Goal: Information Seeking & Learning: Learn about a topic

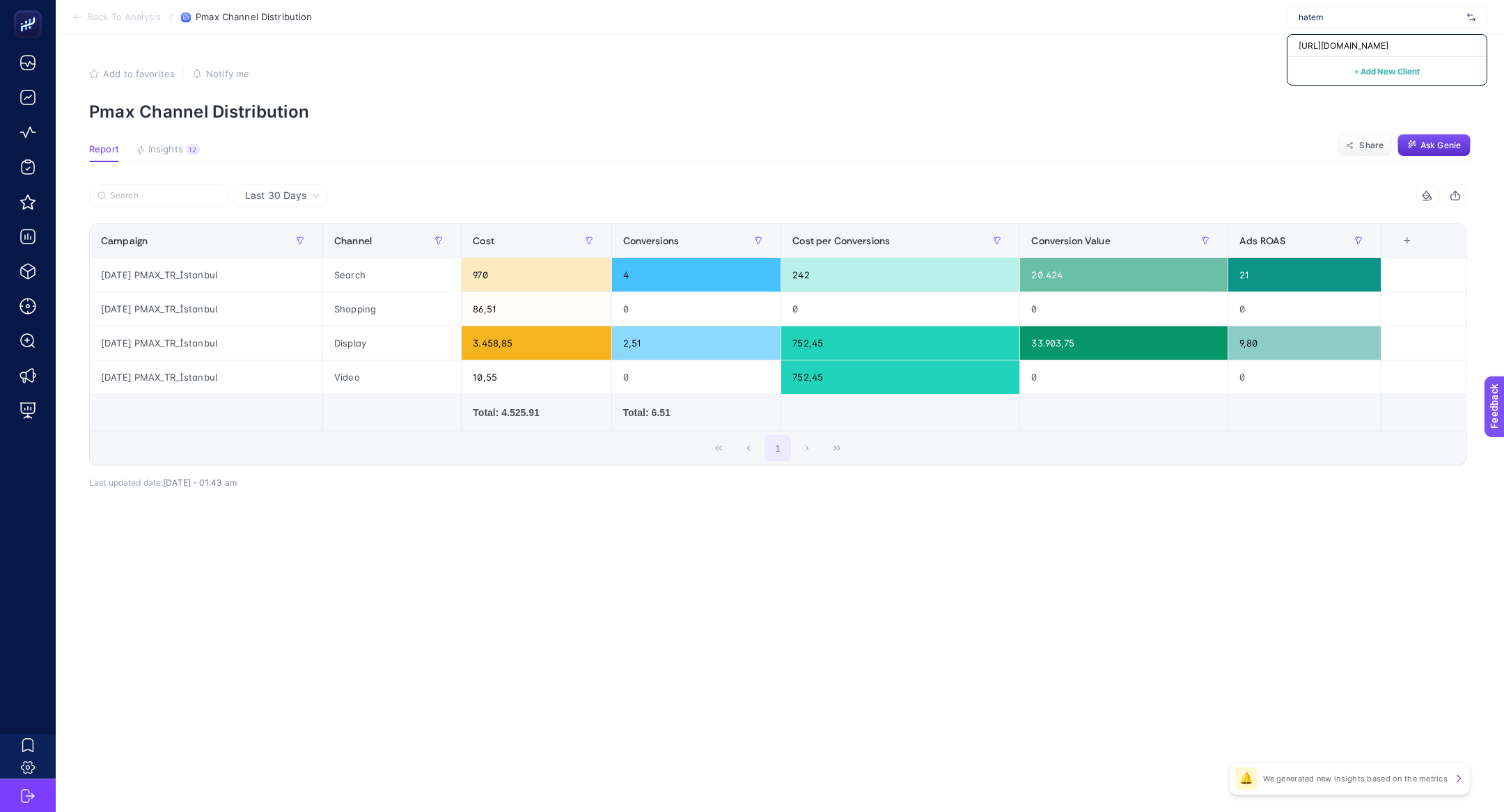
type input "hatem"
click at [1316, 57] on div "+ Add New Client" at bounding box center [1386, 71] width 199 height 27
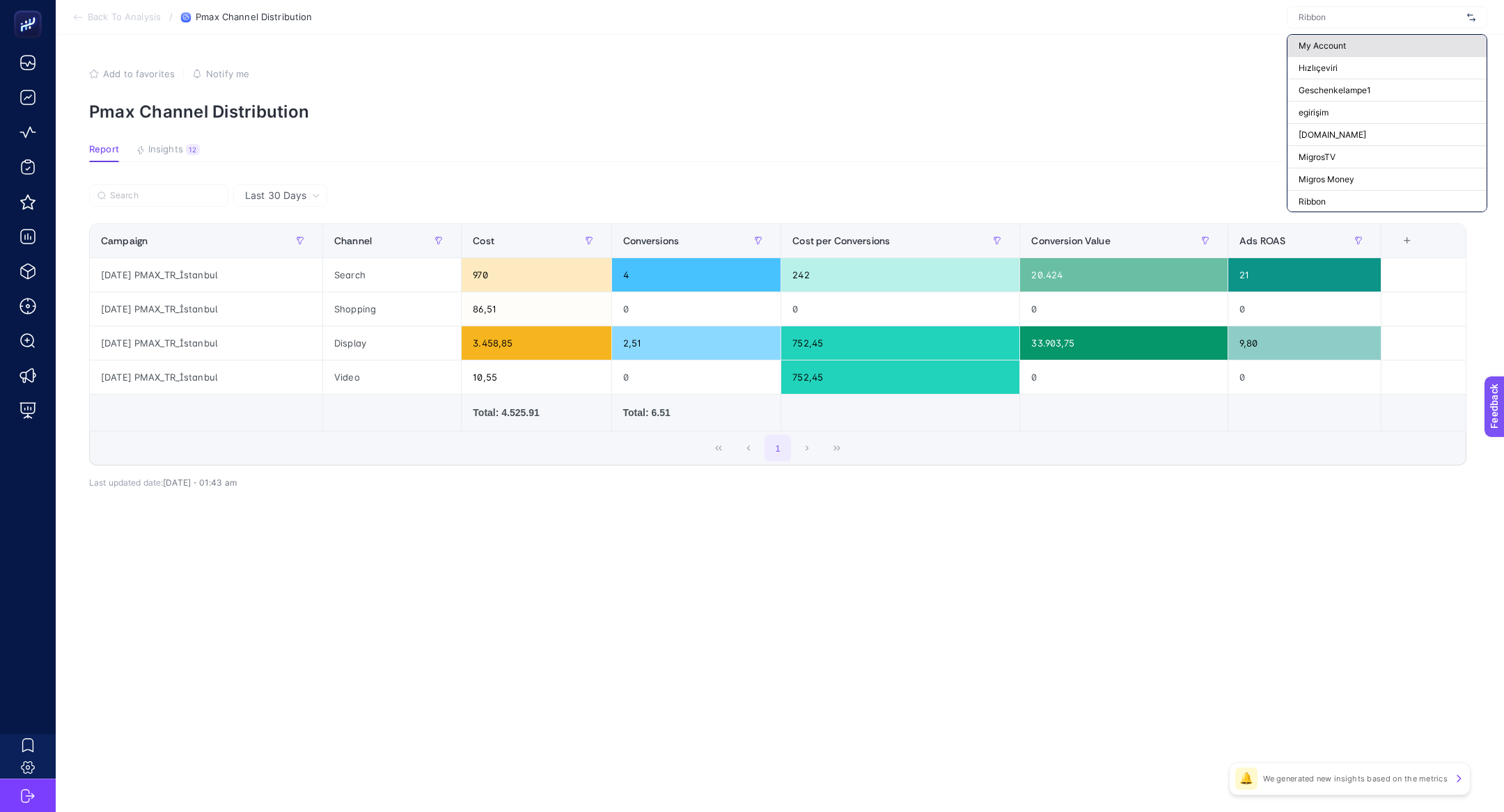
click at [1316, 41] on span "My Account" at bounding box center [1322, 46] width 47 height 11
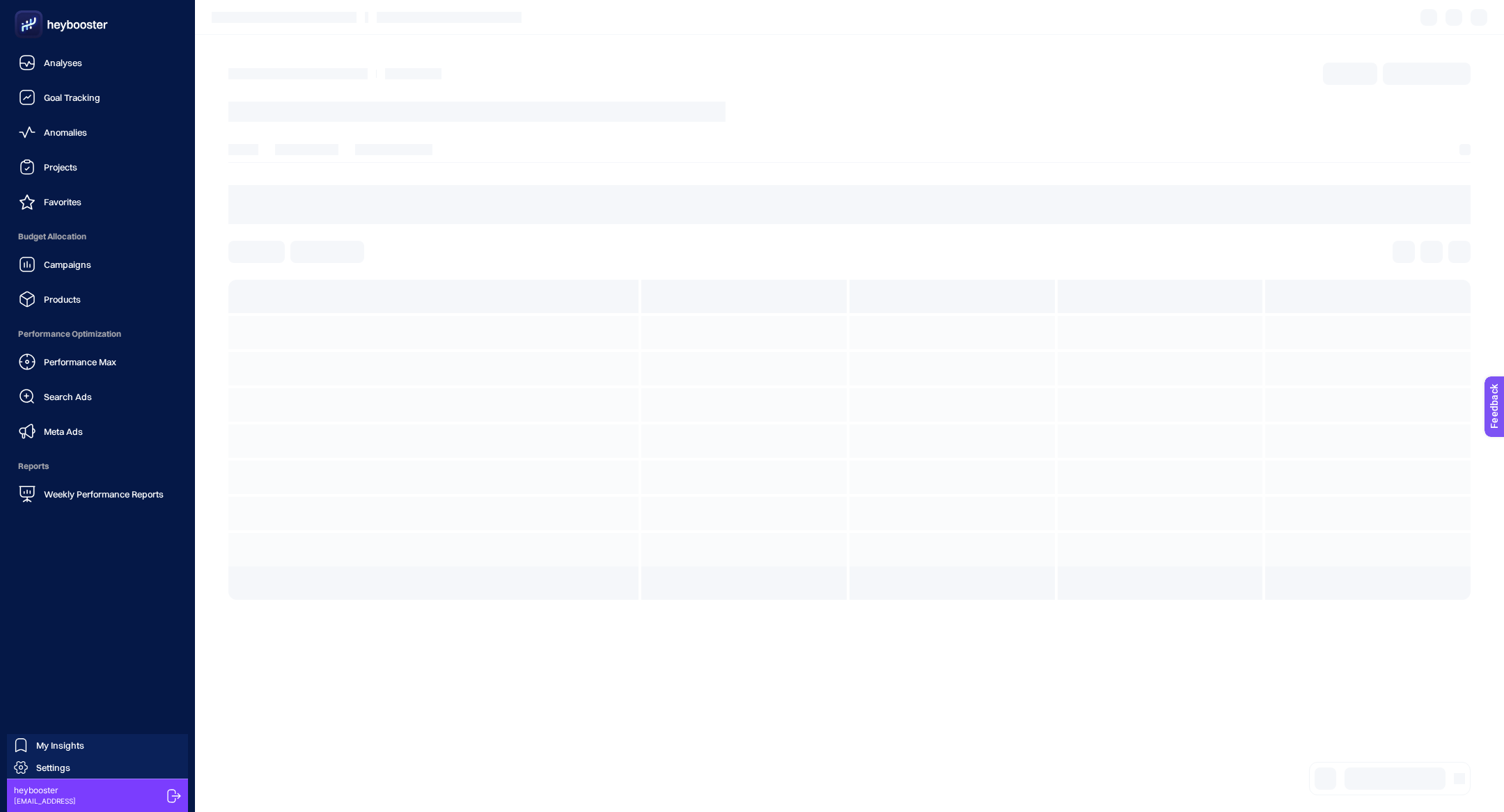
click at [20, 32] on rect at bounding box center [29, 25] width 23 height 23
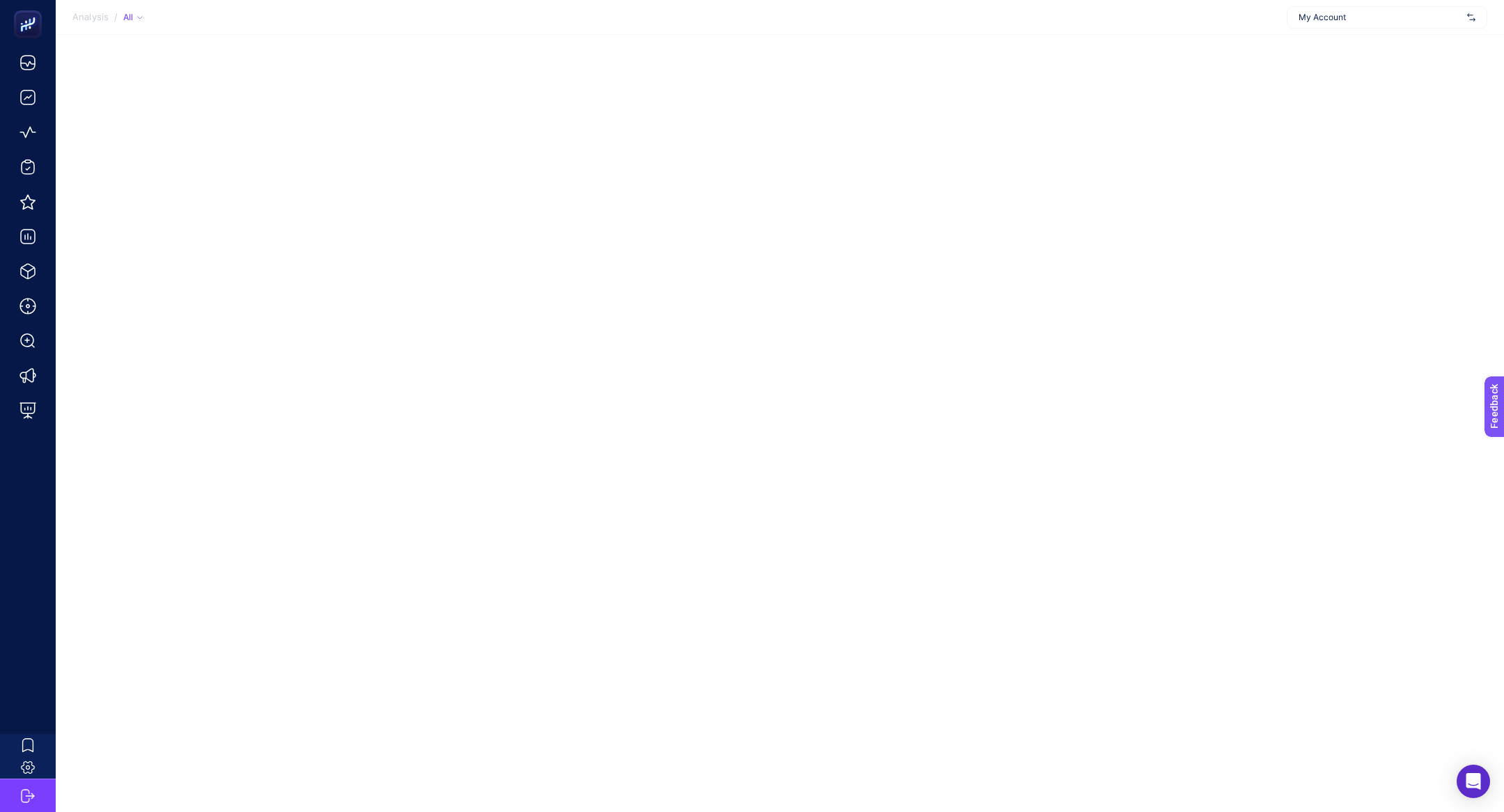
click at [1358, 14] on span "My Account" at bounding box center [1380, 17] width 163 height 11
type input "hate"
click at [1369, 35] on div "[URL][DOMAIN_NAME]" at bounding box center [1386, 46] width 199 height 22
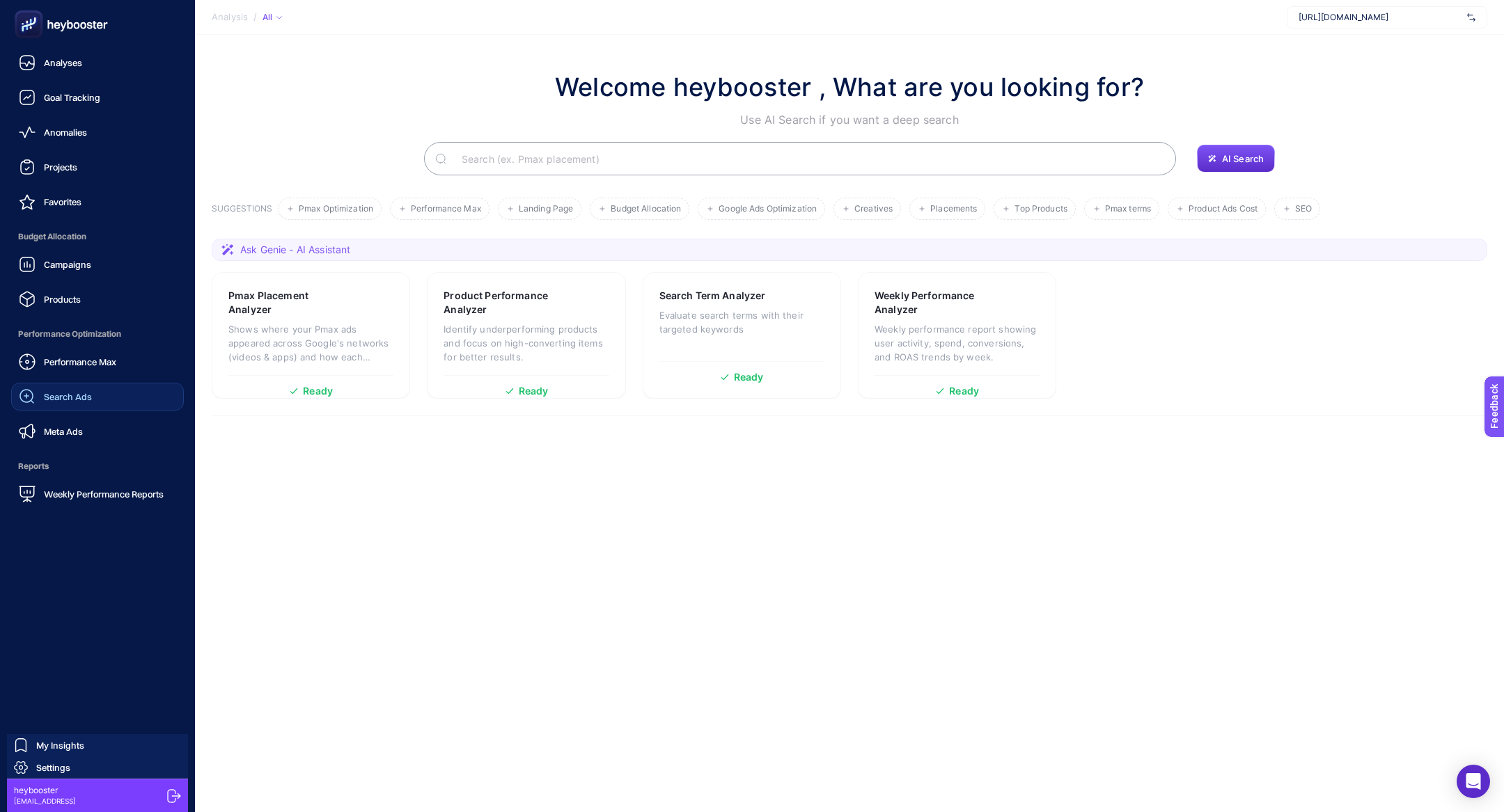
click at [67, 390] on div "Search Ads" at bounding box center [55, 396] width 73 height 17
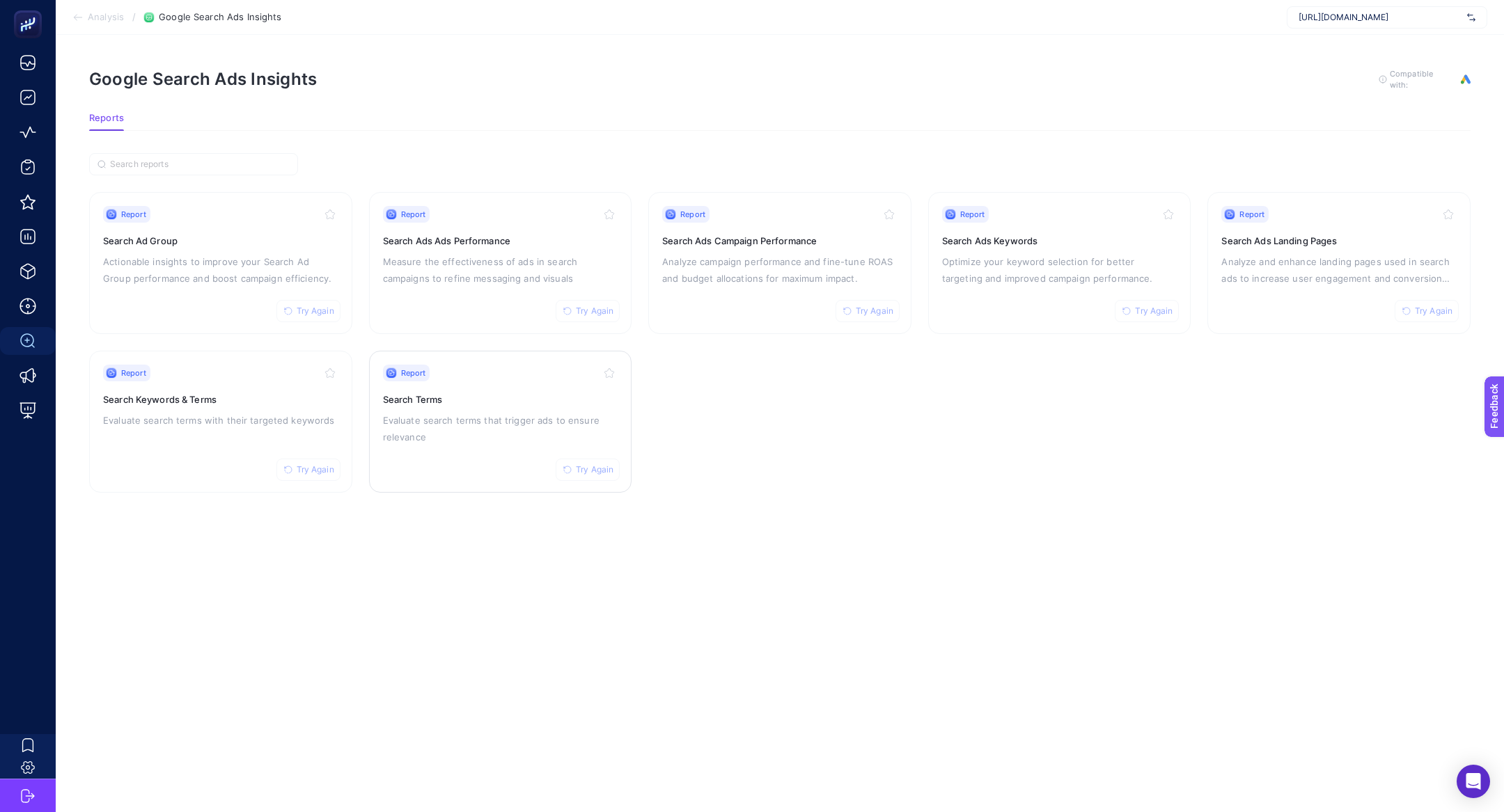
click at [460, 429] on p "Evaluate search terms that trigger ads to ensure relevance" at bounding box center [500, 429] width 235 height 33
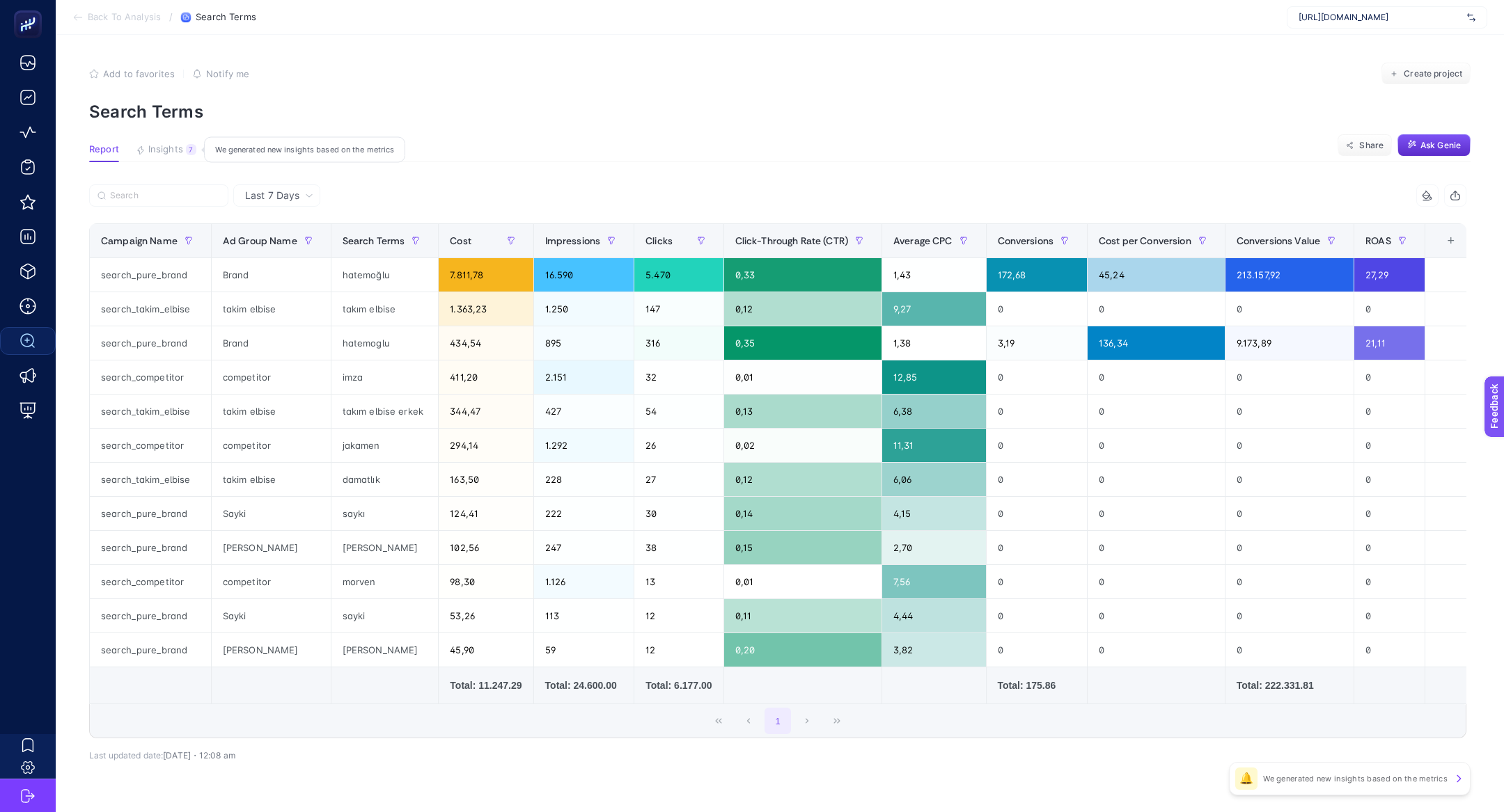
click at [161, 152] on span "Insights" at bounding box center [166, 149] width 35 height 11
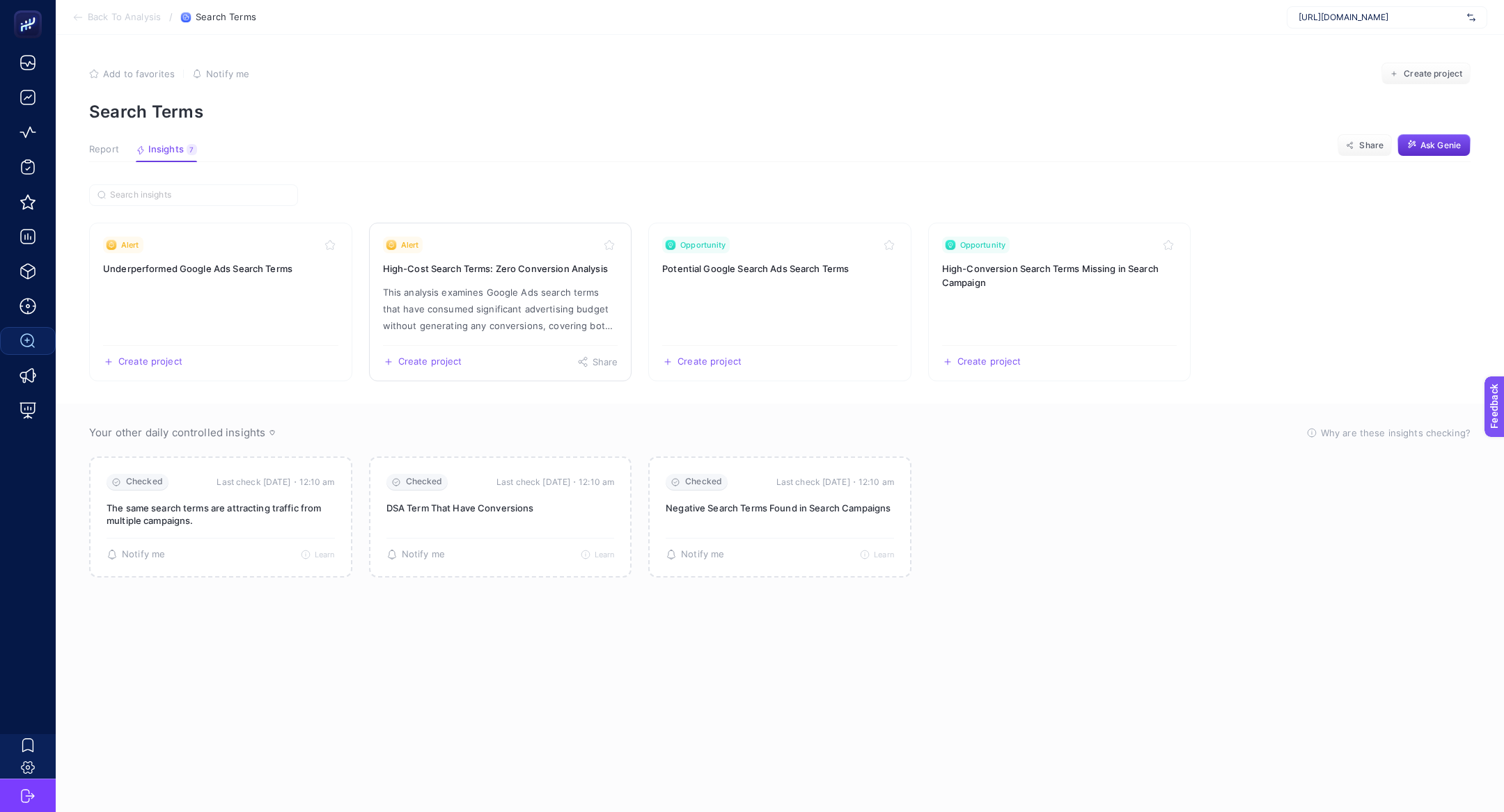
click at [468, 317] on p "This analysis examines Google Ads search terms that have consumed significant a…" at bounding box center [500, 309] width 235 height 50
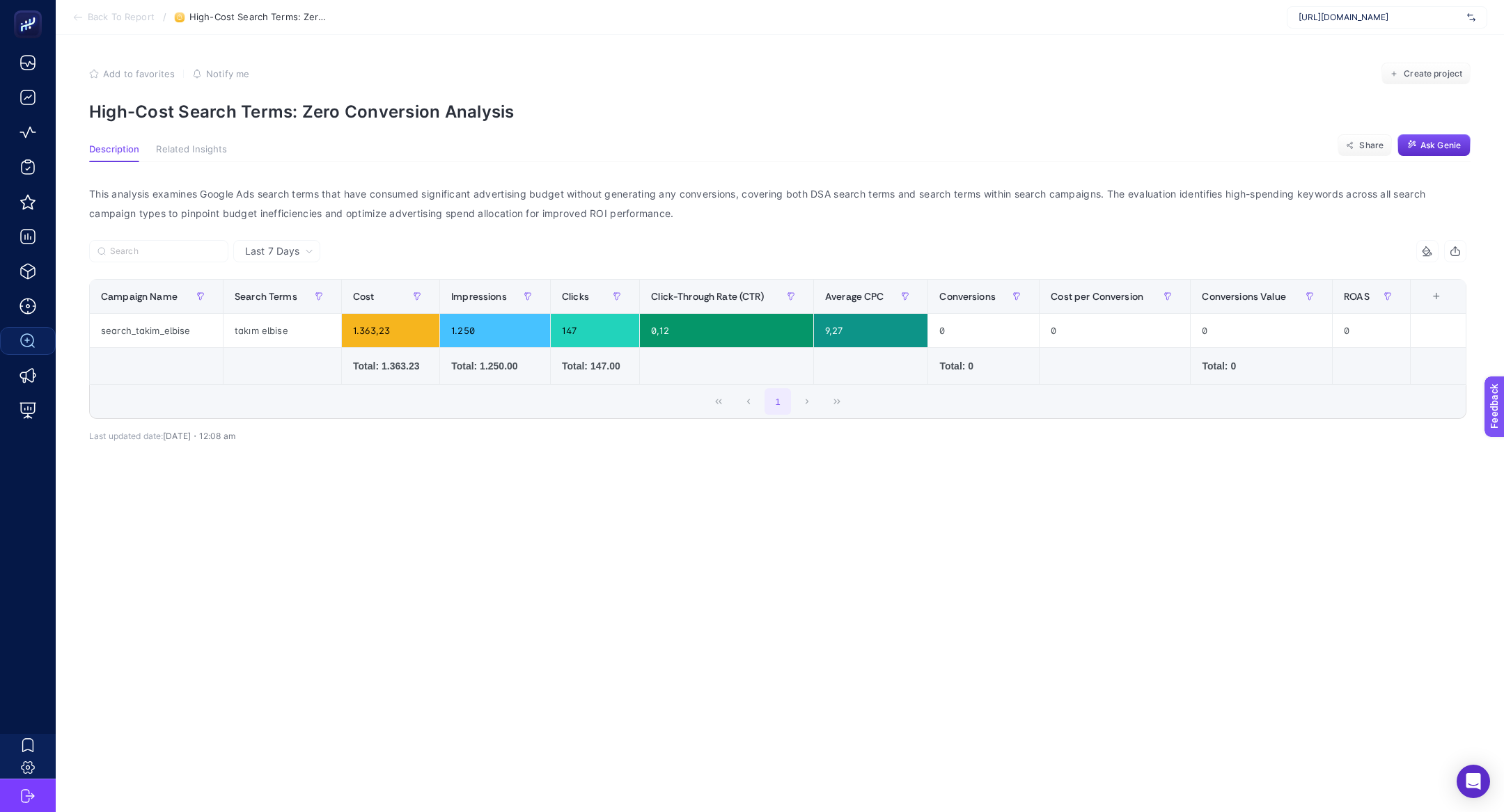
click at [271, 260] on div "Last 7 Days" at bounding box center [276, 251] width 87 height 22
click at [285, 304] on li "Last 30 Days" at bounding box center [276, 305] width 79 height 25
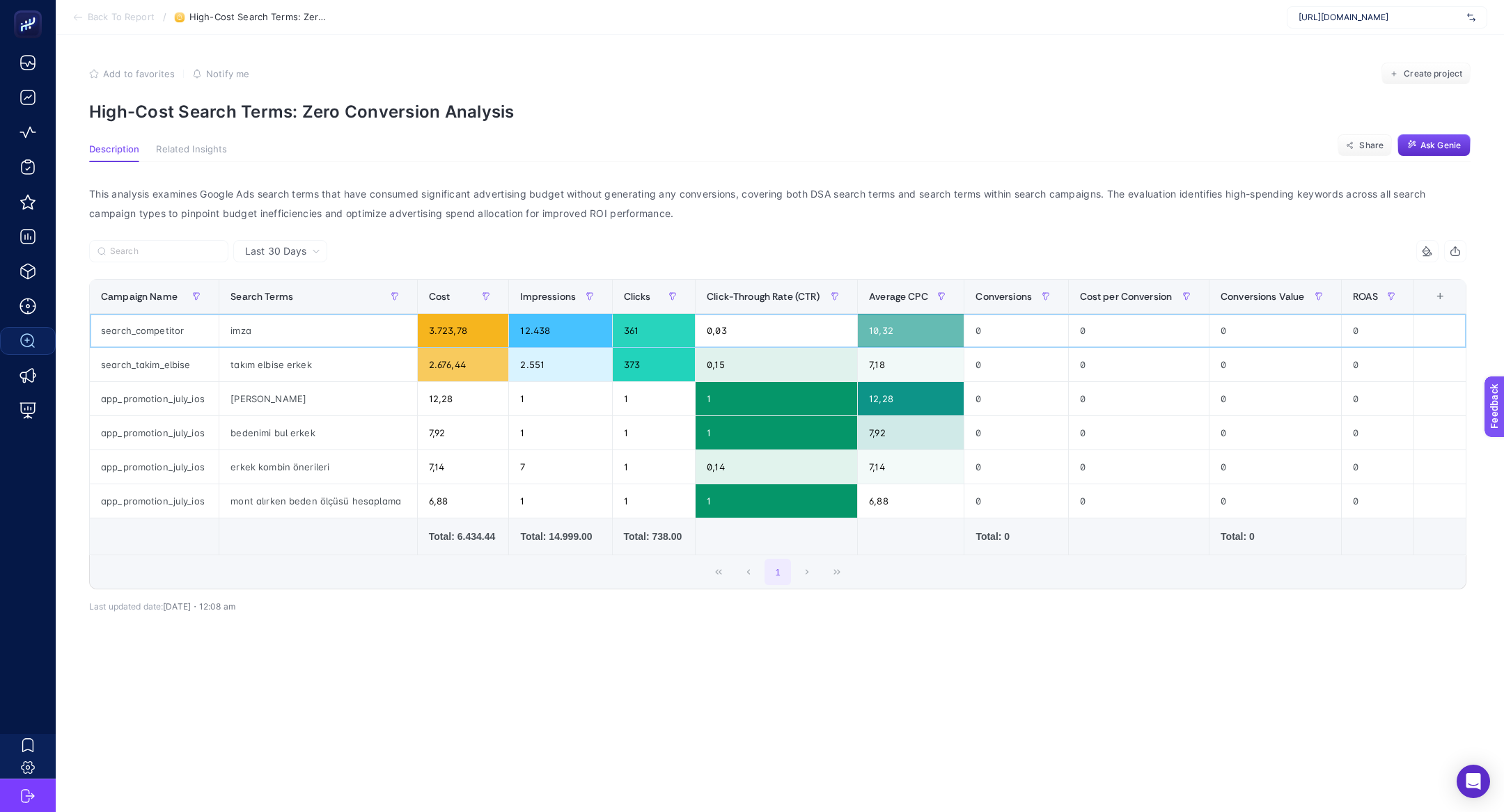
click at [310, 346] on div "imza" at bounding box center [318, 330] width 197 height 33
click at [258, 393] on div "h puan hatemoğlu" at bounding box center [318, 398] width 197 height 33
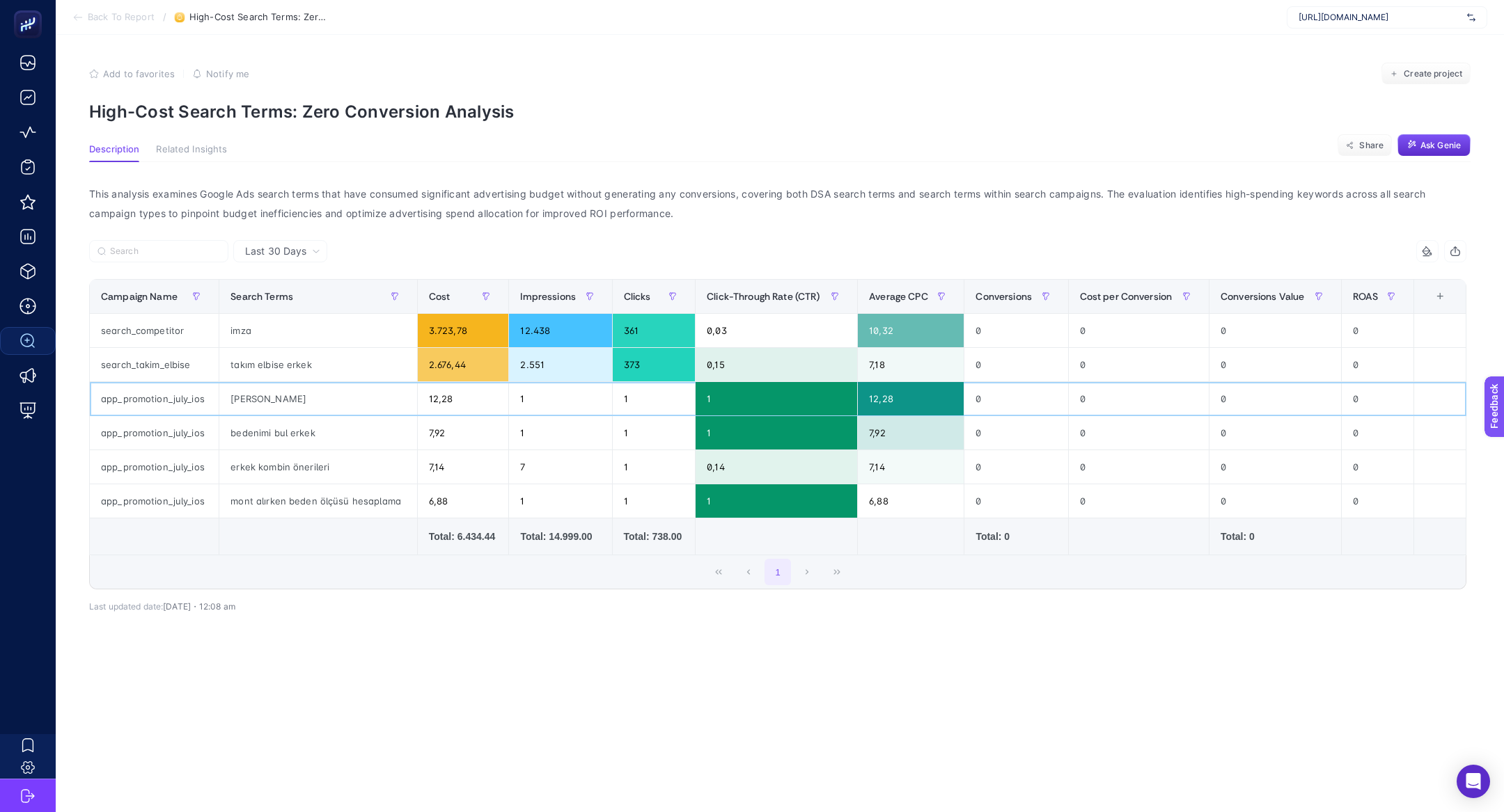
click at [258, 393] on div "h puan hatemoğlu" at bounding box center [318, 398] width 197 height 33
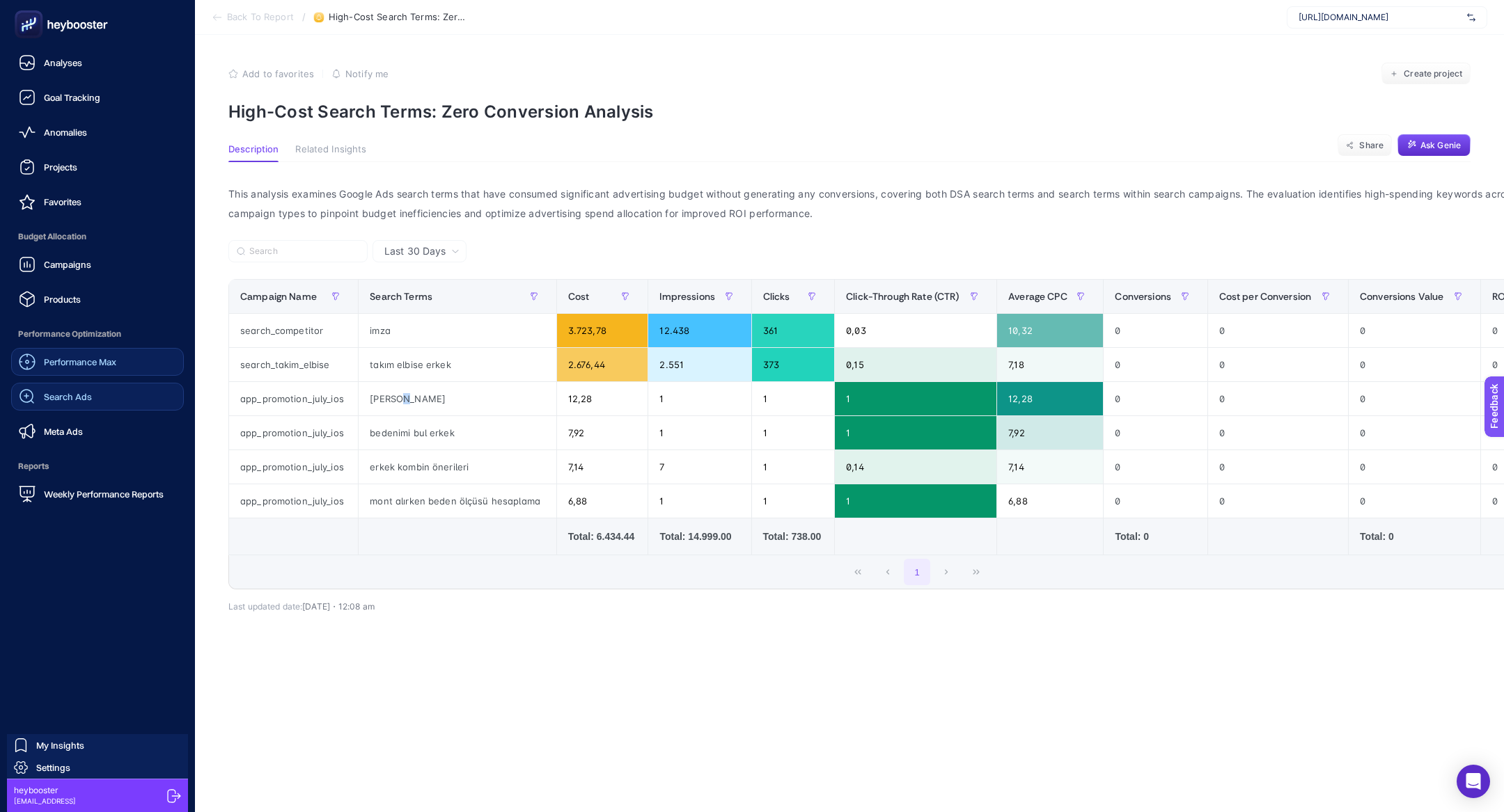
click at [115, 360] on span "Performance Max" at bounding box center [80, 362] width 72 height 11
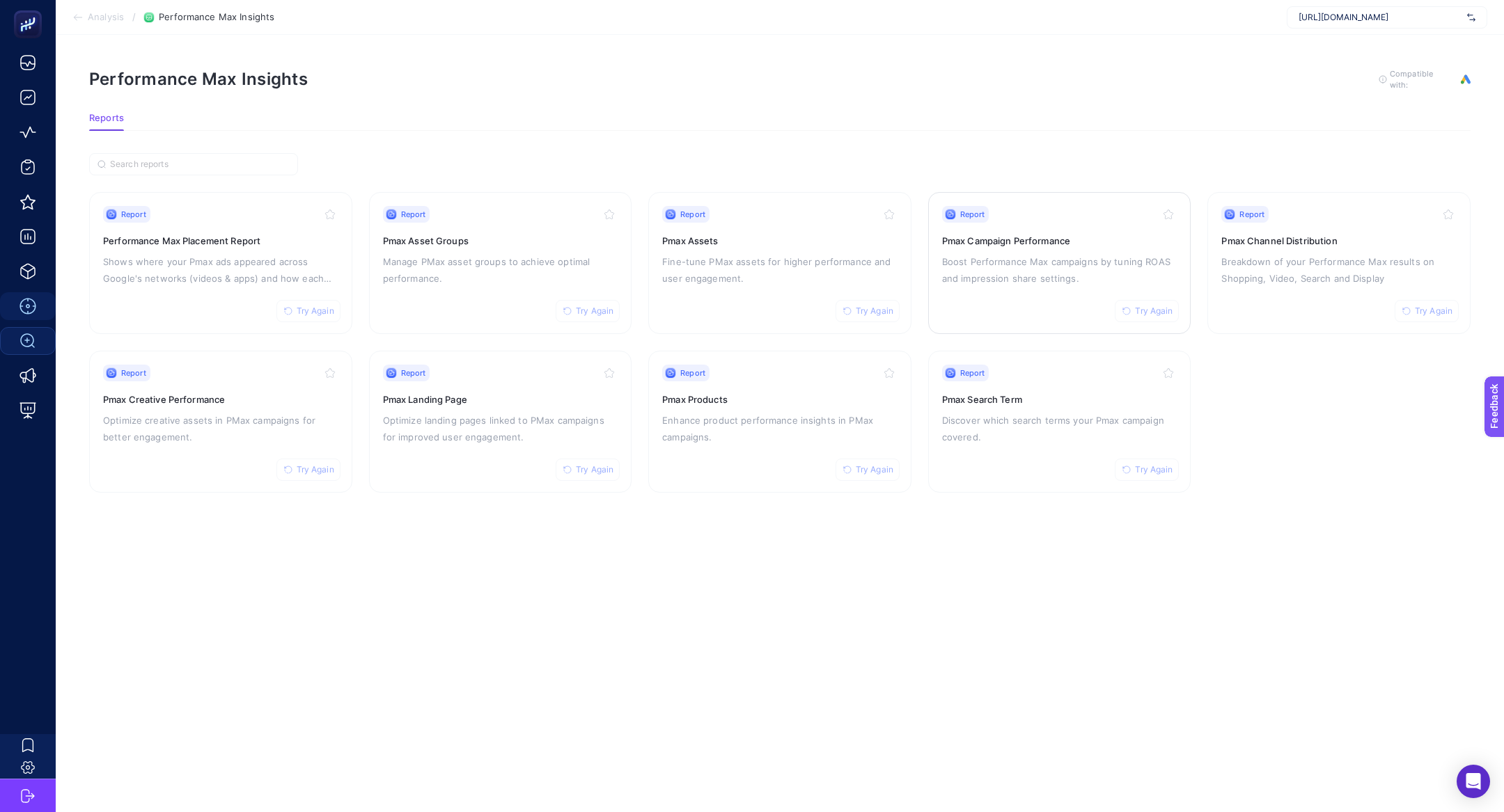
click at [1045, 276] on p "Boost Performance Max campaigns by tuning ROAS and impression share settings." at bounding box center [1059, 270] width 235 height 33
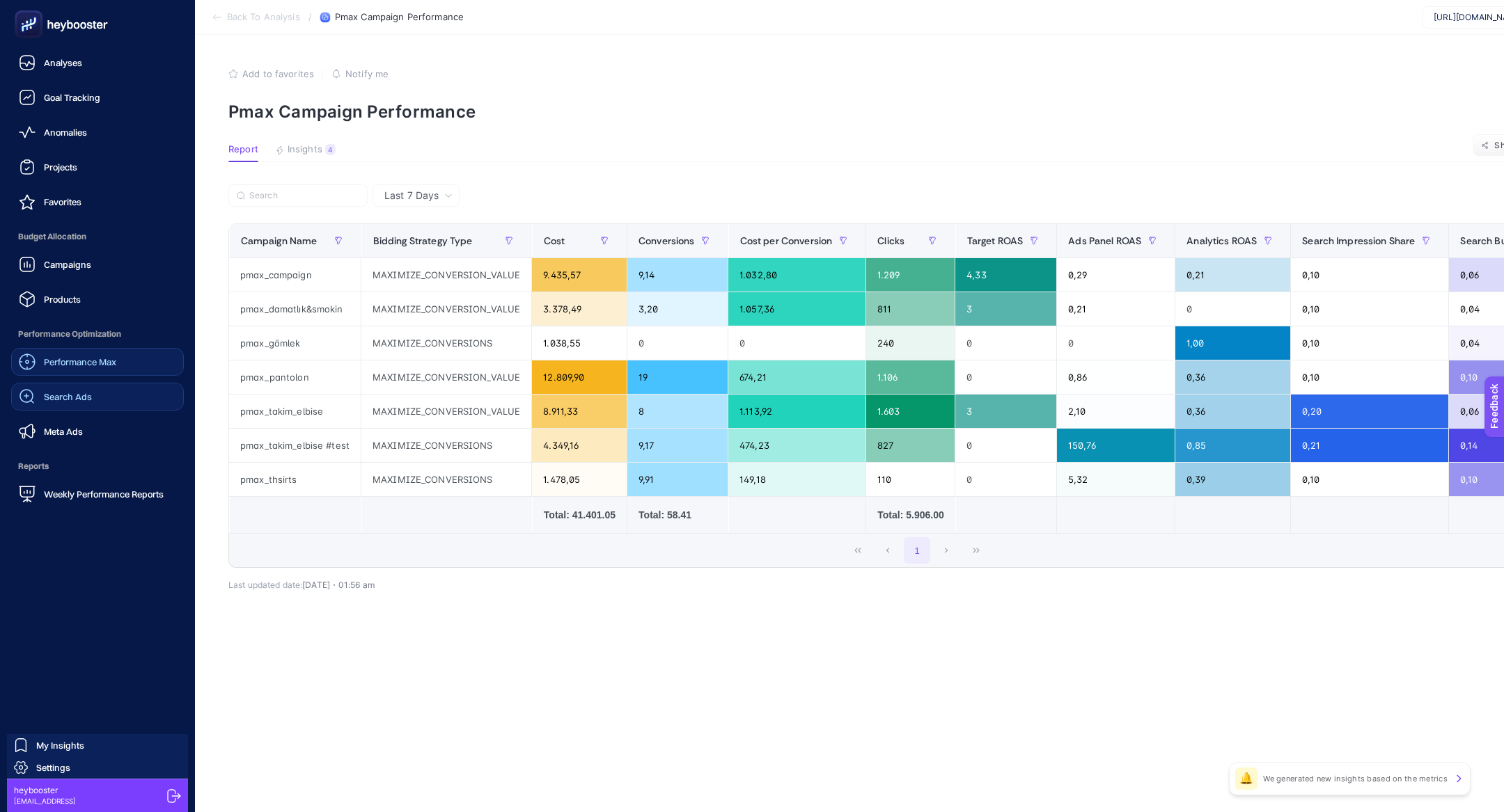
click at [104, 382] on div "Performance Max Search Ads Meta Ads" at bounding box center [97, 396] width 173 height 98
click at [103, 380] on div "Performance Max Search Ads Meta Ads" at bounding box center [97, 396] width 173 height 98
click at [118, 396] on link "Search Ads" at bounding box center [97, 396] width 173 height 27
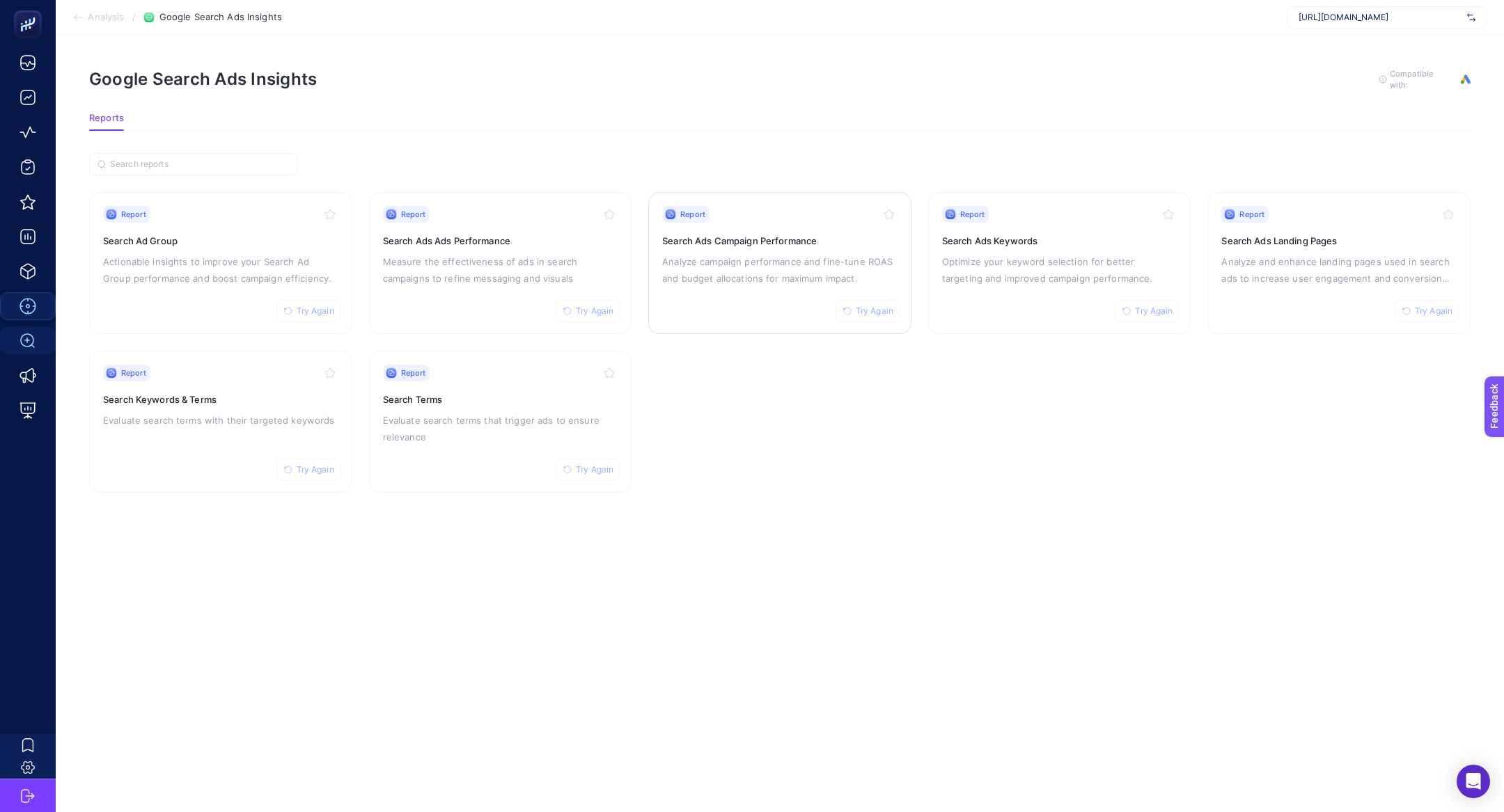
click at [803, 281] on p "Analyze campaign performance and fine-tune ROAS and budget allocations for maxi…" at bounding box center [779, 270] width 235 height 33
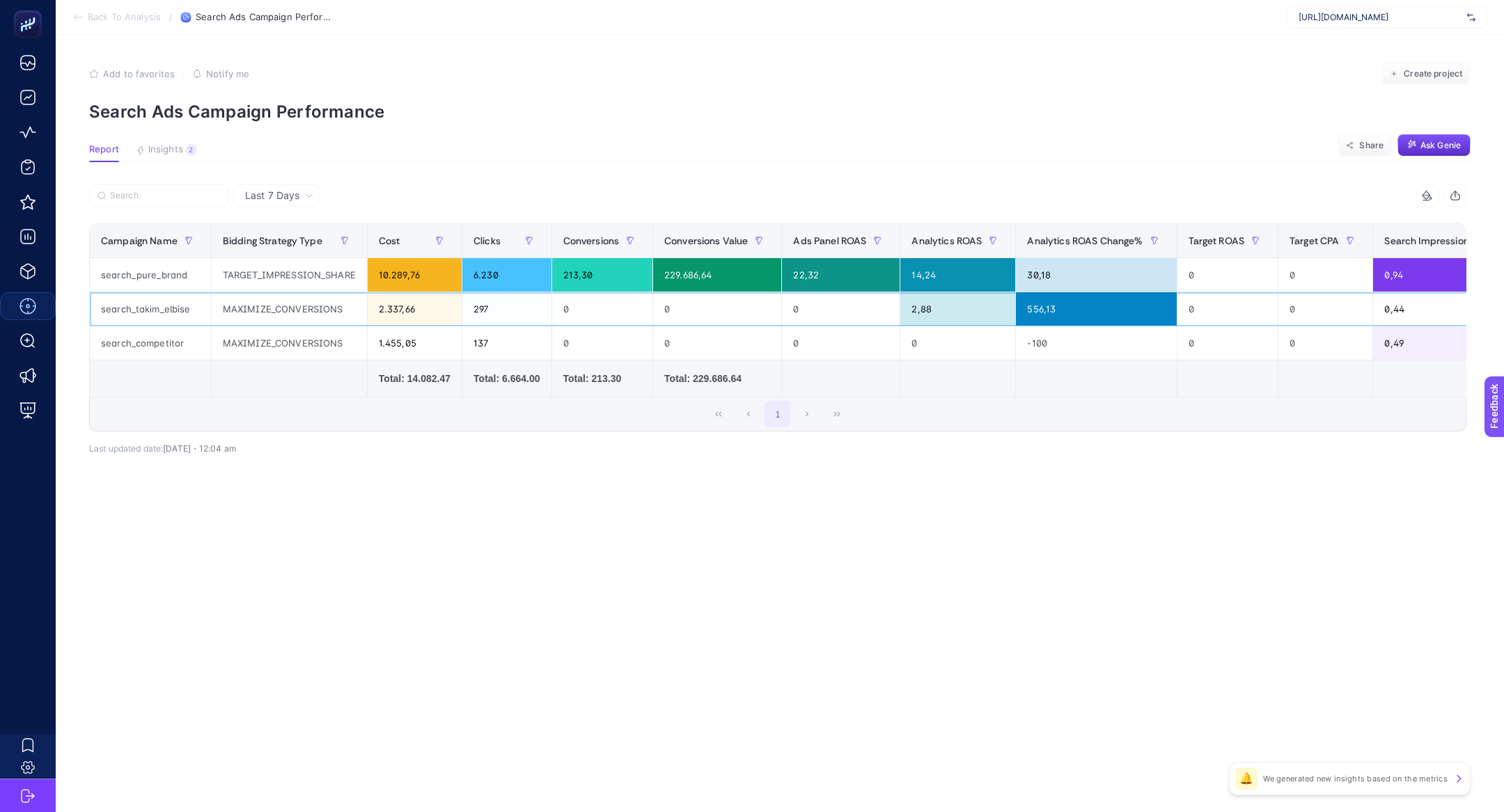
click at [176, 304] on div "search_takim_elbise" at bounding box center [150, 309] width 121 height 33
click at [289, 187] on div "Last 7 Days" at bounding box center [276, 195] width 87 height 22
click at [296, 247] on li "Last 30 Days" at bounding box center [276, 249] width 79 height 25
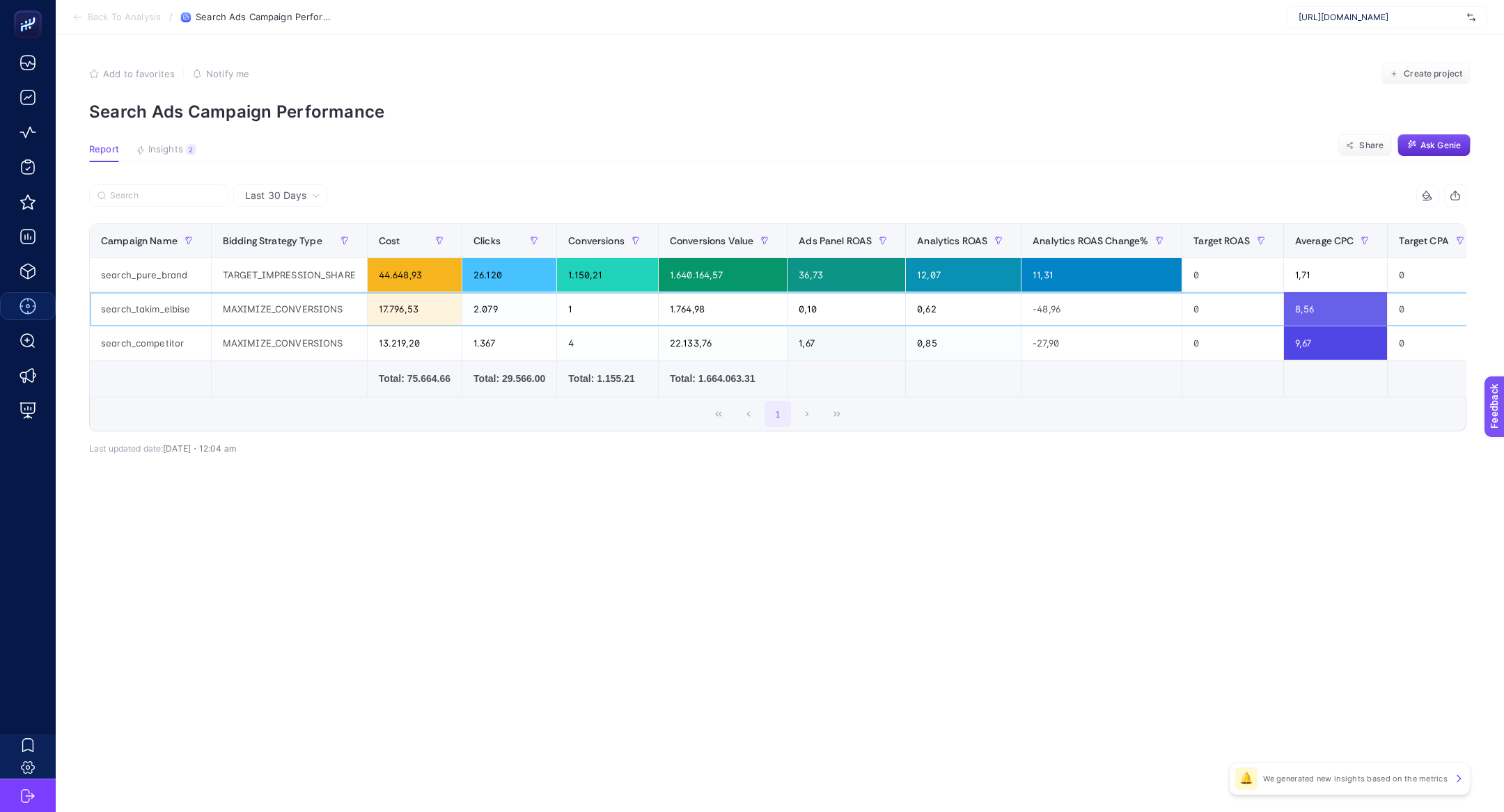
click at [359, 319] on div "MAXIMIZE_CONVERSIONS" at bounding box center [289, 309] width 156 height 33
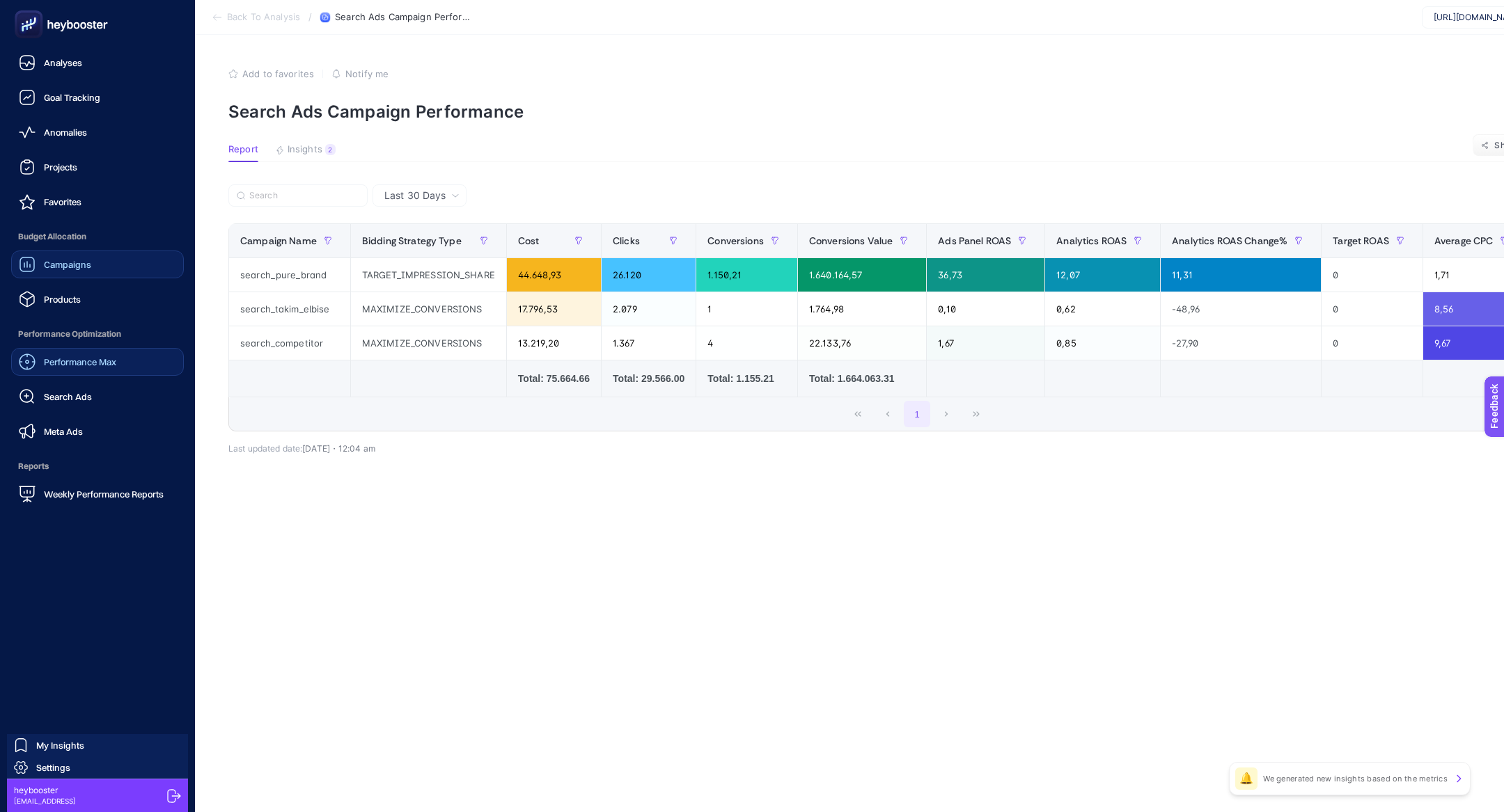
click at [49, 264] on span "Campaigns" at bounding box center [67, 264] width 47 height 11
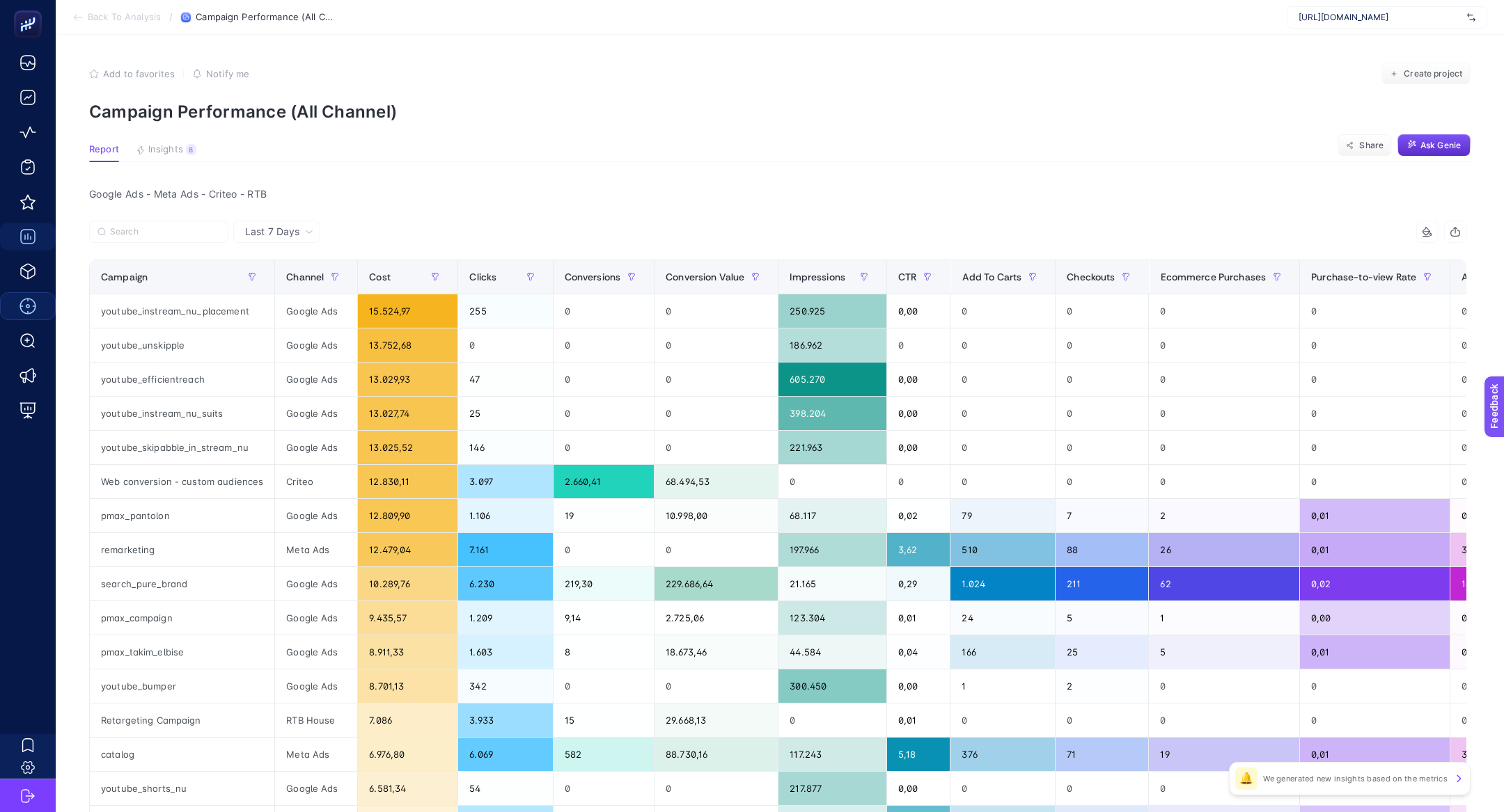
click at [282, 249] on div at bounding box center [433, 236] width 689 height 30
click at [282, 236] on span "Last 7 Days" at bounding box center [272, 231] width 54 height 14
click at [299, 279] on li "Last 30 Days" at bounding box center [276, 286] width 79 height 25
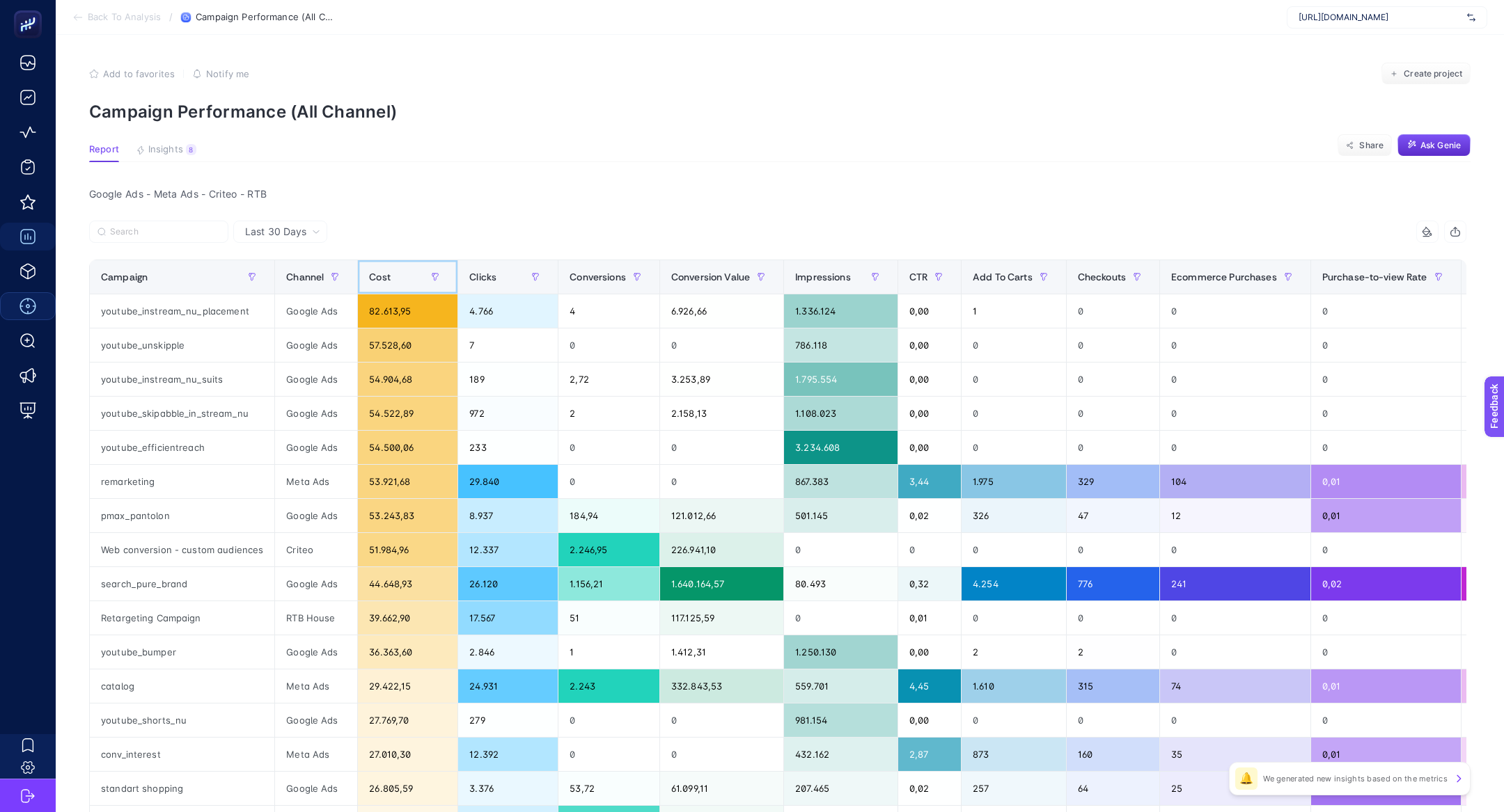
click at [391, 266] on div "Cost" at bounding box center [407, 277] width 77 height 22
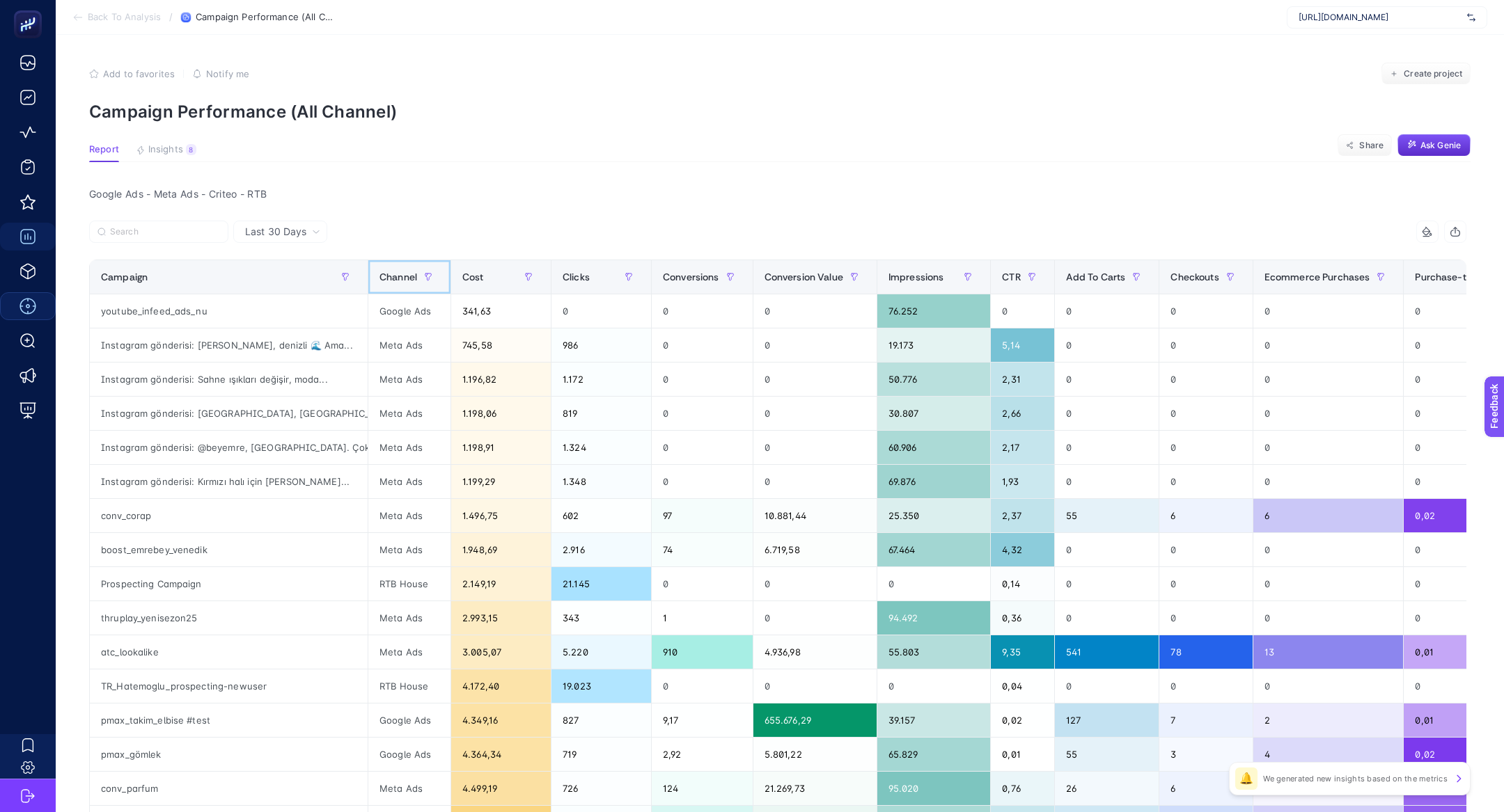
click at [391, 266] on div "Channel" at bounding box center [409, 277] width 60 height 22
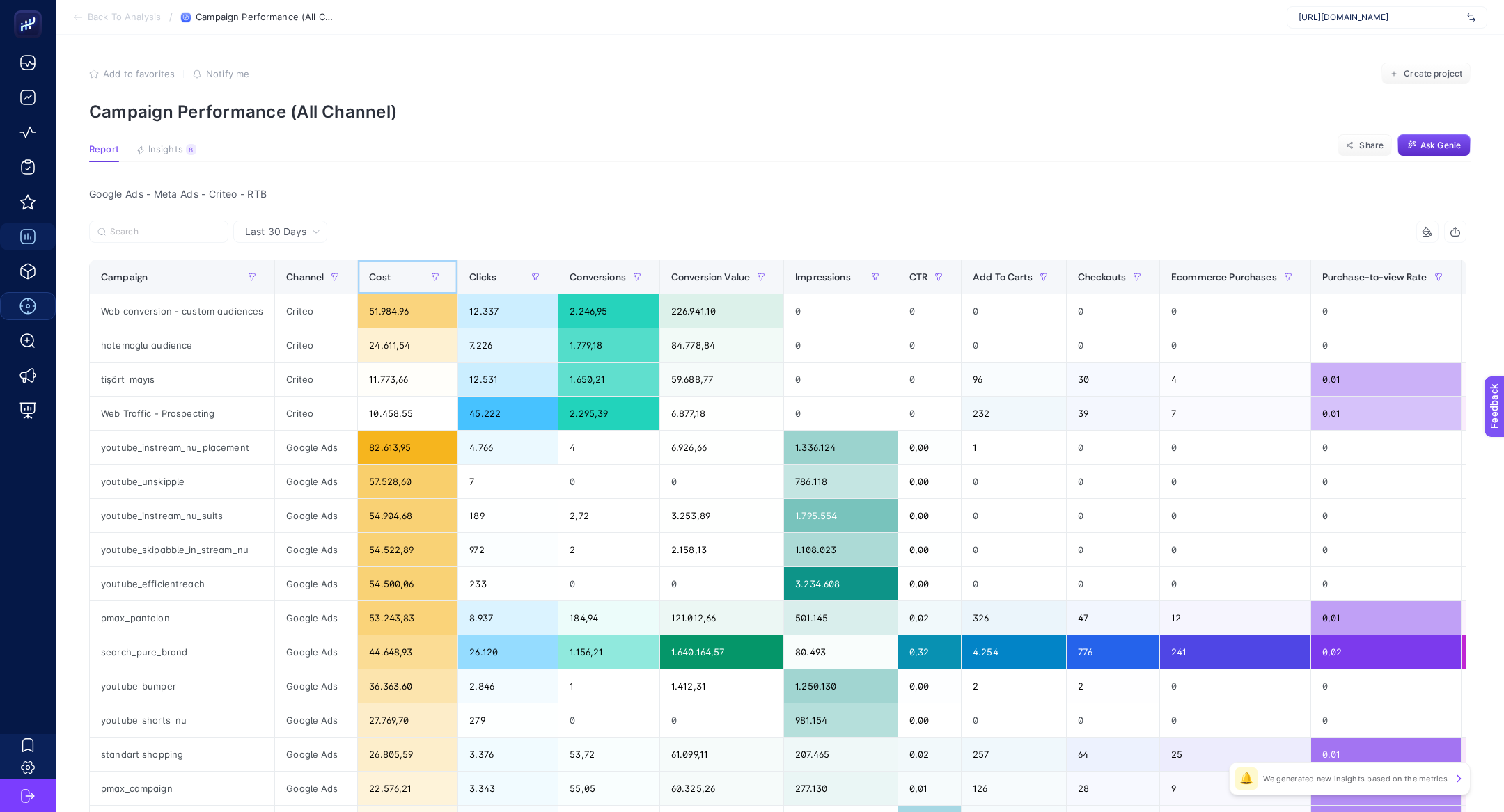
click at [391, 266] on div "Cost" at bounding box center [407, 277] width 77 height 22
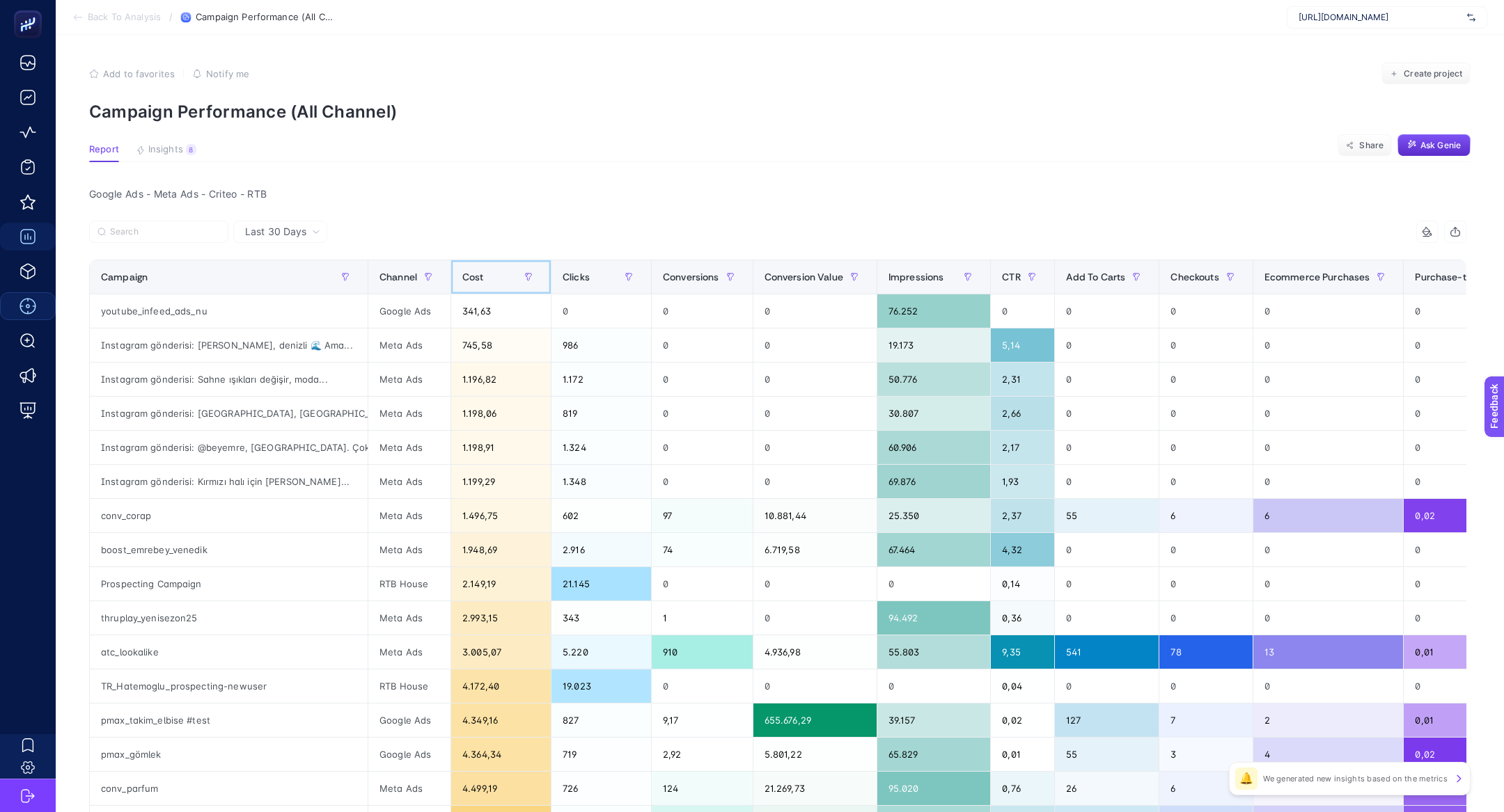
click at [451, 273] on th "Cost" at bounding box center [501, 277] width 101 height 34
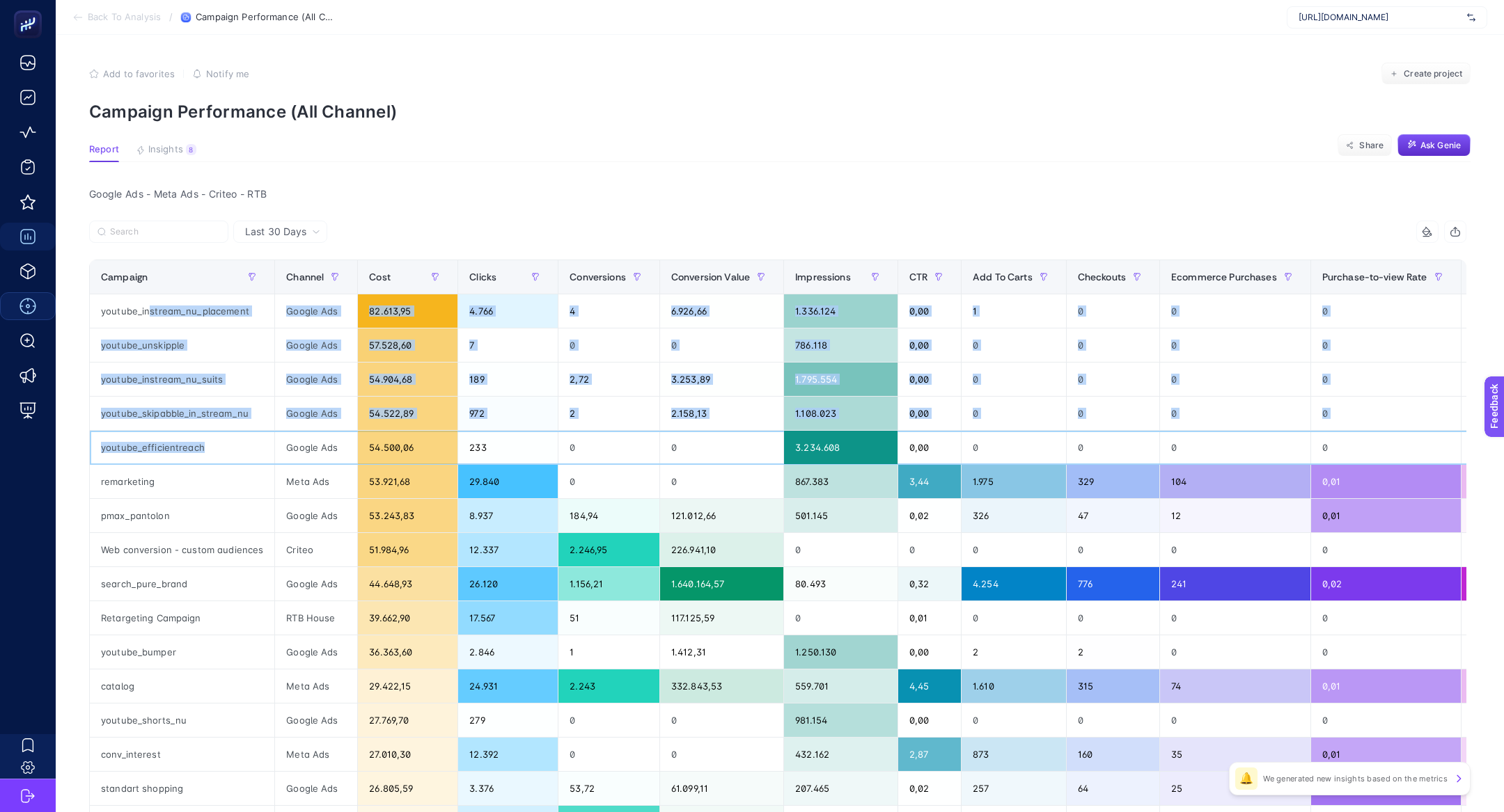
drag, startPoint x: 236, startPoint y: 452, endPoint x: 148, endPoint y: 304, distance: 172.2
click at [148, 304] on tbody "youtube_instream_nu_placement Google Ads 82.613,95 4.766 4 6.926,66 1.336.124 0…" at bounding box center [995, 635] width 1810 height 682
click at [148, 304] on div "youtube_instream_nu_placement" at bounding box center [182, 311] width 184 height 33
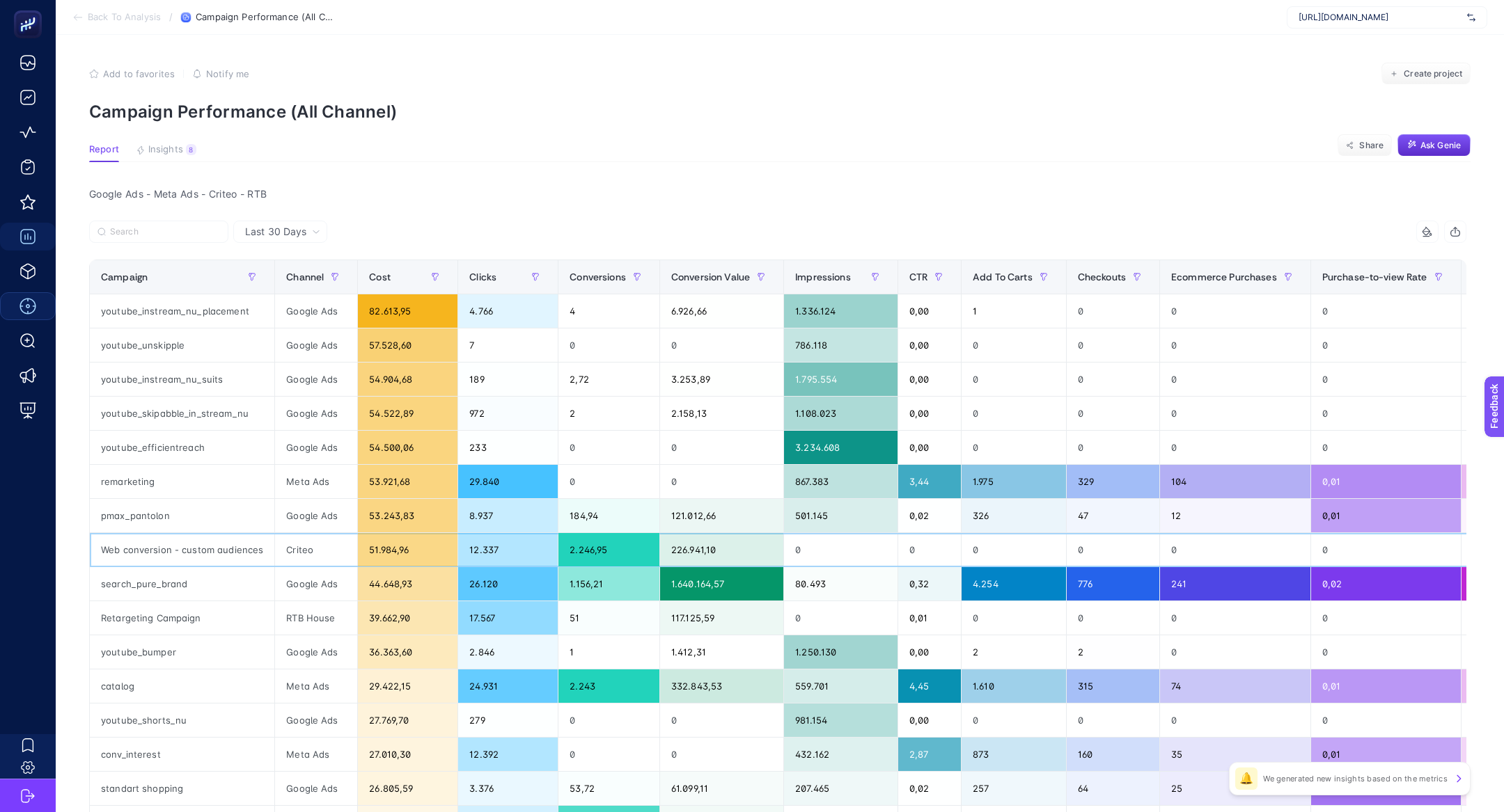
click at [194, 550] on div "Web conversion - custom audiences" at bounding box center [182, 550] width 184 height 33
click at [178, 729] on div "youtube_shorts_nu" at bounding box center [182, 720] width 184 height 33
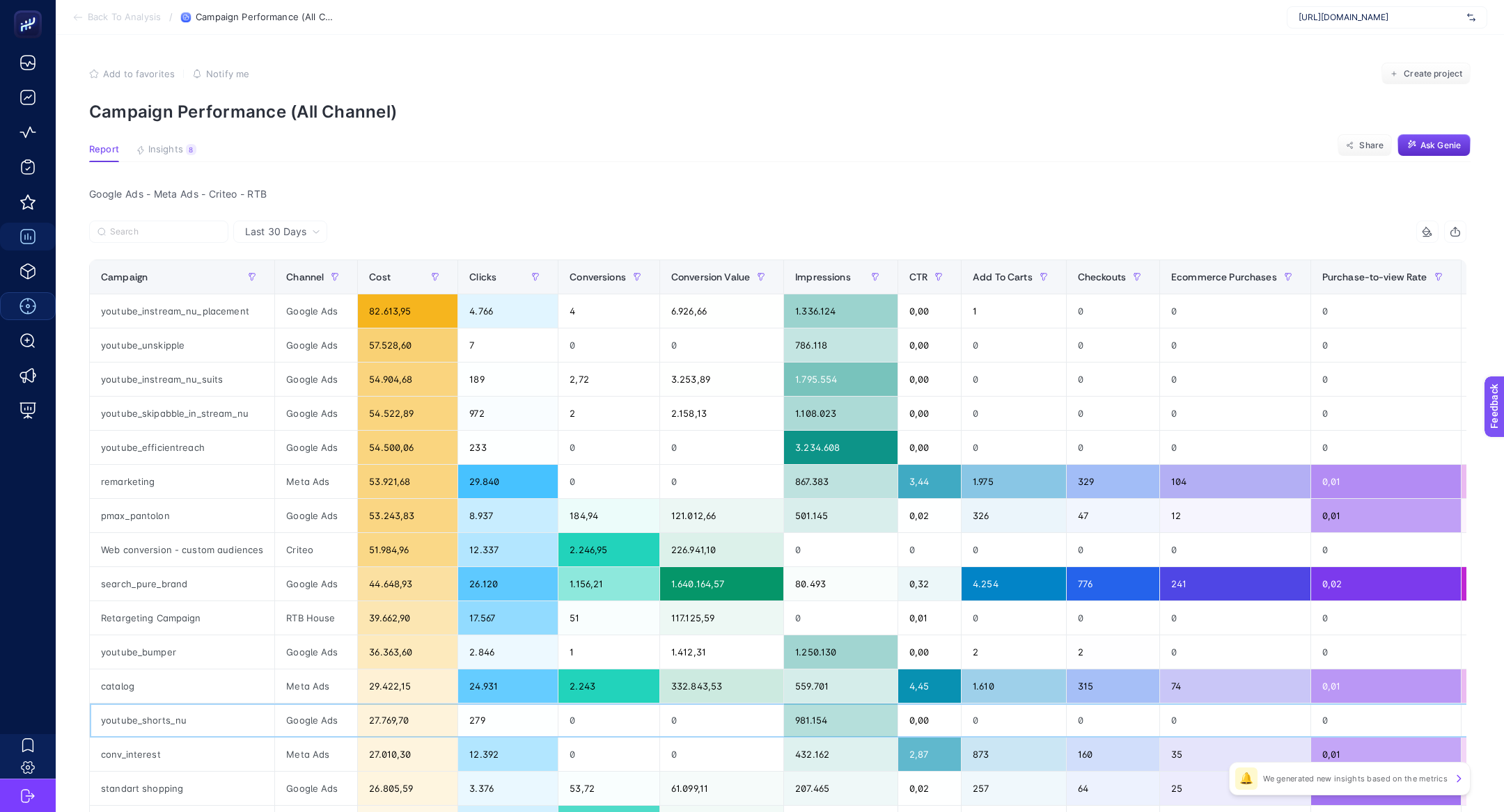
click at [178, 729] on div "youtube_shorts_nu" at bounding box center [182, 720] width 184 height 33
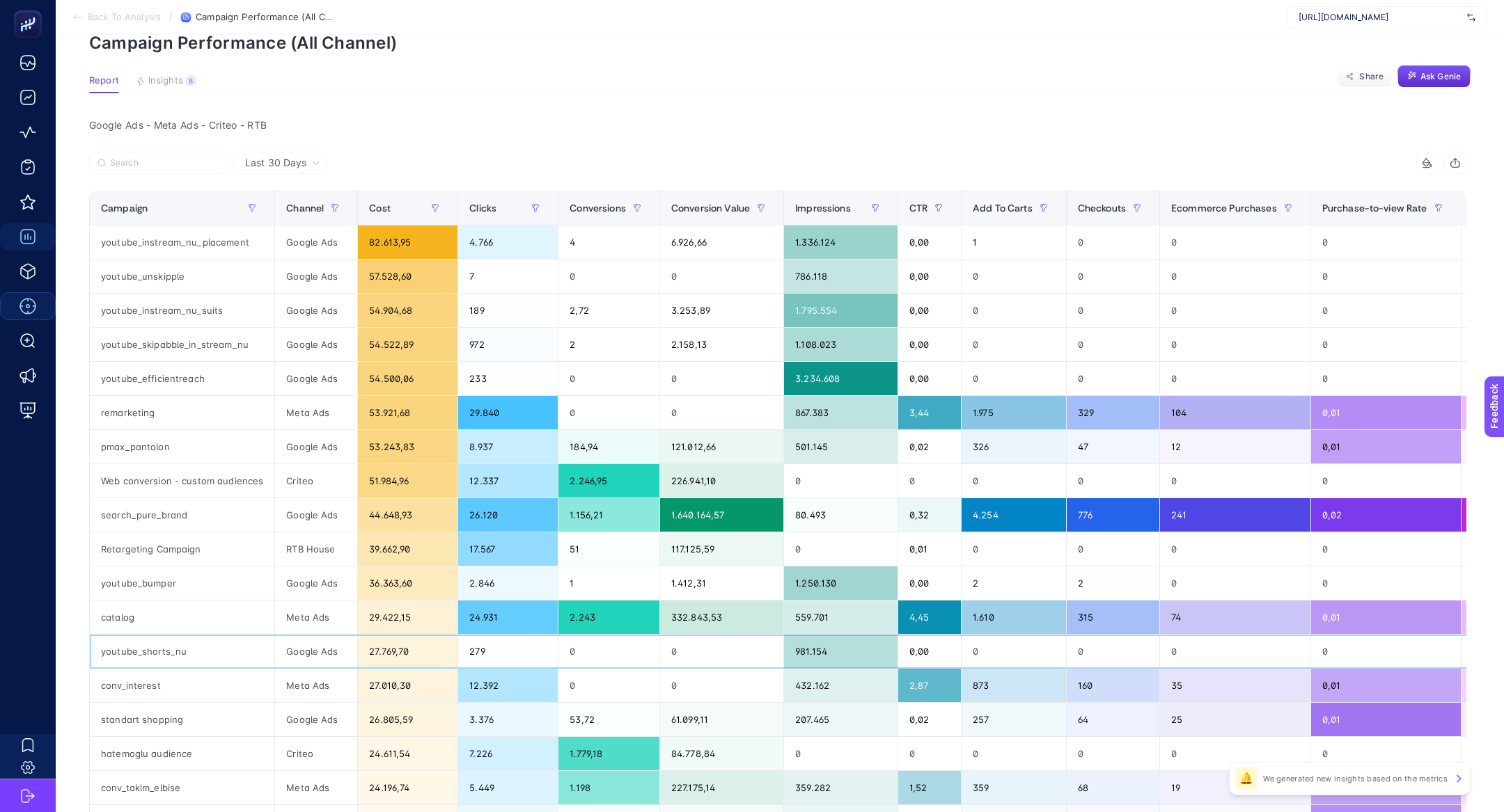
scroll to position [80, 0]
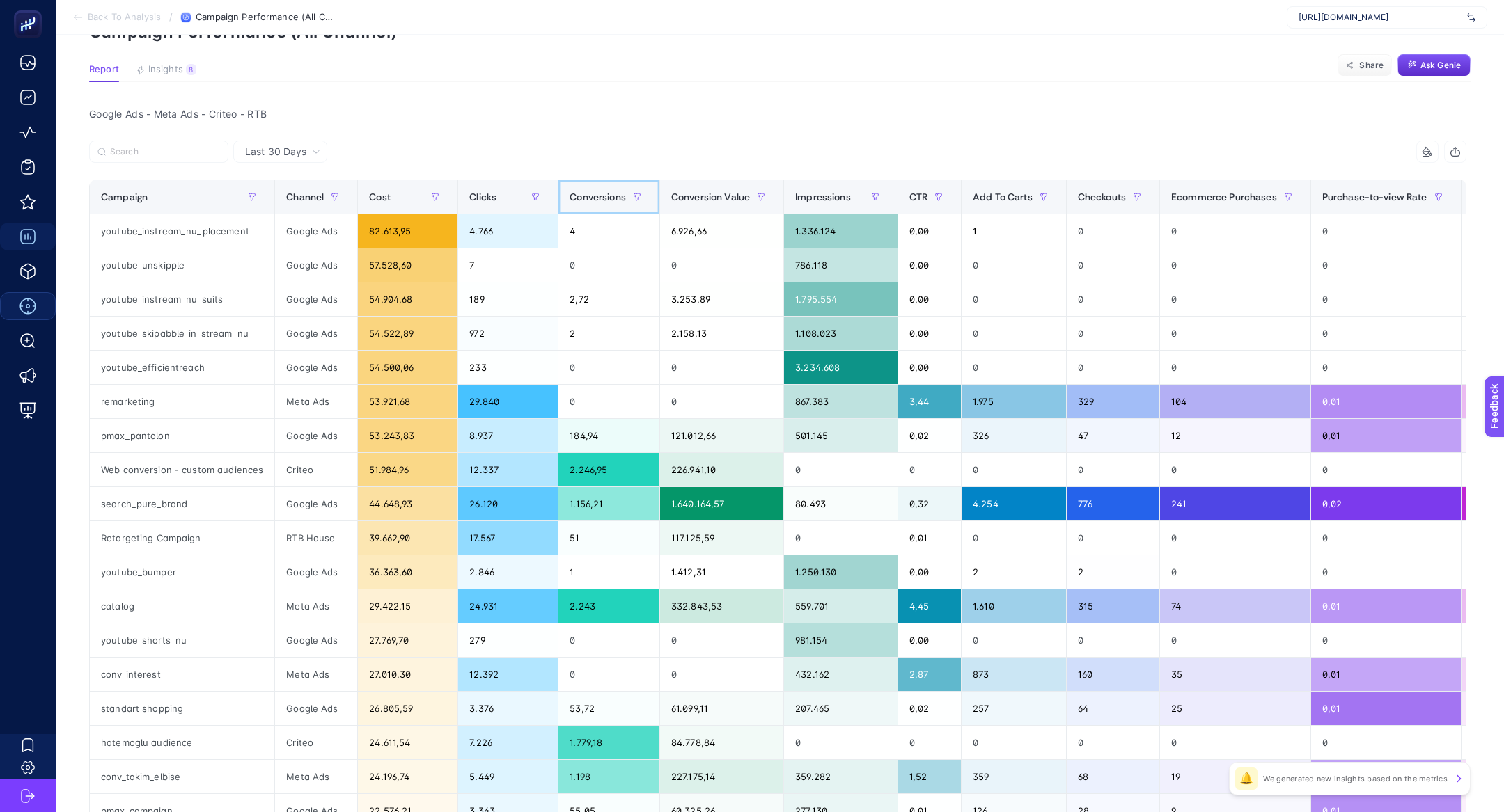
click at [596, 202] on div "Conversions" at bounding box center [608, 197] width 79 height 22
click at [546, 202] on div "Clicks" at bounding box center [508, 197] width 77 height 22
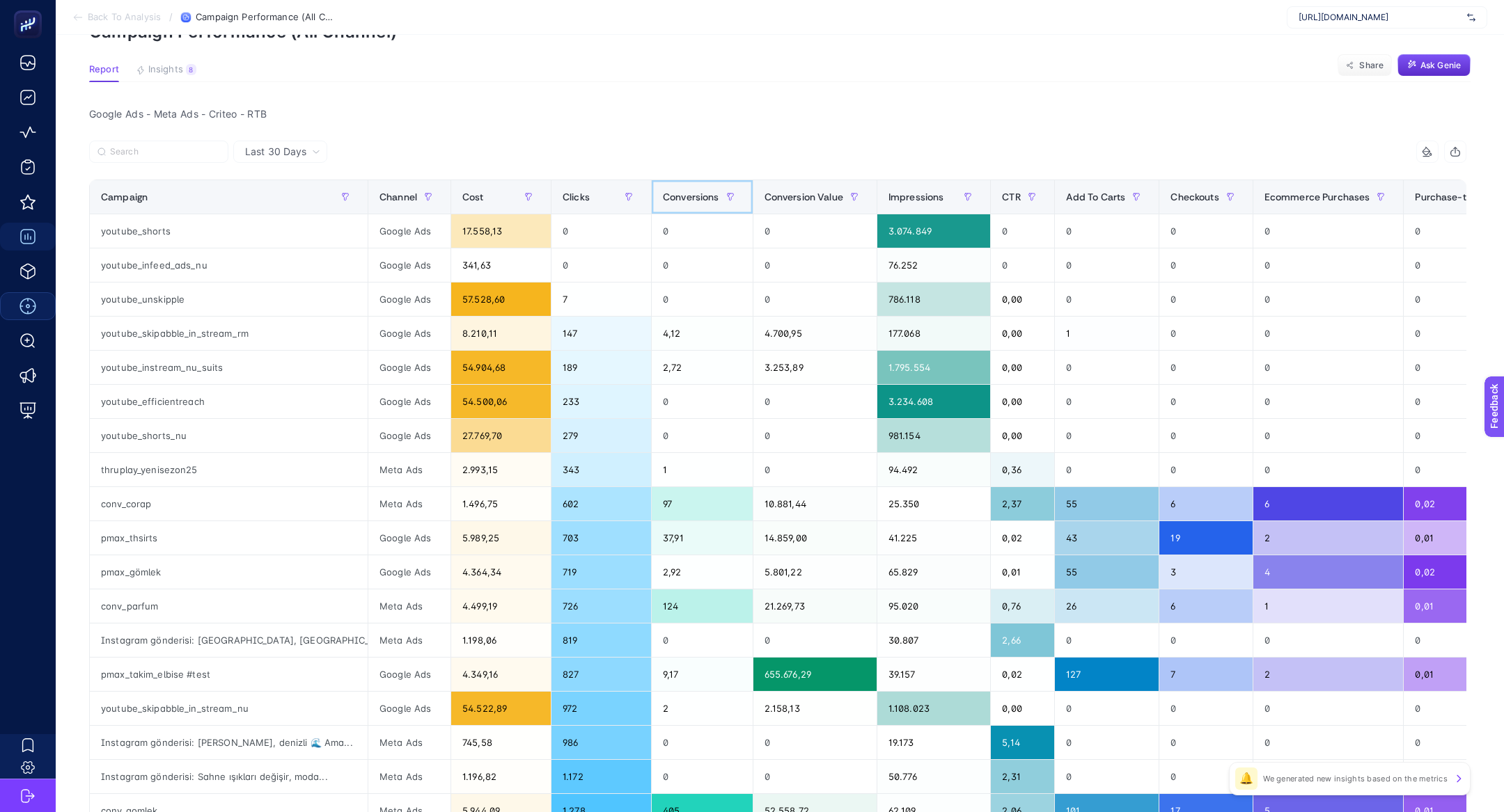
click at [663, 192] on span "Conversions" at bounding box center [691, 197] width 56 height 11
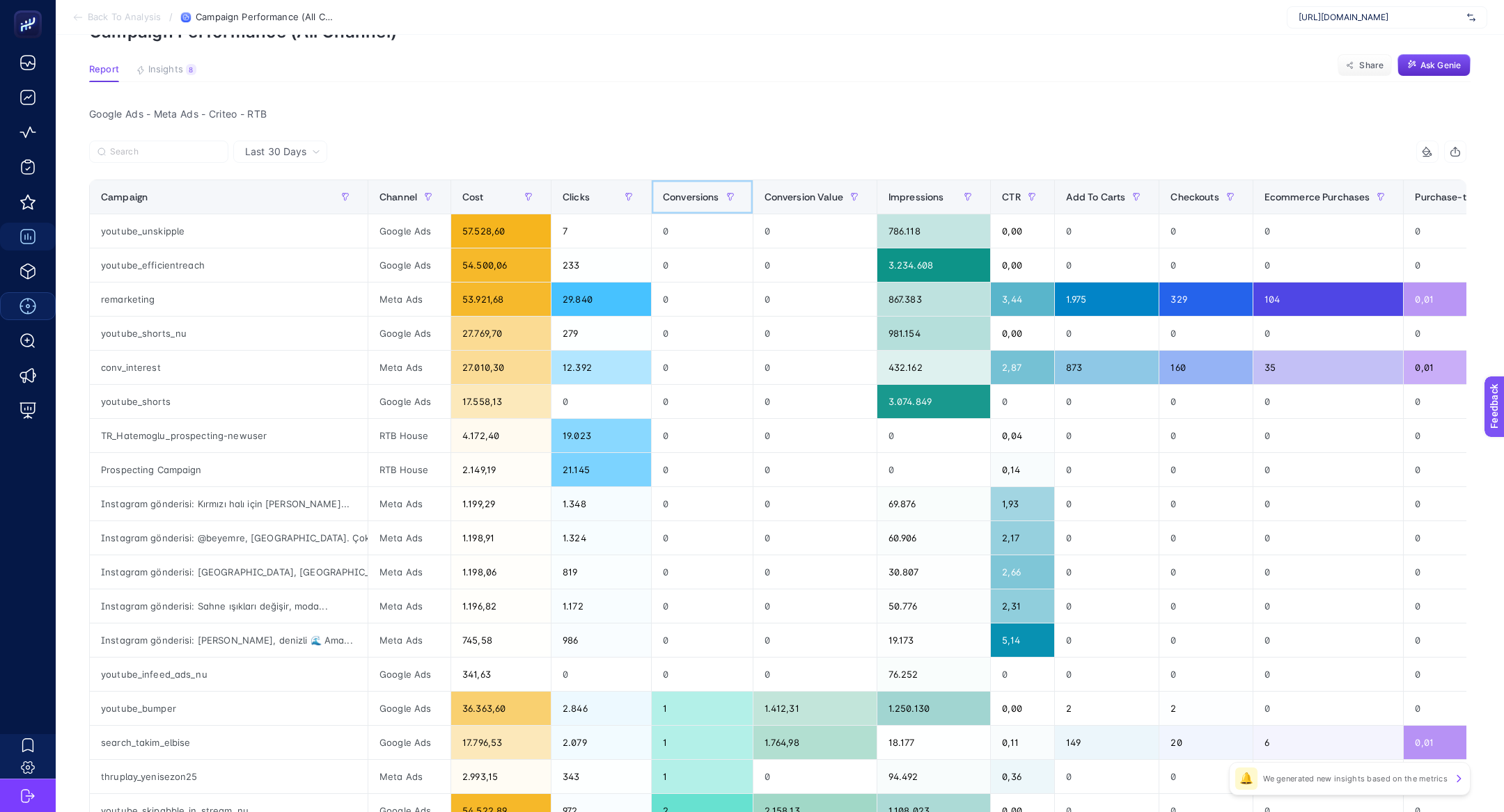
click at [663, 192] on span "Conversions" at bounding box center [691, 197] width 56 height 11
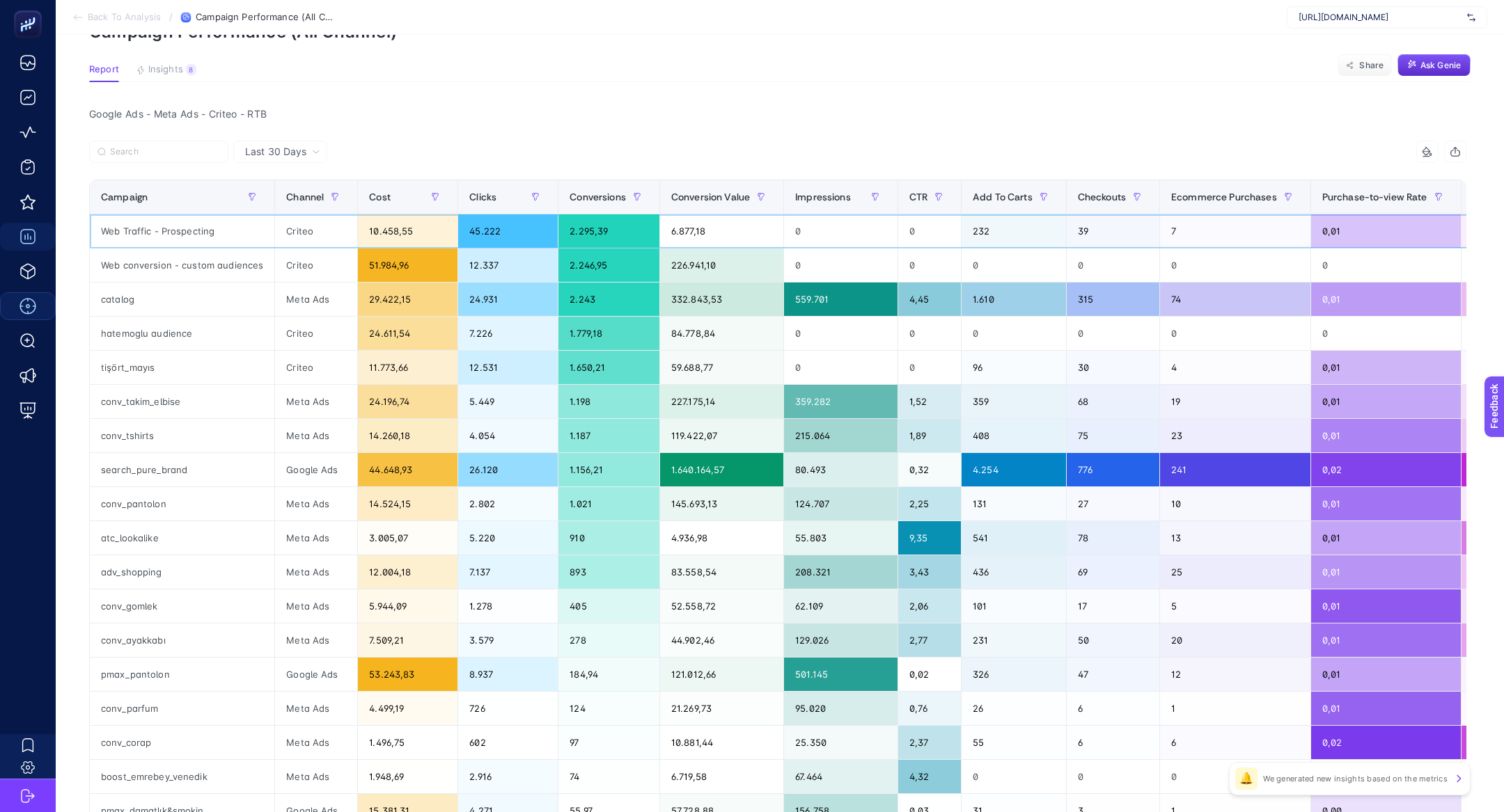
click at [127, 231] on div "Web Traffic - Prospecting" at bounding box center [182, 231] width 184 height 33
click at [167, 259] on div "Web conversion - custom audiences" at bounding box center [182, 265] width 184 height 33
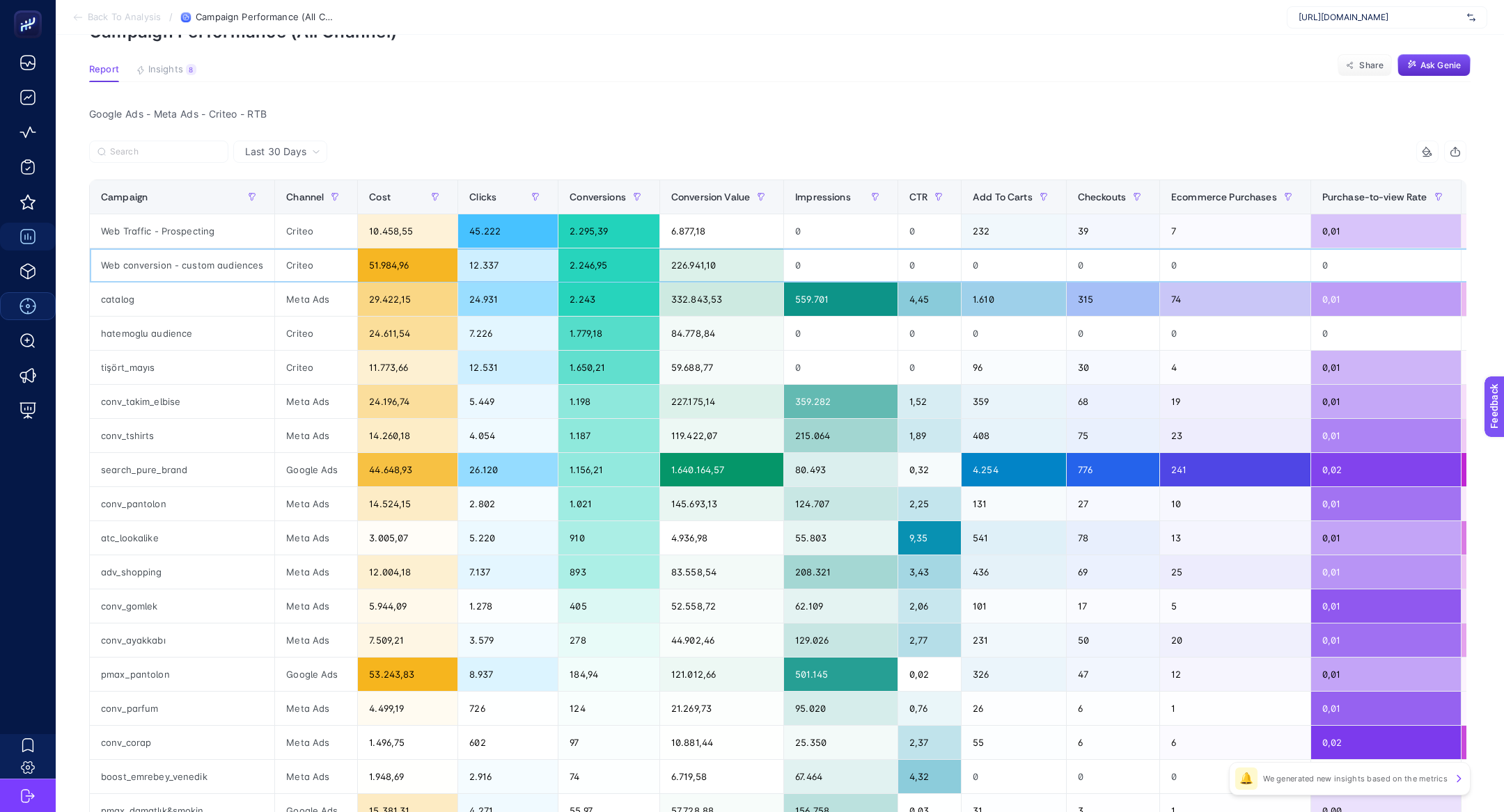
click at [167, 259] on div "Web conversion - custom audiences" at bounding box center [182, 265] width 184 height 33
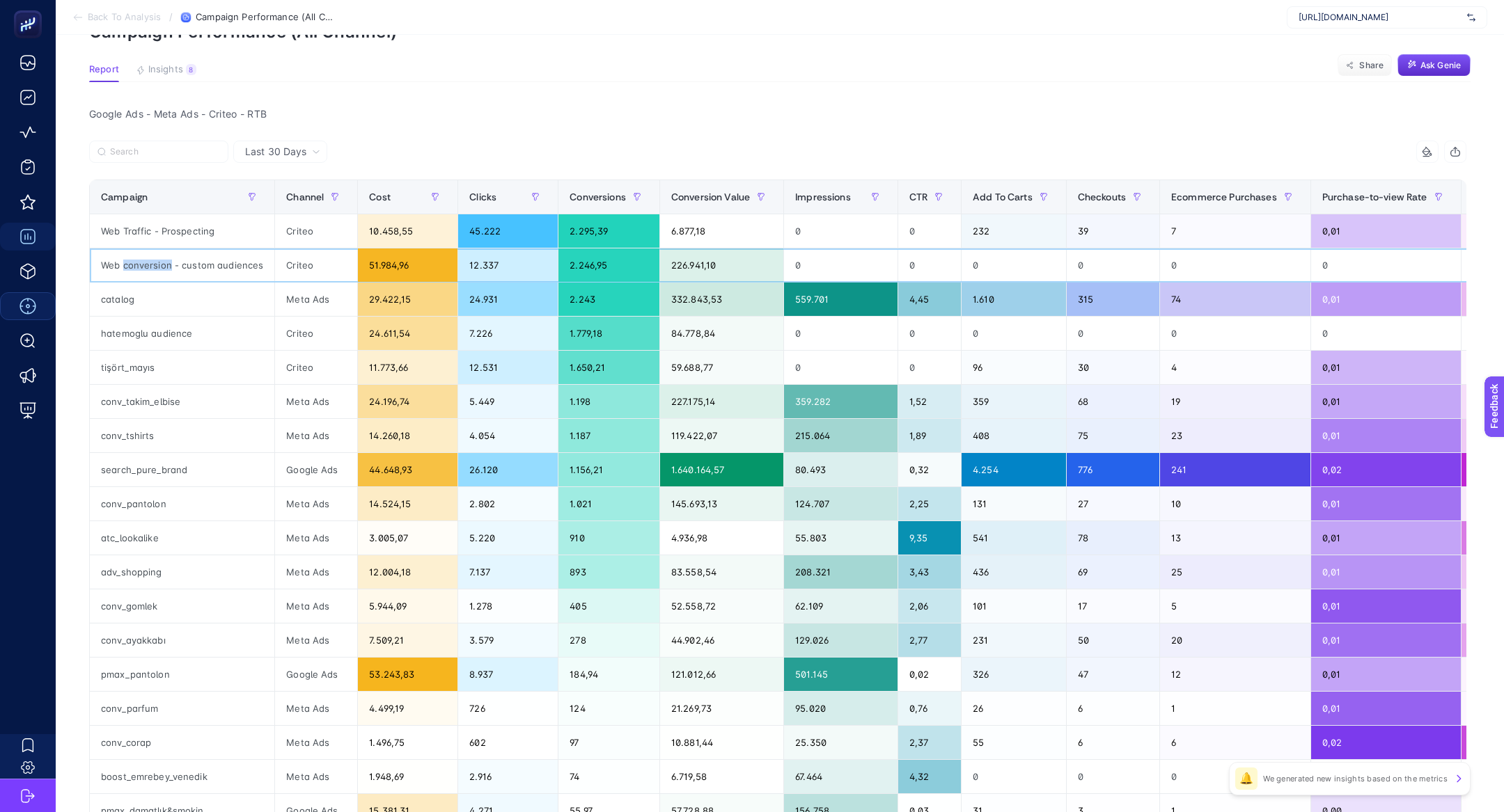
click at [167, 259] on div "Web conversion - custom audiences" at bounding box center [182, 265] width 184 height 33
click at [719, 479] on div "1.640.164,57" at bounding box center [721, 469] width 123 height 33
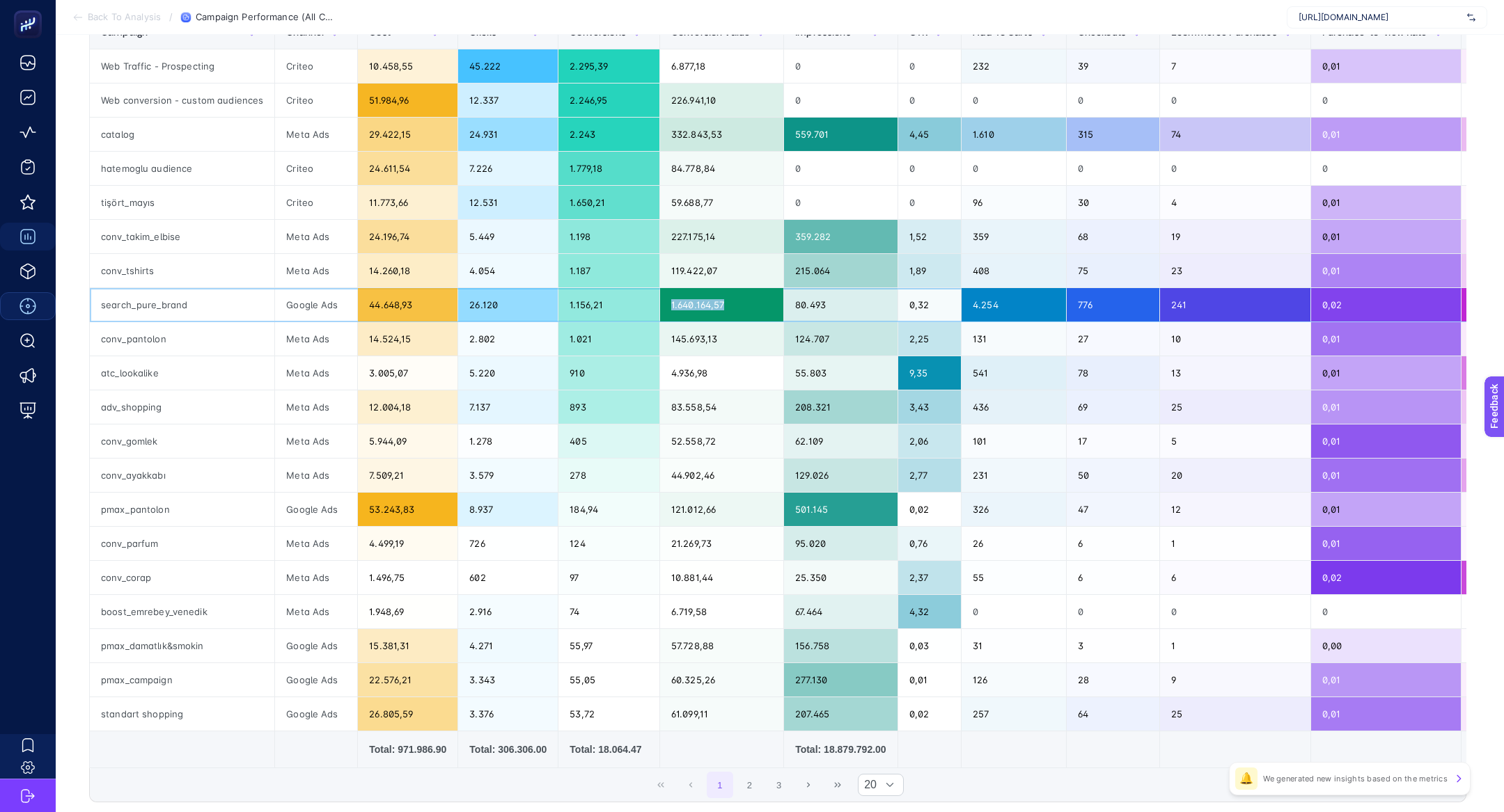
scroll to position [244, 0]
click at [200, 701] on div "standart shopping" at bounding box center [182, 714] width 184 height 33
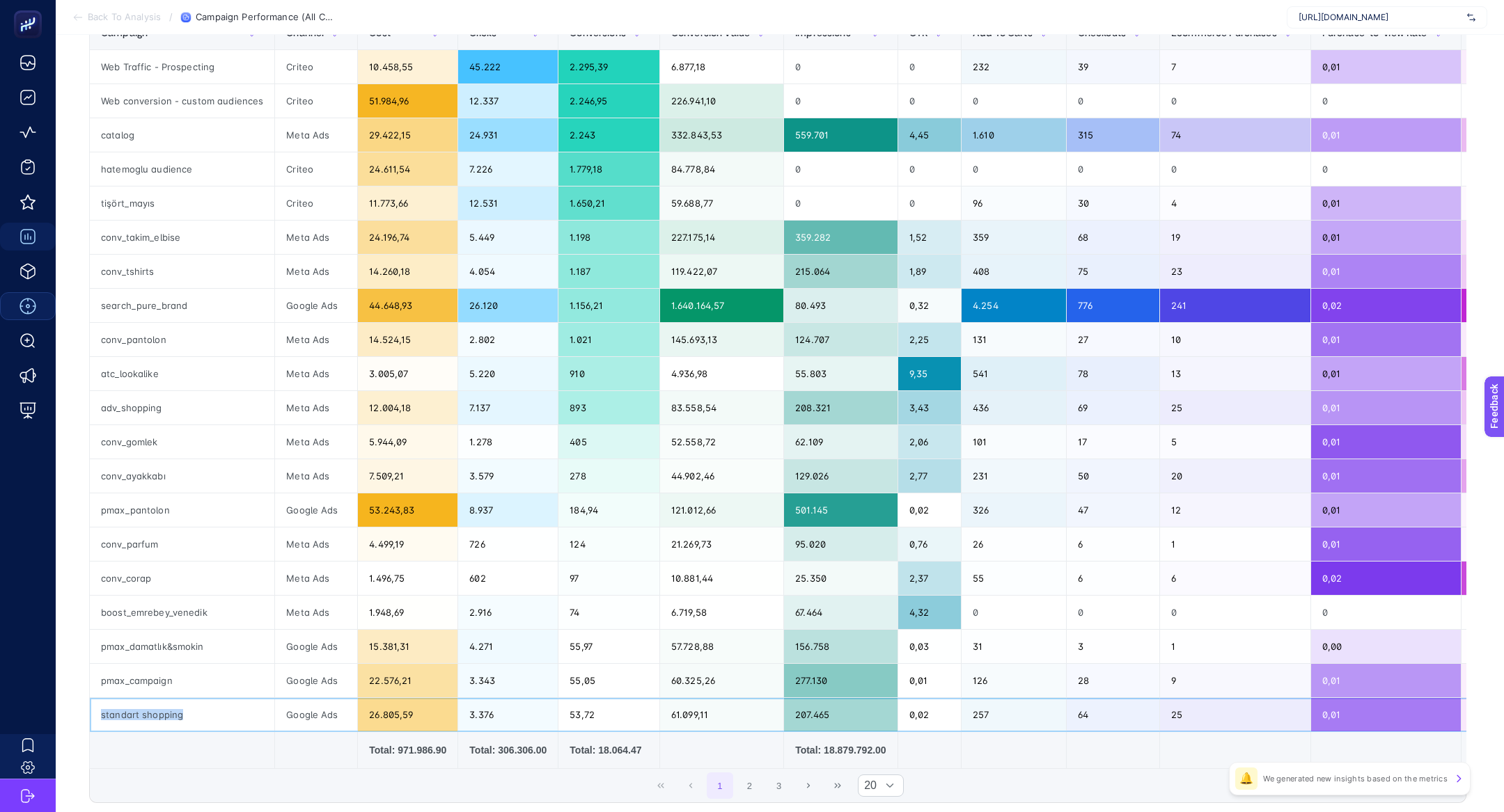
copy tr "standart shopping"
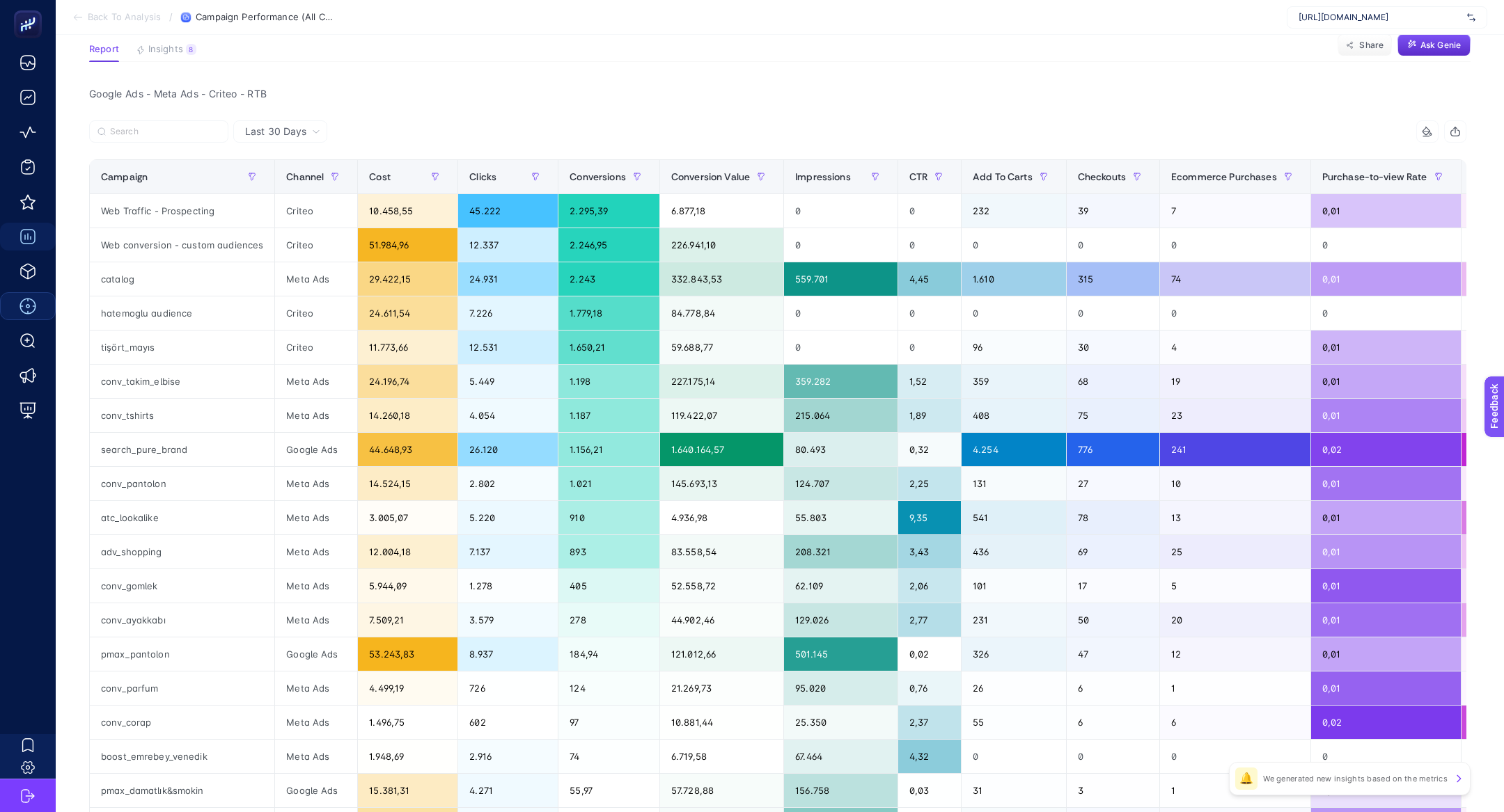
scroll to position [0, 0]
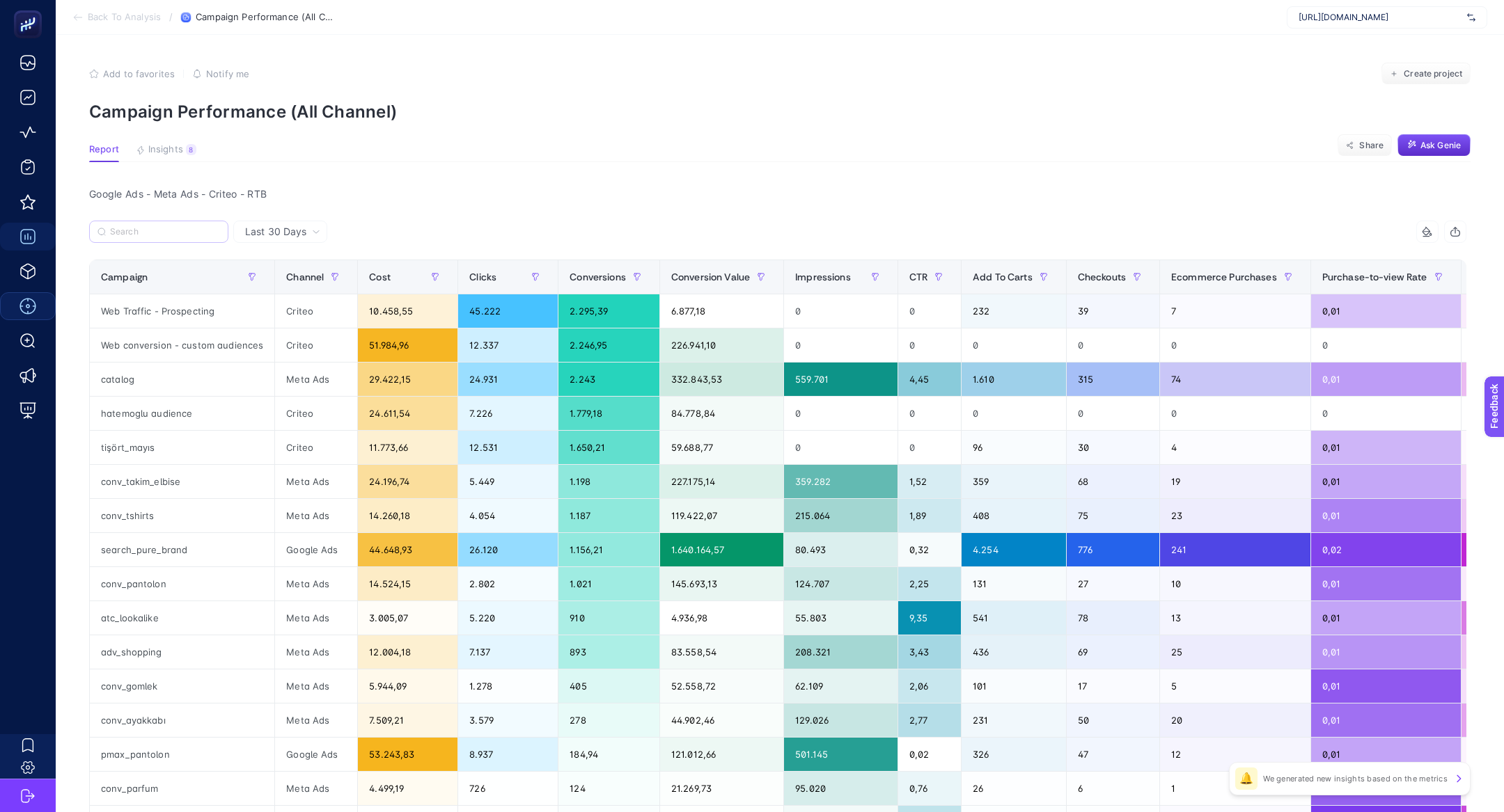
click at [153, 225] on label at bounding box center [158, 231] width 139 height 22
click at [0, 0] on input "Search" at bounding box center [0, 0] width 0 height 0
click at [159, 230] on input "Search" at bounding box center [165, 232] width 110 height 10
paste input "standart shopping"
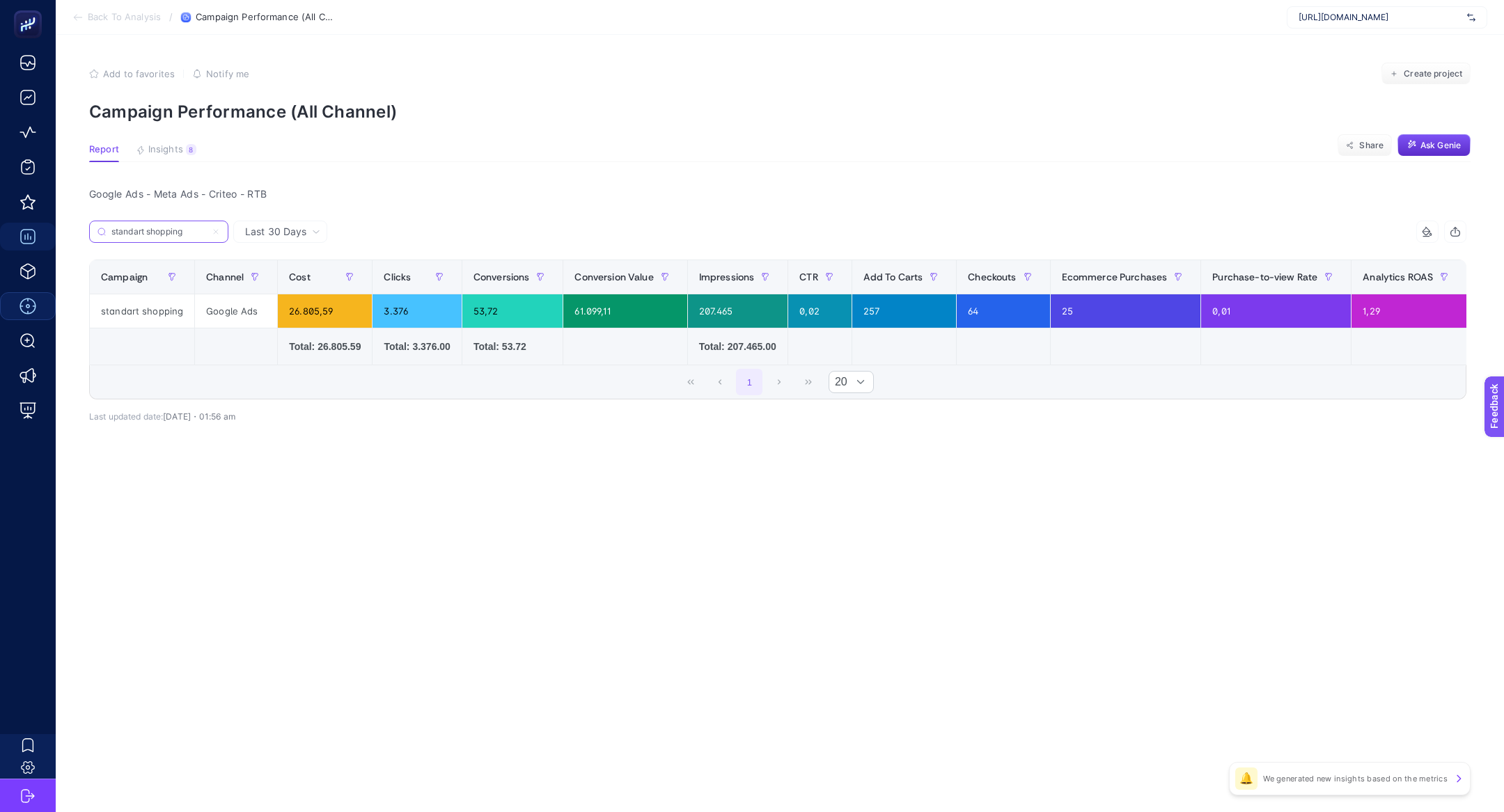
type input "standart shopping"
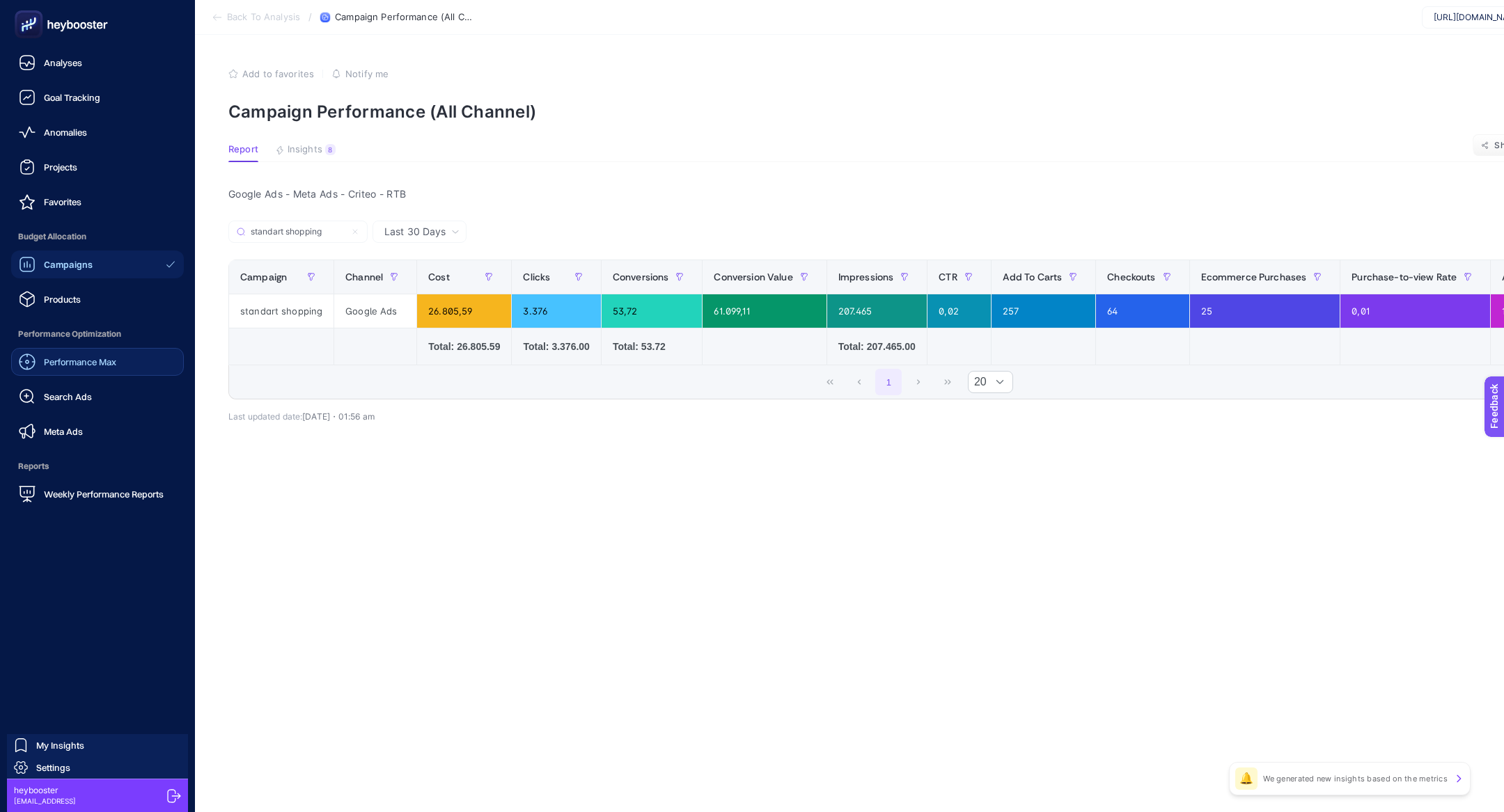
click at [36, 10] on rect at bounding box center [28, 24] width 27 height 27
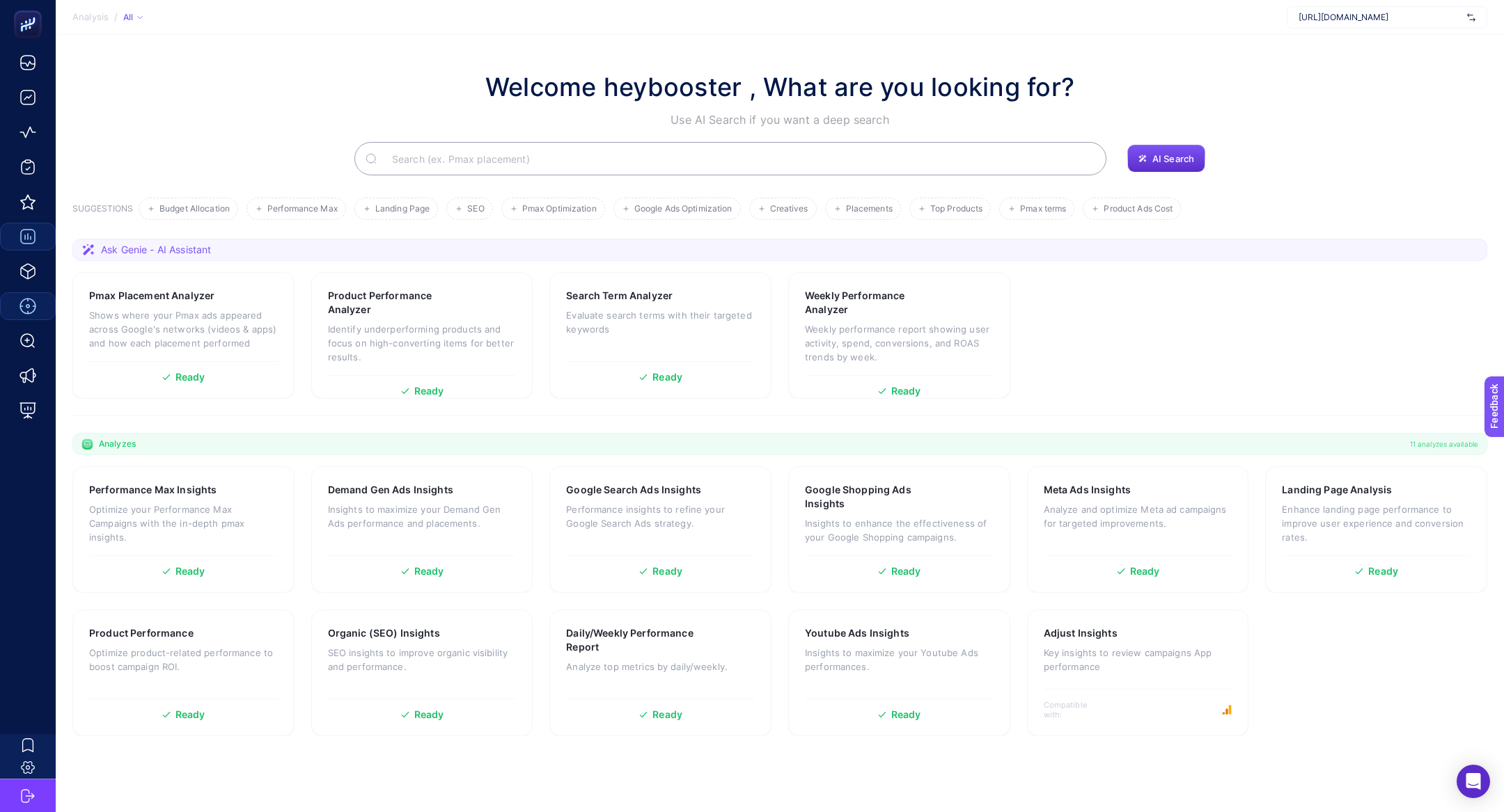
click at [548, 168] on input "Search" at bounding box center [737, 158] width 714 height 39
click at [464, 646] on p "SEO insights to improve organic visibility and performance." at bounding box center [422, 659] width 189 height 27
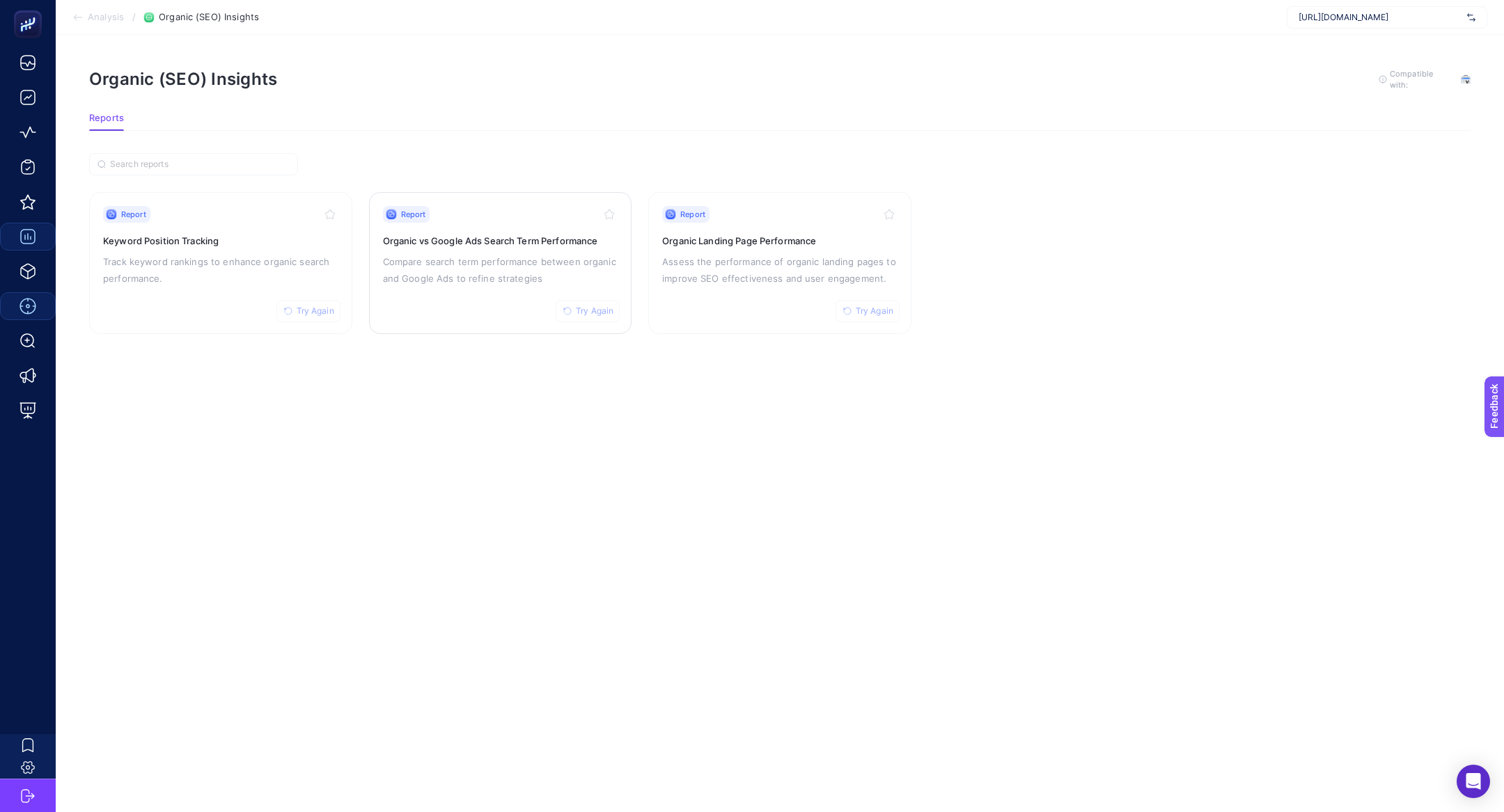
click at [471, 260] on p "Compare search term performance between organic and Google Ads to refine strate…" at bounding box center [500, 270] width 235 height 33
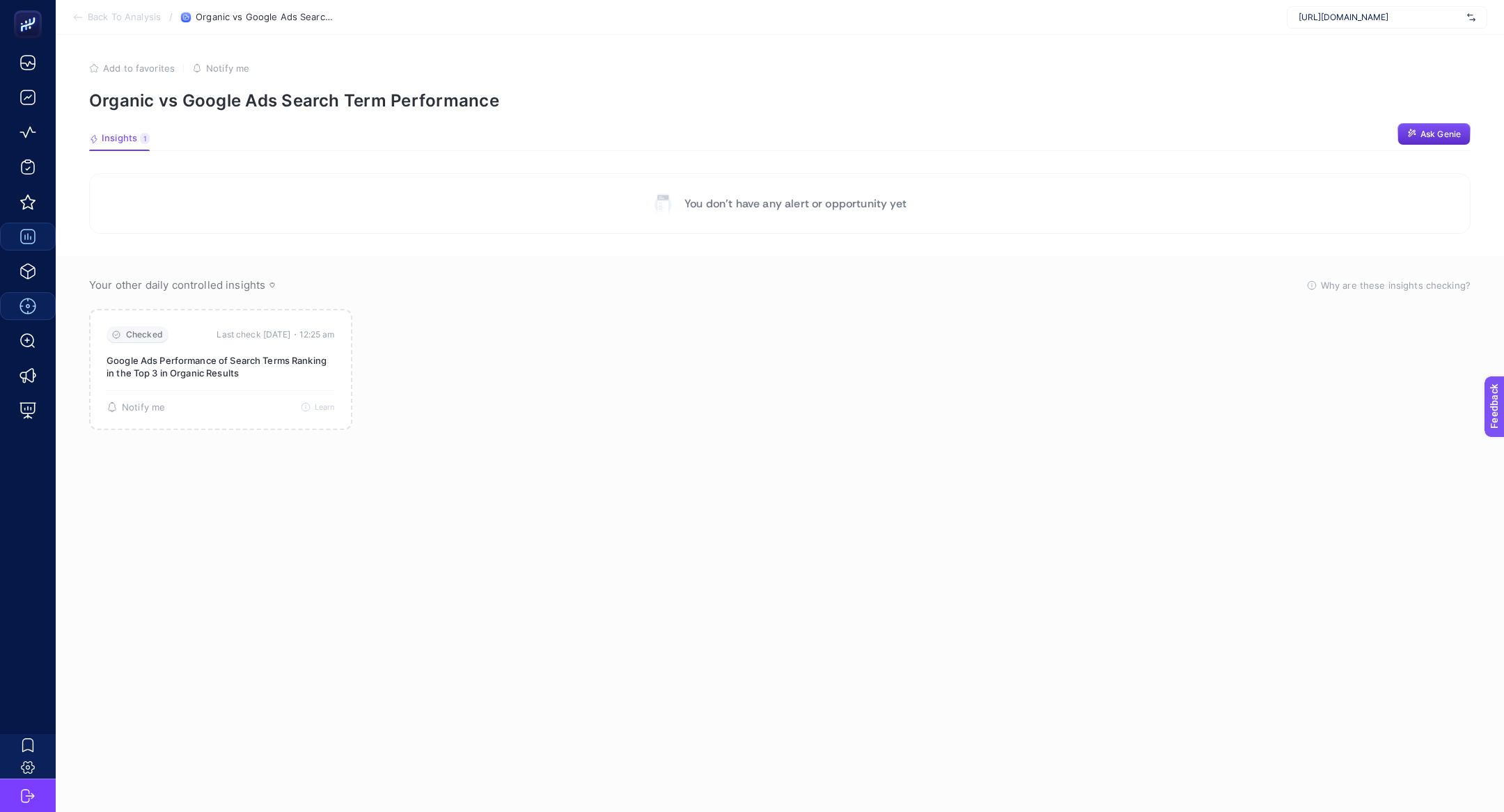
click at [85, 15] on li "Back To Analysis" at bounding box center [116, 17] width 88 height 11
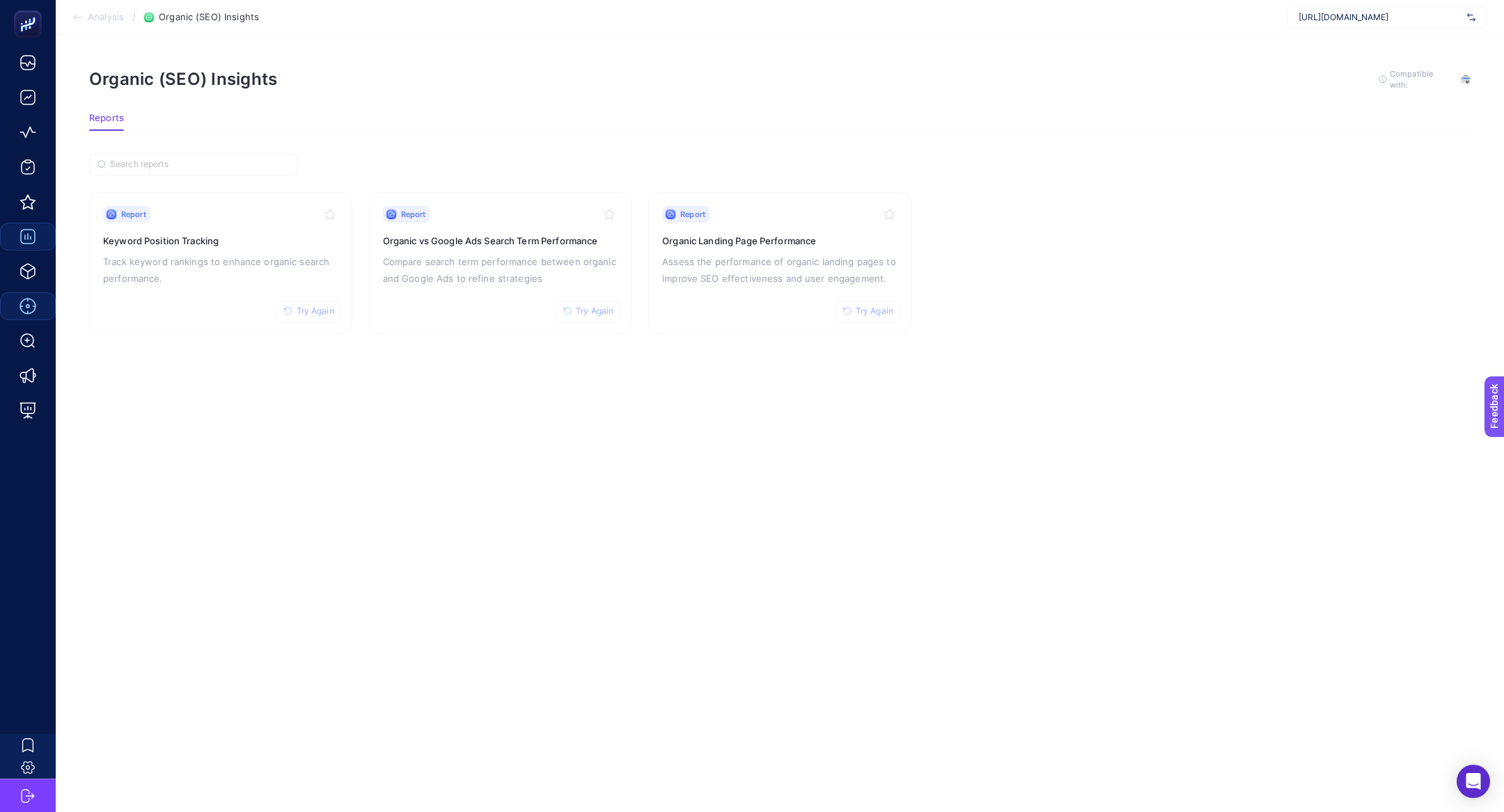
click at [88, 25] on section "Analysis / Organic (SEO) Insights https://www.hatemoglu.com/" at bounding box center [780, 17] width 1448 height 35
click at [85, 22] on li "Analysis" at bounding box center [98, 17] width 51 height 11
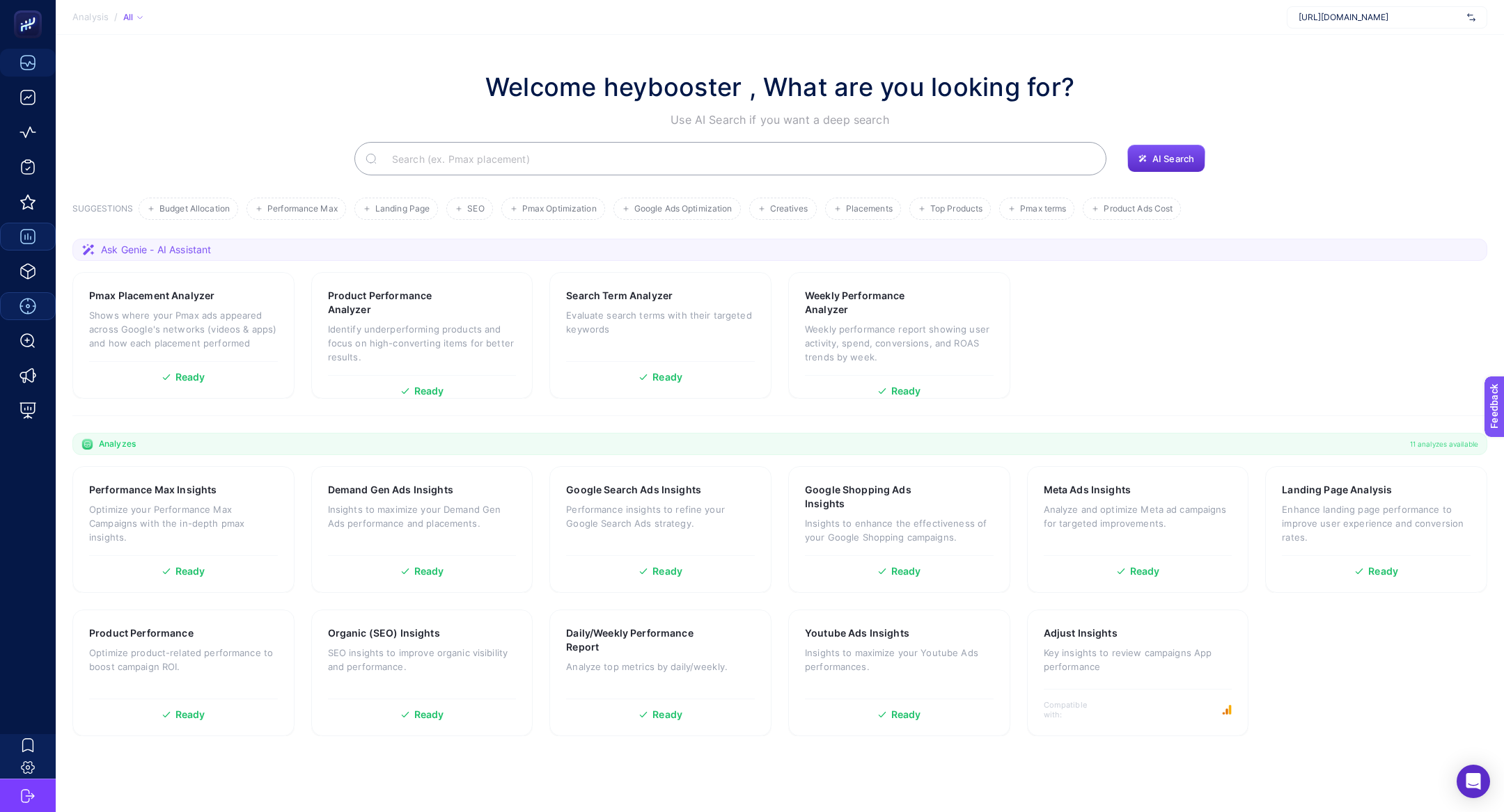
click at [480, 162] on input "Search" at bounding box center [737, 158] width 714 height 39
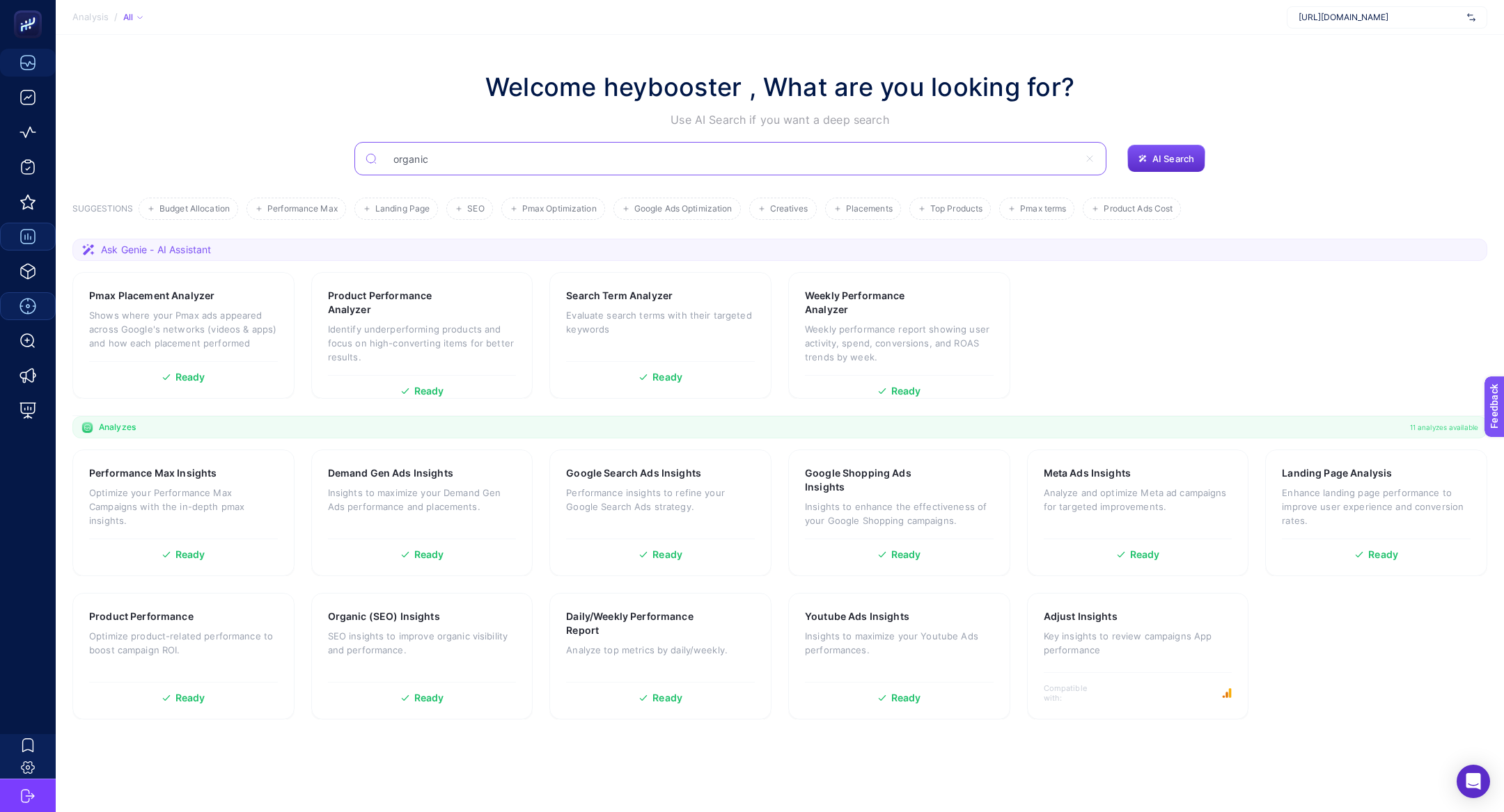
type input "organic"
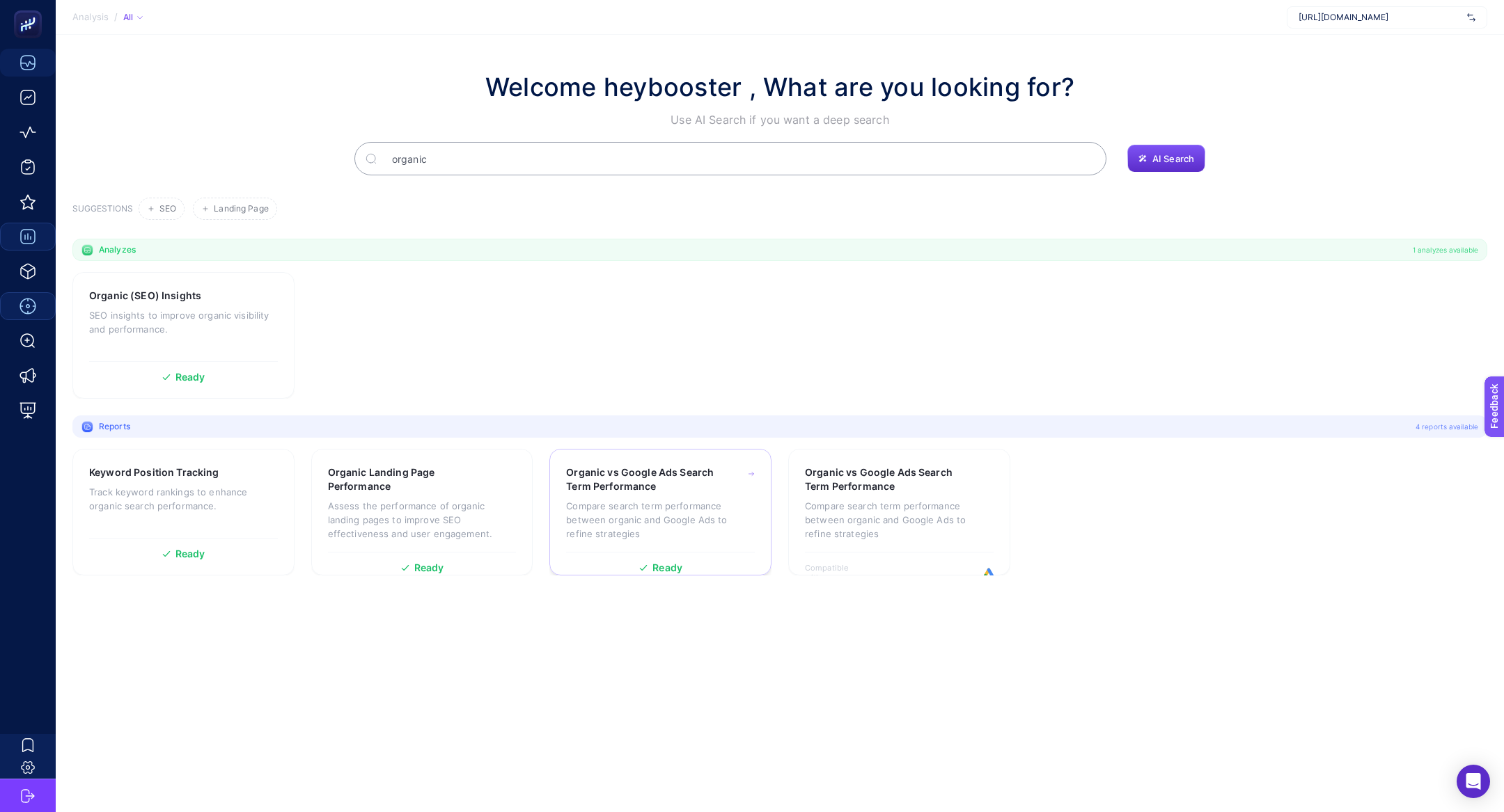
click at [603, 499] on p "Compare search term performance between organic and Google Ads to refine strate…" at bounding box center [660, 520] width 189 height 42
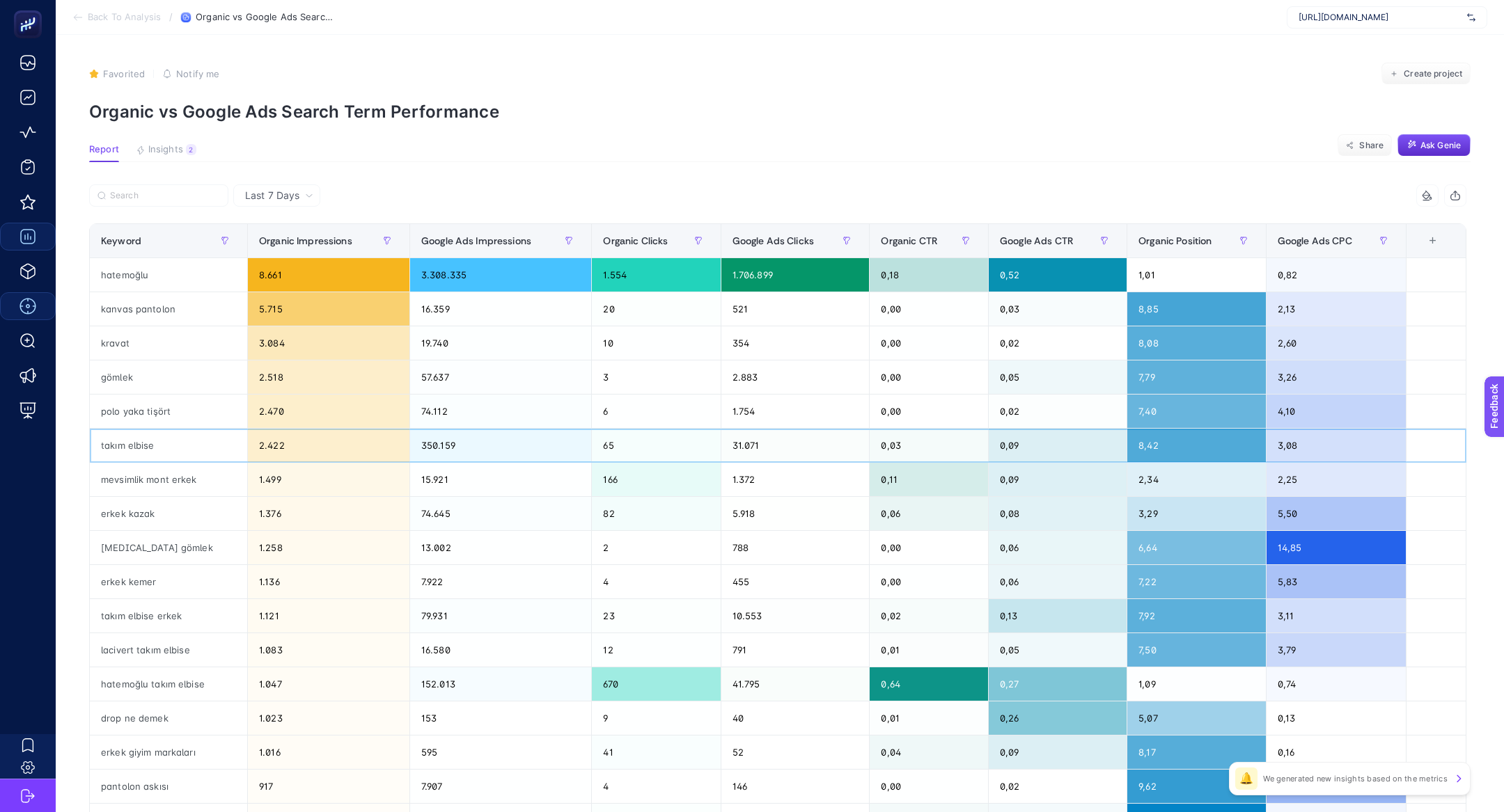
click at [360, 434] on div "2.422" at bounding box center [328, 445] width 161 height 33
click at [373, 539] on div "1.258" at bounding box center [328, 547] width 161 height 33
click at [165, 147] on span "Insights" at bounding box center [166, 149] width 35 height 11
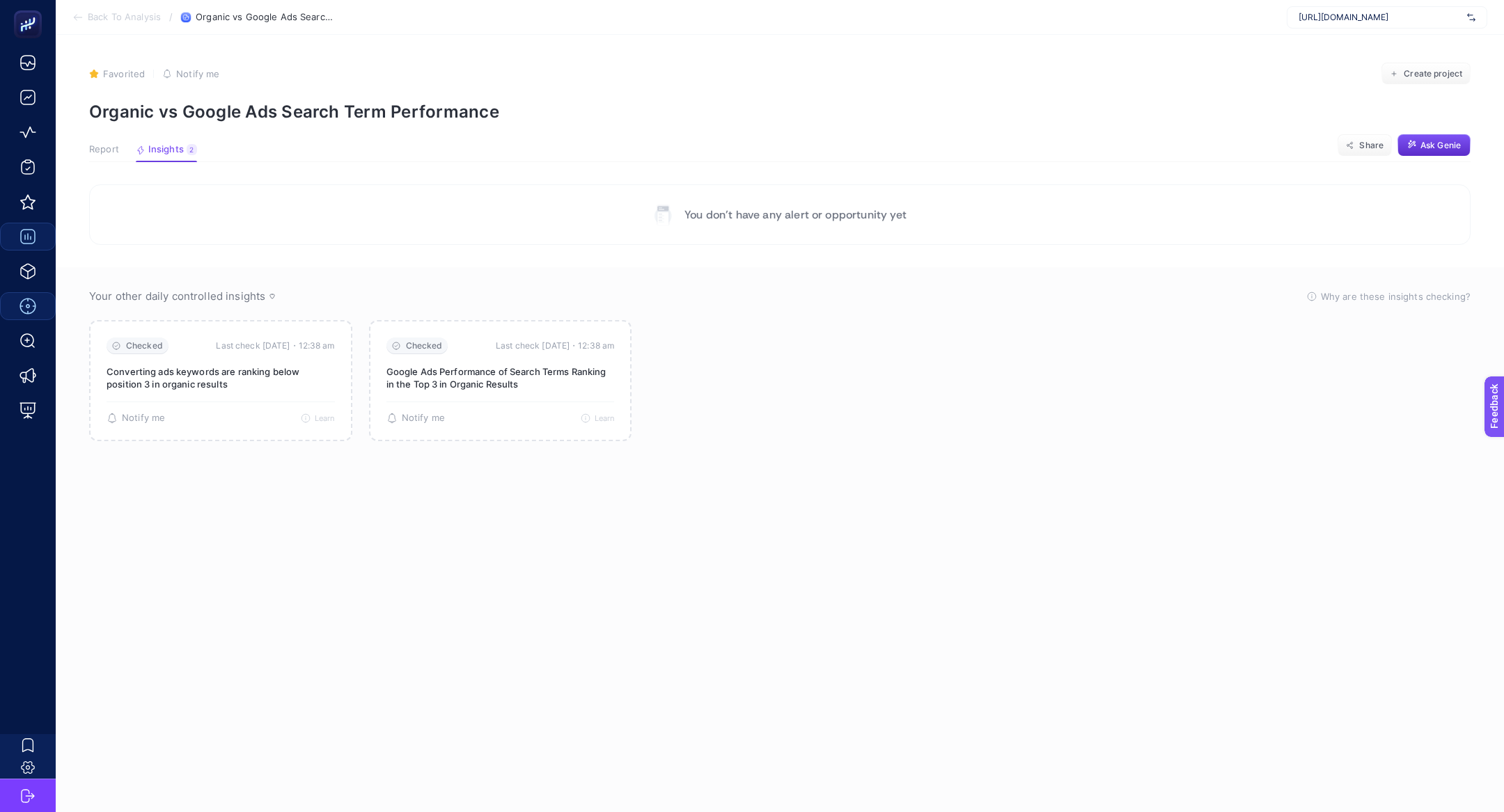
click at [95, 159] on button "Report" at bounding box center [103, 153] width 30 height 18
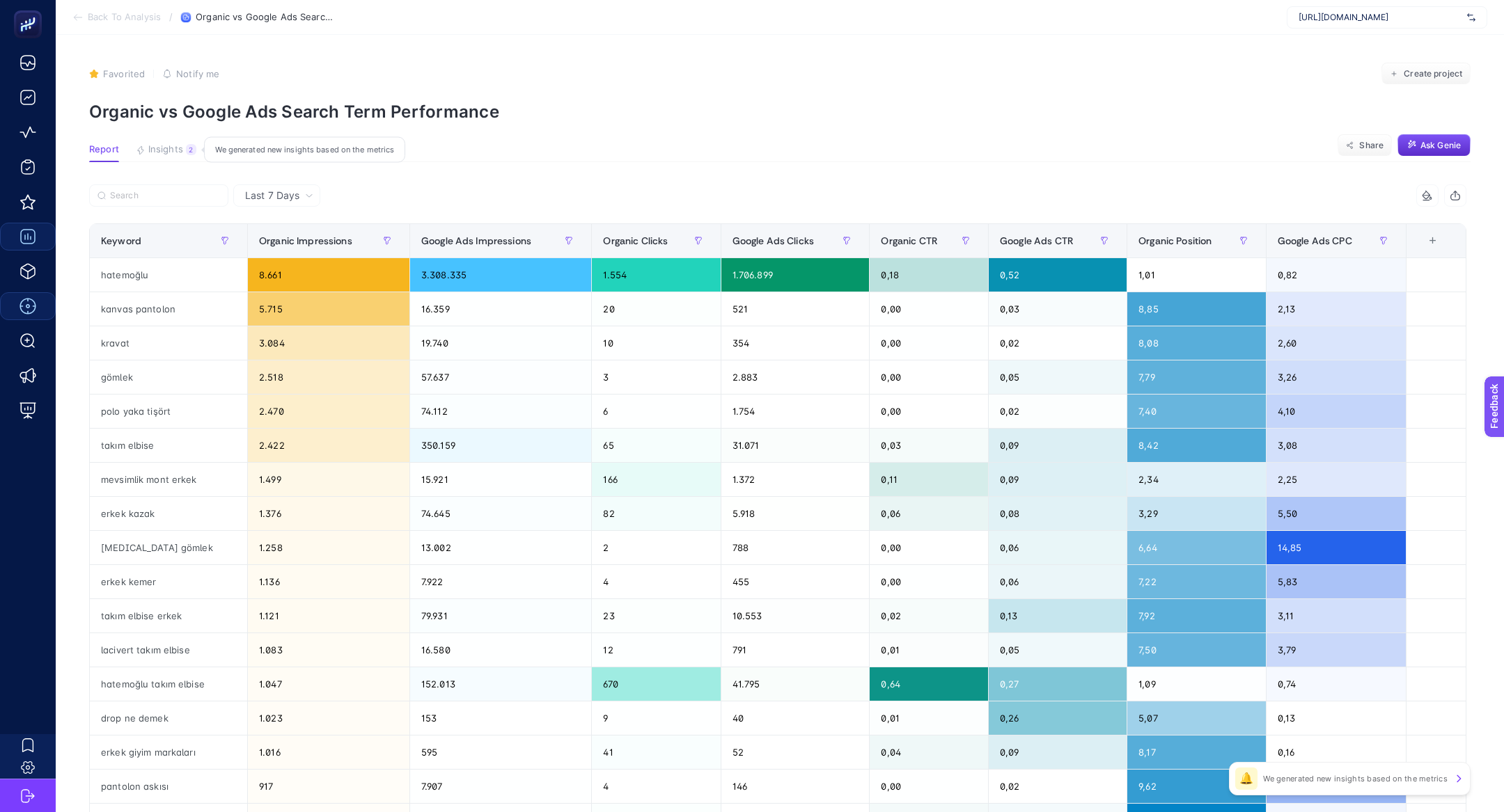
click at [143, 148] on icon "button" at bounding box center [140, 150] width 9 height 9
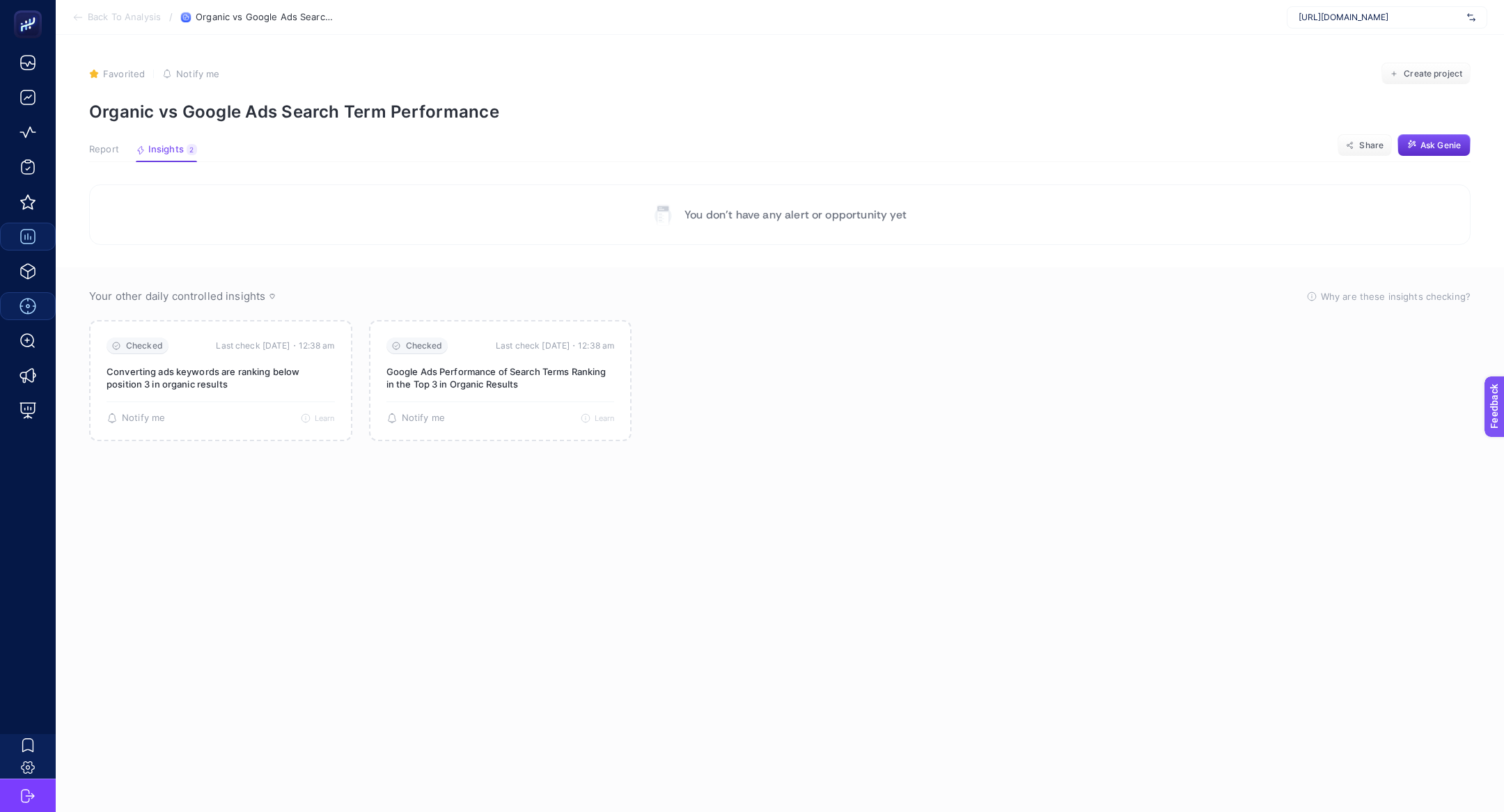
click at [97, 153] on span "Report" at bounding box center [103, 149] width 30 height 11
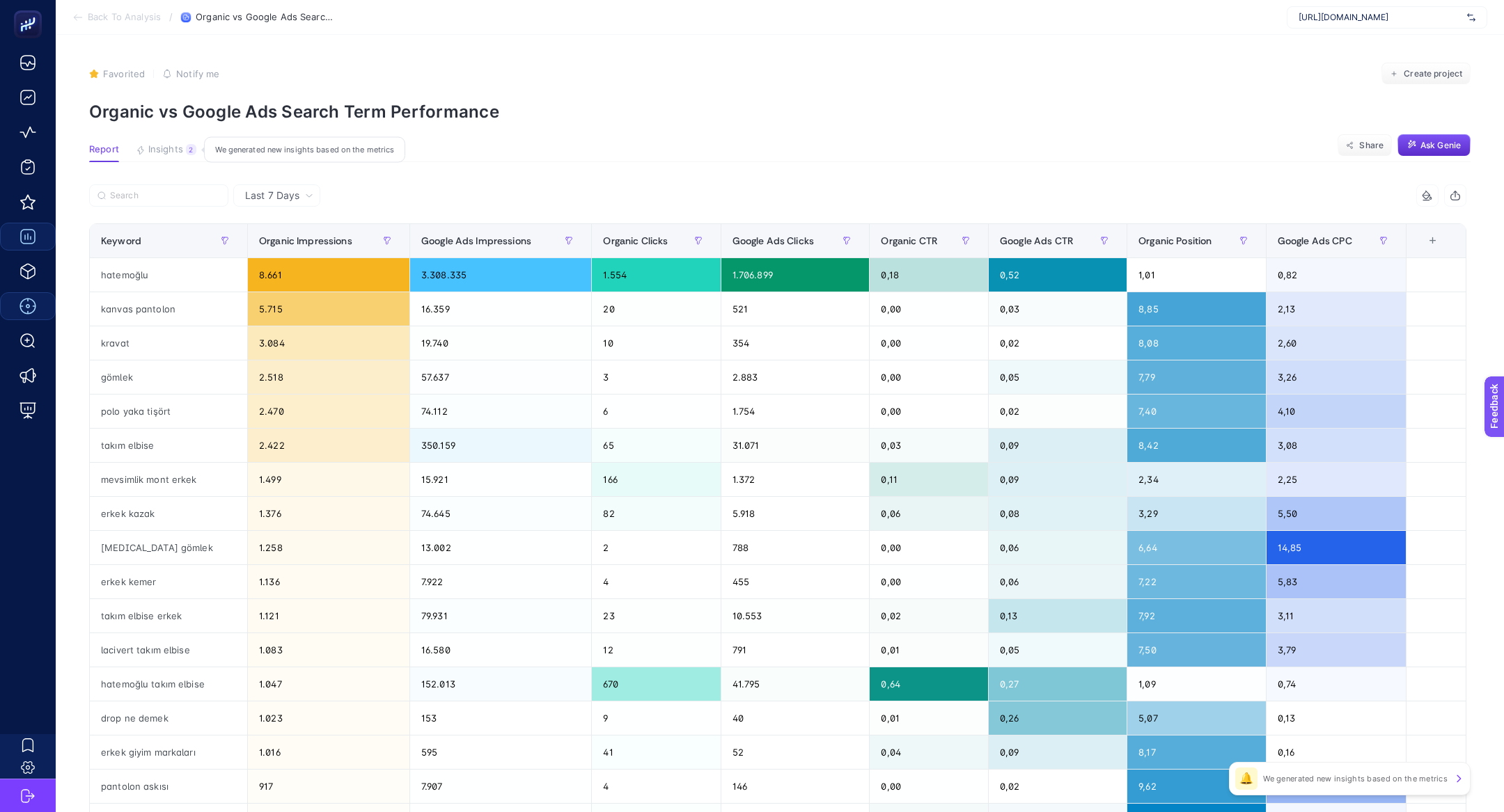
click at [164, 149] on span "Insights" at bounding box center [166, 149] width 35 height 11
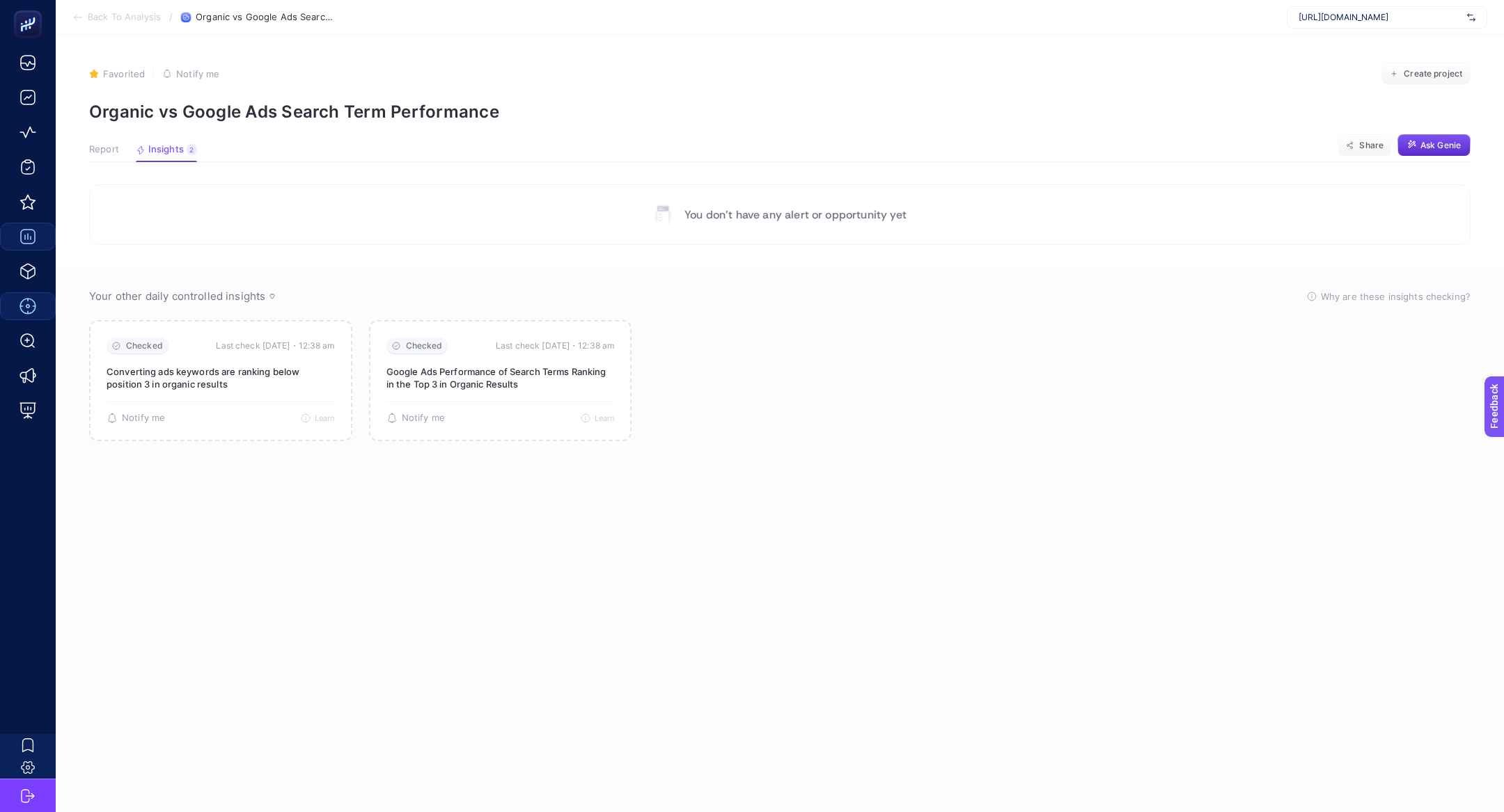
click at [106, 155] on button "Report" at bounding box center [103, 153] width 30 height 18
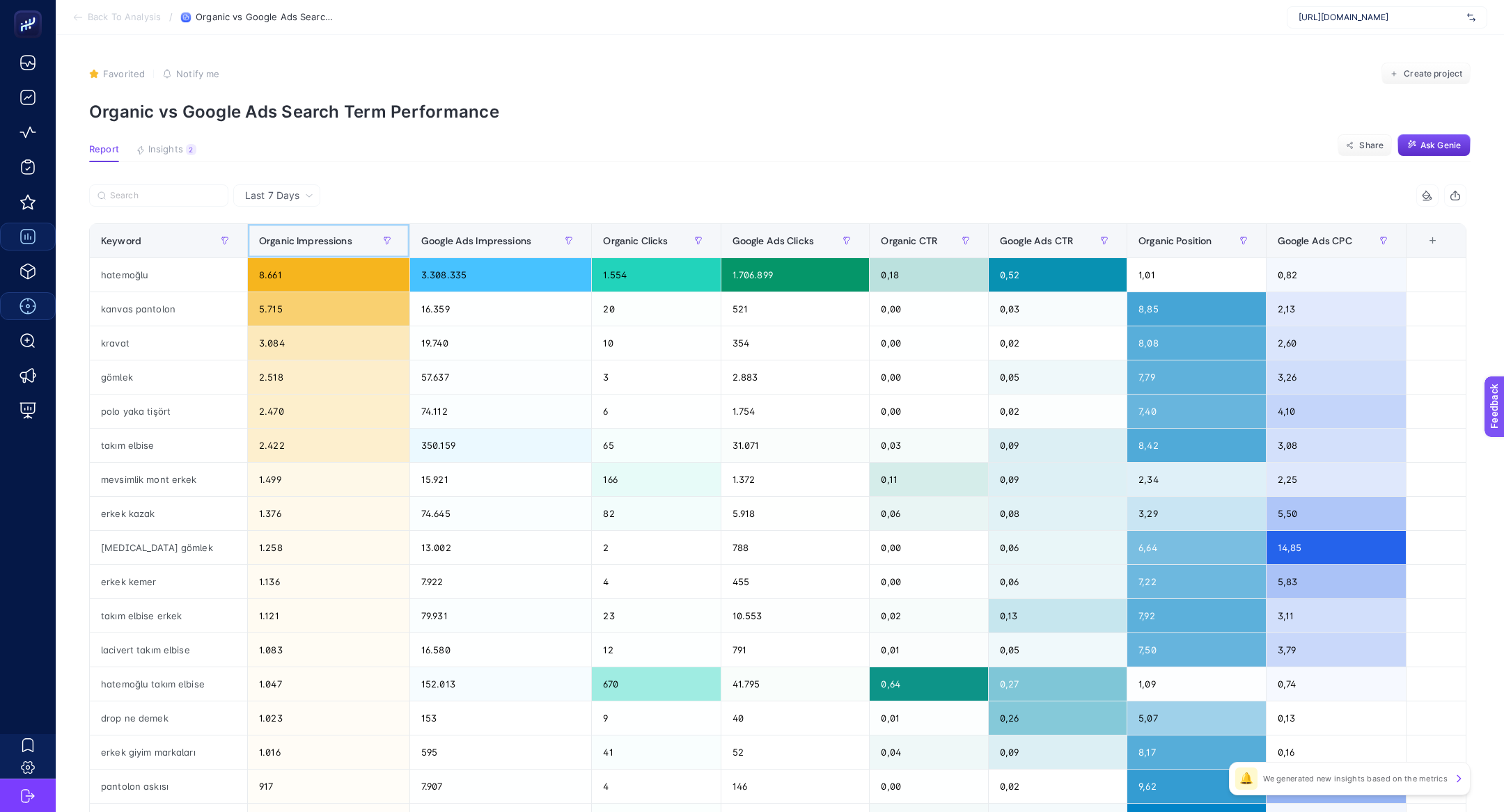
click at [285, 247] on div "Organic Impressions" at bounding box center [328, 241] width 139 height 22
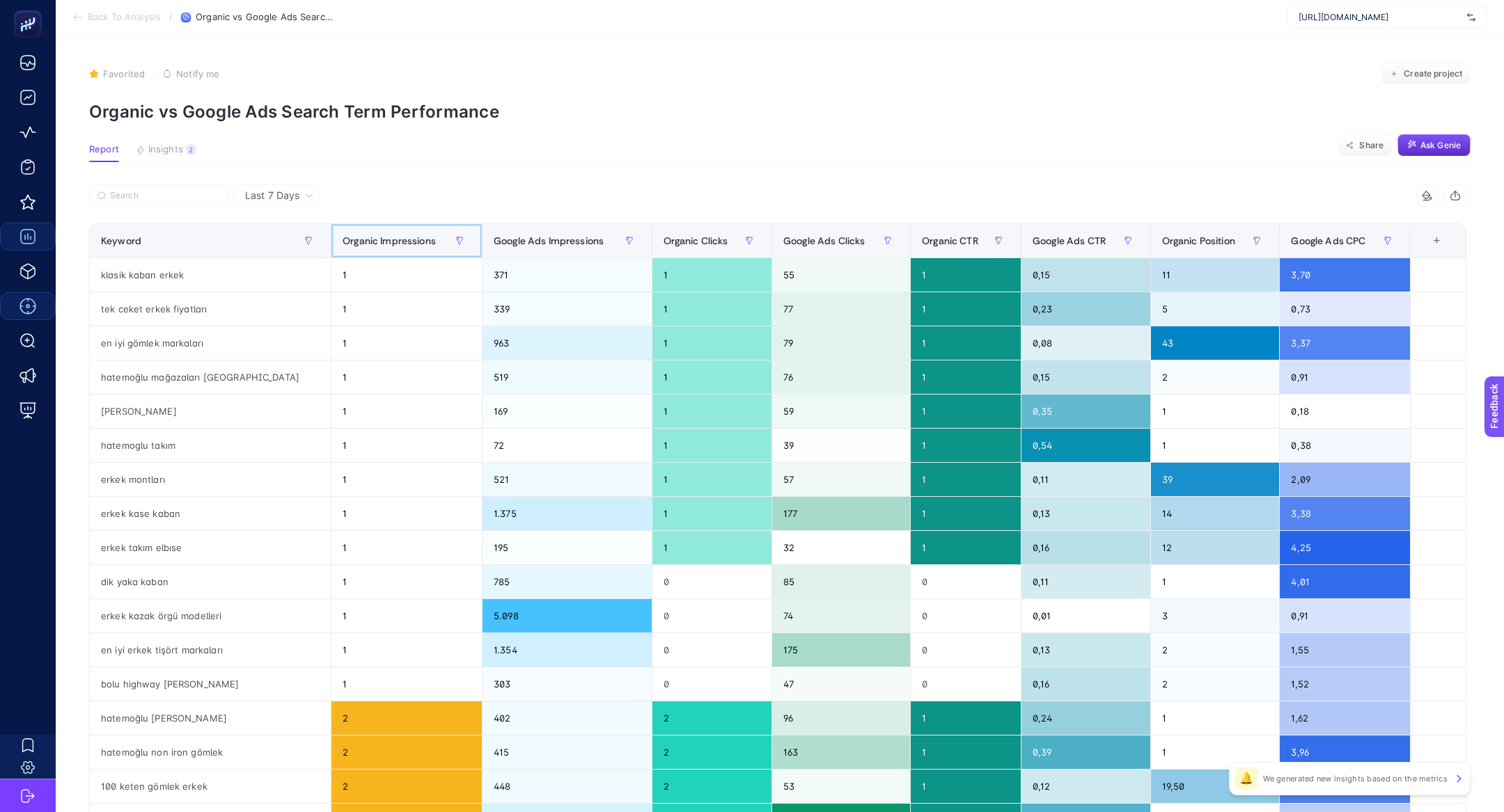
click at [342, 238] on span "Organic Impressions" at bounding box center [388, 240] width 93 height 11
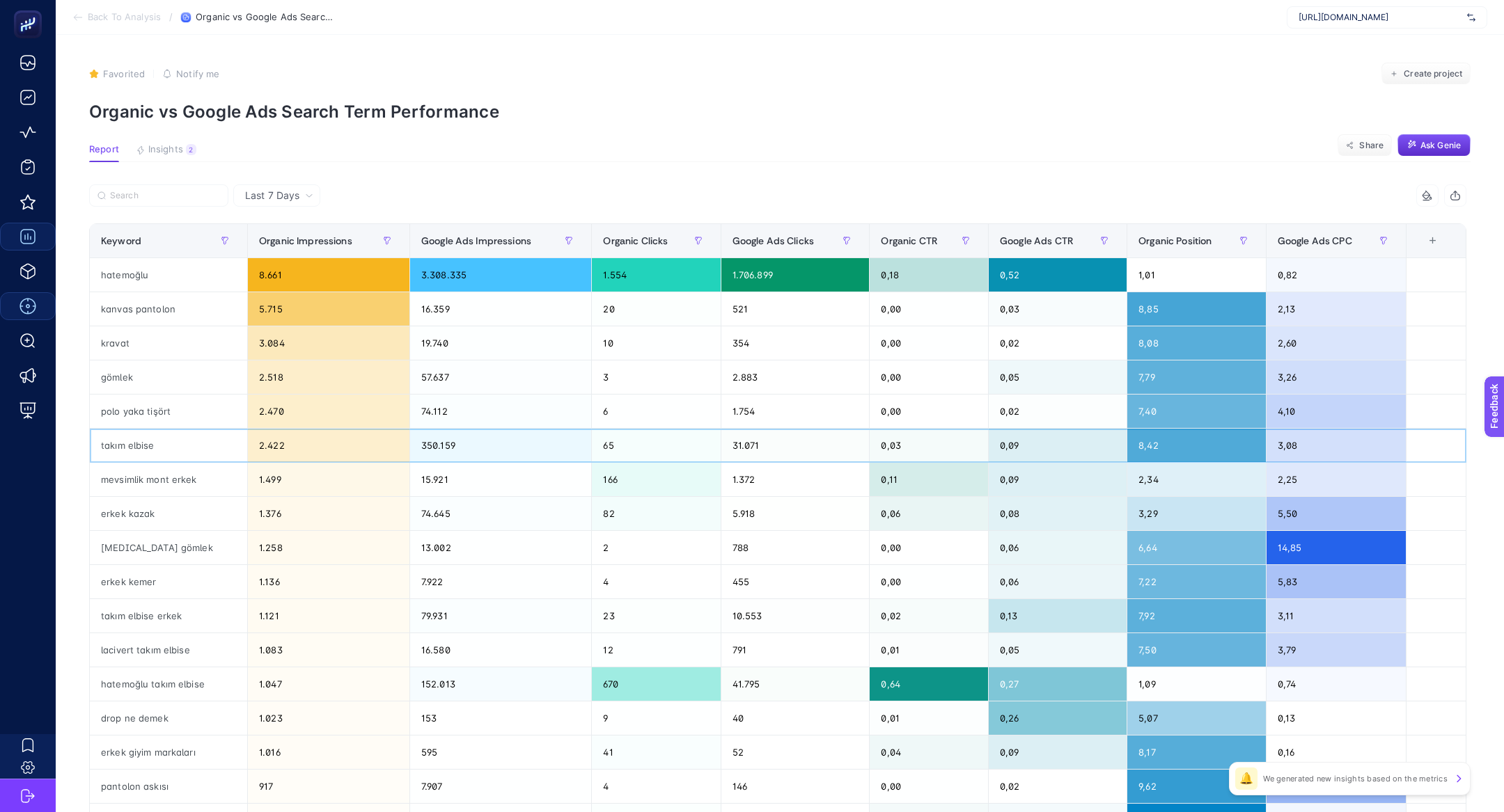
drag, startPoint x: 154, startPoint y: 453, endPoint x: 245, endPoint y: 46, distance: 417.0
click at [154, 401] on tbody "hatemoğlu 8.661 3.308.335 1.554 1.706.899 0,18 0,52 1,01 0,82 kanvas pantolon 5…" at bounding box center [778, 599] width 1376 height 682
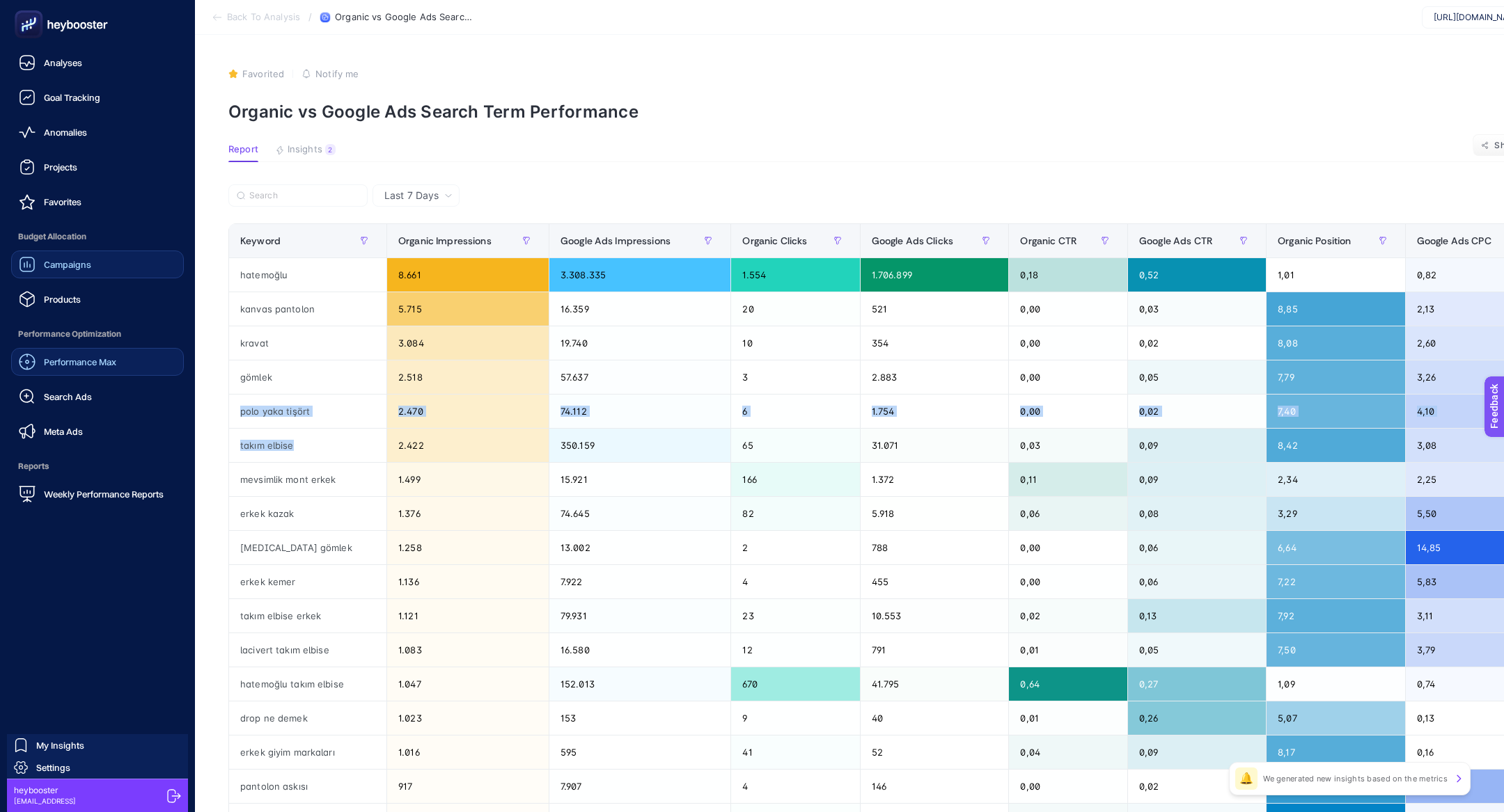
click at [97, 262] on link "Campaigns" at bounding box center [97, 264] width 173 height 27
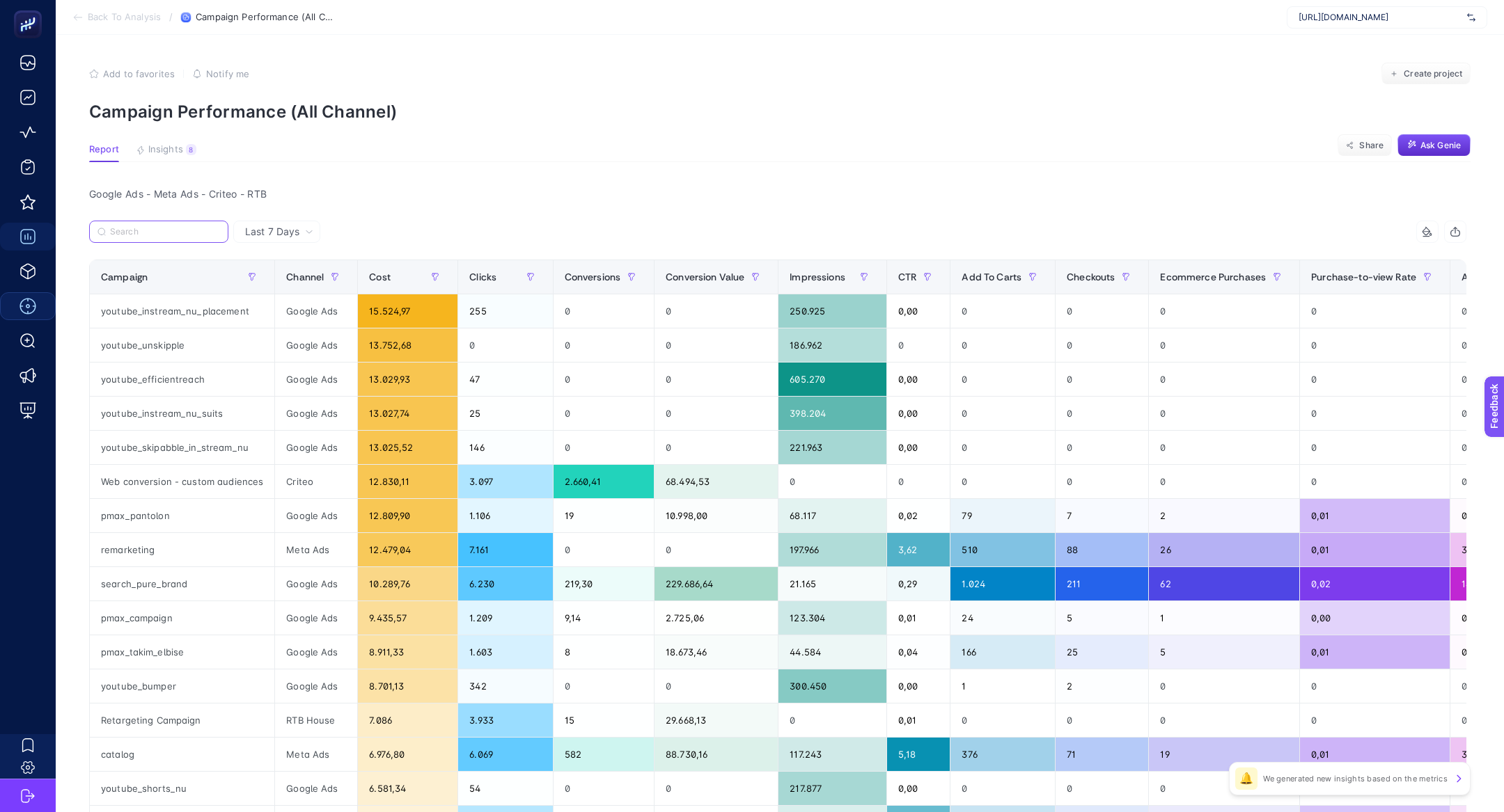
click at [122, 234] on input "Search" at bounding box center [165, 232] width 110 height 10
click at [281, 240] on div "Last 7 Days" at bounding box center [276, 231] width 87 height 22
drag, startPoint x: 281, startPoint y: 283, endPoint x: 268, endPoint y: 278, distance: 13.9
click at [281, 283] on li "Last 30 Days" at bounding box center [276, 286] width 79 height 25
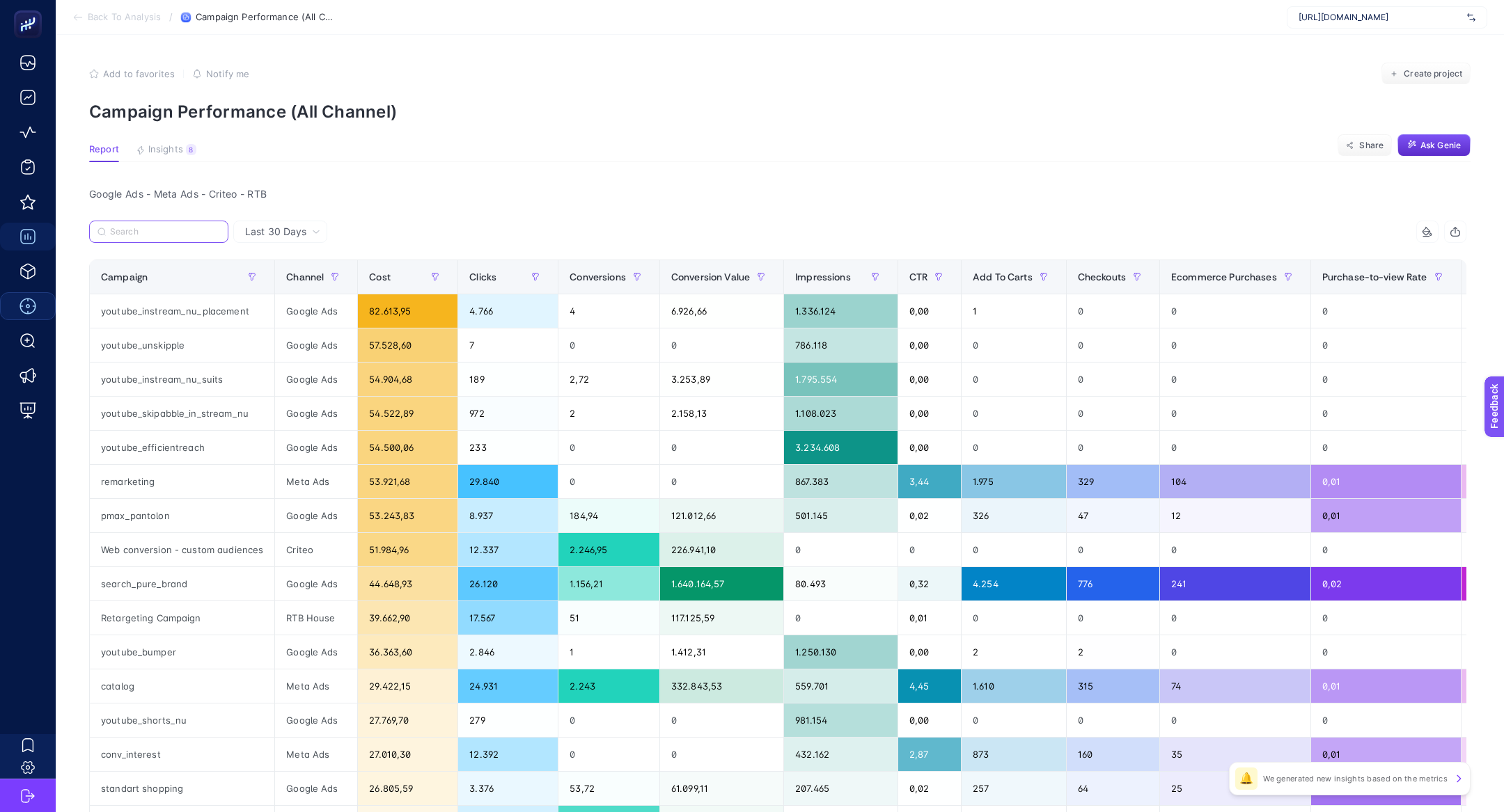
click at [127, 227] on input "Search" at bounding box center [165, 232] width 110 height 10
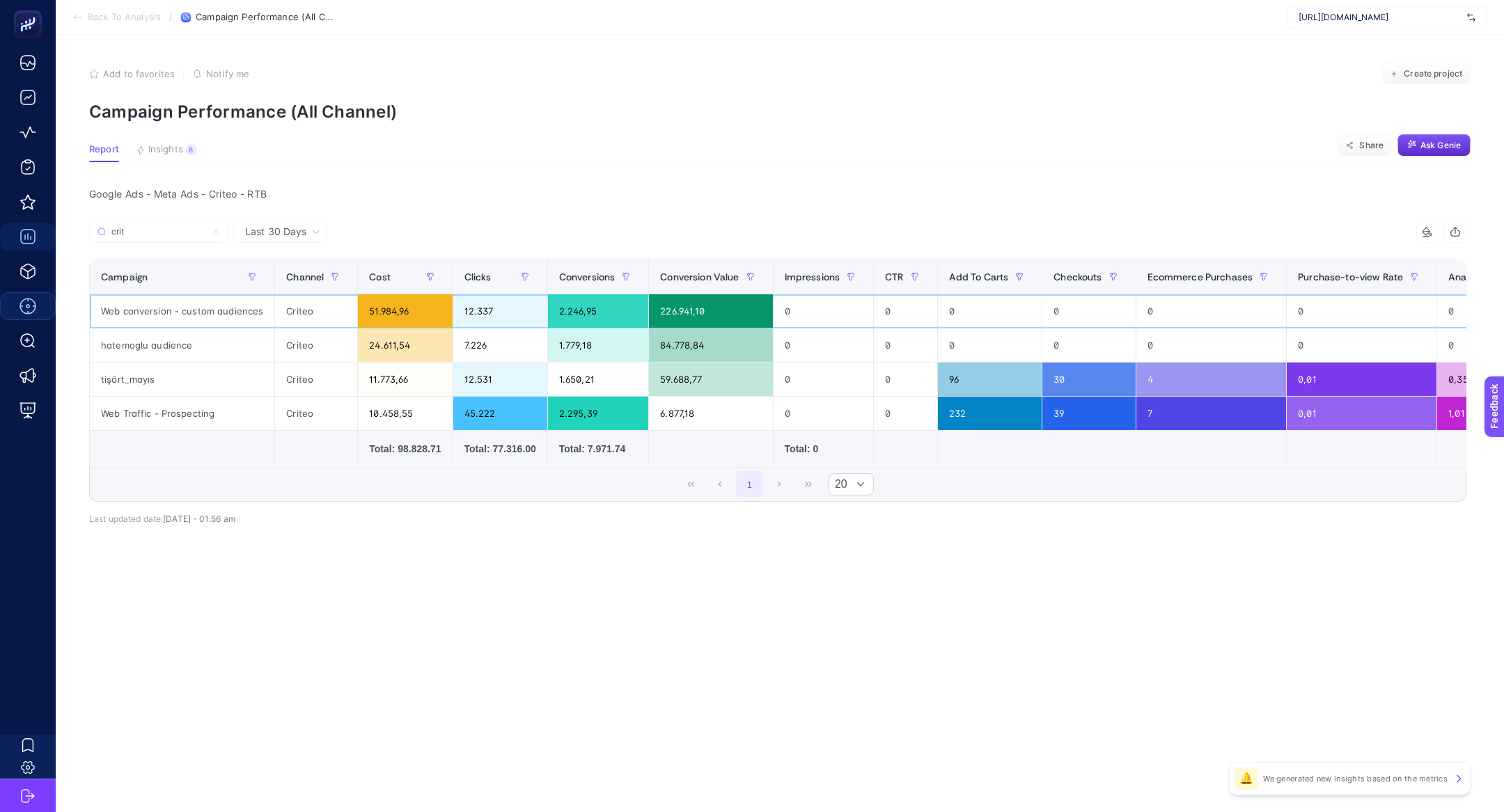
click at [124, 309] on div "Web conversion - custom audiences" at bounding box center [182, 311] width 184 height 33
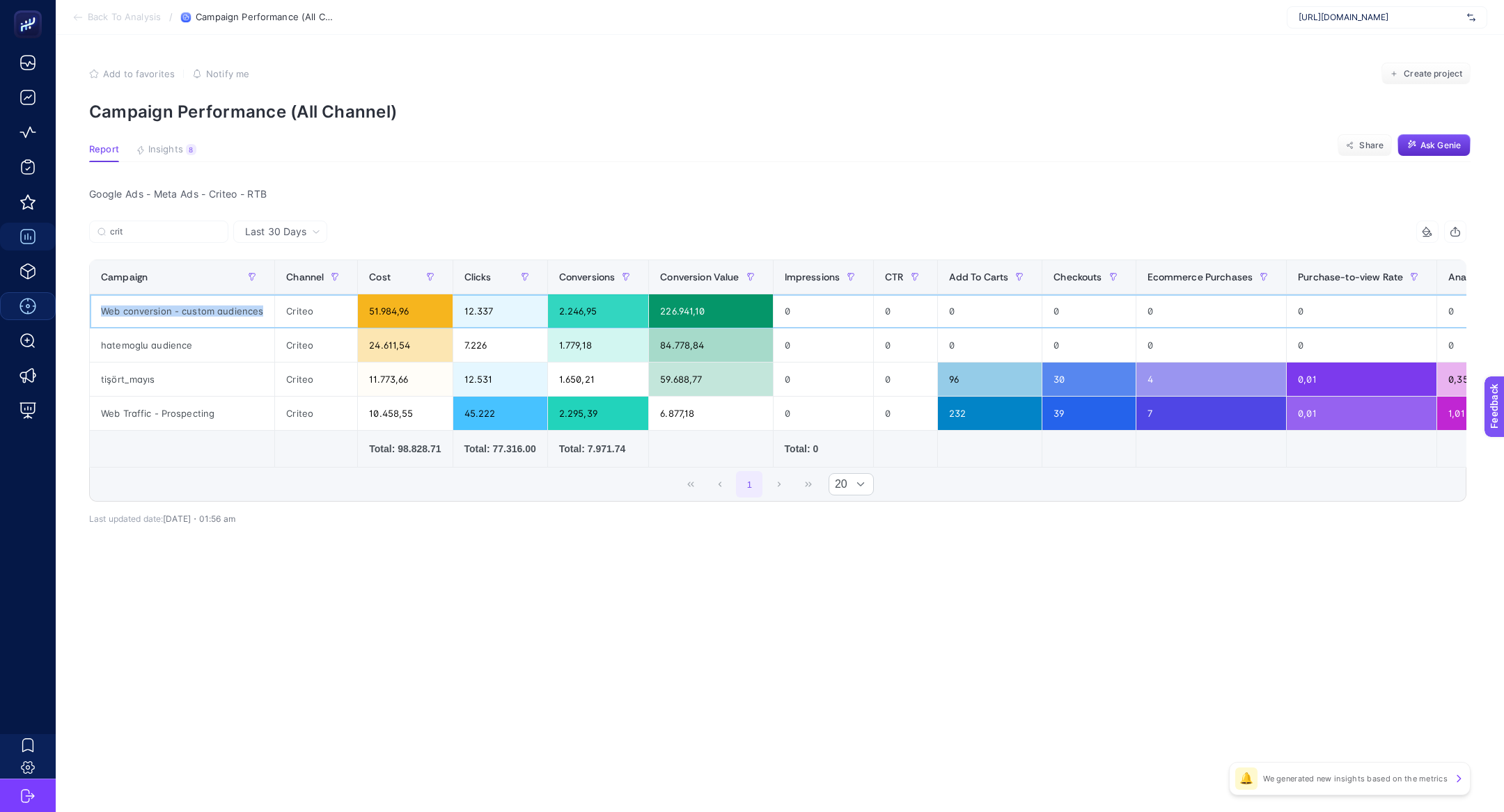
click at [581, 317] on div "2.246,95" at bounding box center [598, 311] width 101 height 33
click at [573, 311] on div "2.246,95" at bounding box center [598, 311] width 101 height 33
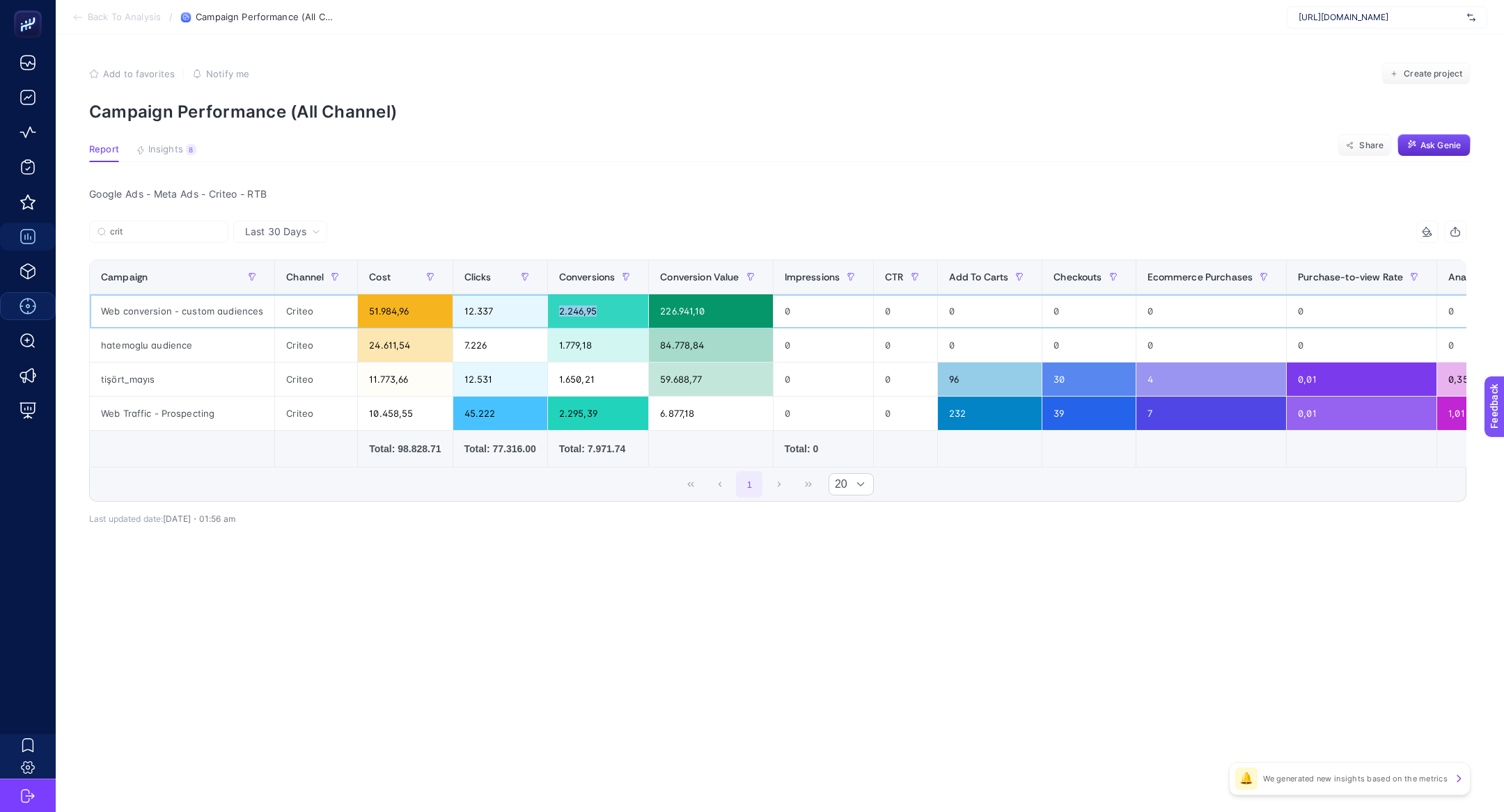
click at [573, 311] on div "2.246,95" at bounding box center [598, 311] width 101 height 33
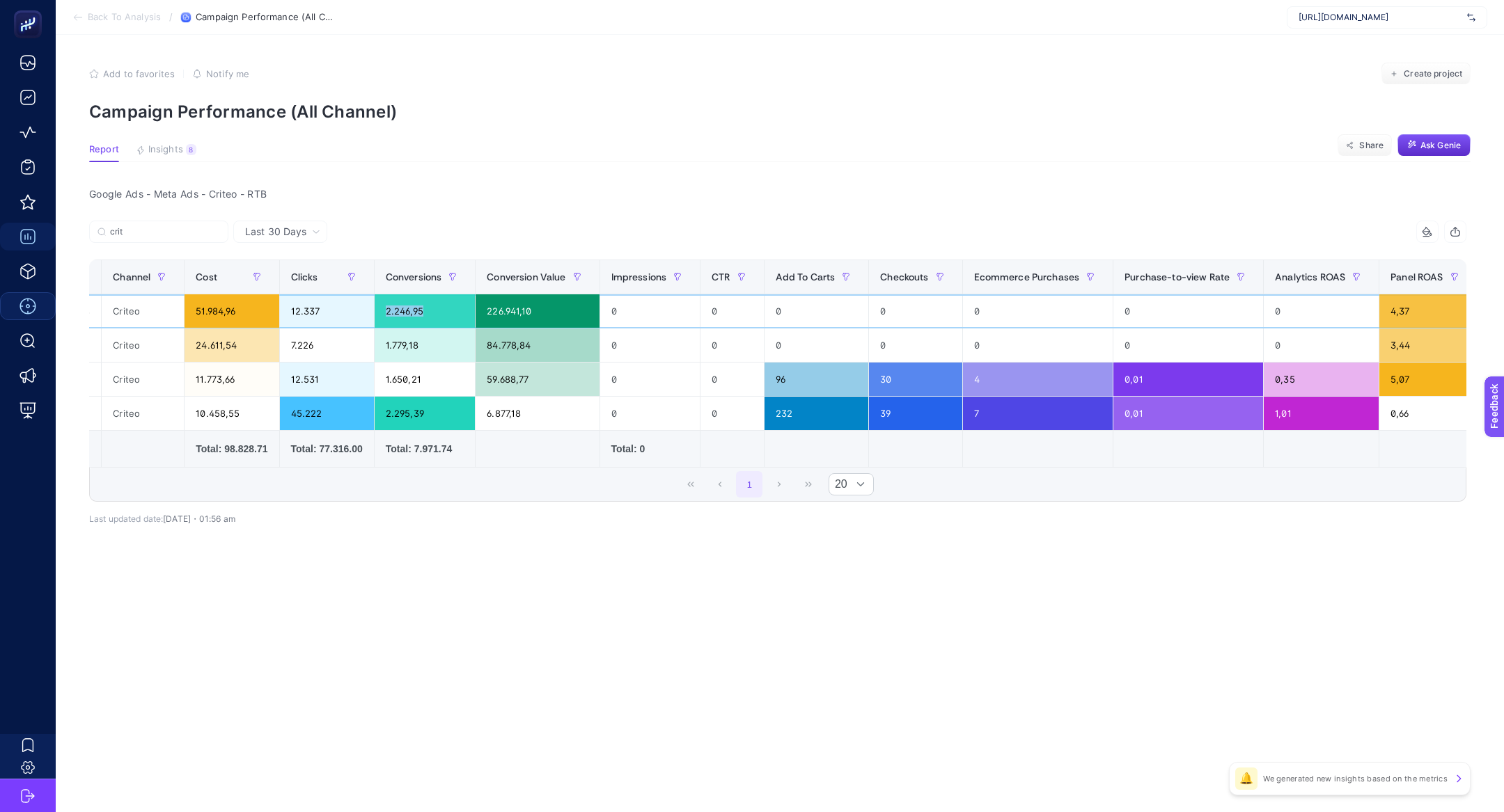
scroll to position [0, 171]
click at [409, 317] on div "2.246,95" at bounding box center [428, 311] width 101 height 33
click at [499, 315] on div "226.941,10" at bounding box center [539, 311] width 123 height 33
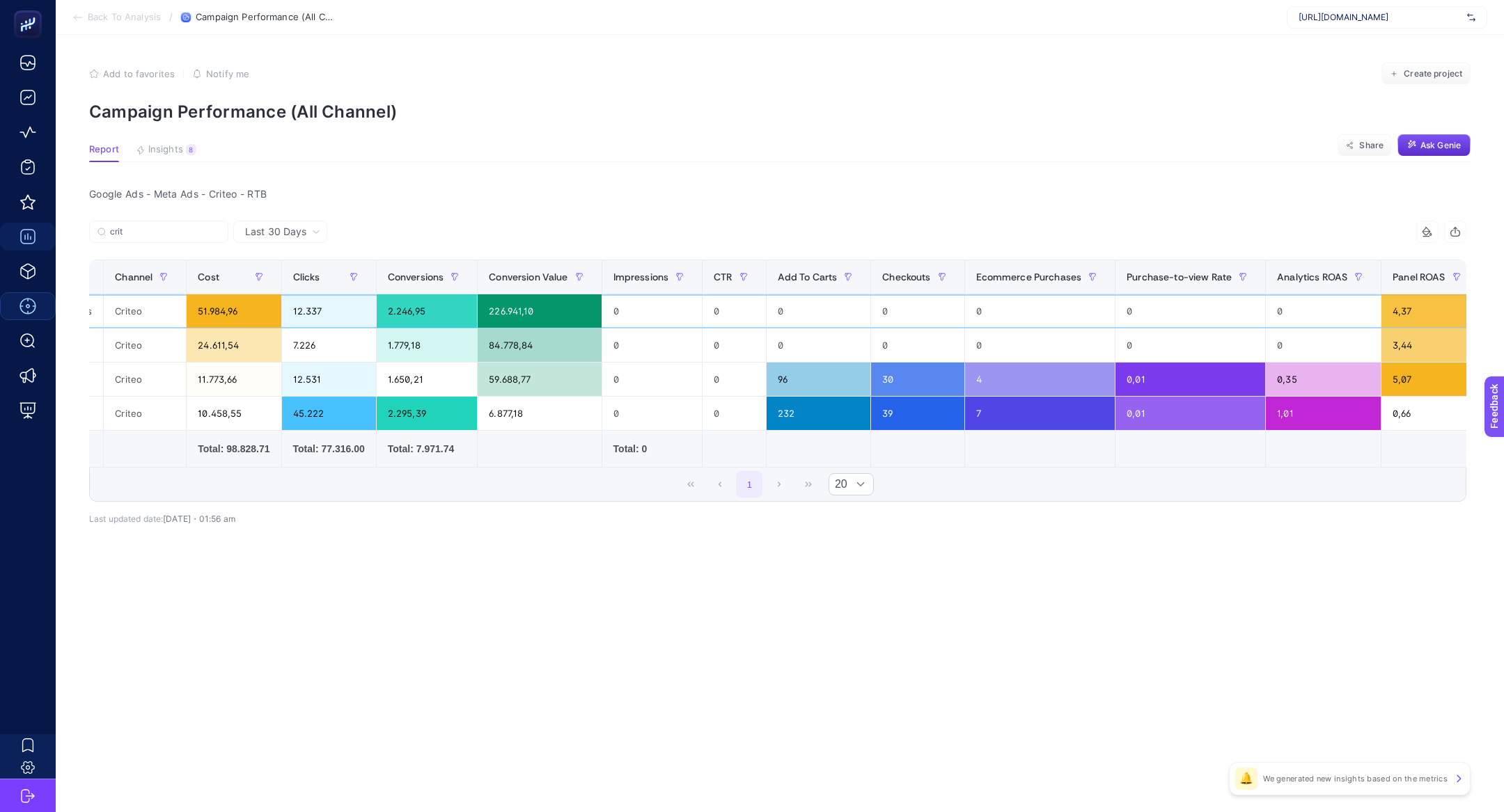
click at [499, 315] on div "226.941,10" at bounding box center [539, 311] width 123 height 33
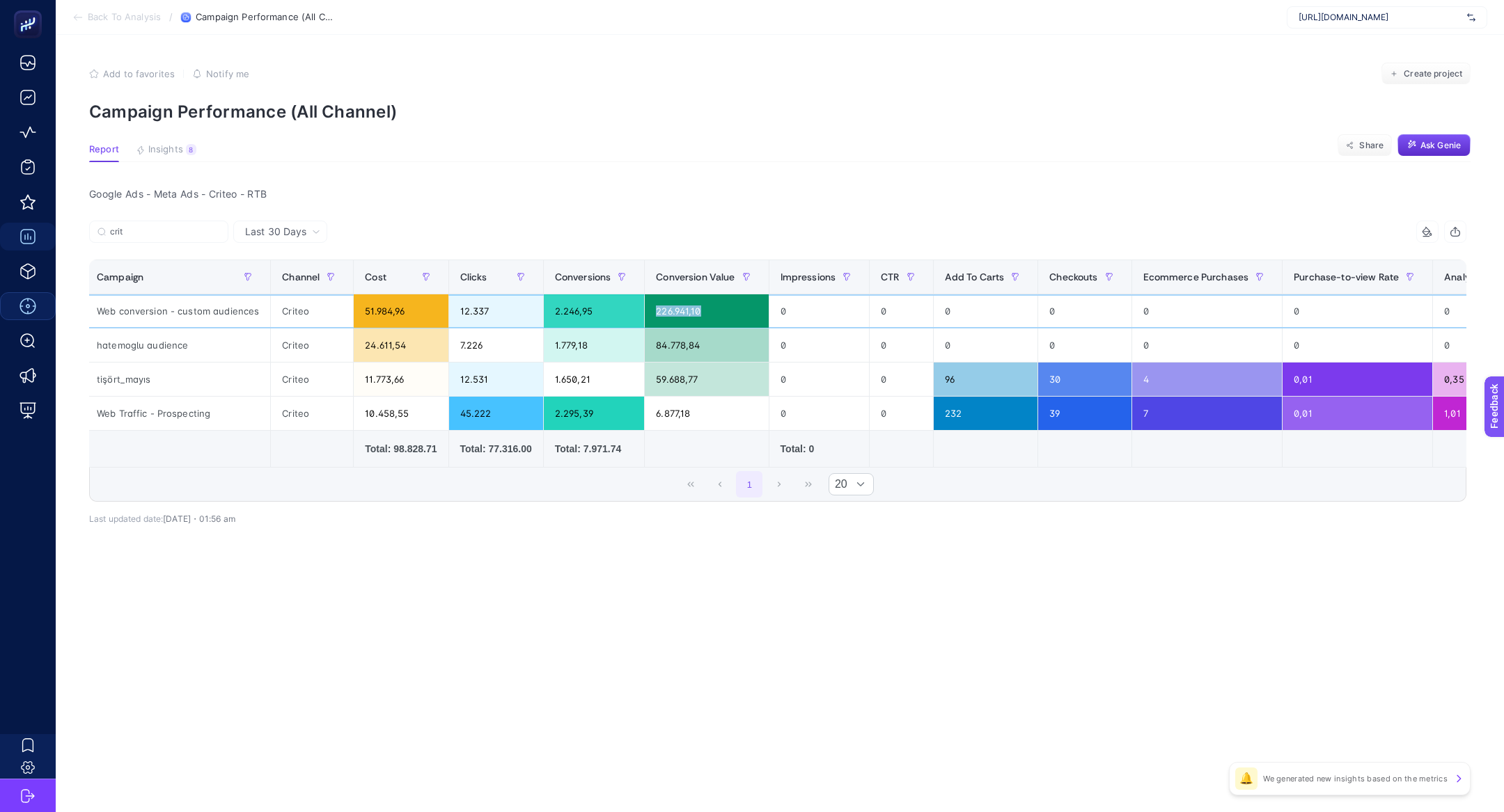
scroll to position [0, 7]
click at [499, 315] on div "12.337" at bounding box center [493, 311] width 94 height 33
click at [579, 317] on div "2.246,95" at bounding box center [592, 311] width 101 height 33
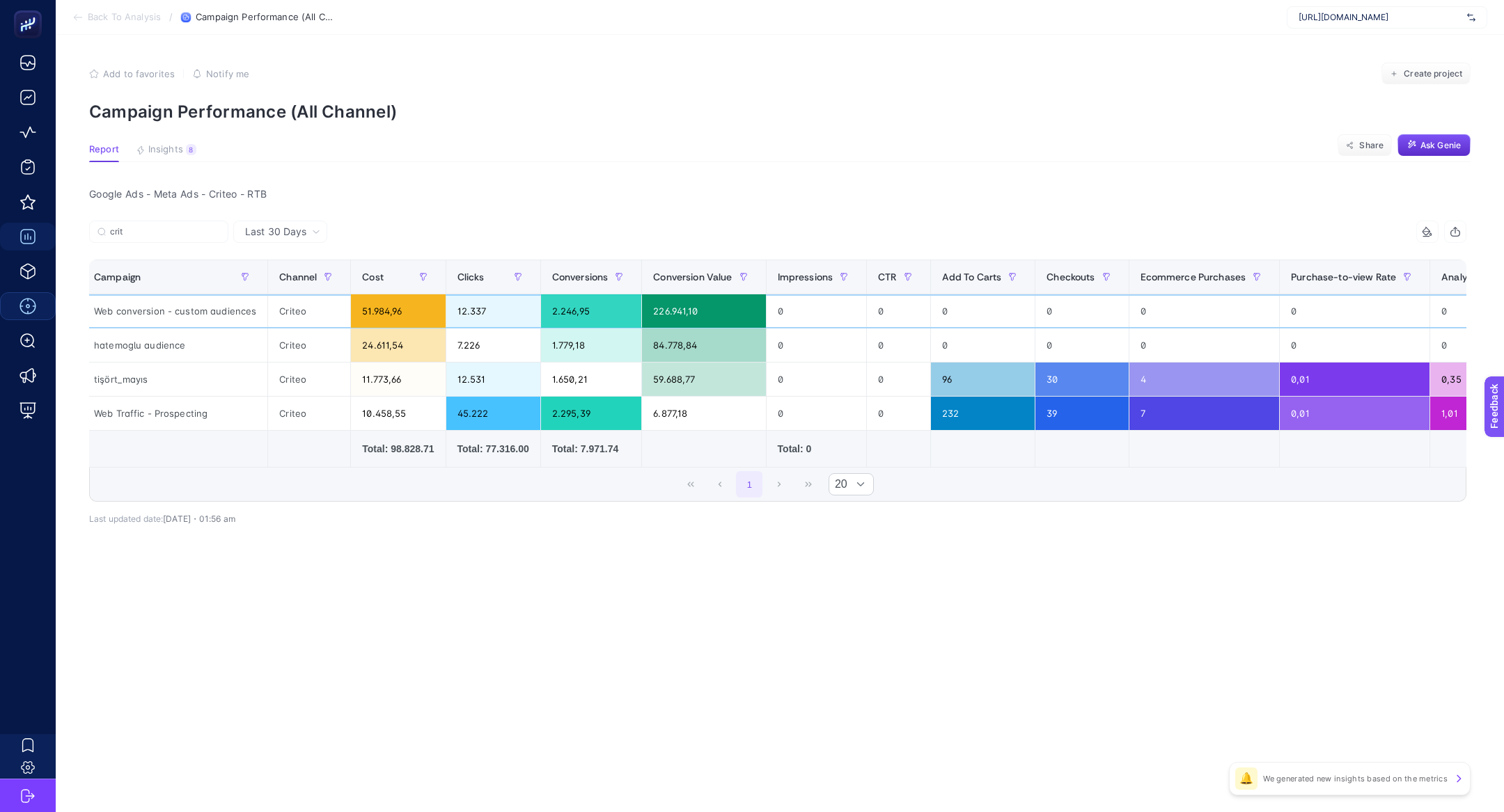
click at [579, 317] on div "2.246,95" at bounding box center [592, 311] width 101 height 33
click at [106, 311] on div "Web conversion - custom audiences" at bounding box center [175, 311] width 184 height 33
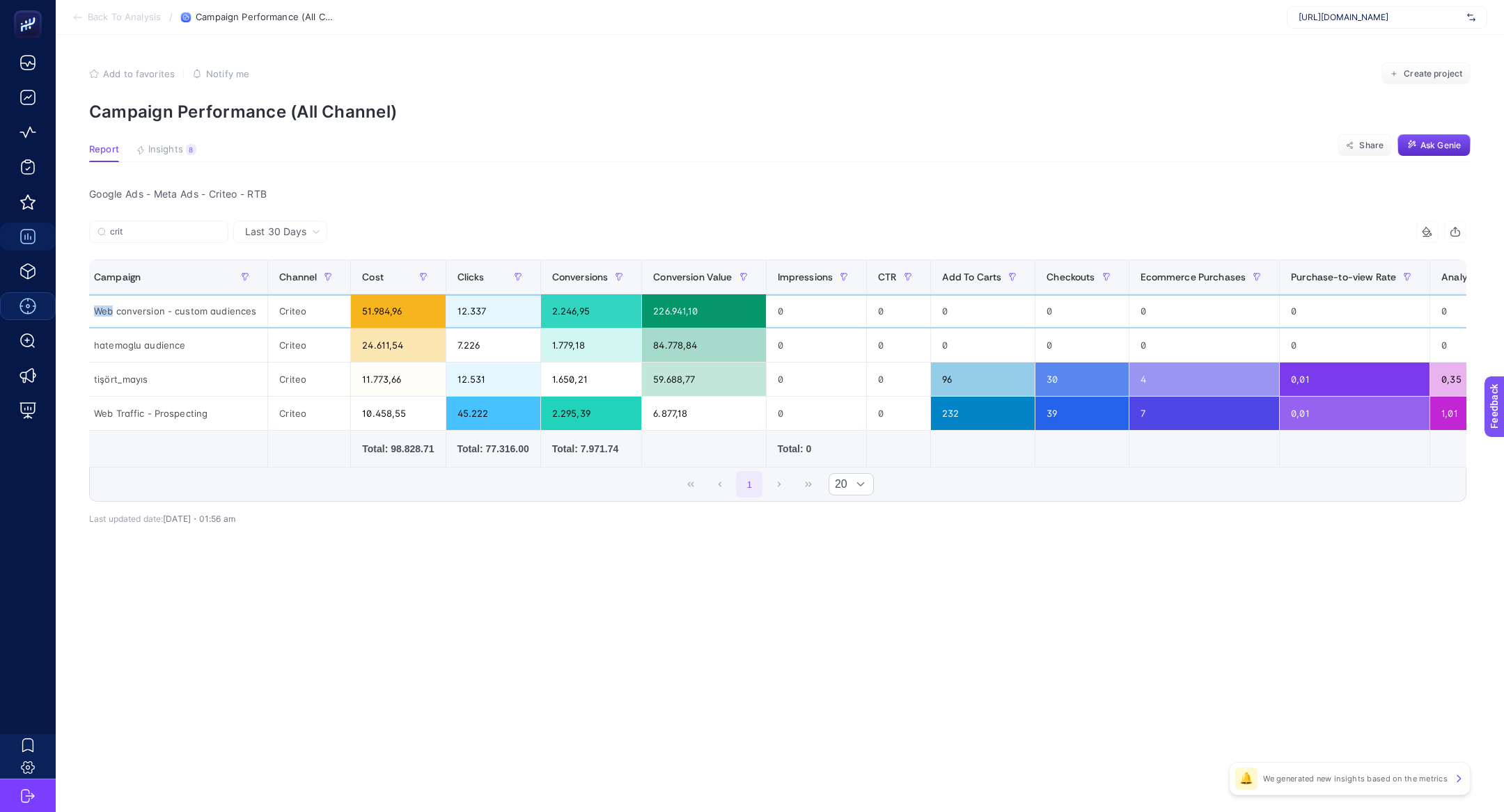
click at [106, 311] on div "Web conversion - custom audiences" at bounding box center [175, 311] width 184 height 33
click at [132, 228] on input "crit" at bounding box center [165, 232] width 110 height 10
click at [132, 228] on input "crit" at bounding box center [158, 232] width 95 height 10
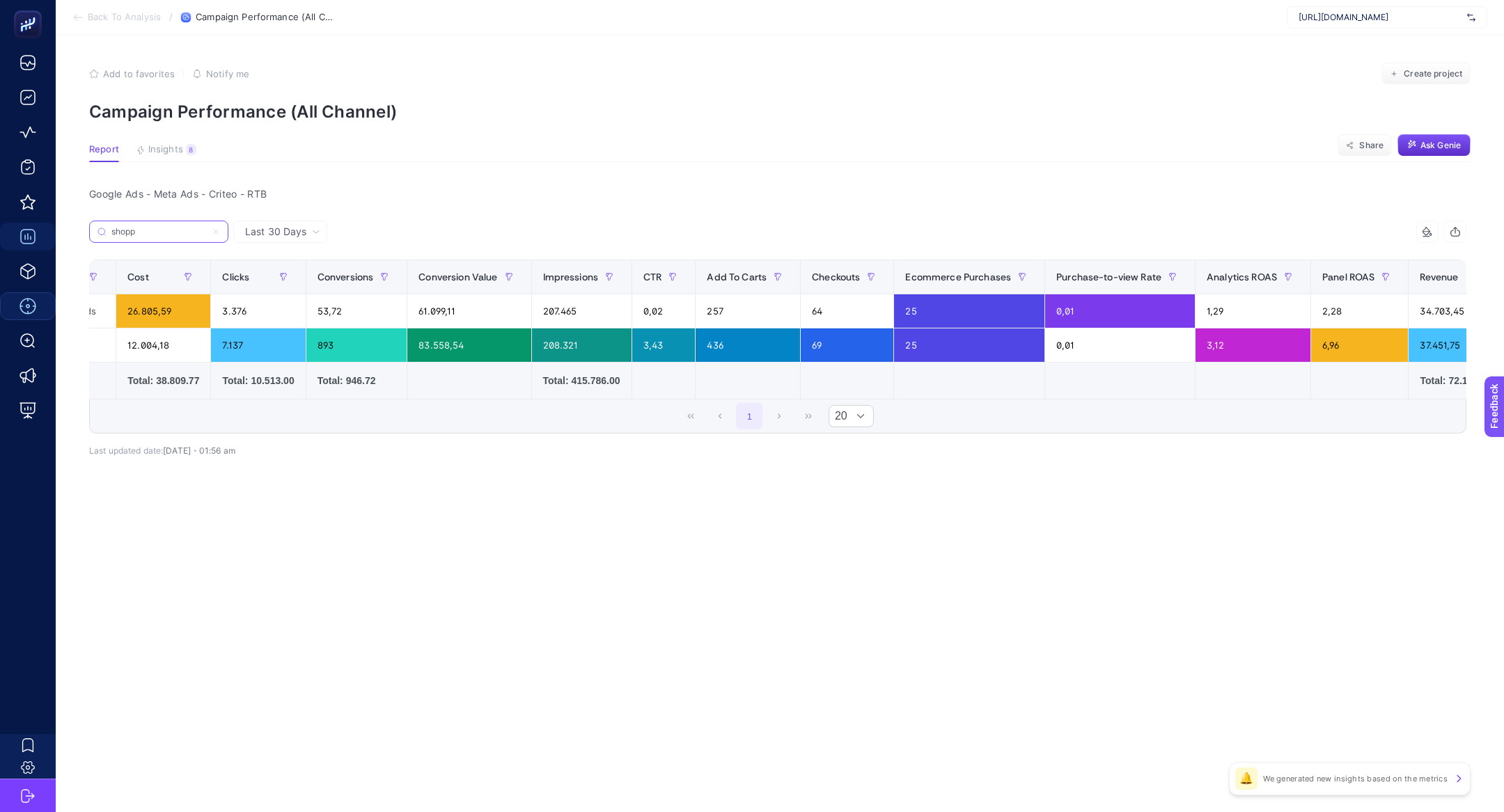
scroll to position [0, 166]
click at [1254, 317] on div "1,29" at bounding box center [1248, 311] width 115 height 33
drag, startPoint x: 1255, startPoint y: 317, endPoint x: 1207, endPoint y: 311, distance: 48.4
click at [1207, 311] on div "1,29" at bounding box center [1248, 311] width 115 height 33
click at [158, 229] on input "shopp" at bounding box center [165, 232] width 110 height 10
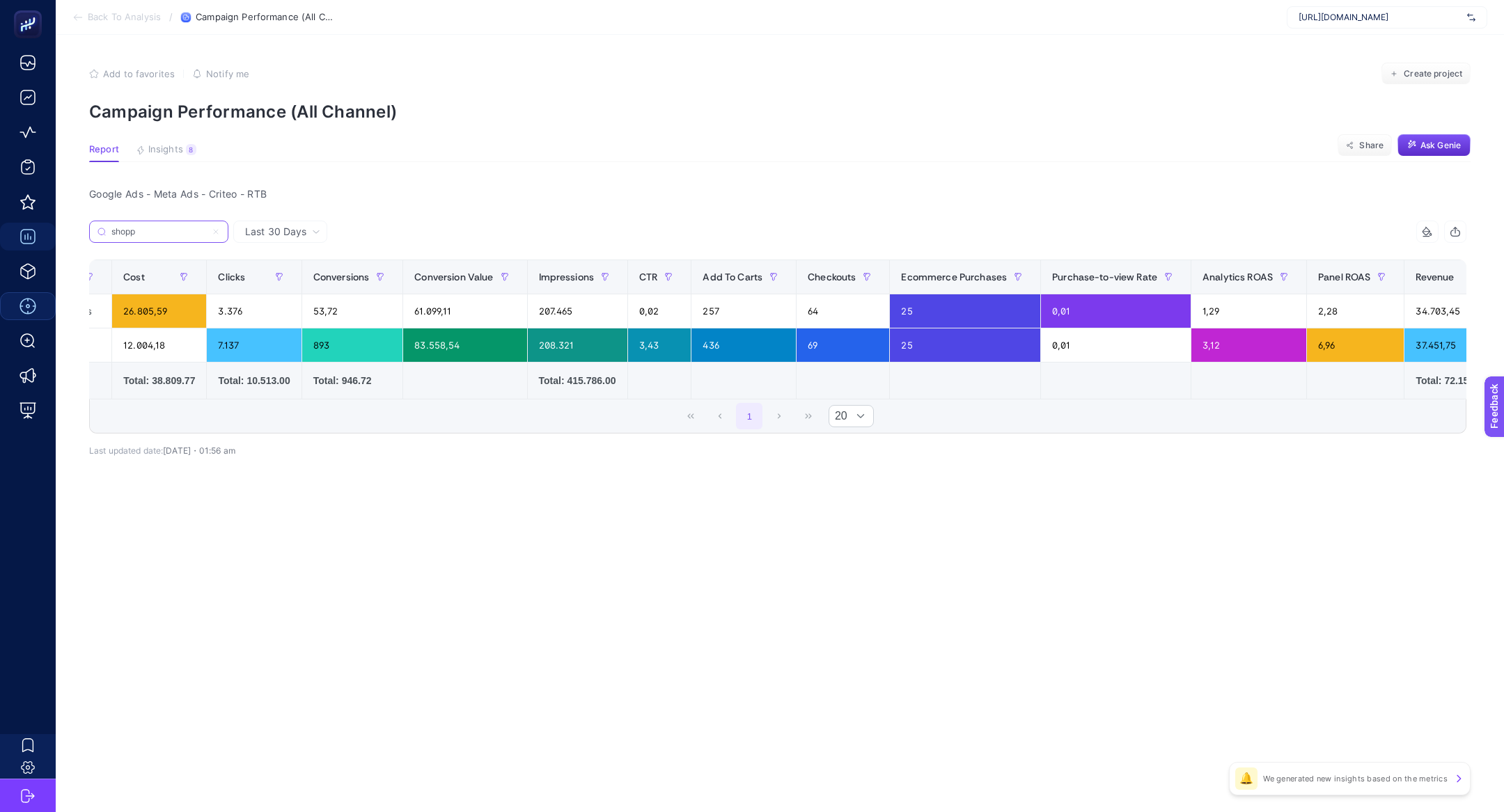
click at [158, 229] on input "shopp" at bounding box center [158, 232] width 95 height 10
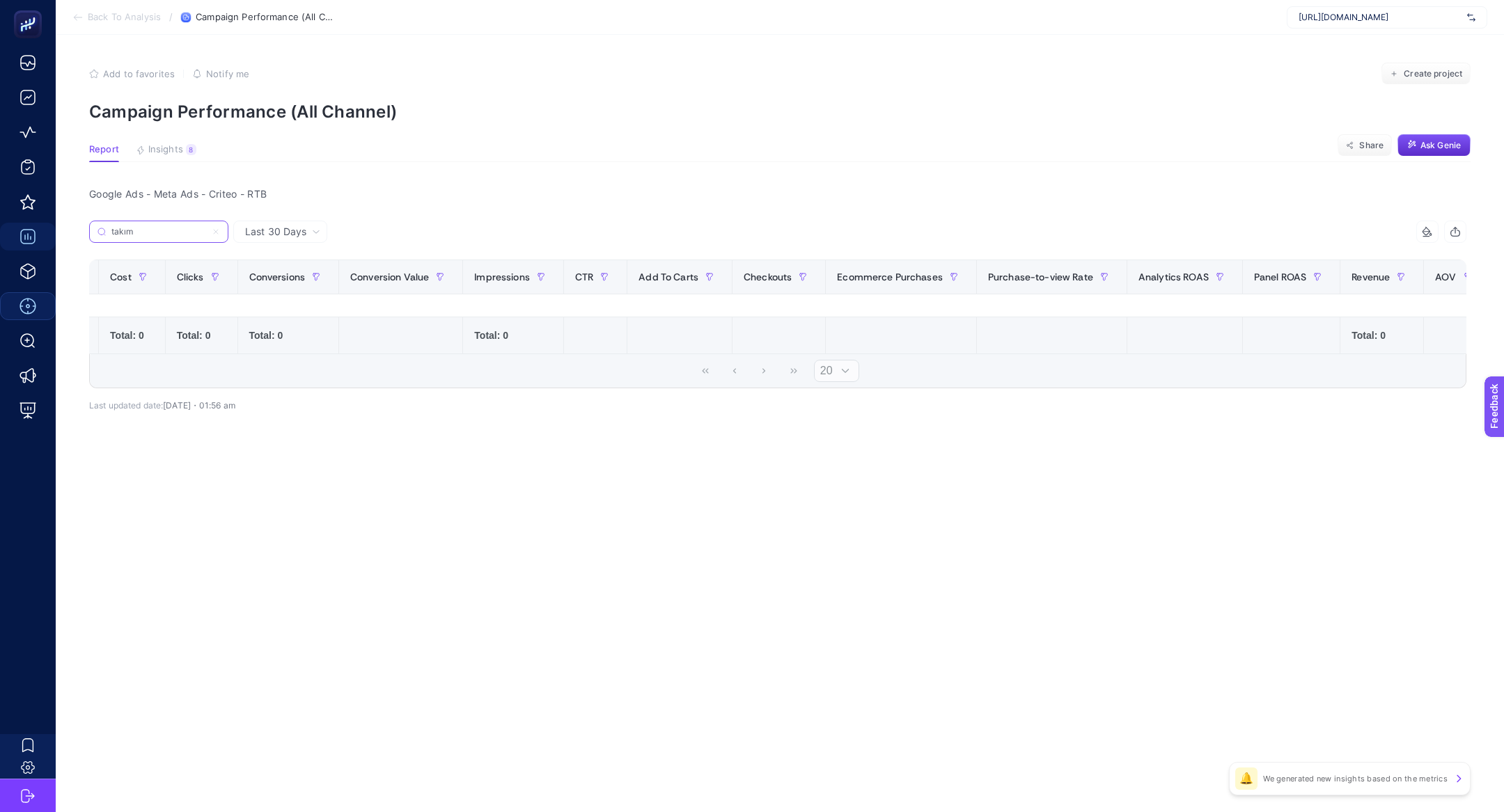
type input "takım"
click at [213, 228] on icon at bounding box center [216, 232] width 9 height 9
click at [0, 0] on input "Search" at bounding box center [0, 0] width 0 height 0
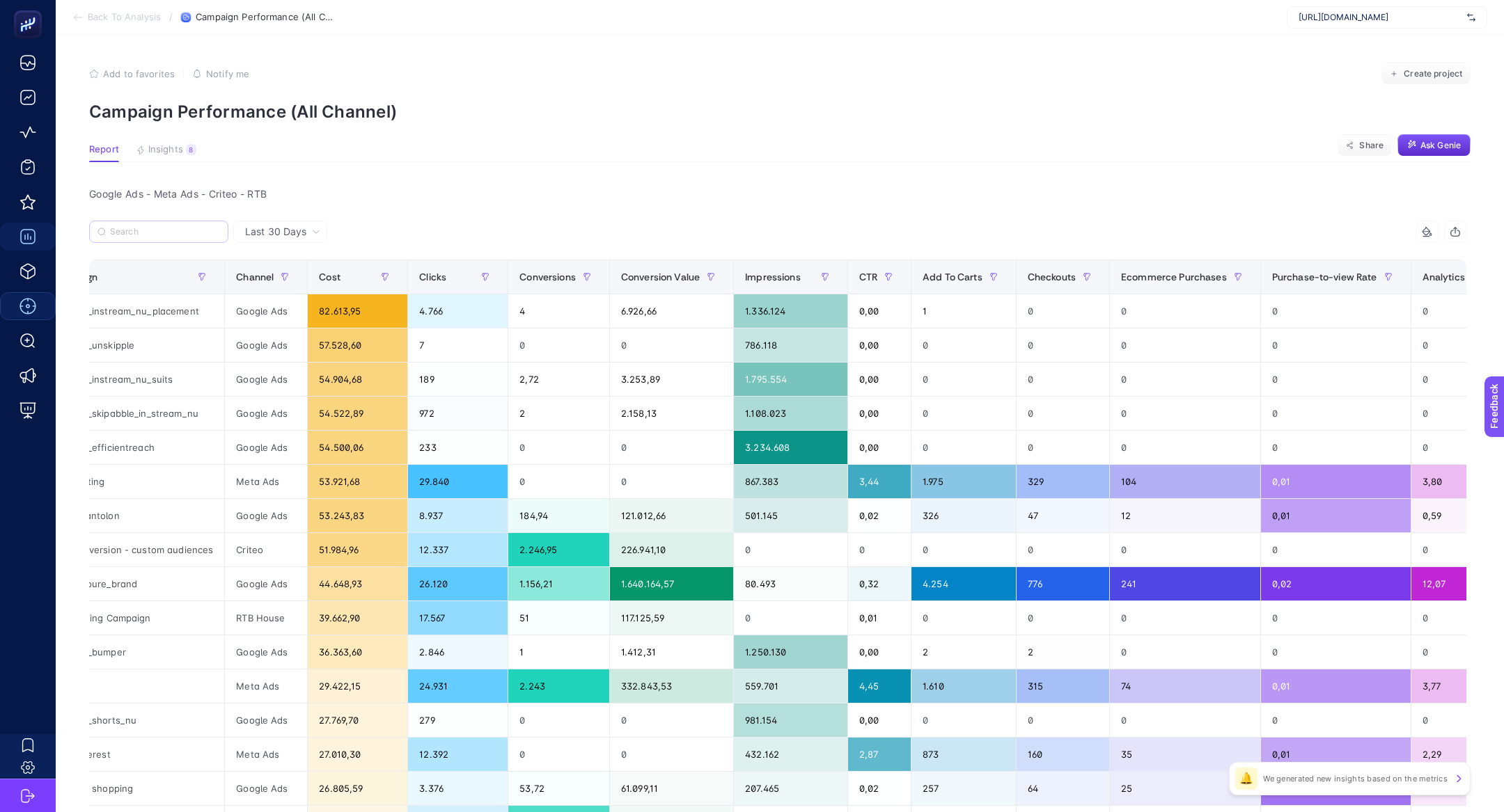
scroll to position [0, 38]
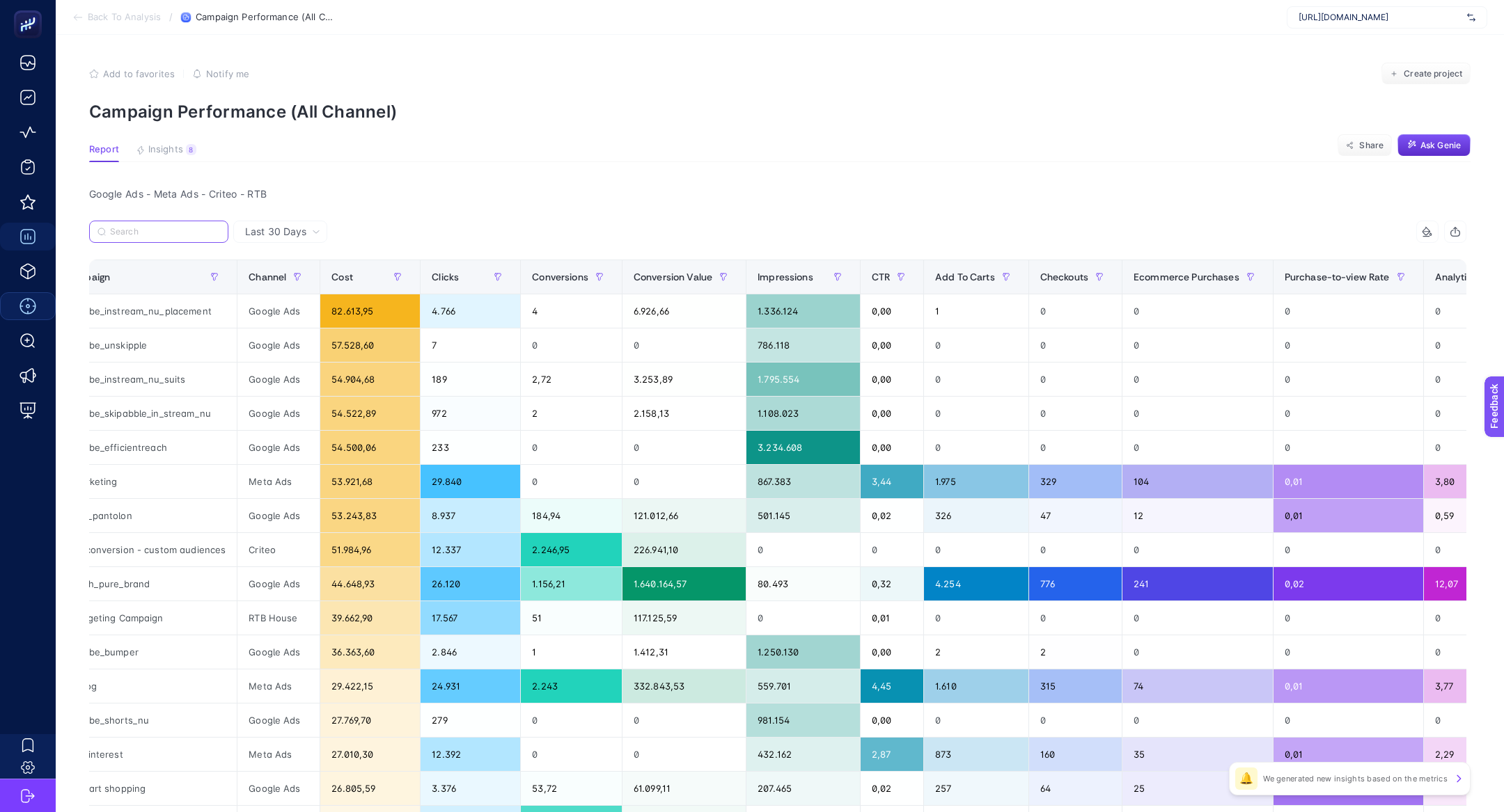
click at [152, 231] on input "Search" at bounding box center [165, 232] width 110 height 10
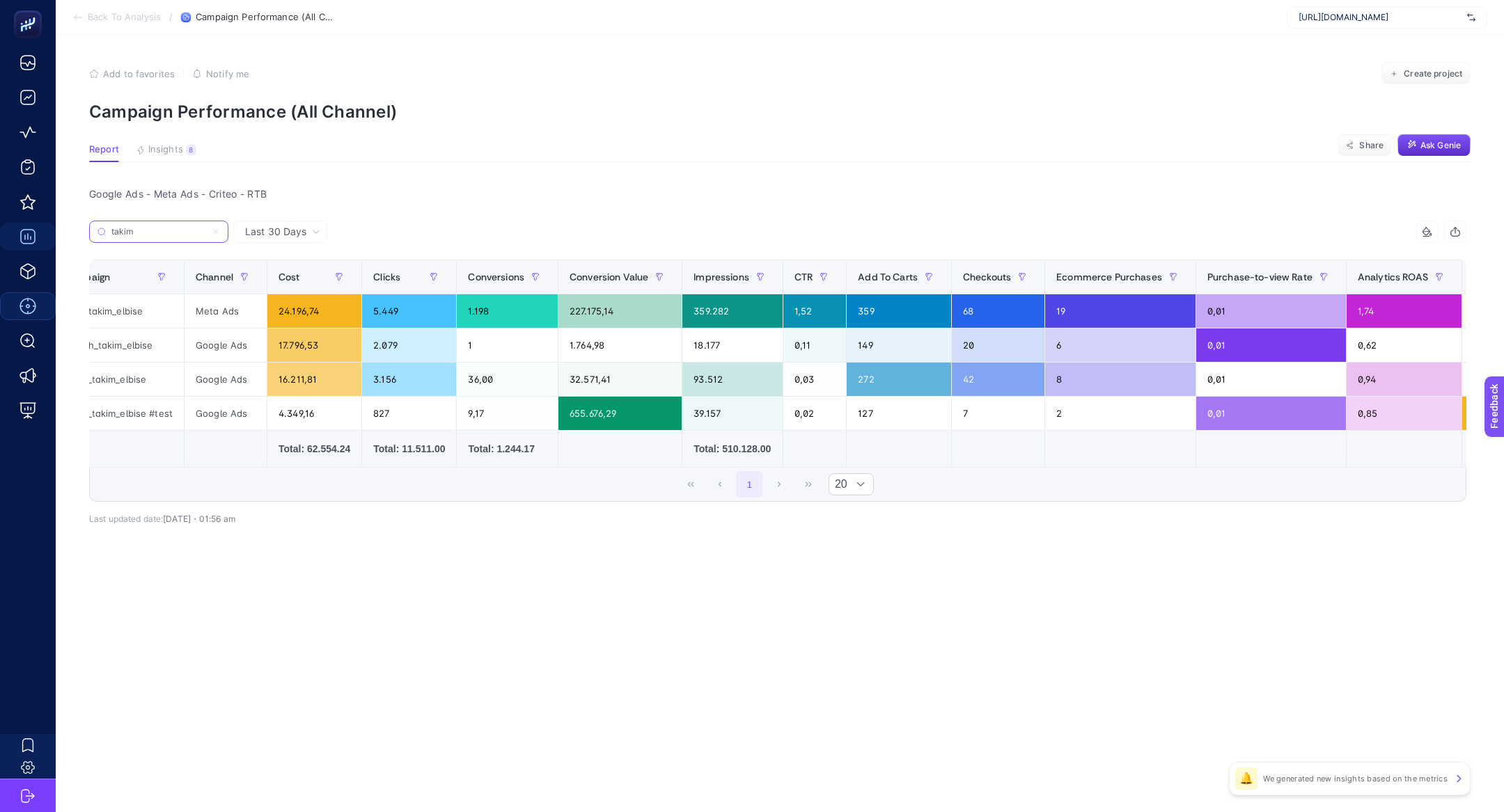
scroll to position [0, 0]
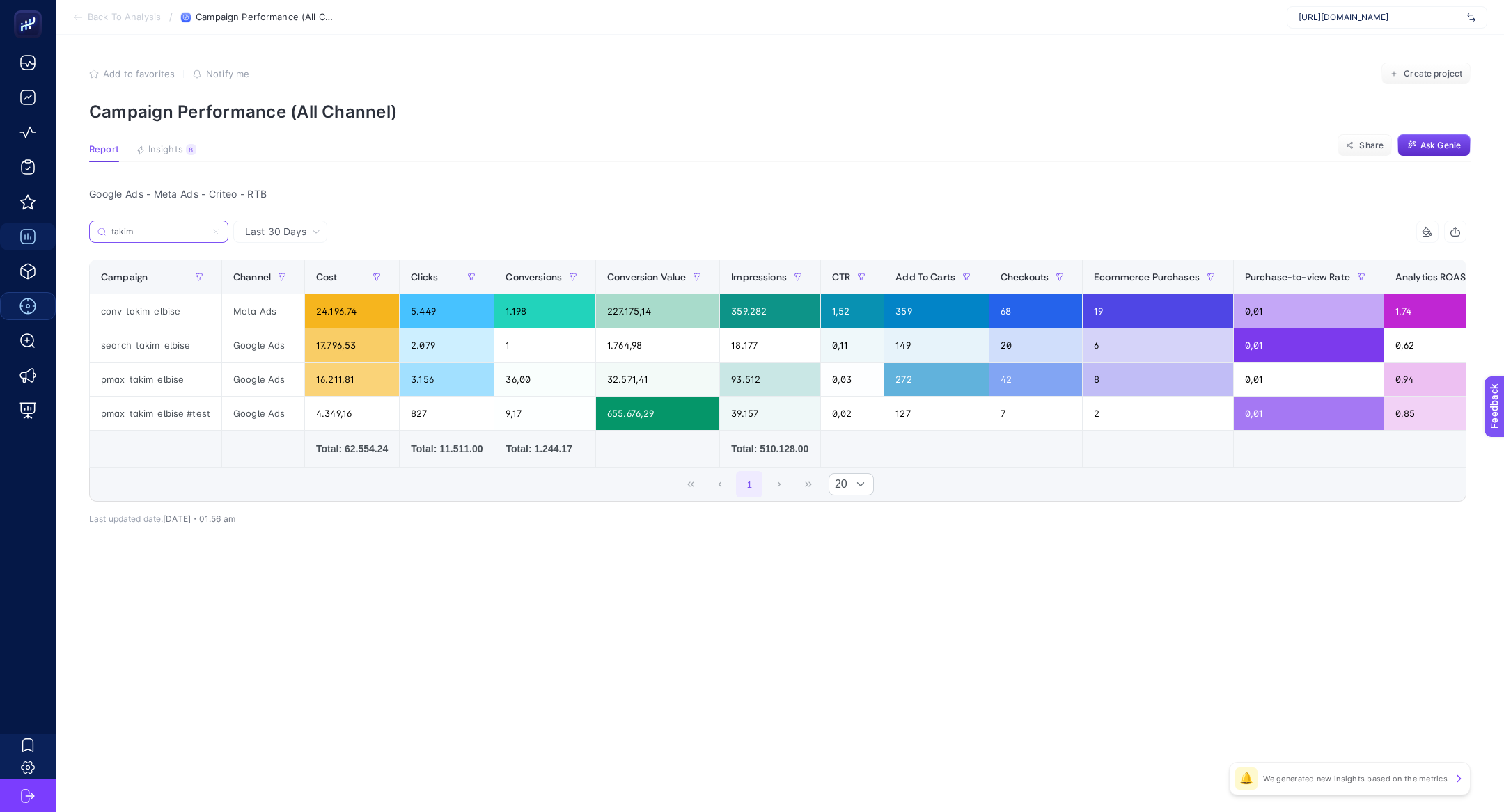
type input "takim"
click at [262, 321] on div "Meta Ads" at bounding box center [263, 311] width 82 height 33
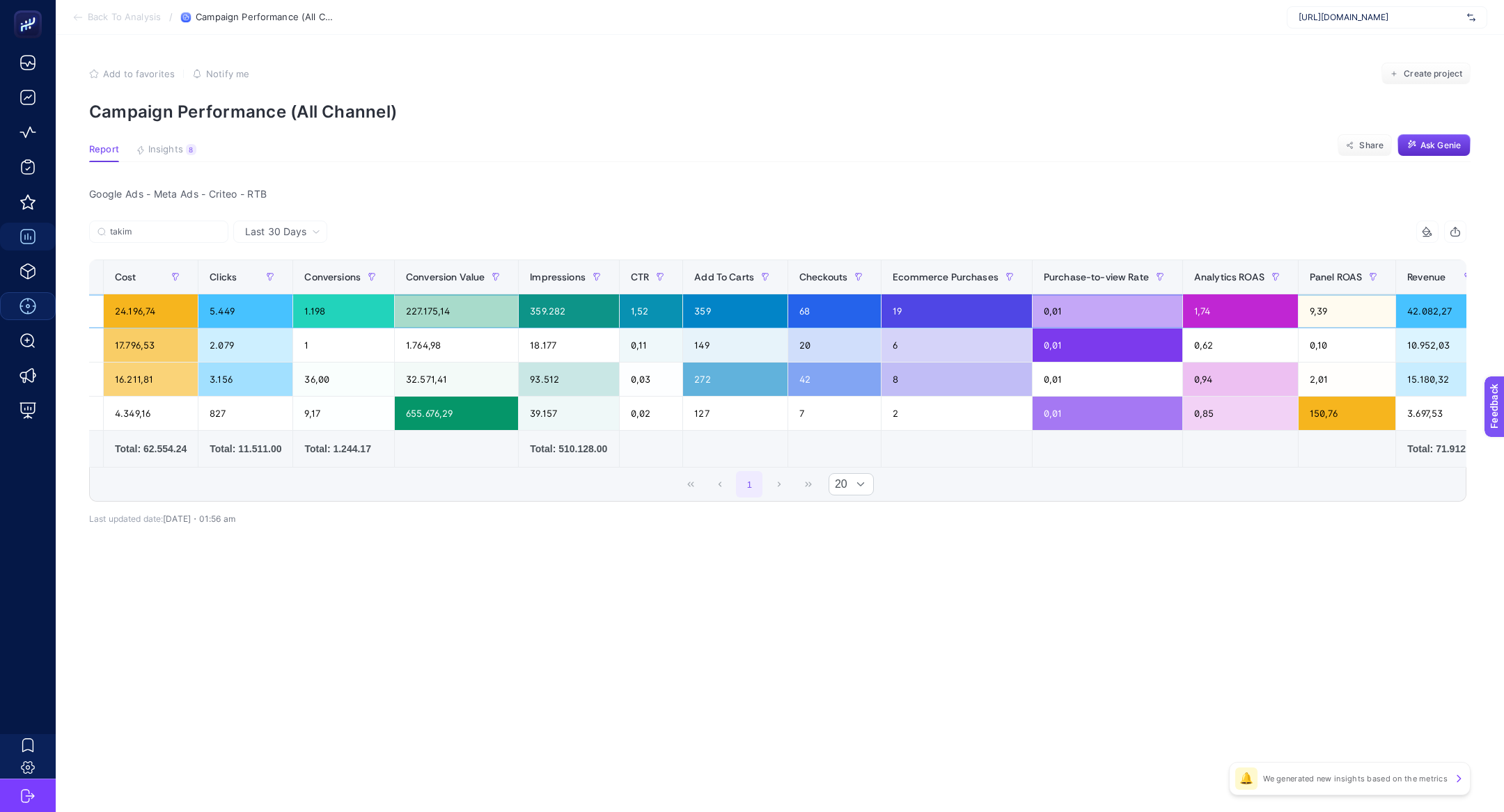
scroll to position [0, 197]
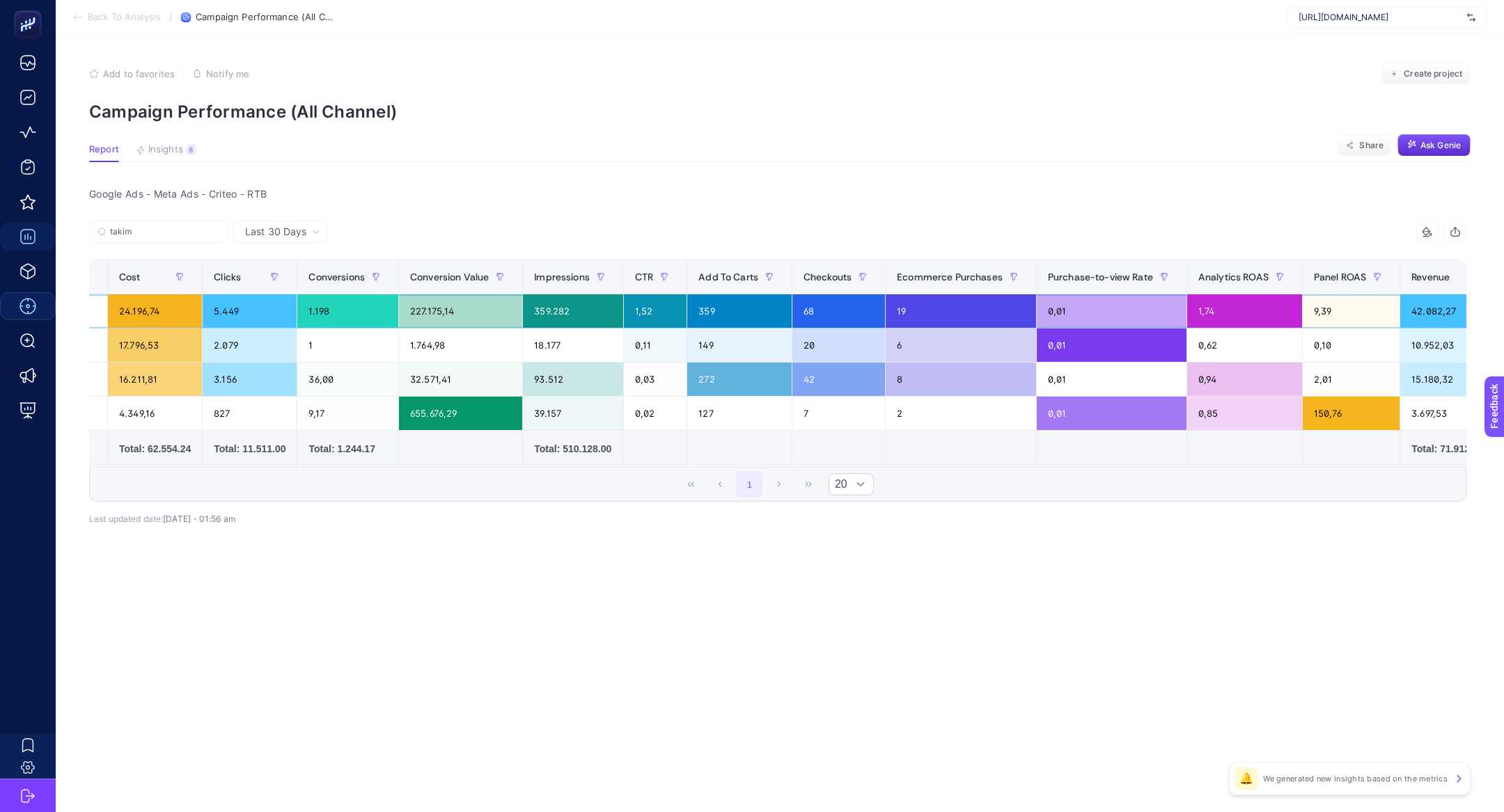
click at [904, 312] on div "19" at bounding box center [961, 311] width 150 height 33
drag, startPoint x: 925, startPoint y: 320, endPoint x: 913, endPoint y: 309, distance: 16.3
click at [913, 309] on div "19" at bounding box center [961, 311] width 150 height 33
drag, startPoint x: 1222, startPoint y: 312, endPoint x: 1194, endPoint y: 313, distance: 28.0
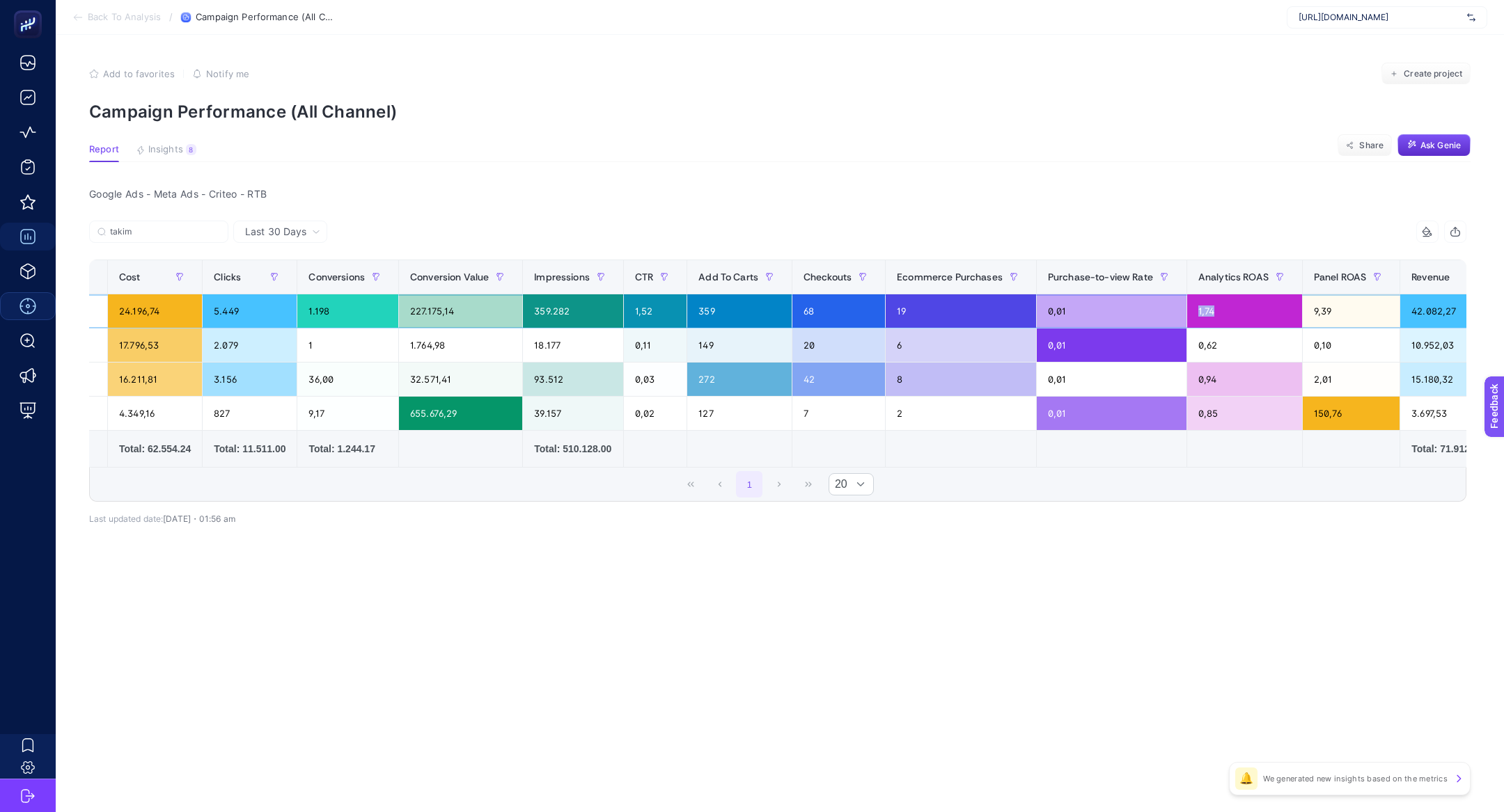
click at [1194, 313] on div "1,74" at bounding box center [1244, 311] width 115 height 33
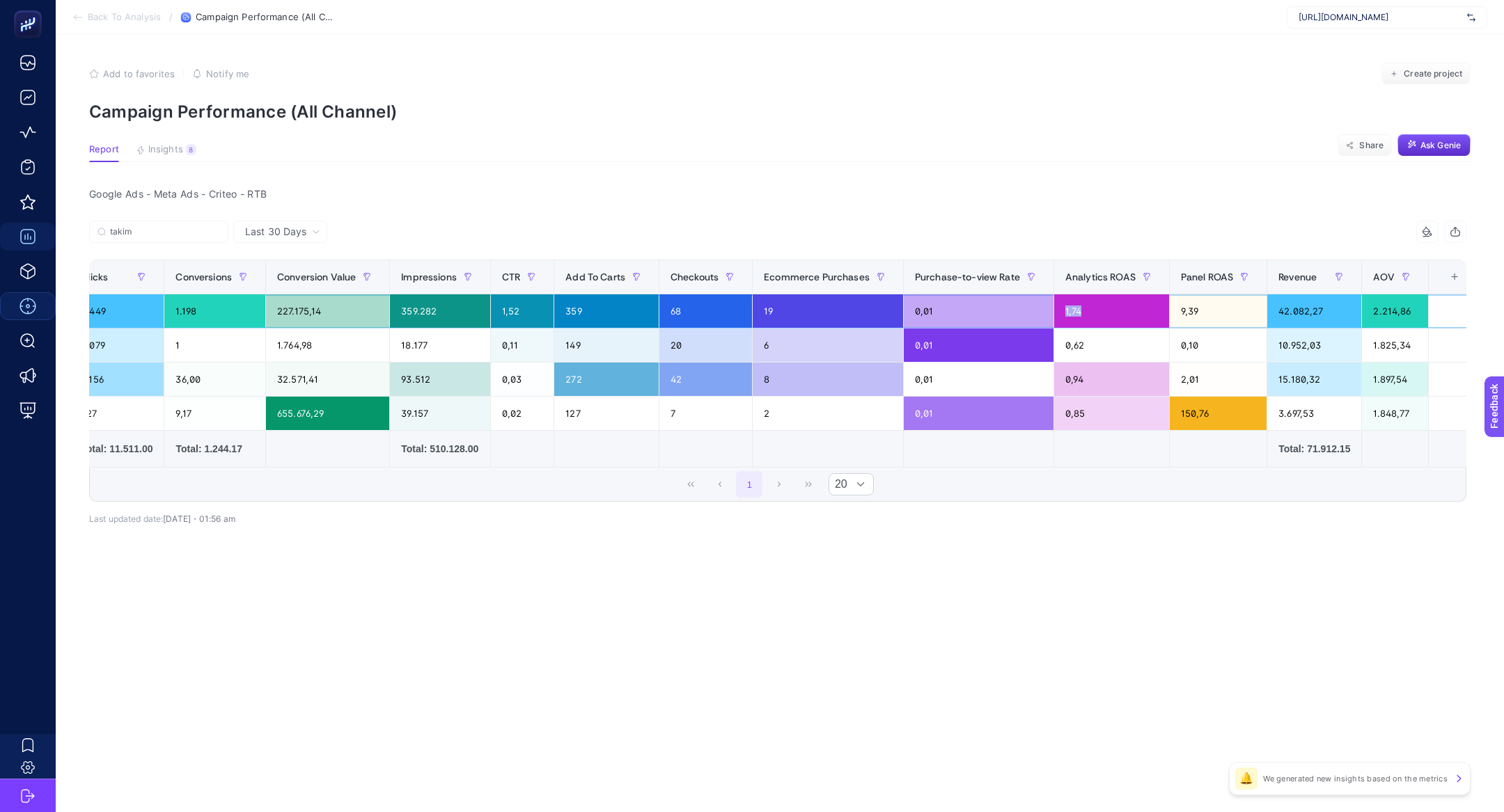
scroll to position [0, 332]
drag, startPoint x: 1221, startPoint y: 313, endPoint x: 1202, endPoint y: 313, distance: 19.0
click at [1202, 313] on div "9,39" at bounding box center [1216, 311] width 97 height 33
drag, startPoint x: 1084, startPoint y: 318, endPoint x: 1066, endPoint y: 318, distance: 18.0
click at [1066, 318] on div "1,74" at bounding box center [1109, 311] width 115 height 33
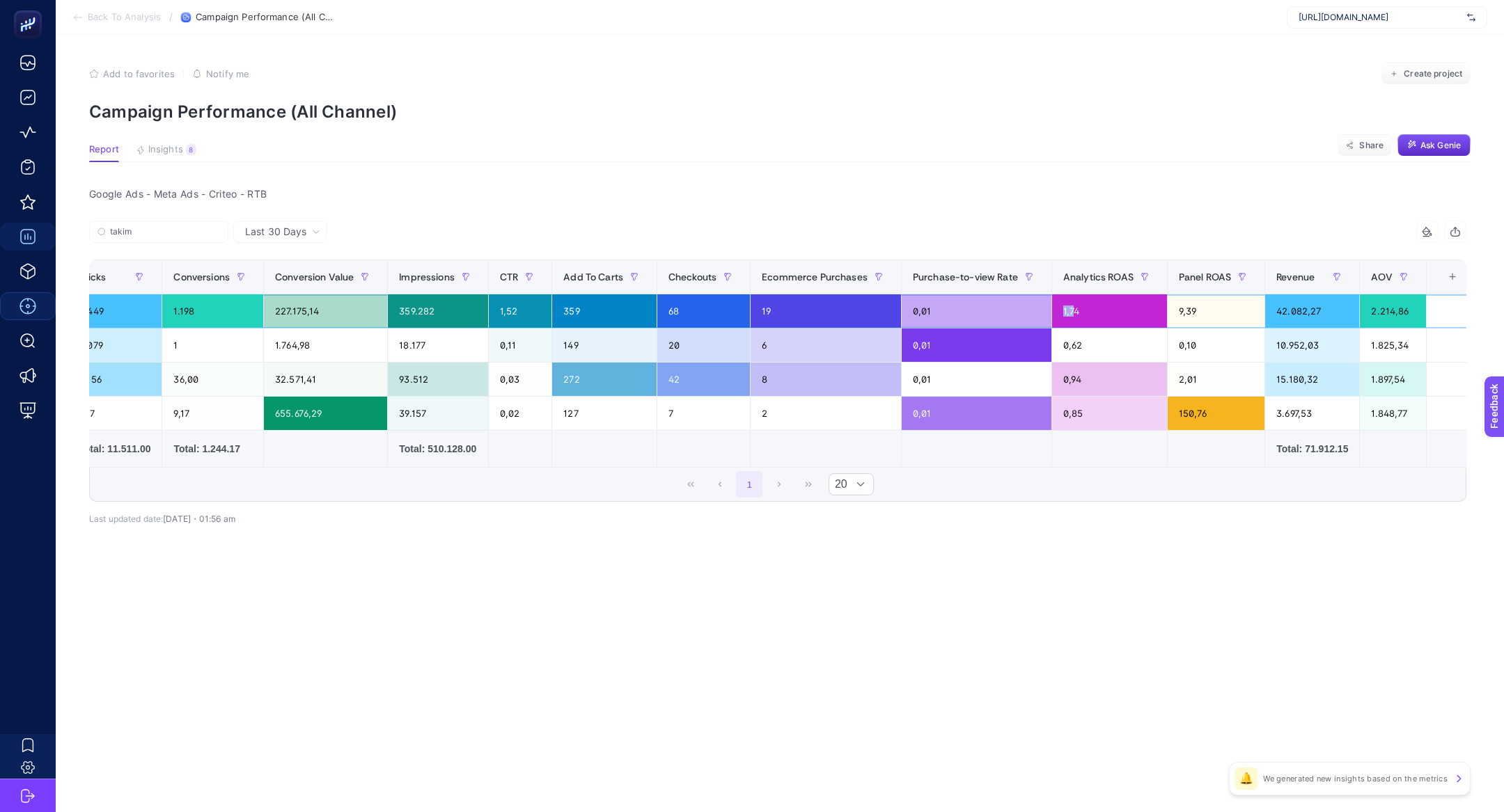
drag, startPoint x: 1078, startPoint y: 311, endPoint x: 1061, endPoint y: 311, distance: 17.0
click at [1061, 311] on div "1,74" at bounding box center [1109, 311] width 115 height 33
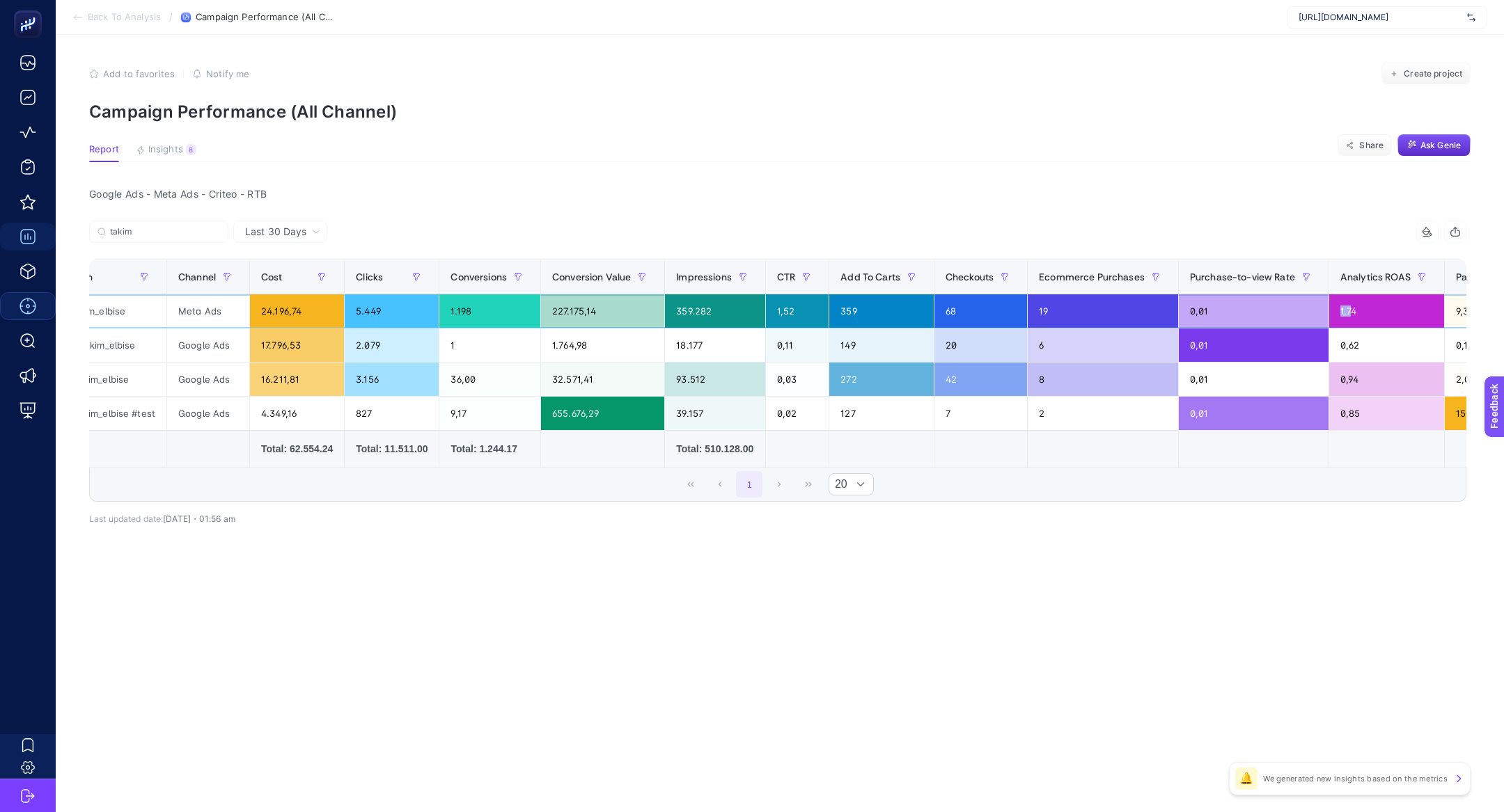
scroll to position [0, 0]
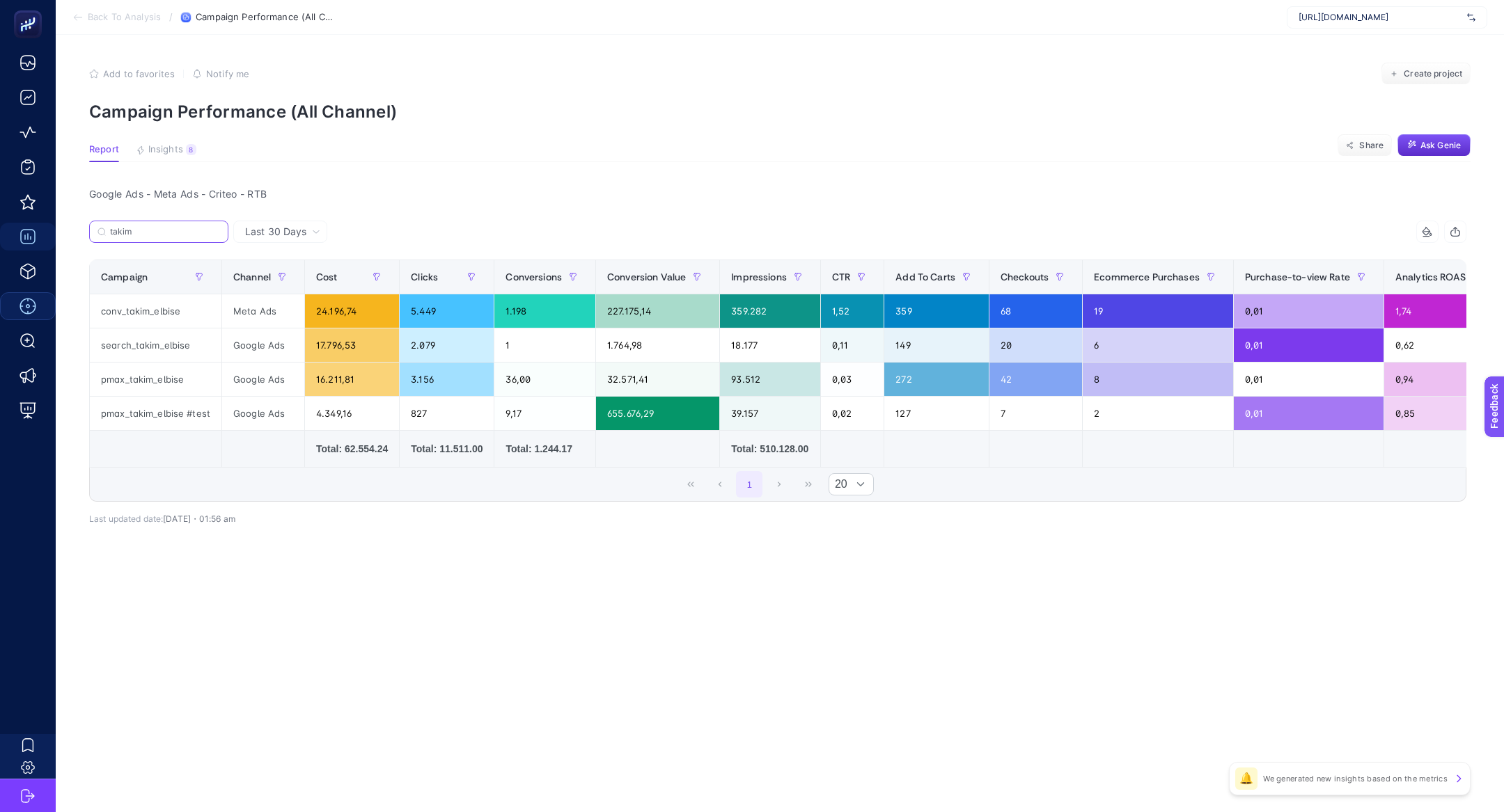
click at [153, 227] on input "takim" at bounding box center [165, 232] width 110 height 10
click at [153, 227] on input "takim" at bounding box center [158, 232] width 95 height 10
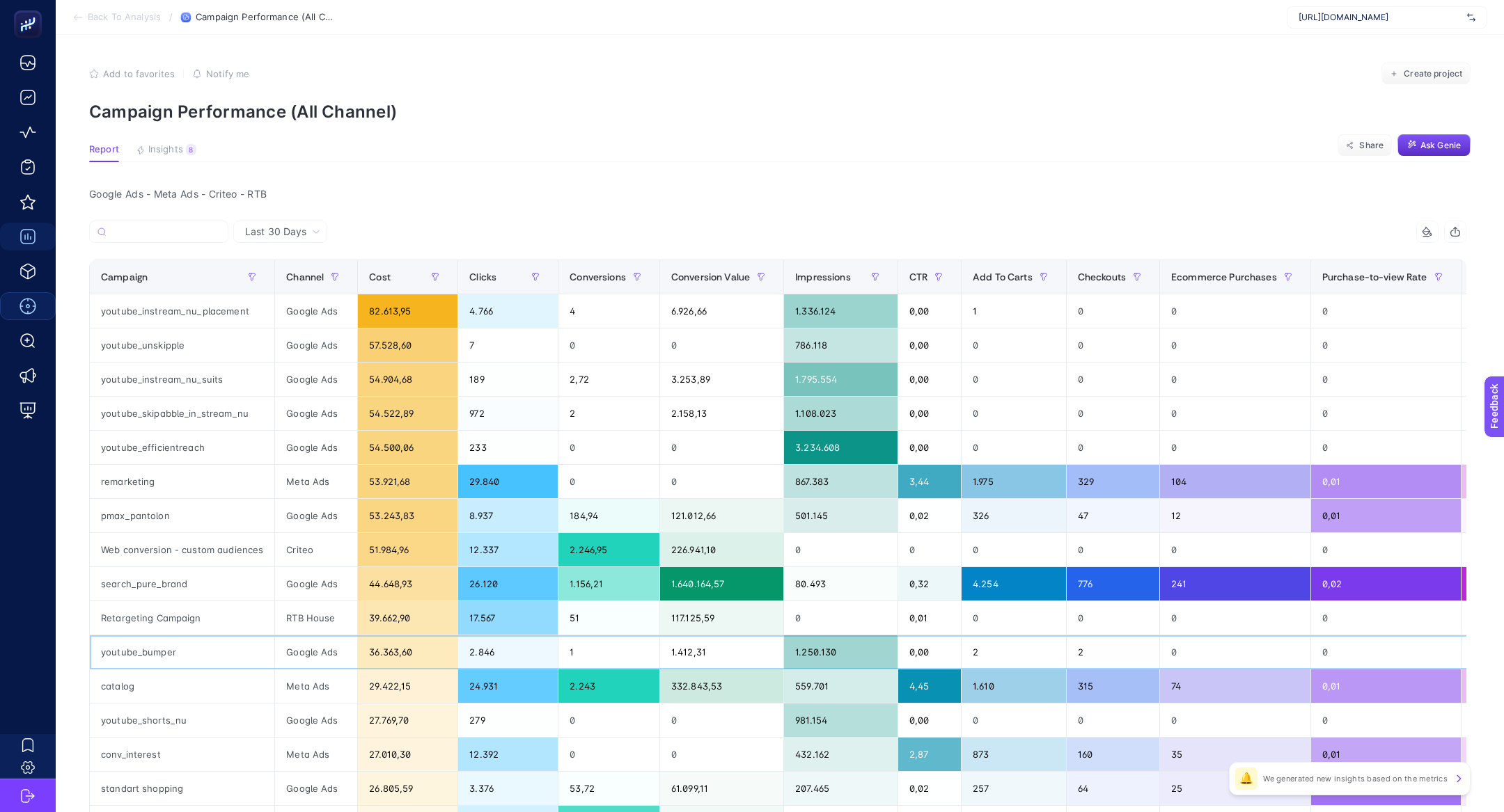
click at [143, 652] on div "youtube_bumper" at bounding box center [182, 652] width 184 height 33
click at [1364, 29] on section "Back To Analysis / Campaign Performance (All Channel) https://www.hatemoglu.com/" at bounding box center [780, 17] width 1448 height 35
click at [1354, 16] on span "[URL][DOMAIN_NAME]" at bounding box center [1380, 17] width 163 height 11
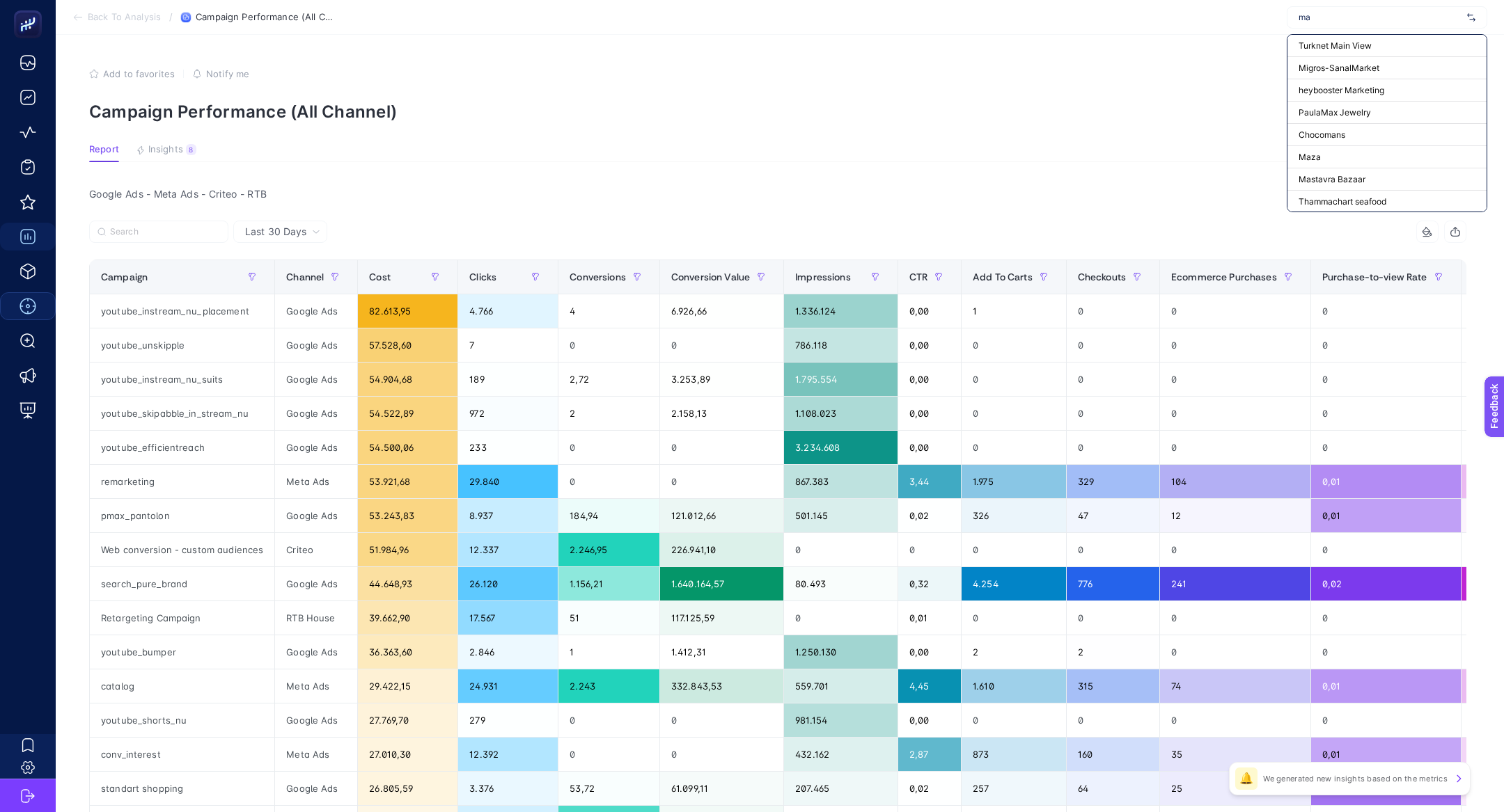
type input "m"
type input "h"
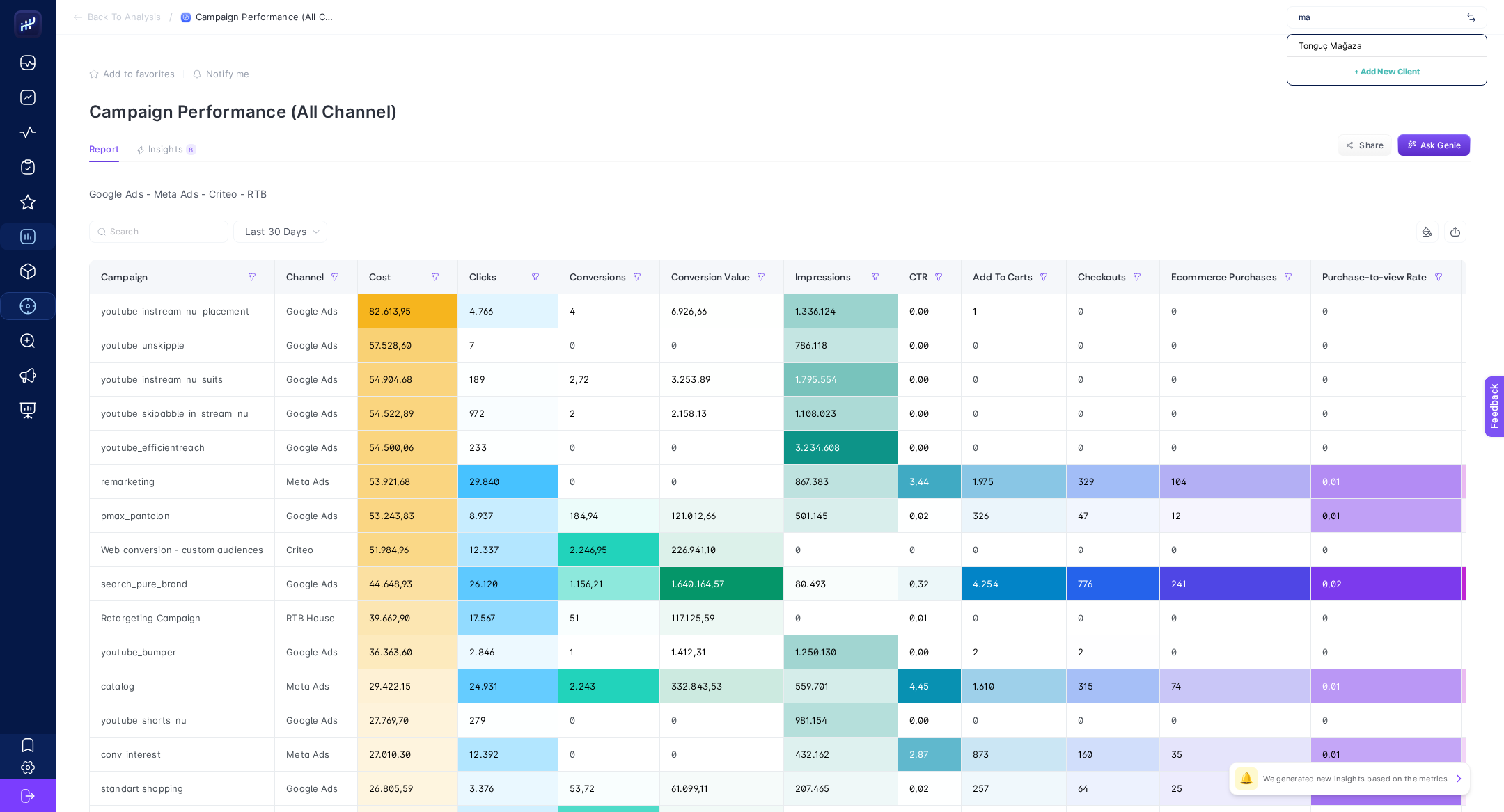
type input "m"
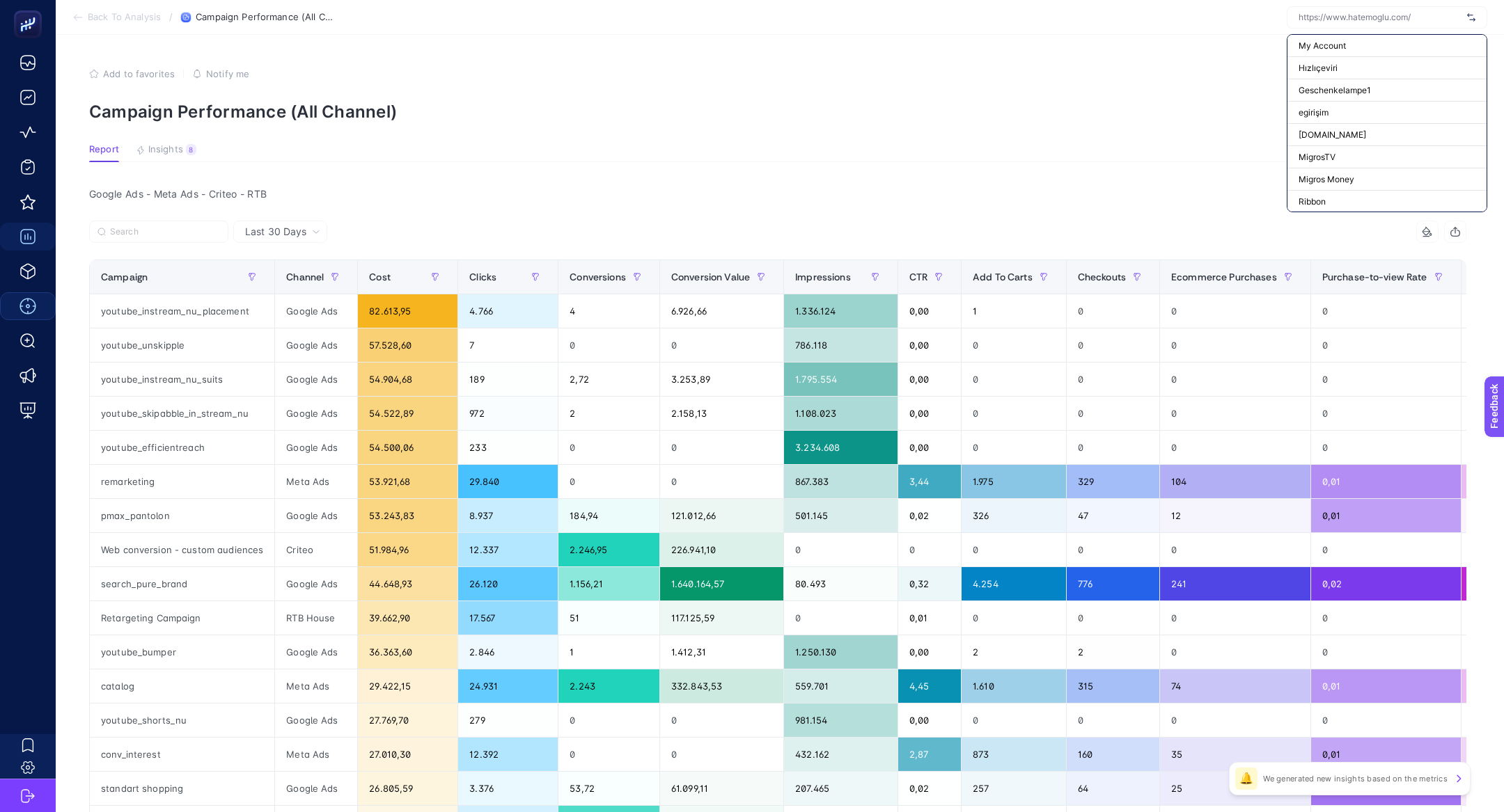
click at [1117, 45] on article "Add to favorites false Notify me Create project Campaign Performance (All Chann…" at bounding box center [780, 597] width 1448 height 1124
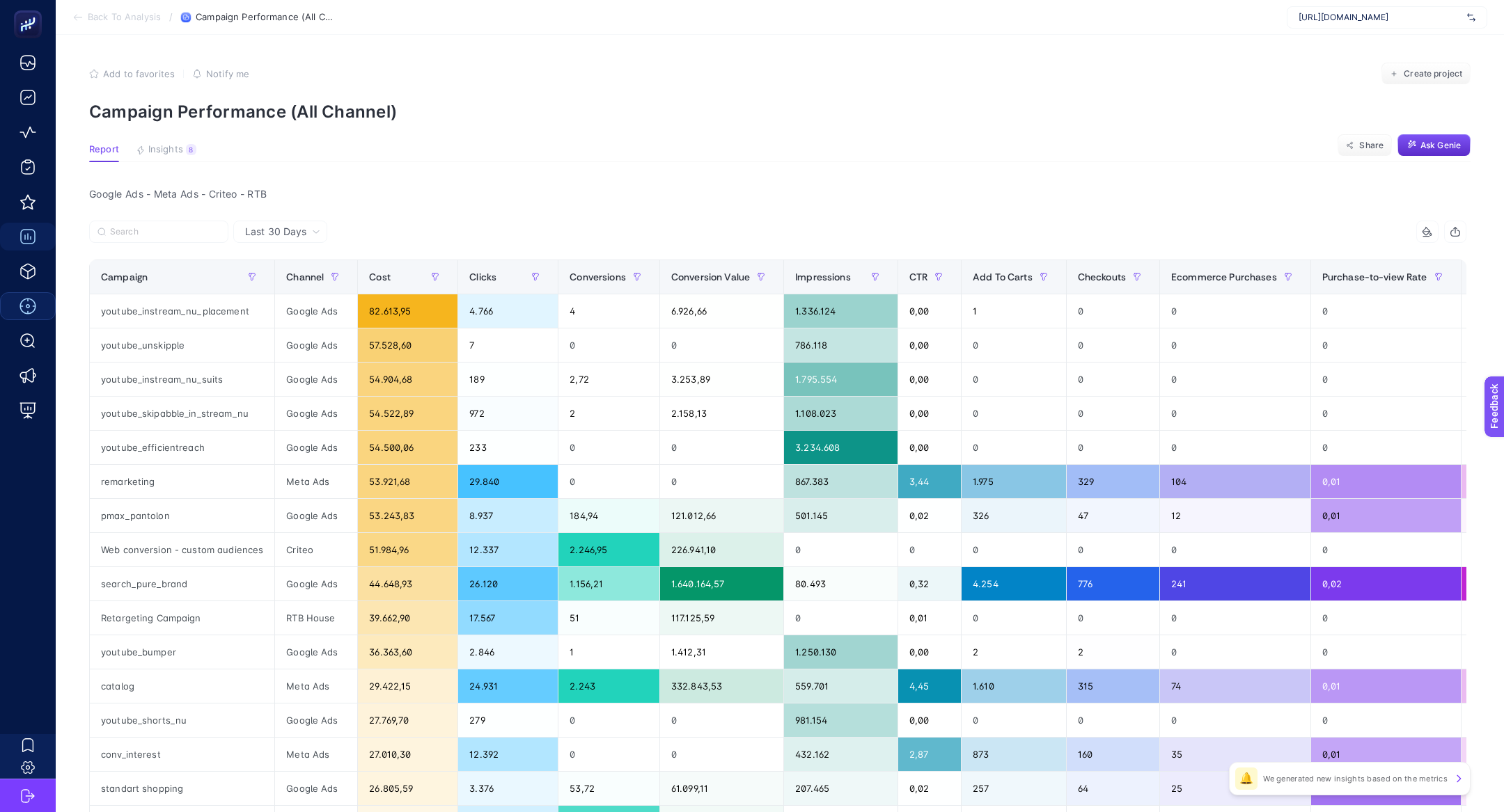
click at [1346, 22] on span "[URL][DOMAIN_NAME]" at bounding box center [1380, 17] width 163 height 11
type input "Hatemoğlu-Mağaza Reklamı"
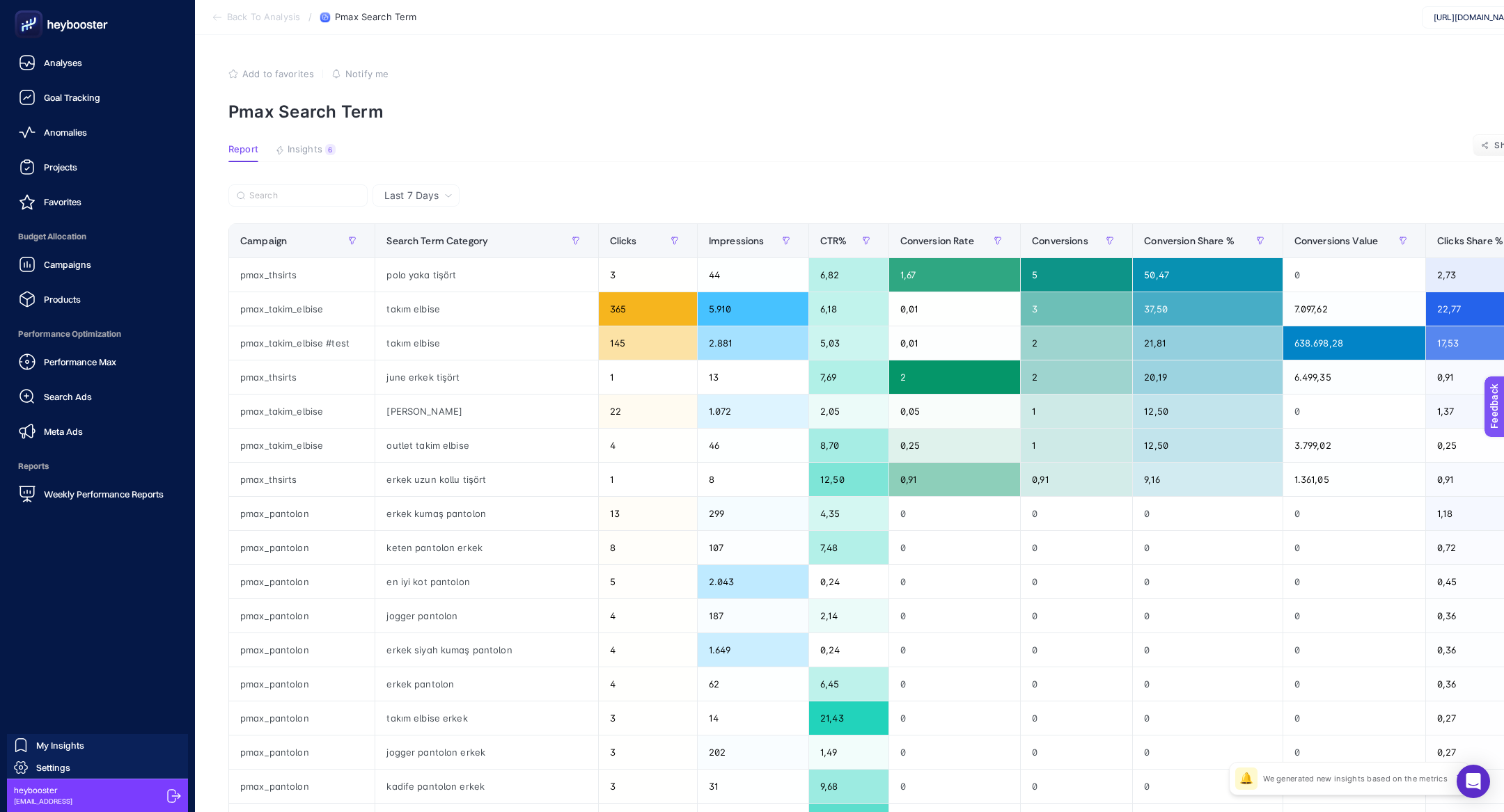
click at [30, 30] on rect at bounding box center [29, 25] width 23 height 23
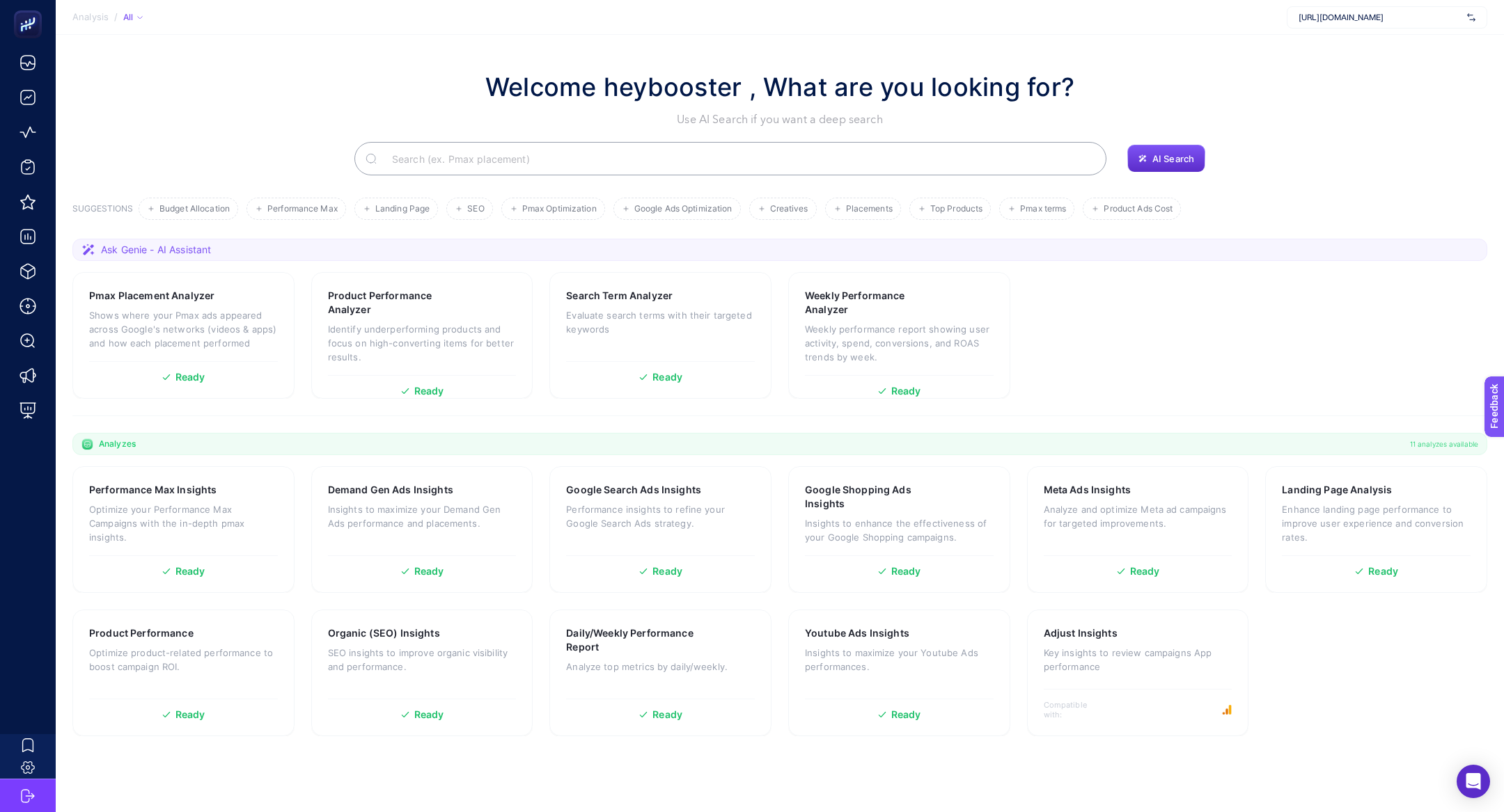
click at [523, 163] on input "Search" at bounding box center [737, 158] width 714 height 39
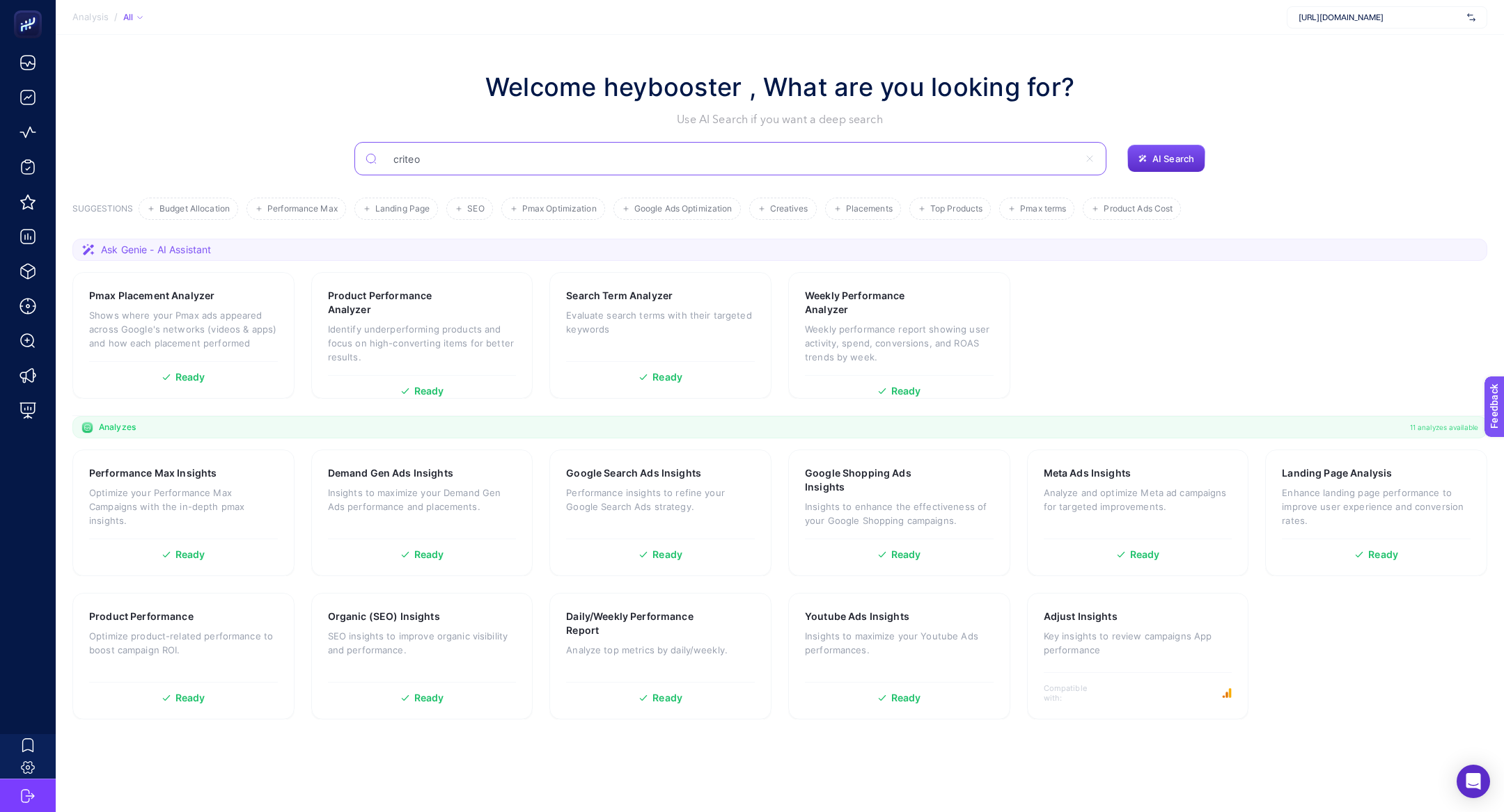
type input "criteo"
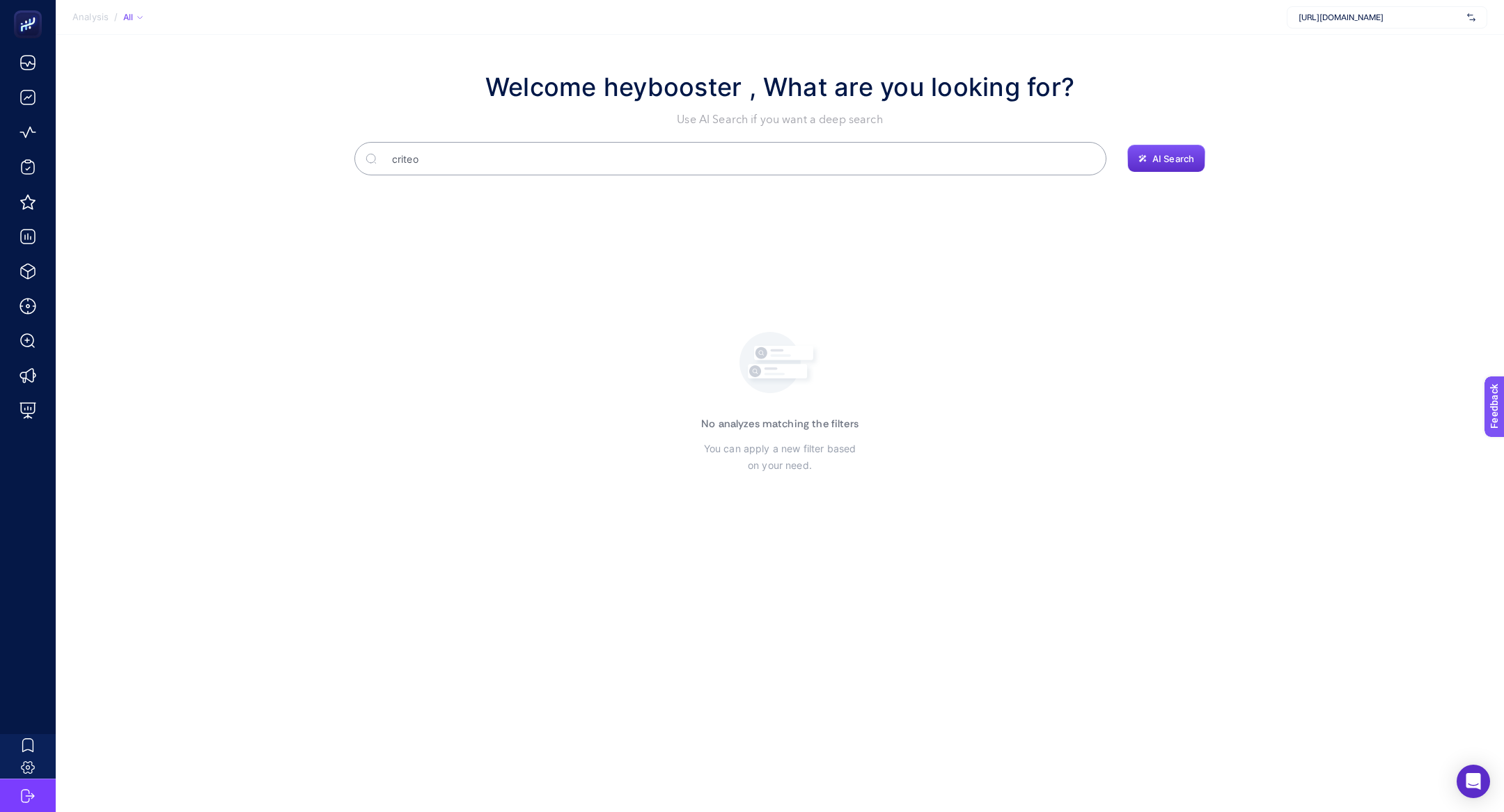
click at [461, 160] on input "criteo" at bounding box center [737, 158] width 714 height 39
click at [461, 160] on input "criteo" at bounding box center [730, 158] width 696 height 39
type input "shopp"
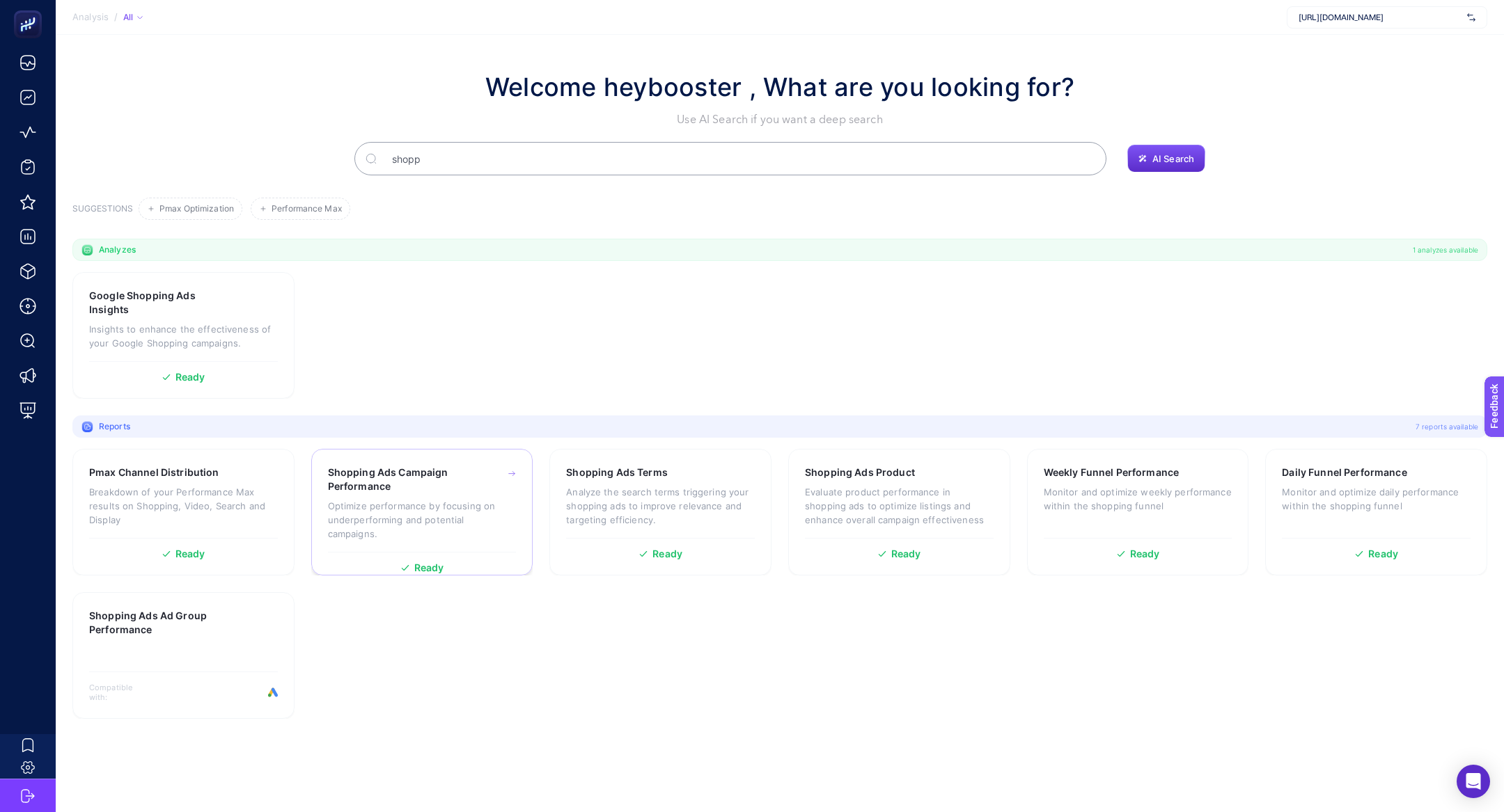
click at [454, 478] on h3 "Shopping Ads Campaign Performance" at bounding box center [401, 479] width 146 height 27
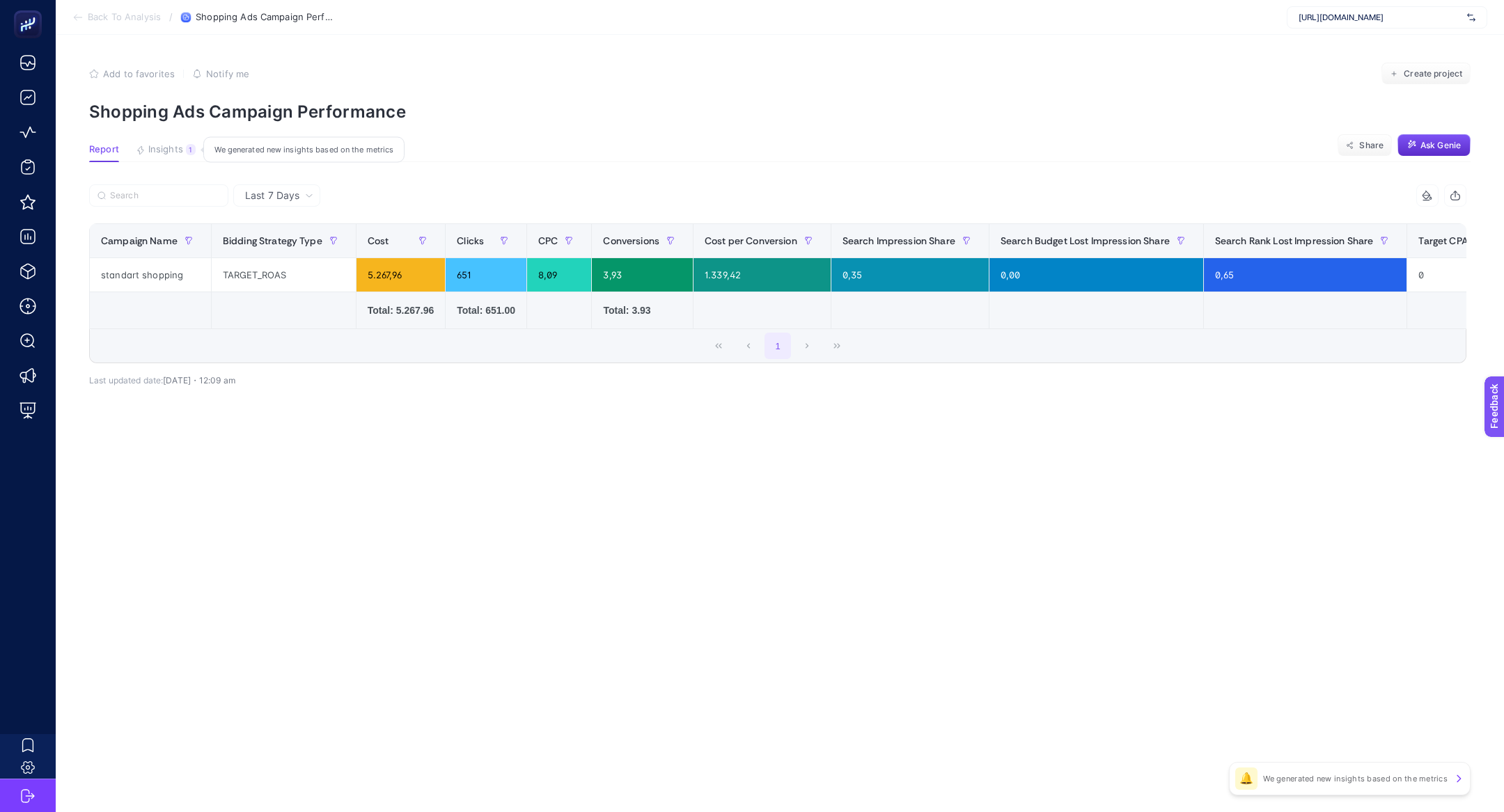
click at [178, 155] on button "Insights 1 We generated new insights based on the metrics" at bounding box center [166, 153] width 60 height 18
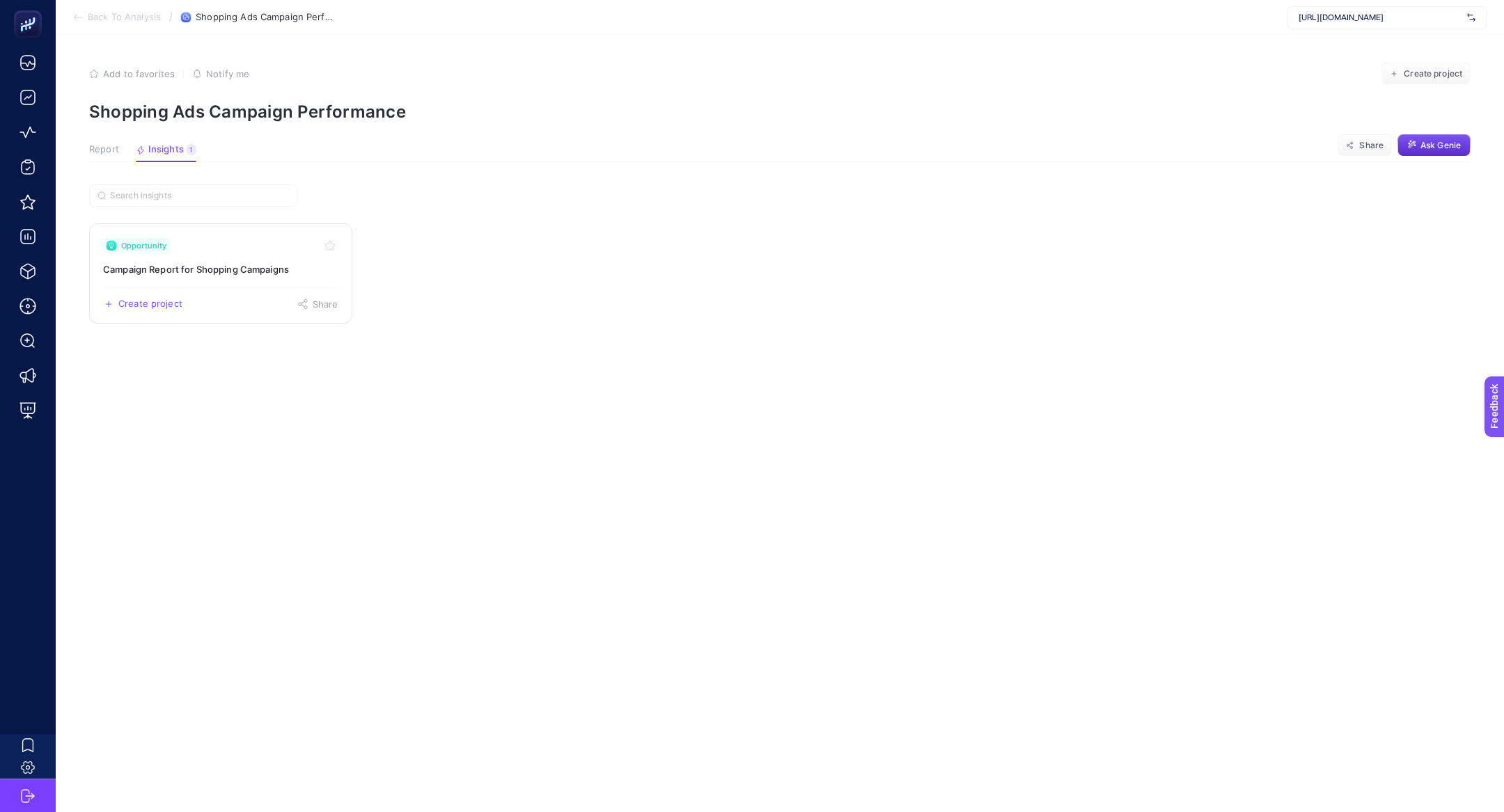
click at [189, 254] on link "Opportunity Campaign Report for Shopping Campaigns Create project Share" at bounding box center [221, 273] width 263 height 101
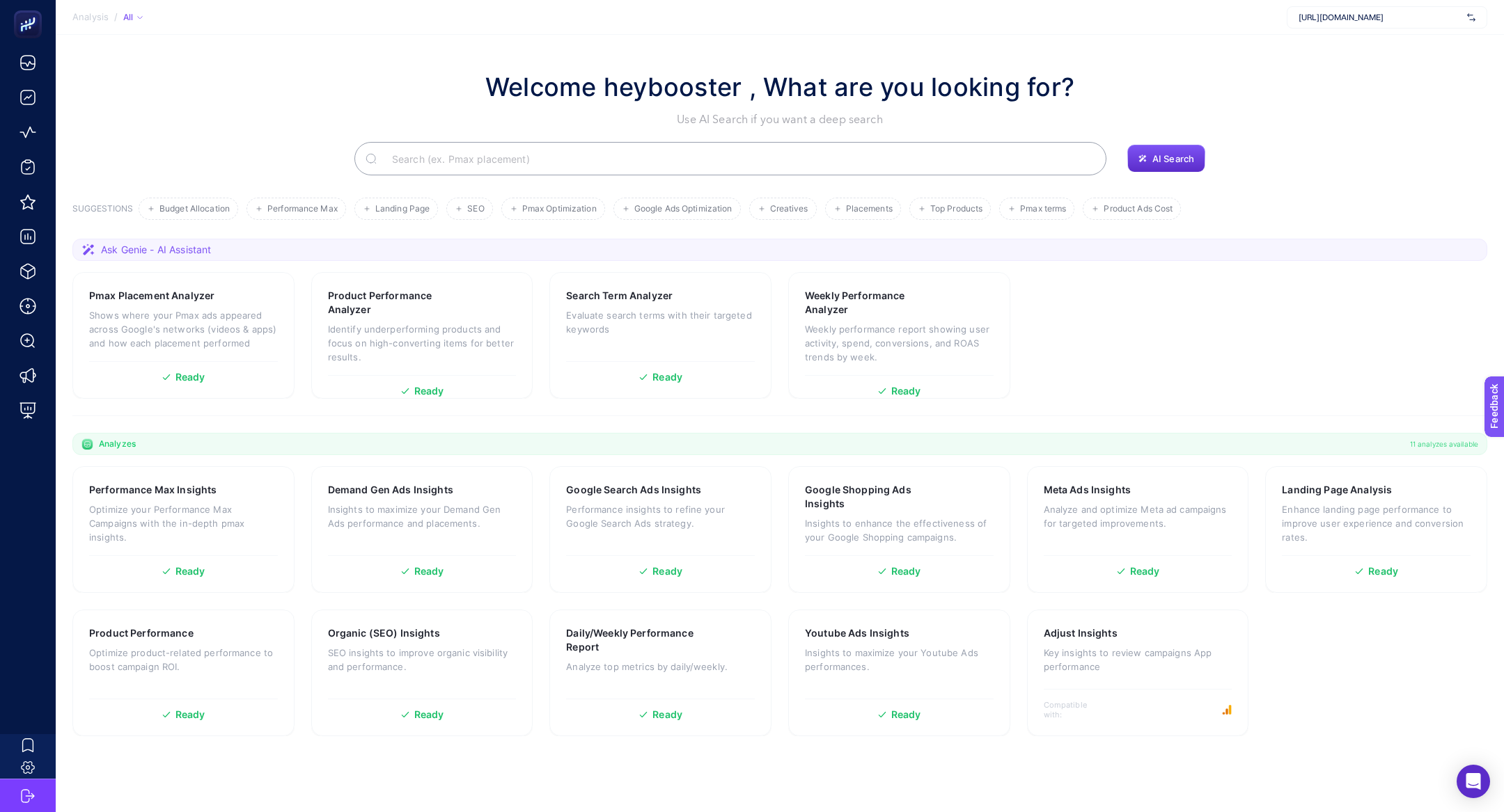
click at [561, 169] on input "Search" at bounding box center [737, 158] width 714 height 39
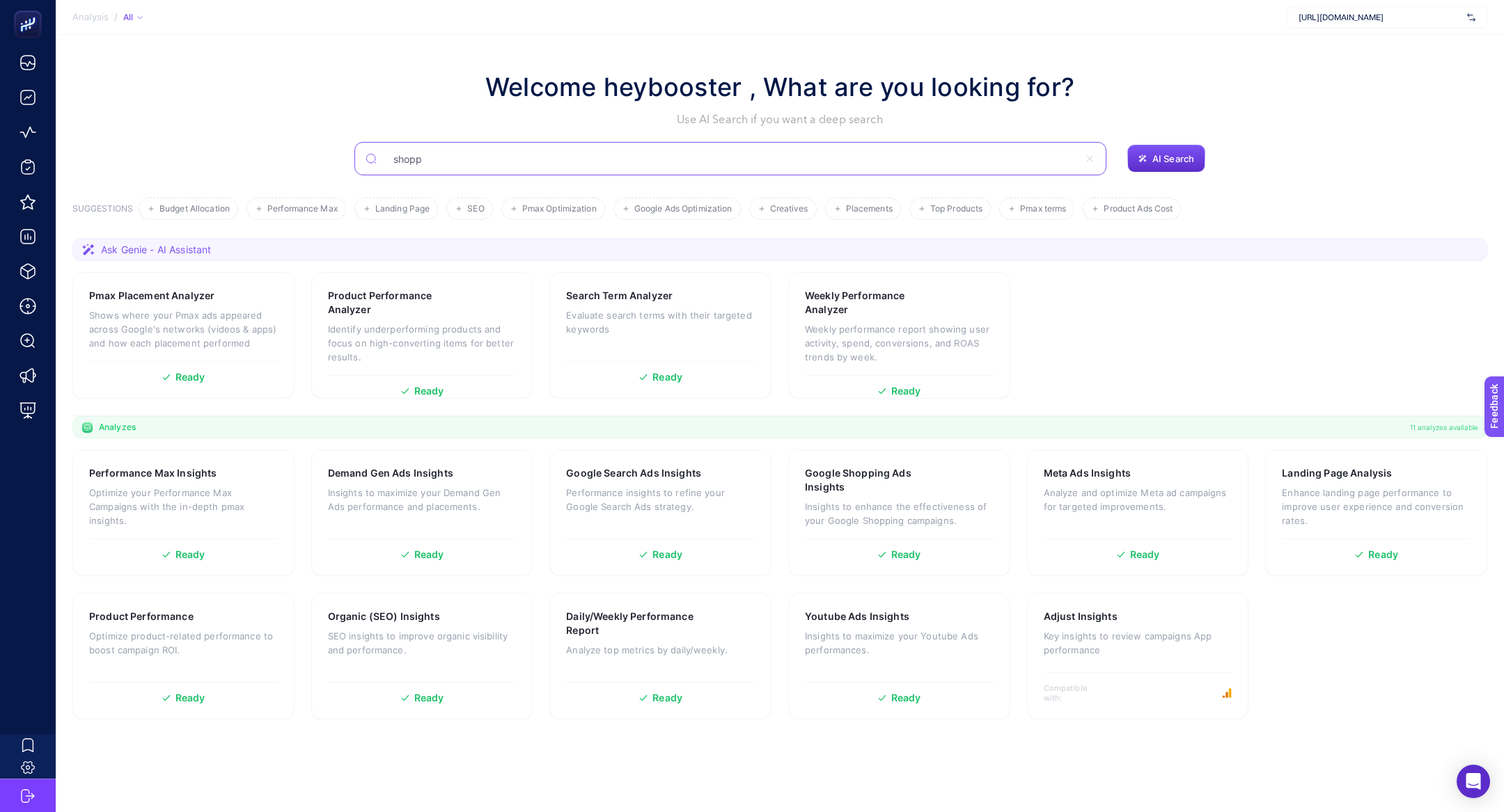
type input "shopp"
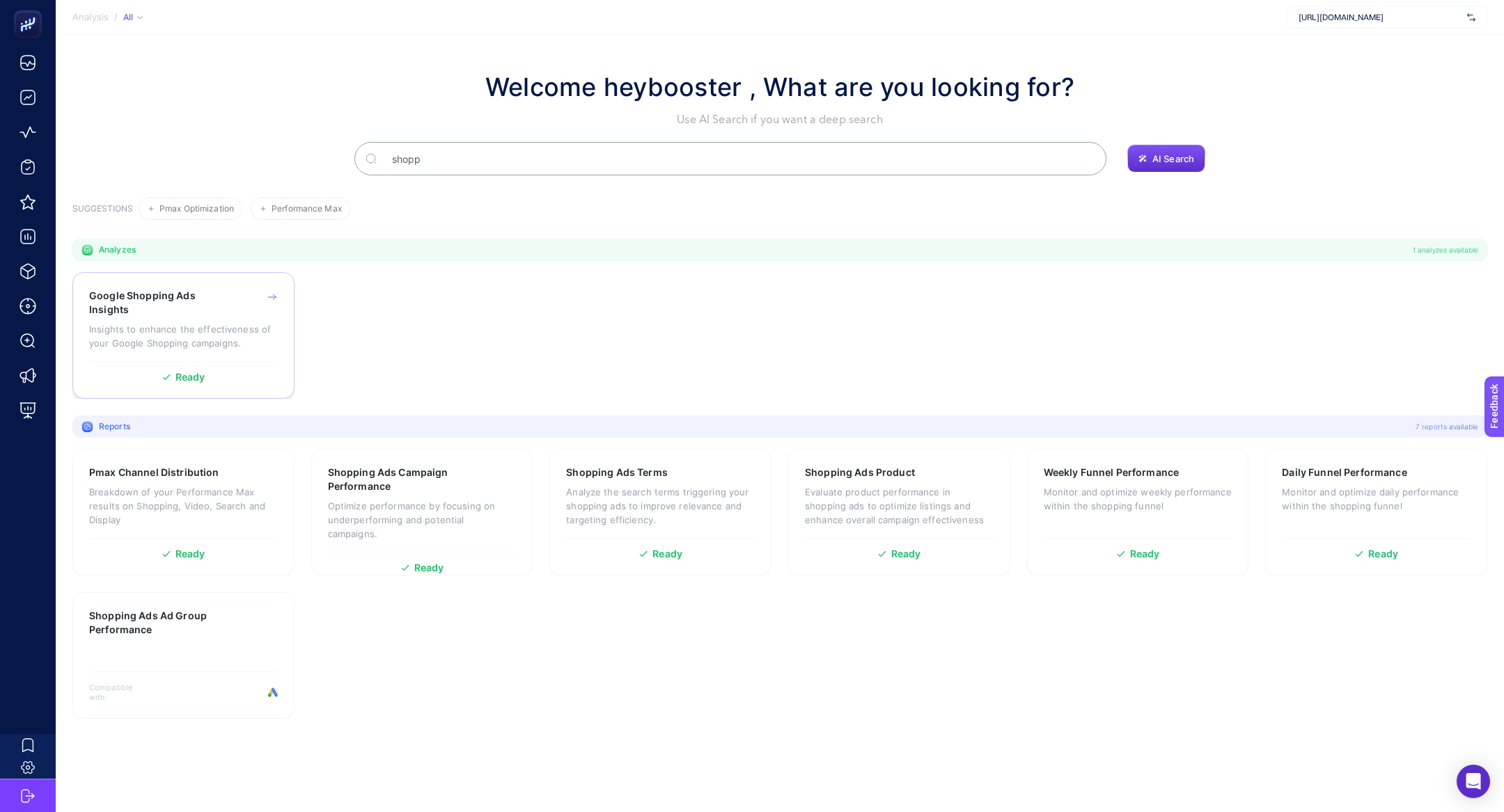
click at [205, 326] on p "Insights to enhance the effectiveness of your Google Shopping campaigns." at bounding box center [183, 336] width 189 height 27
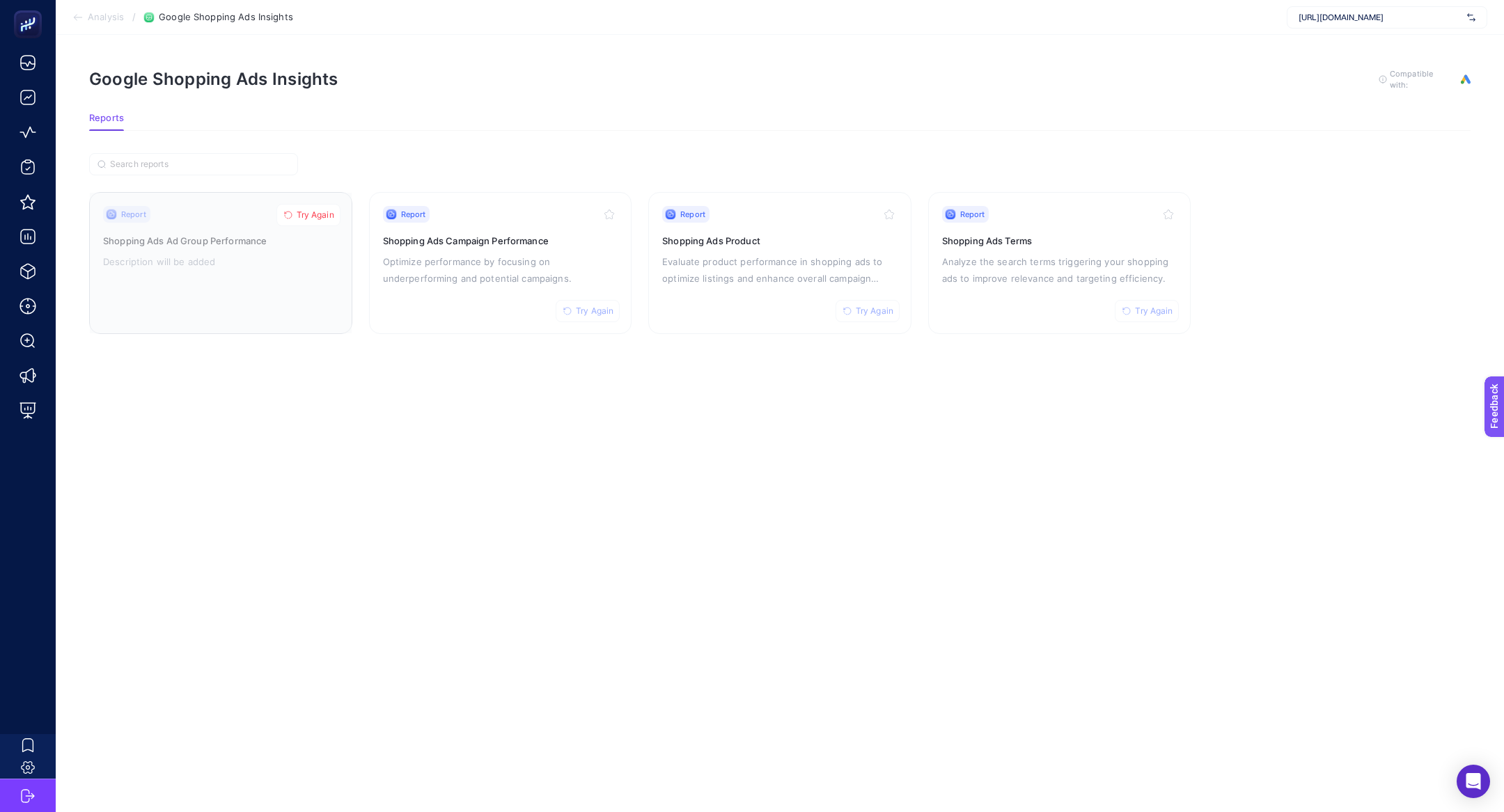
click at [321, 218] on button "Try Again" at bounding box center [308, 215] width 64 height 22
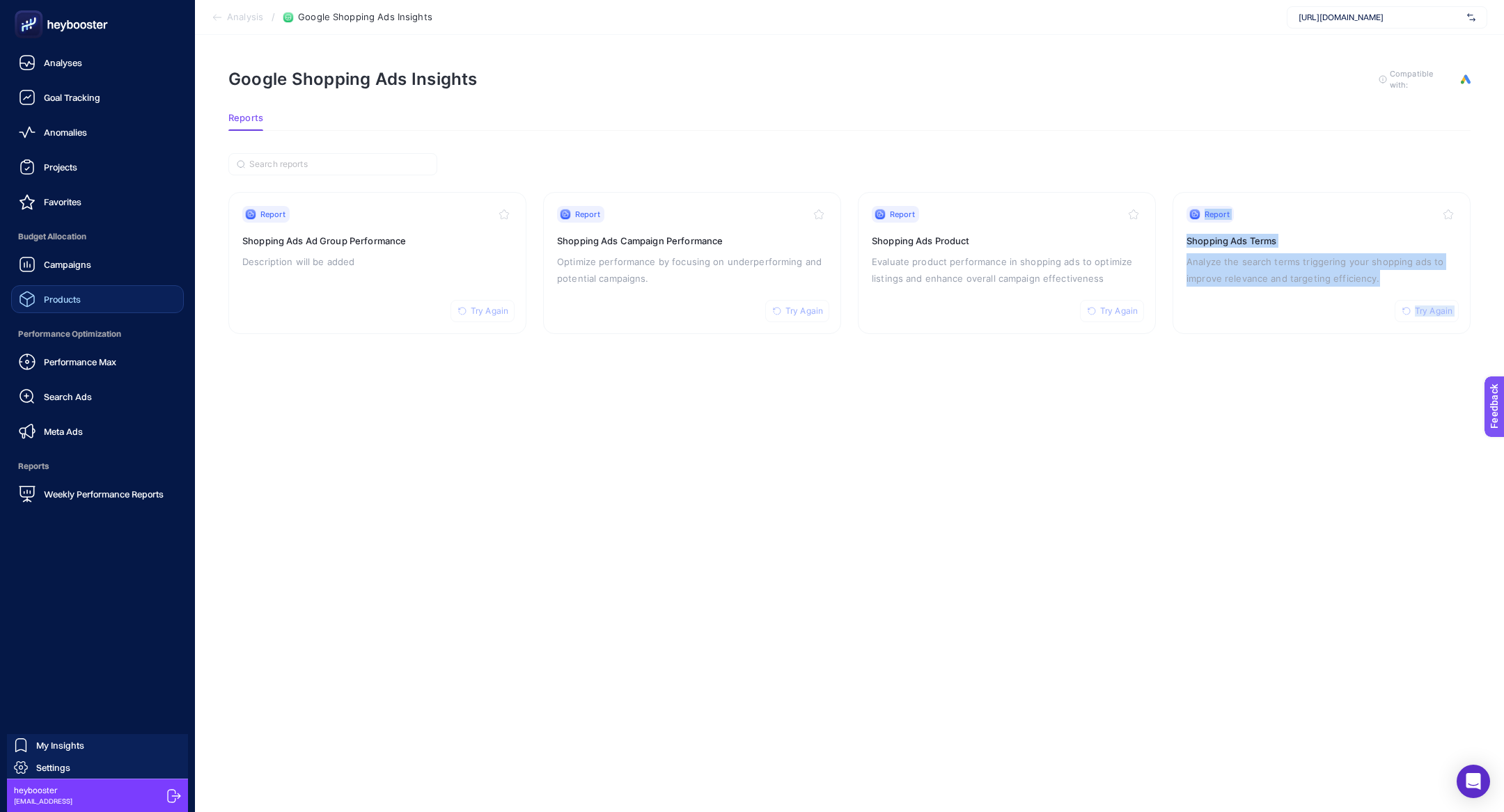
click at [75, 302] on span "Products" at bounding box center [62, 299] width 37 height 11
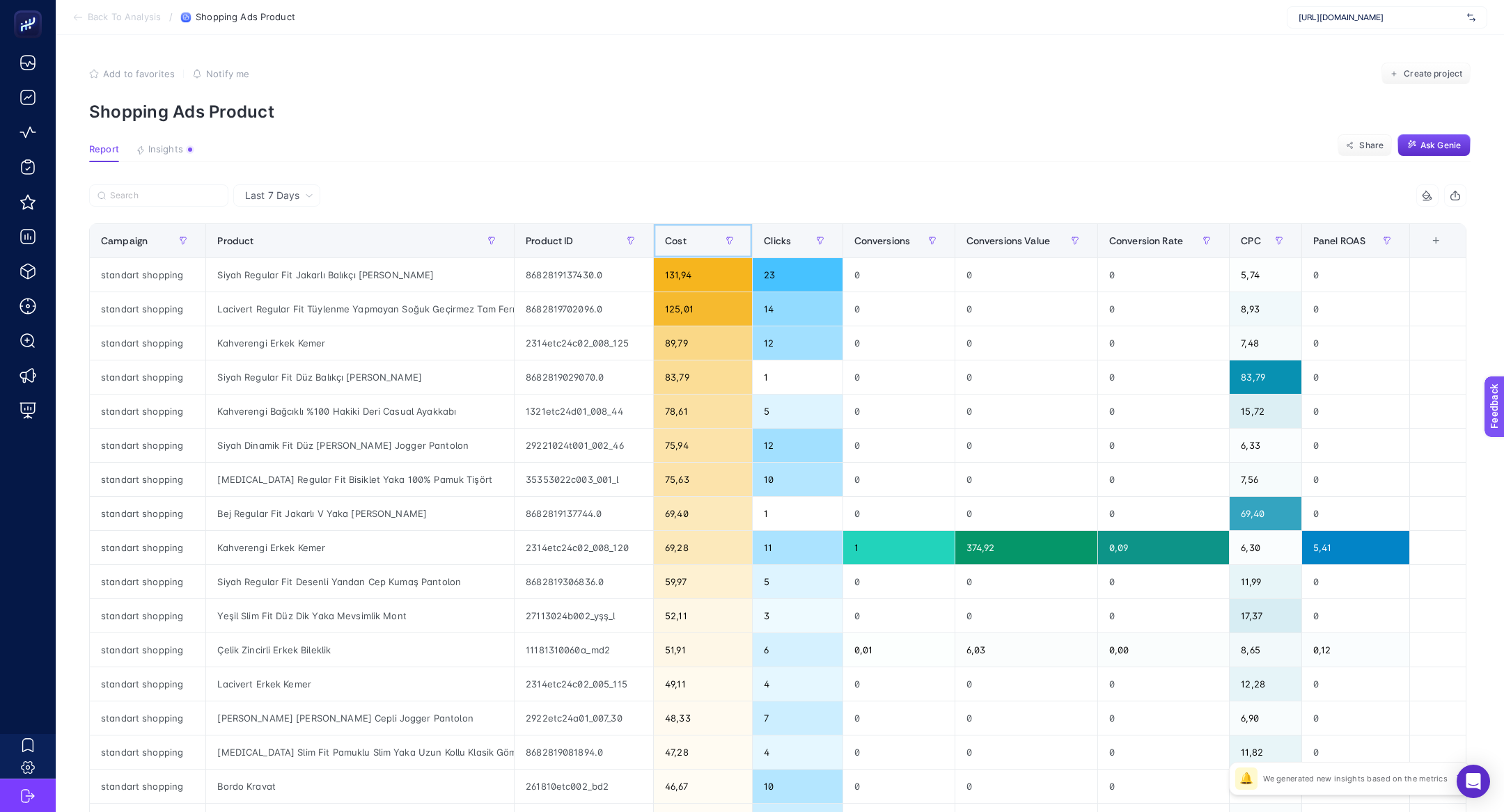
click at [671, 241] on span "Cost" at bounding box center [676, 240] width 22 height 11
click at [906, 247] on div "Conversions" at bounding box center [898, 241] width 89 height 22
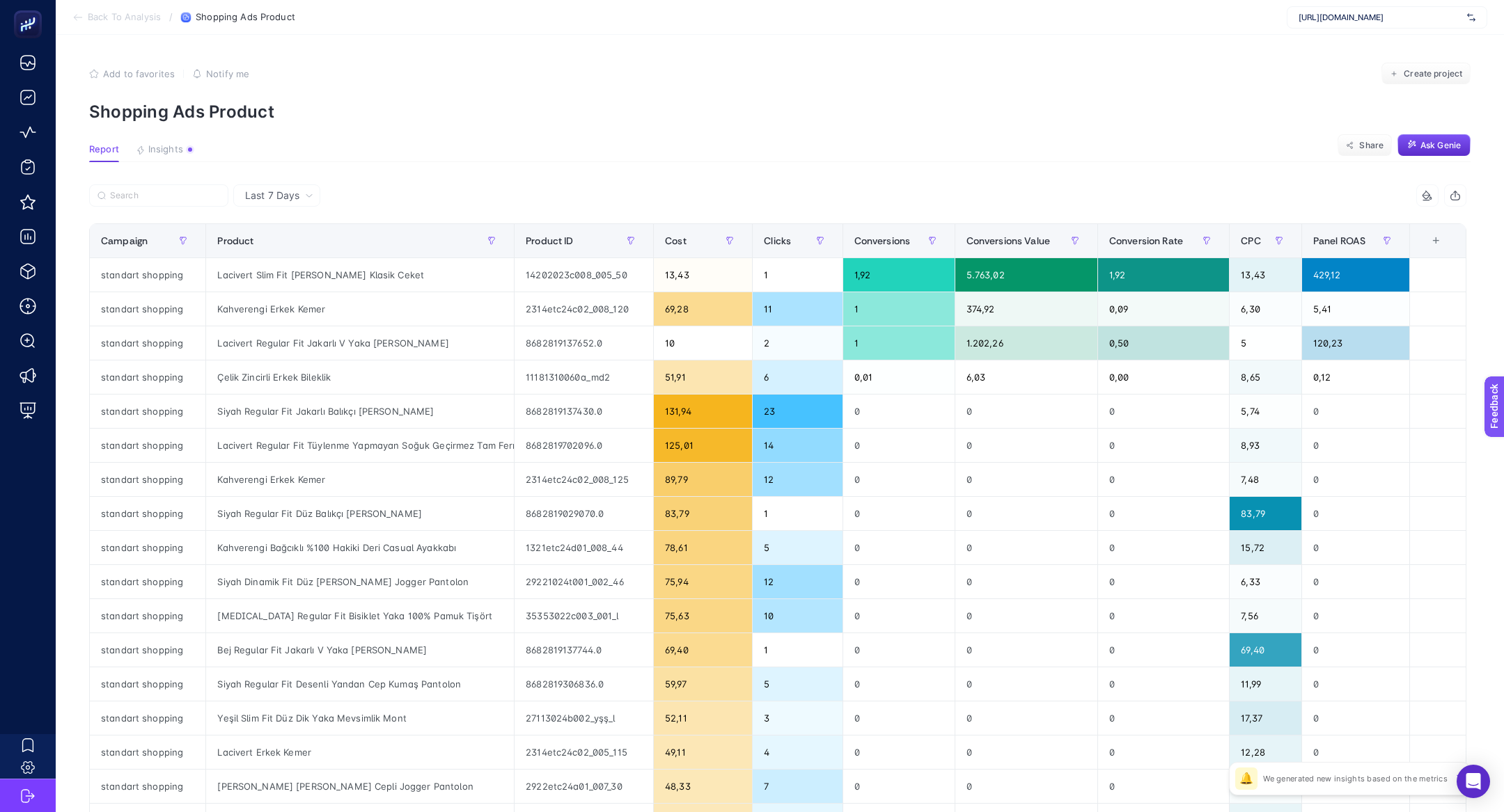
click at [289, 189] on span "Last 7 Days" at bounding box center [272, 195] width 54 height 14
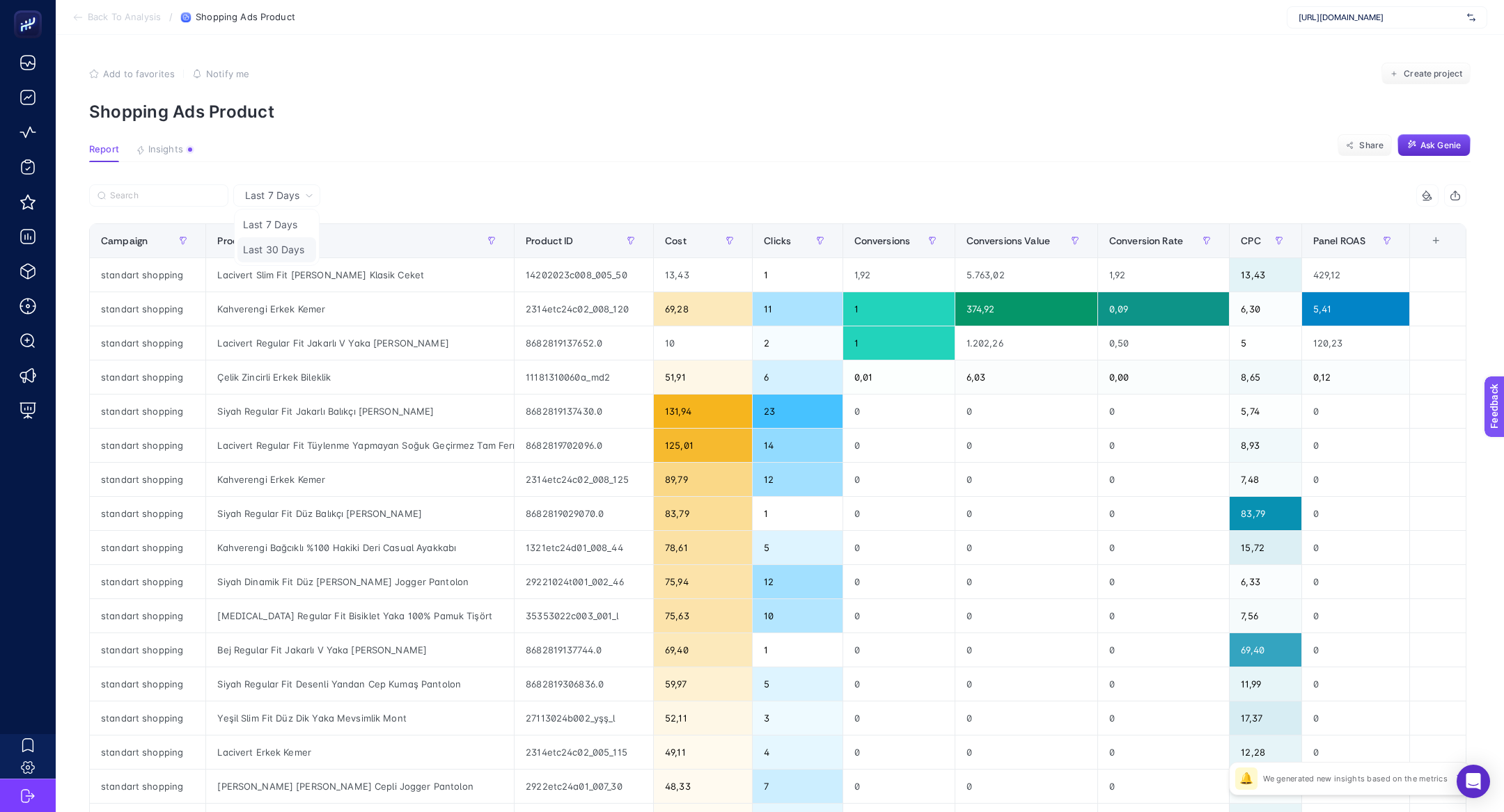
click at [289, 250] on li "Last 30 Days" at bounding box center [276, 249] width 79 height 25
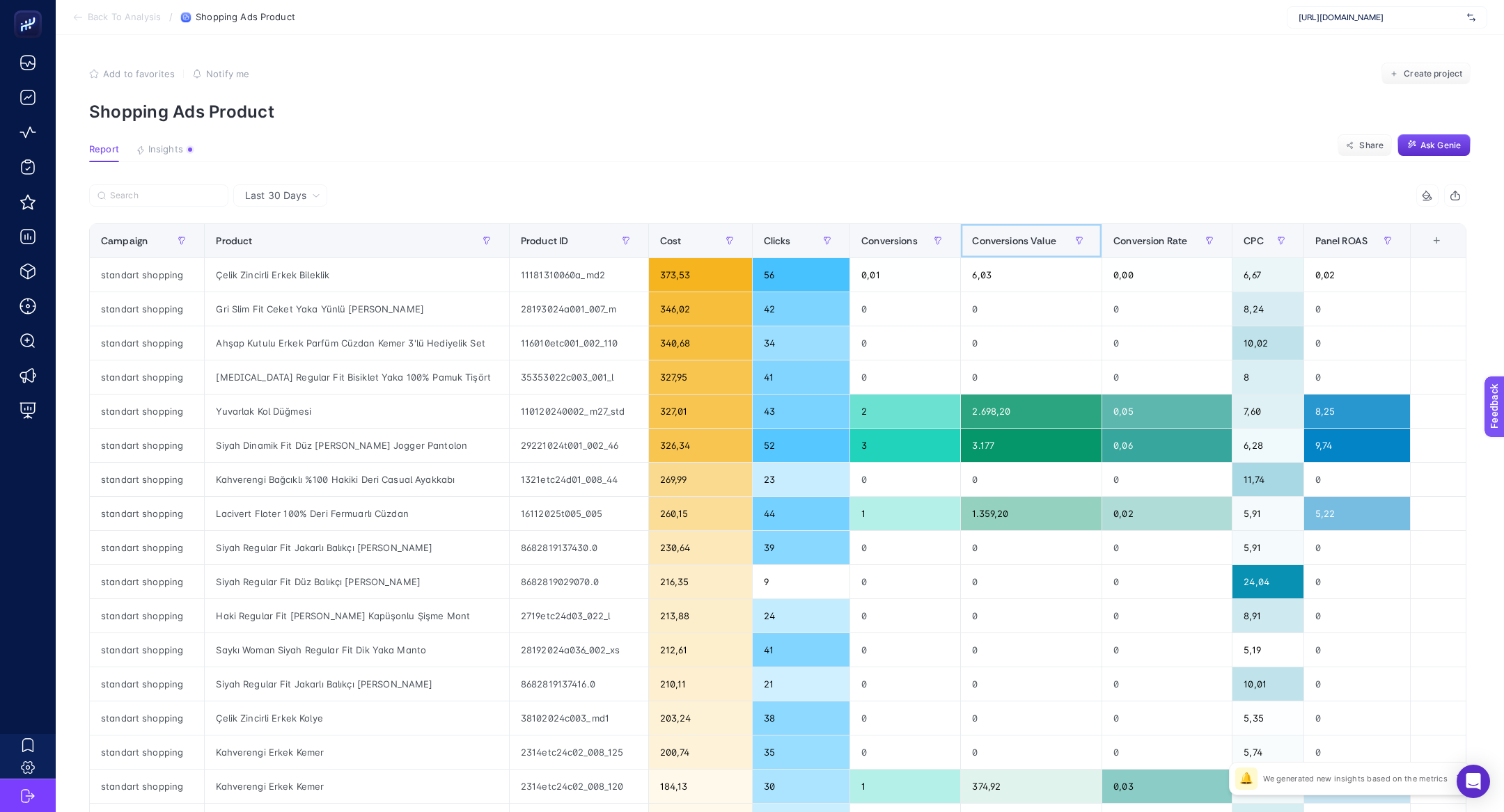
click at [1014, 242] on span "Conversions Value" at bounding box center [1013, 240] width 83 height 11
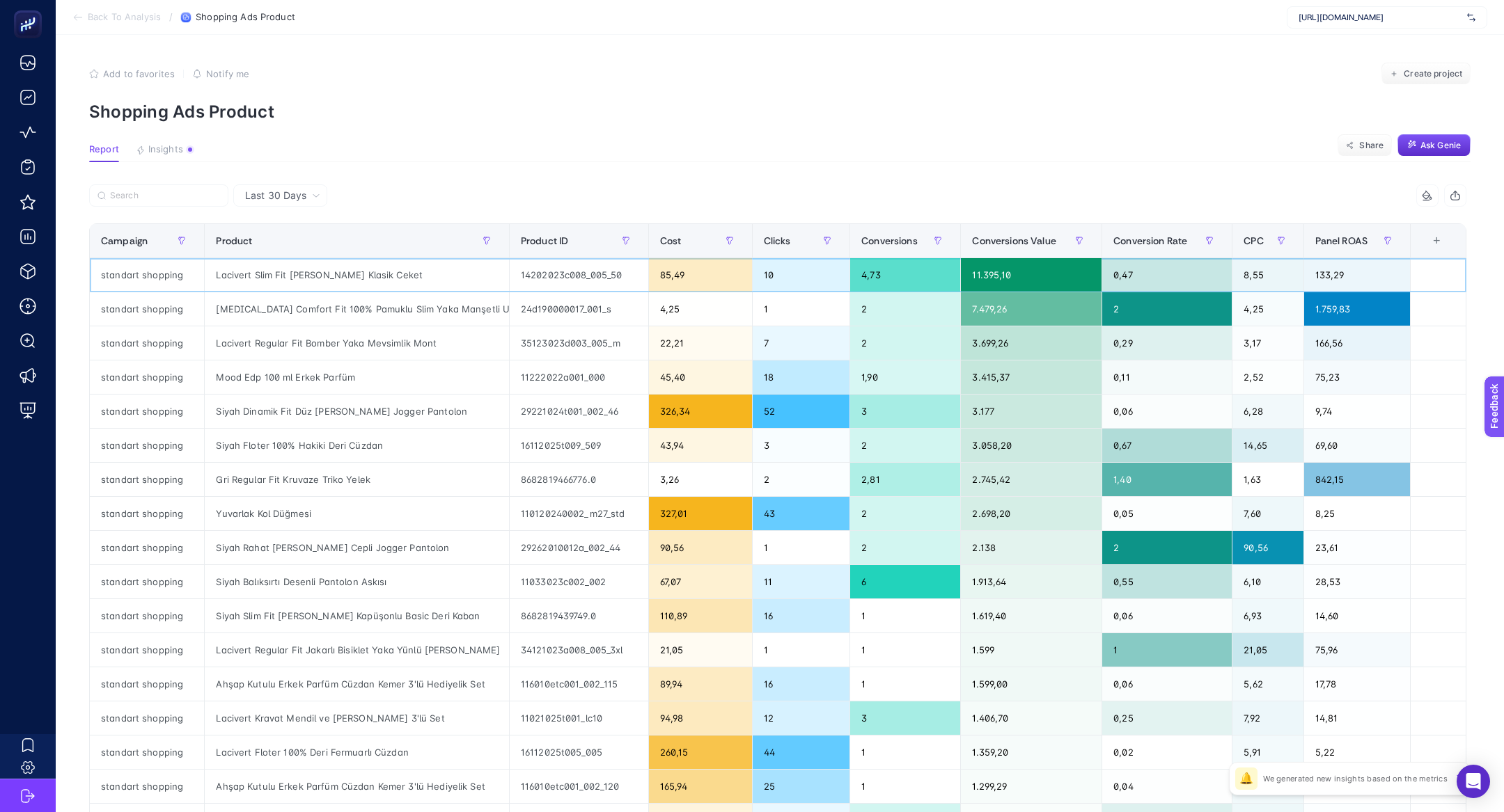
click at [672, 262] on div "85,49" at bounding box center [700, 275] width 103 height 33
click at [672, 250] on div "Cost" at bounding box center [700, 241] width 81 height 22
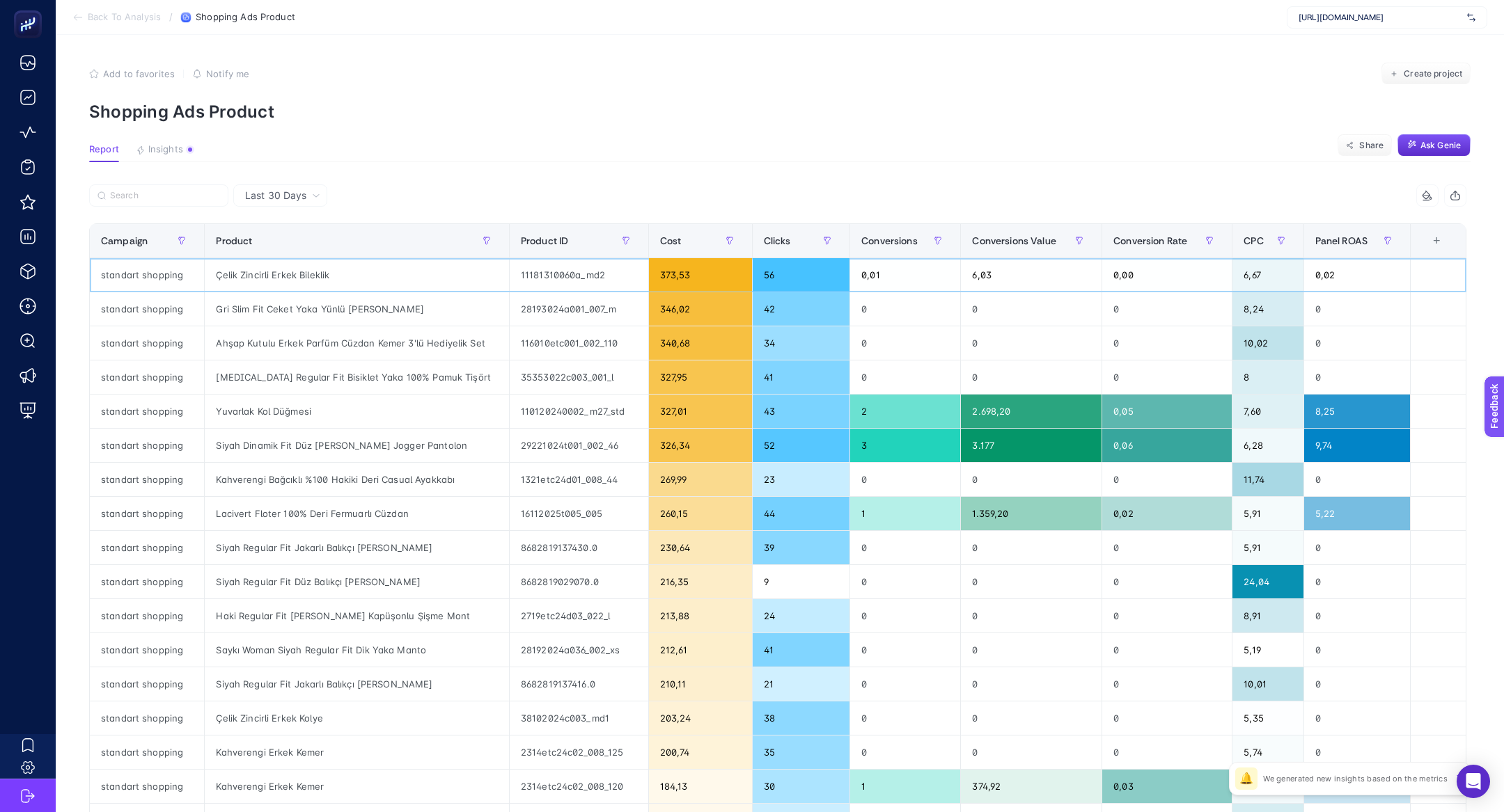
click at [266, 271] on div "Çelik Zincirli Erkek Bileklik" at bounding box center [357, 275] width 305 height 33
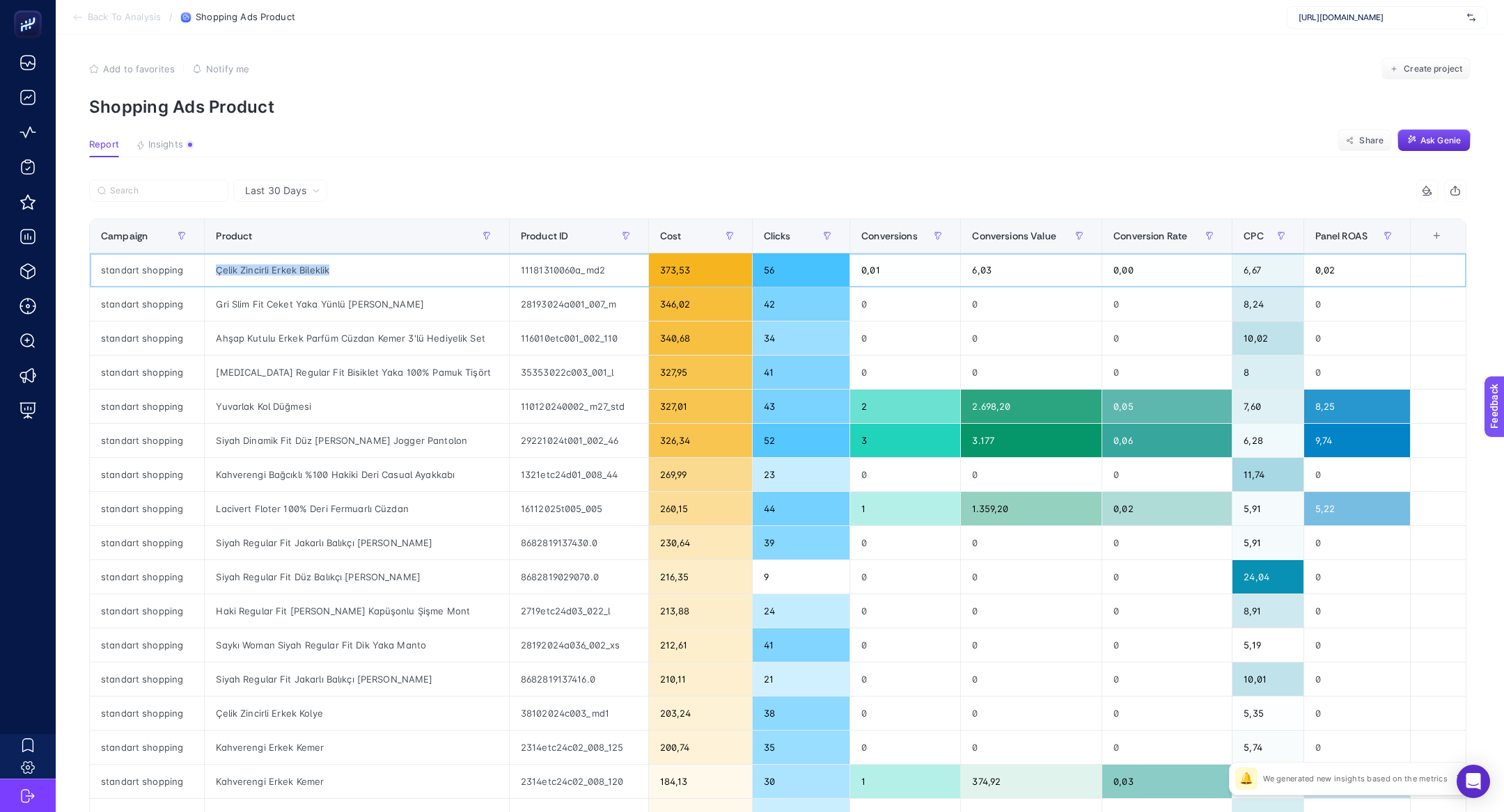
scroll to position [3, 0]
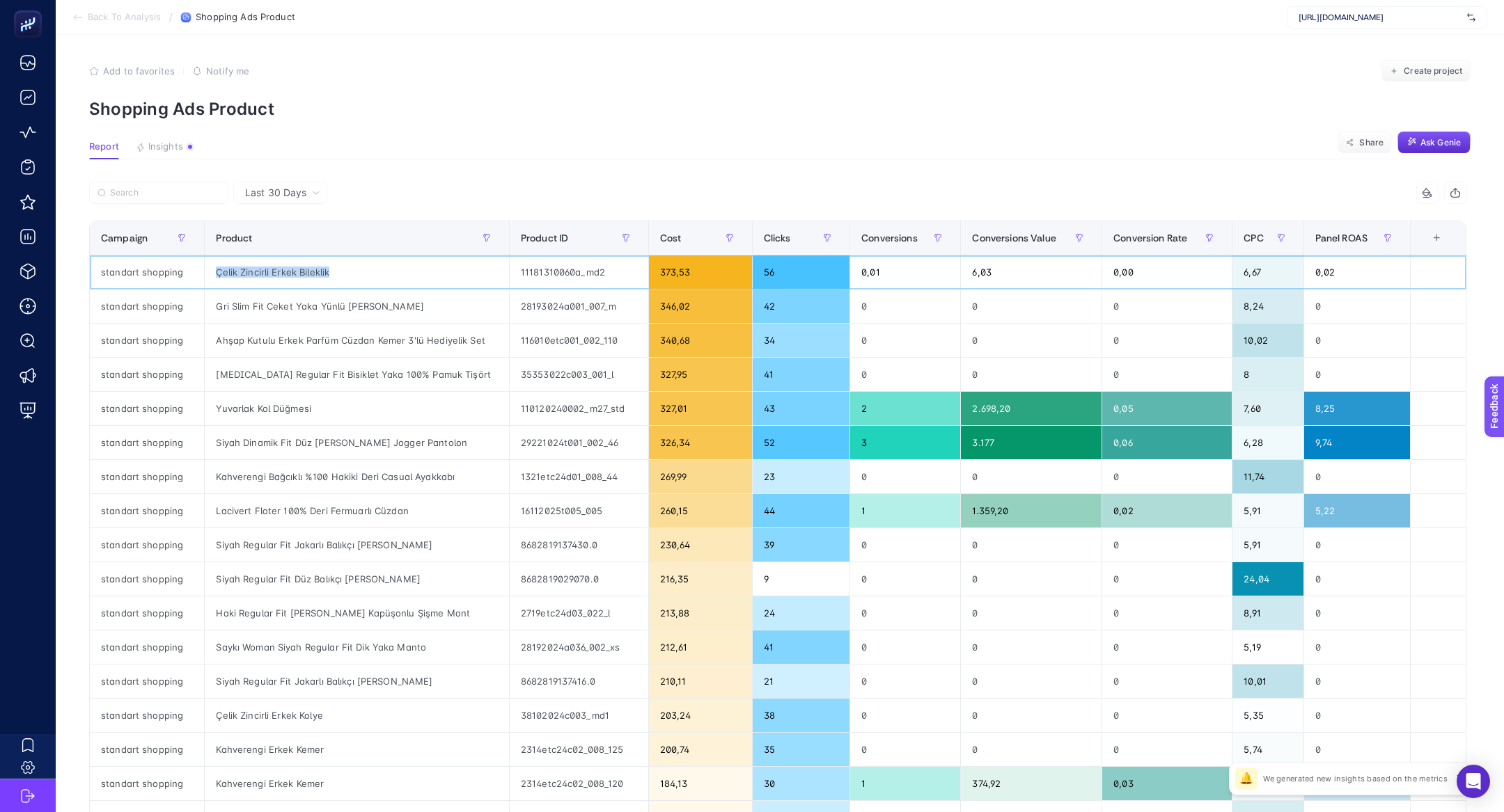
click at [222, 273] on div "Çelik Zincirli Erkek Bileklik" at bounding box center [357, 272] width 305 height 33
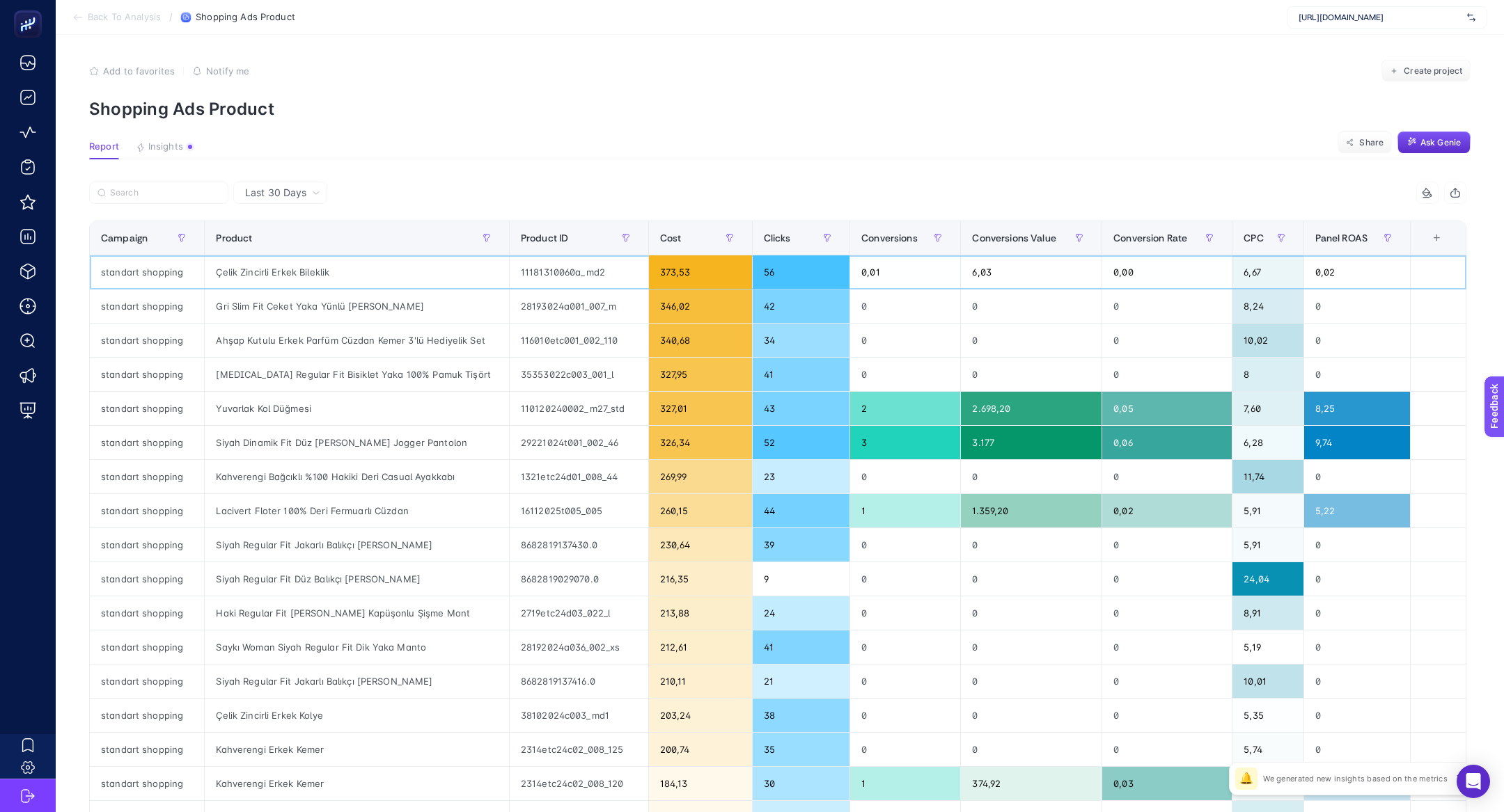
click at [222, 273] on div "Çelik Zincirli Erkek Bileklik" at bounding box center [357, 272] width 305 height 33
click at [666, 275] on div "373,53" at bounding box center [700, 272] width 103 height 33
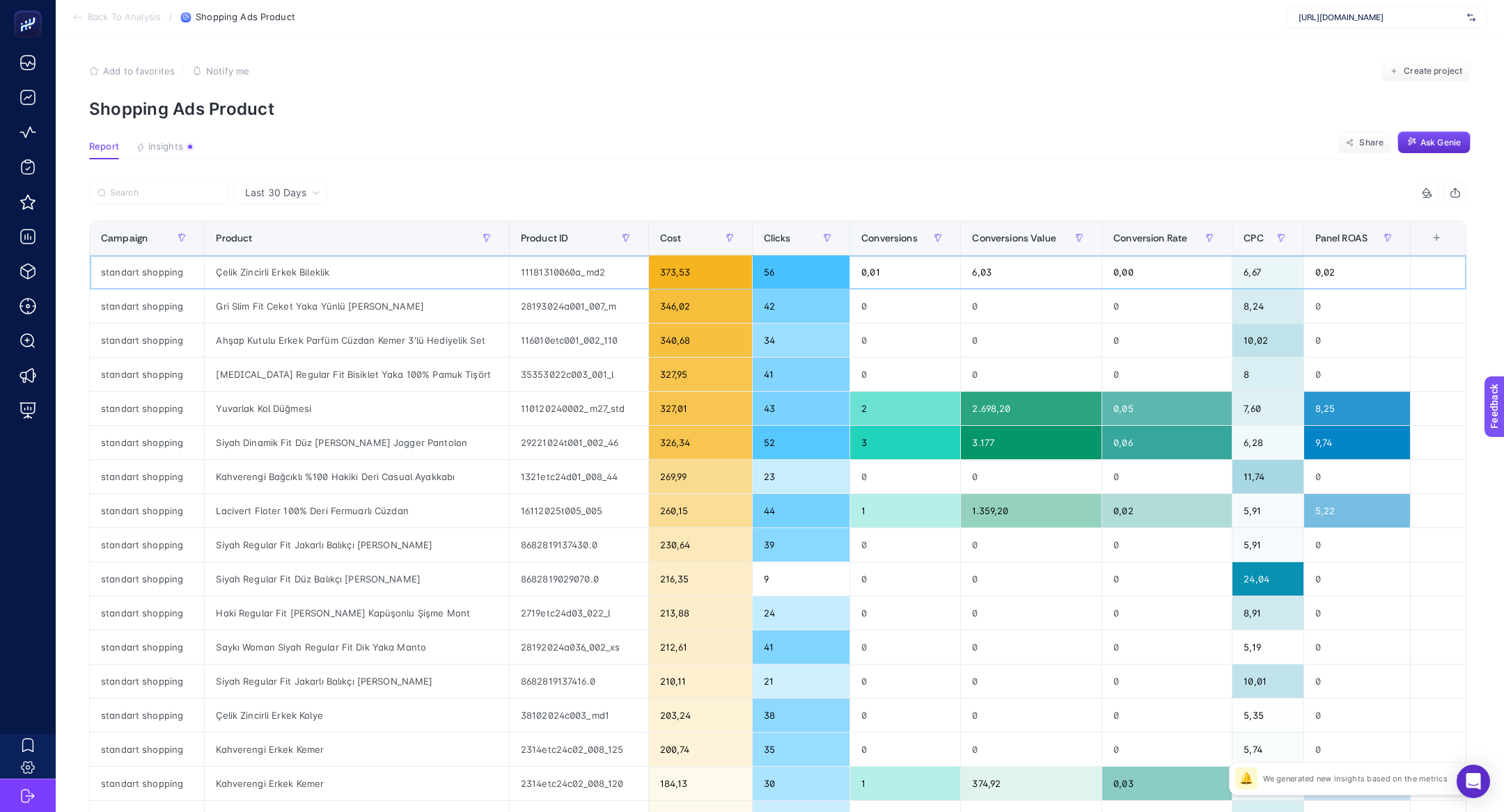
click at [666, 275] on div "373,53" at bounding box center [700, 272] width 103 height 33
click at [323, 317] on div "Gri Slim Fit Ceket Yaka Yünlü Kaşe Palto" at bounding box center [357, 306] width 305 height 33
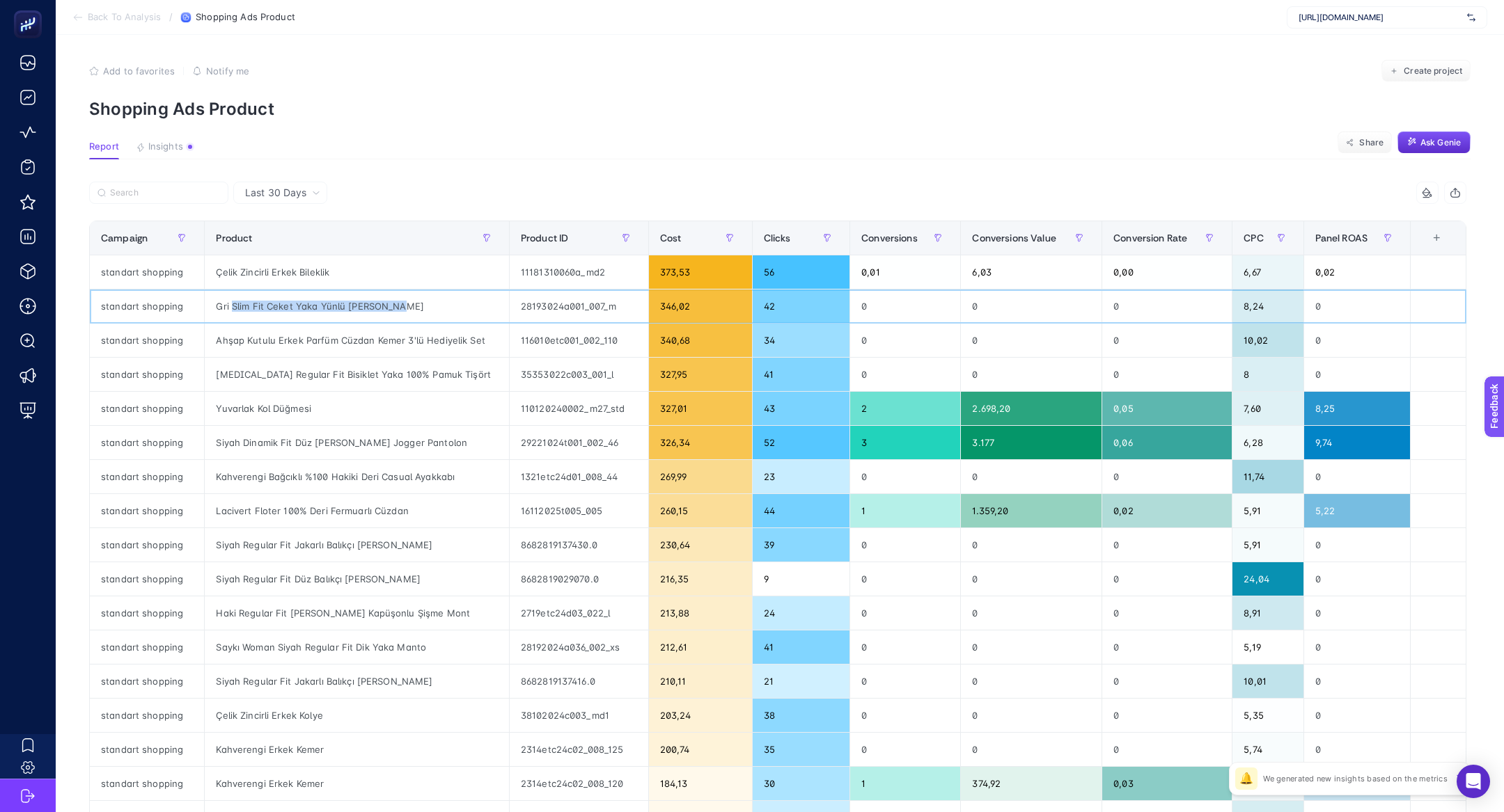
drag, startPoint x: 228, startPoint y: 304, endPoint x: 426, endPoint y: 304, distance: 198.0
click at [427, 304] on div "Gri Slim Fit Ceket Yaka Yünlü Kaşe Palto" at bounding box center [357, 306] width 305 height 33
copy div "Slim Fit Ceket Yaka Yünlü Kaşe Palto"
click at [1014, 236] on span "Conversions Value" at bounding box center [1013, 237] width 83 height 11
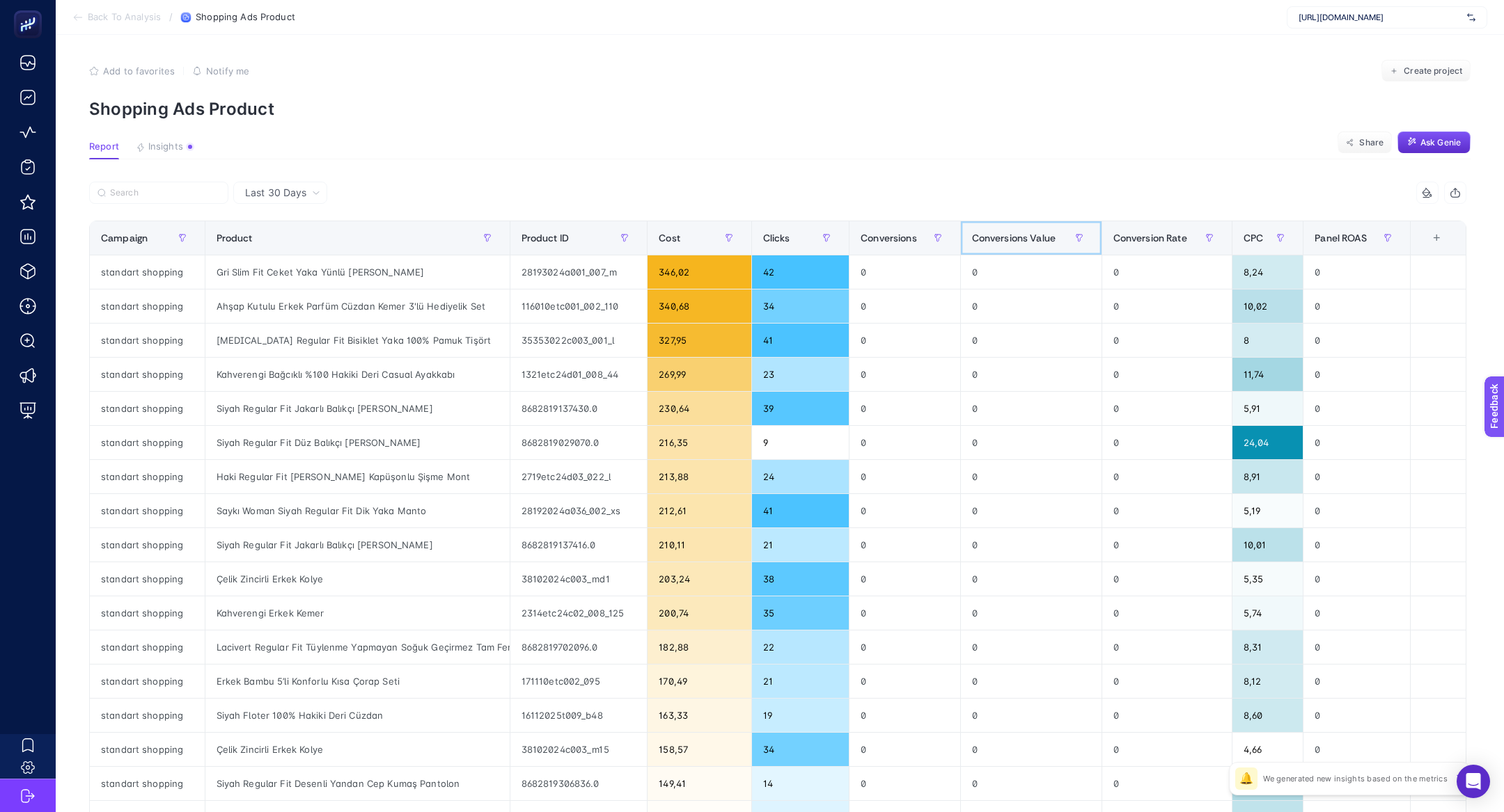
click at [1014, 236] on span "Conversions Value" at bounding box center [1013, 237] width 83 height 11
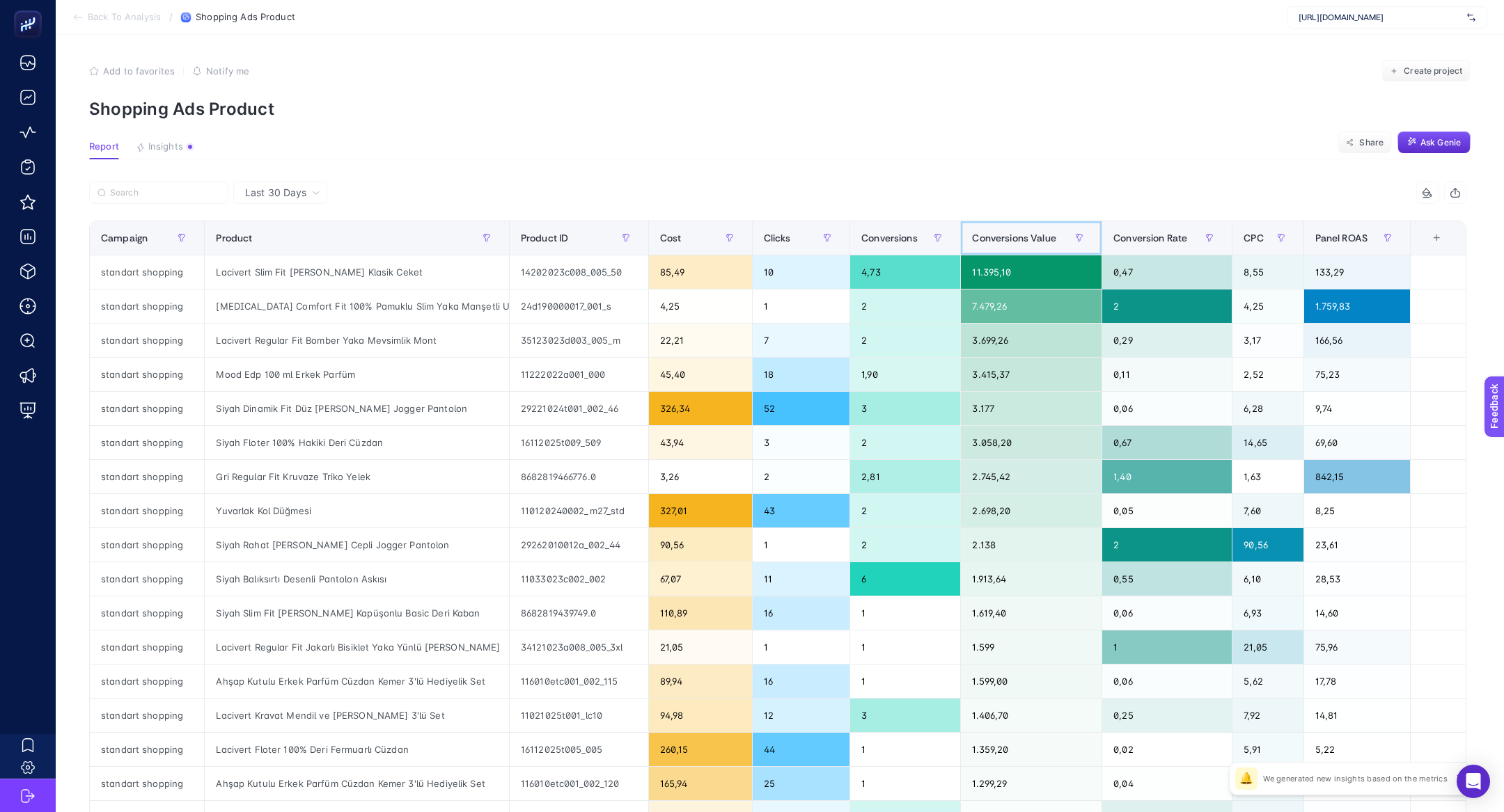
scroll to position [0, 92]
drag, startPoint x: 233, startPoint y: 510, endPoint x: 716, endPoint y: 520, distance: 483.1
click at [716, 520] on tr "standart shopping Yuvarlak Kol Düğmesi 110120240002_m27_std 327,01 43 2 2.698,2…" at bounding box center [778, 510] width 1376 height 34
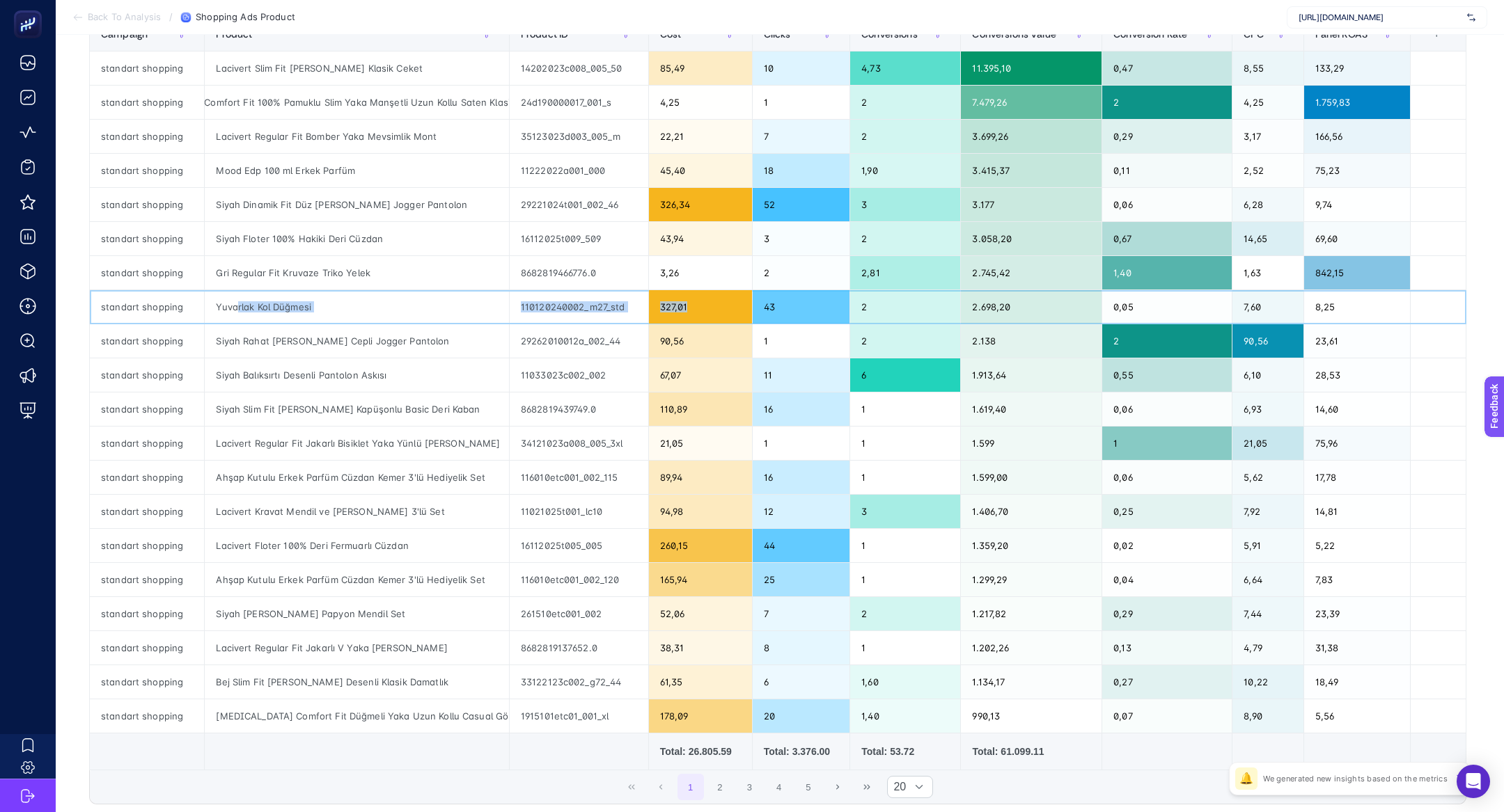
scroll to position [202, 0]
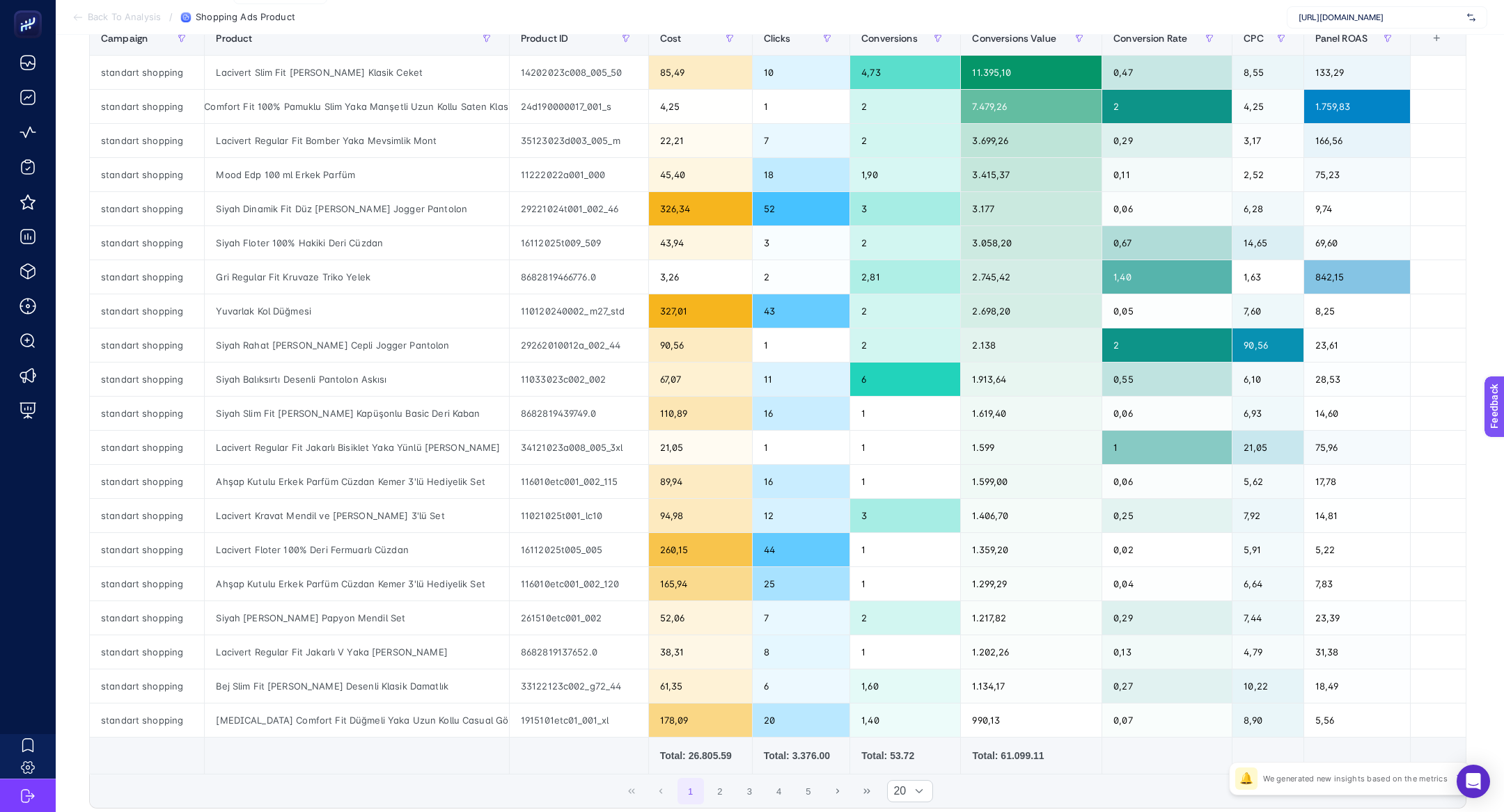
click at [85, 18] on li "Back To Analysis" at bounding box center [116, 17] width 88 height 11
click at [75, 16] on icon at bounding box center [75, 17] width 3 height 6
click at [116, 17] on span "Back To Analysis" at bounding box center [124, 17] width 73 height 11
click at [78, 14] on icon at bounding box center [77, 17] width 11 height 11
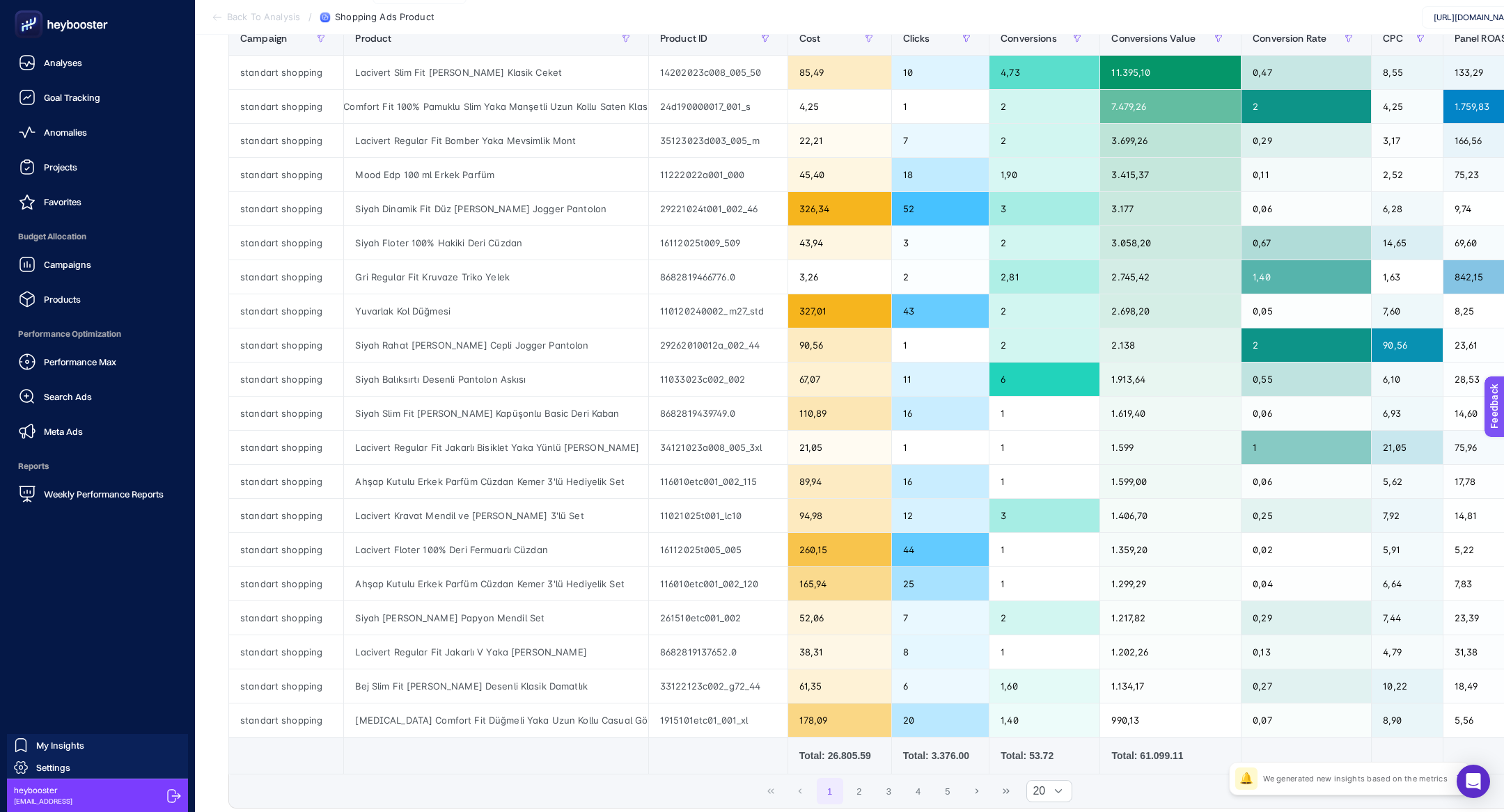
click at [19, 22] on rect at bounding box center [29, 25] width 23 height 23
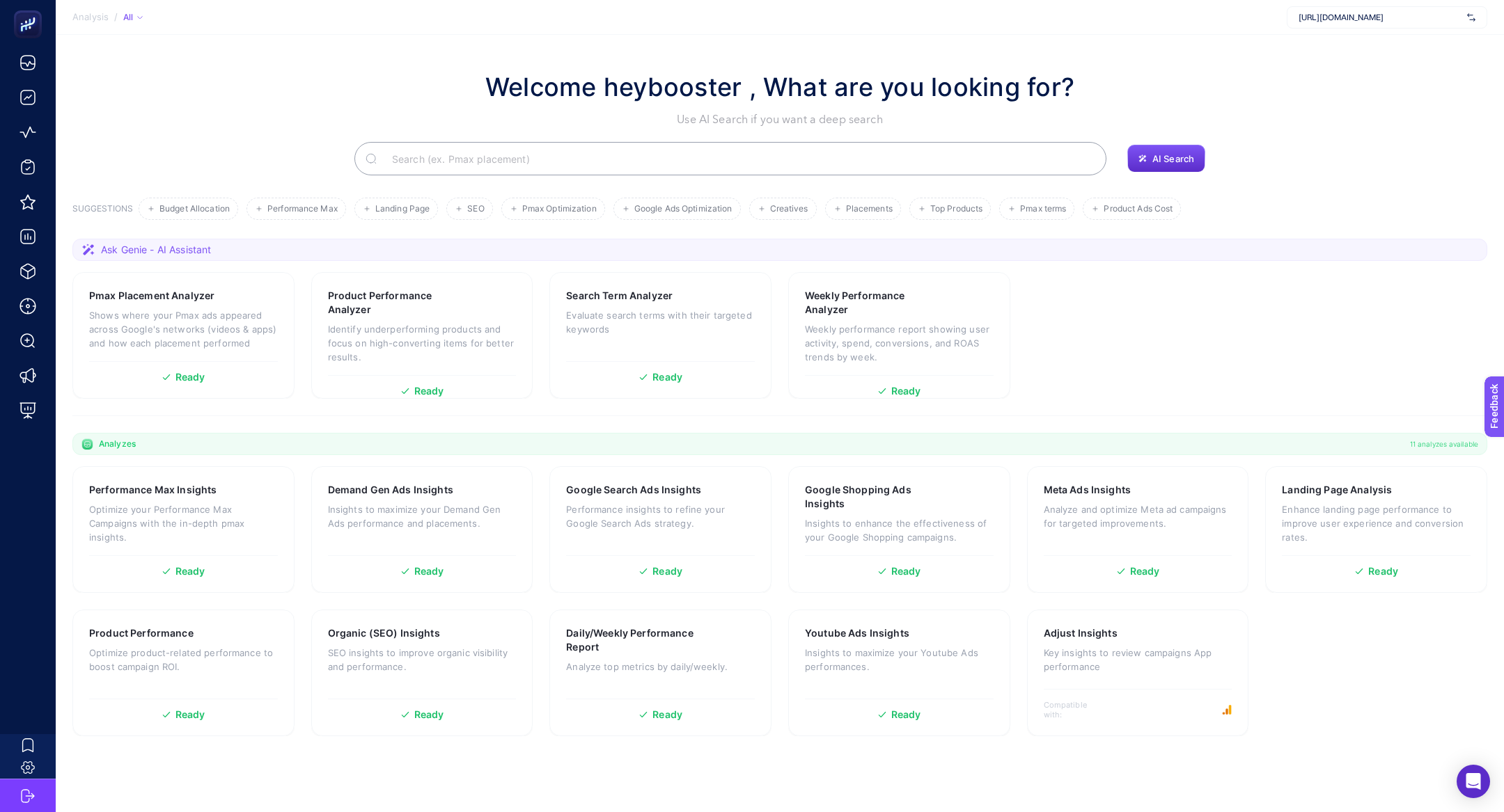
click at [469, 174] on input "Search" at bounding box center [737, 158] width 714 height 39
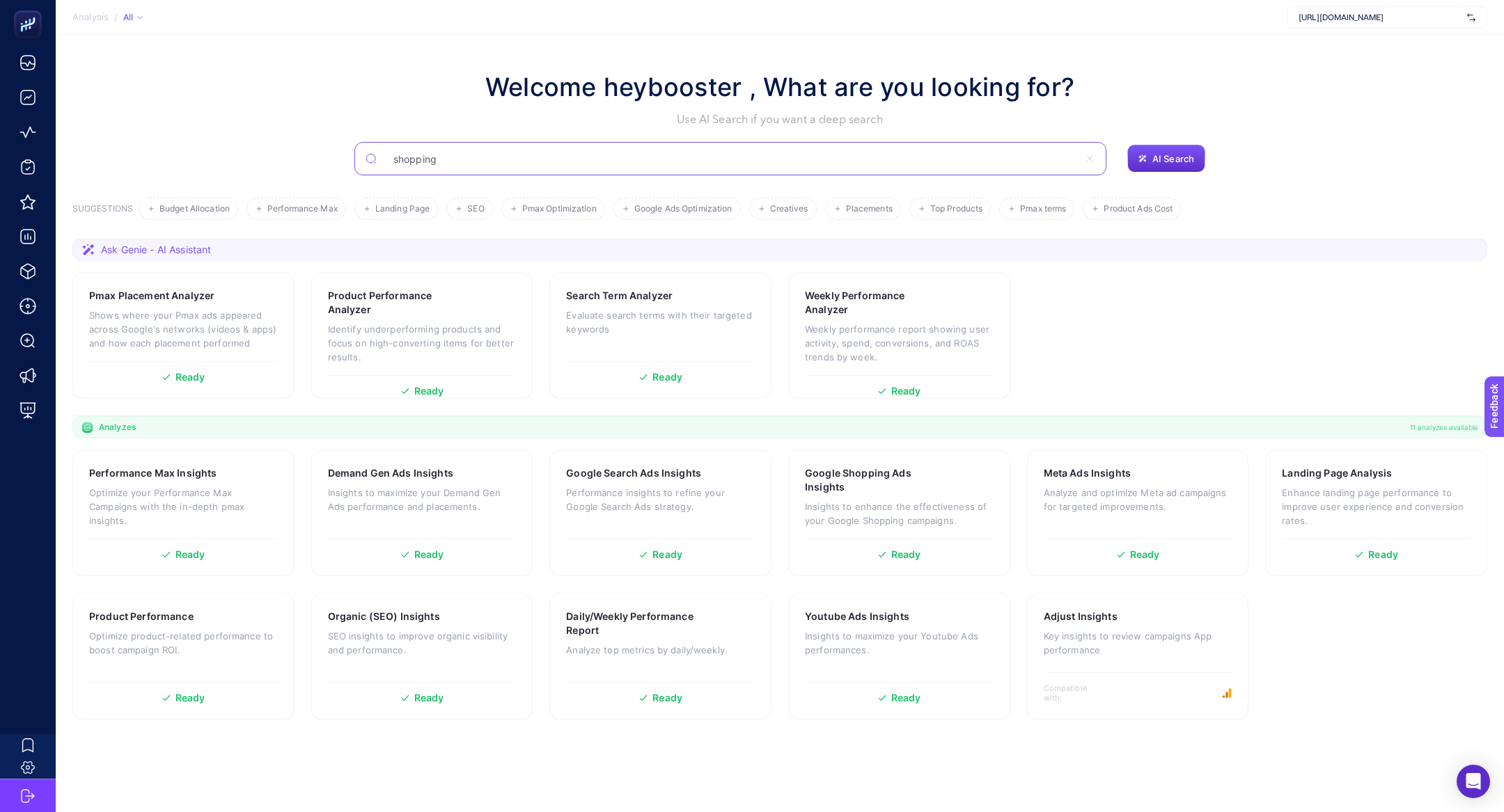
type input "shopping"
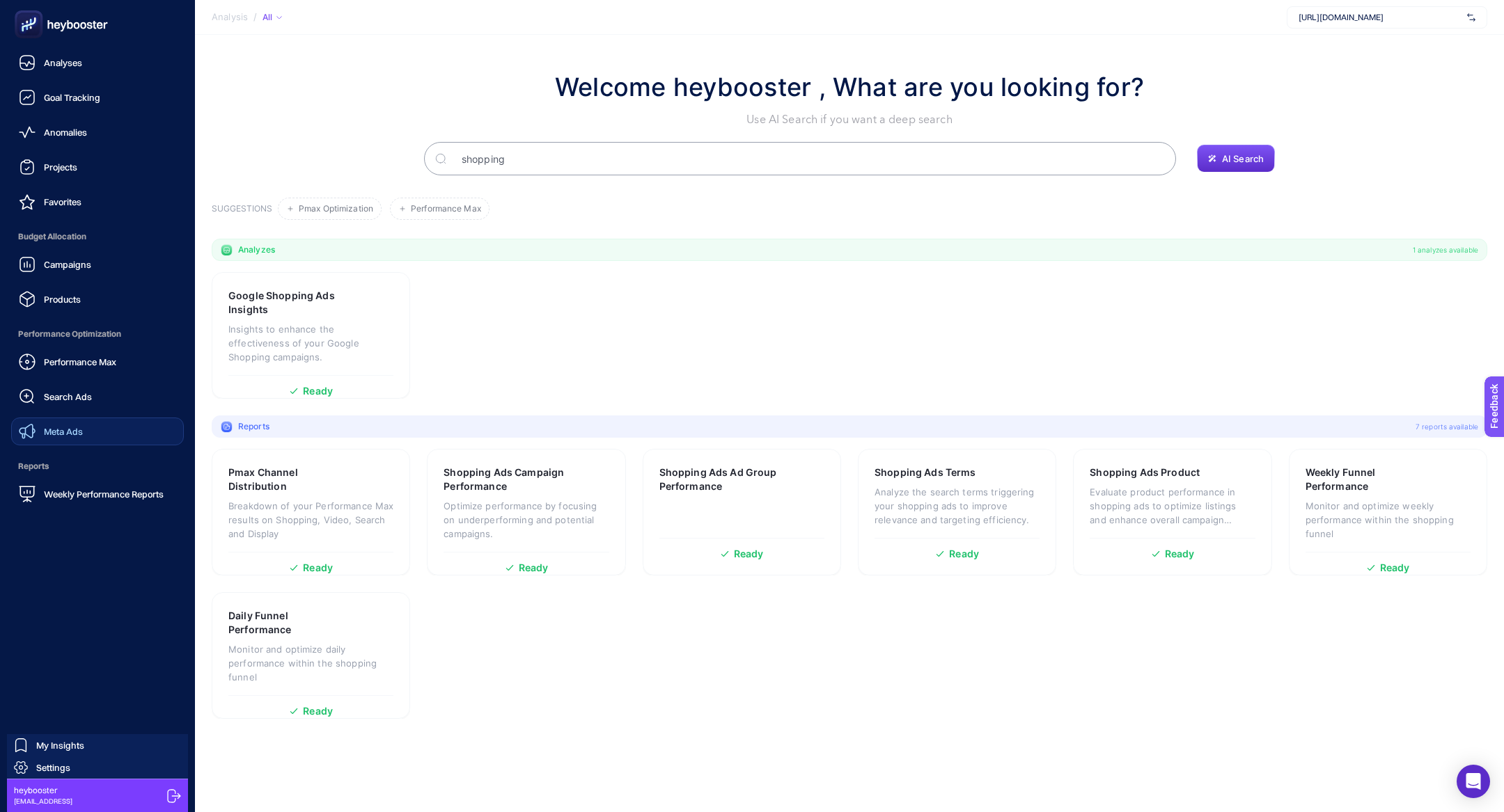
click at [95, 443] on link "Meta Ads" at bounding box center [97, 431] width 173 height 27
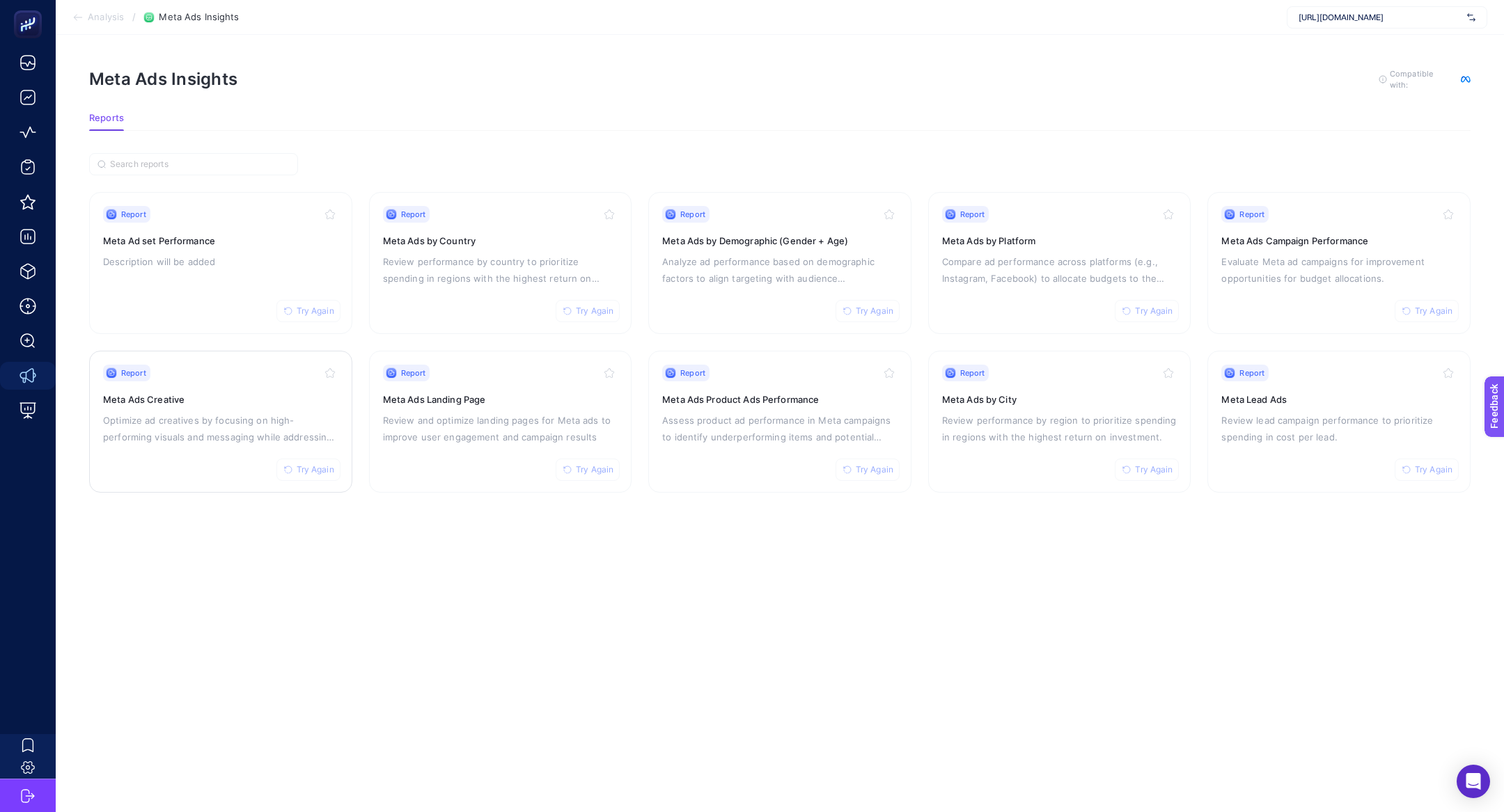
click at [179, 388] on div "Report Try Again Meta Ads Creative Optimize ad creatives by focusing on high-pe…" at bounding box center [220, 422] width 235 height 114
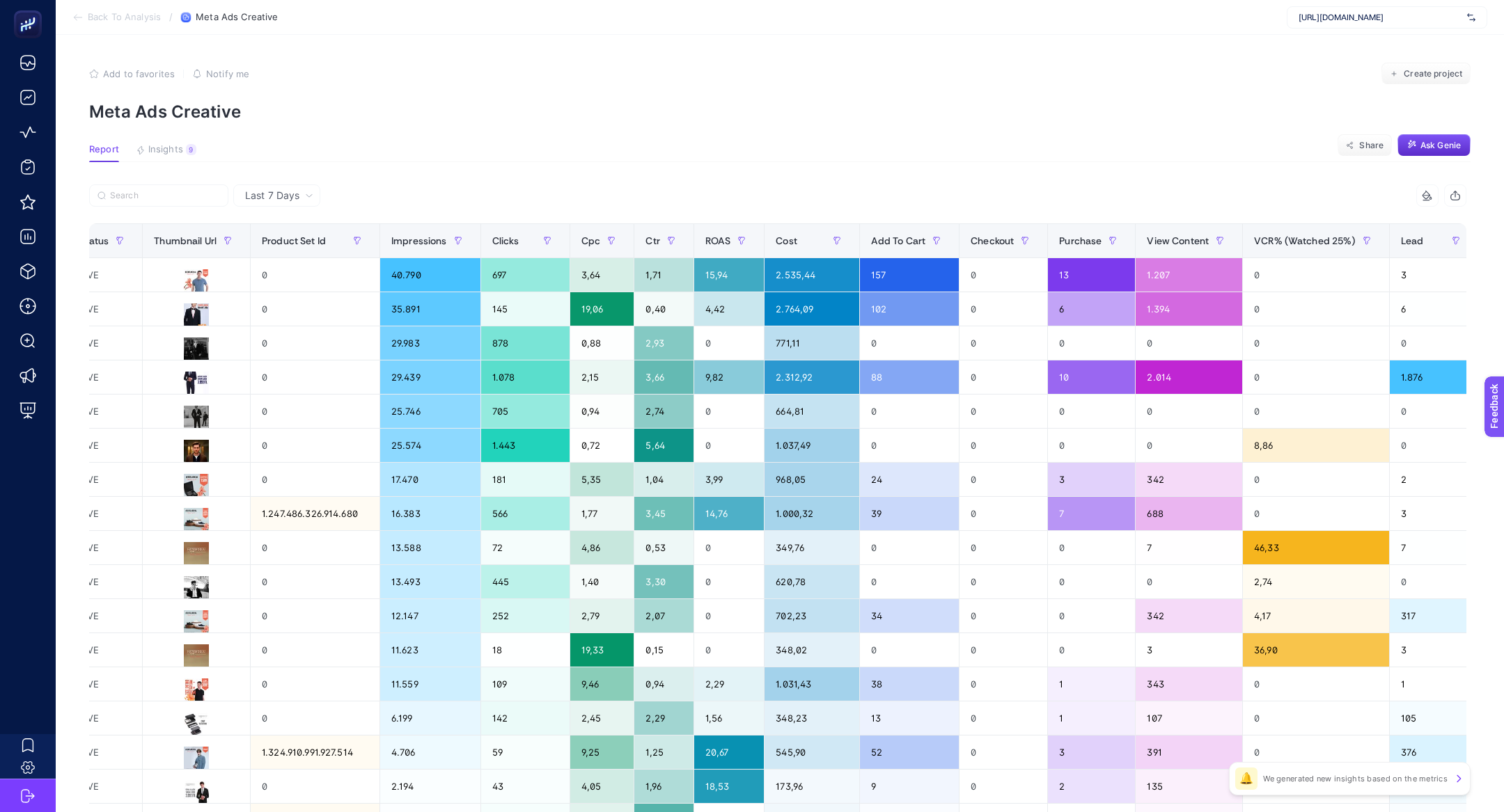
scroll to position [0, 975]
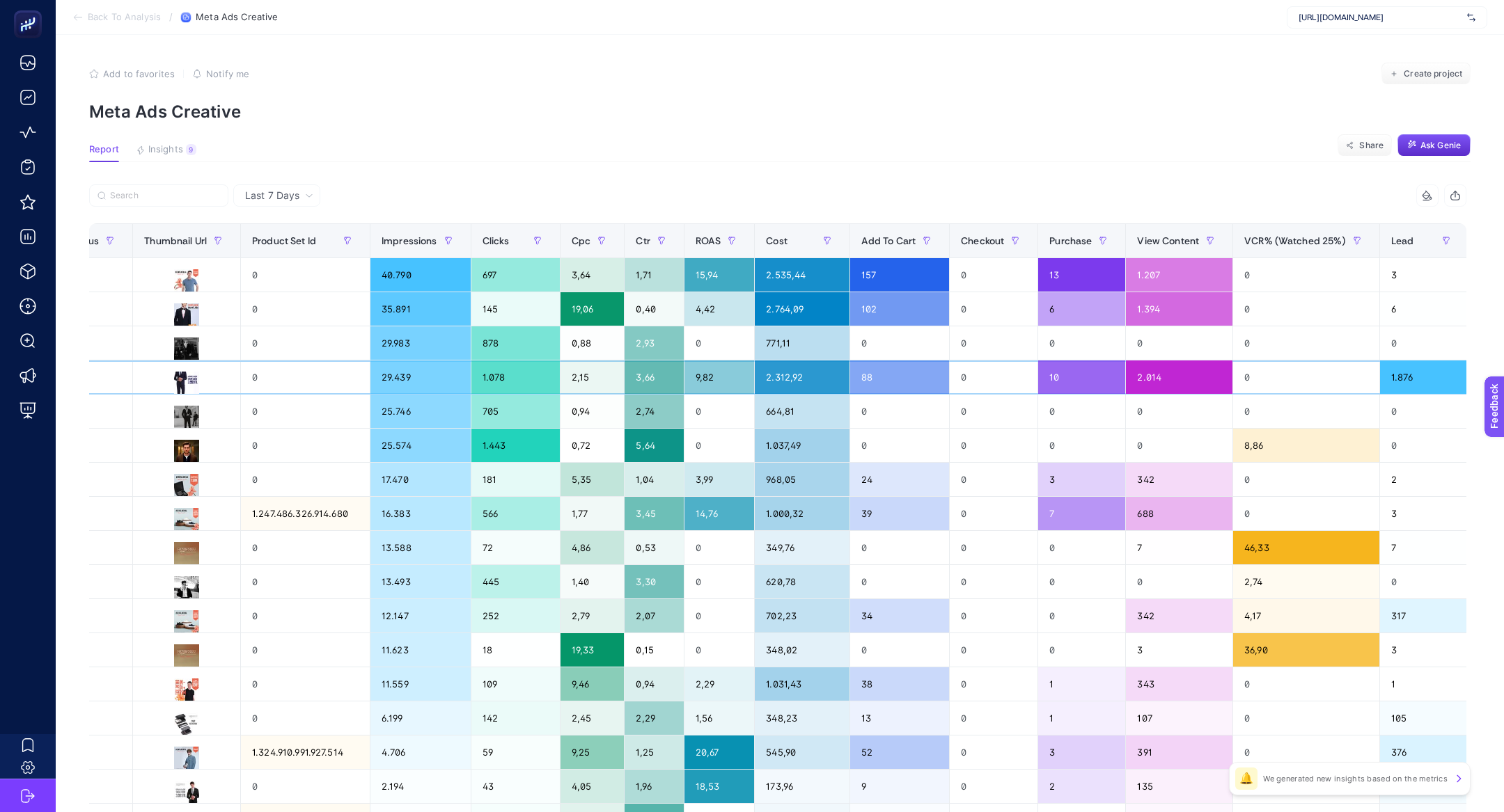
click at [1233, 388] on div "0" at bounding box center [1306, 377] width 146 height 33
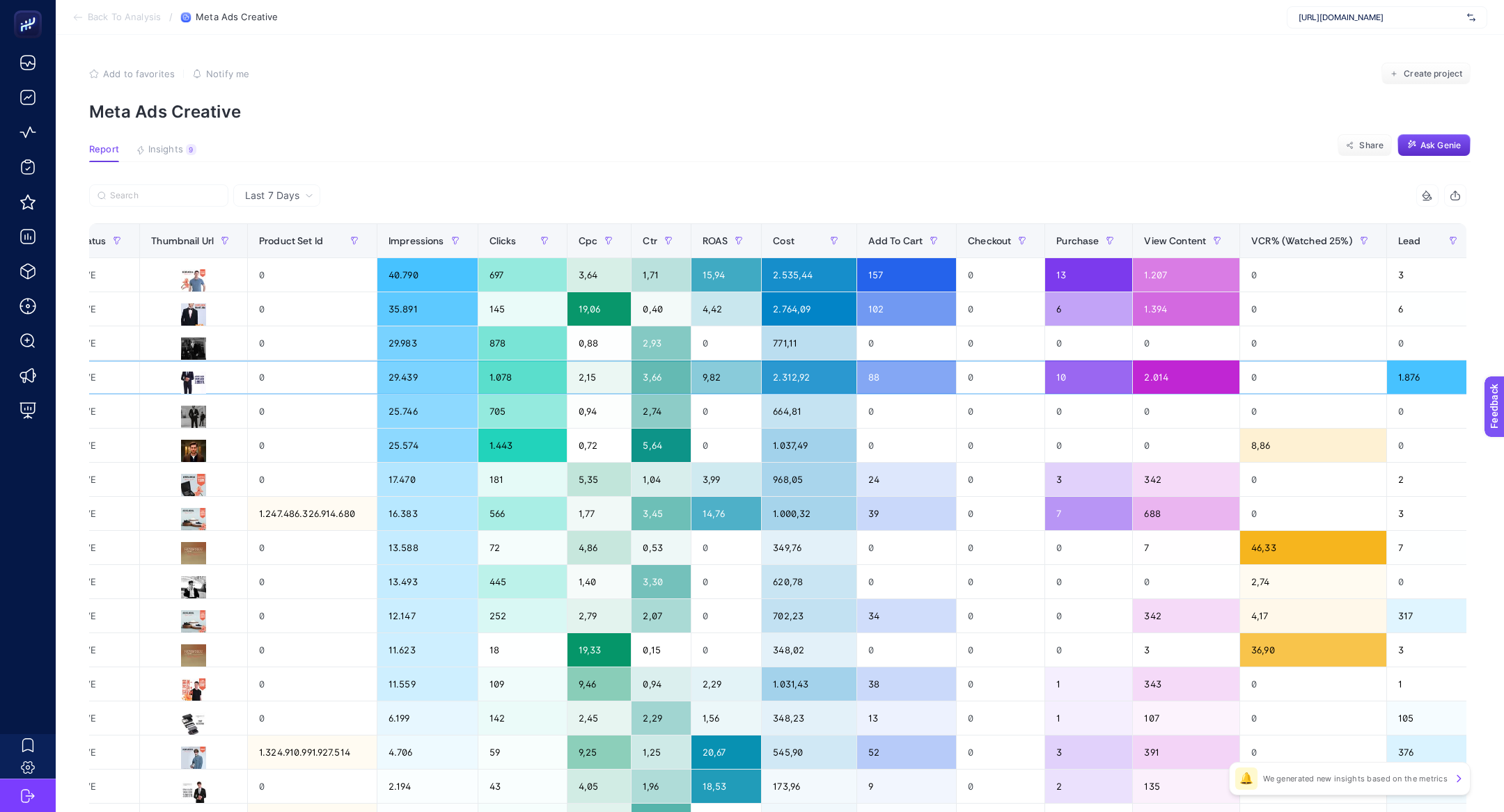
scroll to position [0, 970]
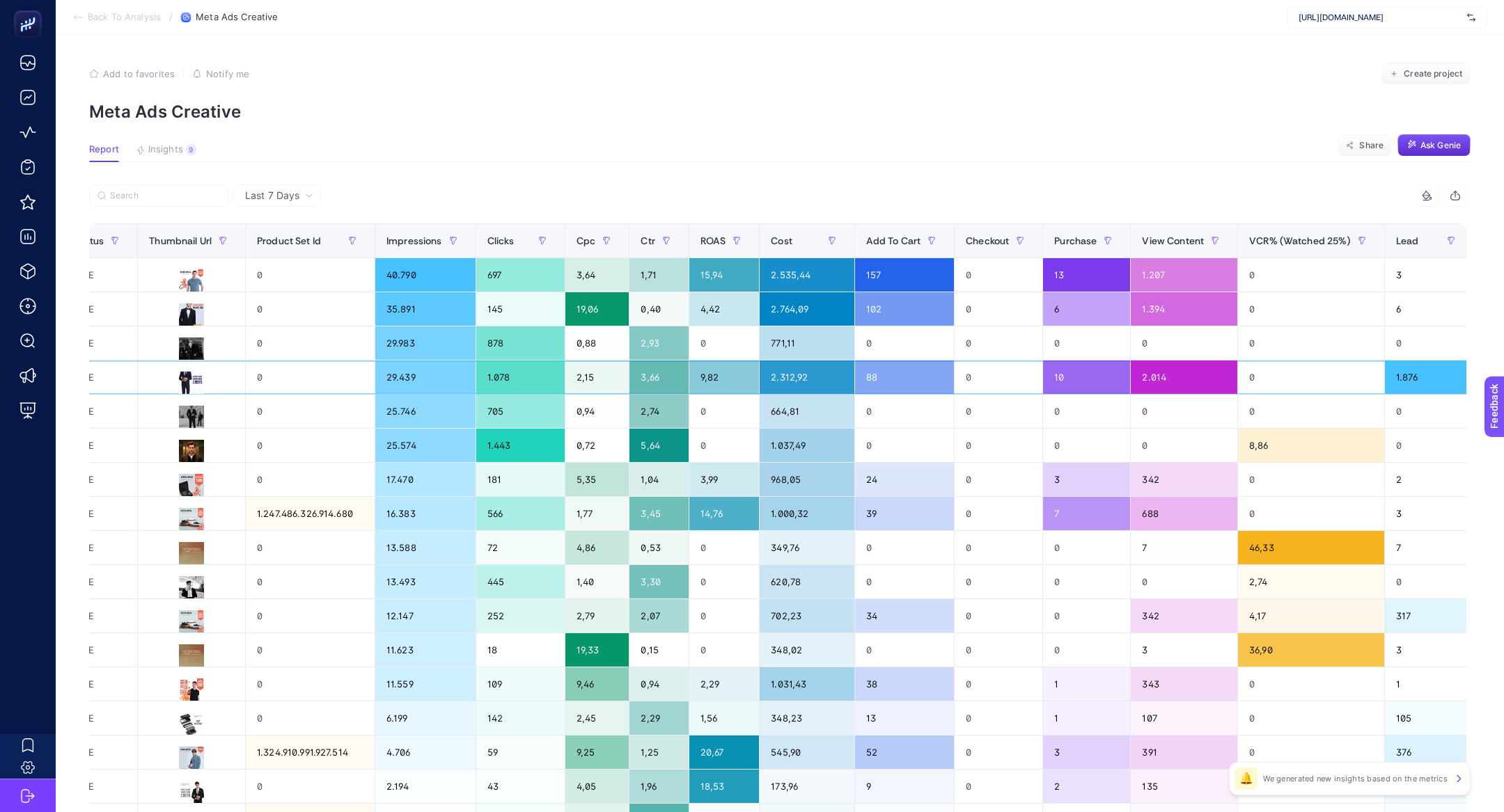
click at [689, 380] on div "9,82" at bounding box center [724, 377] width 70 height 33
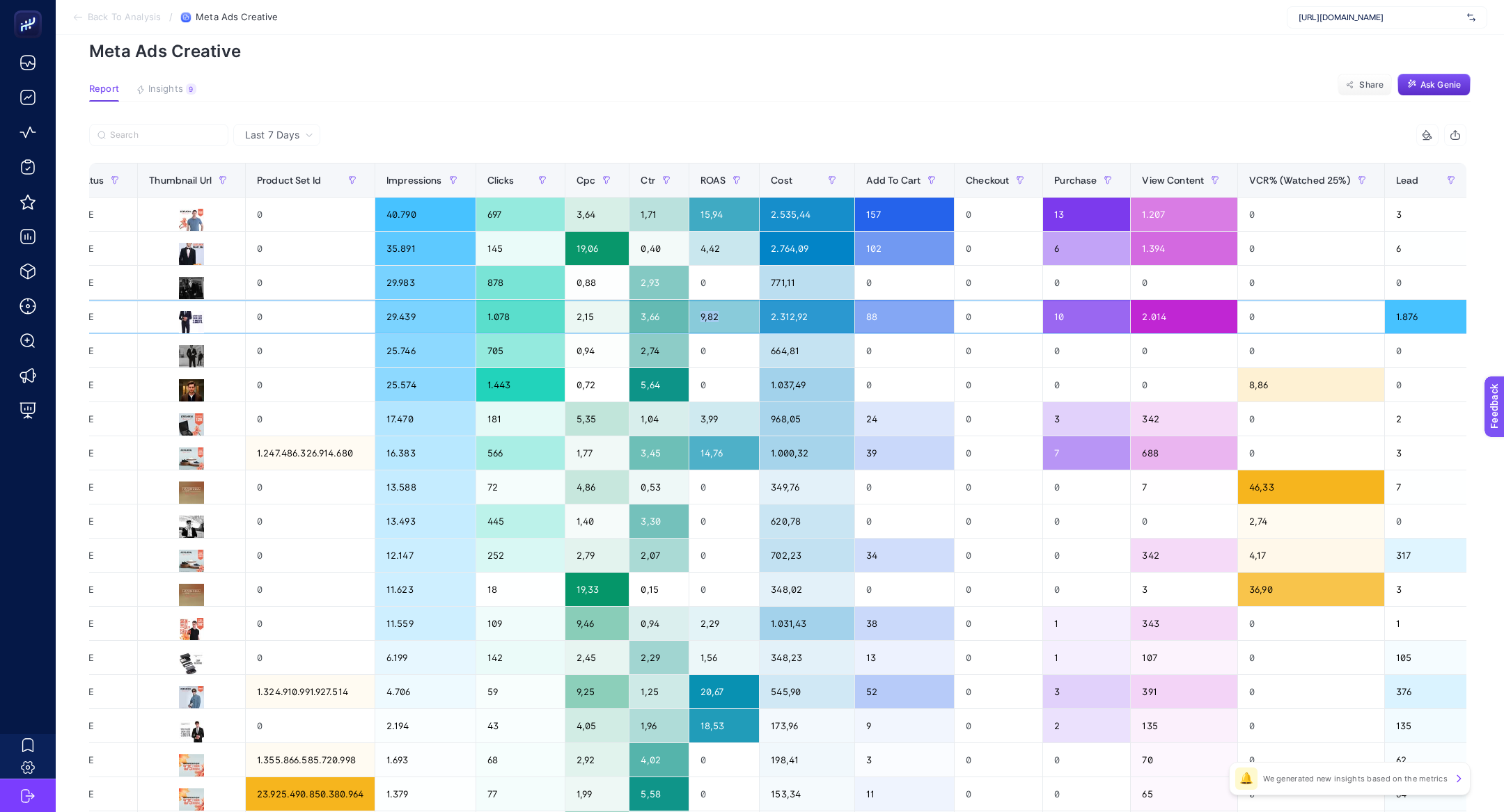
scroll to position [64, 0]
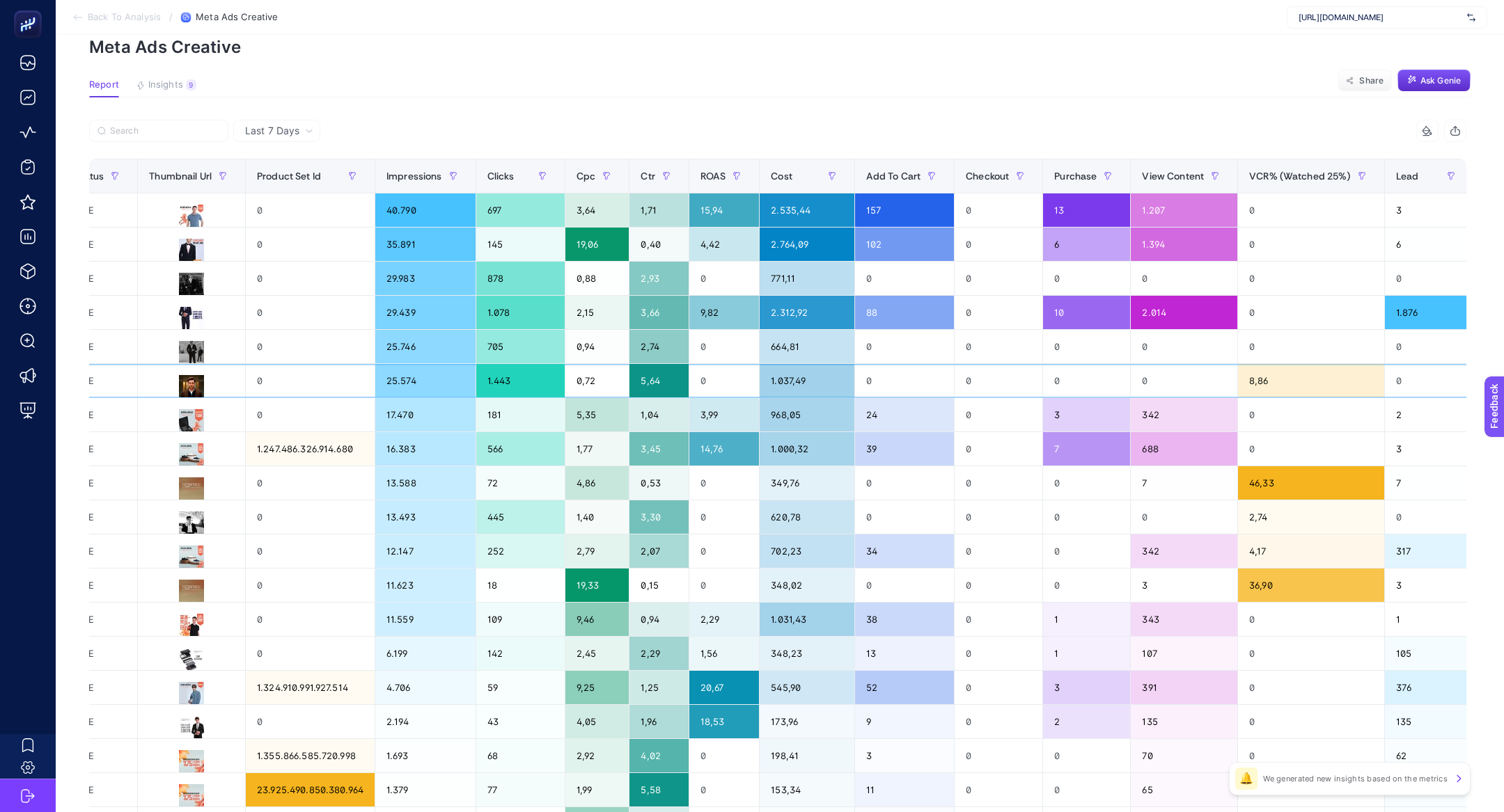
click at [402, 382] on div "25.574" at bounding box center [425, 380] width 101 height 33
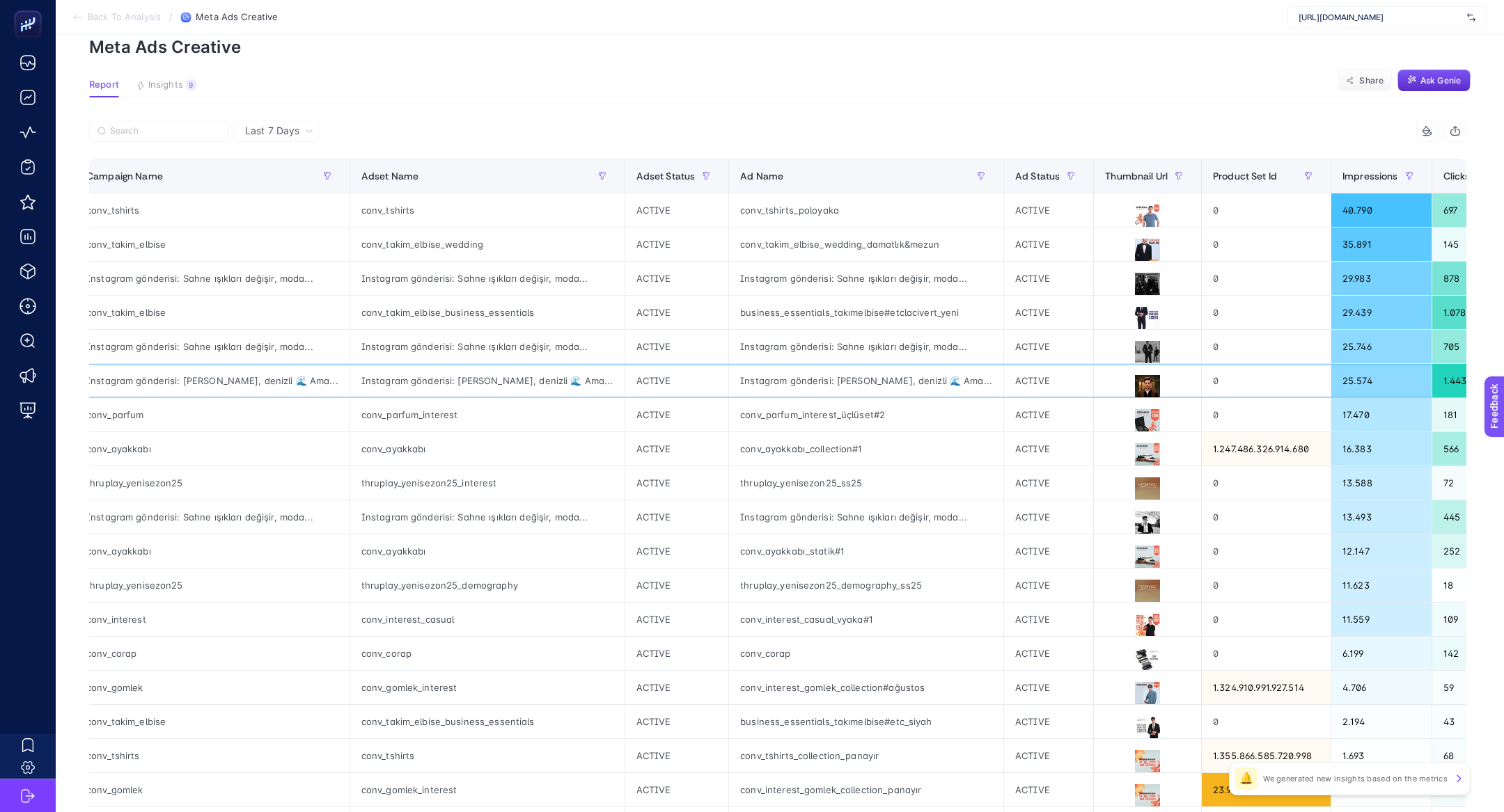
scroll to position [0, 0]
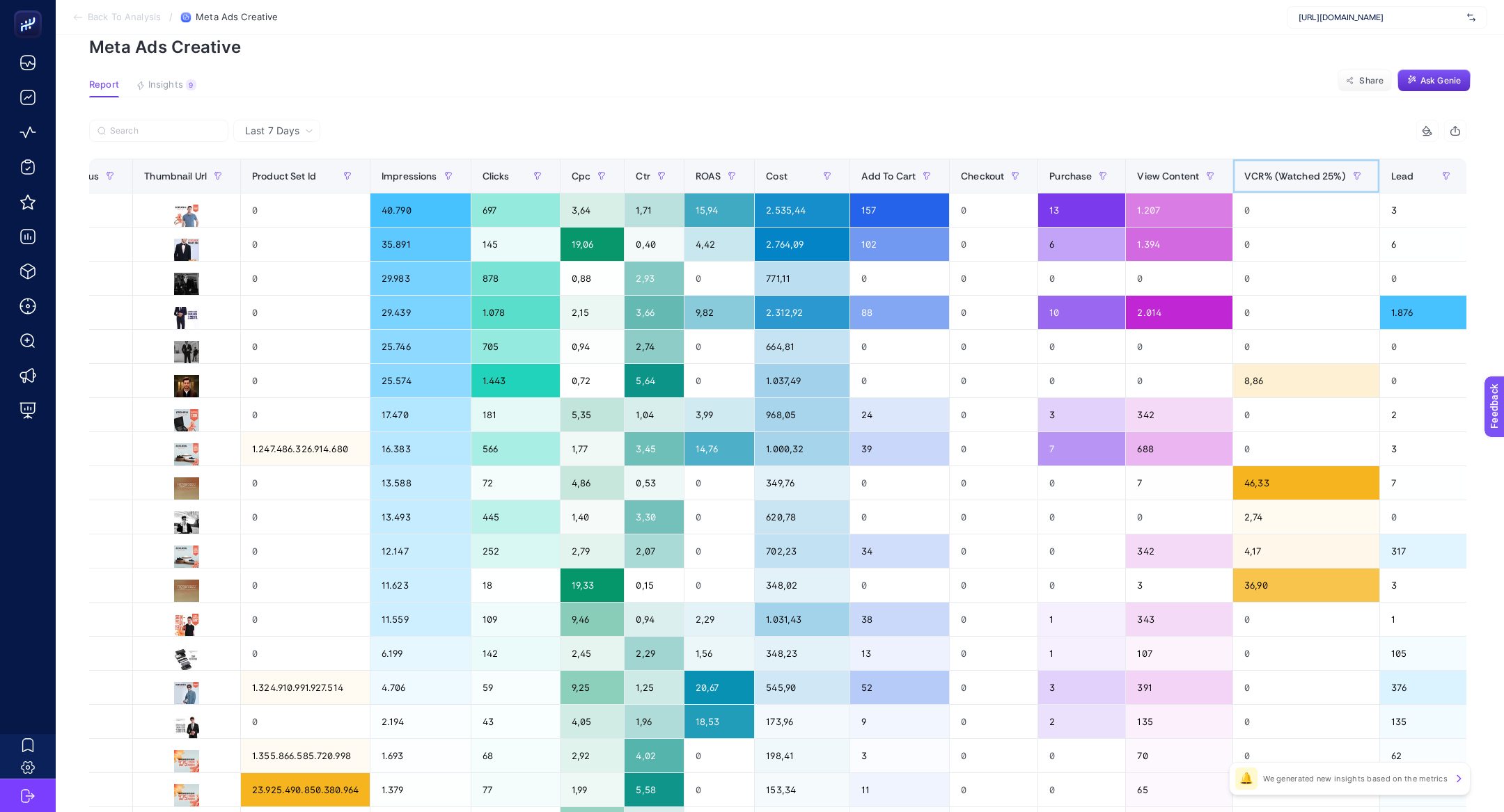
click at [1244, 171] on span "VCR% (Watched 25%)" at bounding box center [1295, 176] width 101 height 11
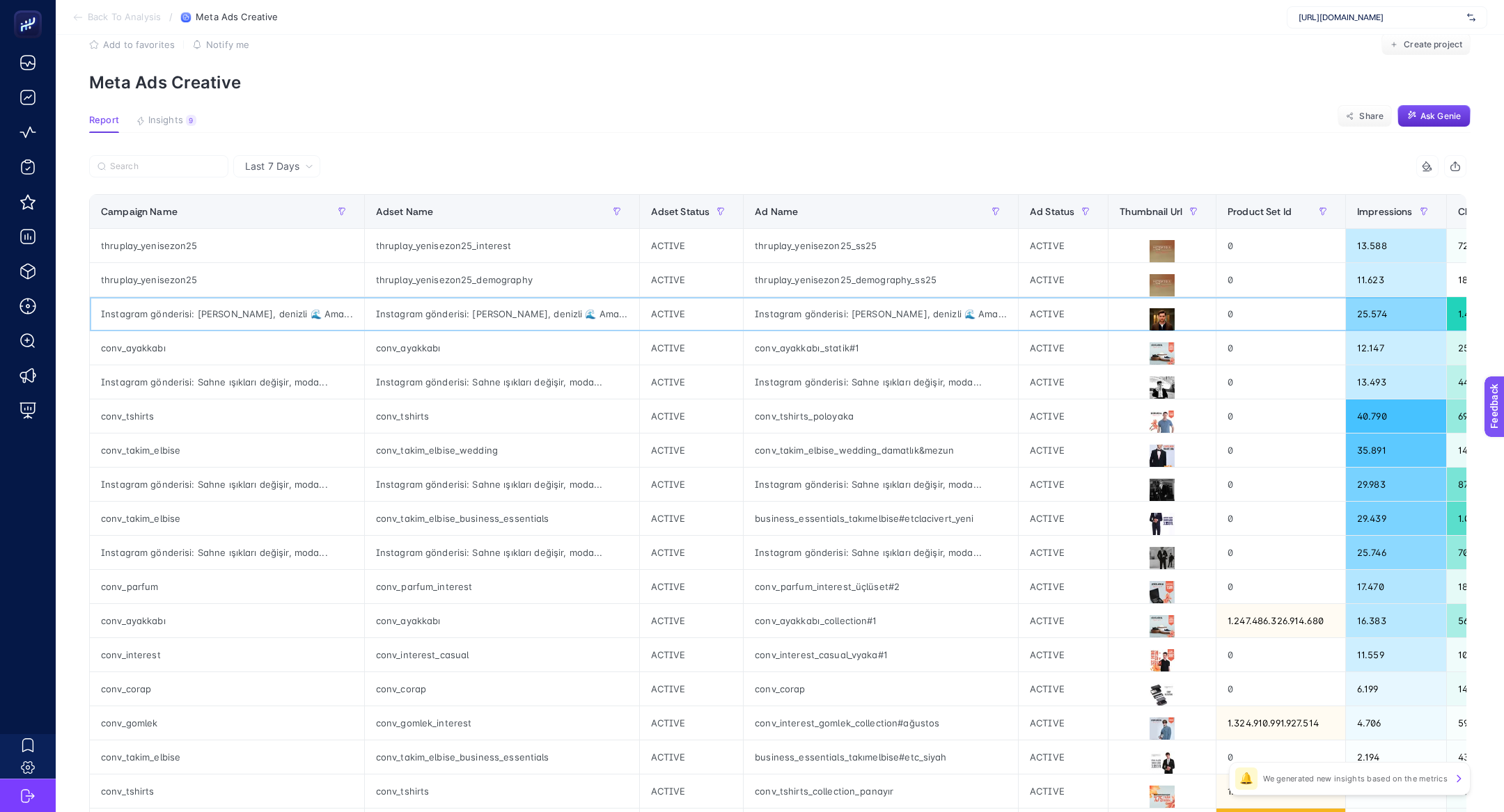
click at [441, 309] on div "Instagram gönderisi: [PERSON_NAME], denizli 🌊 Ama..." at bounding box center [501, 314] width 274 height 33
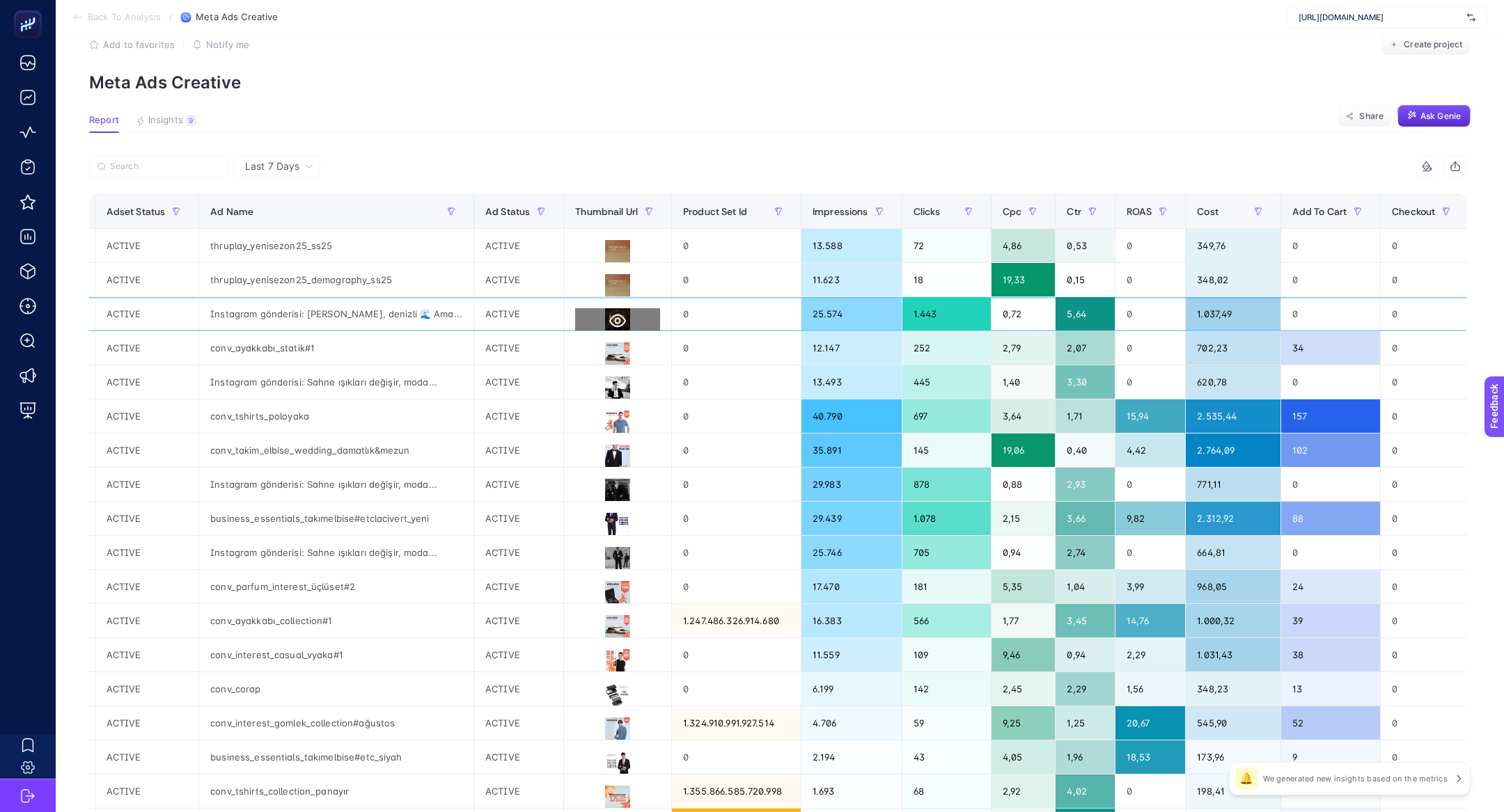
scroll to position [0, 430]
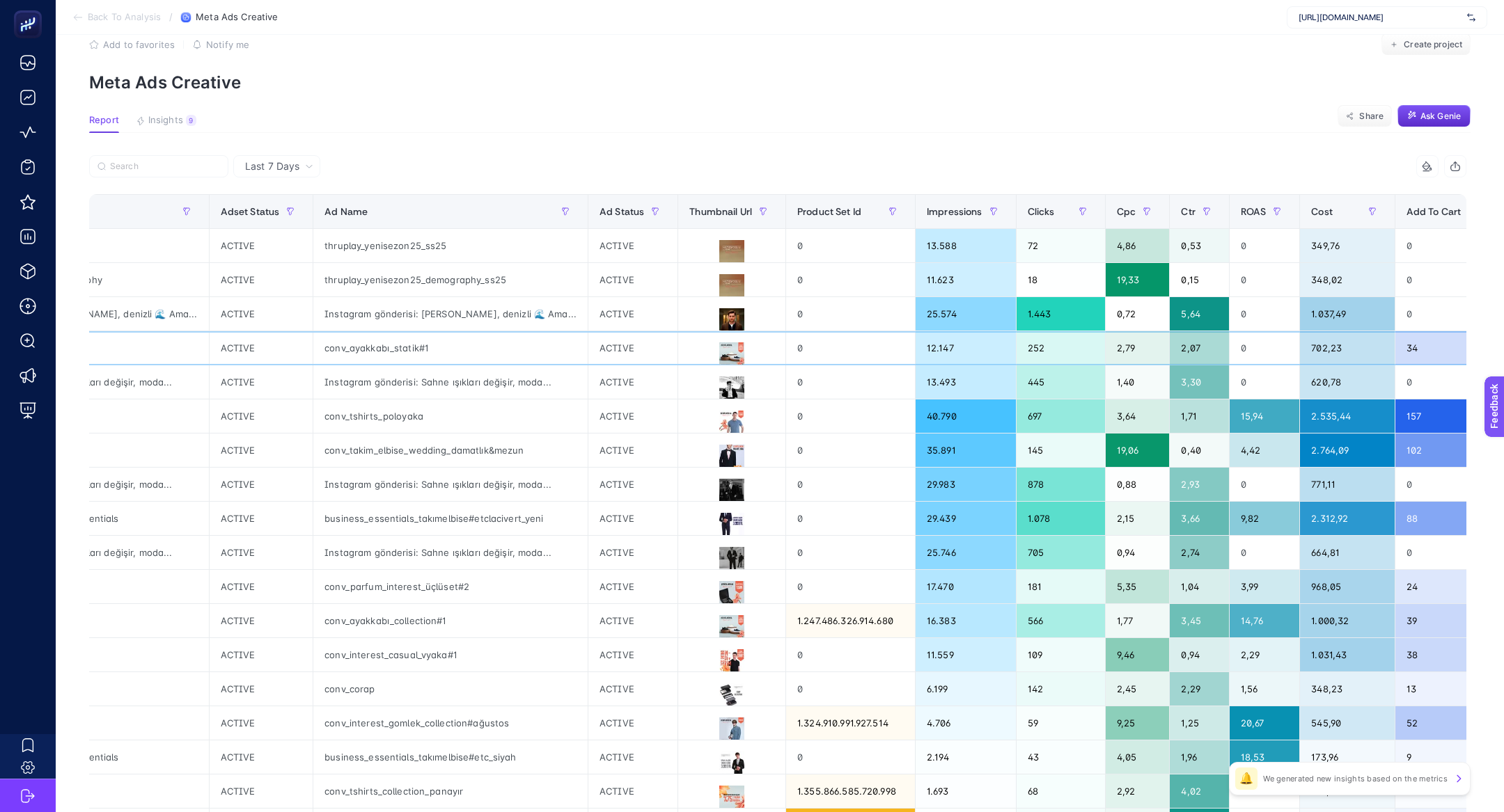
click at [331, 353] on div "conv_ayakkabı_statik#1" at bounding box center [450, 348] width 274 height 33
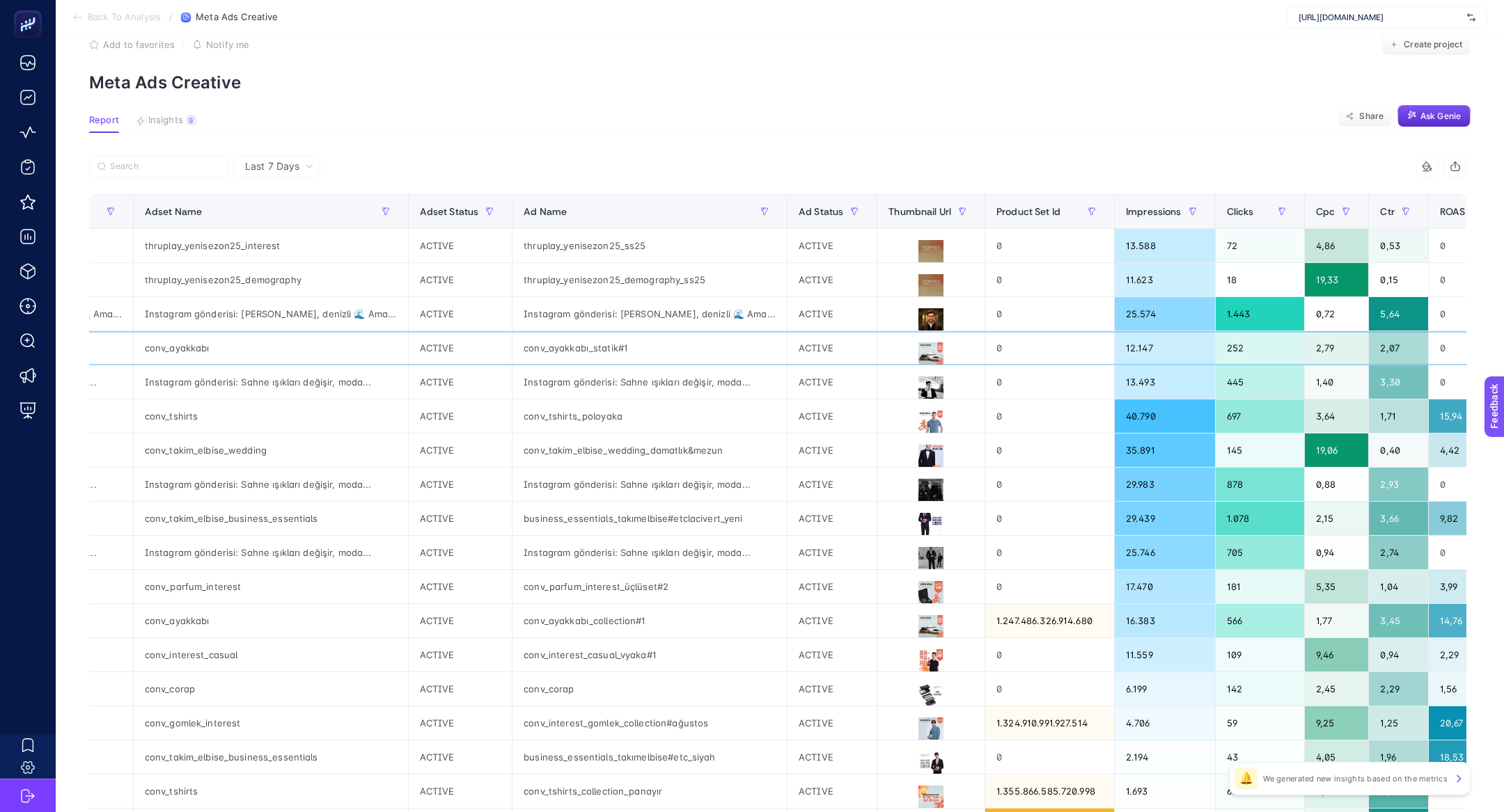
scroll to position [0, 231]
click at [877, 341] on div at bounding box center [930, 348] width 107 height 33
click at [922, 353] on icon at bounding box center [930, 354] width 17 height 17
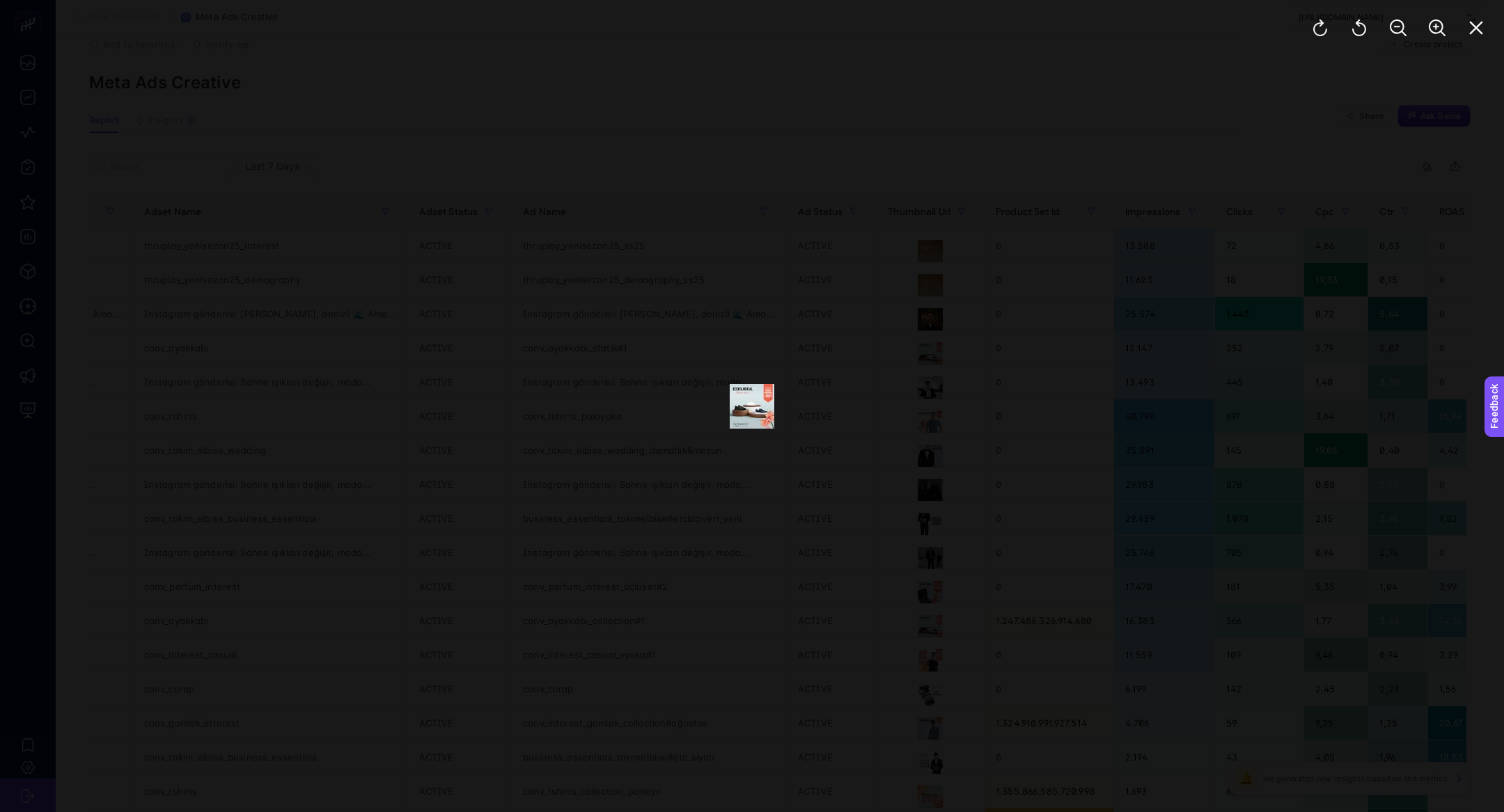
click at [1435, 46] on div at bounding box center [1398, 27] width 212 height 56
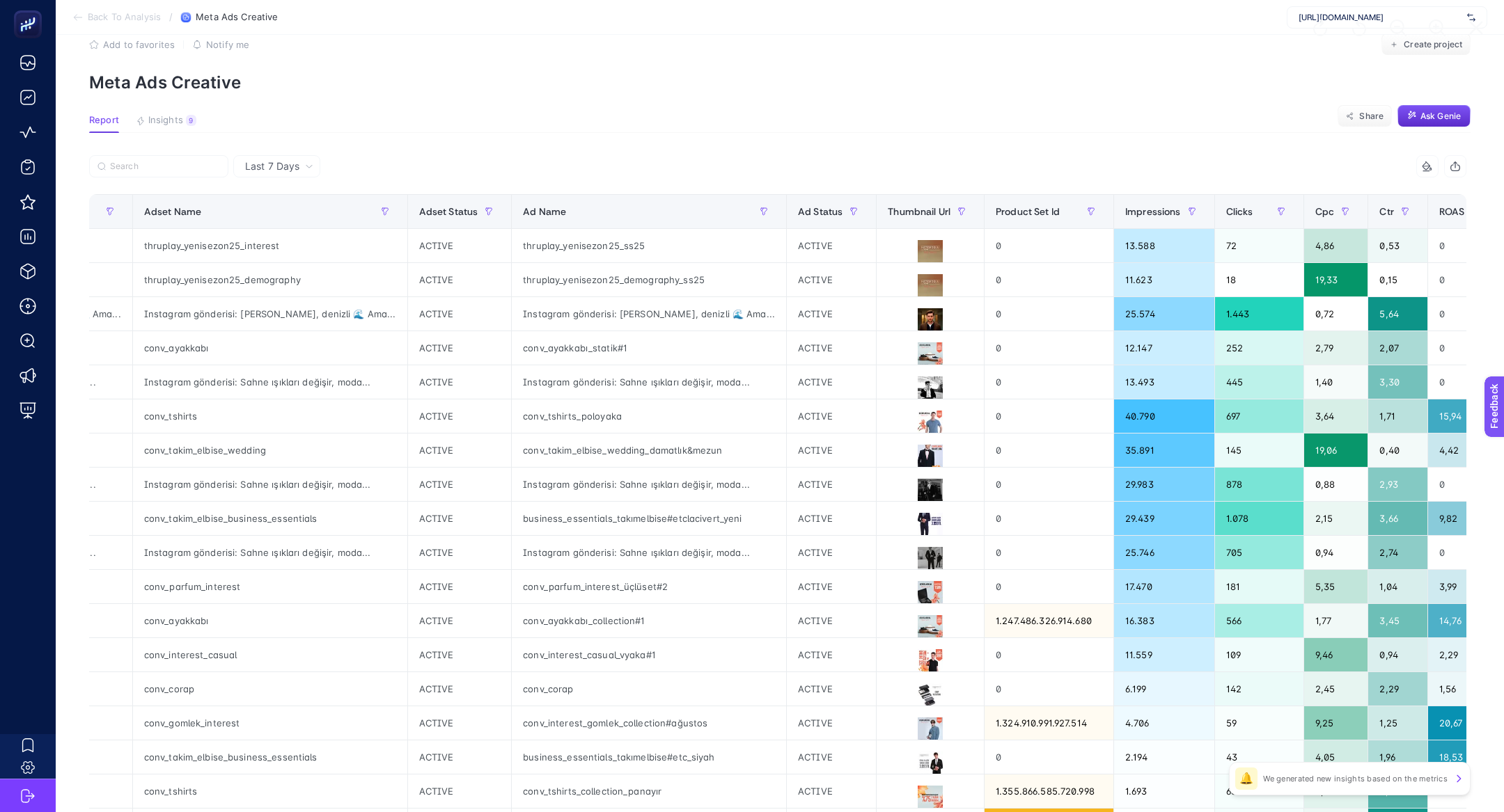
click at [1435, 46] on div at bounding box center [1398, 27] width 212 height 56
click at [922, 350] on icon at bounding box center [930, 354] width 17 height 17
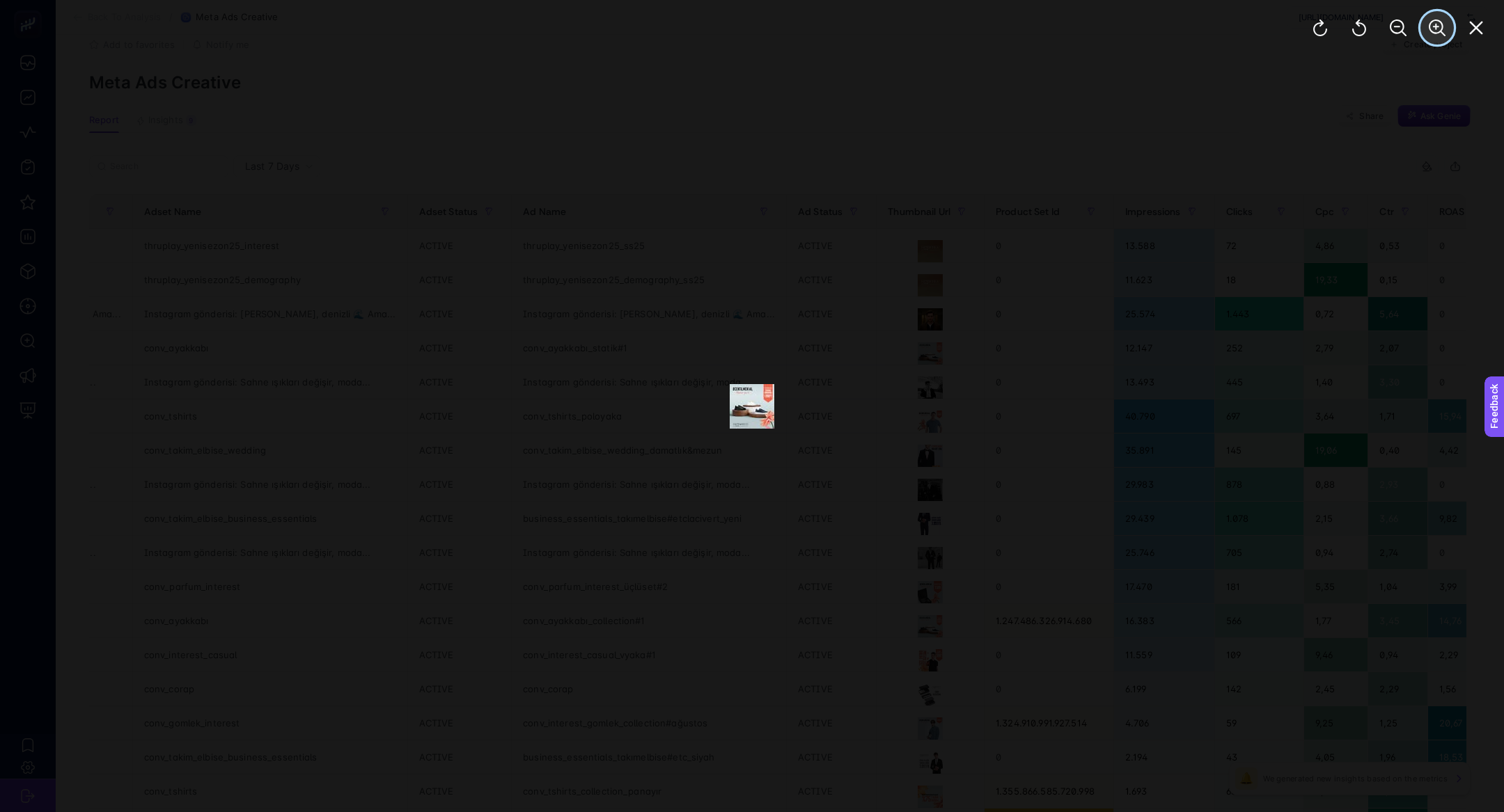
click at [1439, 35] on icon "Zoom In" at bounding box center [1437, 27] width 17 height 17
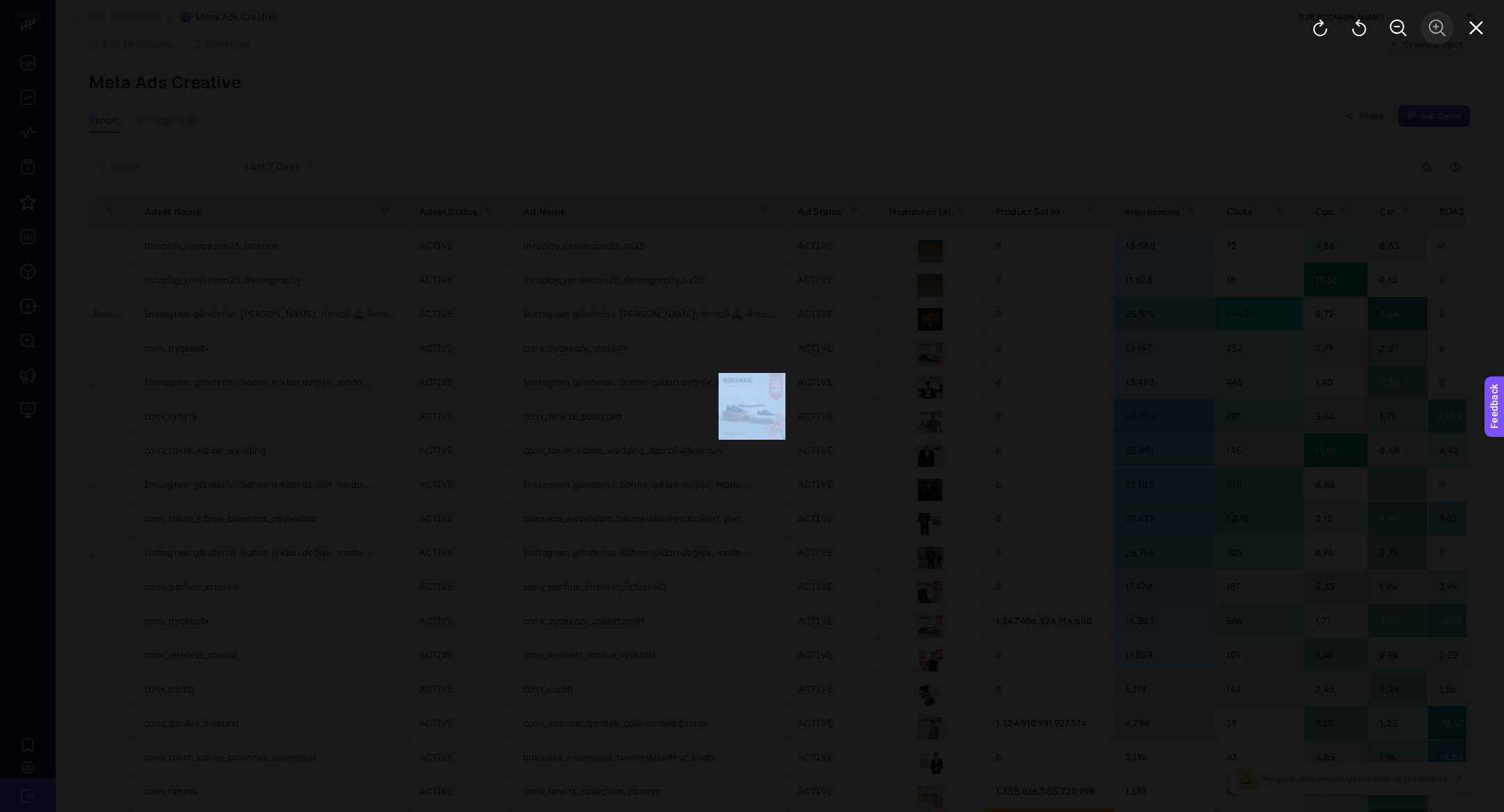
click at [1439, 35] on div at bounding box center [1398, 27] width 212 height 56
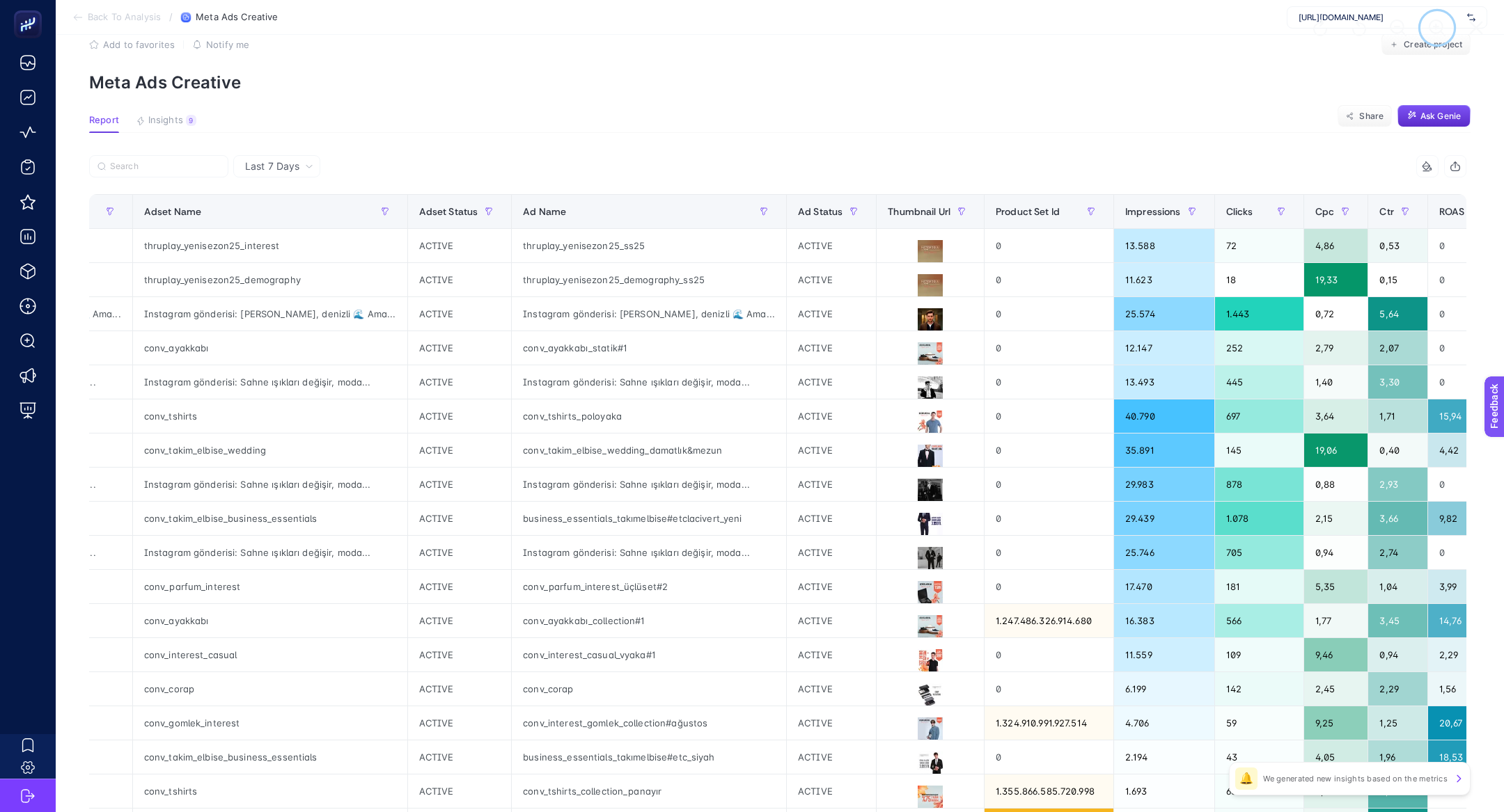
click at [1439, 35] on icon "Zoom In" at bounding box center [1437, 27] width 17 height 17
click at [700, 341] on div "conv_ayakkabı_statik#1" at bounding box center [648, 348] width 274 height 33
click at [564, 352] on div "conv_ayakkabı_statik#1" at bounding box center [648, 348] width 274 height 33
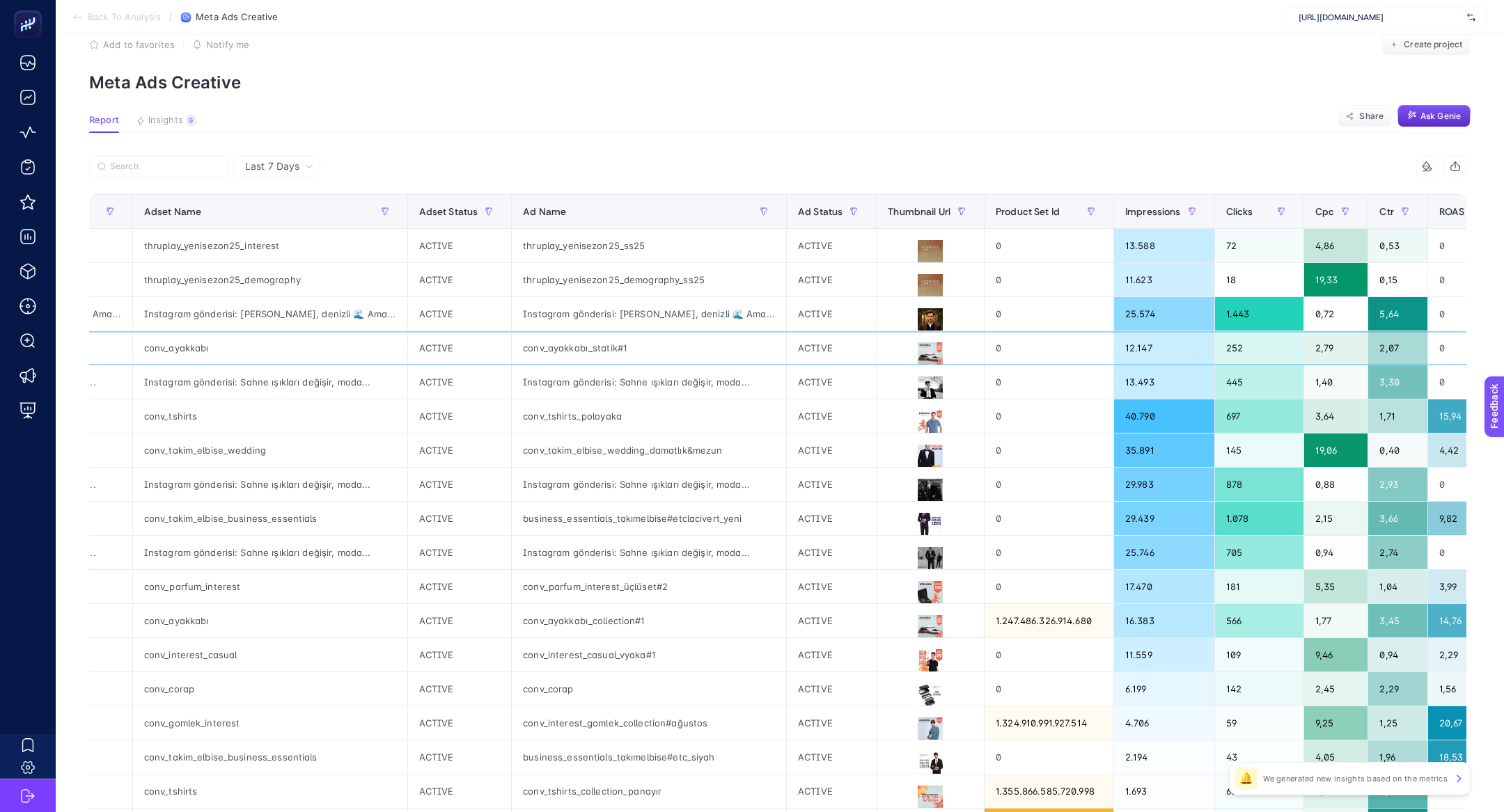
click at [559, 349] on div "conv_ayakkabı_statik#1" at bounding box center [648, 348] width 274 height 33
copy tr "conv_ayakkabı_statik#1"
click at [1503, 456] on section "Feedback" at bounding box center [1512, 459] width 61 height 47
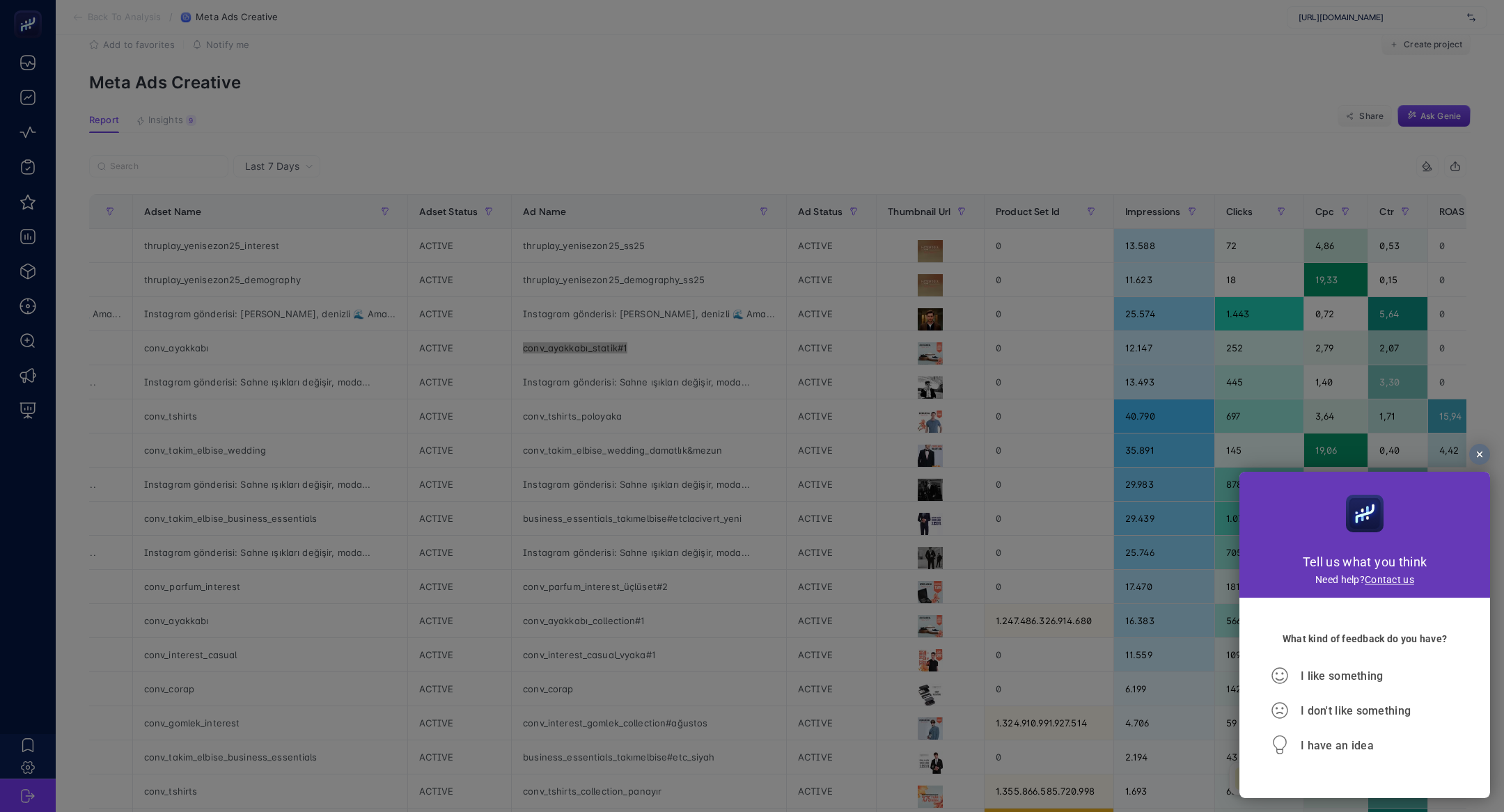
scroll to position [0, 0]
click at [1311, 714] on span "I don't like something" at bounding box center [1356, 711] width 110 height 13
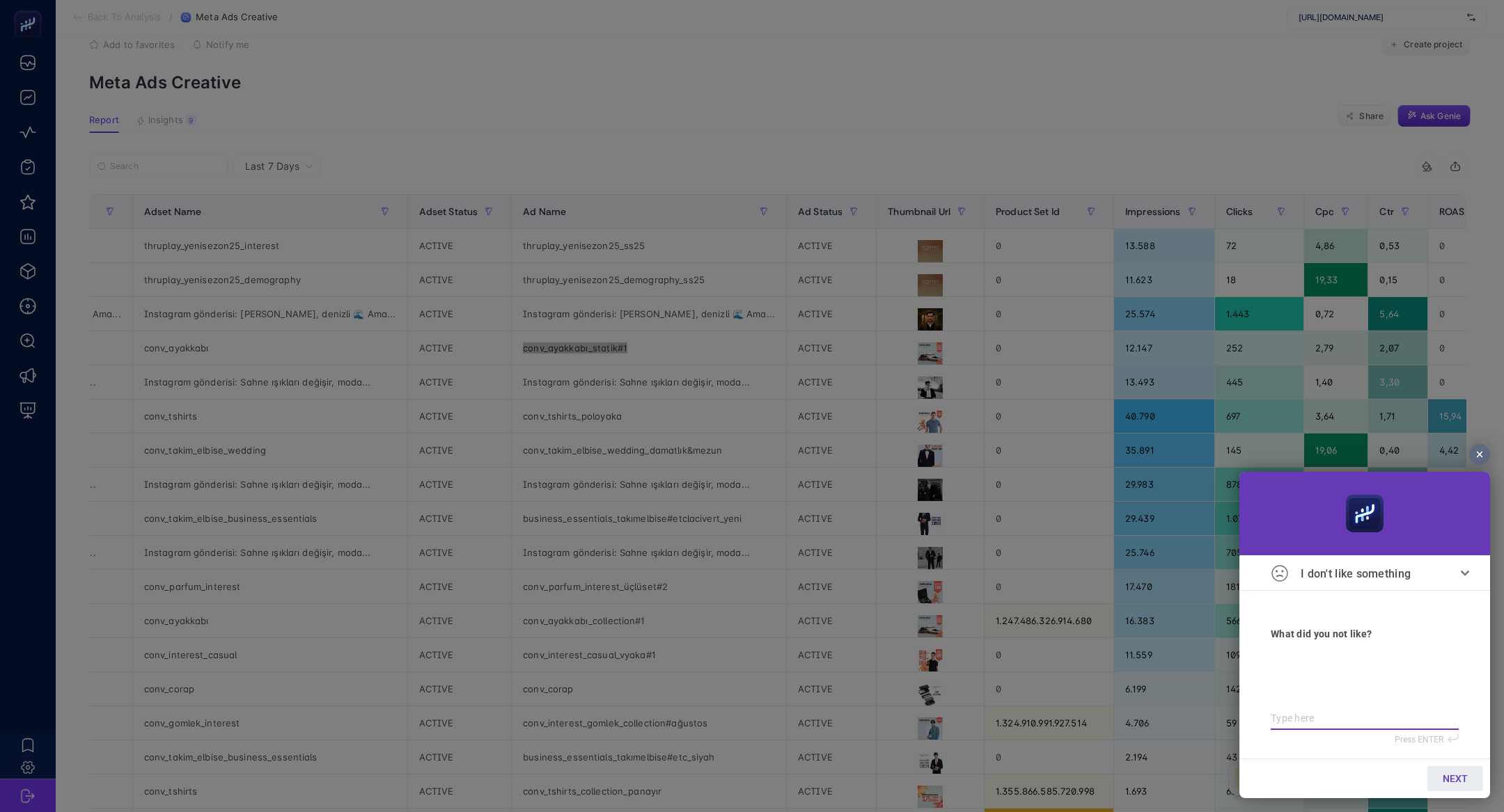
paste textarea "conv_ayakkabı_statik#1"
type textarea "conv_ayakkabı_statik#1"
click at [1453, 714] on textarea "conv_ayakkabı_statik#1" at bounding box center [1364, 713] width 188 height 23
type textarea "conv_ayakkabı_statik#1"
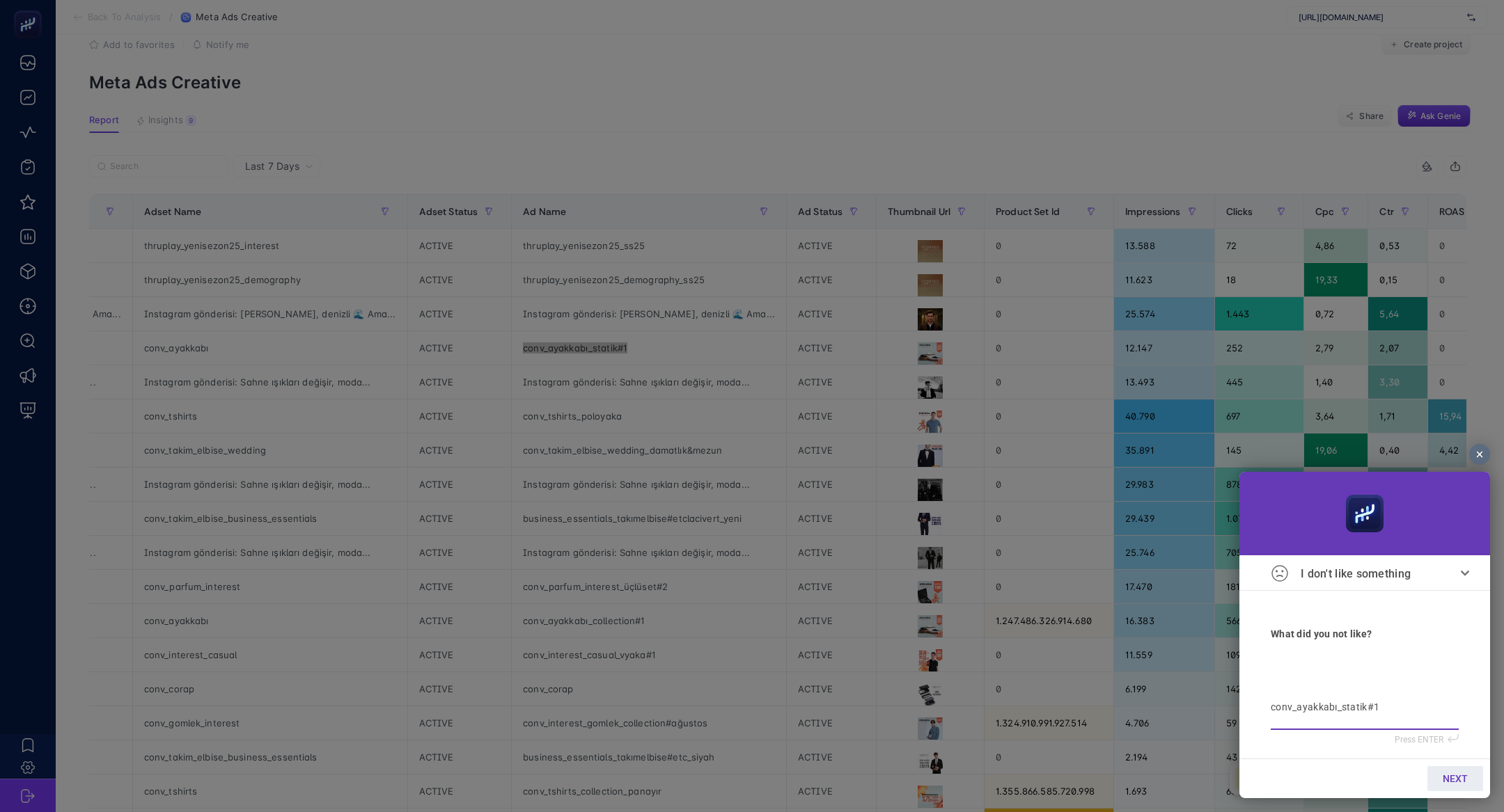
type textarea "conv_ayakkabı_statik#1"
type textarea "conv_ayakkabı_statik#1 a"
type textarea "conv_ayakkabı_statik#1 am"
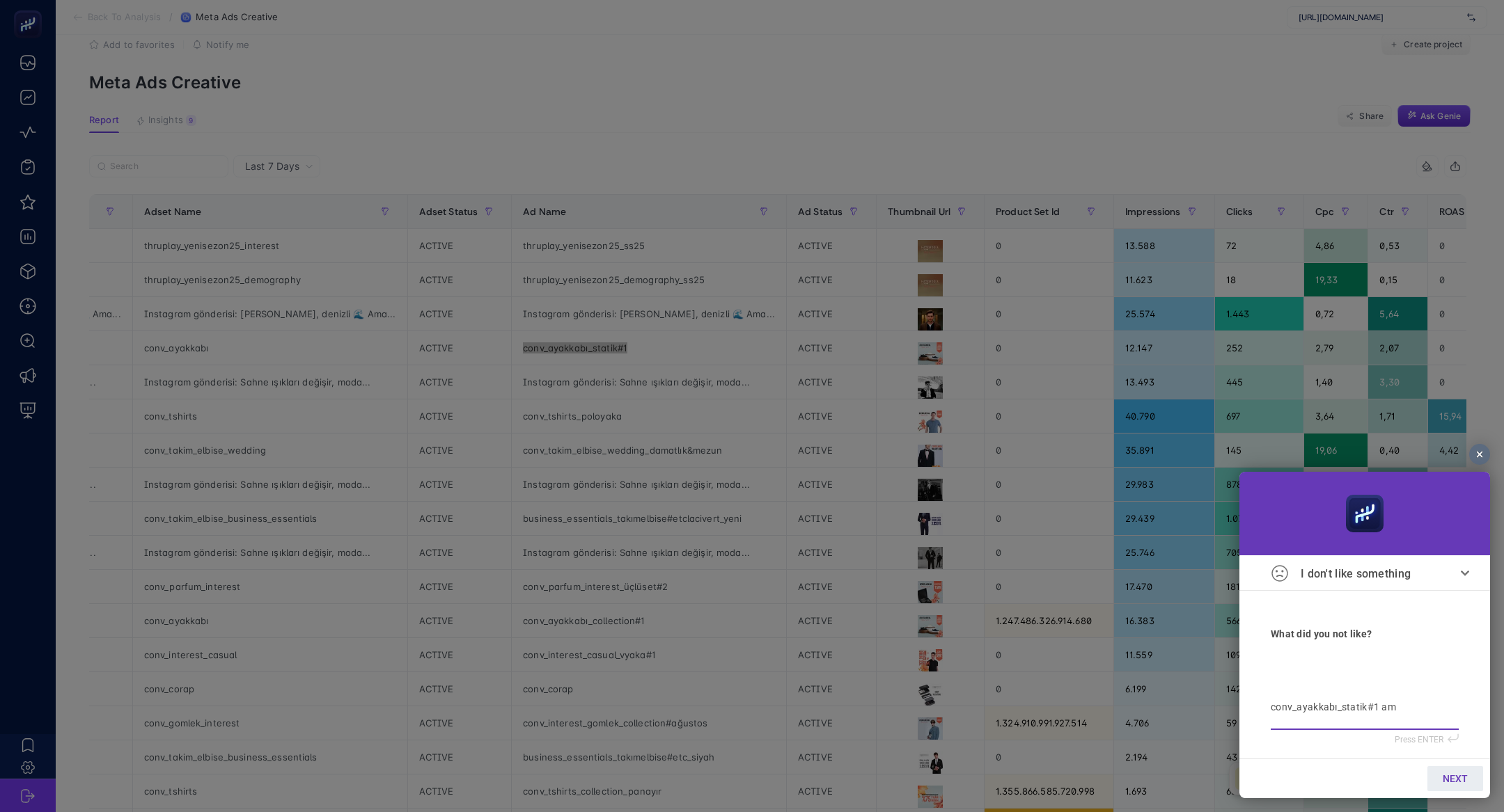
type textarea "conv_ayakkabı_statik#1 ama"
type textarea "conv_ayakkabı_statik#1 ama v"
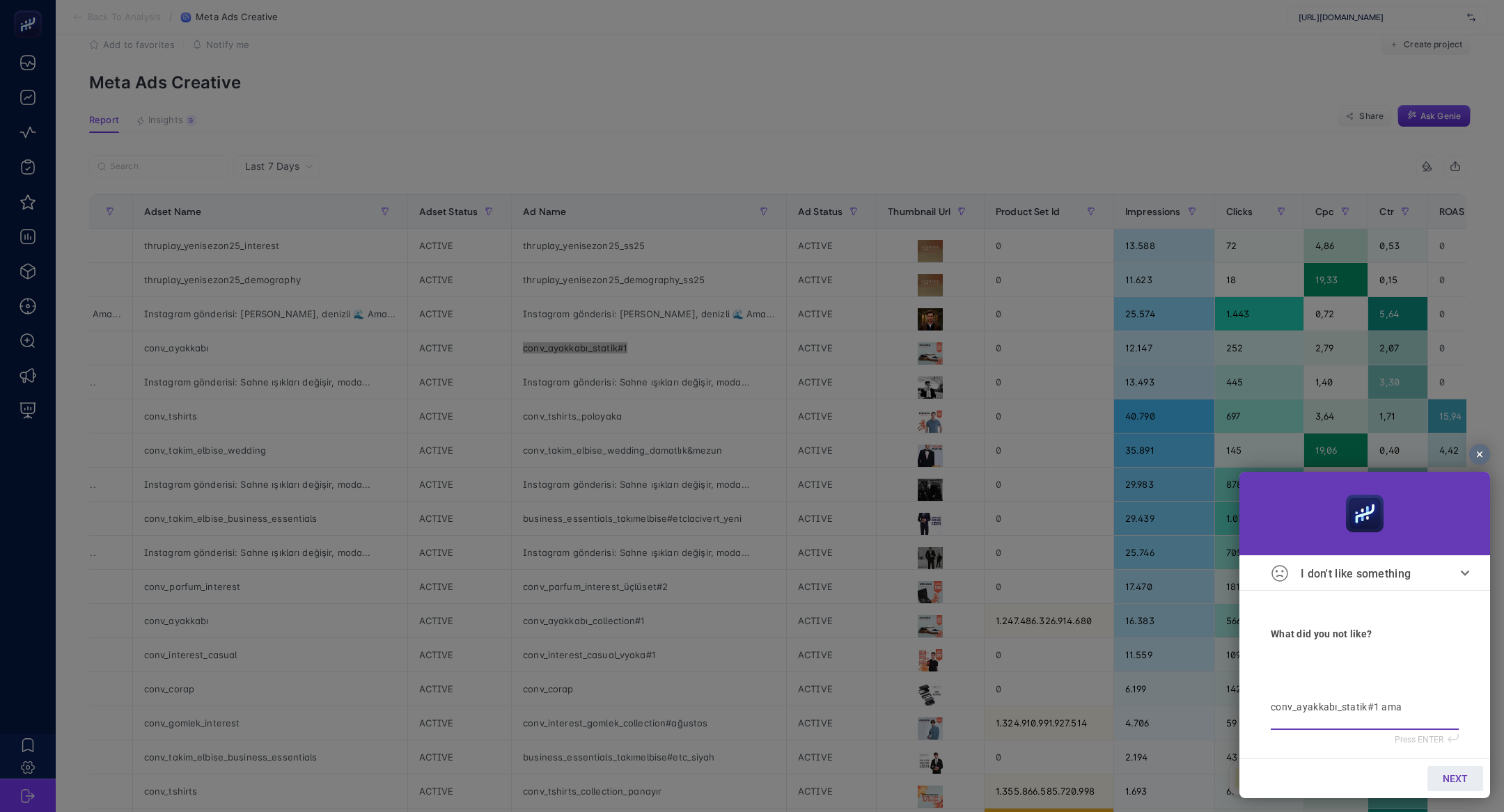
type textarea "conv_ayakkabı_statik#1 ama v"
type textarea "conv_ayakkabı_statik#1 ama vc"
type textarea "conv_ayakkabı_statik#1 ama vcr"
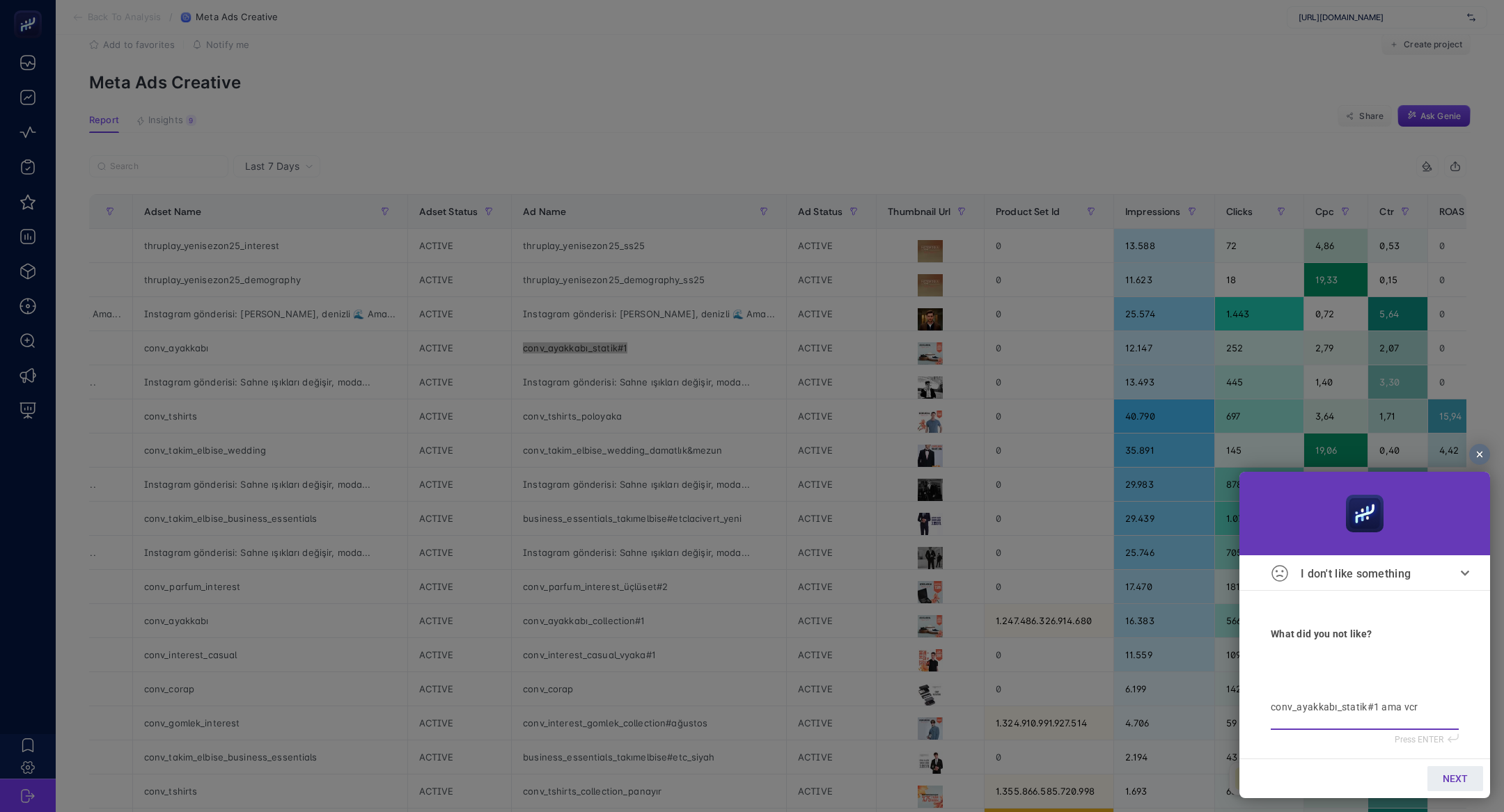
type textarea "conv_ayakkabı_statik#1 ama vcr"
type textarea "conv_ayakkabı_statik#1 ama vcr g"
type textarea "conv_ayakkabı_statik#1 ama vcr ge"
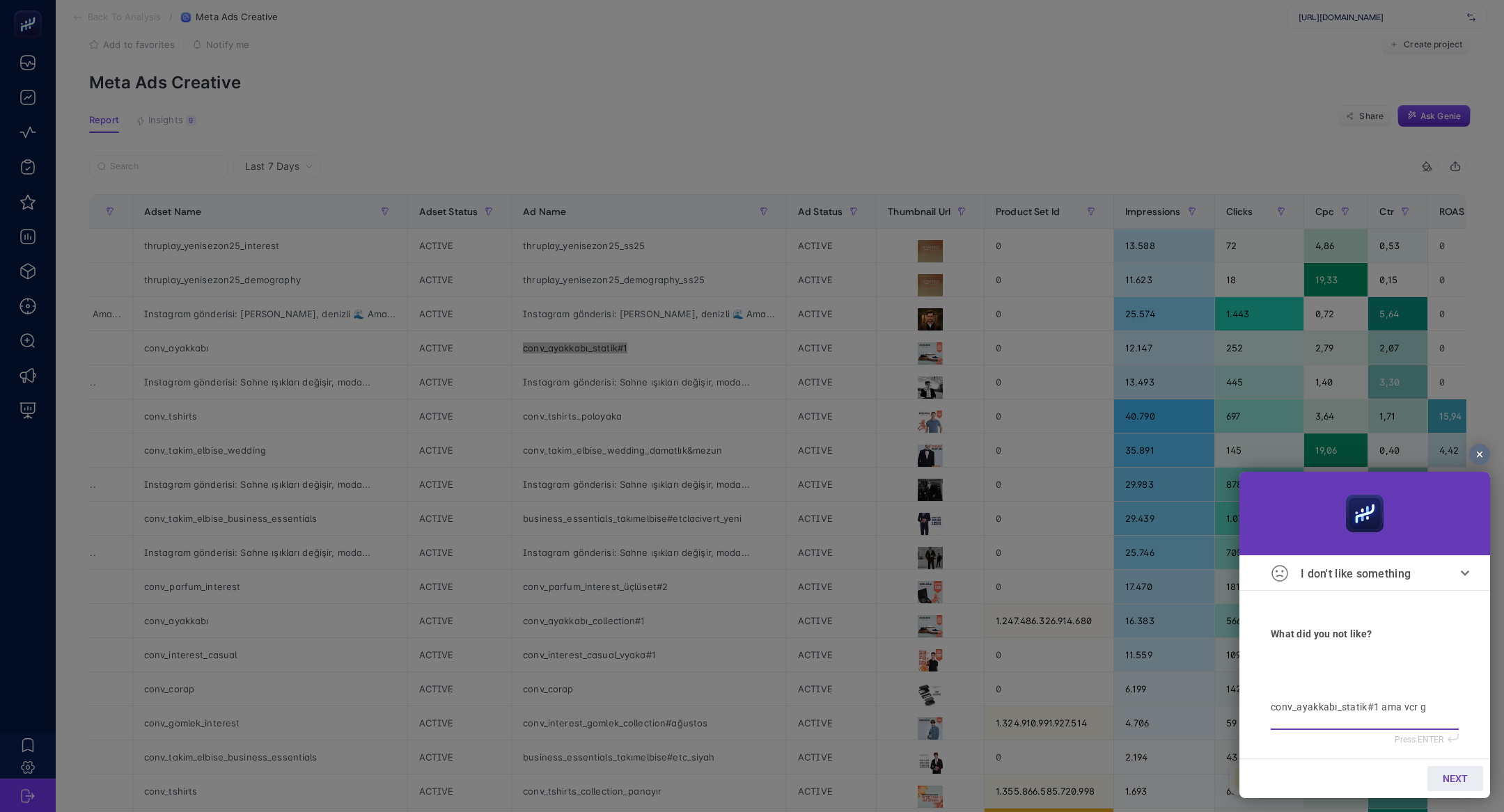
type textarea "conv_ayakkabı_statik#1 ama vcr ge"
type textarea "conv_ayakkabı_statik#1 ama vcr g"
type textarea "conv_ayakkabı_statik#1 ama vcr"
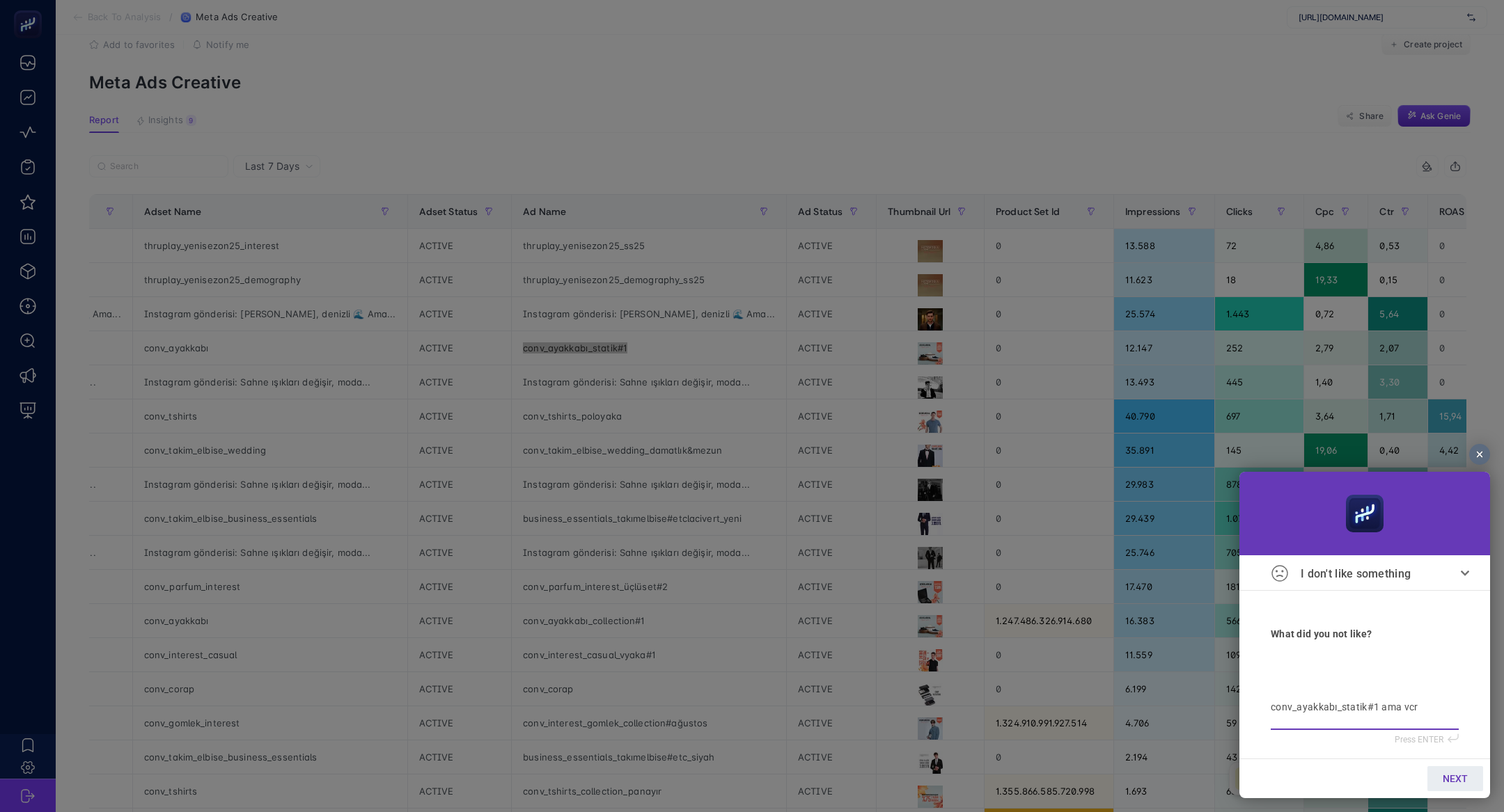
type textarea "conv_ayakkabı_statik#1 ama vcr v"
type textarea "conv_ayakkabı_statik#1 ama vcr ve"
type textarea "conv_ayakkabı_statik#1 ama vcr ver"
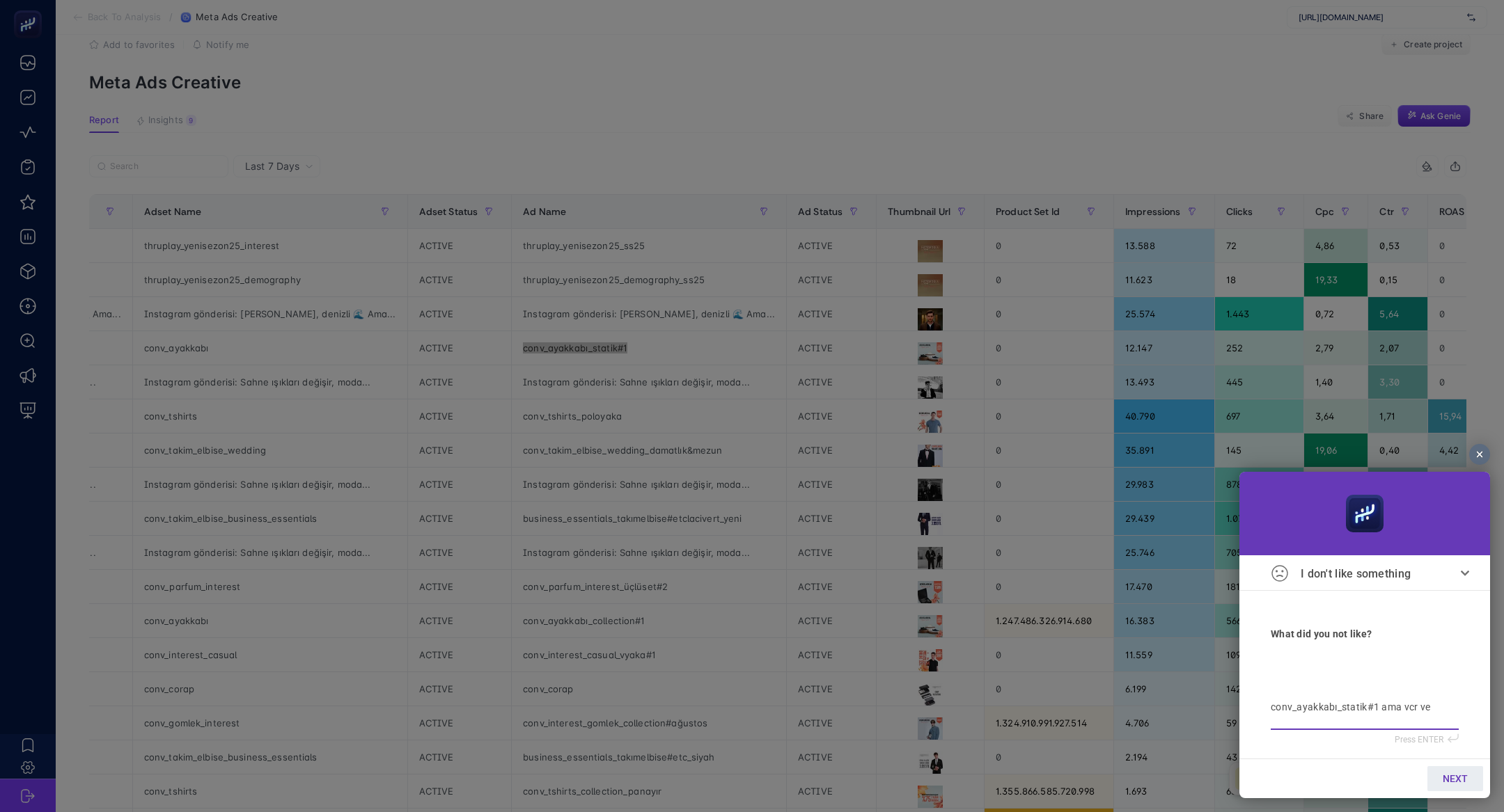
type textarea "conv_ayakkabı_statik#1 ama vcr ver"
type textarea "conv_ayakkabı_statik#1 ama vcr veri"
type textarea "conv_ayakkabı_statik#1 ama vcr veris"
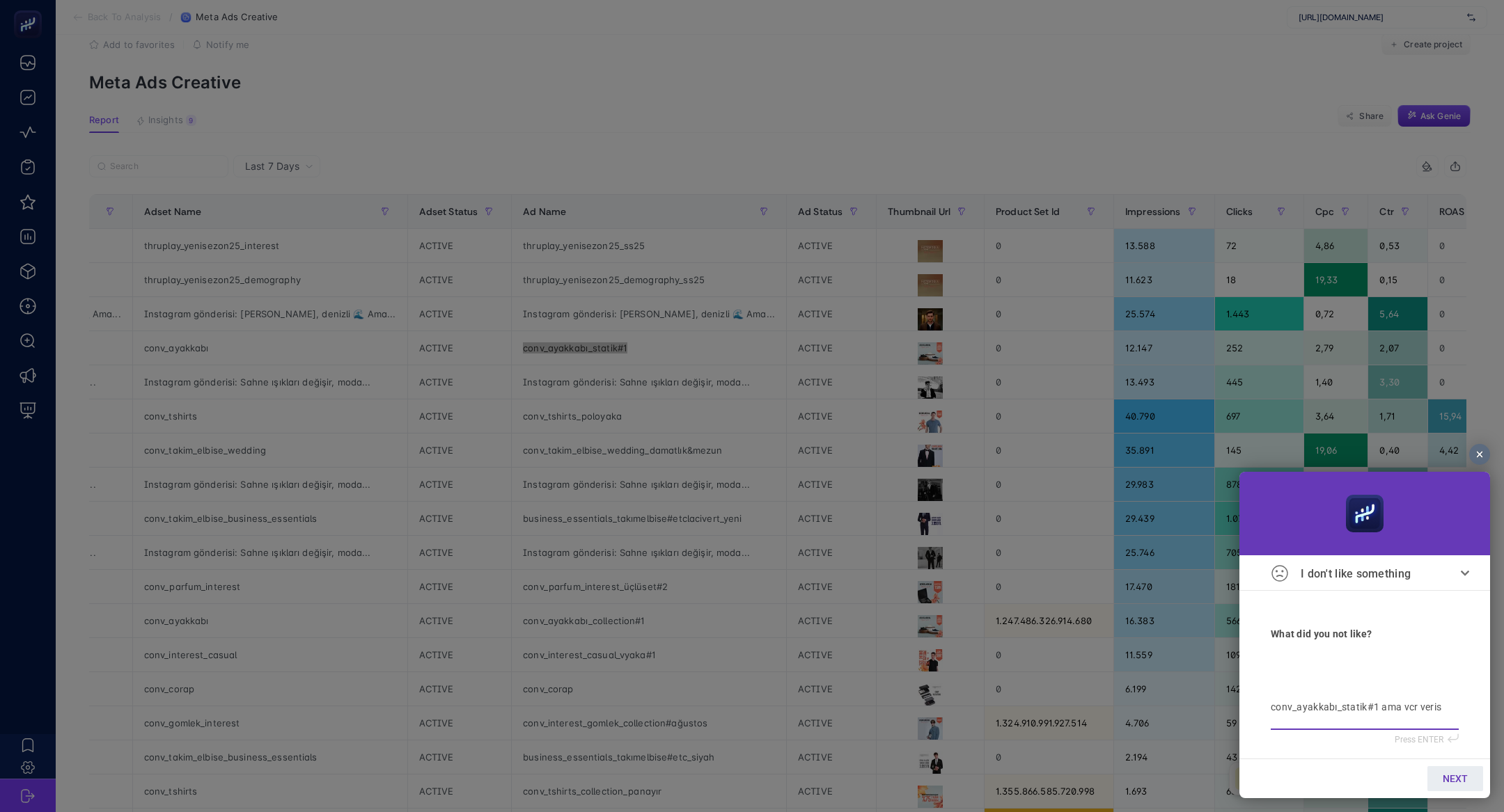
type textarea "conv_ayakkabı_statik#1 ama vcr verisi"
type textarea "conv_ayakkabı_statik#1 ama vcr verisi g"
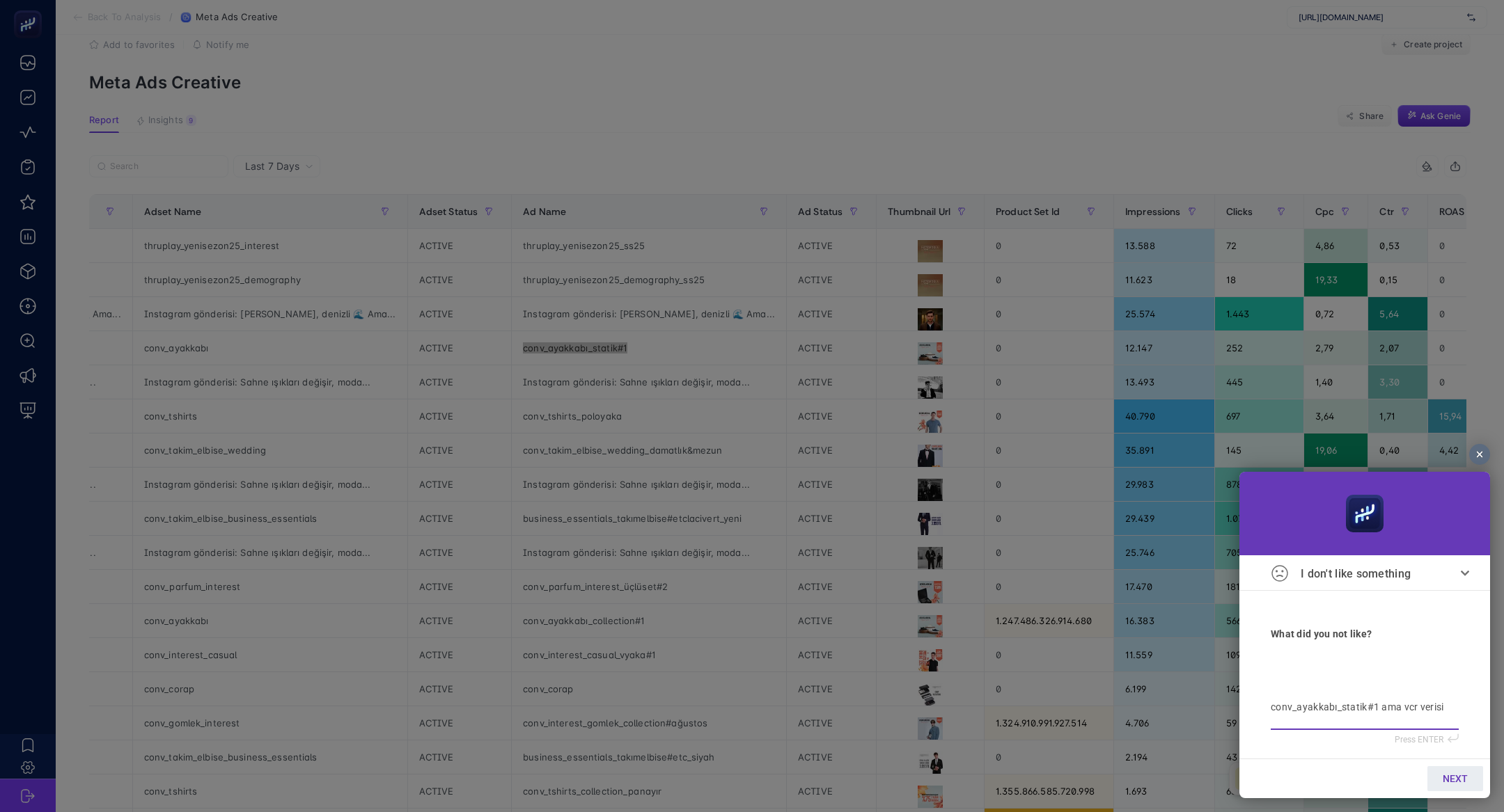
type textarea "conv_ayakkabı_statik#1 ama vcr verisi g"
type textarea "conv_ayakkabı_statik#1 ama vcr verisi ge"
type textarea "conv_ayakkabı_statik#1 ama vcr verisi gel"
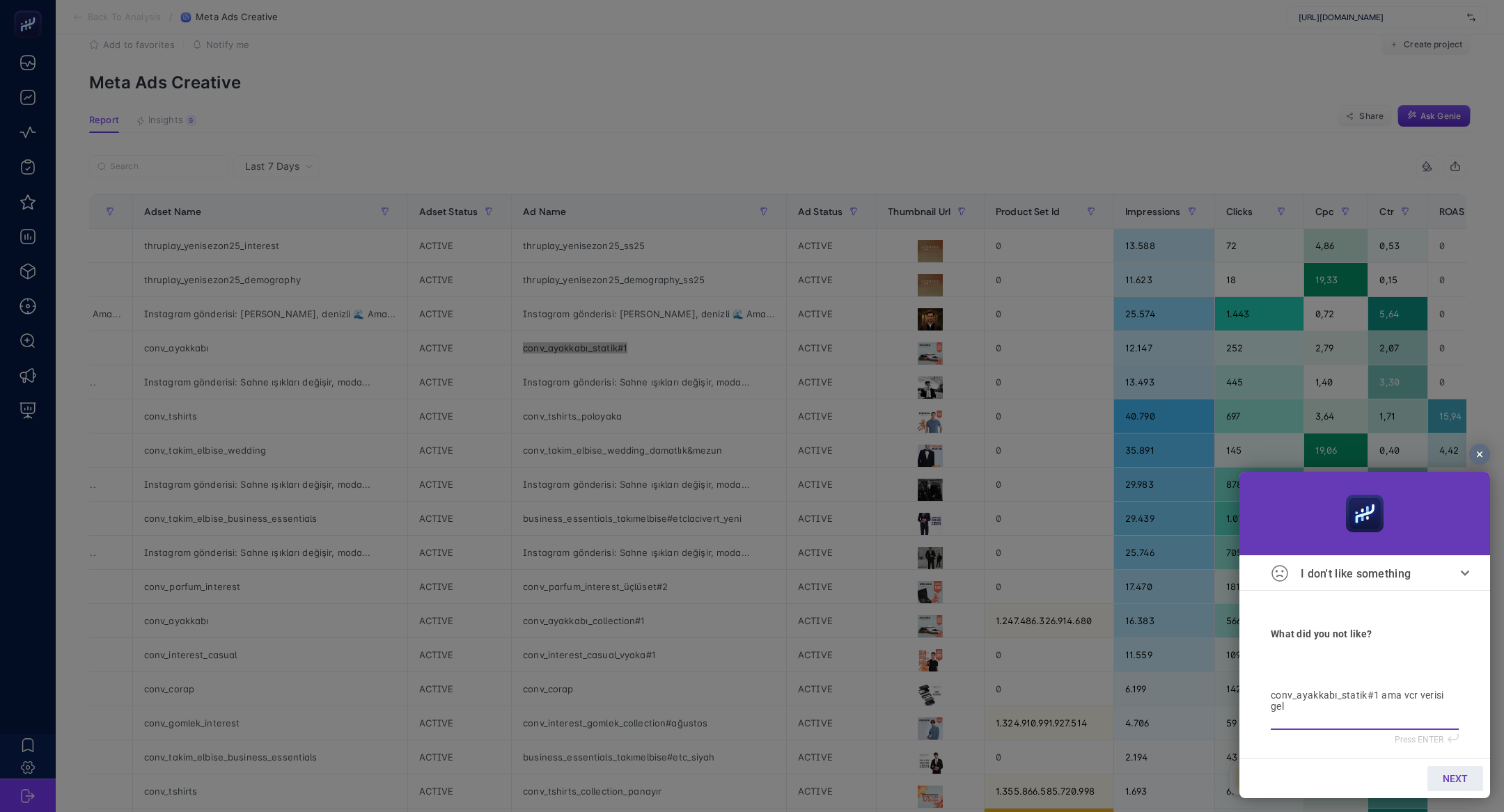
type textarea "conv_ayakkabı_statik#1 ama vcr verisi geli"
type textarea "conv_ayakkabı_statik#1 ama vcr verisi geliy"
type textarea "conv_ayakkabı_statik#1 ama vcr verisi geliyo"
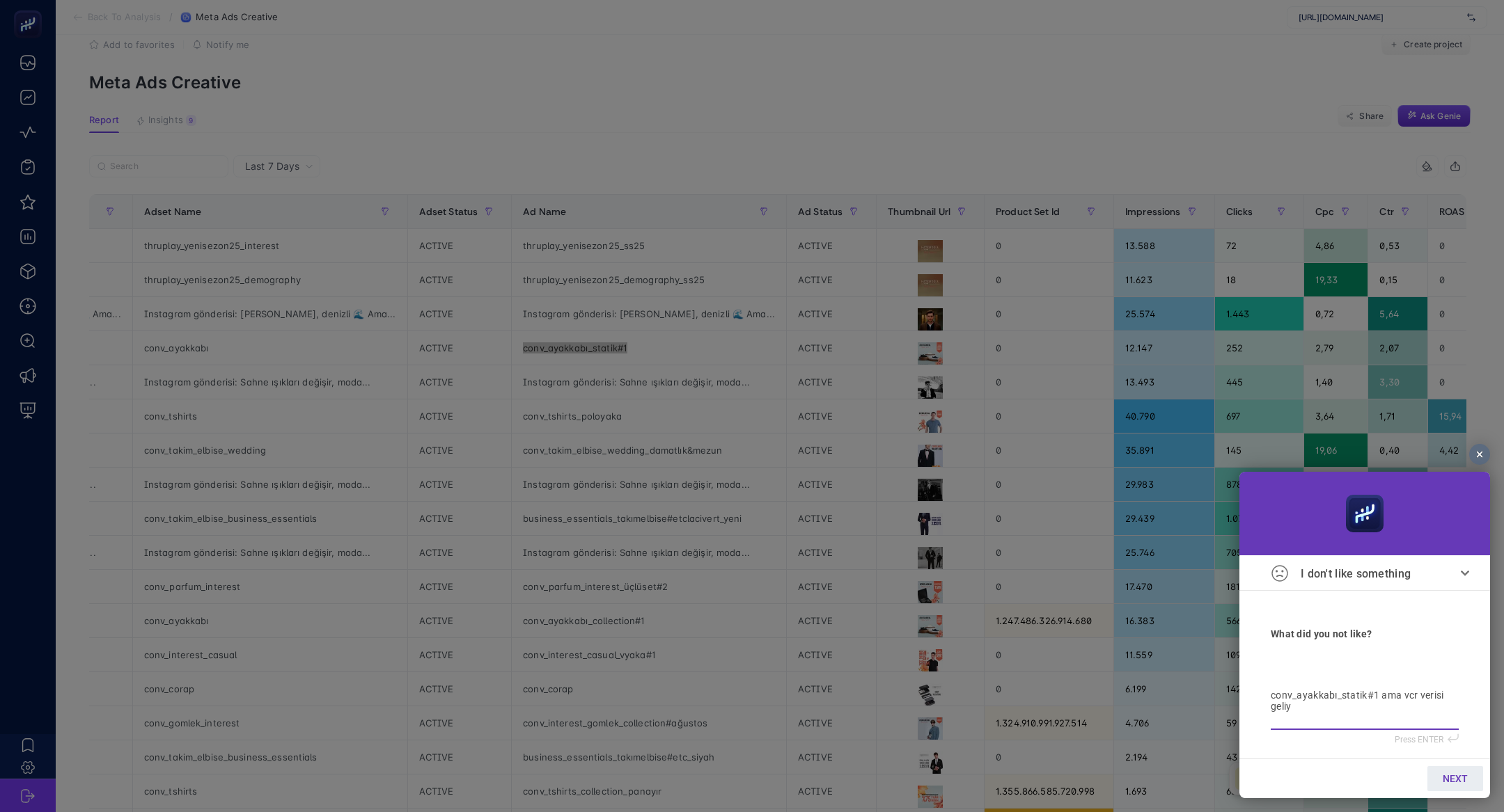
type textarea "conv_ayakkabı_statik#1 ama vcr verisi geliyo"
type textarea "conv_ayakkabı_statik#1 ama vcr verisi geliyor"
click at [1452, 777] on span "NEXT" at bounding box center [1455, 778] width 25 height 11
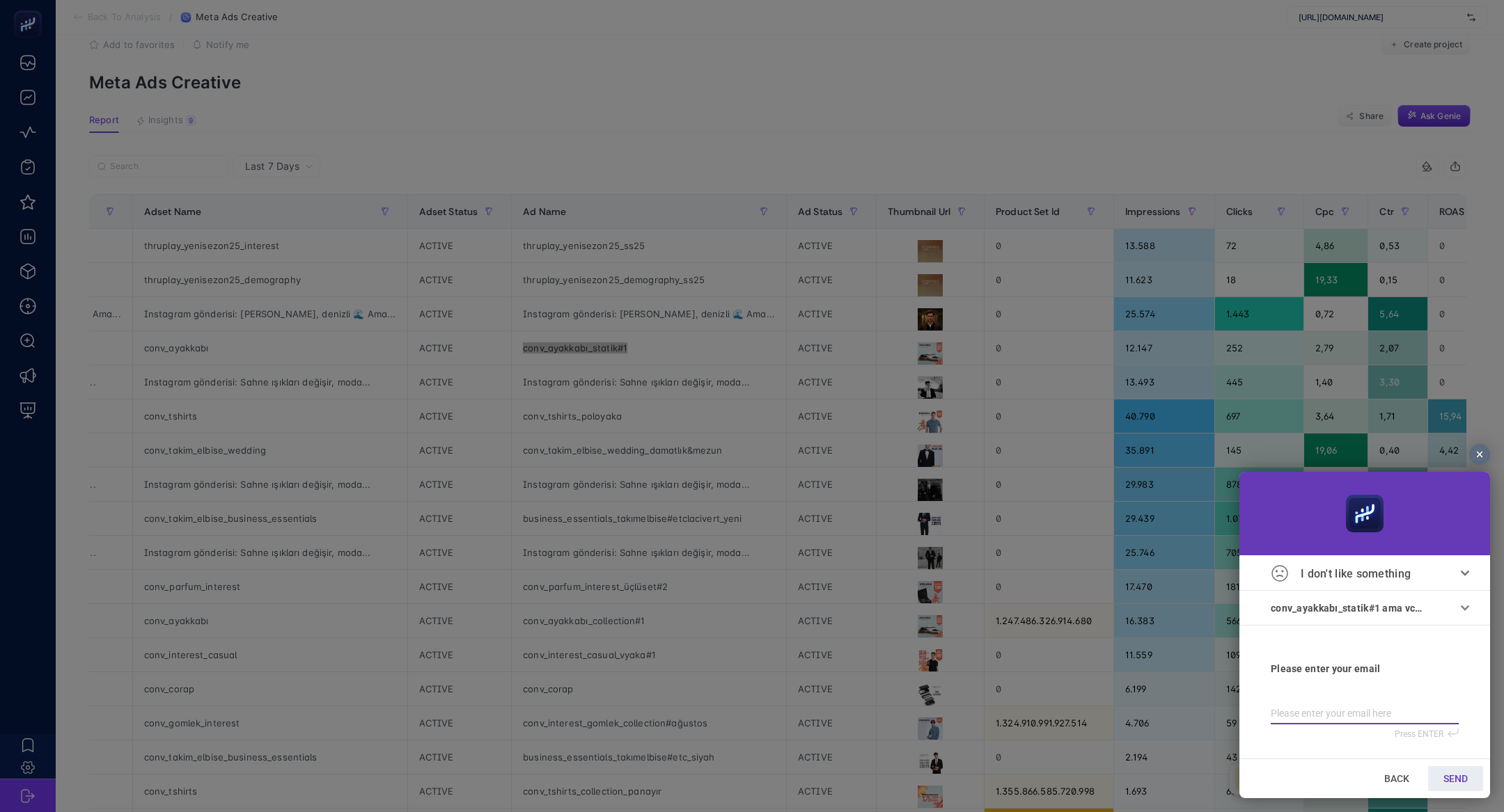
type input "b"
type input "bi"
type input "bil"
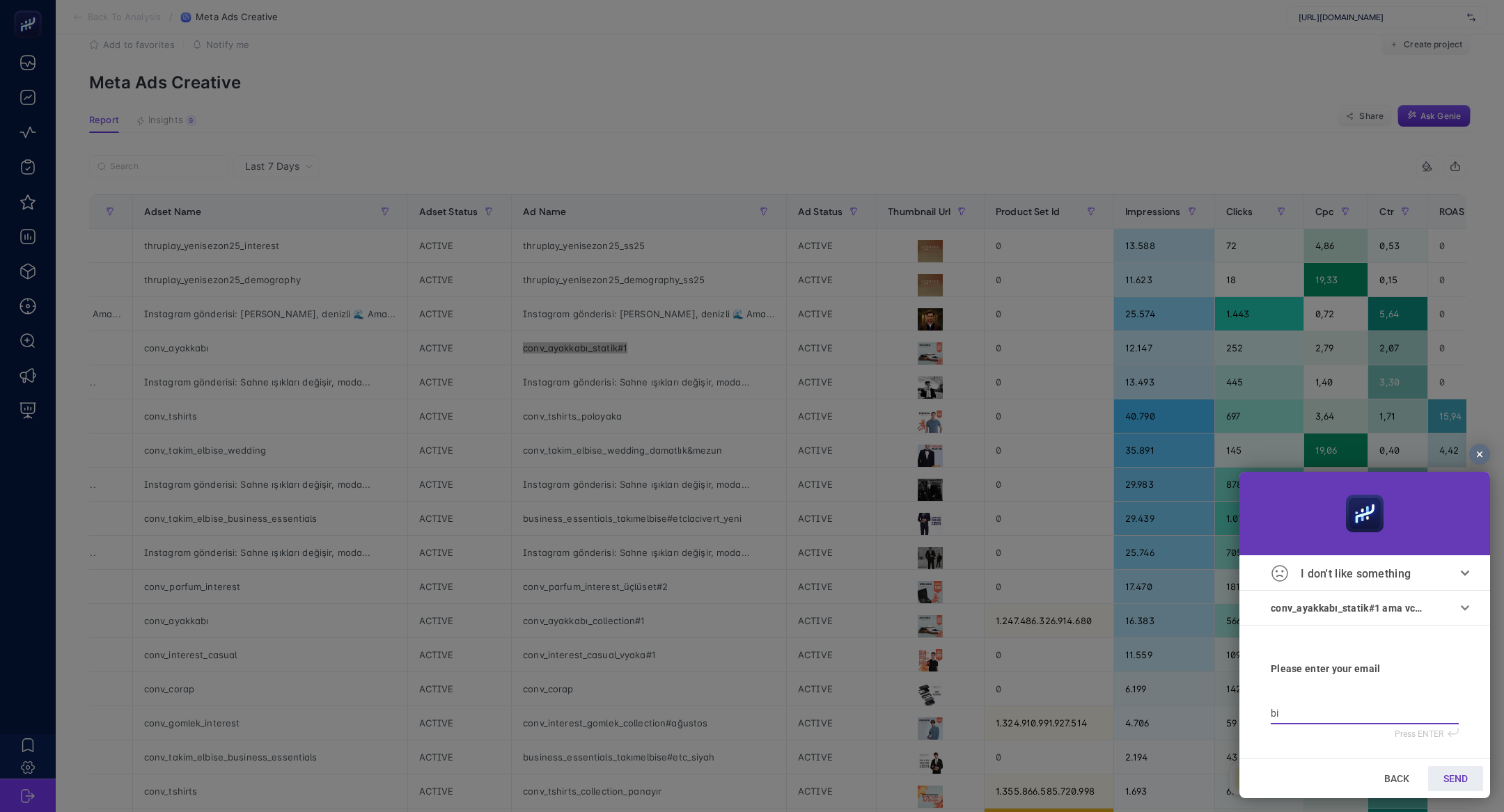
type input "bil"
type input "bilg"
type input "bilge"
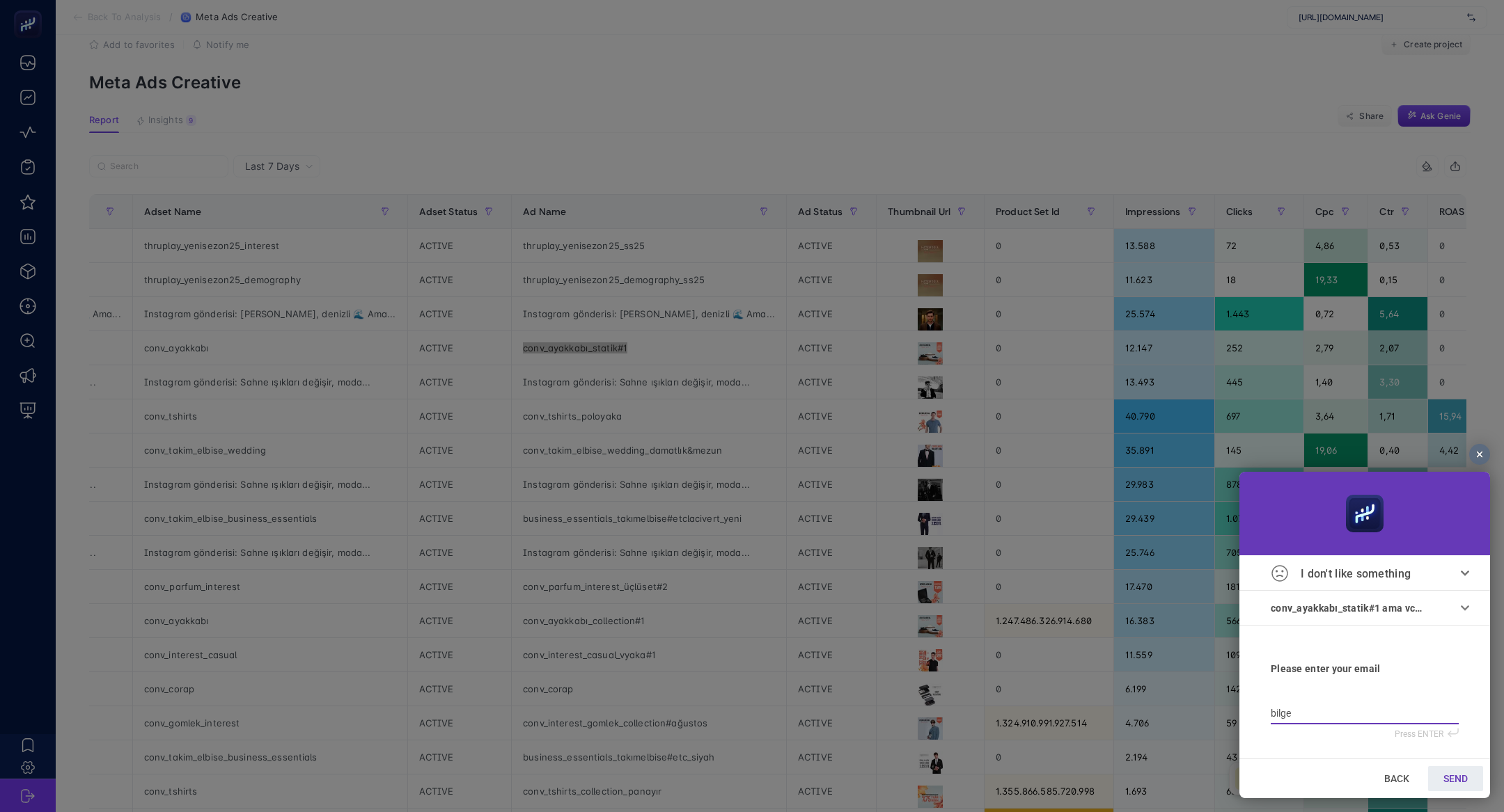
type input "bilge@"
type input "bilge@h"
type input "bilge@he"
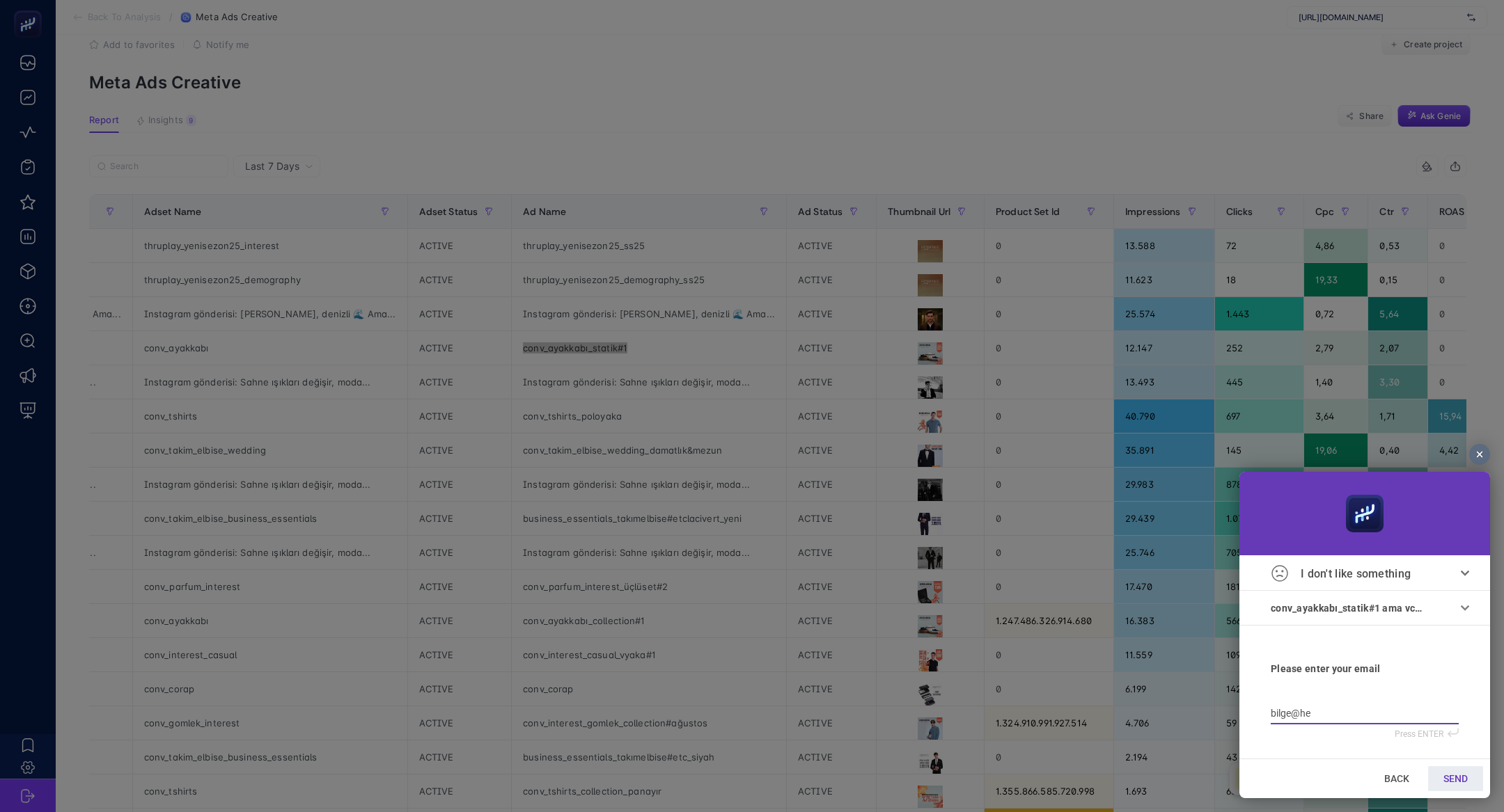
type input "bilge@he"
type input "bilge@hey"
type input "bilge@heyb"
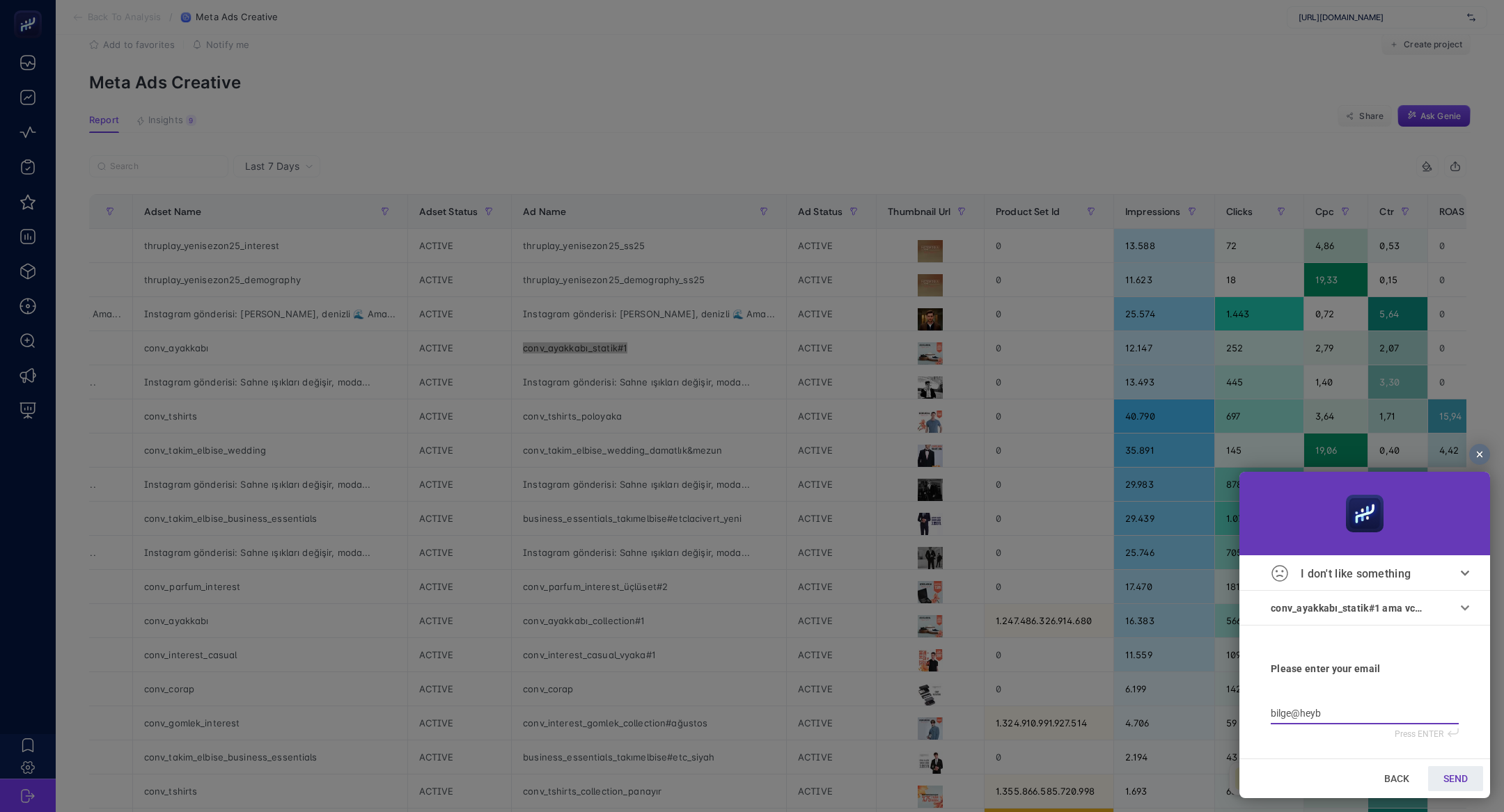
type input "bilge@heybo"
type input "bilge@heyboos"
type input "bilge@heyboost"
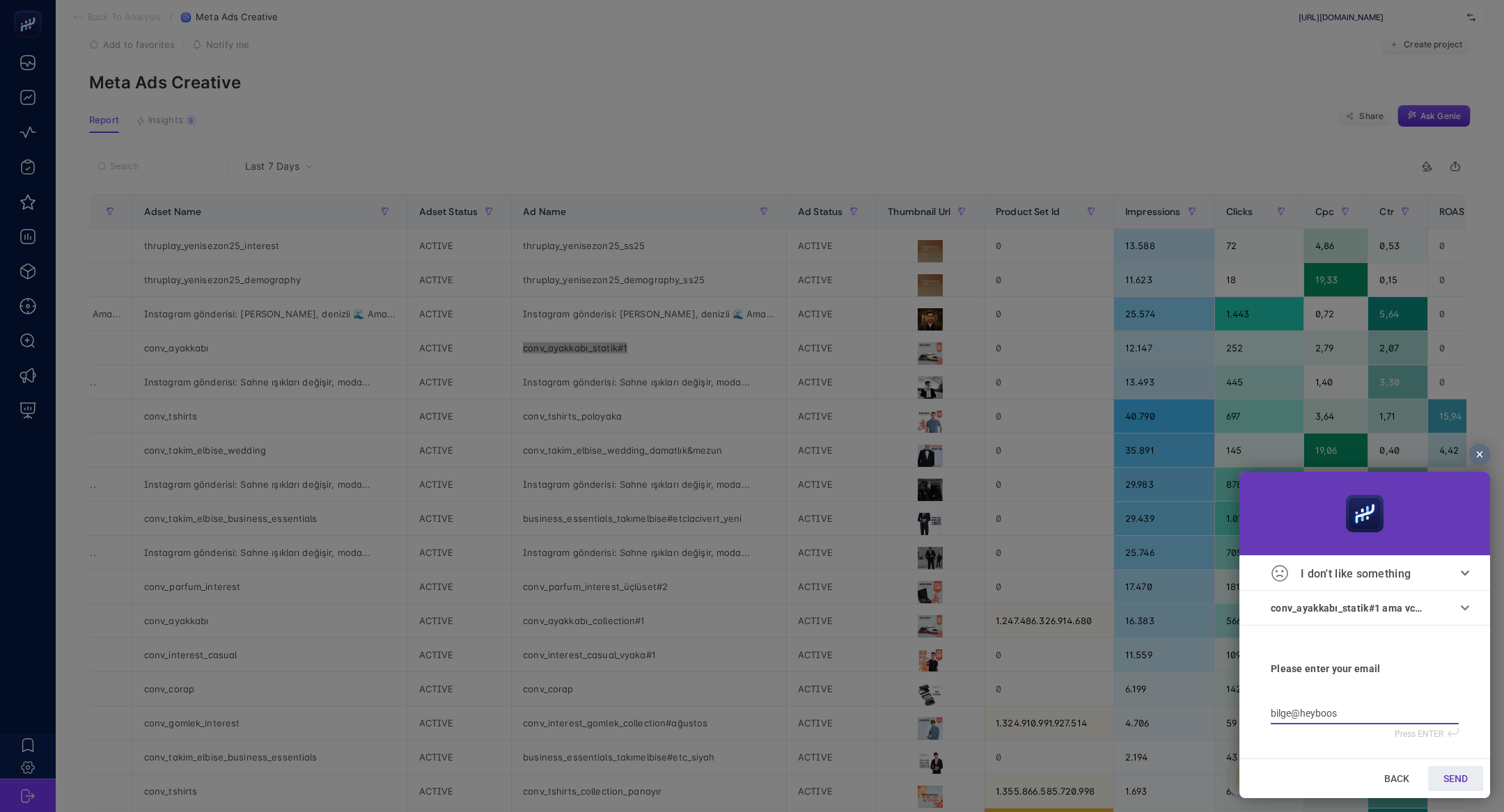
type input "bilge@heyboost"
type input "bilge@heybooste"
type input "bilge@heybooster"
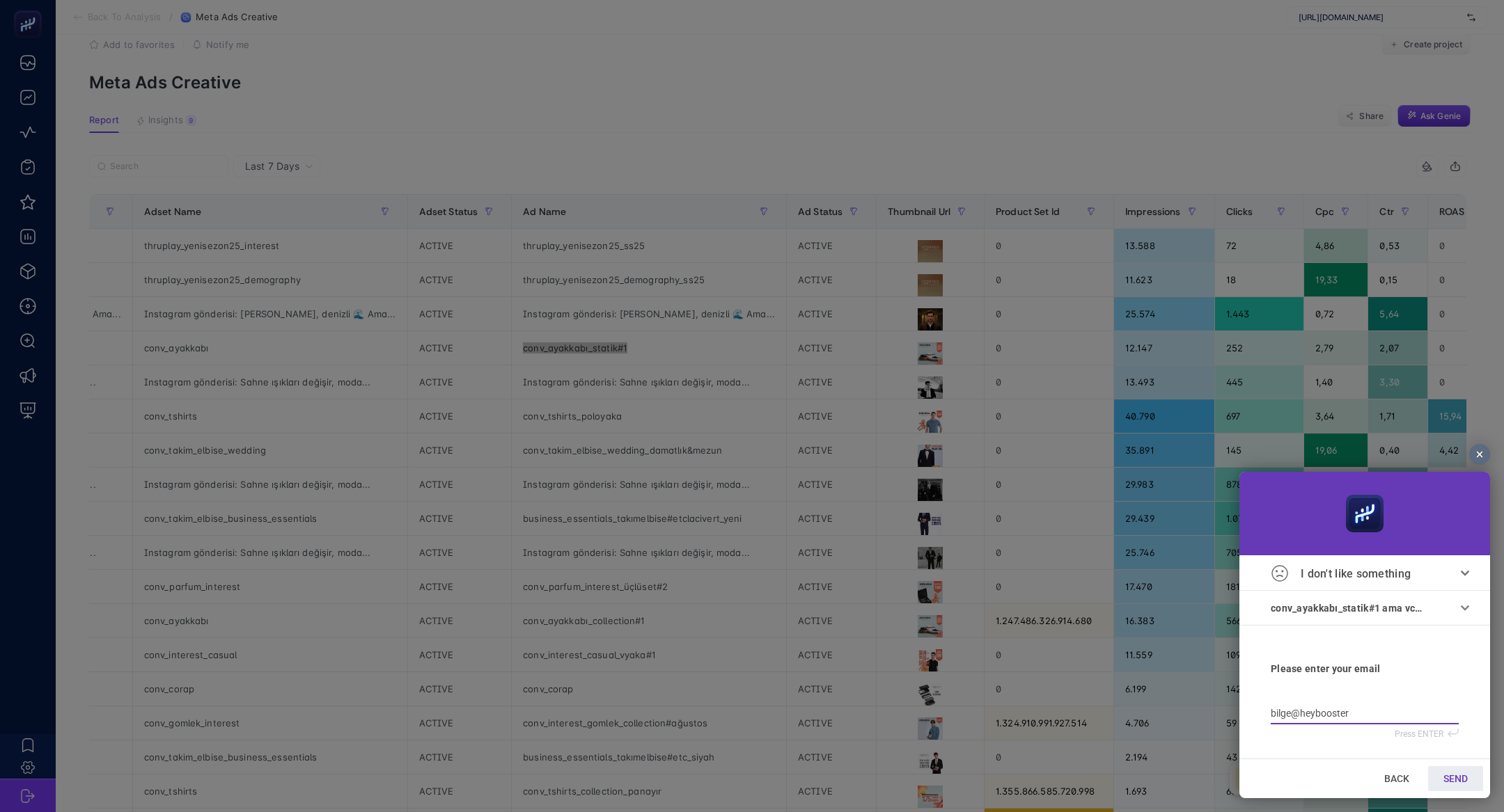
type input "bilge@heybooster."
type input "bilge@heybooster.a"
type input "bilge@heybooster.ai"
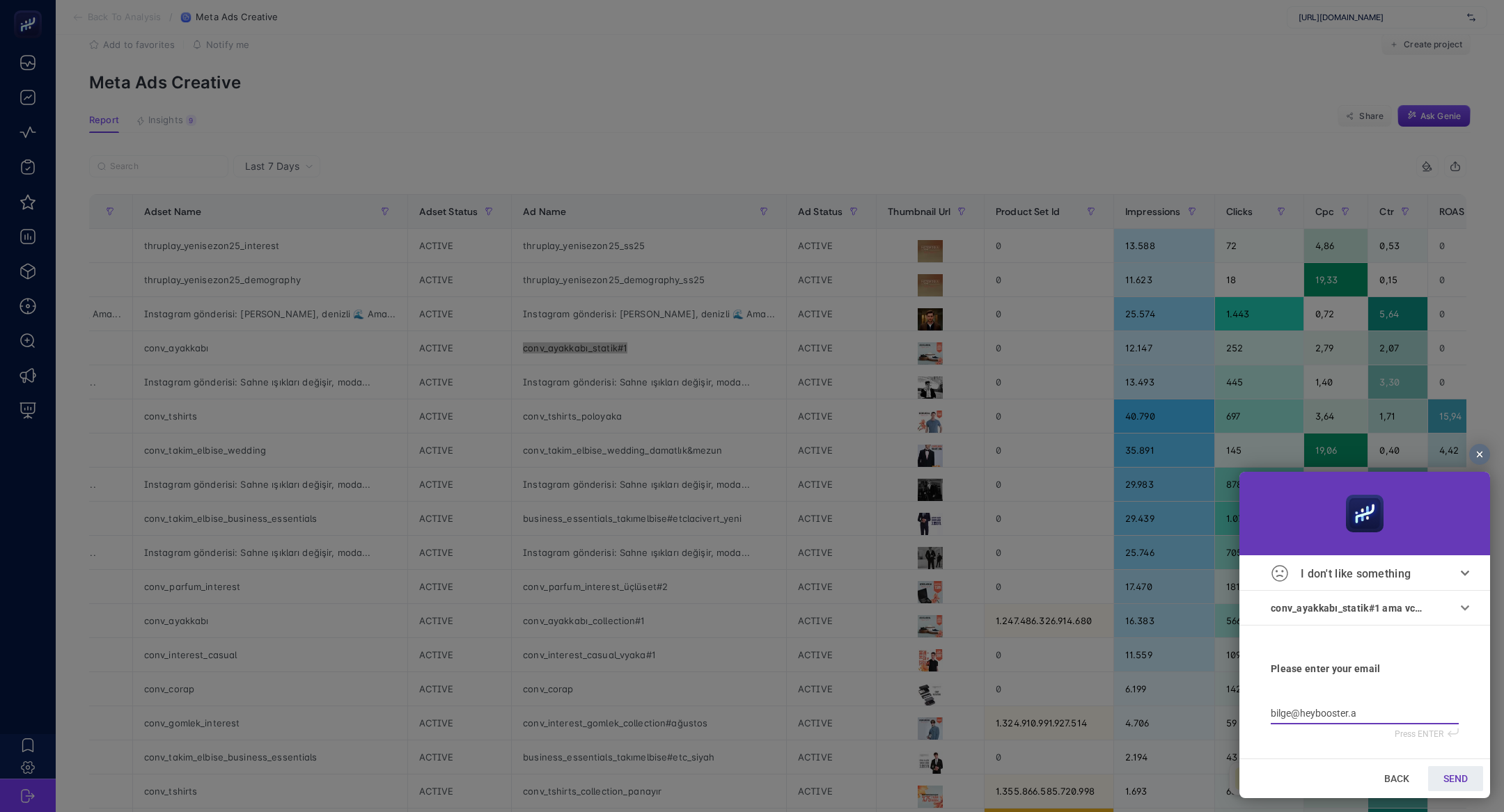
type input "bilge@heybooster.ai"
click at [1474, 774] on link "SEND" at bounding box center [1456, 778] width 55 height 25
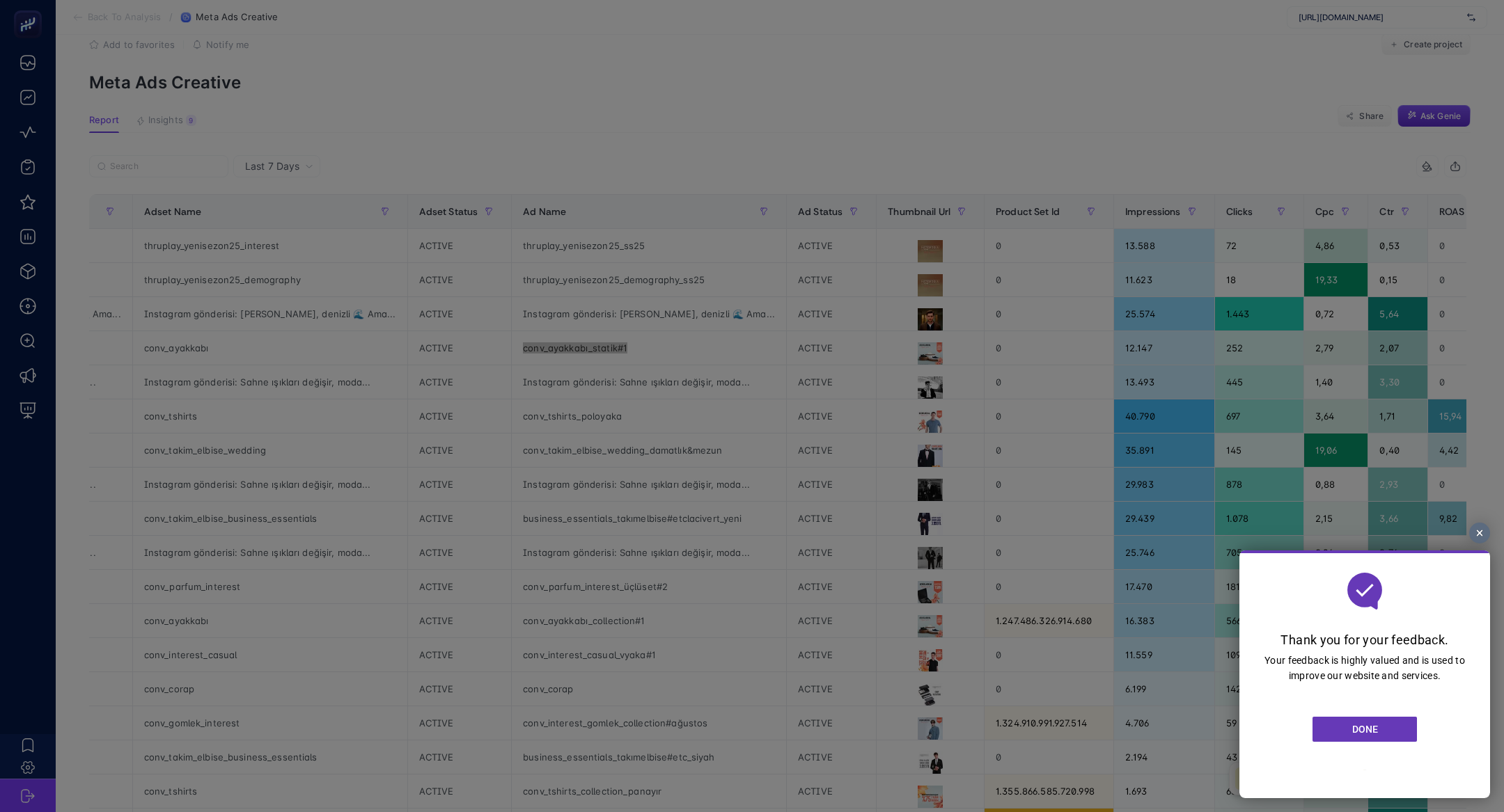
click at [1374, 735] on link "DONE" at bounding box center [1364, 729] width 104 height 25
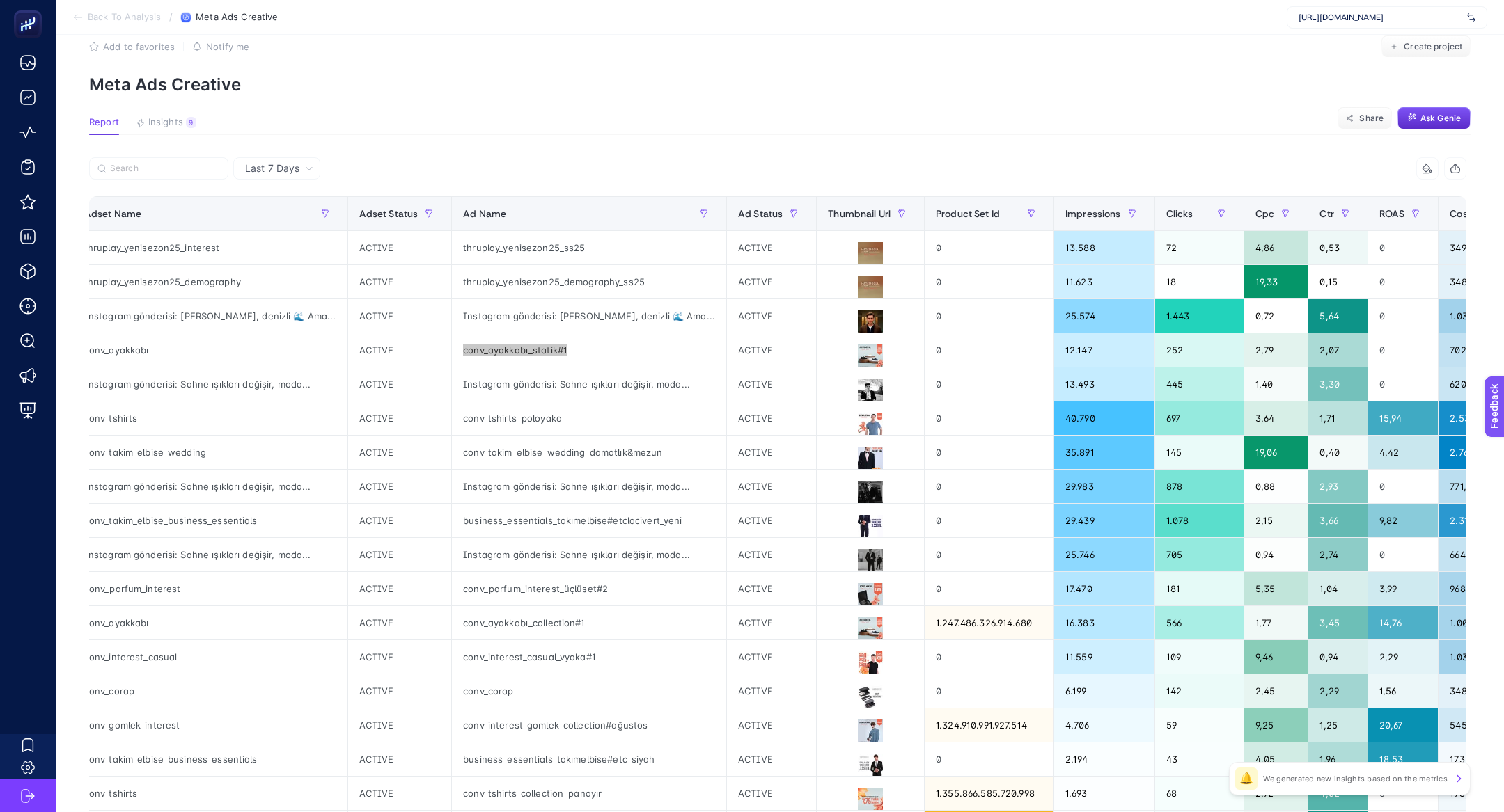
scroll to position [30, 0]
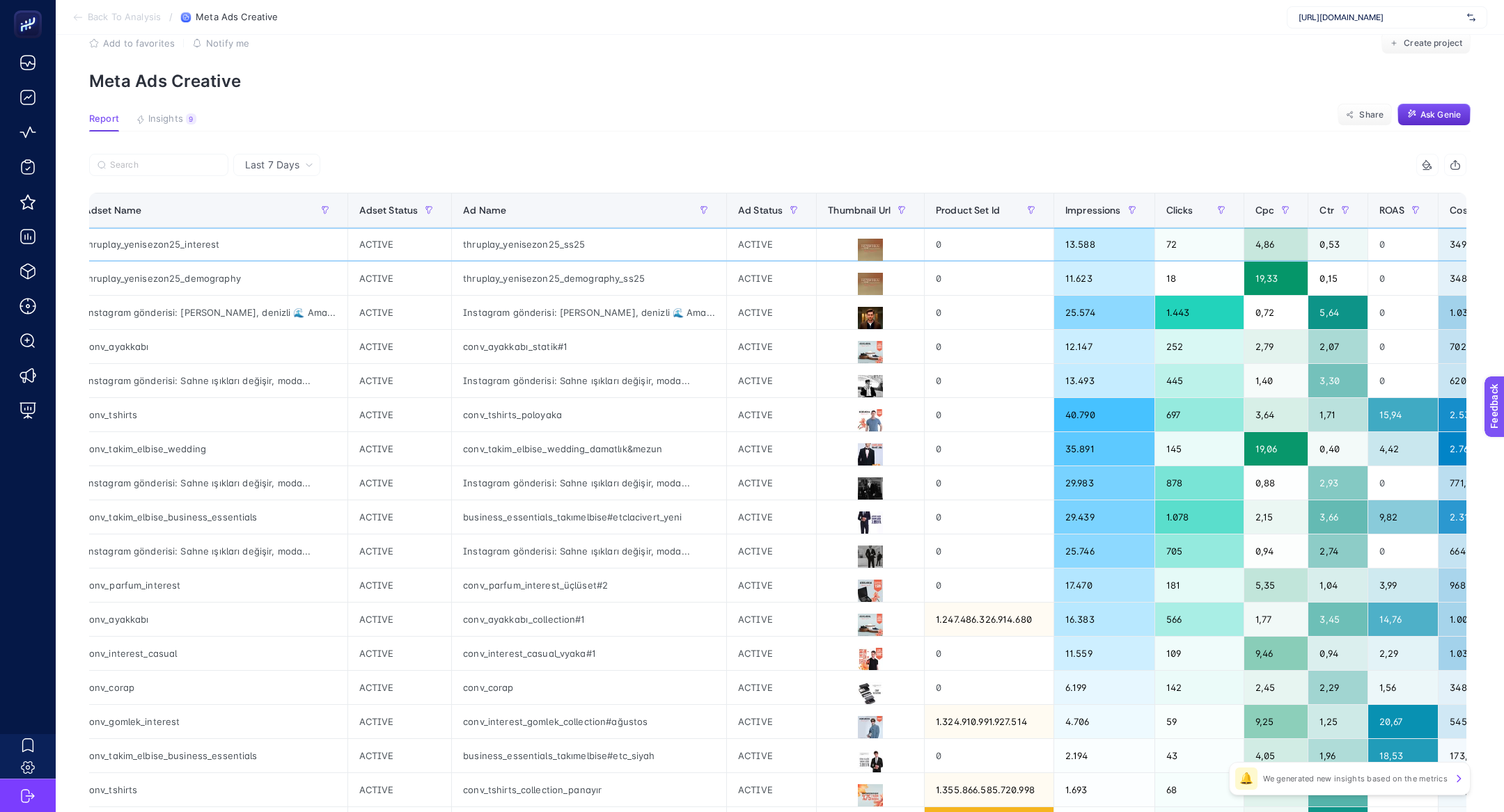
click at [452, 247] on div "thruplay_yenisezon25_ss25" at bounding box center [589, 244] width 274 height 33
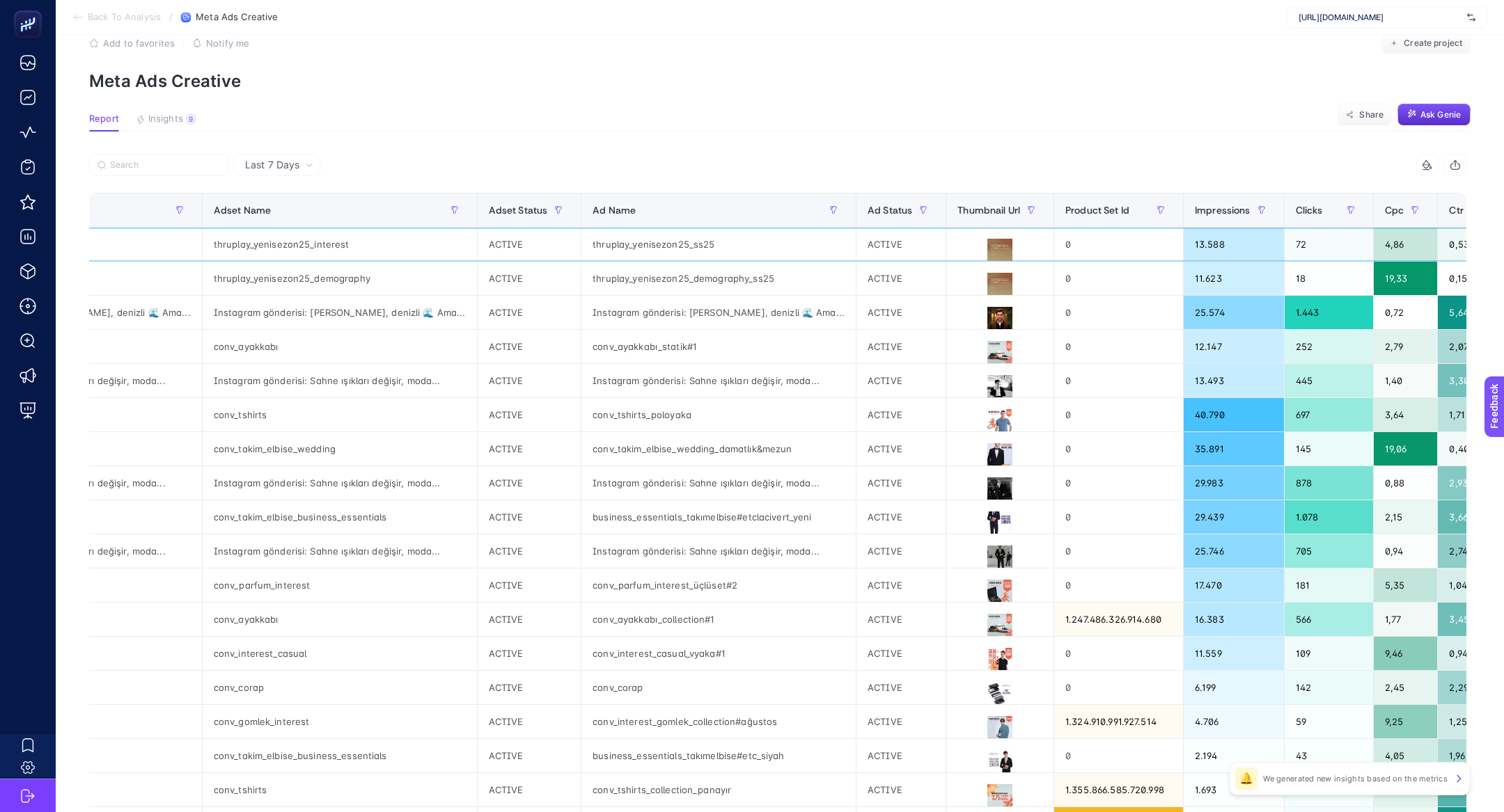
scroll to position [0, 123]
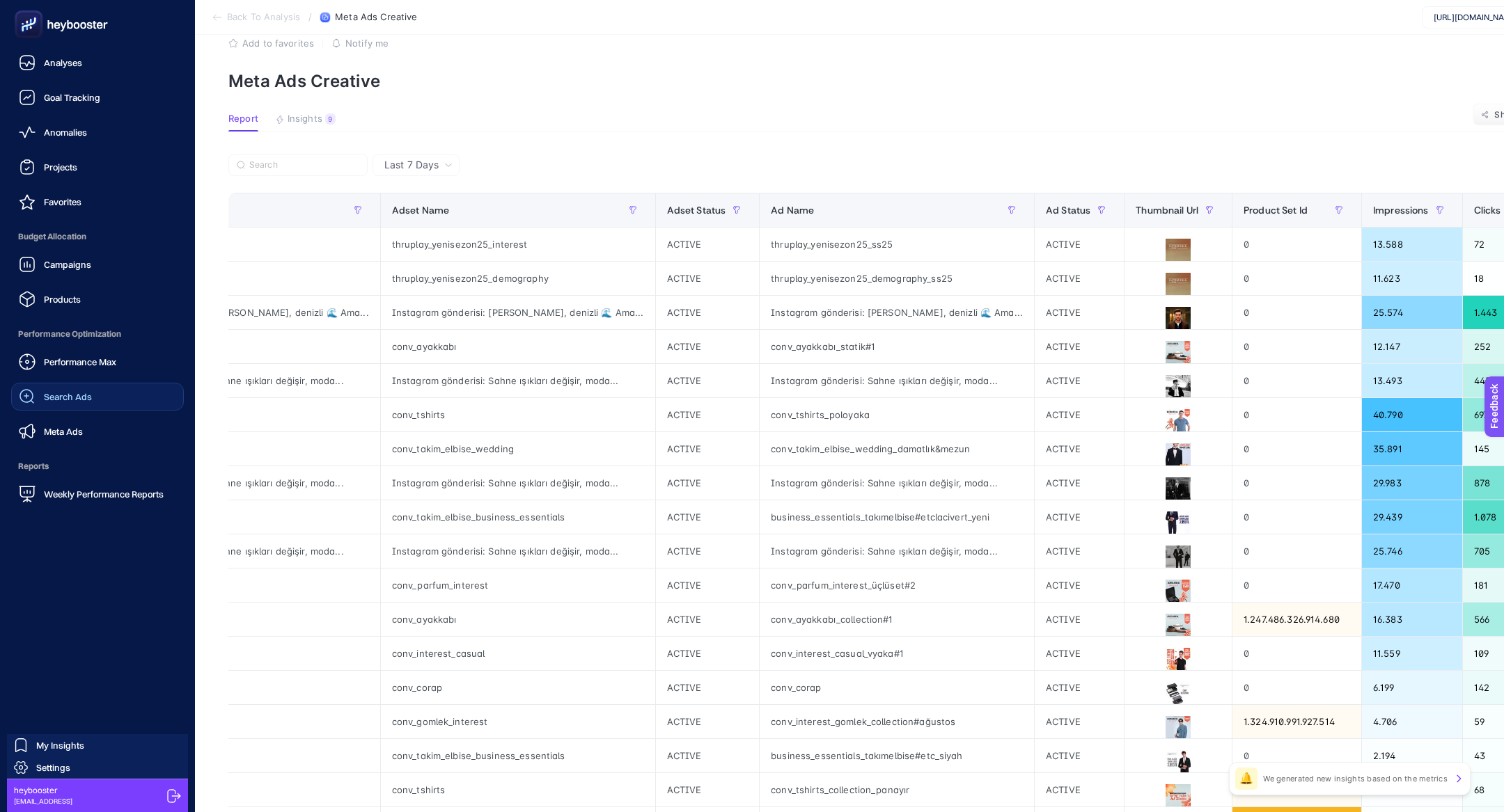
click at [111, 391] on link "Search Ads" at bounding box center [97, 396] width 173 height 27
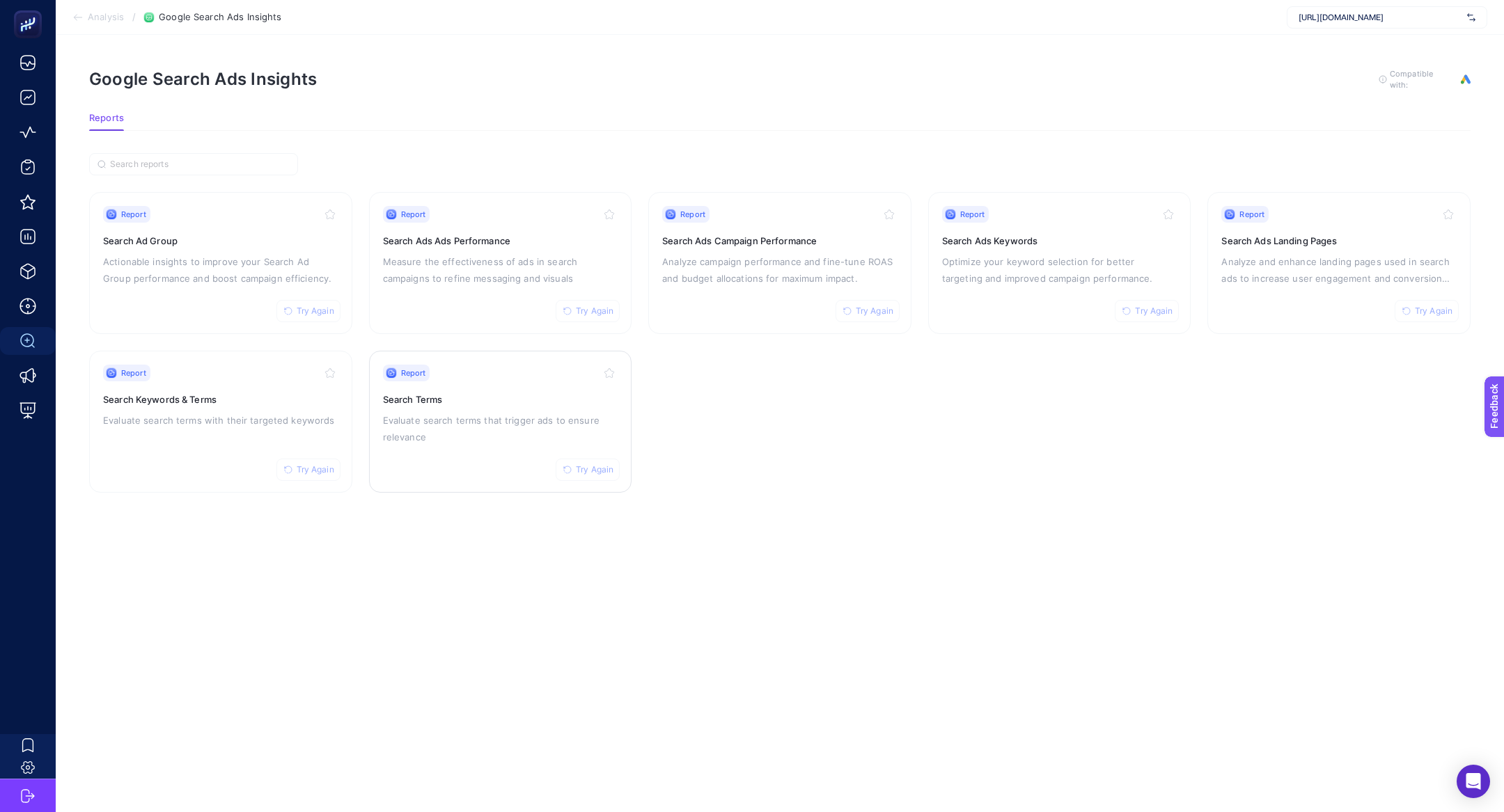
click at [528, 460] on div "Report Try Again Search Terms Evaluate search terms that trigger ads to ensure …" at bounding box center [500, 422] width 235 height 114
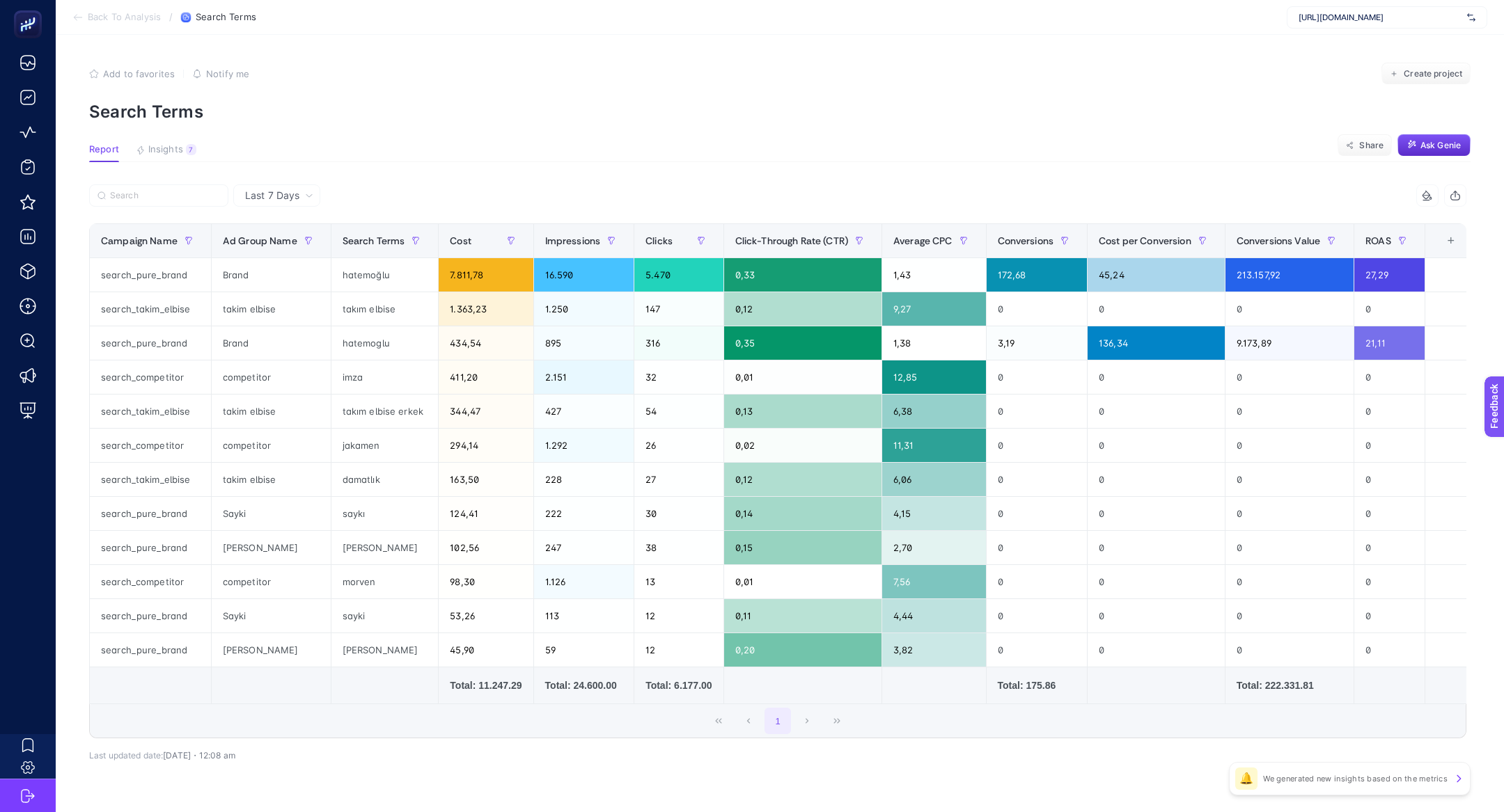
click at [306, 194] on icon at bounding box center [309, 196] width 9 height 9
click at [310, 247] on li "Last 30 Days" at bounding box center [276, 249] width 79 height 25
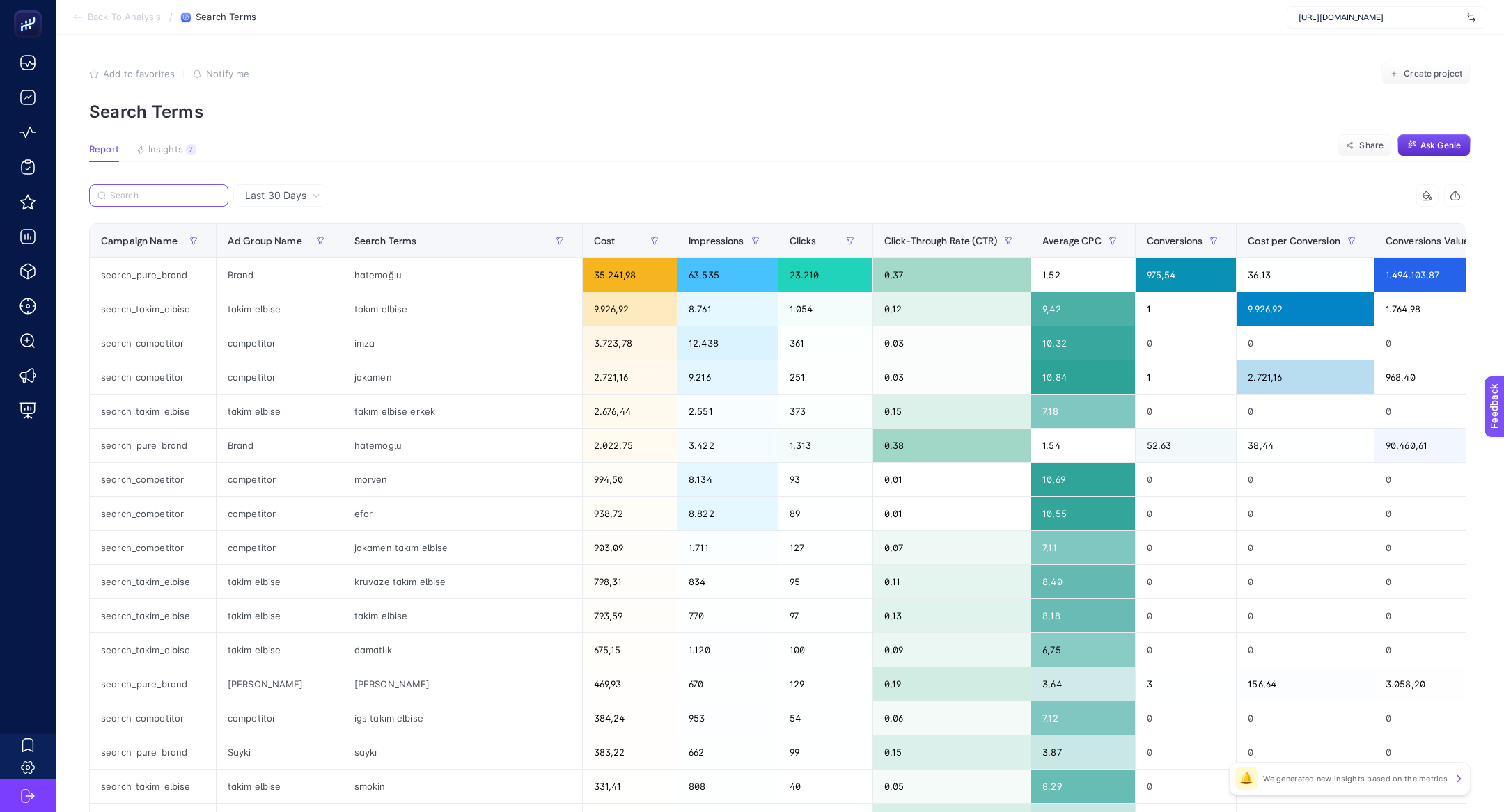
click at [155, 197] on input "Search" at bounding box center [165, 196] width 110 height 10
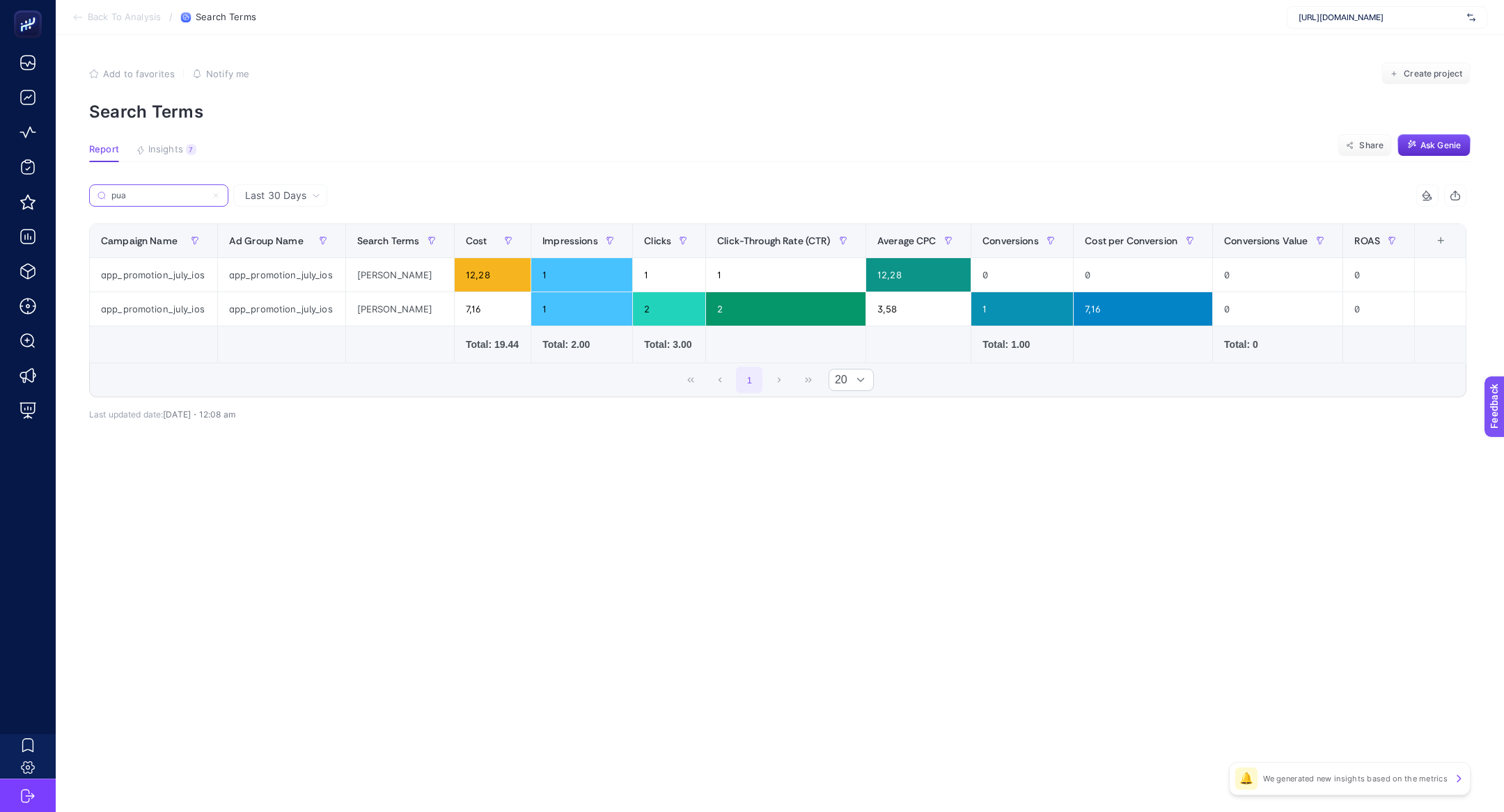
type input "pua"
drag, startPoint x: 180, startPoint y: 313, endPoint x: 551, endPoint y: 306, distance: 371.1
click at [553, 307] on tr "app_promotion_july_ios app_promotion_july_ios hatemoğlu h puan nedir 7,16 1 2 2…" at bounding box center [778, 309] width 1376 height 34
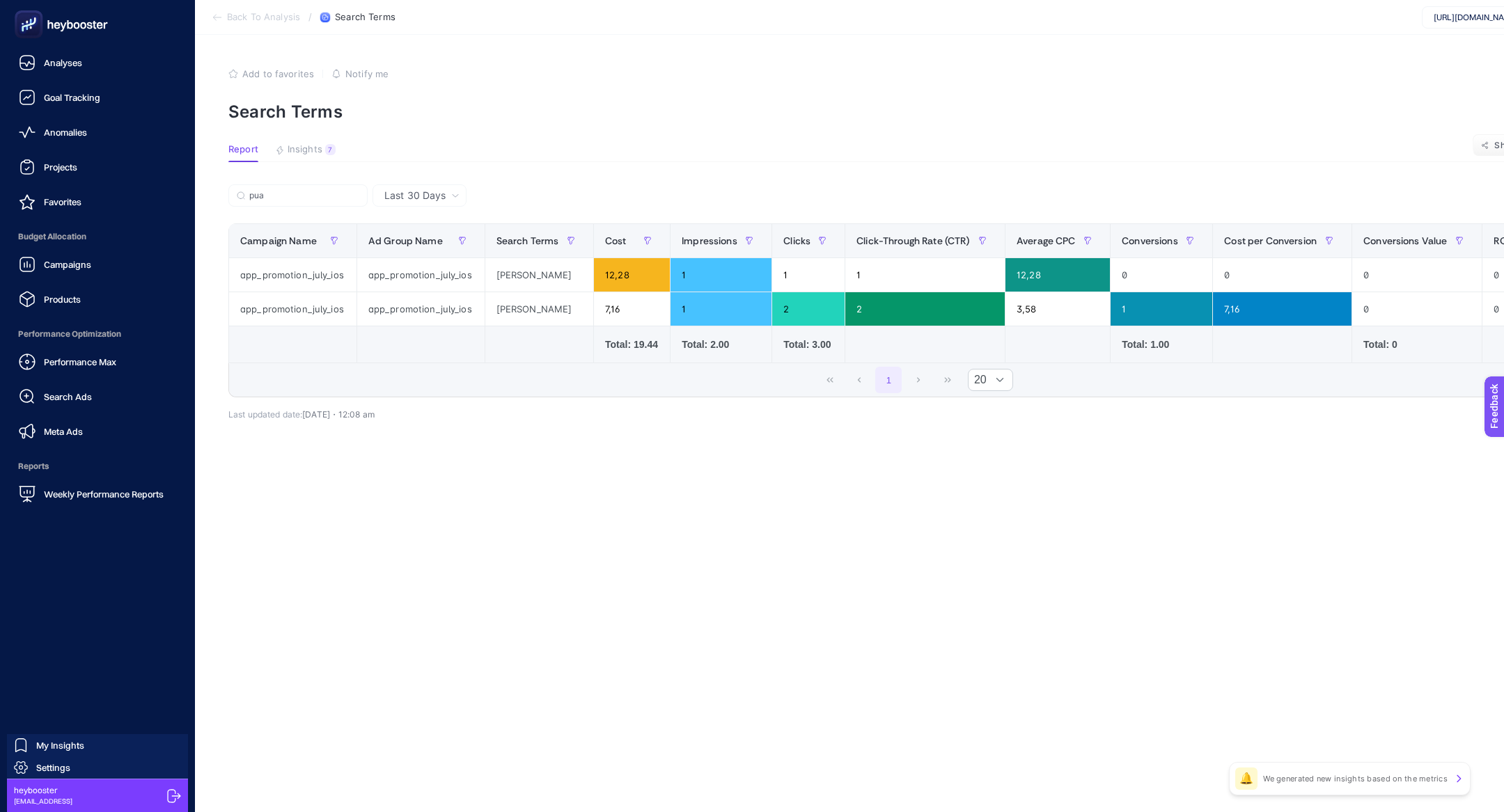
click at [33, 43] on div at bounding box center [97, 24] width 173 height 48
click at [27, 35] on rect at bounding box center [29, 25] width 23 height 23
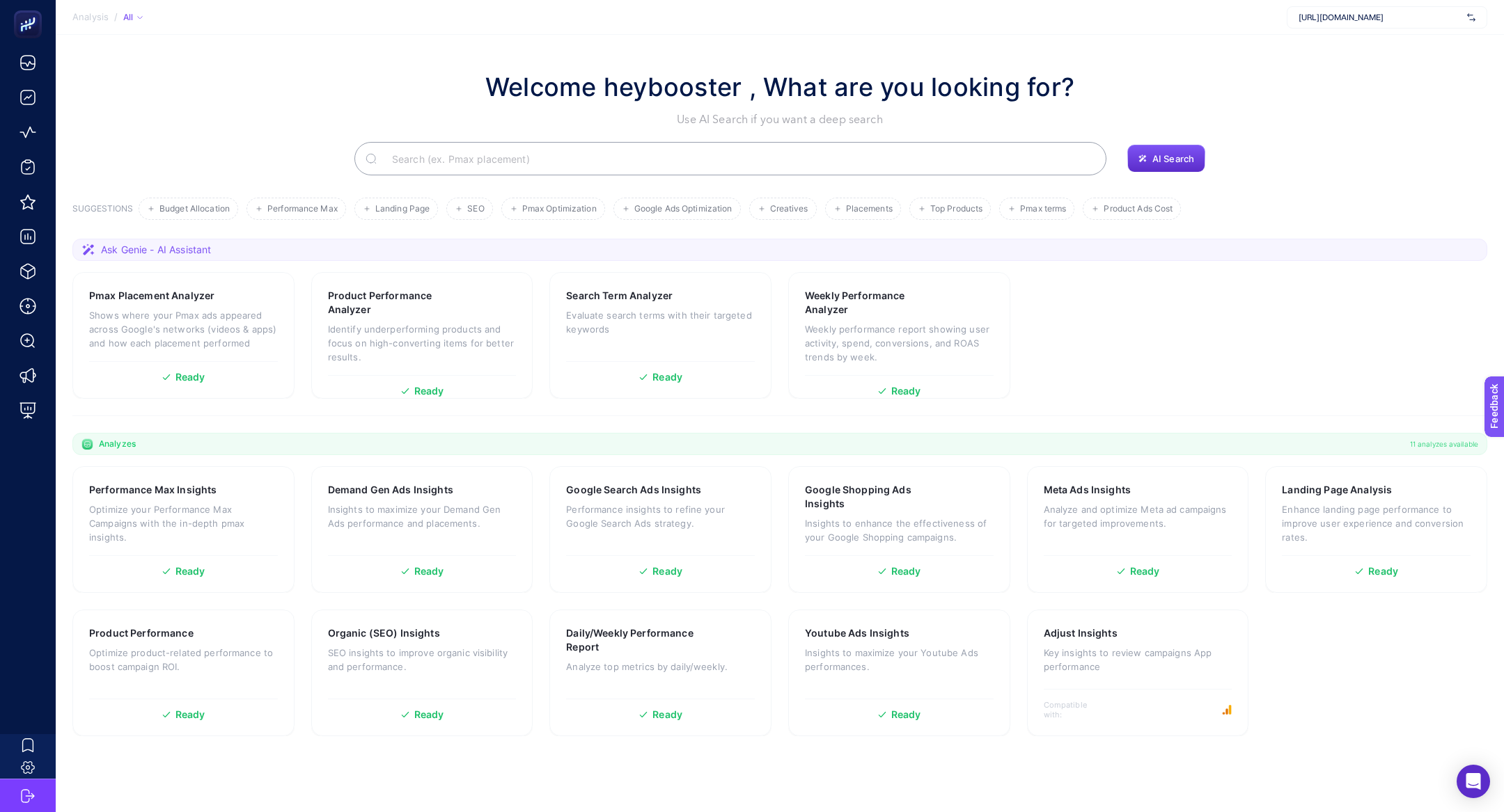
click at [683, 166] on input "Search" at bounding box center [737, 158] width 714 height 39
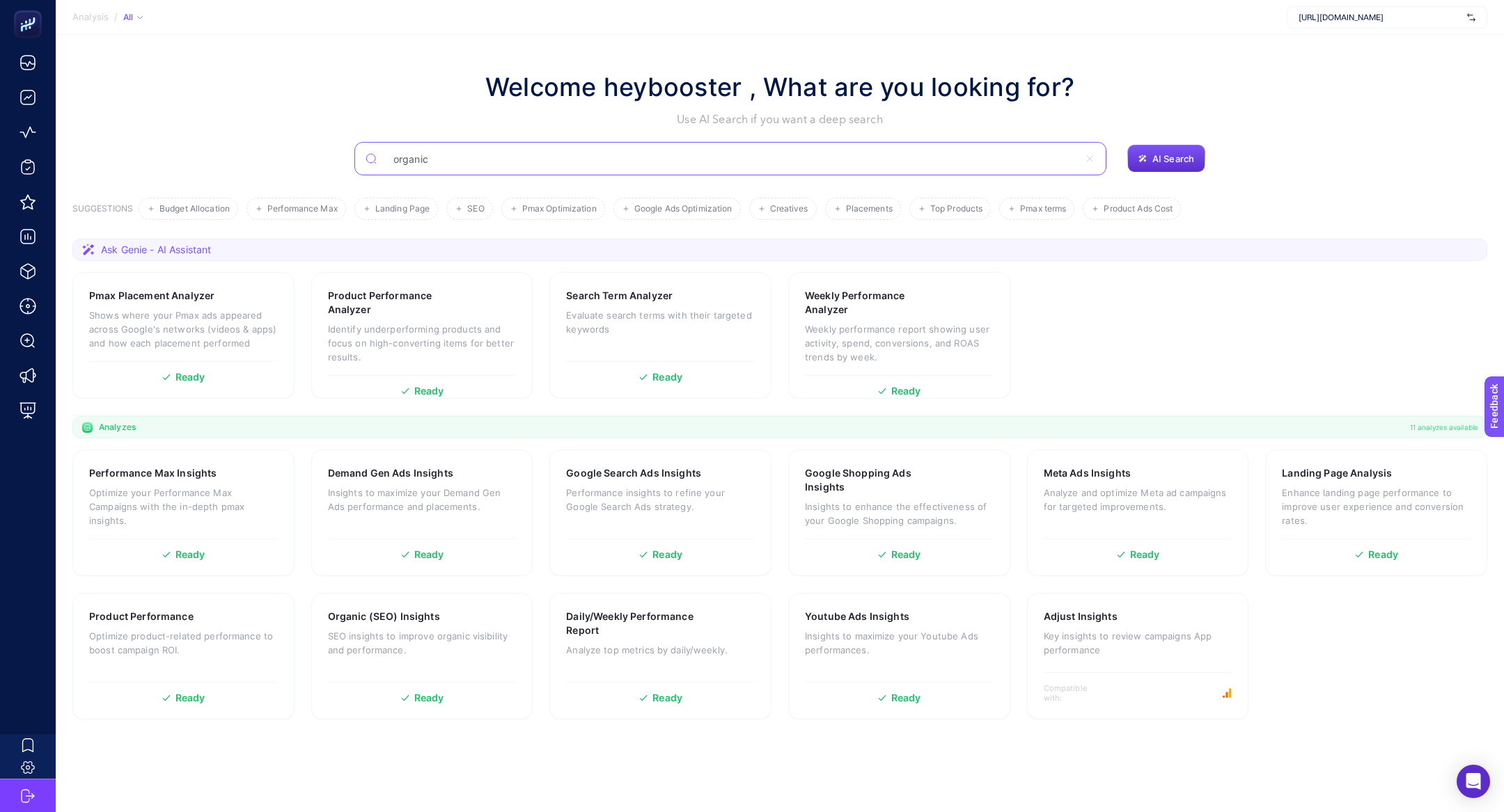
type input "organic"
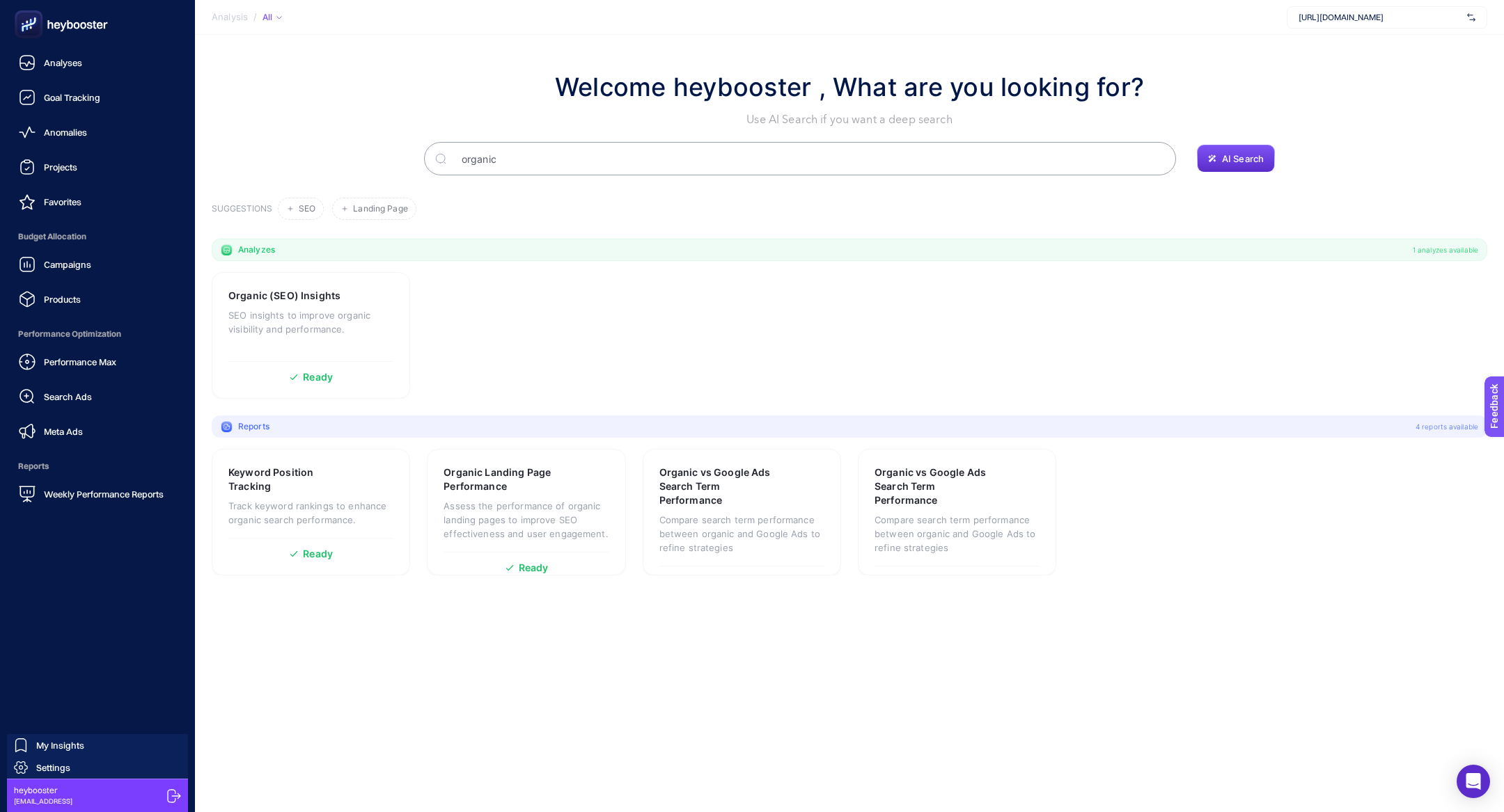
click at [27, 27] on icon at bounding box center [27, 28] width 0 height 3
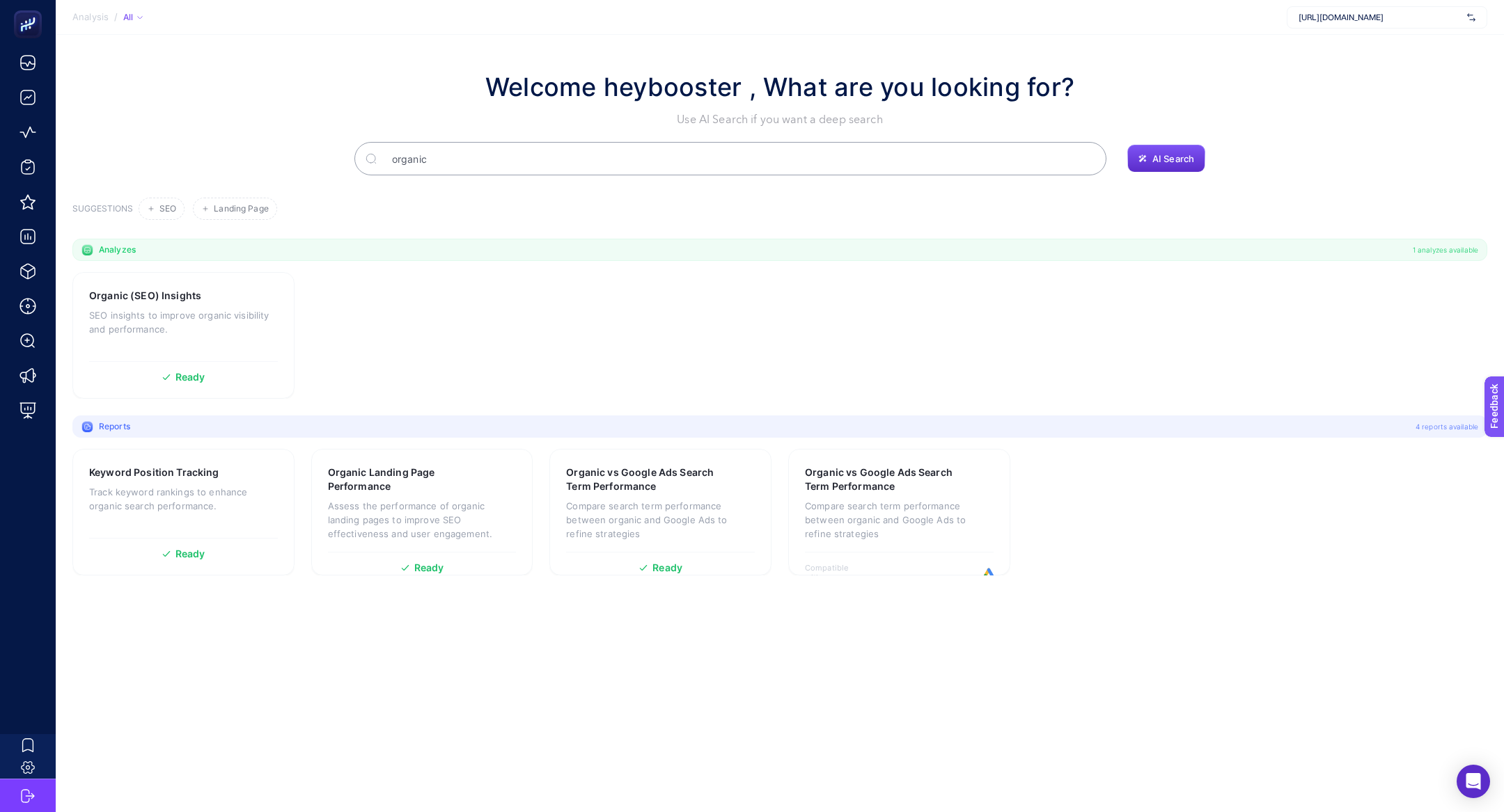
click at [506, 154] on input "organic" at bounding box center [737, 158] width 714 height 39
click at [506, 154] on input "organic" at bounding box center [730, 158] width 696 height 39
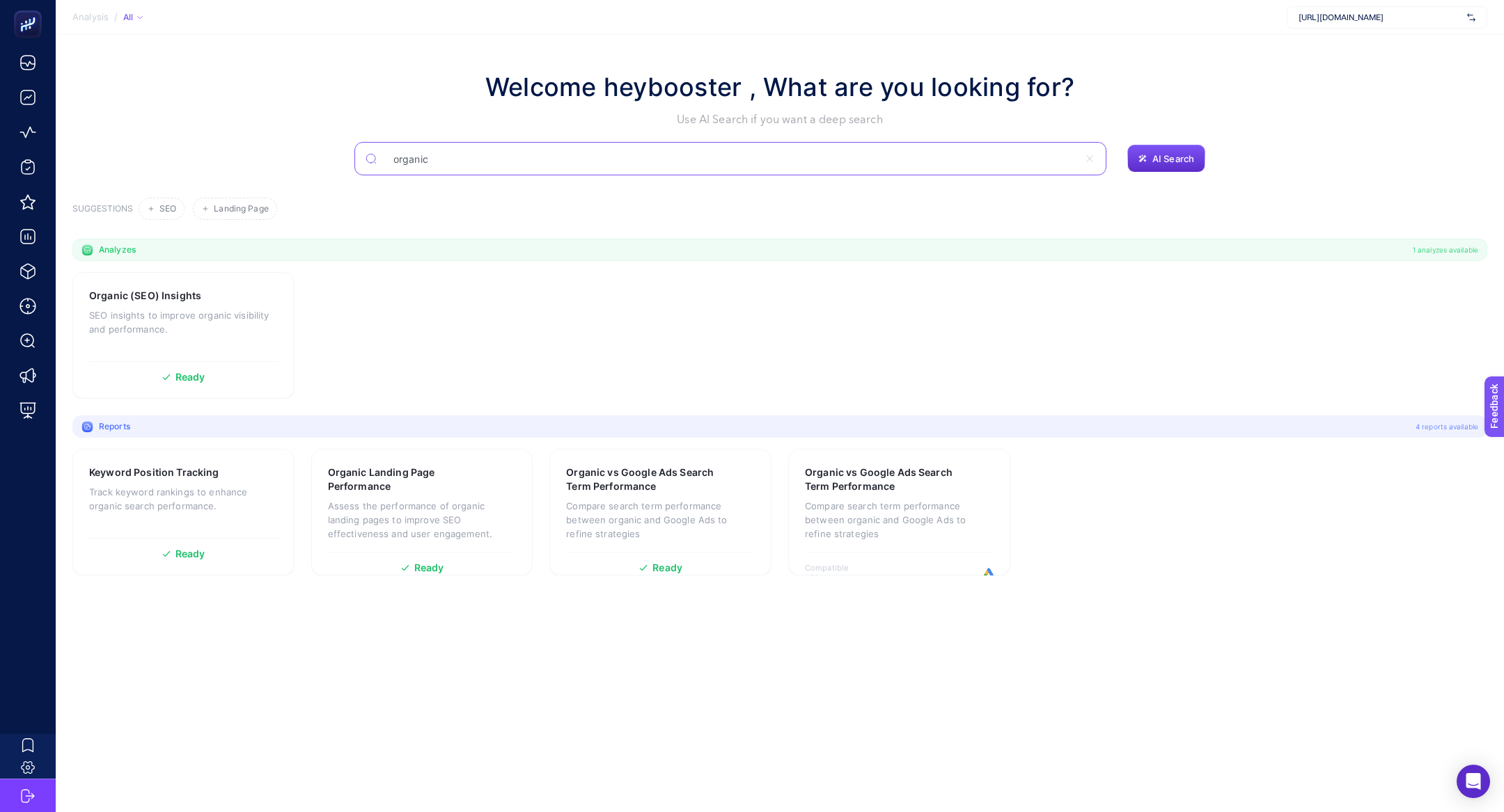
click at [506, 154] on input "organic" at bounding box center [730, 158] width 696 height 39
click at [506, 154] on input "organicdeman" at bounding box center [730, 158] width 696 height 39
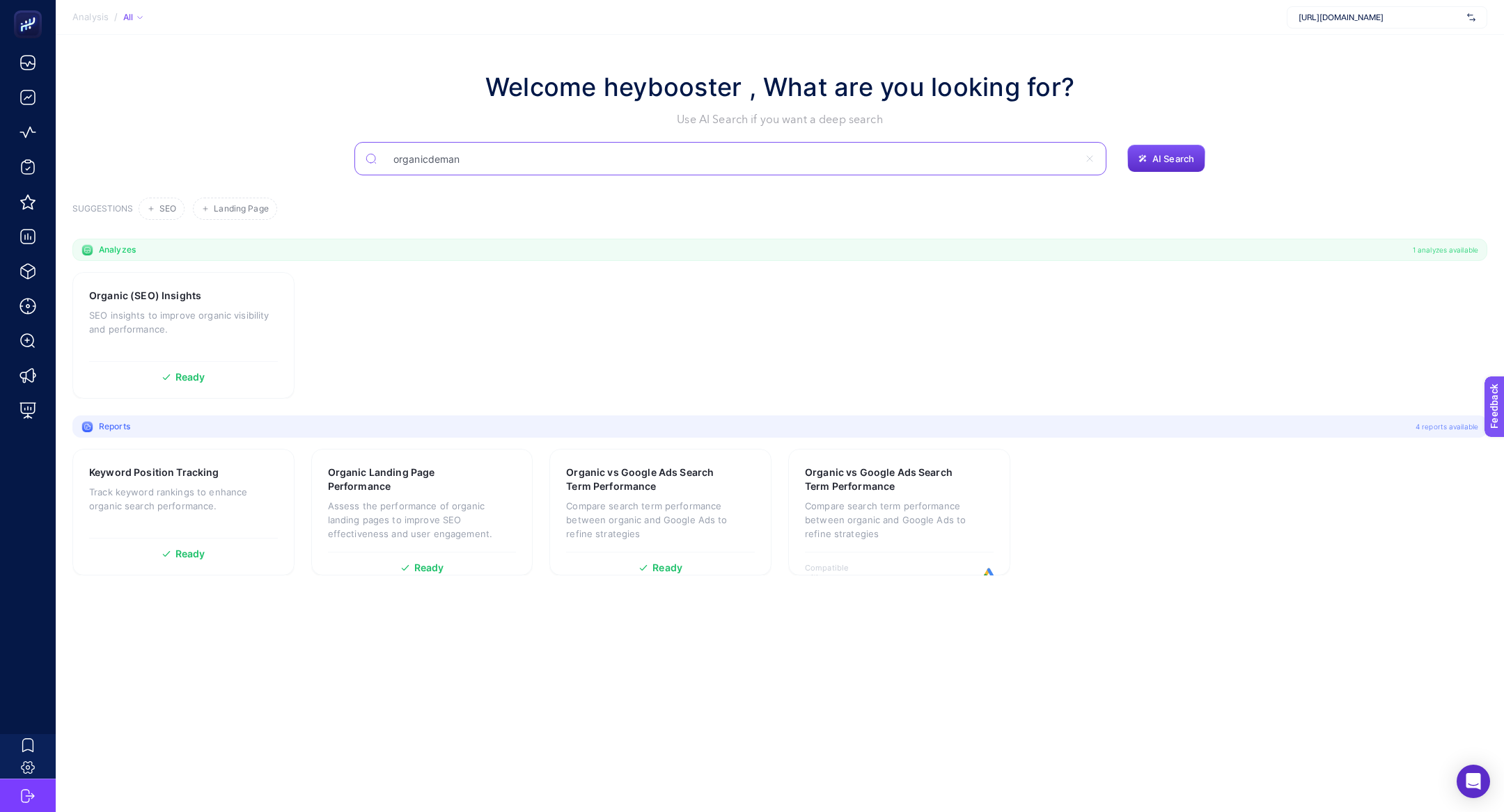
click at [506, 154] on input "organicdeman" at bounding box center [730, 158] width 696 height 39
type input "dema"
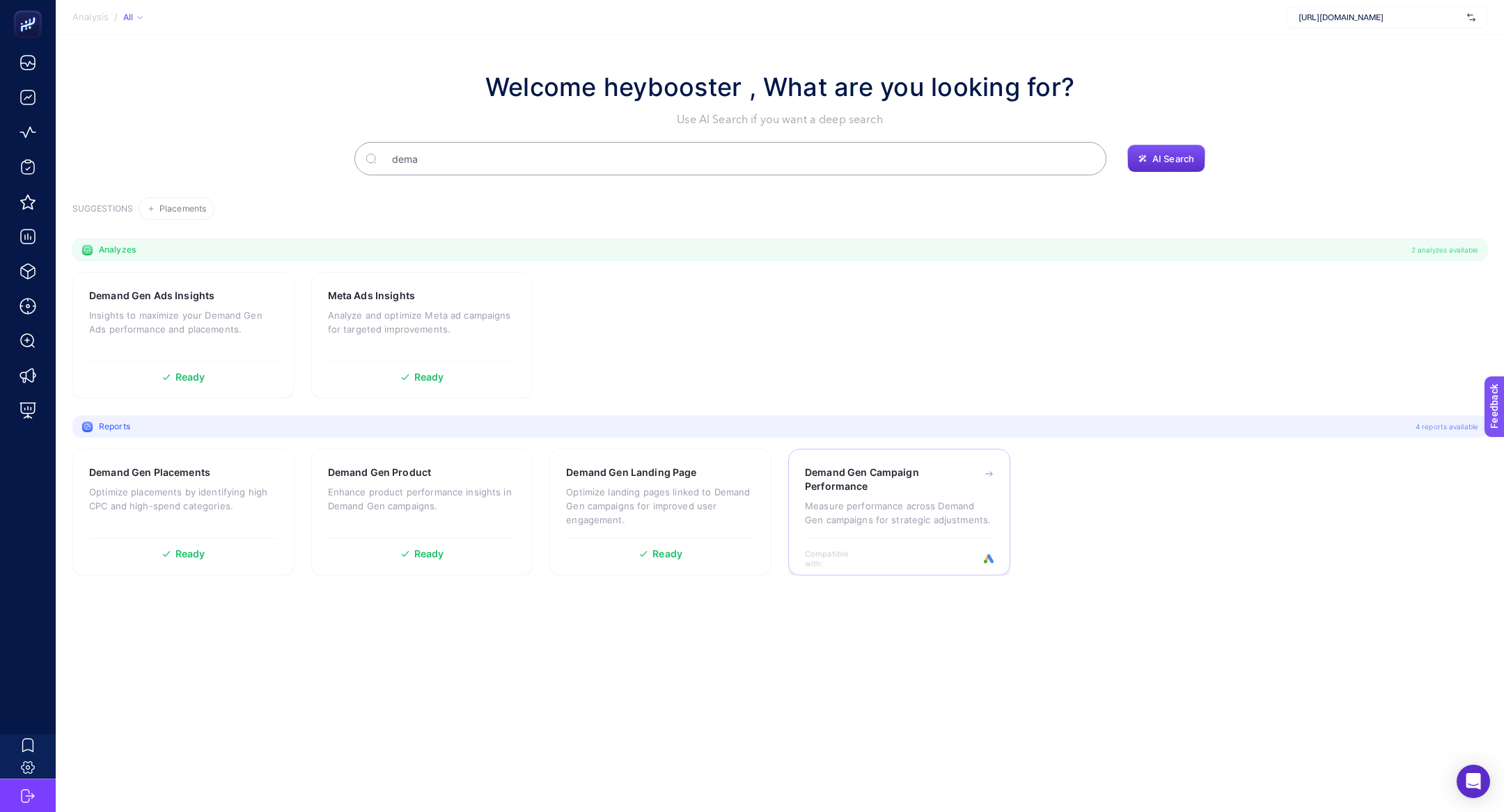
click at [872, 497] on div "Demand Gen Campaign Performance Measure performance across Demand Gen campaigns…" at bounding box center [898, 502] width 189 height 72
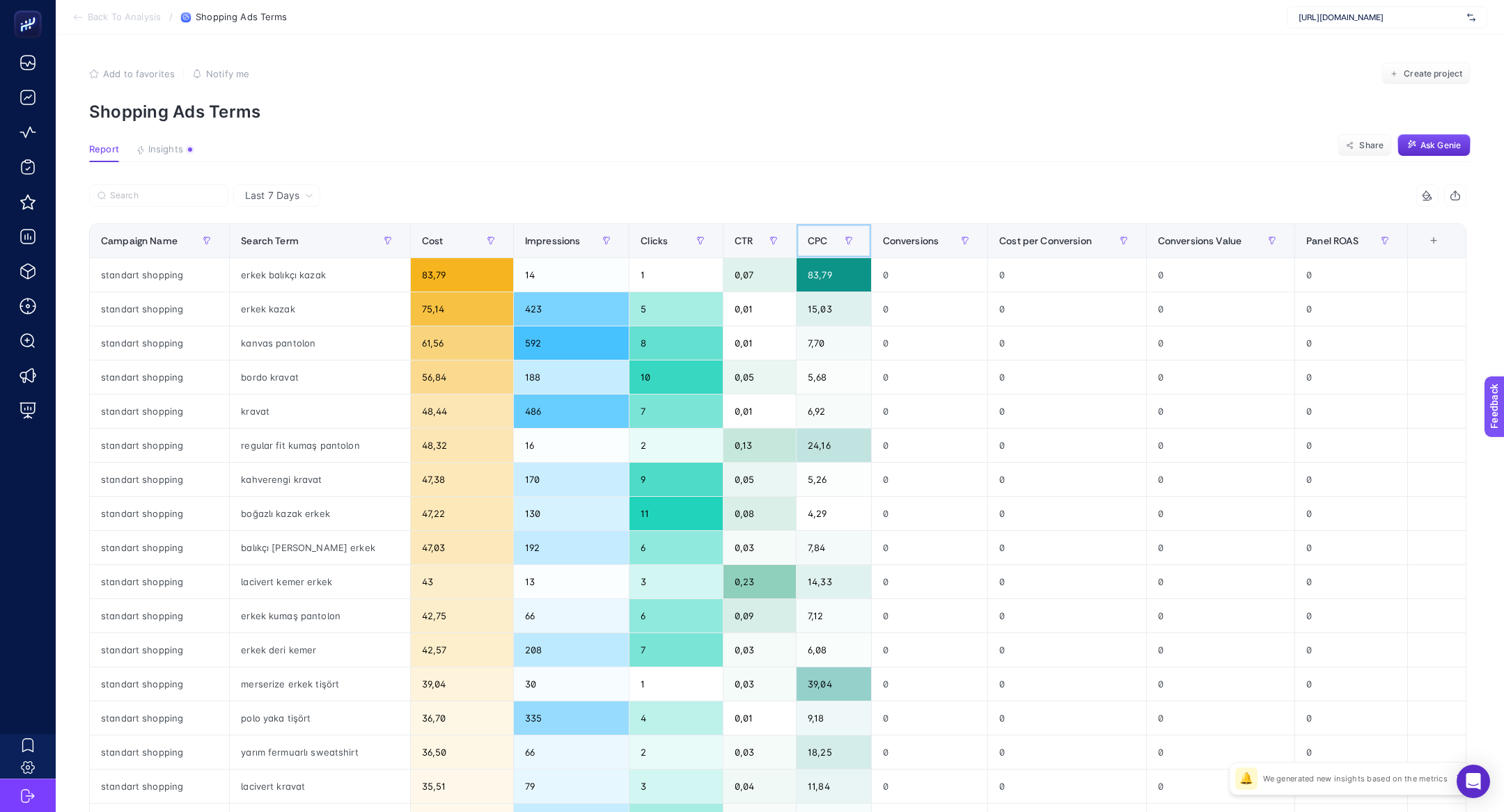
click at [817, 225] on th "CPC" at bounding box center [833, 241] width 75 height 34
click at [817, 241] on span "CPC" at bounding box center [817, 240] width 20 height 11
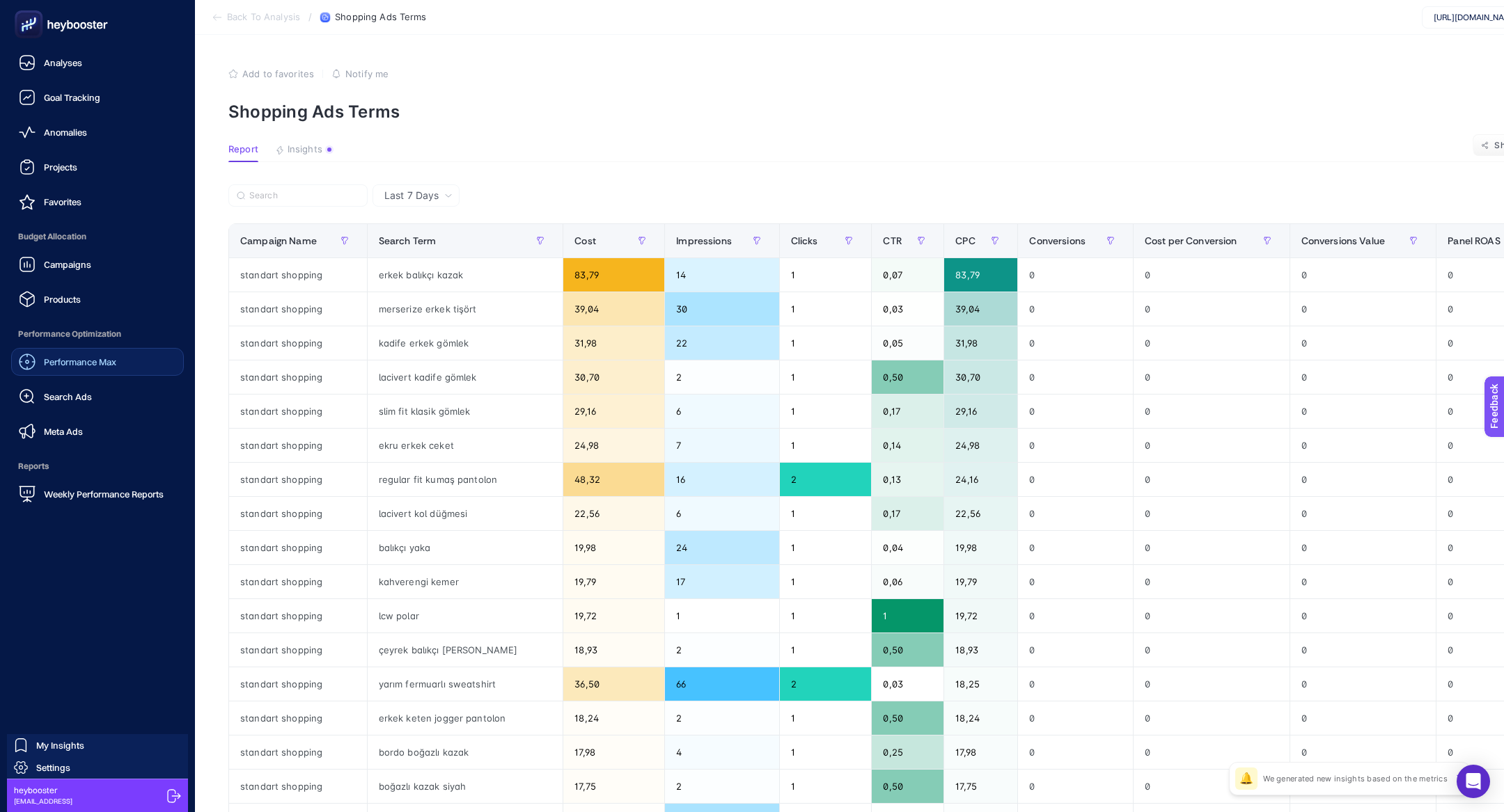
click at [48, 375] on link "Performance Max" at bounding box center [97, 362] width 173 height 27
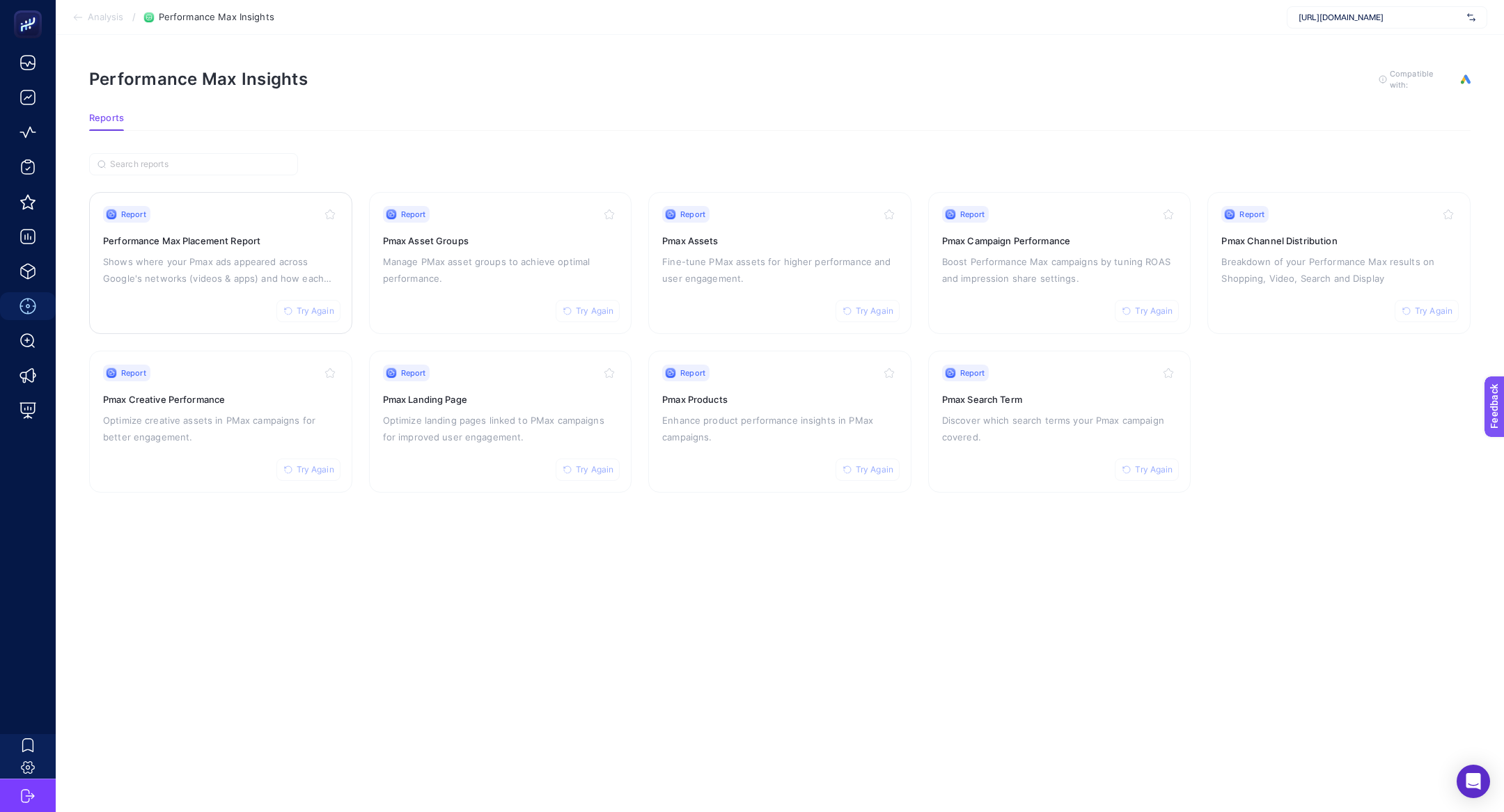
click at [199, 308] on div "Report Try Again Performance Max Placement Report Shows where your Pmax ads app…" at bounding box center [220, 263] width 235 height 114
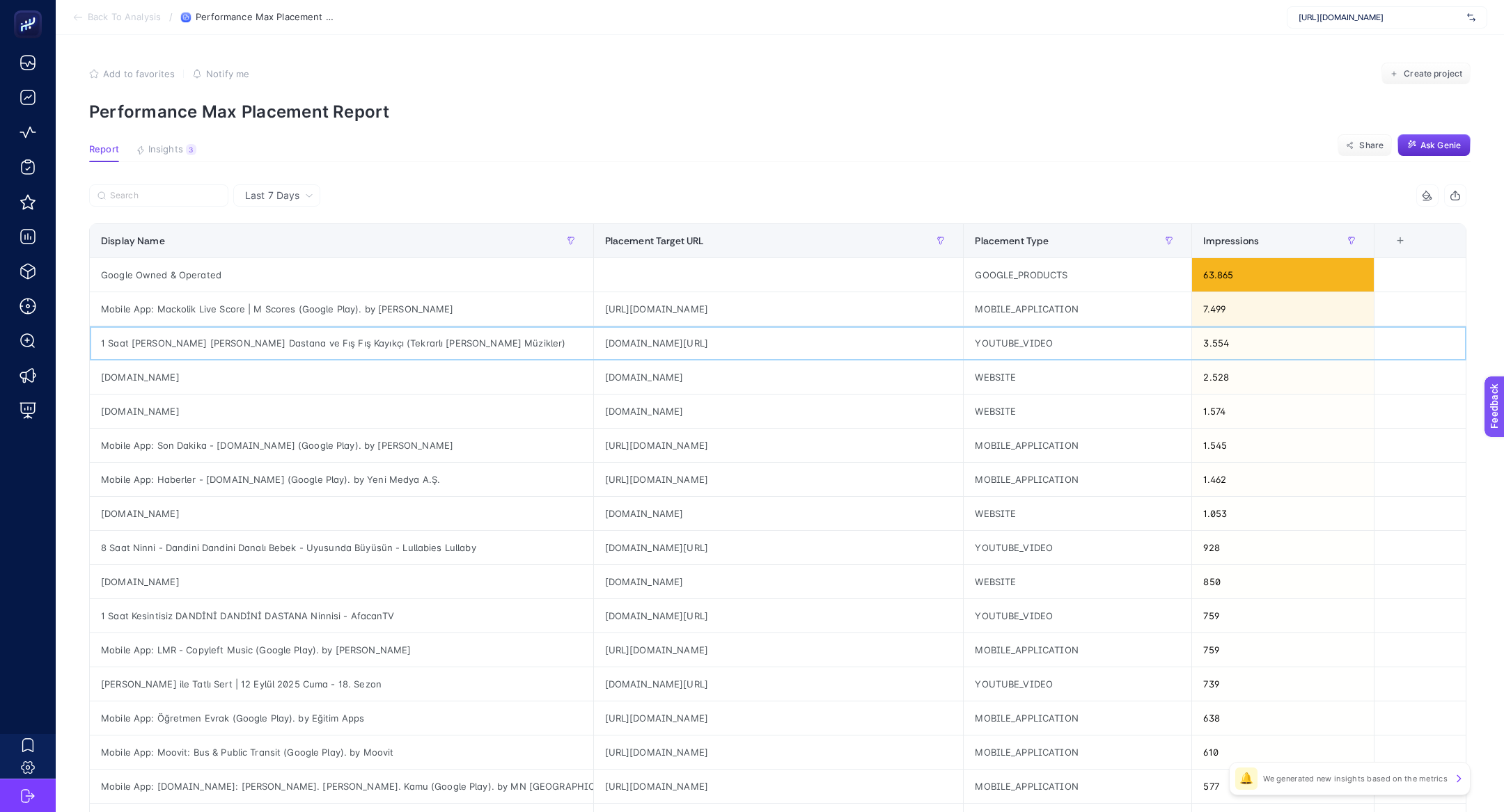
click at [334, 343] on div "1 Saat [PERSON_NAME] [PERSON_NAME] Dastana ve Fış Fış Kayıkçı (Tekrarlı [PERSON…" at bounding box center [341, 343] width 504 height 33
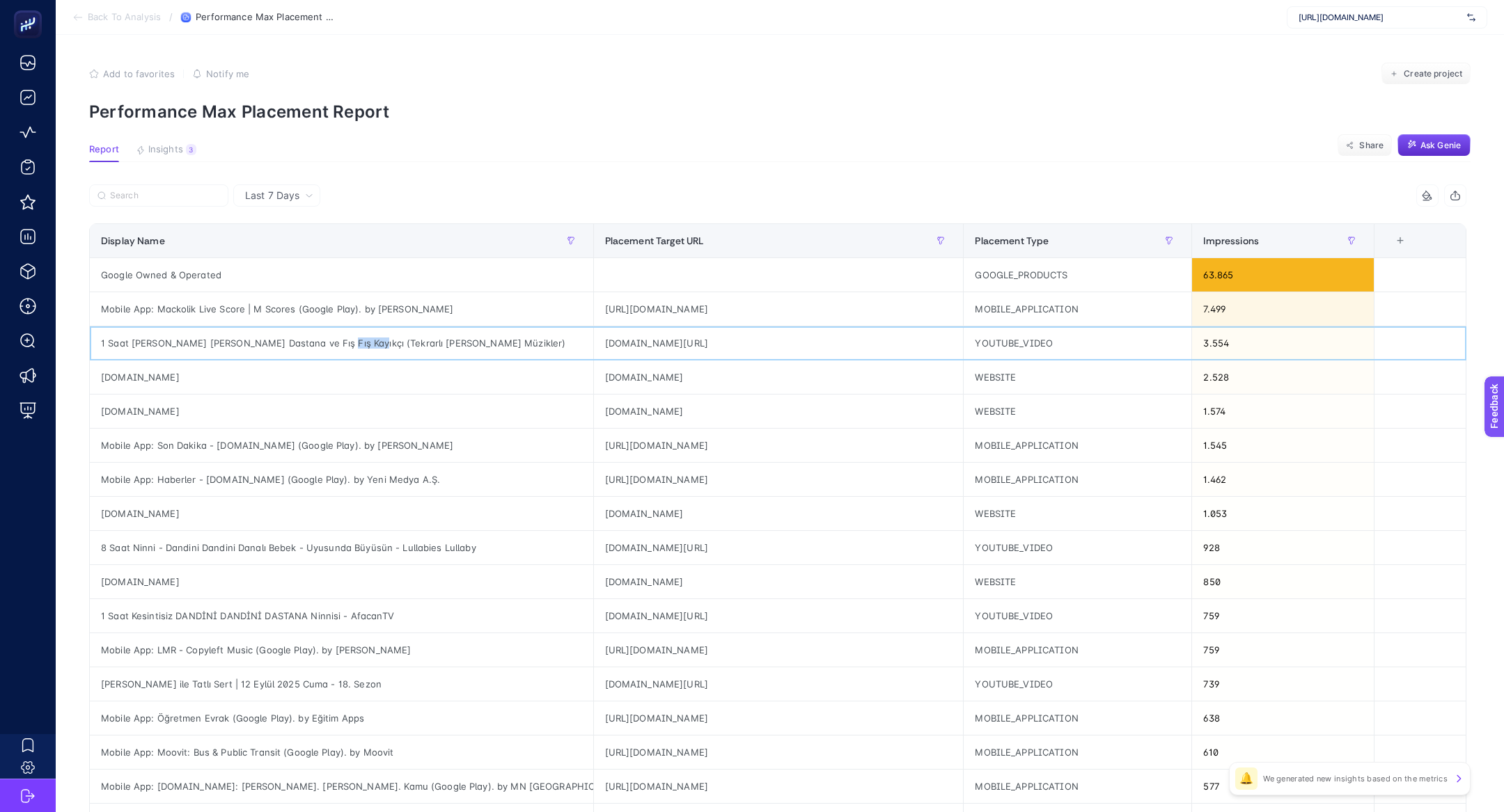
click at [334, 343] on div "1 Saat [PERSON_NAME] [PERSON_NAME] Dastana ve Fış Fış Kayıkçı (Tekrarlı [PERSON…" at bounding box center [341, 343] width 504 height 33
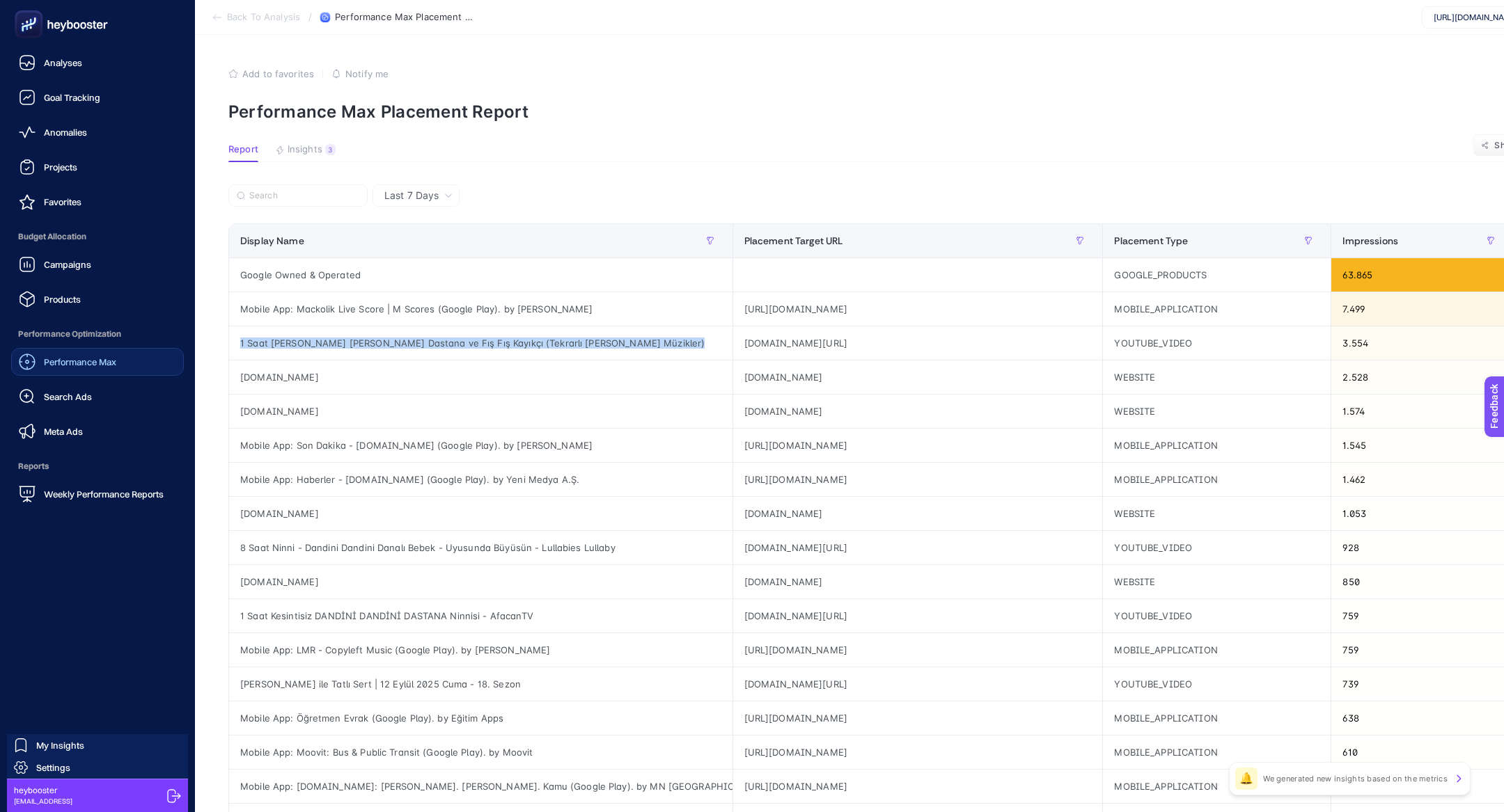
click at [59, 359] on span "Performance Max" at bounding box center [80, 362] width 72 height 11
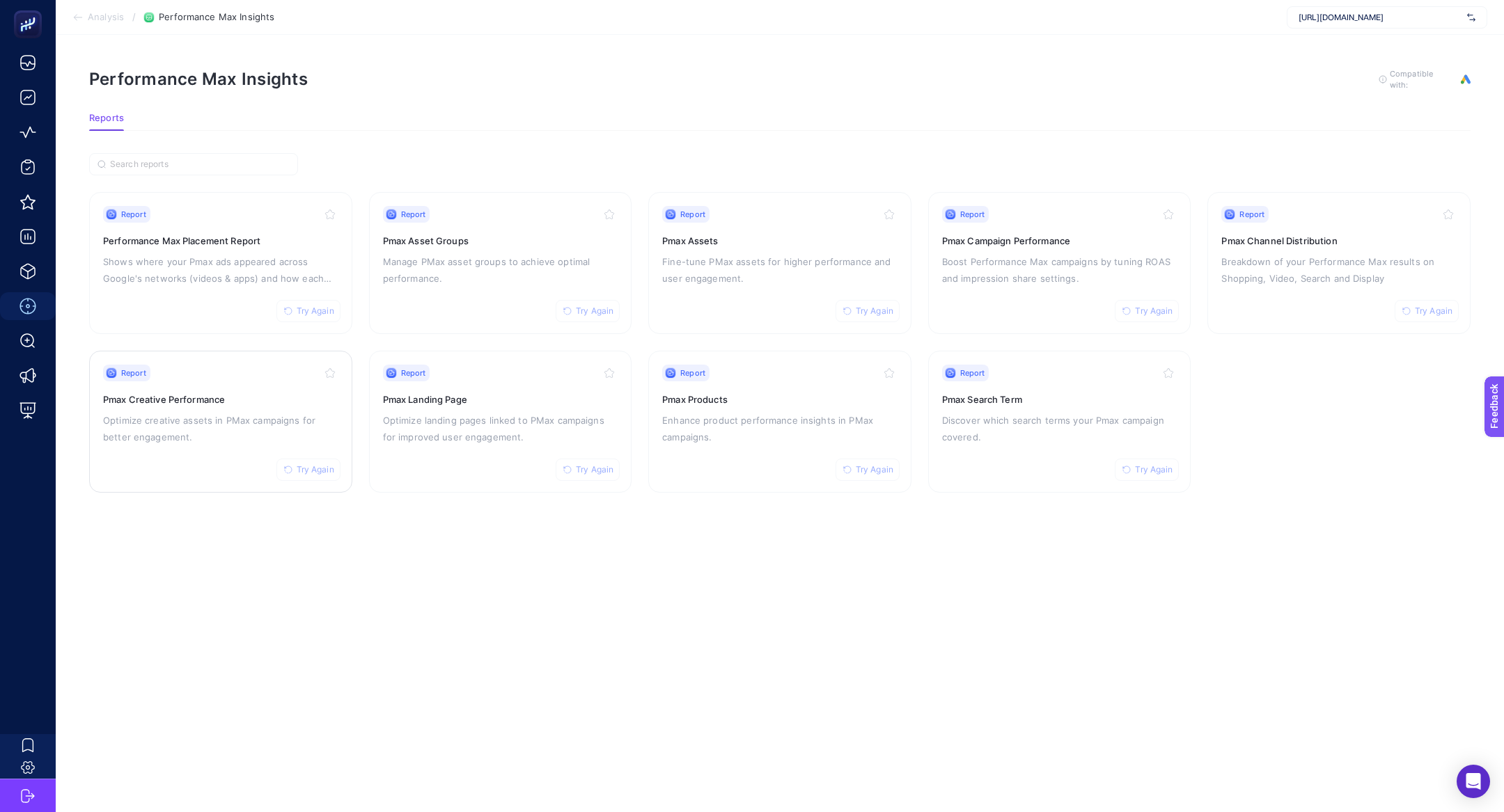
click at [217, 446] on div "Report Try Again Pmax Creative Performance Optimize creative assets in PMax cam…" at bounding box center [220, 422] width 235 height 114
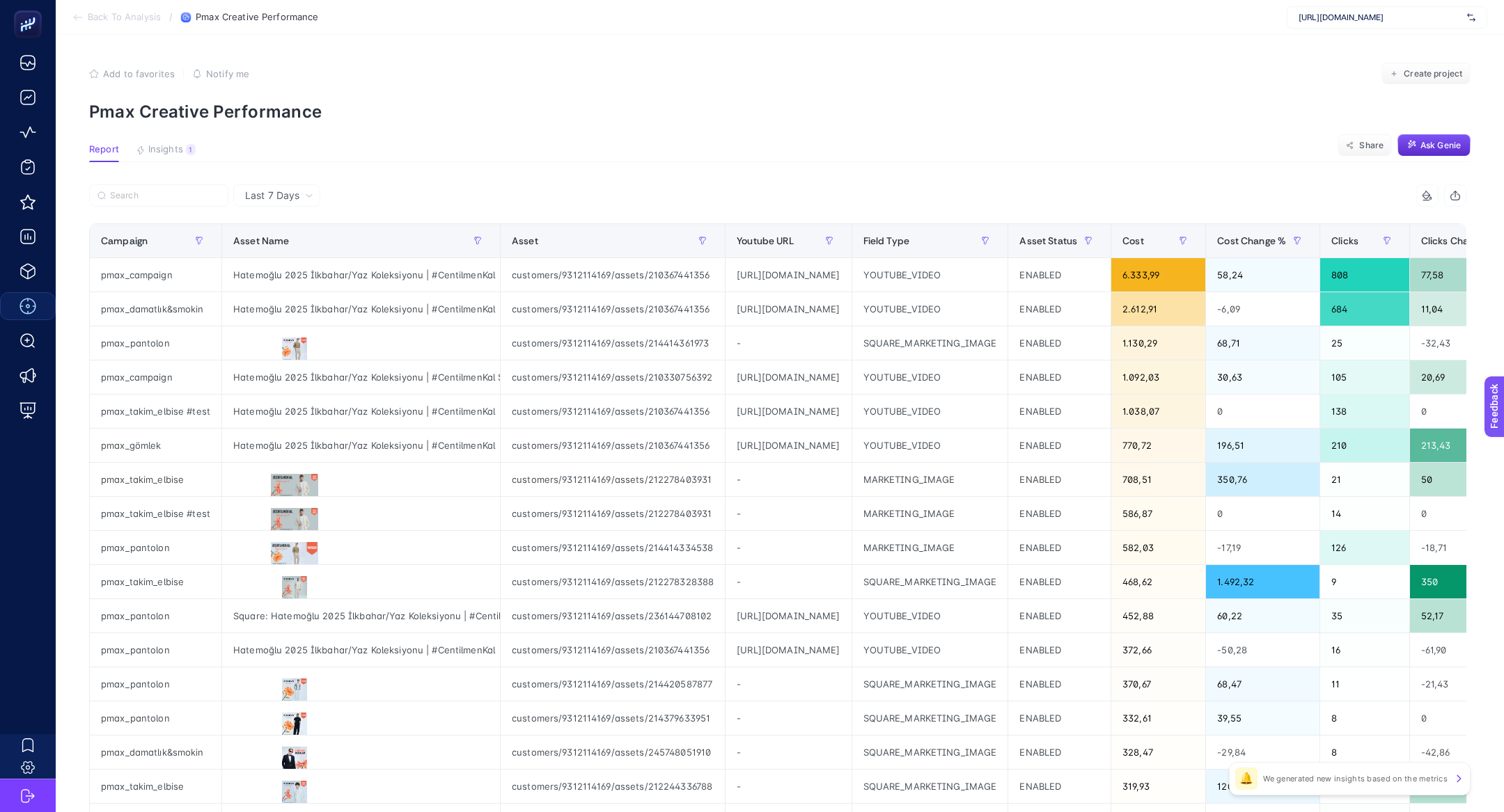
click at [986, 111] on p "Pmax Creative Performance" at bounding box center [779, 111] width 1381 height 20
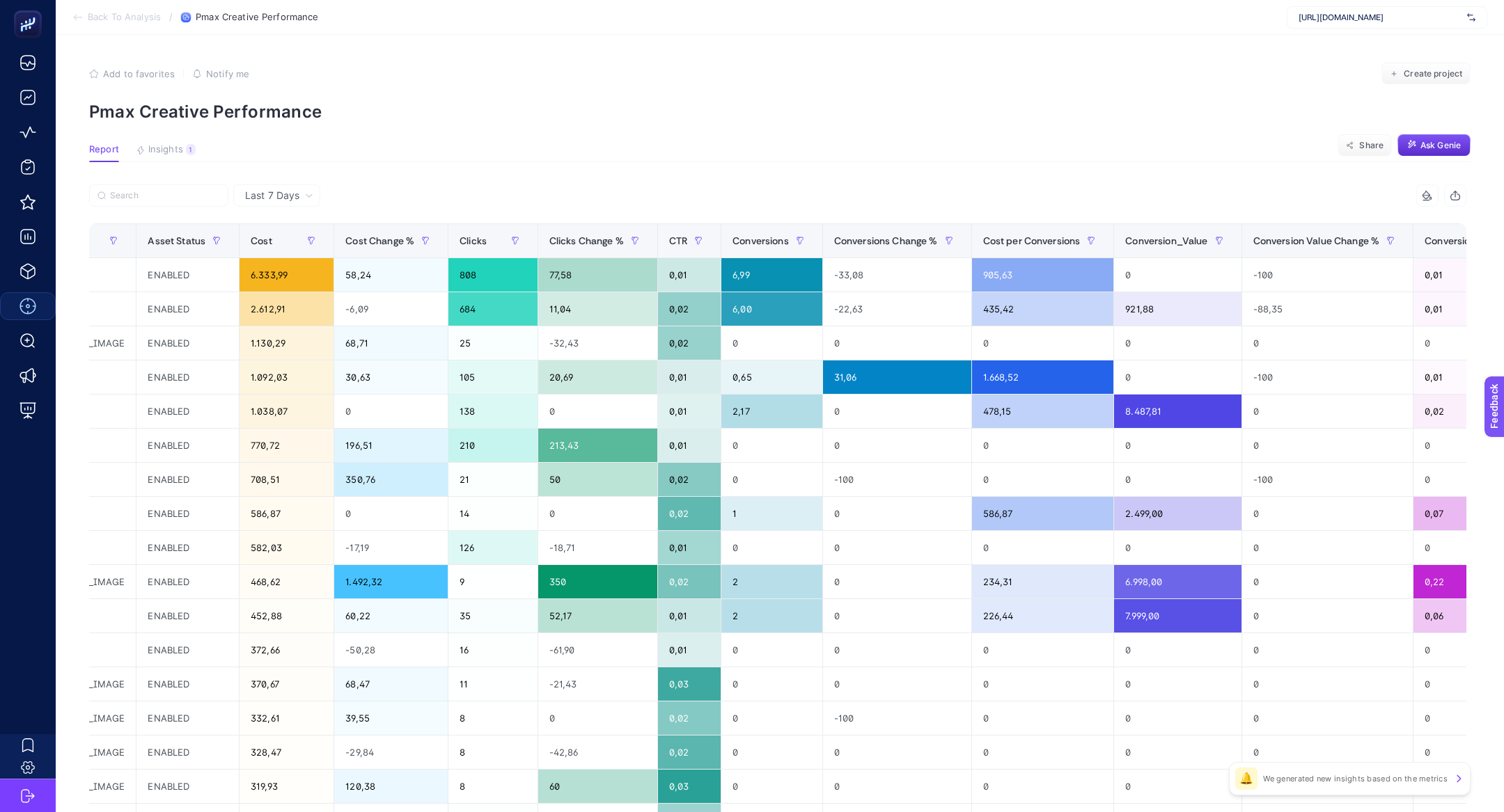
scroll to position [0, 1113]
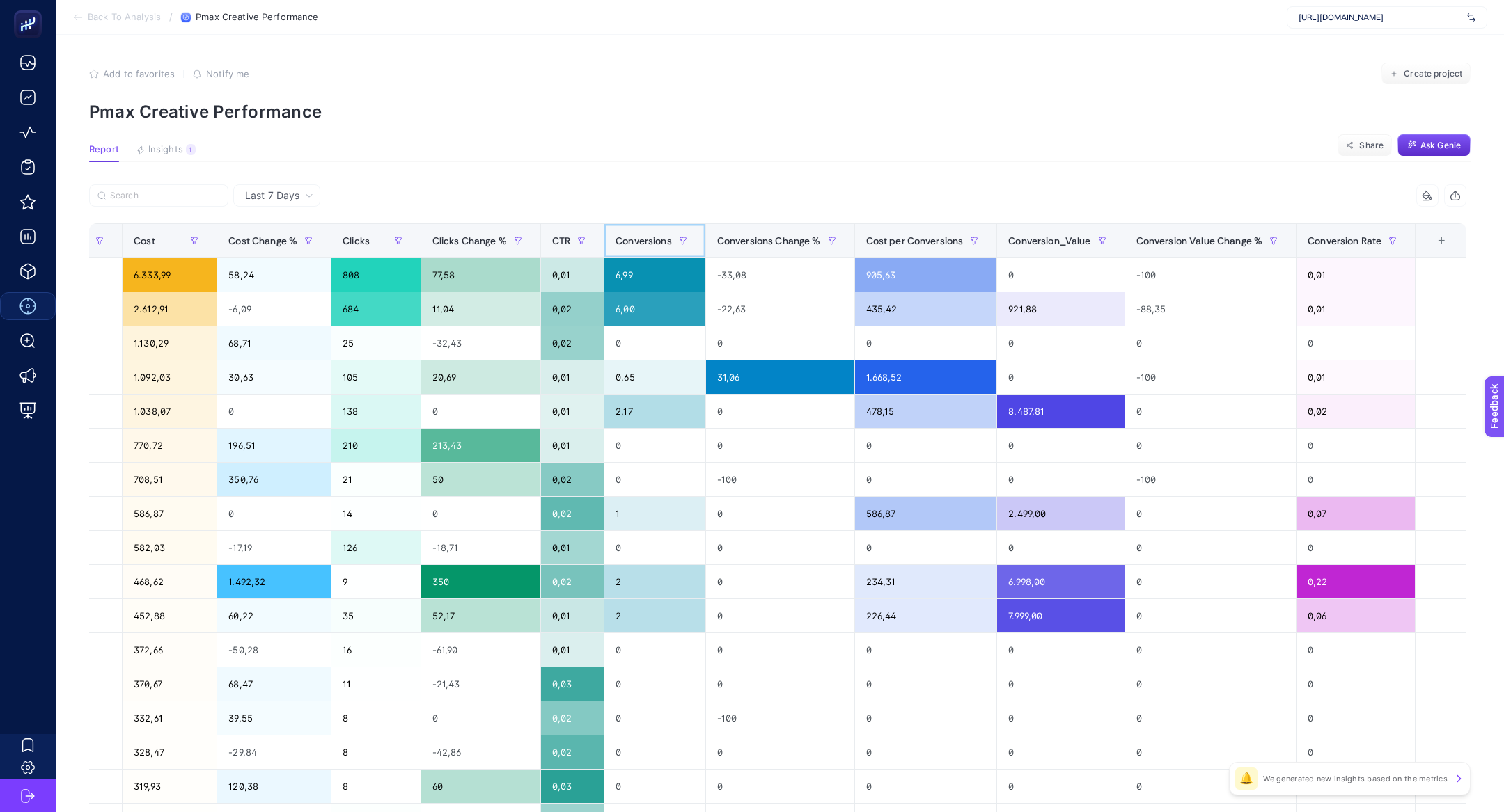
click at [634, 243] on span "Conversions" at bounding box center [644, 240] width 56 height 11
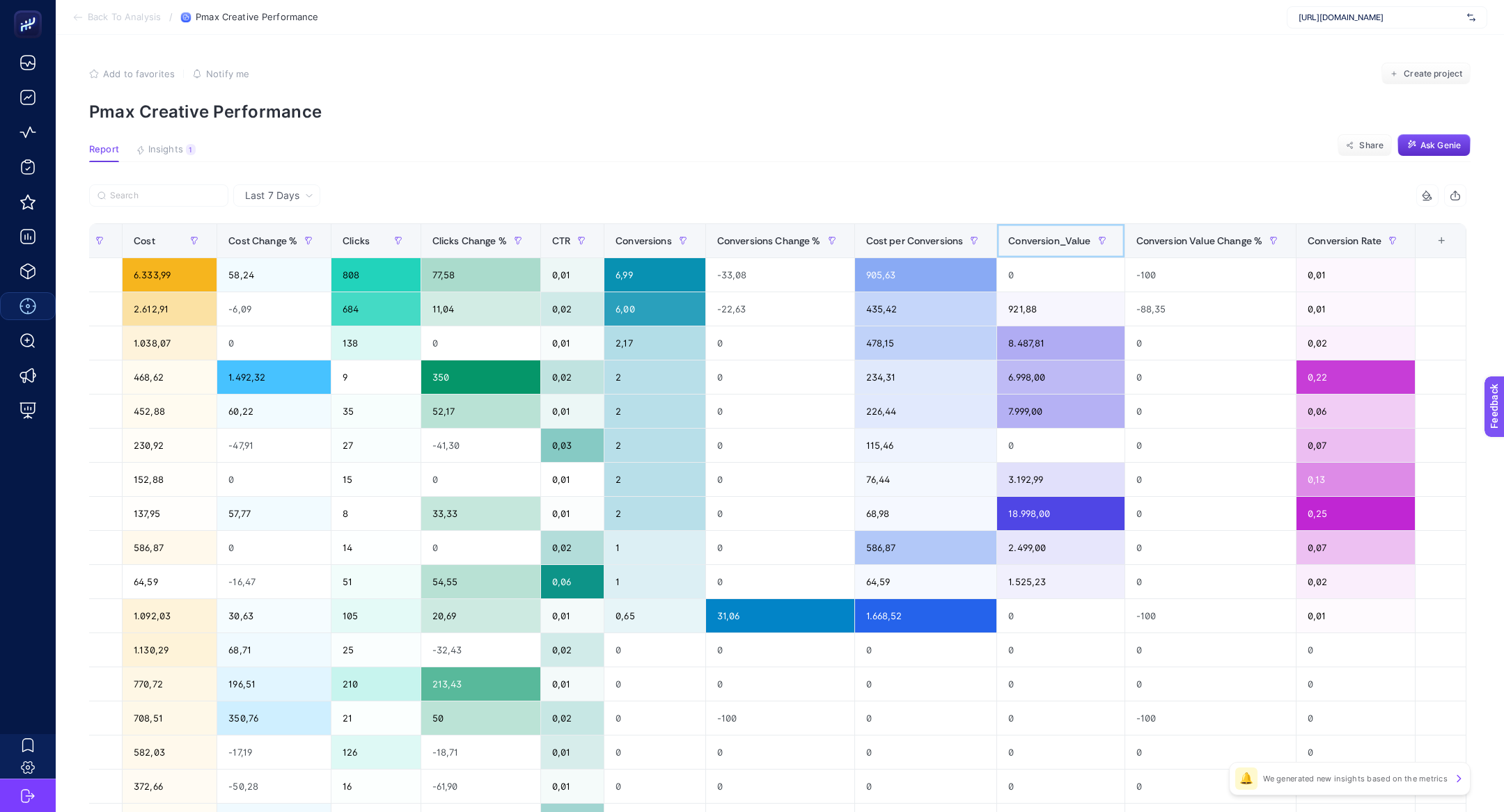
click at [1043, 240] on span "Conversion_Value" at bounding box center [1049, 240] width 82 height 11
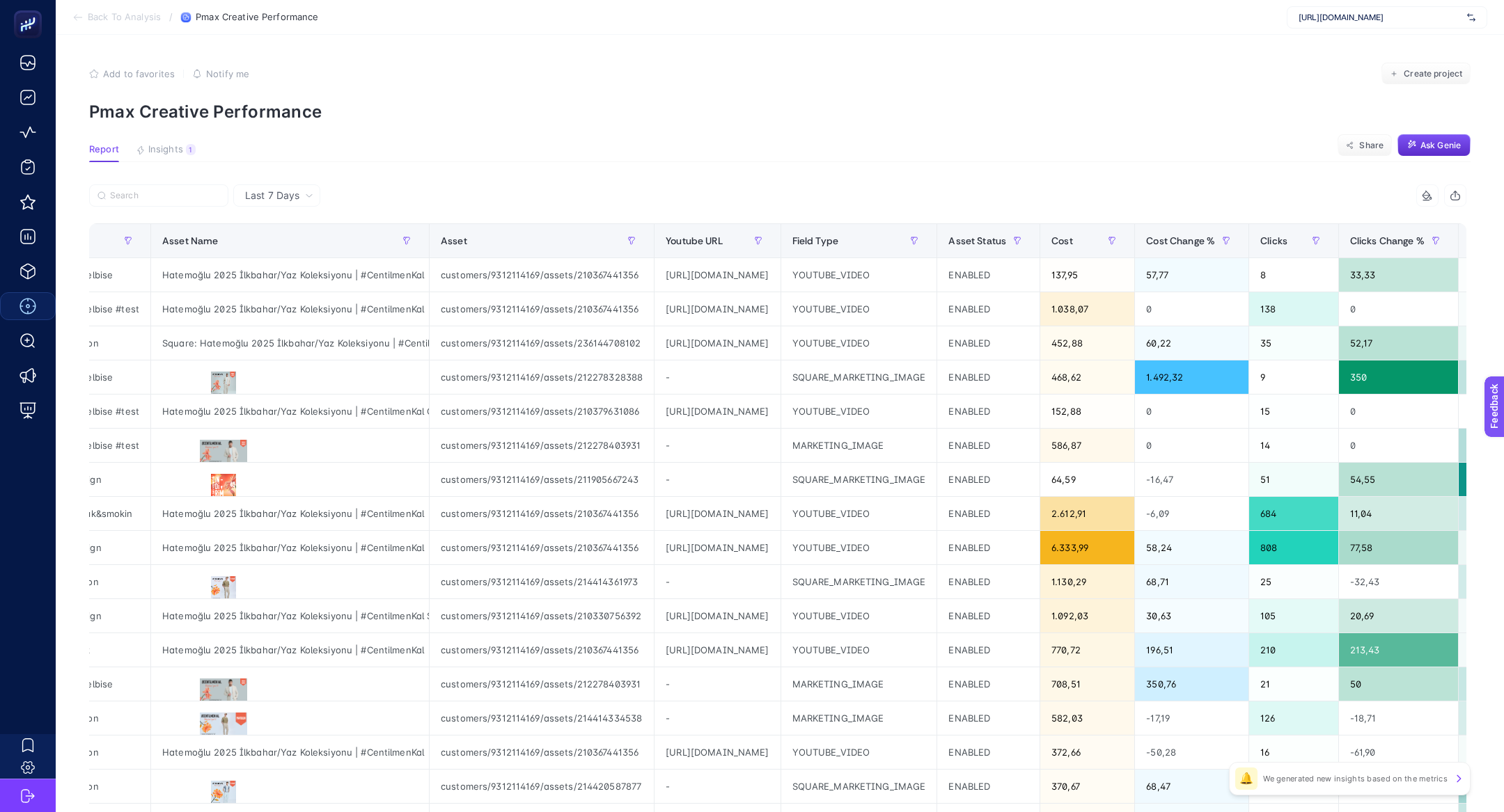
scroll to position [0, 0]
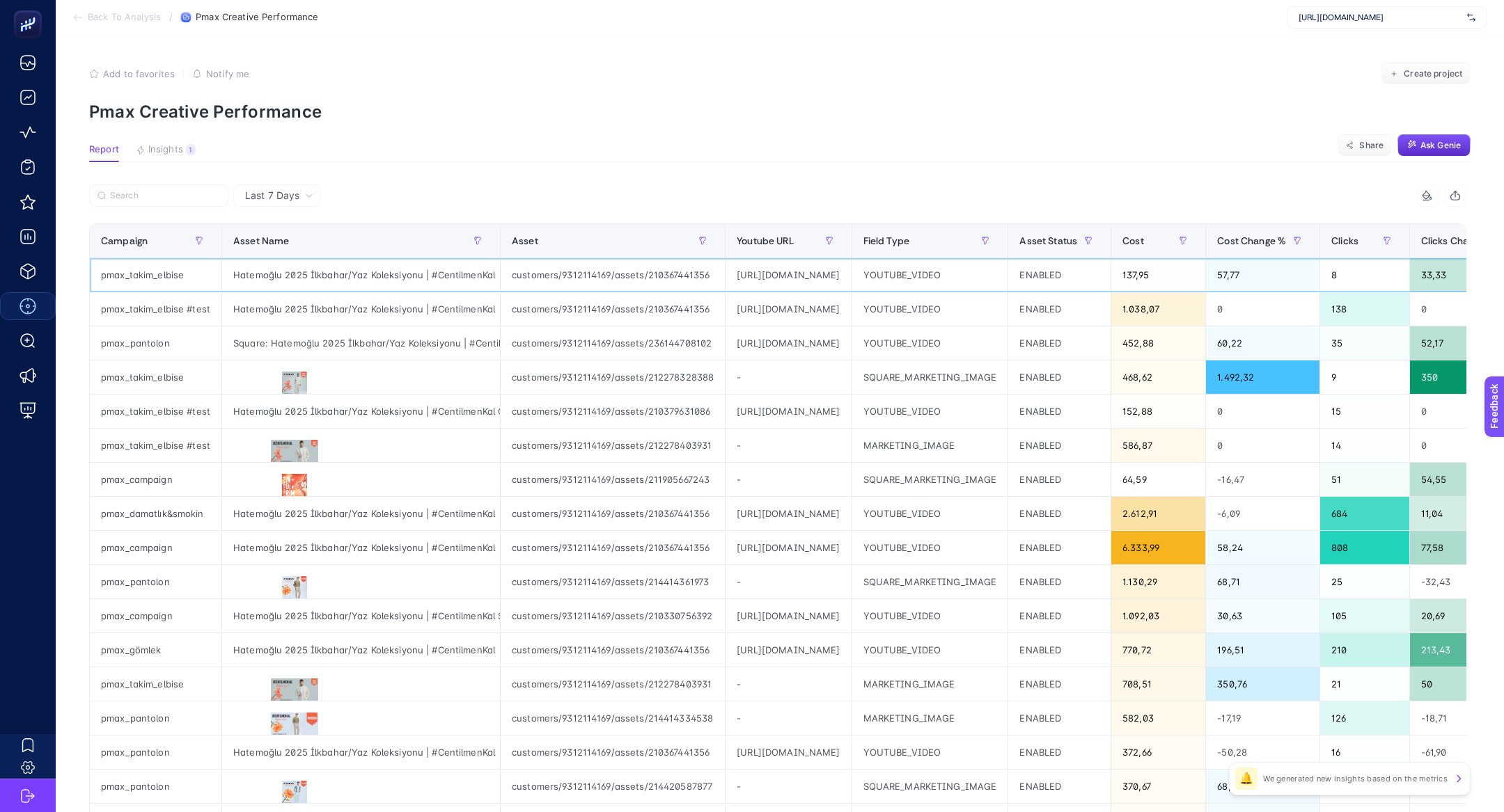
click at [755, 281] on div "[URL][DOMAIN_NAME]" at bounding box center [788, 275] width 125 height 33
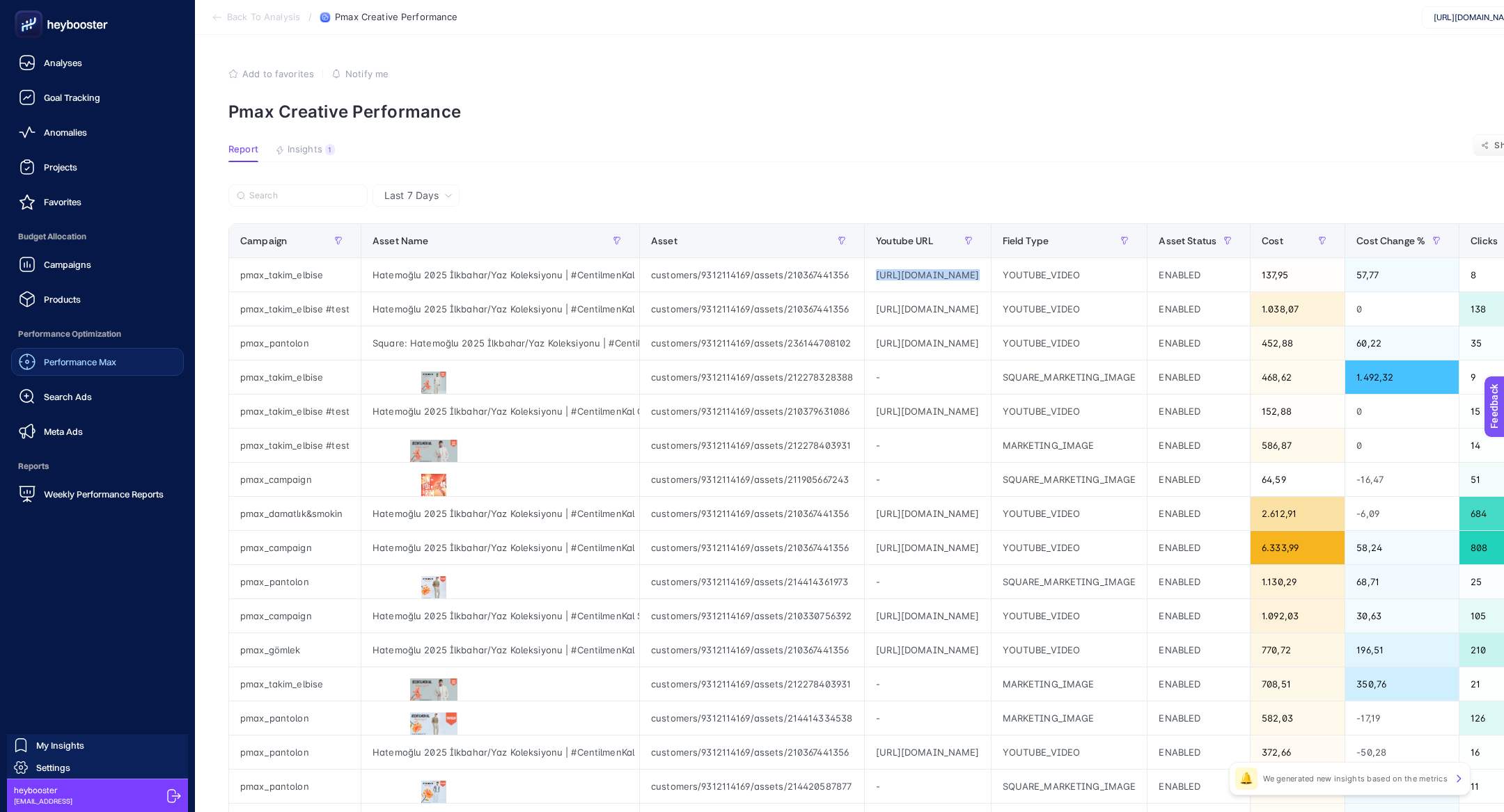
click at [77, 365] on span "Performance Max" at bounding box center [80, 362] width 72 height 11
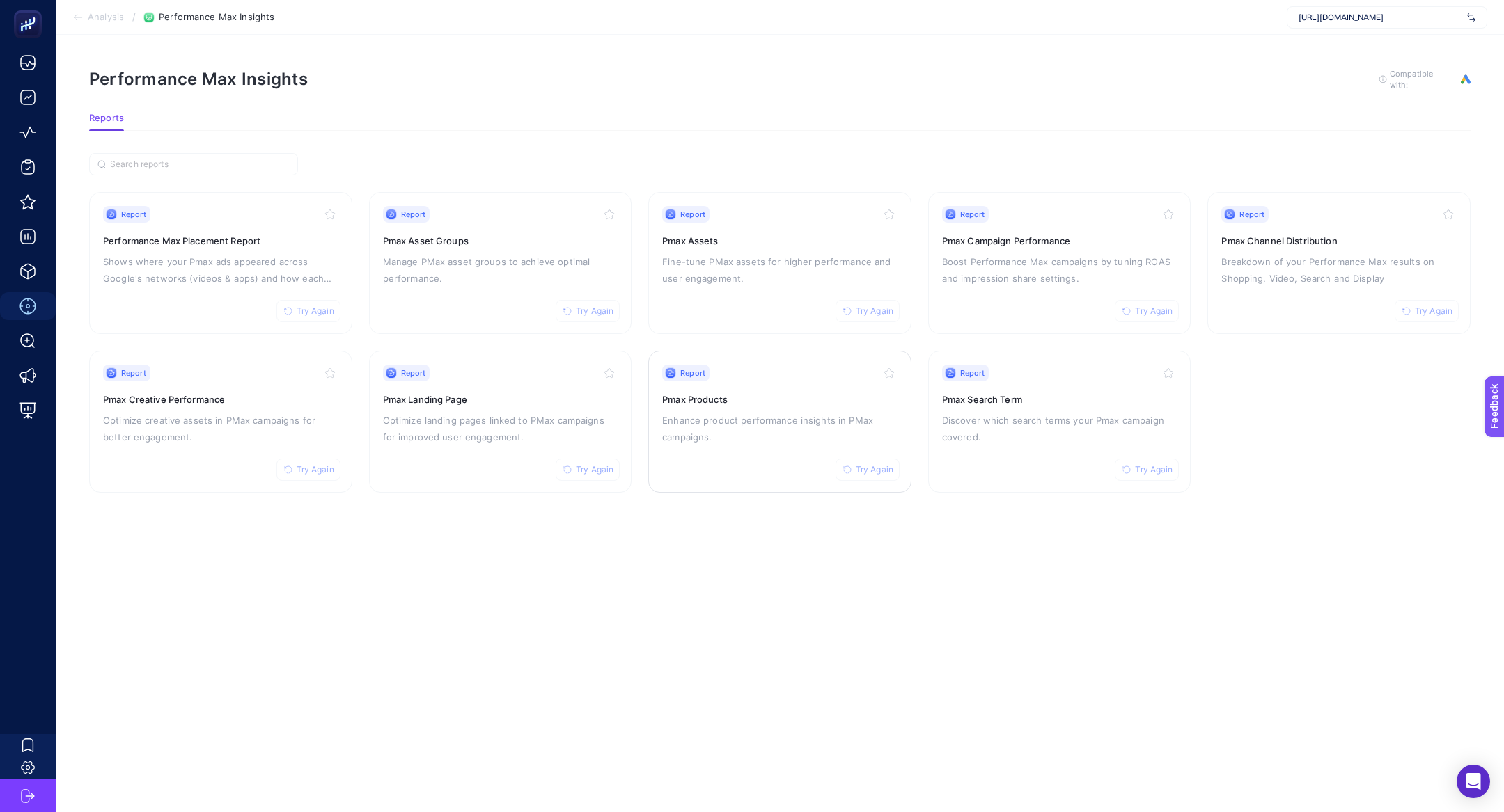
click at [830, 382] on div "Report Try Again Pmax Products Enhance product performance insights in PMax cam…" at bounding box center [779, 422] width 235 height 114
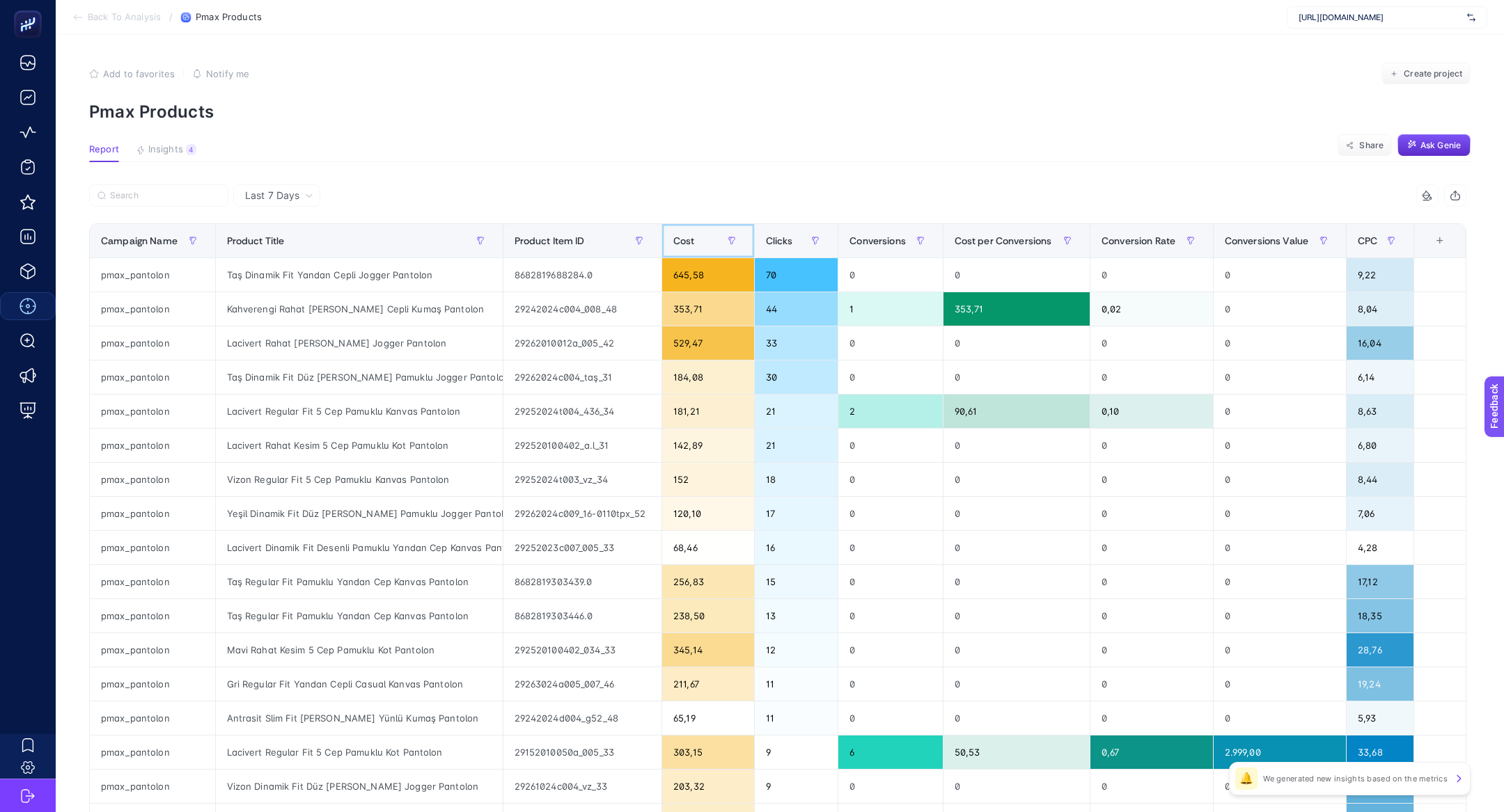
click at [686, 236] on span "Cost" at bounding box center [684, 240] width 22 height 11
click at [686, 236] on div "Cost" at bounding box center [708, 241] width 69 height 22
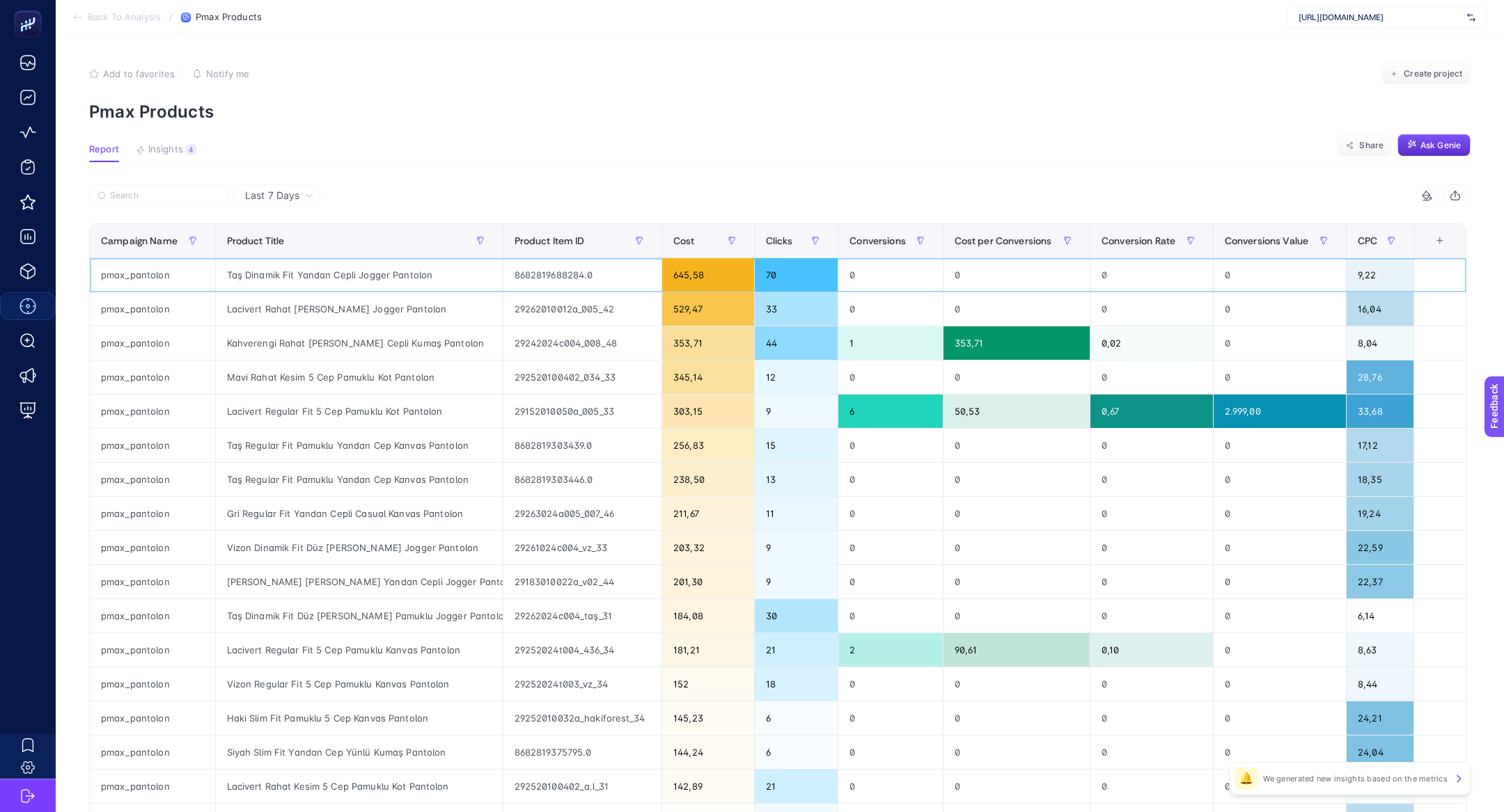
click at [442, 278] on div "Taş Dinamik Fit Yandan Cepli Jogger Pantolon" at bounding box center [359, 275] width 286 height 33
copy tr "Taş Dinamik Fit Yandan Cepli Jogger Pantolon"
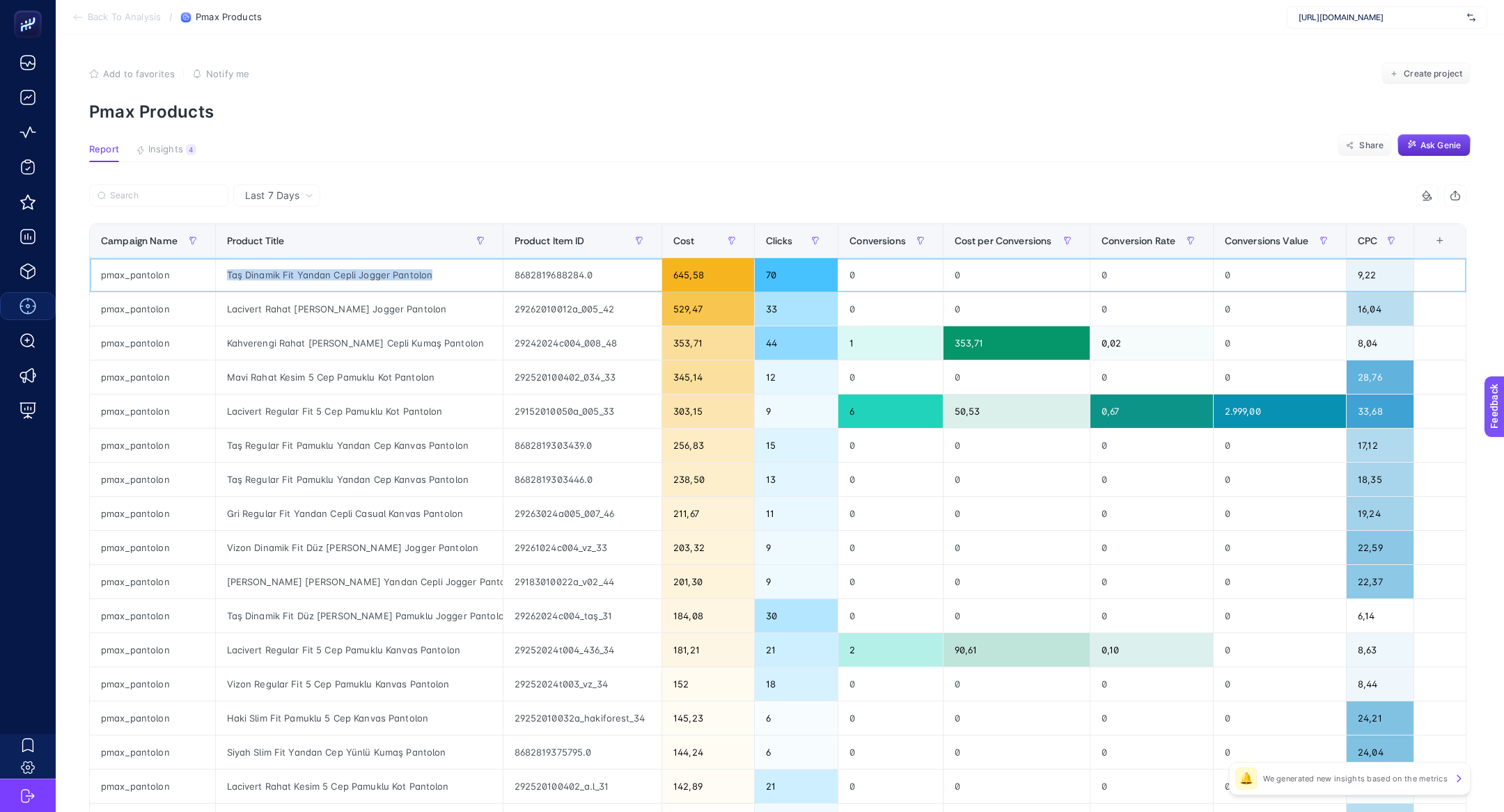
click at [521, 272] on div "8682819688284.0" at bounding box center [582, 275] width 158 height 33
copy div "8682819688284.0"
click at [370, 273] on div "Taş Dinamik Fit Yandan Cepli Jogger Pantolon" at bounding box center [359, 275] width 286 height 33
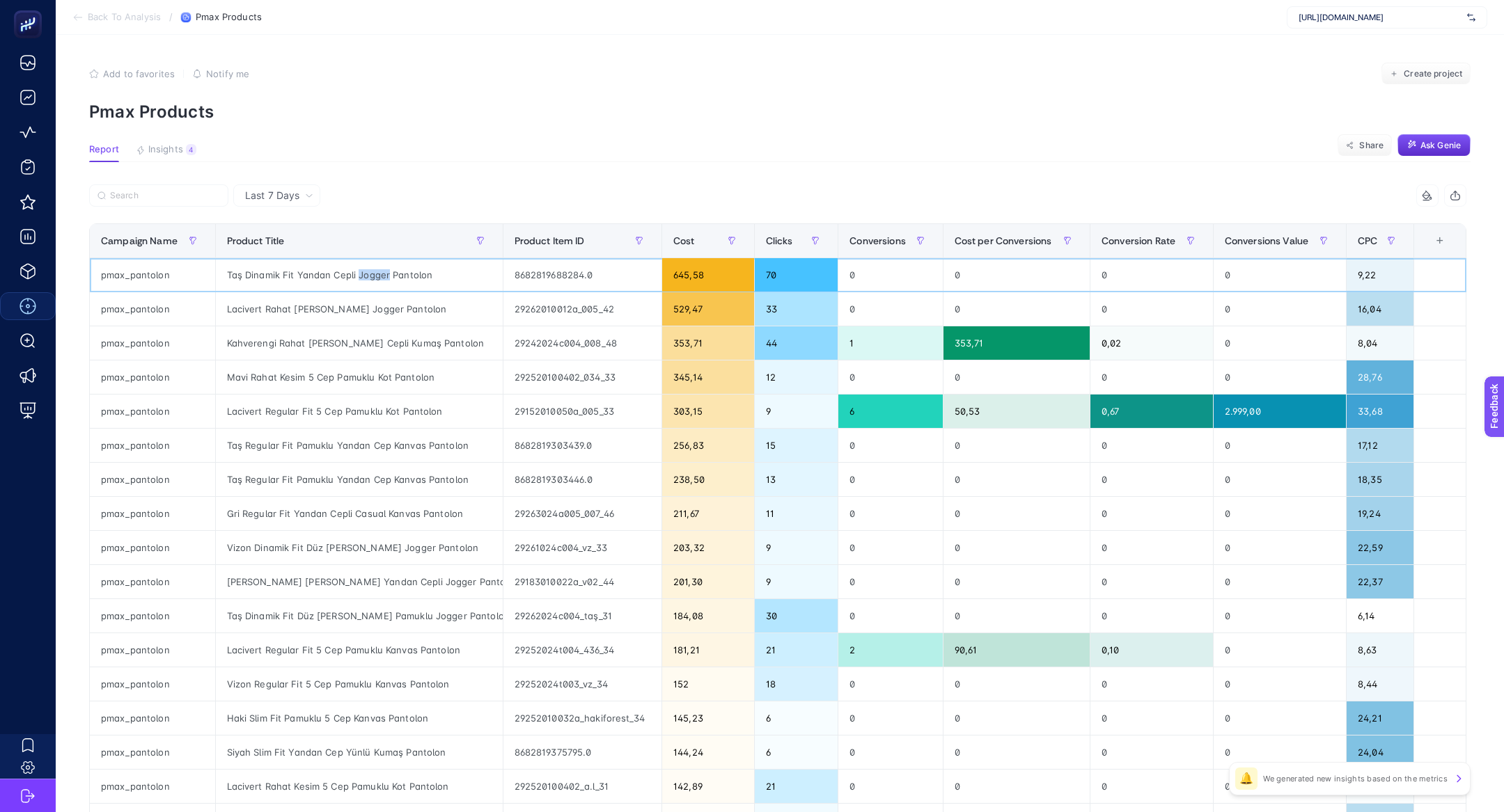
click at [370, 273] on div "Taş Dinamik Fit Yandan Cepli Jogger Pantolon" at bounding box center [359, 275] width 286 height 33
click at [1361, 254] on th "CPC" at bounding box center [1380, 241] width 67 height 34
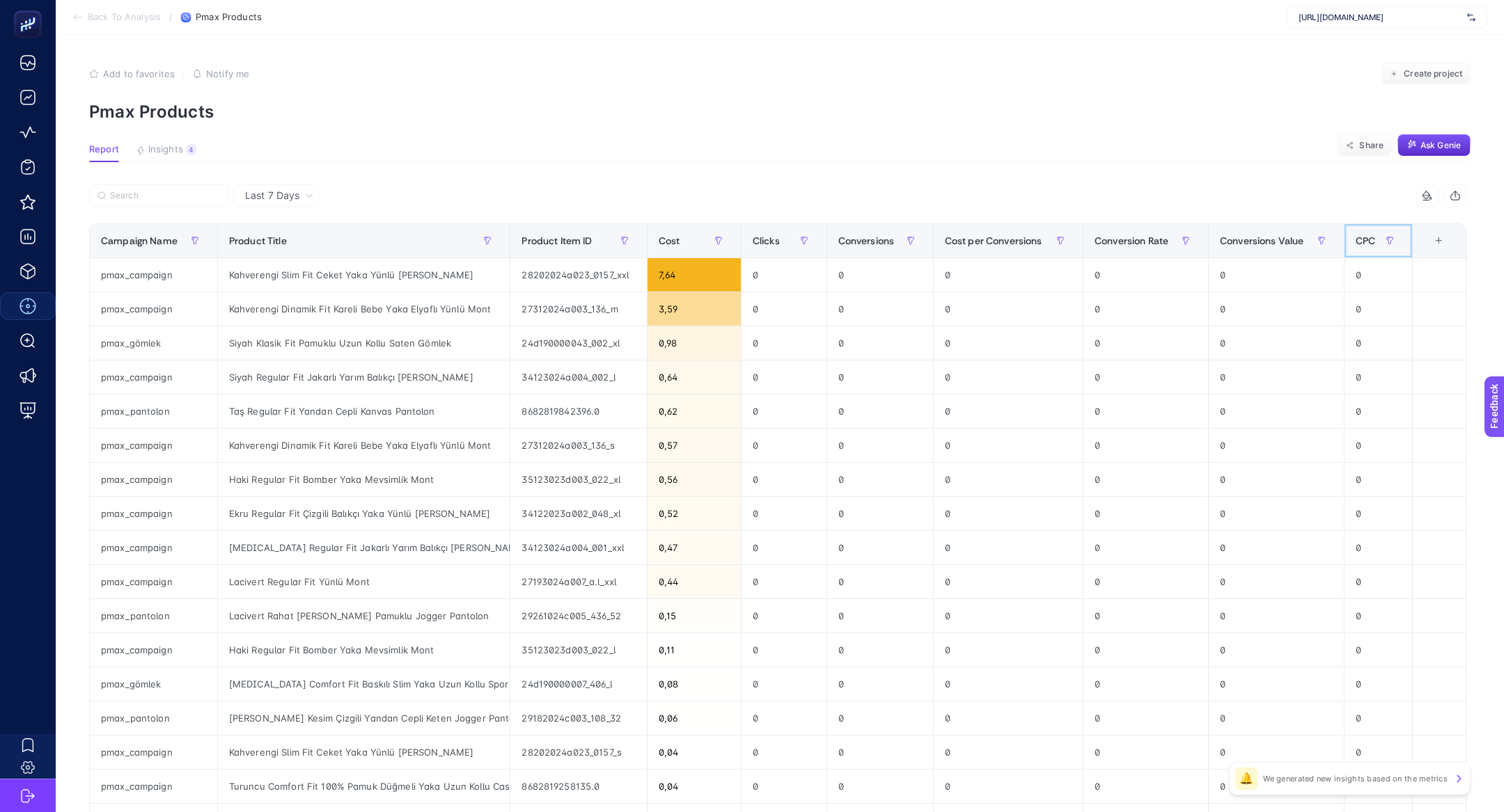
click at [1361, 237] on span "CPC" at bounding box center [1365, 240] width 20 height 11
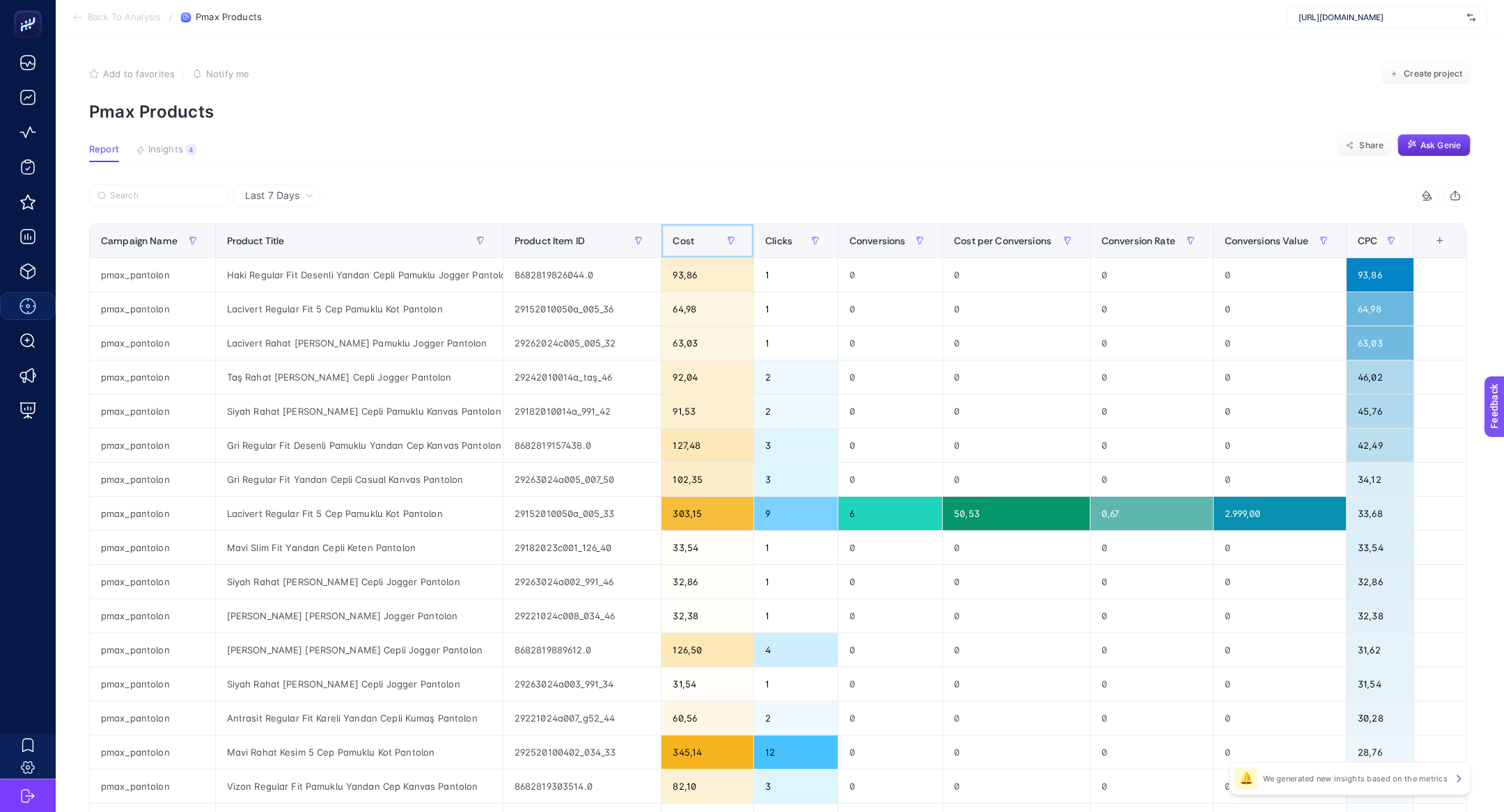
click at [692, 244] on div "Cost" at bounding box center [708, 241] width 69 height 22
click at [692, 243] on div "Cost" at bounding box center [708, 241] width 69 height 22
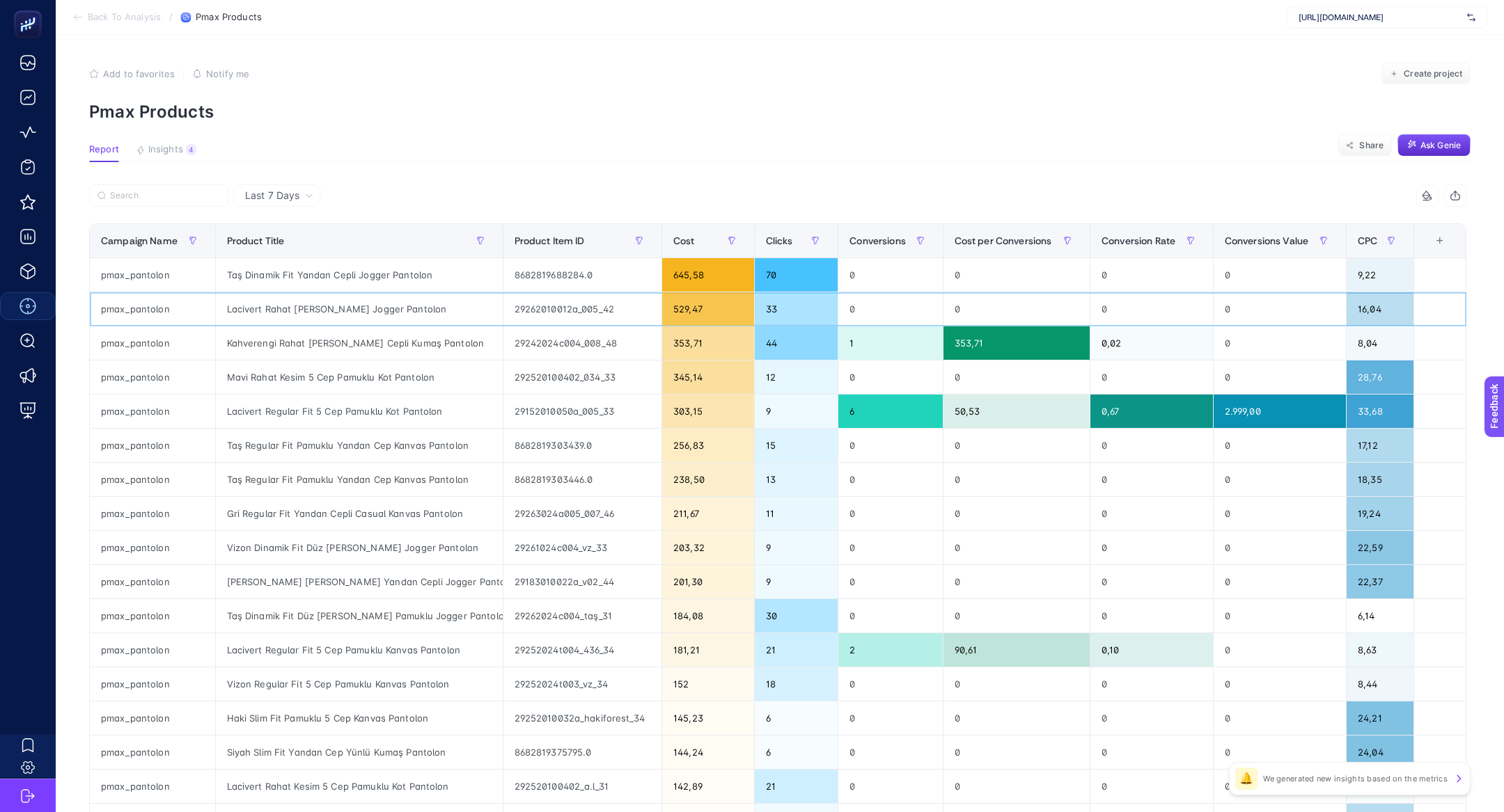
click at [365, 304] on div "Lacivert Rahat [PERSON_NAME] Jogger Pantolon" at bounding box center [359, 309] width 286 height 33
click at [546, 306] on div "29262010012a_005_42" at bounding box center [582, 309] width 158 height 33
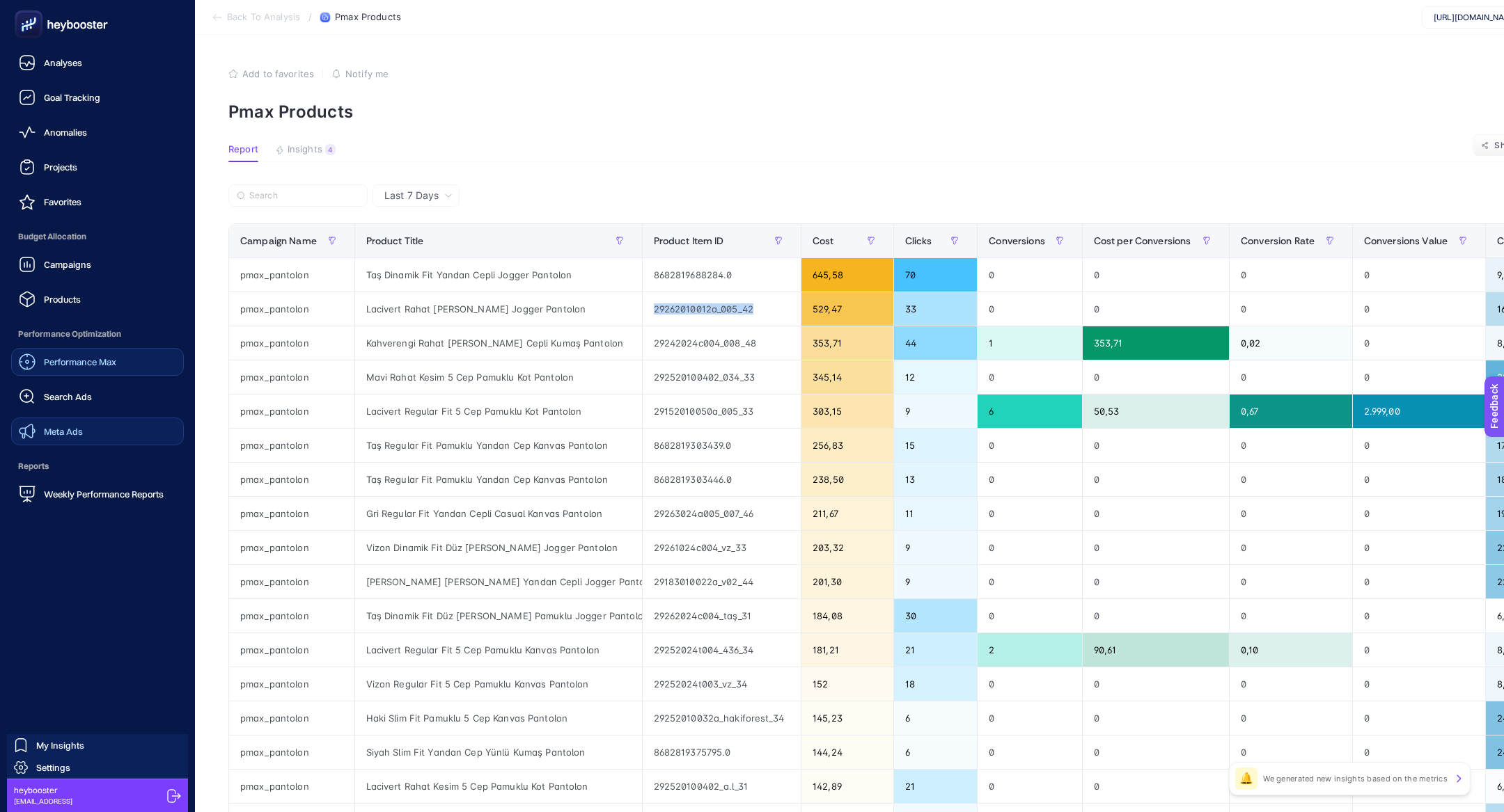
click at [90, 432] on link "Meta Ads" at bounding box center [97, 431] width 173 height 27
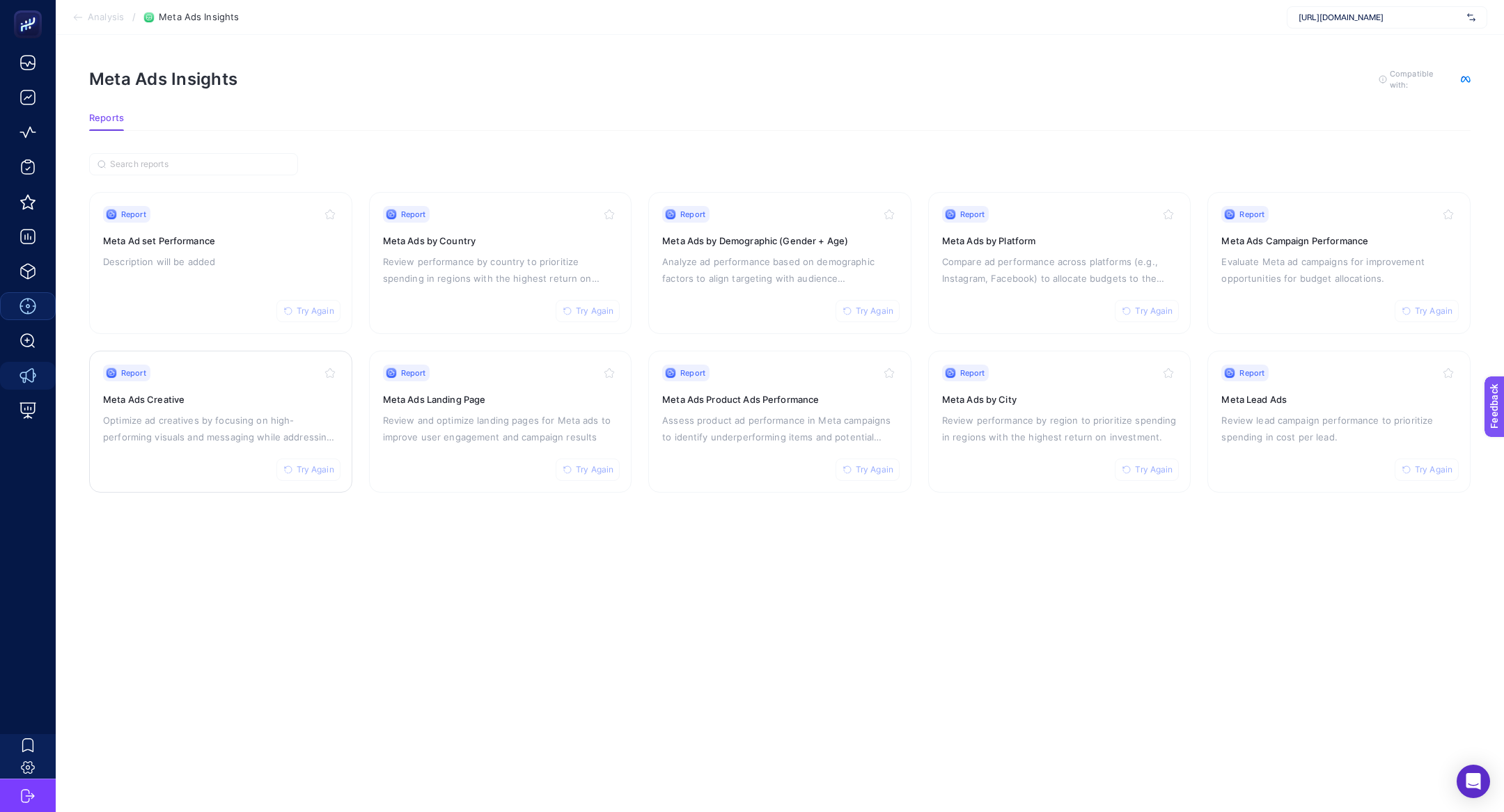
click at [261, 412] on p "Optimize ad creatives by focusing on high-performing visuals and messaging whil…" at bounding box center [220, 429] width 235 height 33
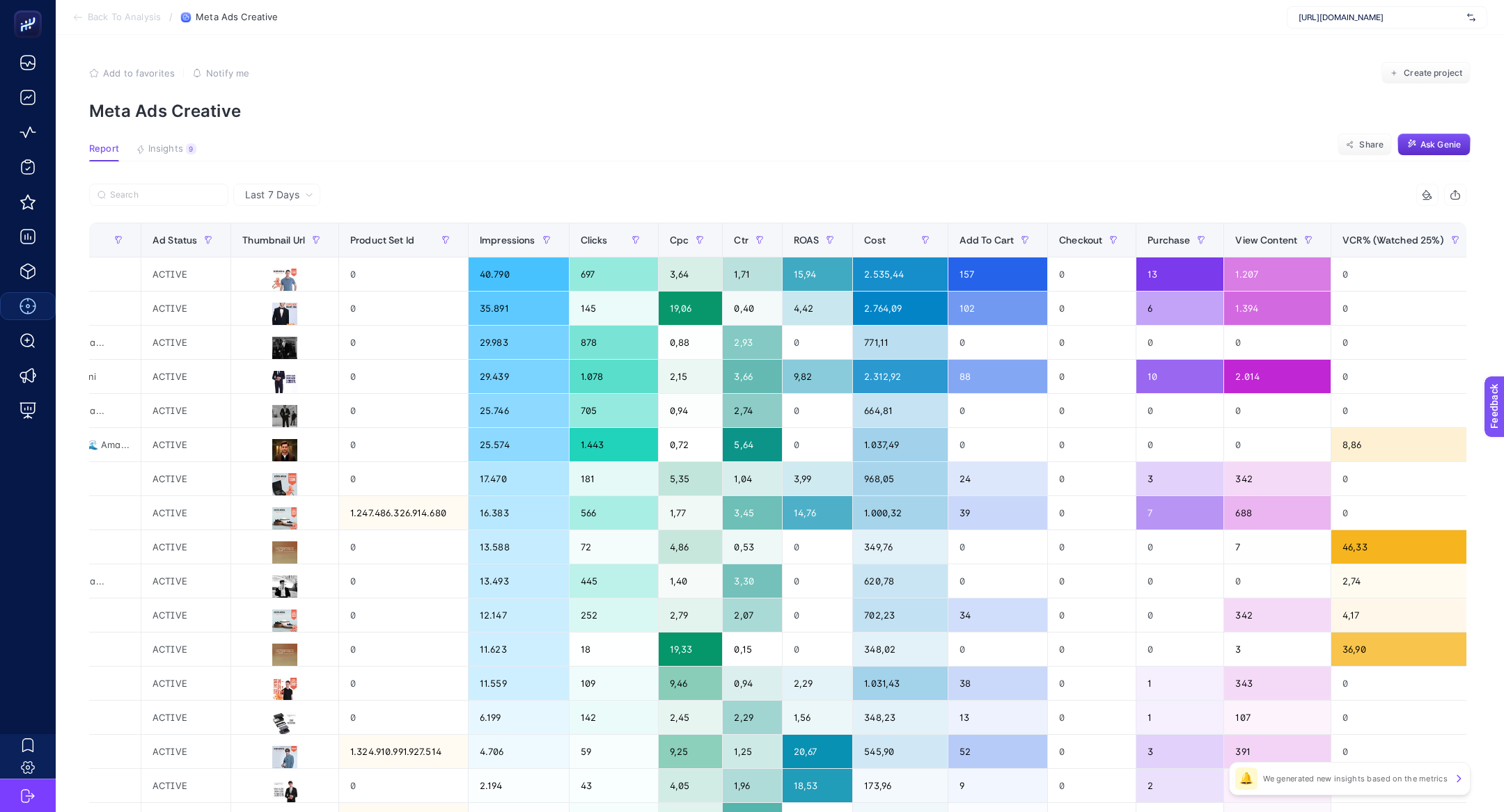
scroll to position [0, 975]
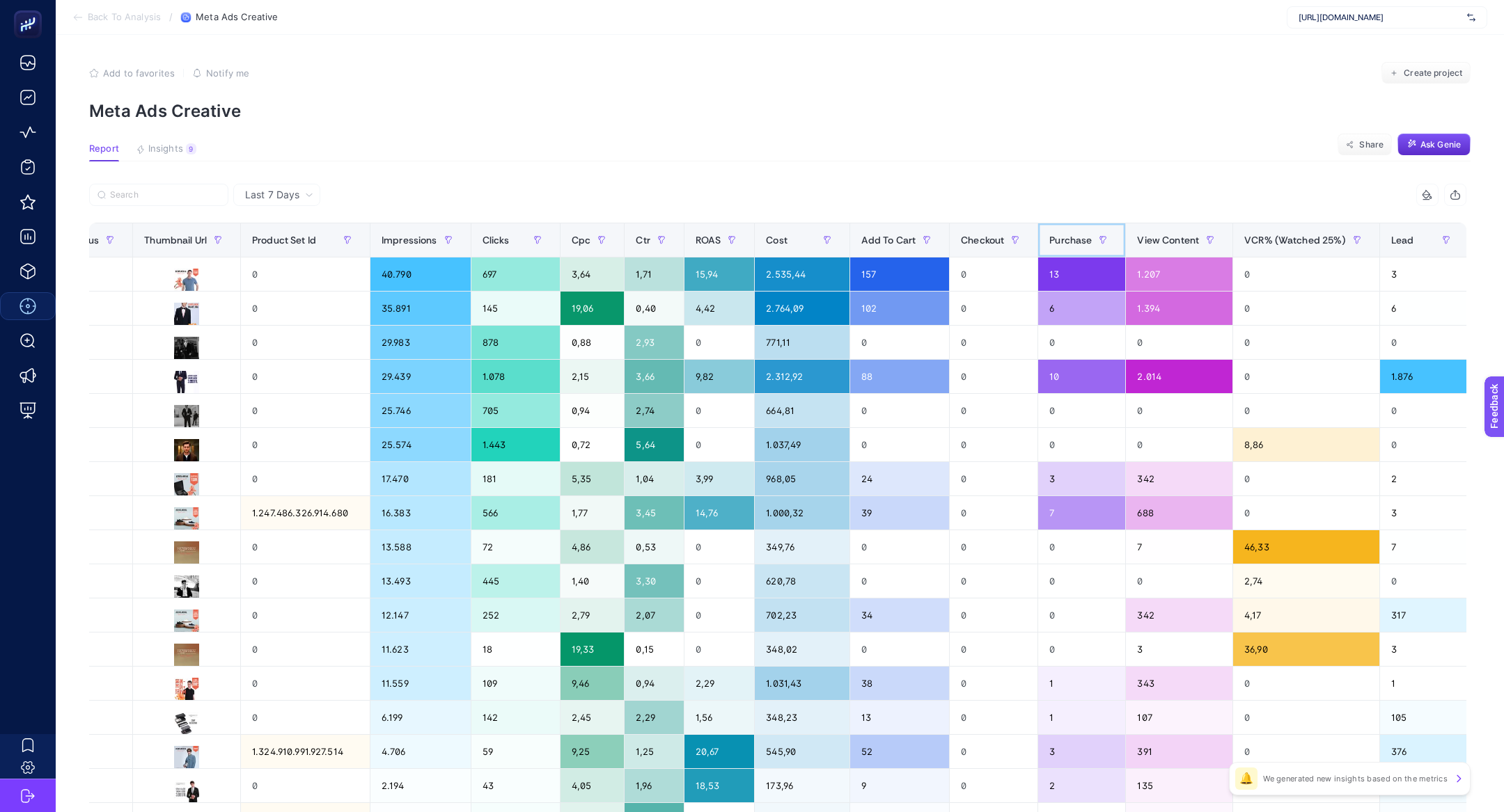
click at [1049, 230] on div "Purchase" at bounding box center [1081, 240] width 64 height 22
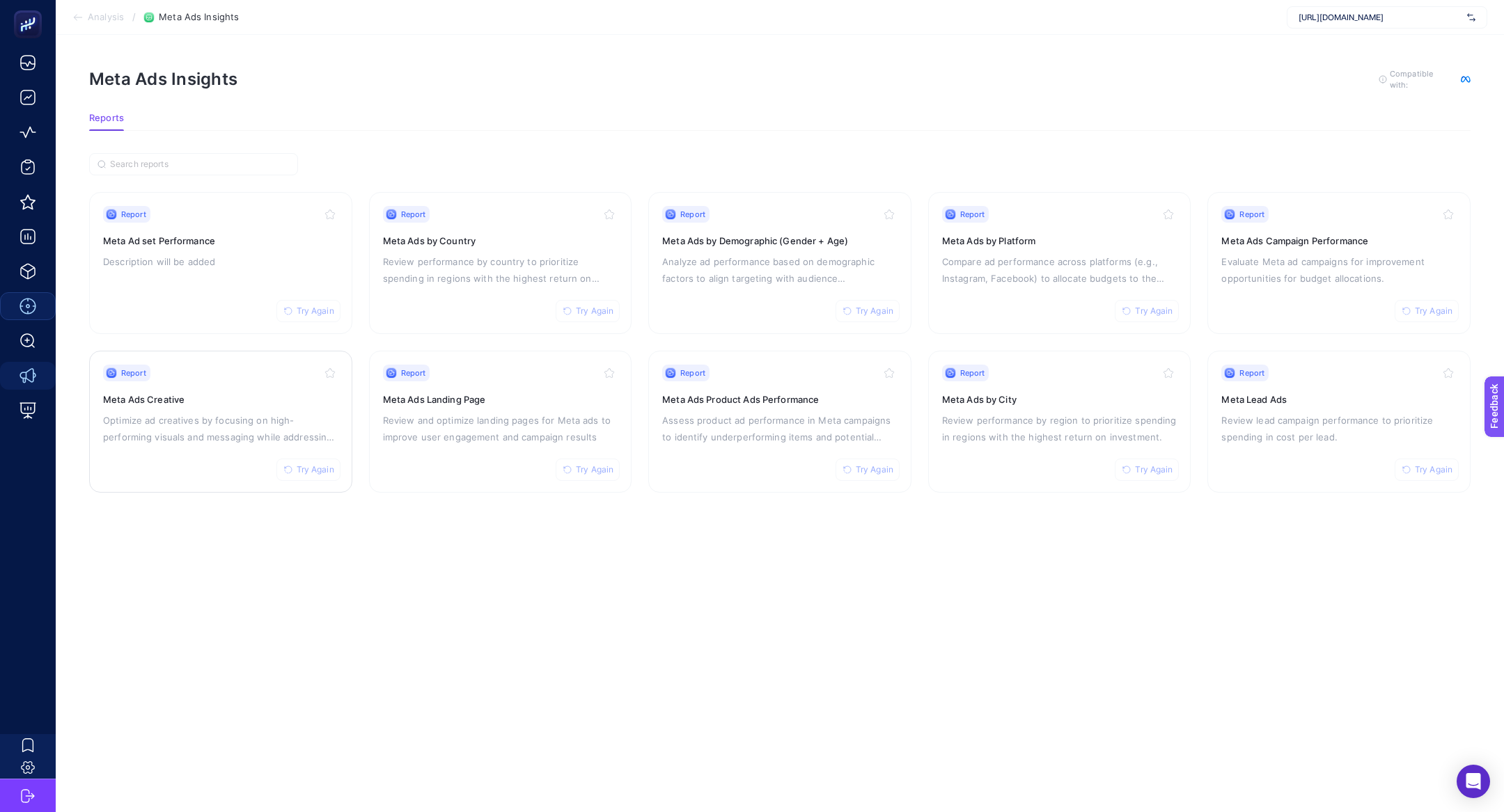
click at [139, 430] on p "Optimize ad creatives by focusing on high-performing visuals and messaging whil…" at bounding box center [220, 429] width 235 height 33
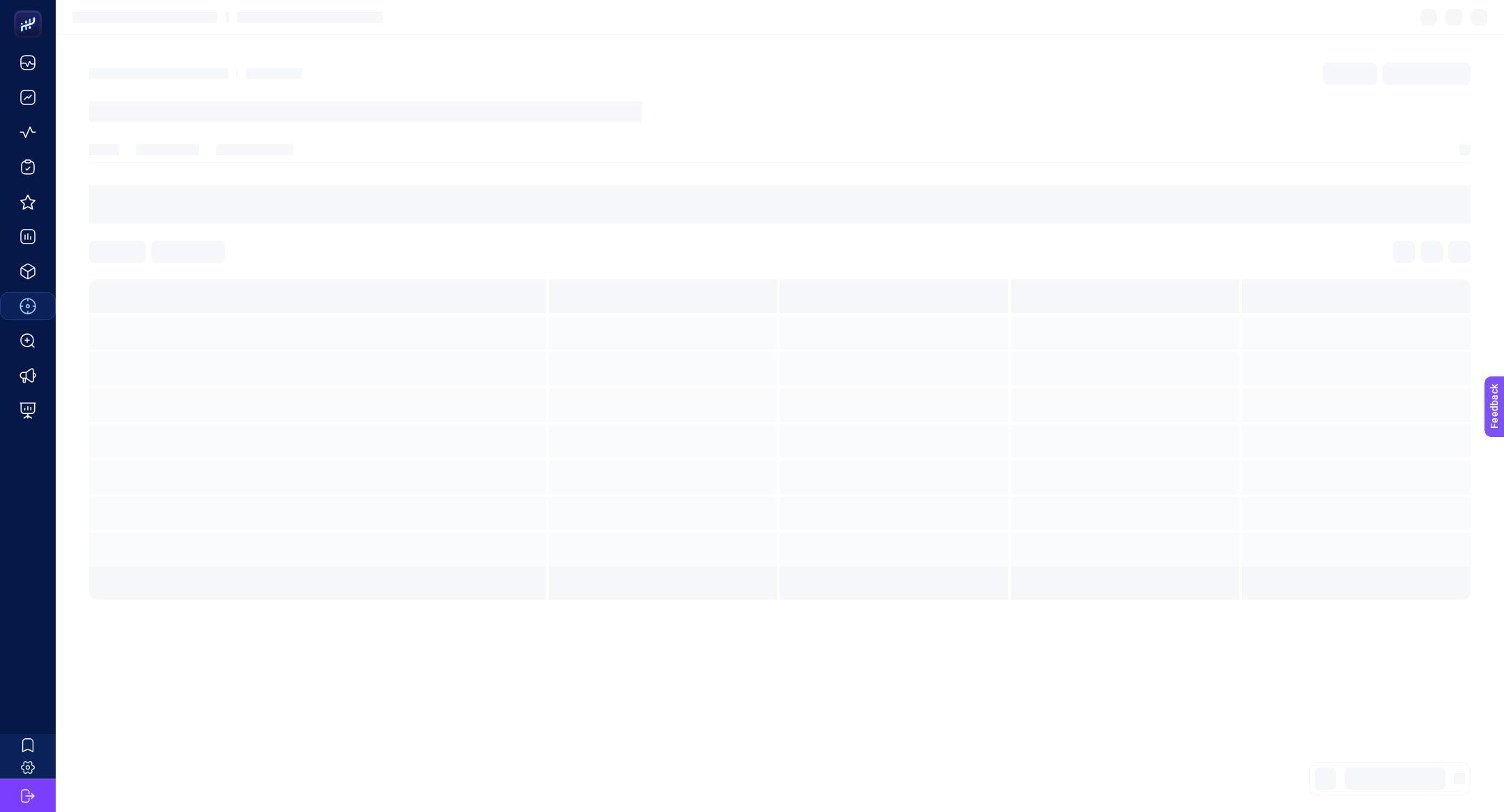
click at [139, 430] on section at bounding box center [779, 440] width 1381 height 320
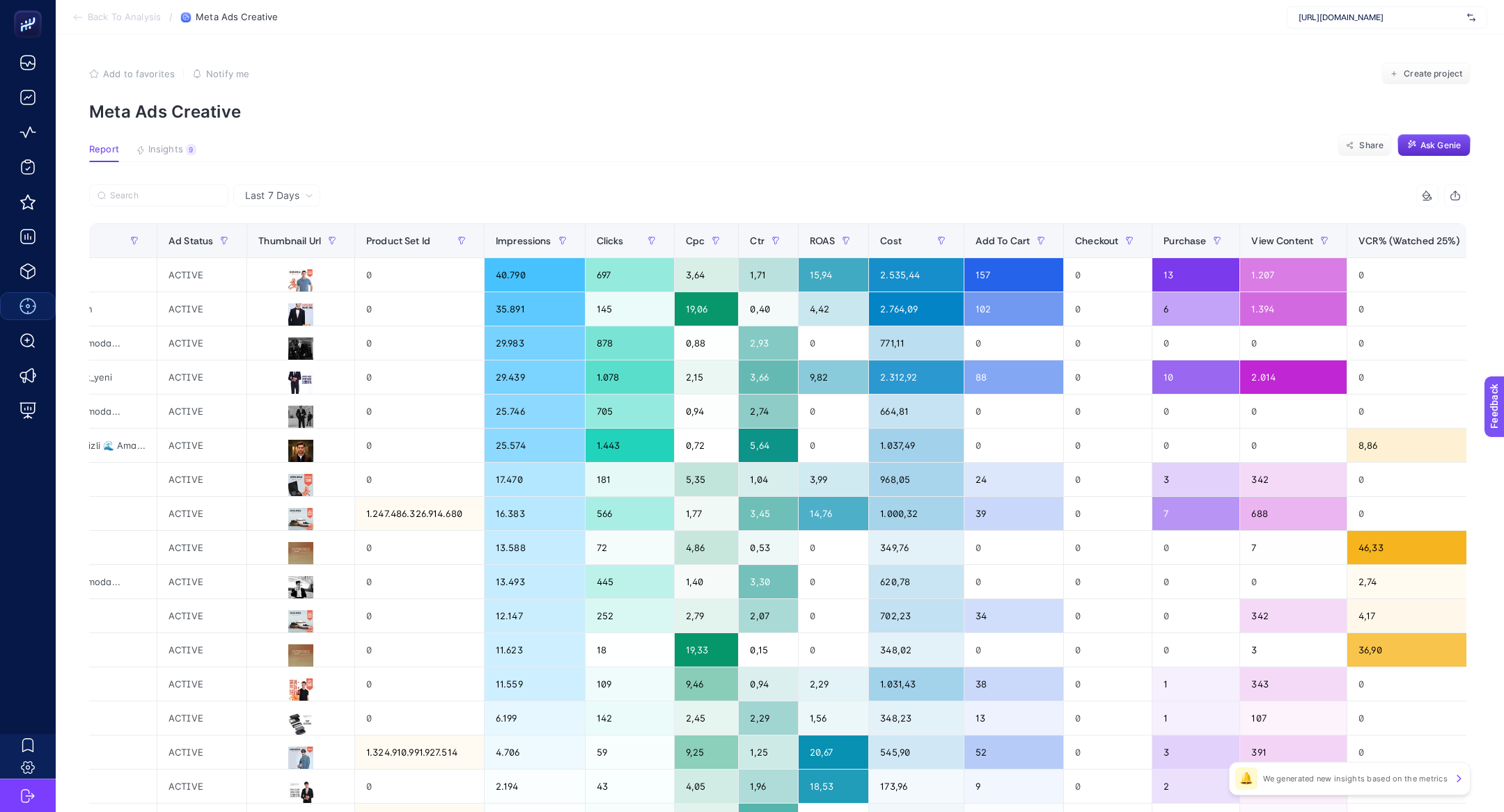
scroll to position [0, 975]
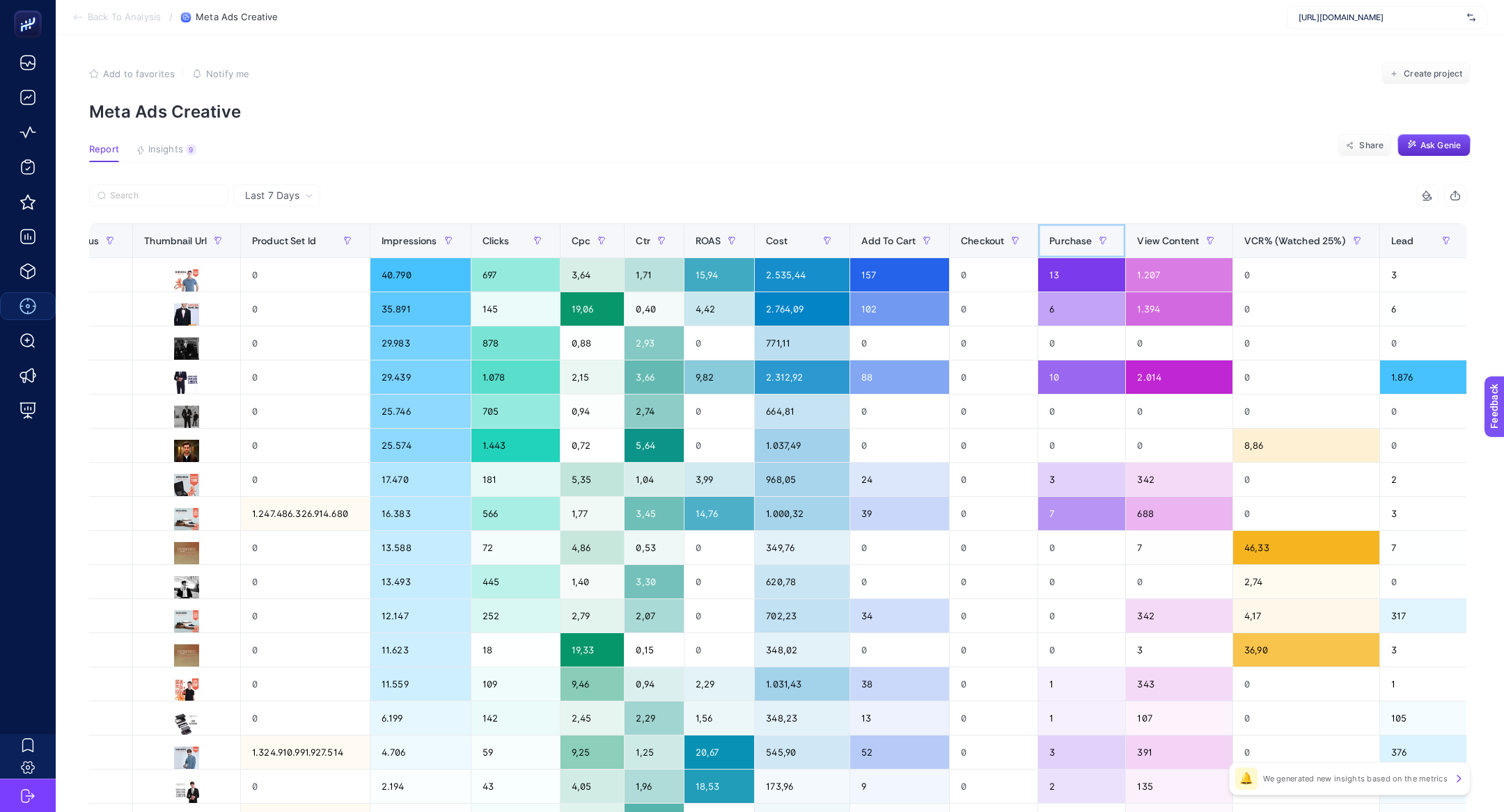
click at [1049, 240] on span "Purchase" at bounding box center [1070, 240] width 43 height 11
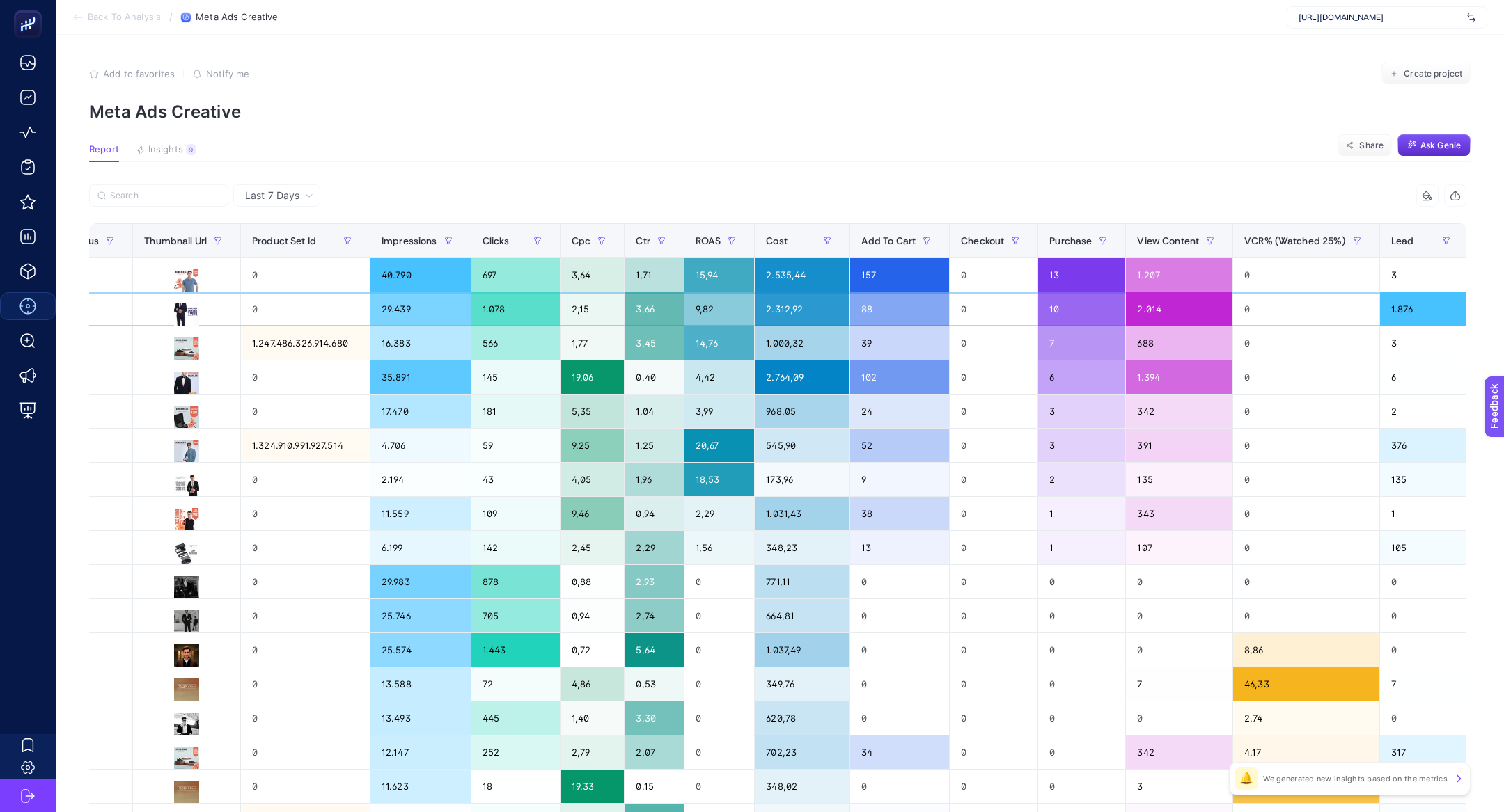
click at [890, 302] on div "88" at bounding box center [900, 309] width 100 height 33
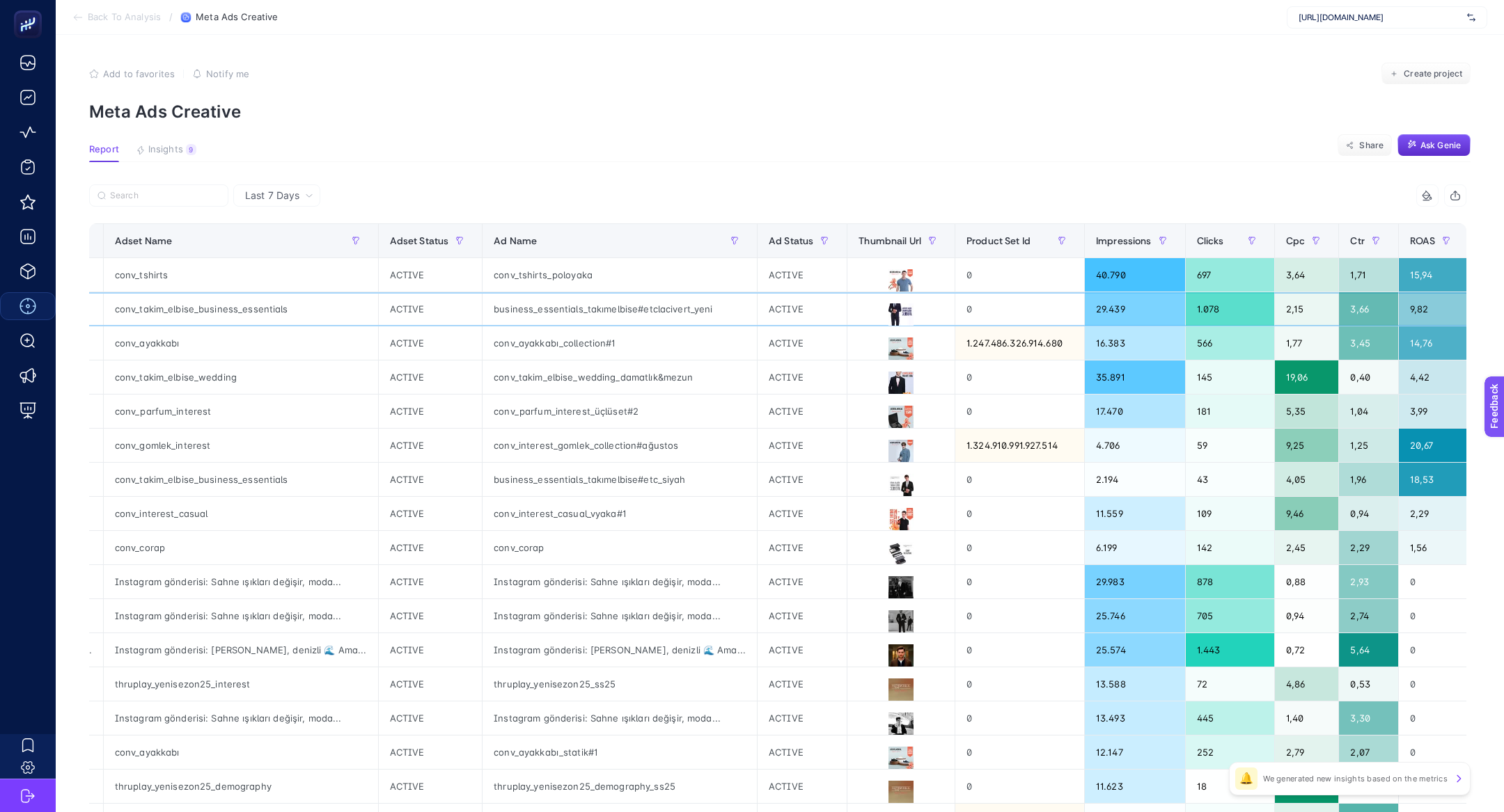
scroll to position [0, 0]
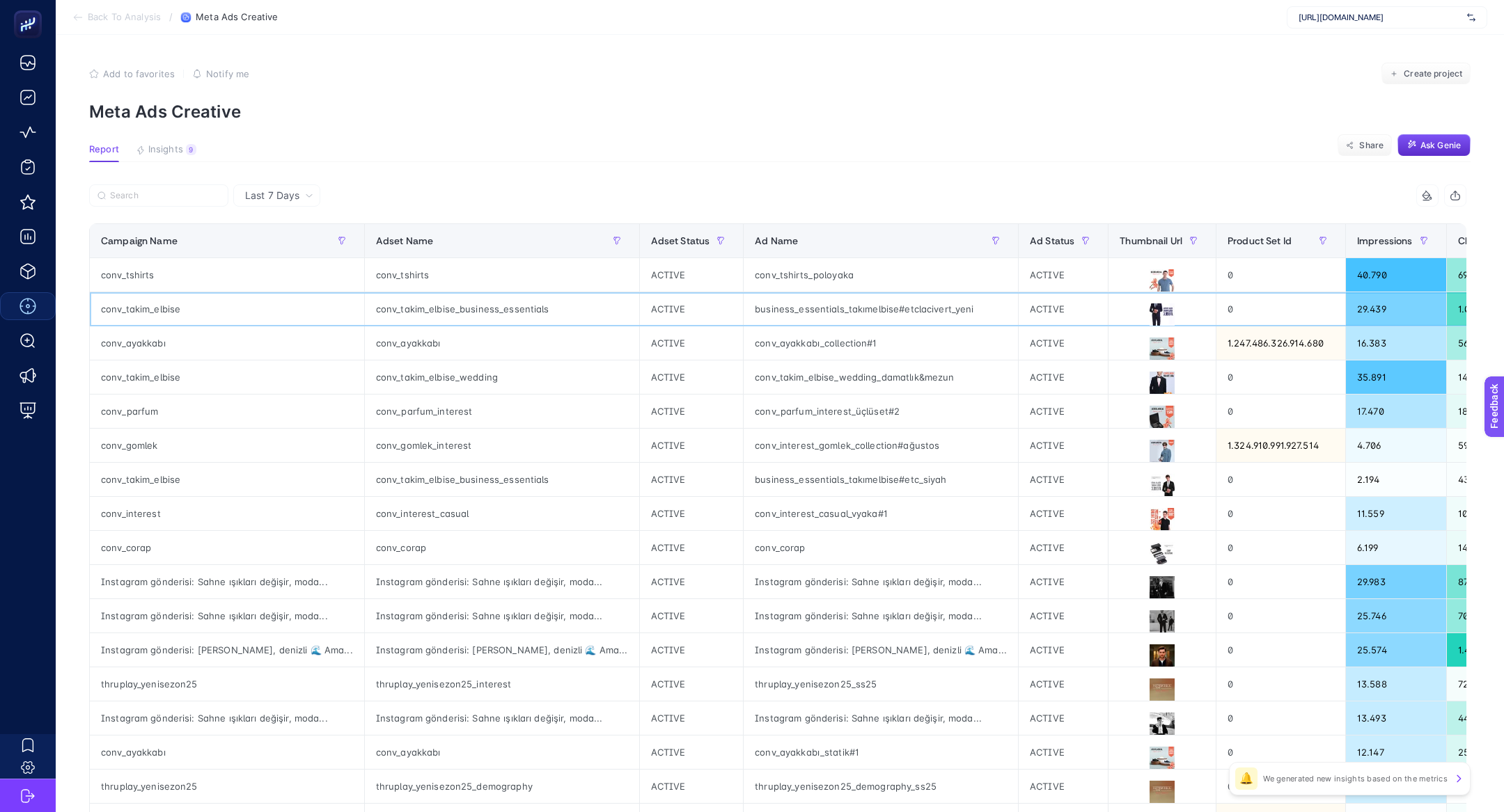
click at [836, 312] on div "business_essentials_takımelbise#etclacivert_yeni" at bounding box center [880, 309] width 274 height 33
click at [836, 307] on div "business_essentials_takımelbise#etclacivert_yeni" at bounding box center [880, 309] width 274 height 33
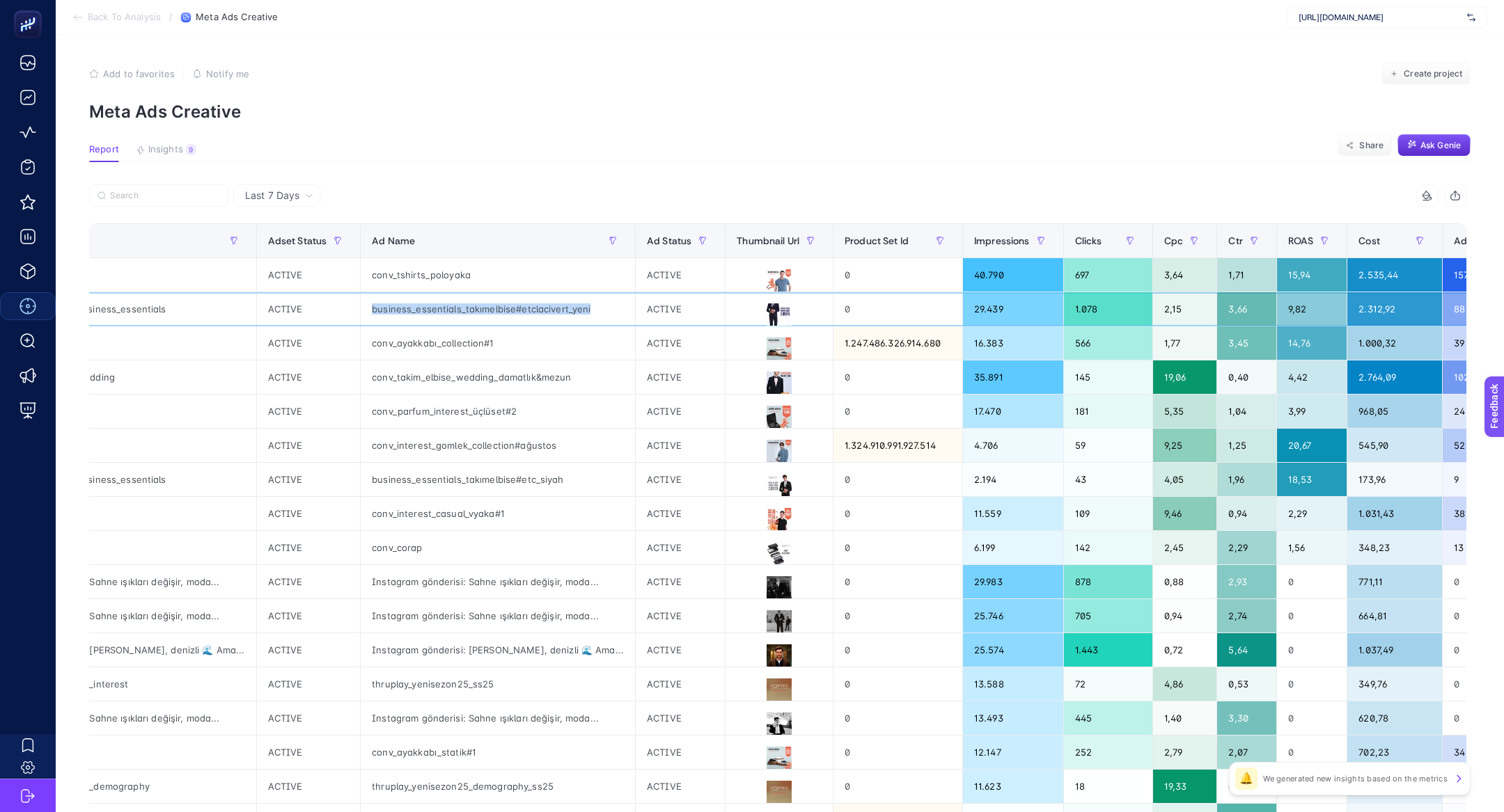
scroll to position [0, 975]
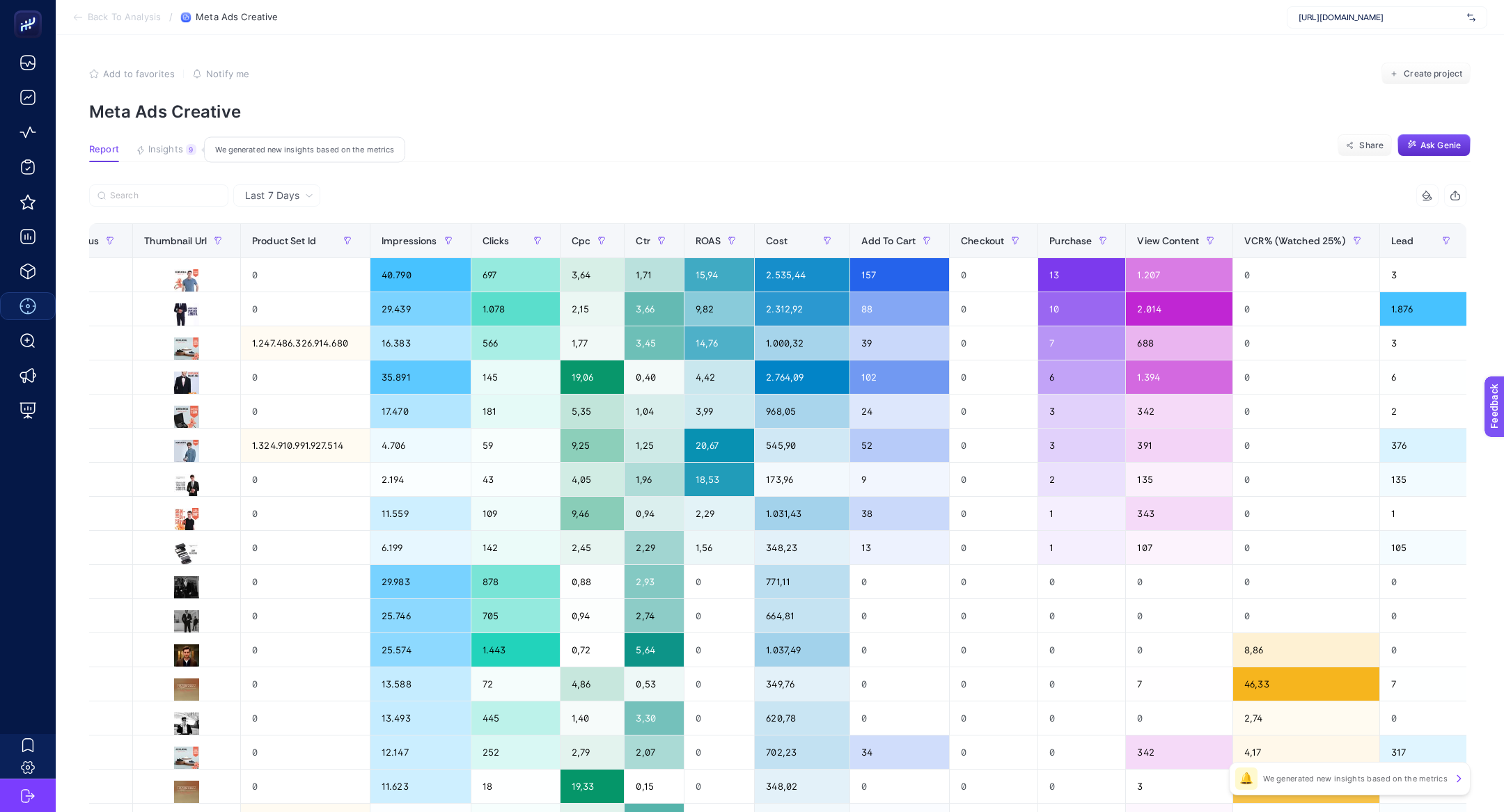
click at [149, 150] on span "Insights" at bounding box center [166, 149] width 35 height 11
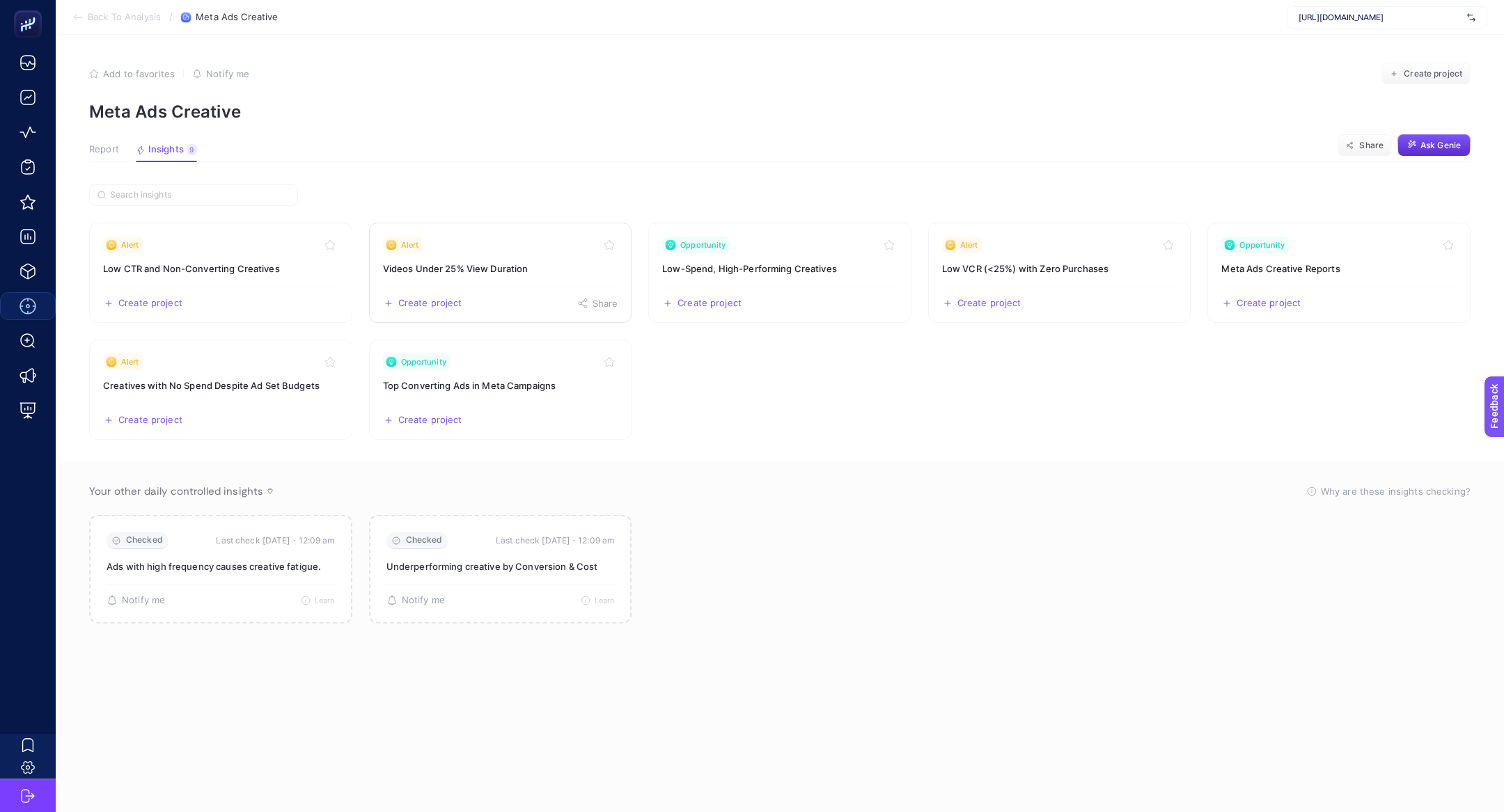
click at [436, 263] on h3 "Videos Under 25% View Duration" at bounding box center [500, 268] width 235 height 14
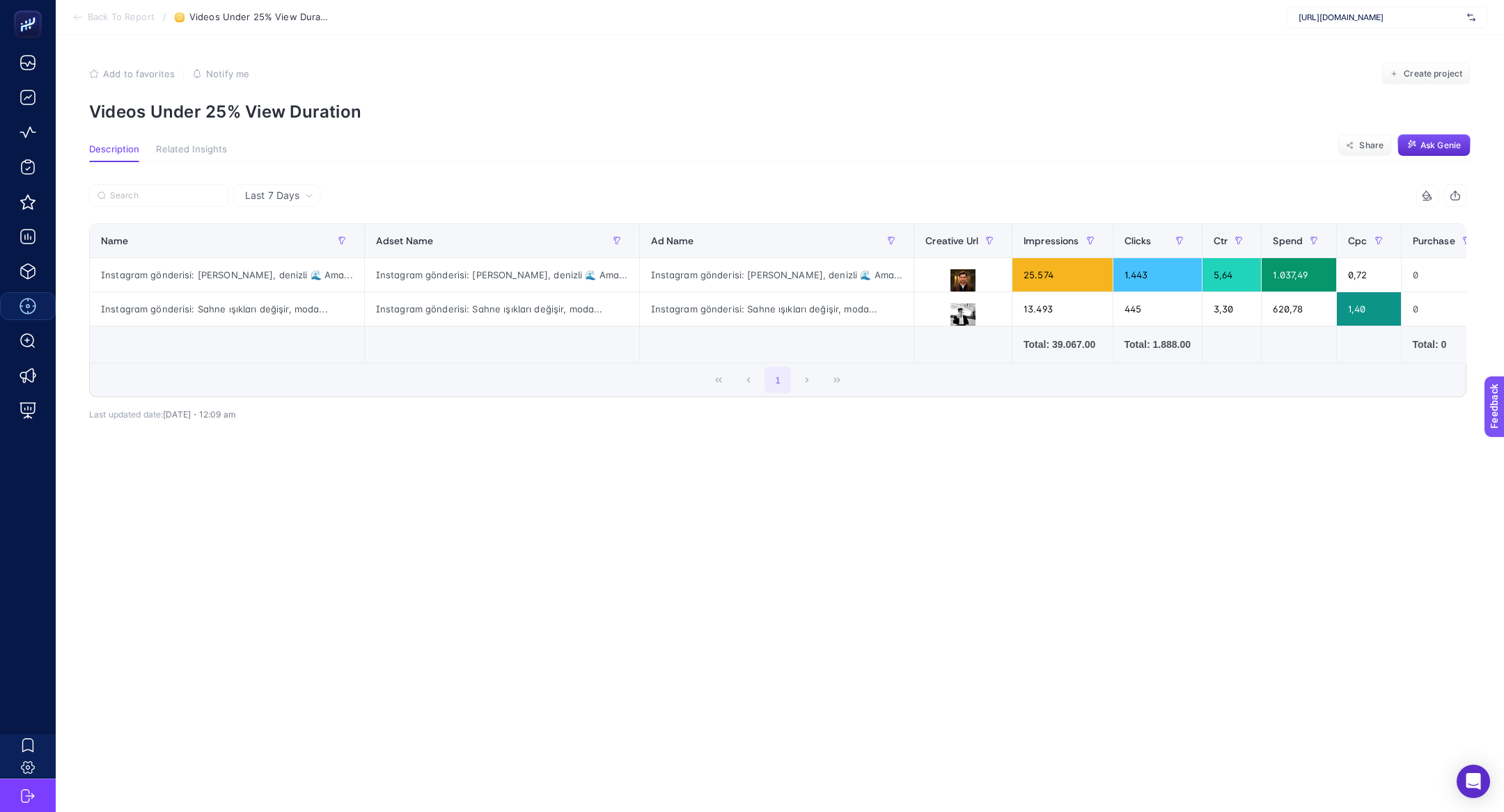
scroll to position [0, 92]
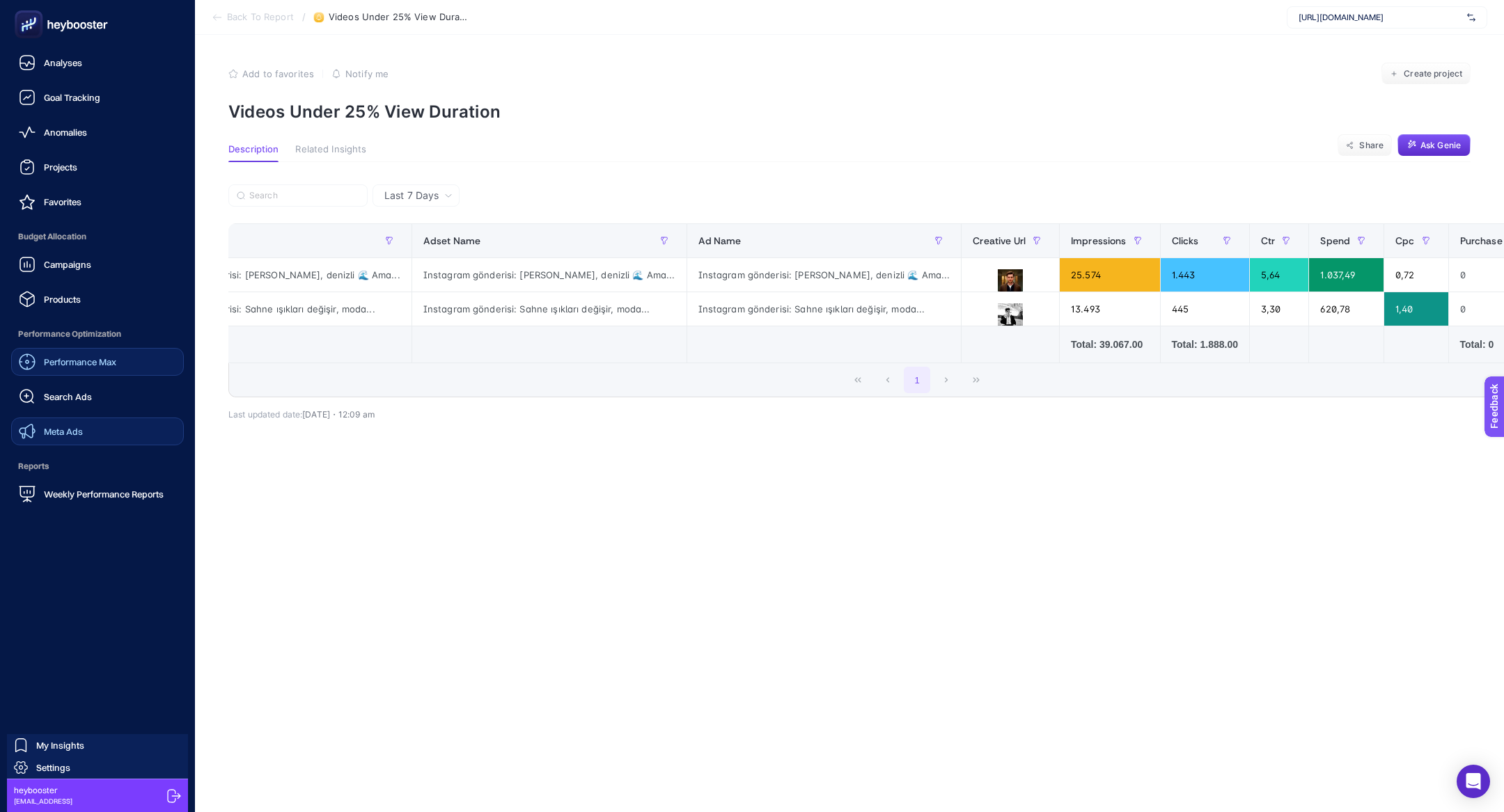
click at [96, 434] on link "Meta Ads" at bounding box center [97, 431] width 173 height 27
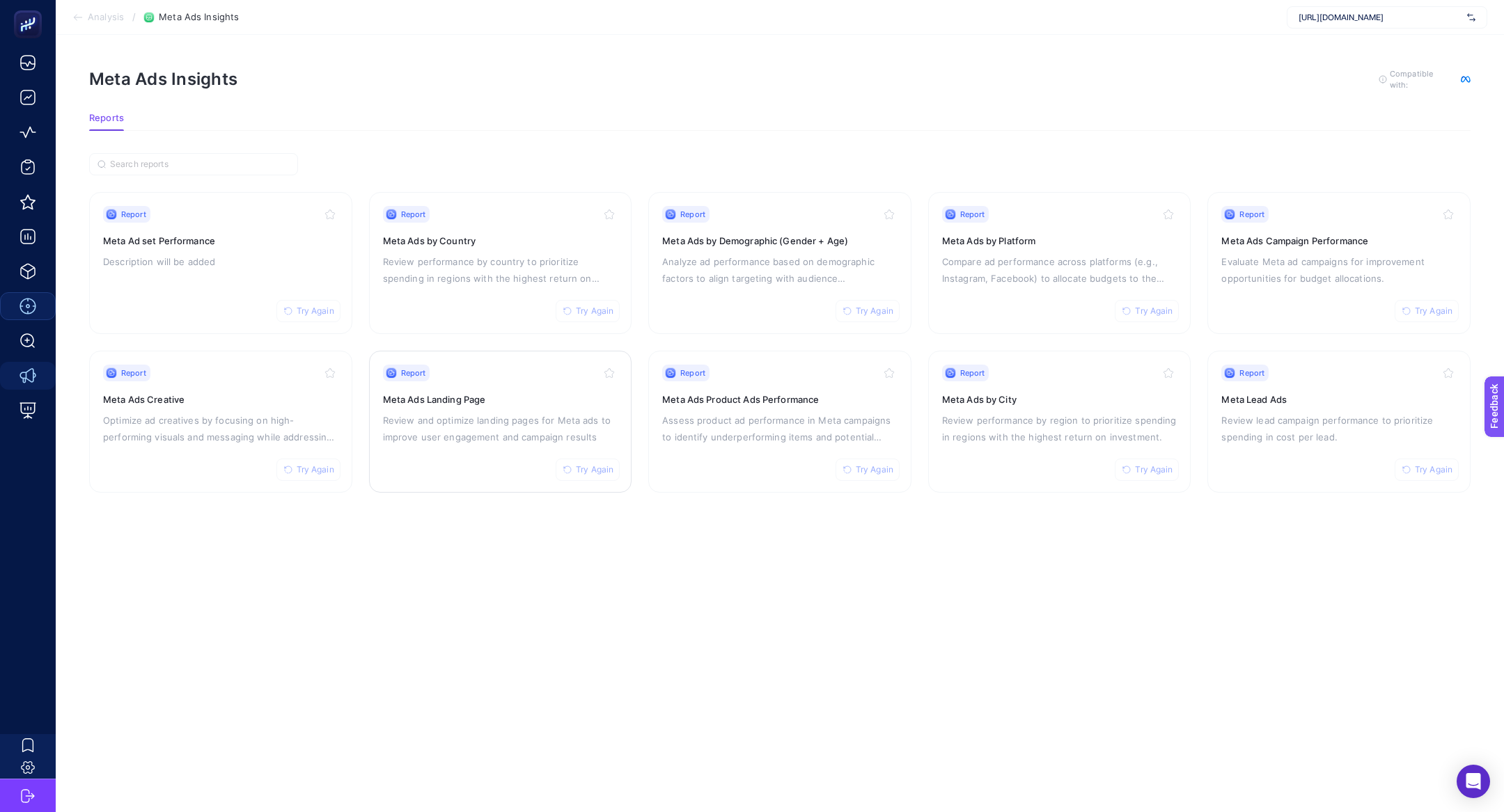
click at [511, 406] on div "Report Try Again Meta Ads Landing Page Review and optimize landing pages for Me…" at bounding box center [500, 422] width 235 height 114
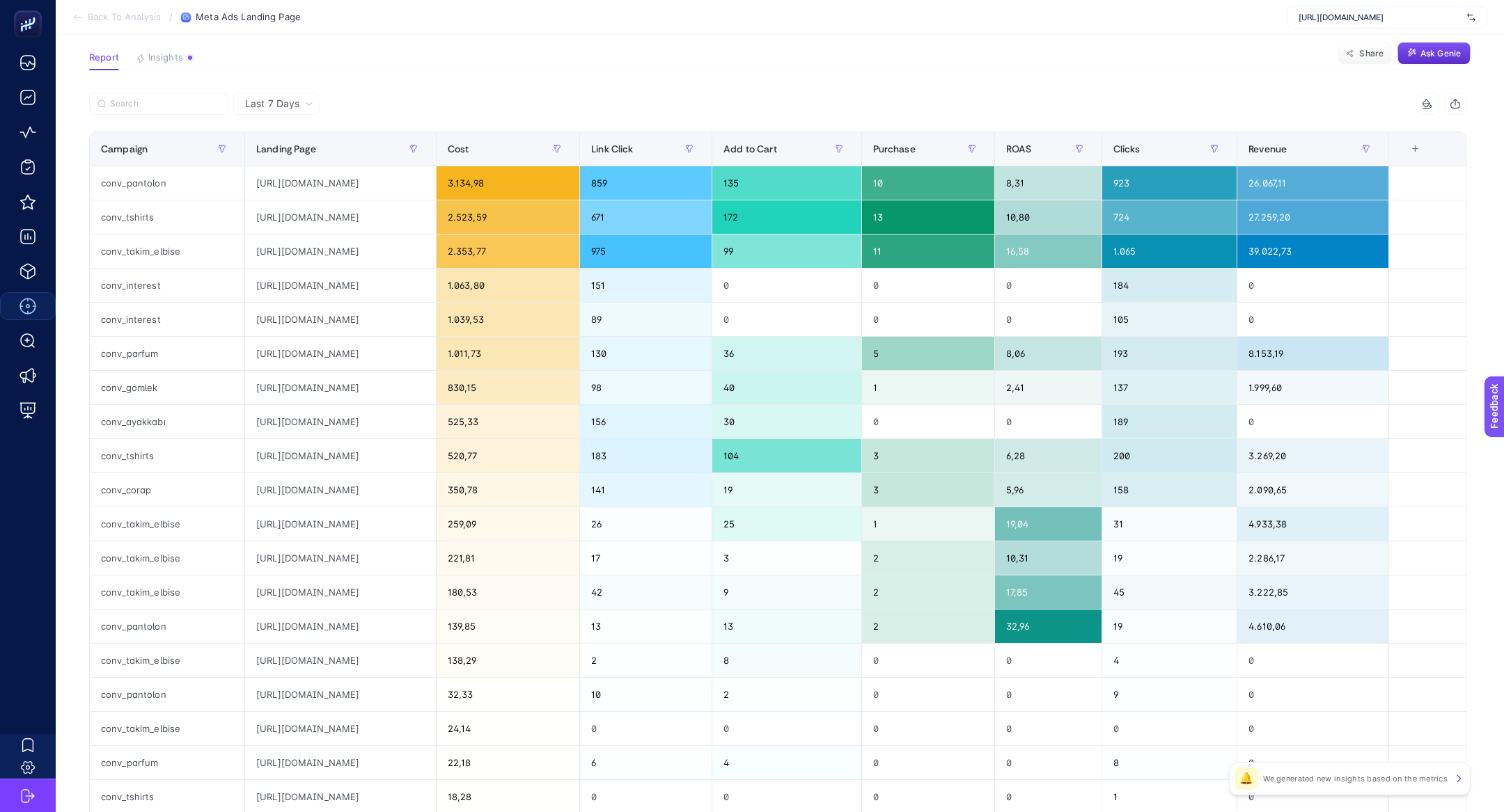
scroll to position [88, 0]
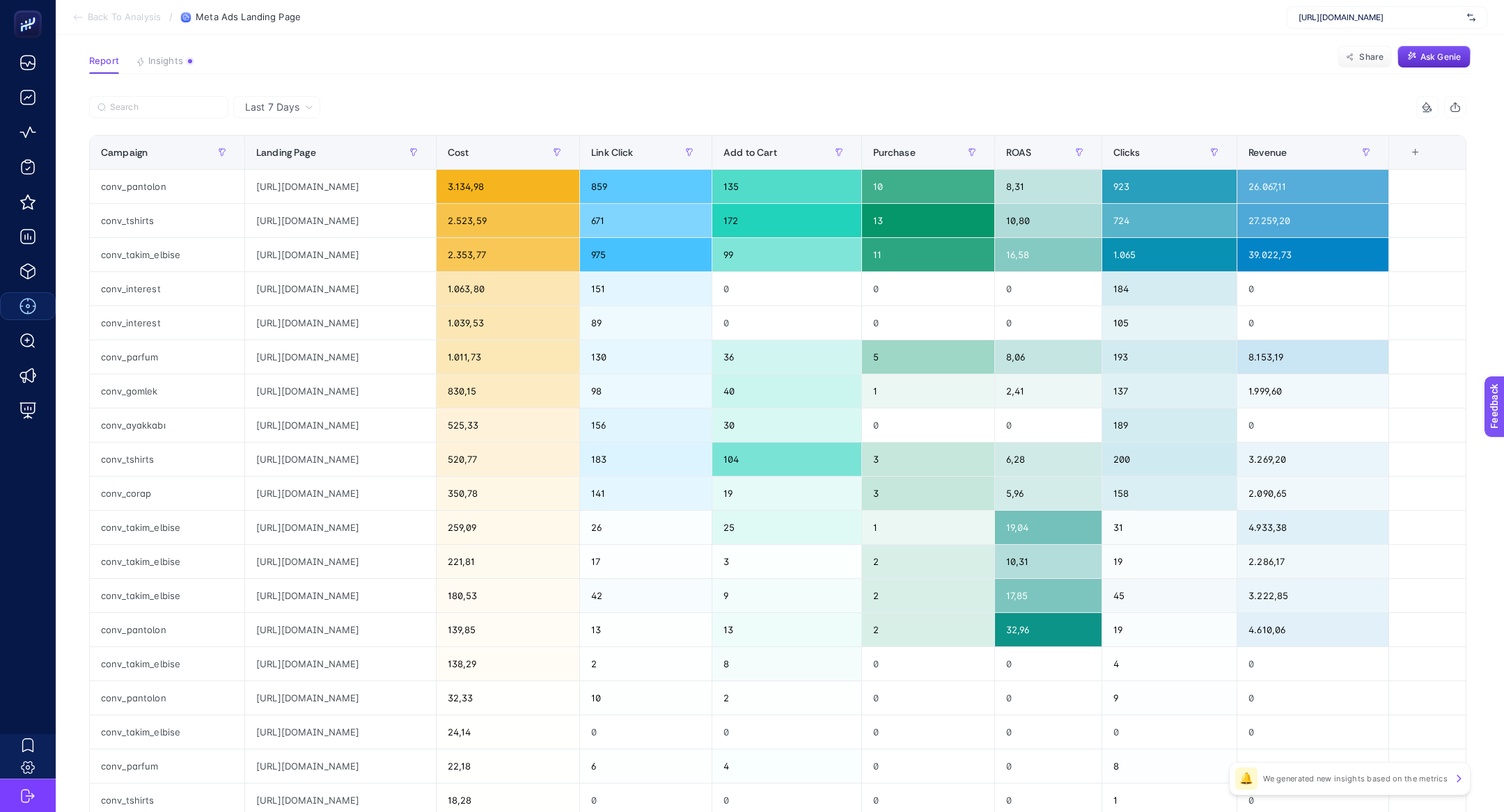
click at [617, 121] on div at bounding box center [433, 111] width 689 height 30
click at [568, 141] on div "Cost" at bounding box center [508, 152] width 120 height 22
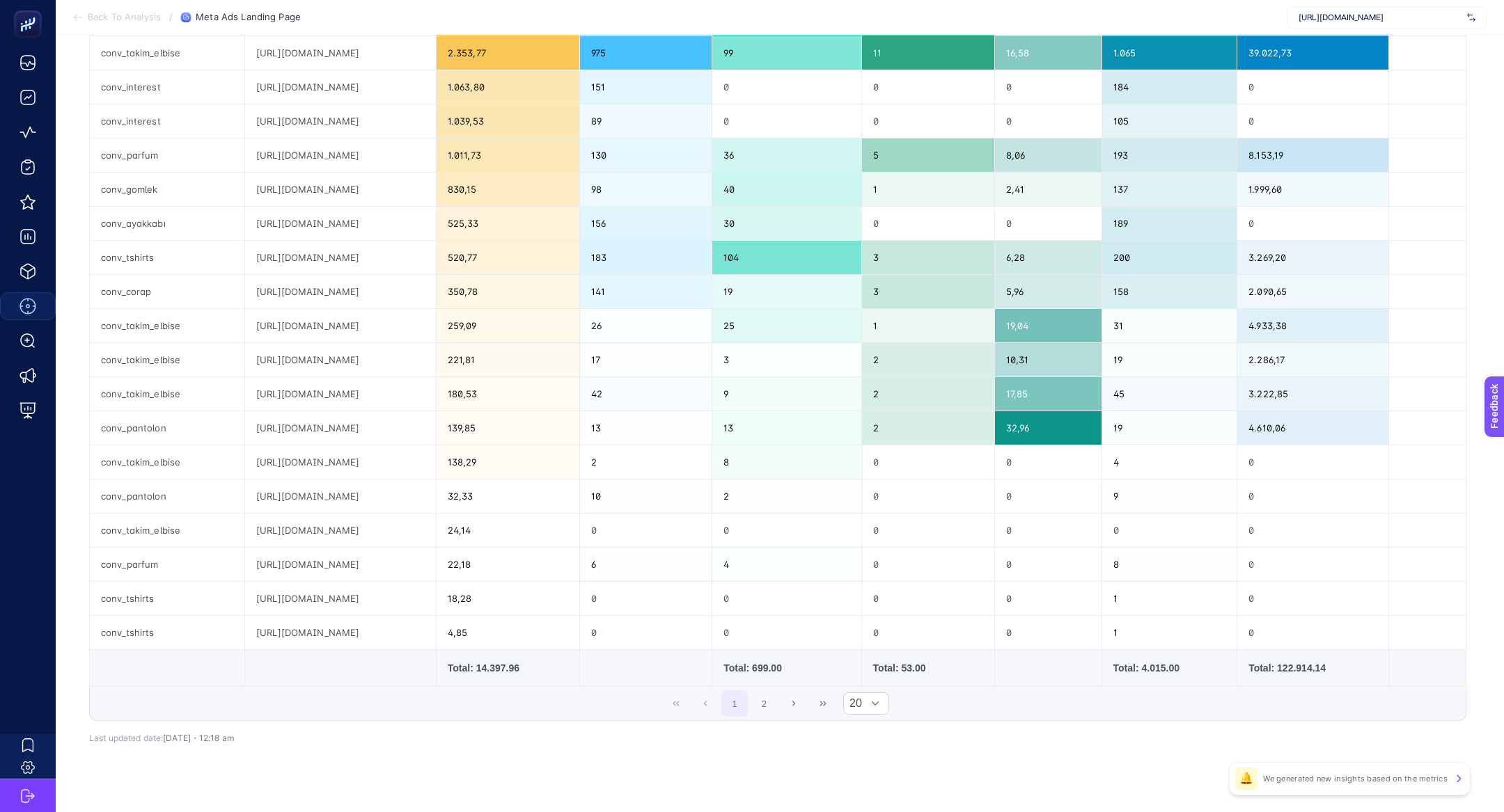
scroll to position [283, 0]
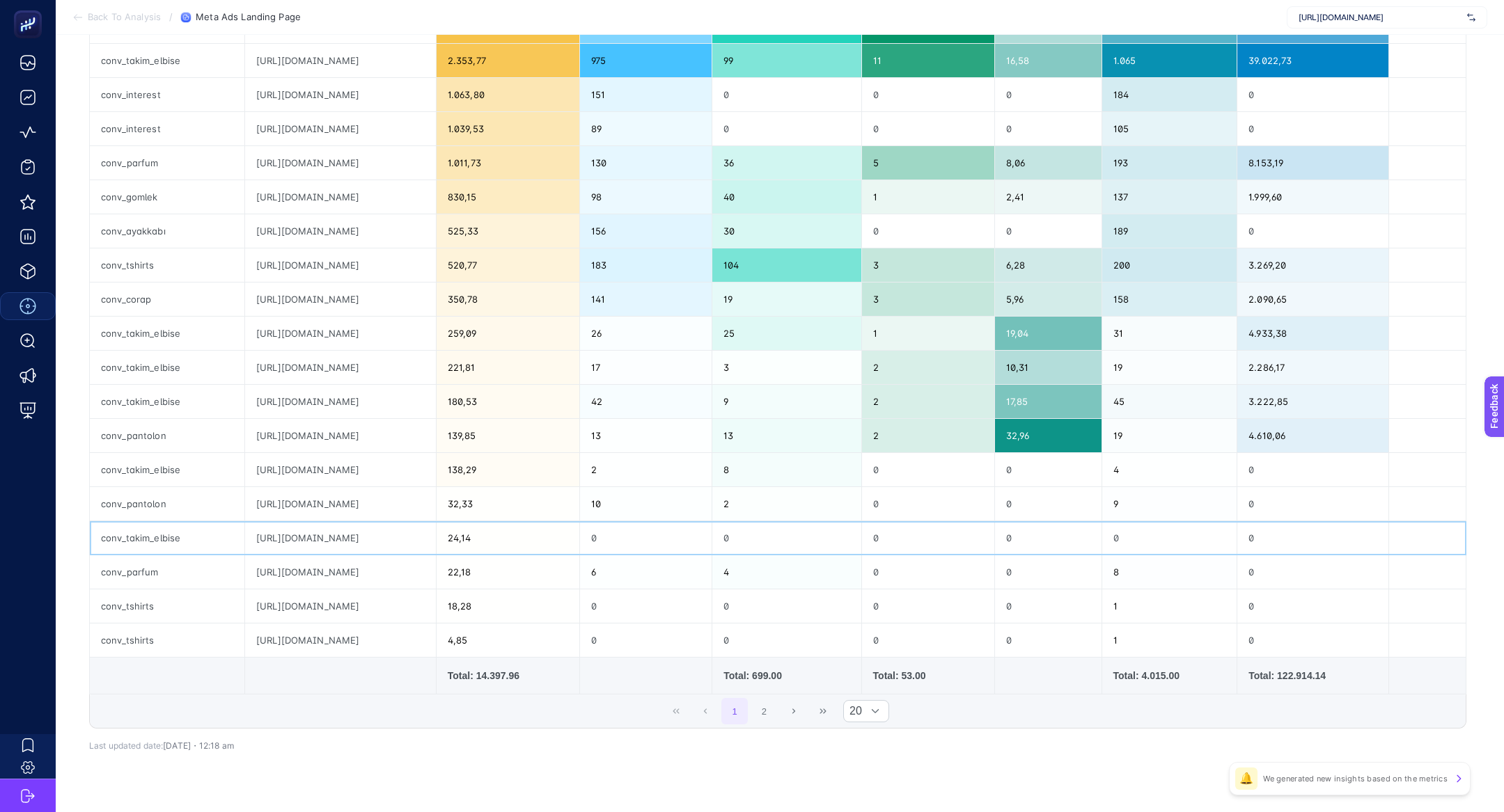
click at [399, 538] on div "https://www.hatemoglu.com/koleksiyon" at bounding box center [341, 538] width 191 height 33
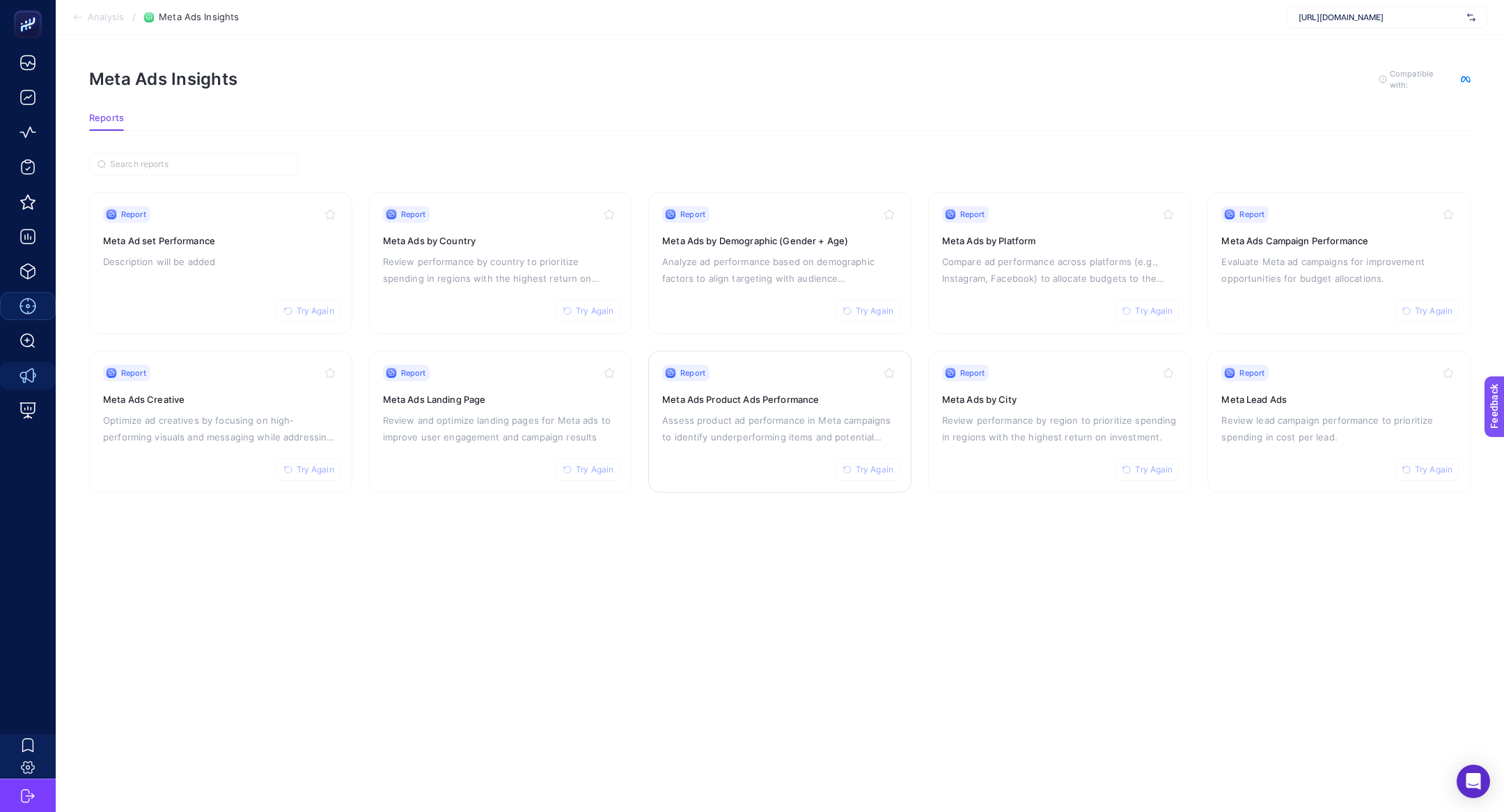
click at [776, 419] on p "Assess product ad performance in Meta campaigns to identify underperforming ite…" at bounding box center [779, 429] width 235 height 33
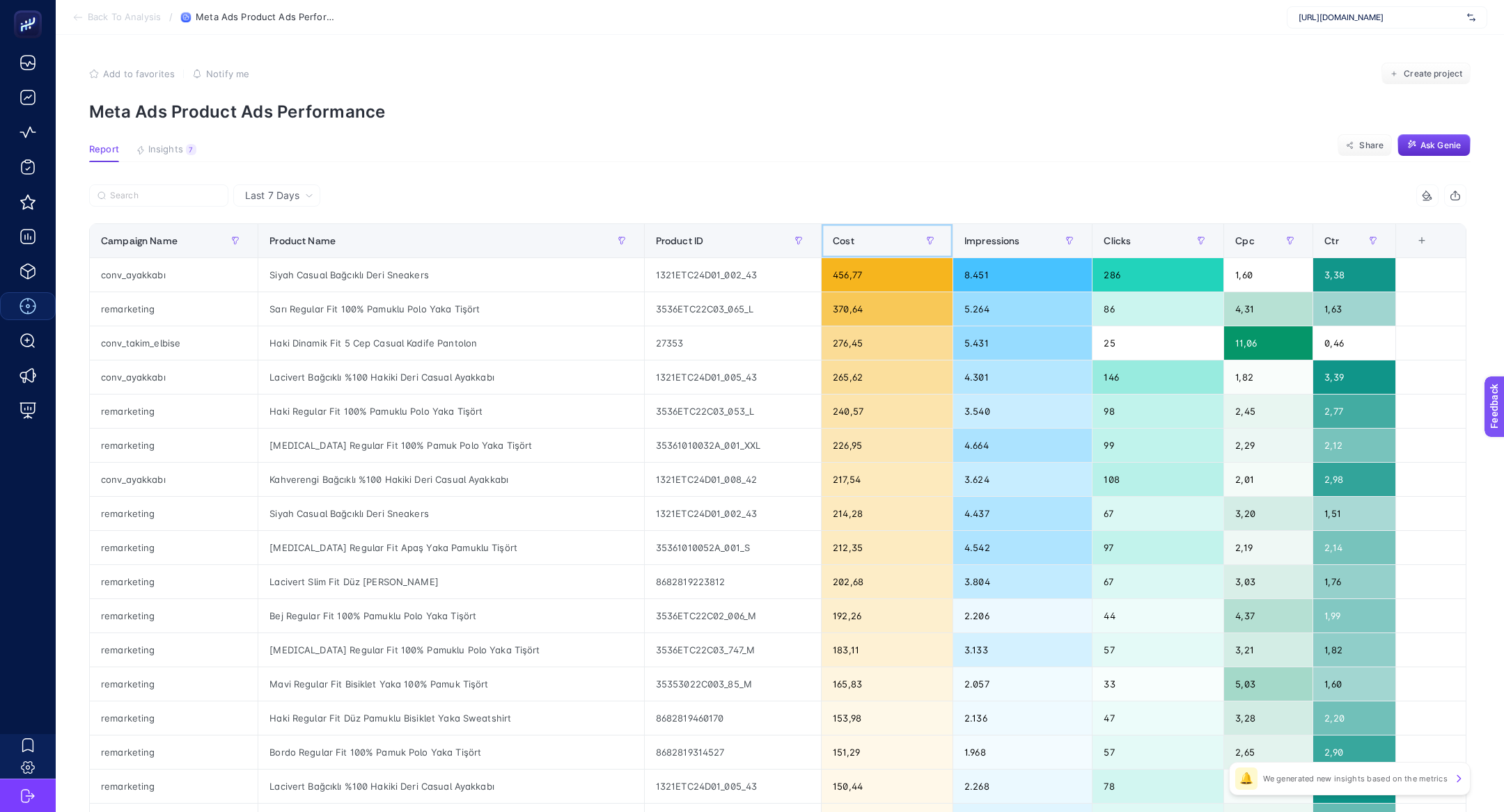
click at [880, 248] on div "Cost" at bounding box center [887, 241] width 109 height 22
click at [821, 248] on span at bounding box center [818, 241] width 6 height 33
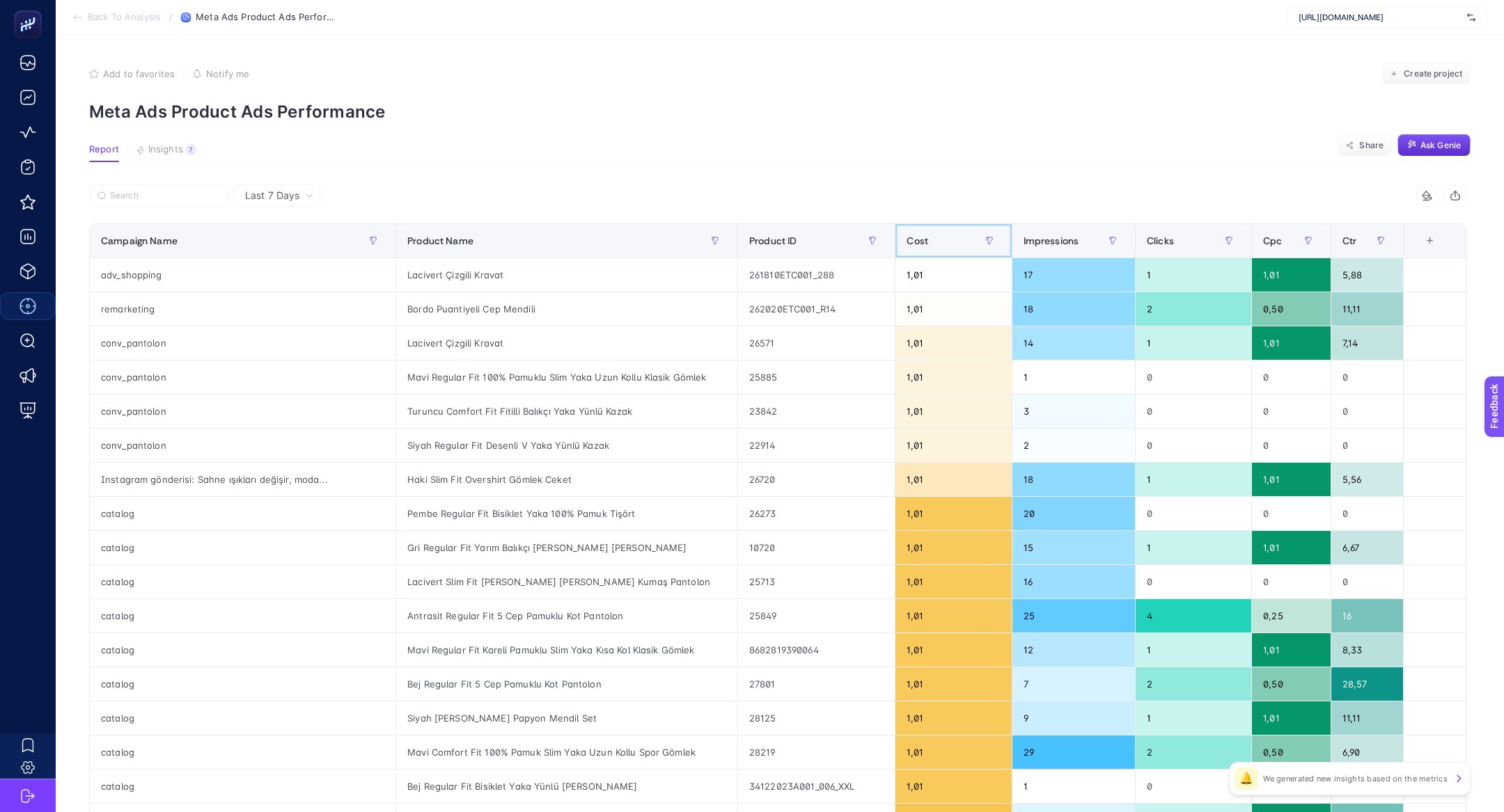
click at [922, 244] on div "Cost" at bounding box center [953, 241] width 93 height 22
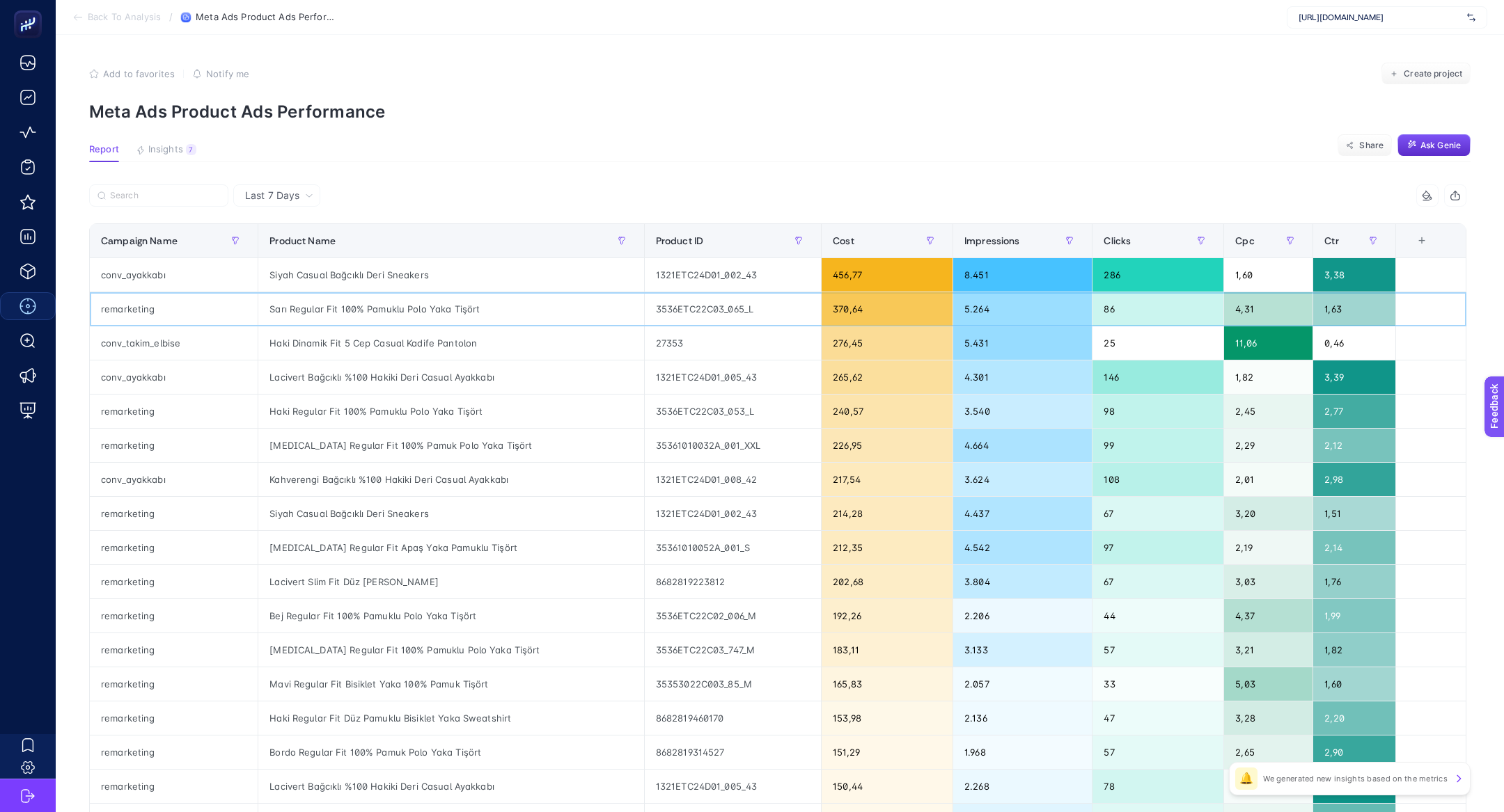
click at [207, 301] on div "remarketing" at bounding box center [174, 309] width 168 height 33
click at [234, 349] on div "conv_takim_elbise" at bounding box center [174, 343] width 168 height 33
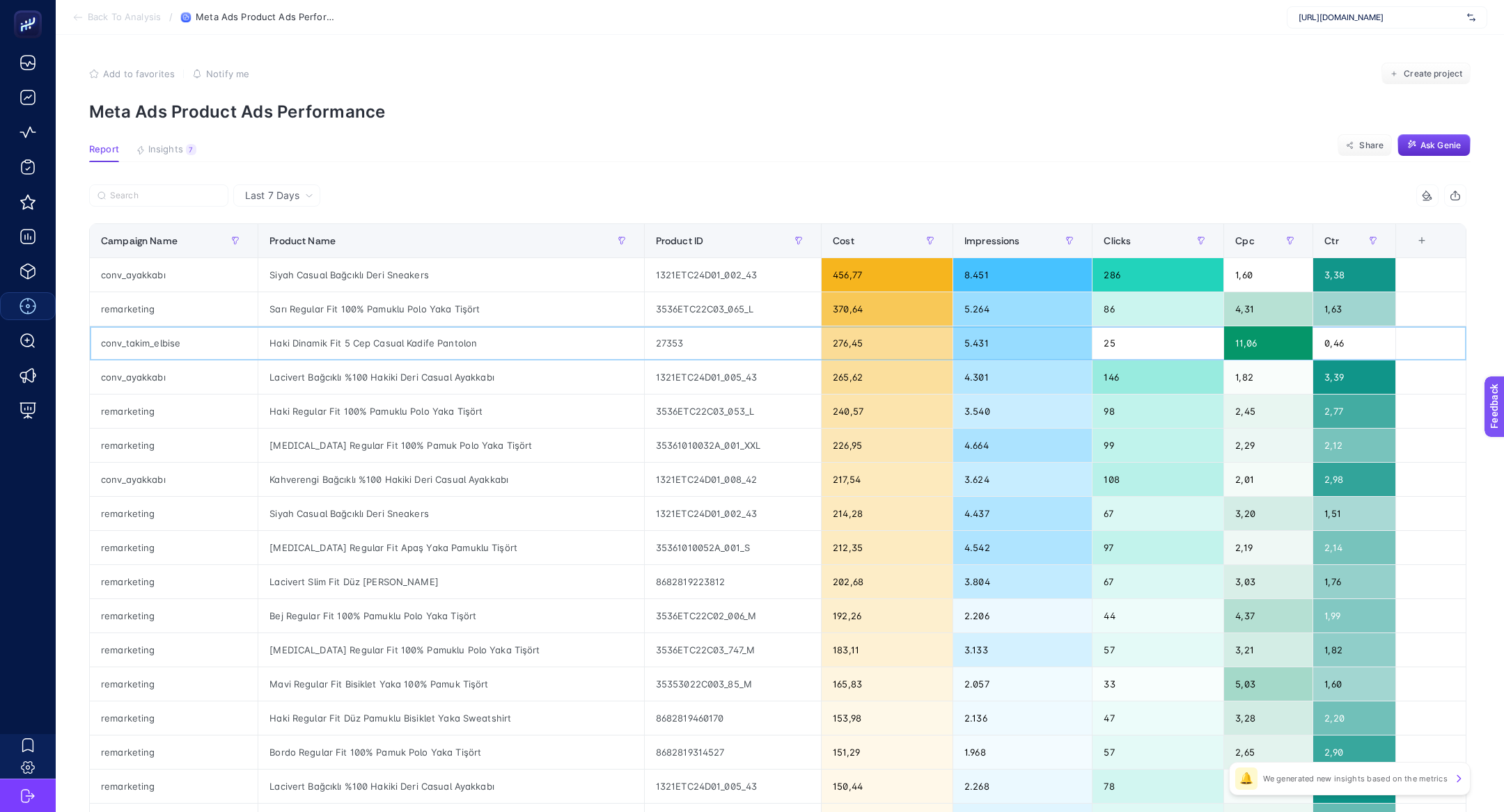
click at [365, 343] on div "Haki Dinamik Fit 5 Cep Casual Kadife Pantolon" at bounding box center [451, 343] width 385 height 33
copy tr "Haki Dinamik Fit 5 Cep Casual Kadife Pantolon"
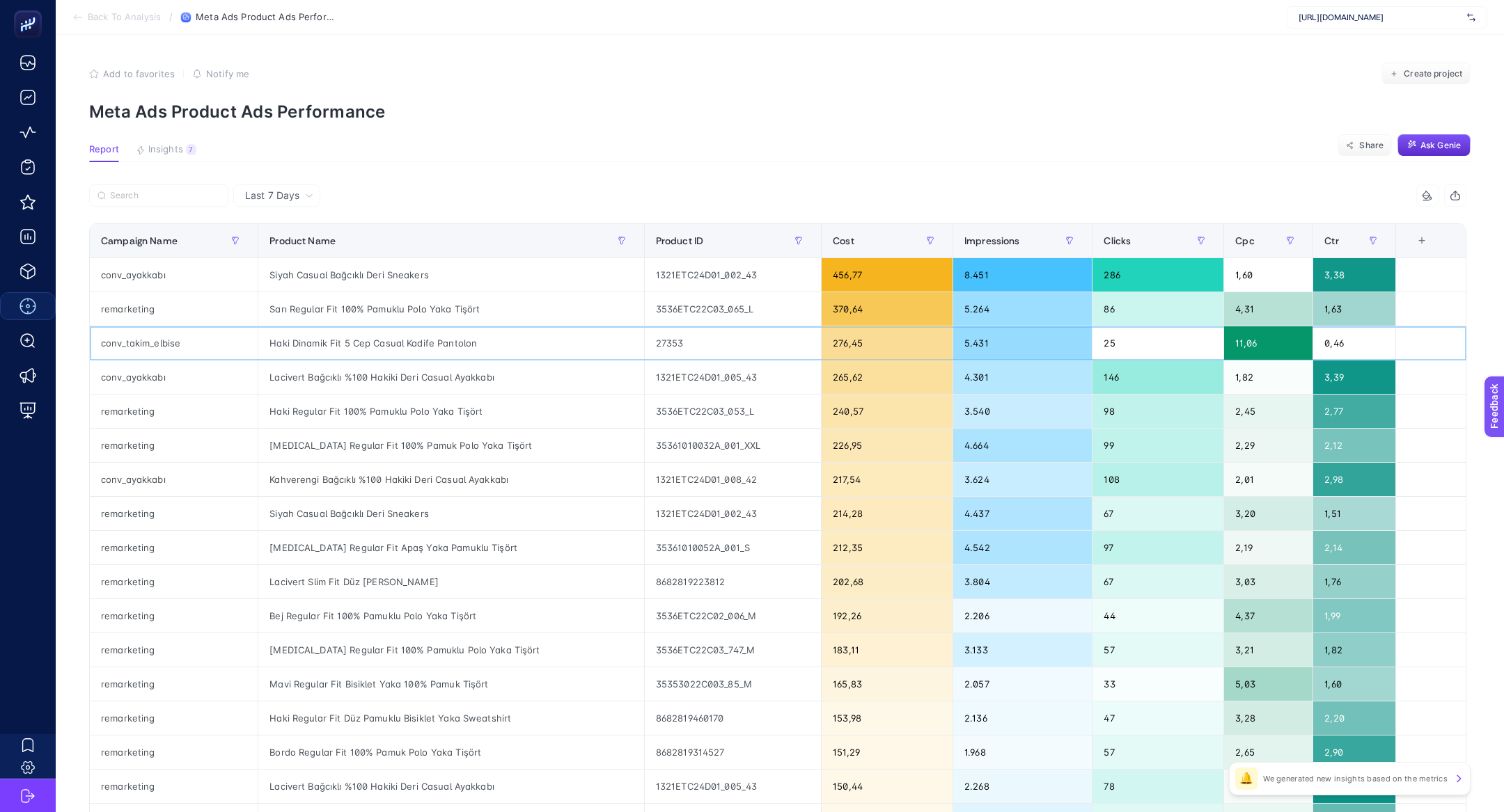
click at [121, 349] on div "conv_takim_elbise" at bounding box center [174, 343] width 168 height 33
copy tr "conv_takim_elbise"
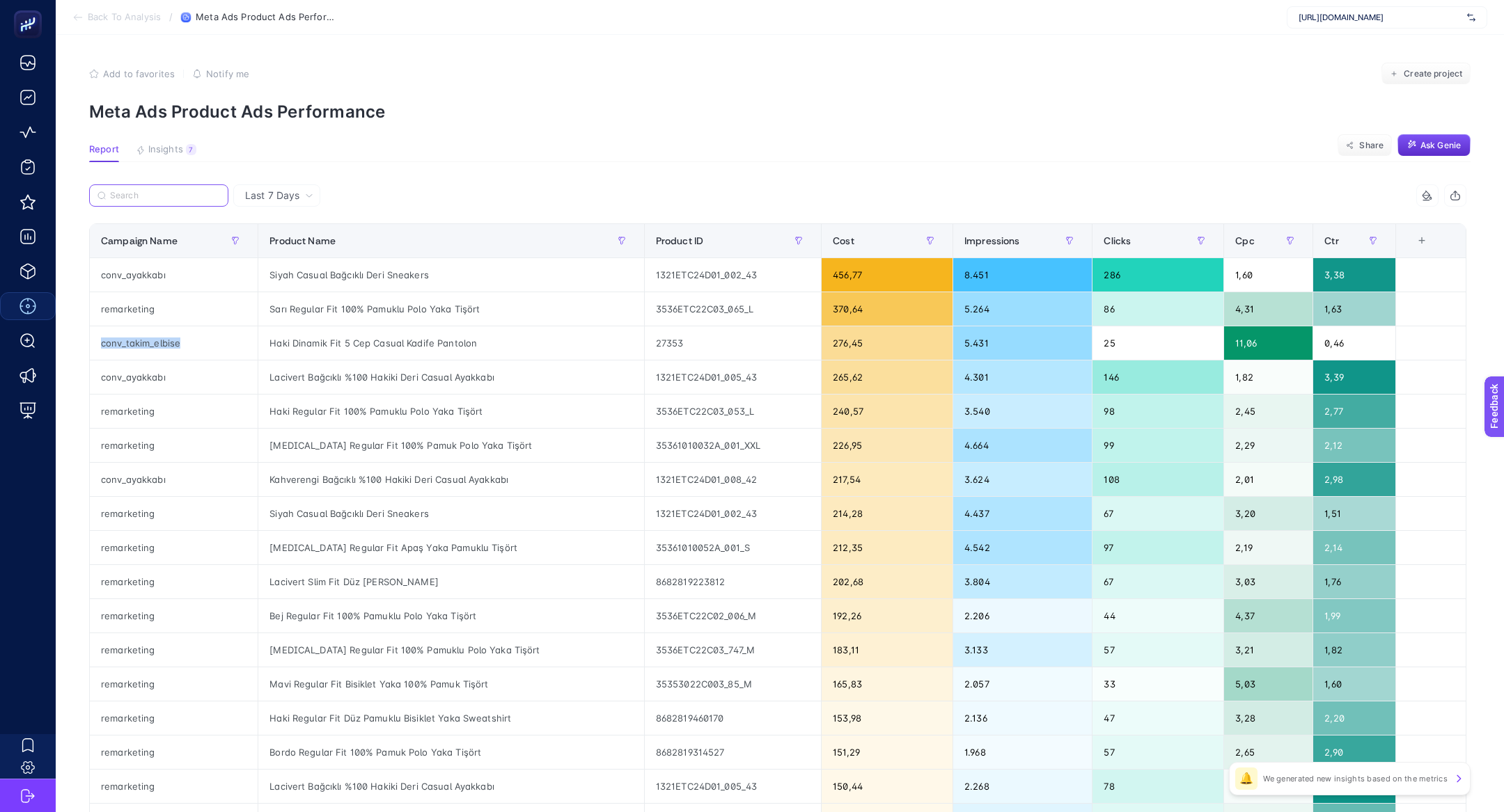
click at [140, 195] on input "Search" at bounding box center [165, 196] width 110 height 10
paste input "conv_takim_elbise"
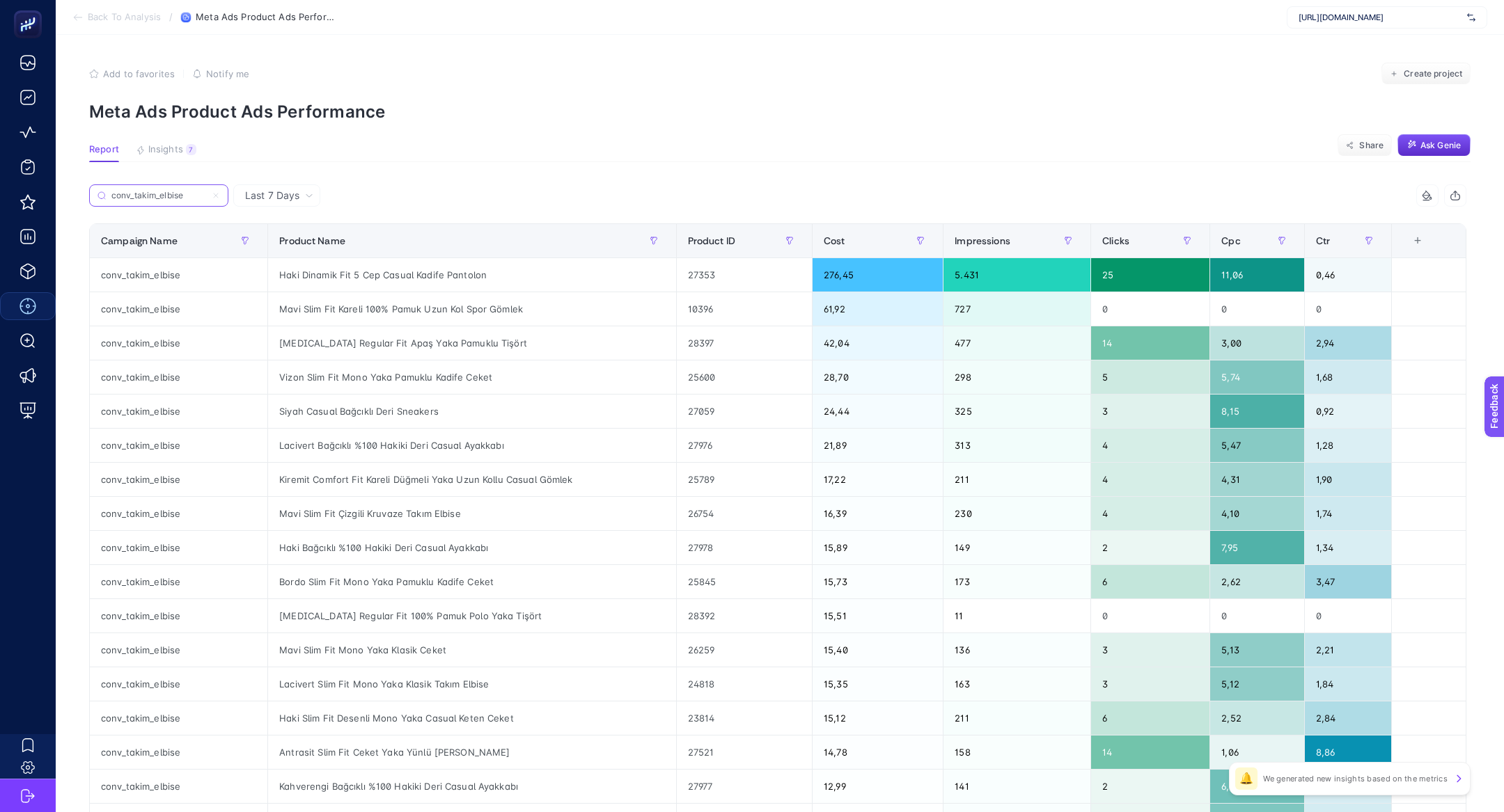
type input "conv_takim_elbise"
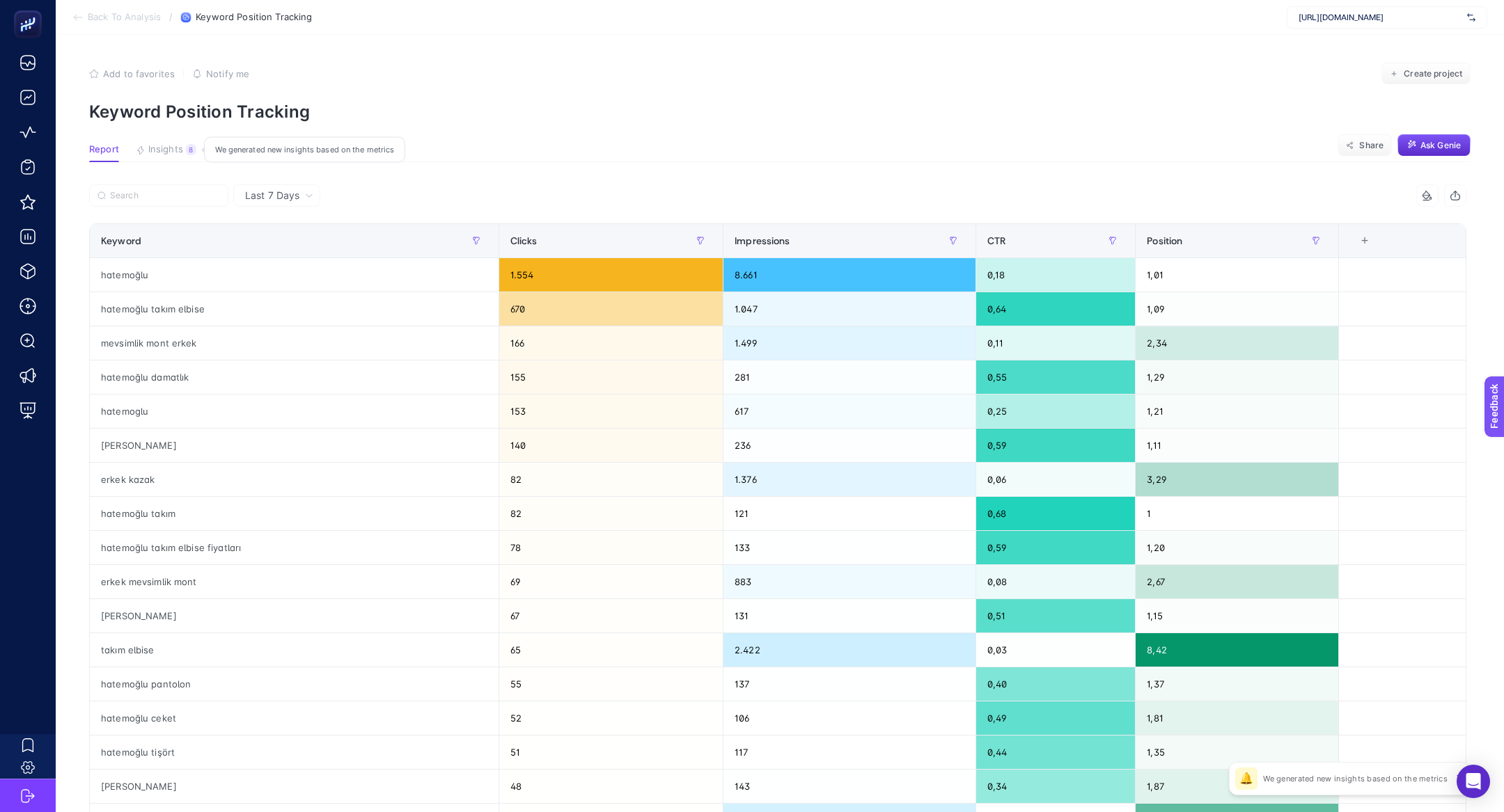
click at [162, 159] on button "Insights 8 We generated new insights based on the metrics" at bounding box center [166, 153] width 61 height 18
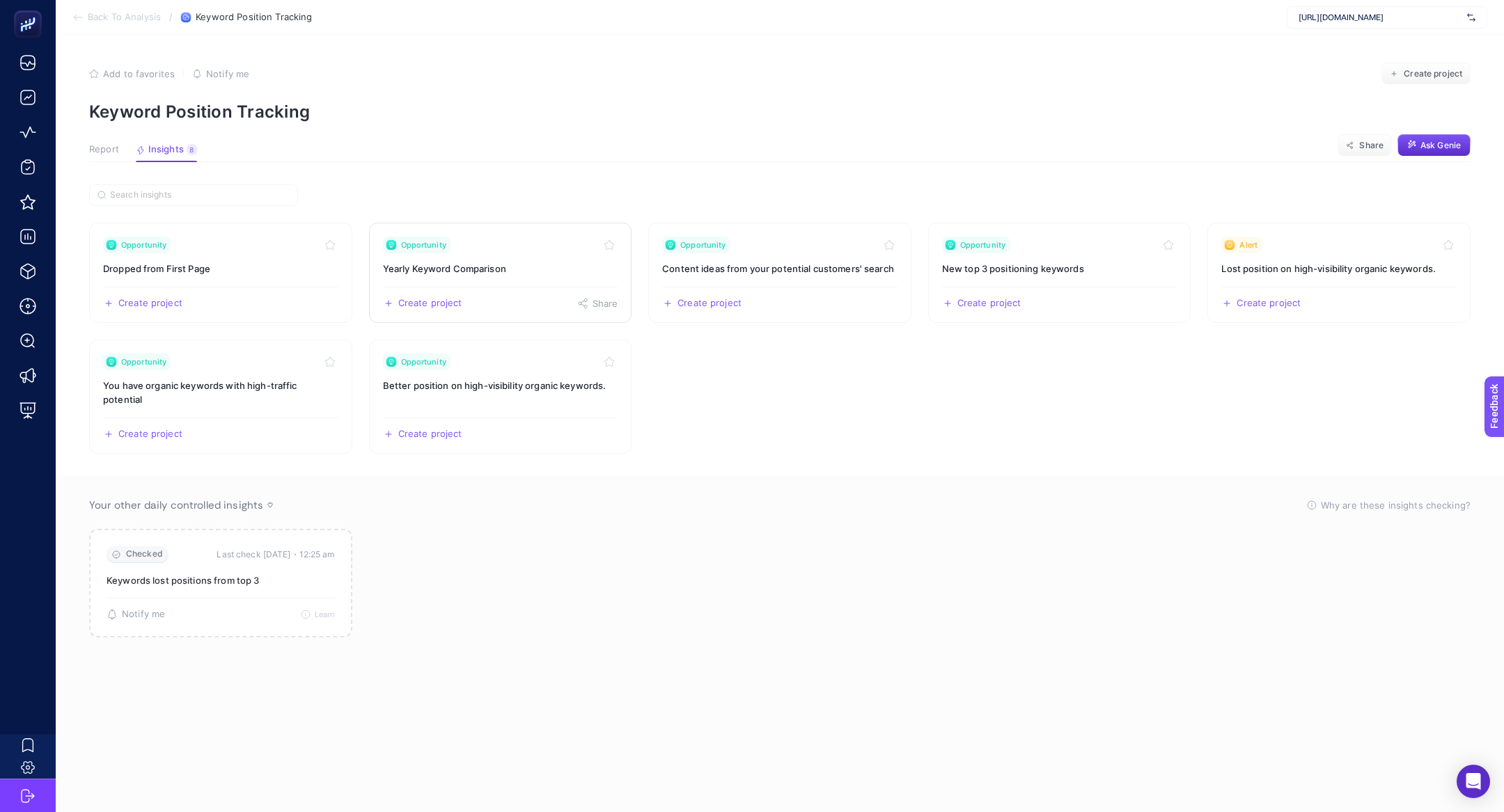
click at [477, 268] on h3 "Yearly Keyword Comparison" at bounding box center [500, 268] width 235 height 14
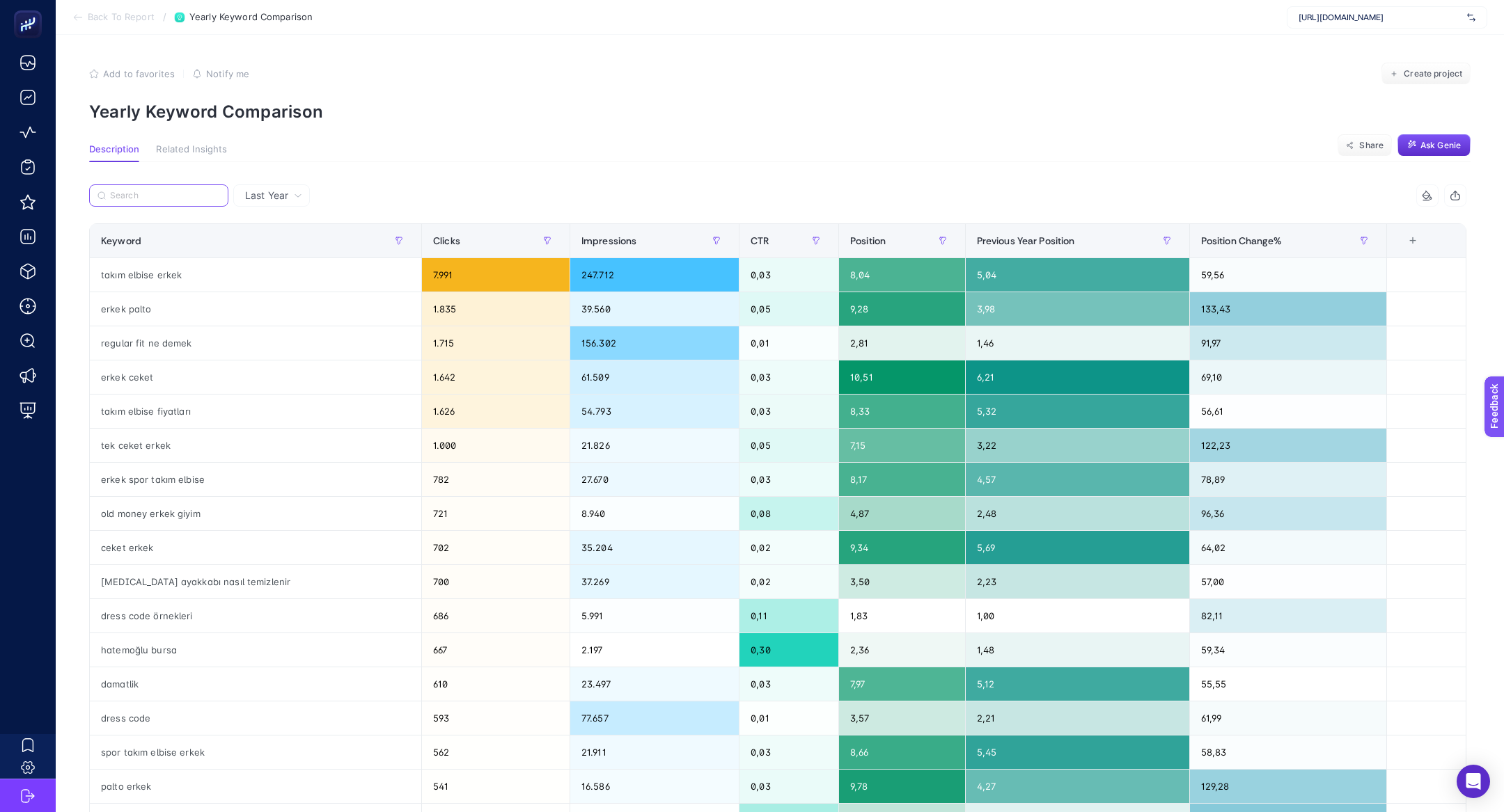
click at [158, 197] on input "Search" at bounding box center [165, 196] width 110 height 10
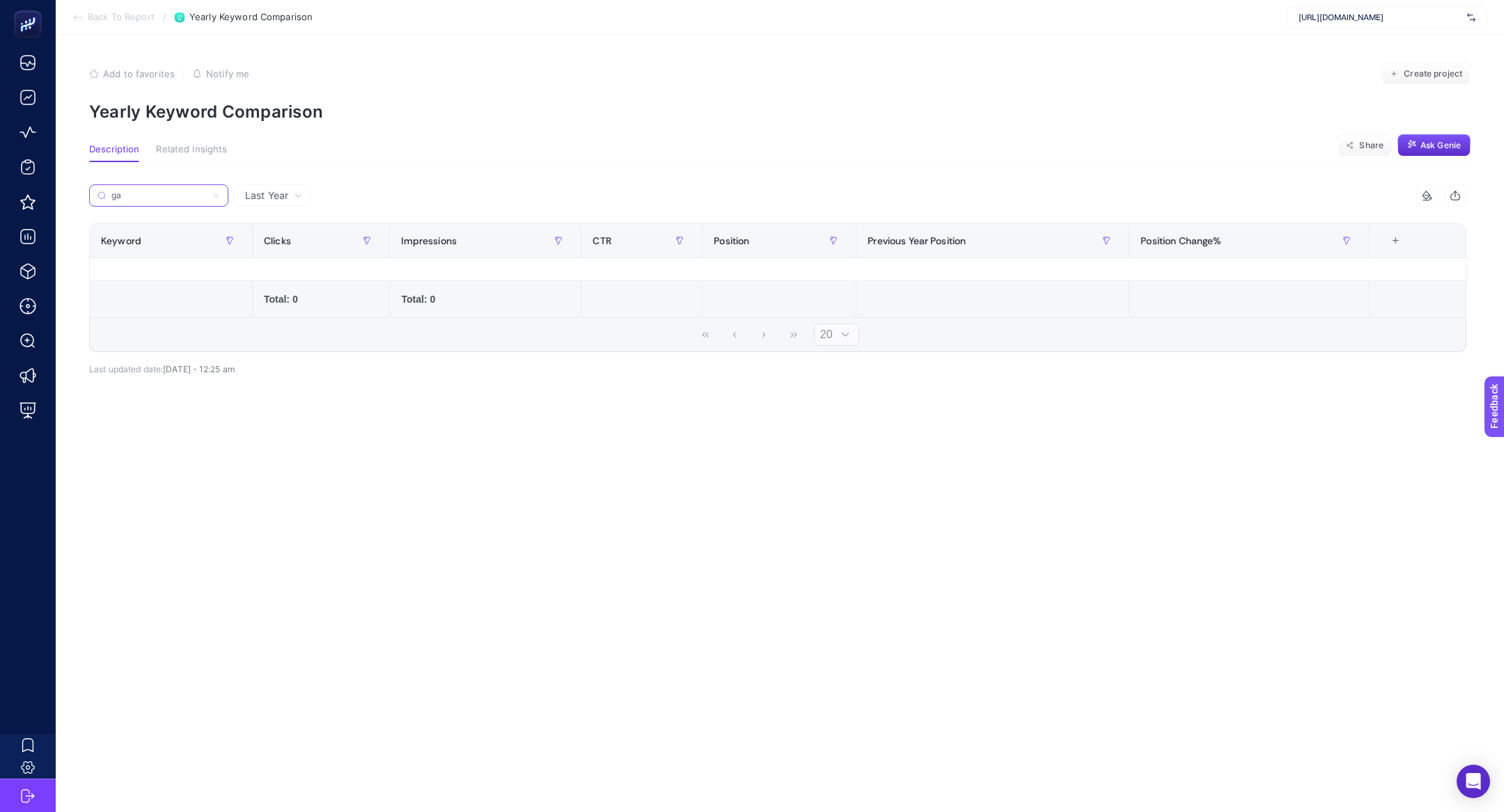
type input "g"
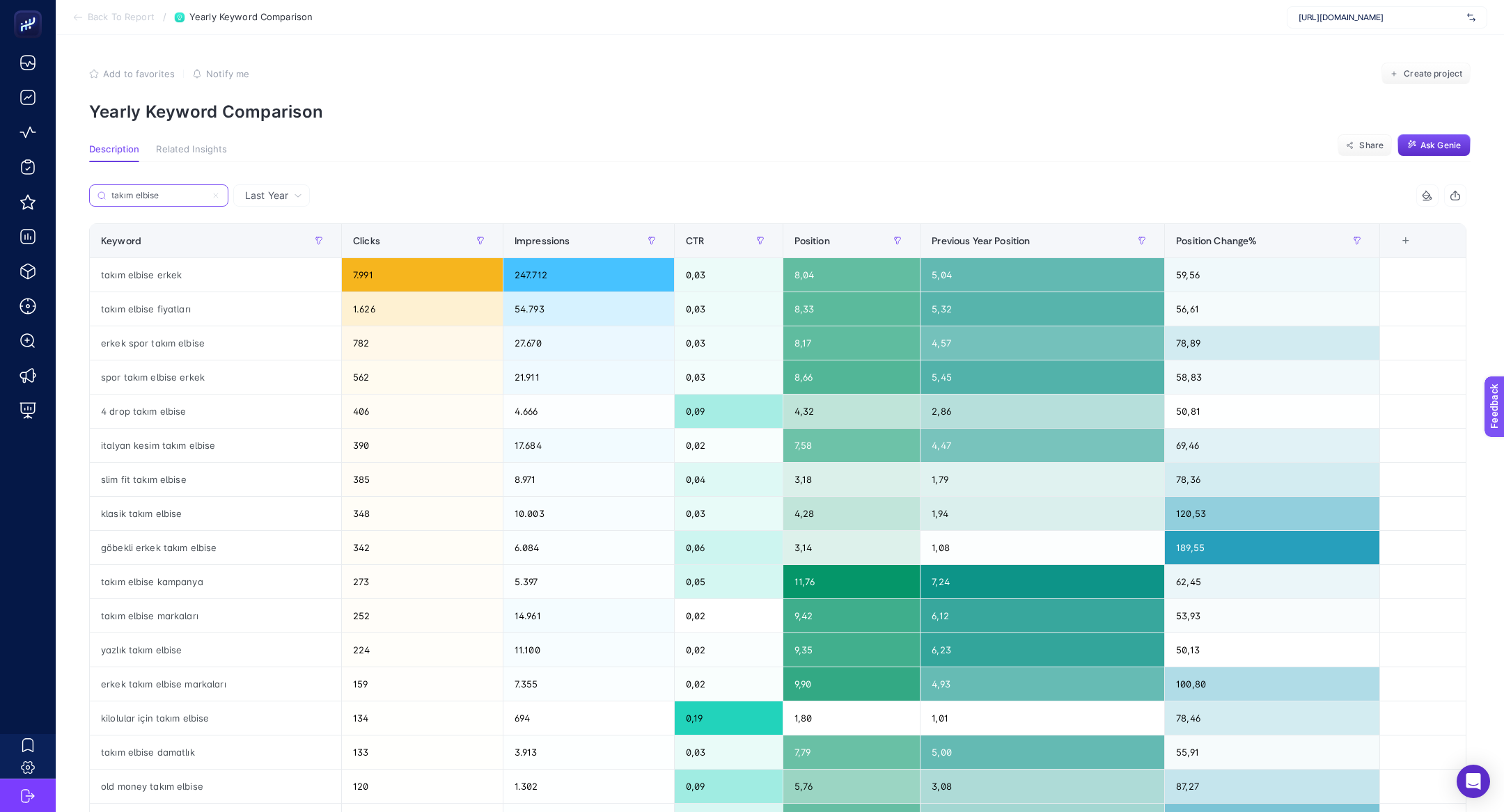
type input "takım elbise"
click at [567, 245] on span "Impressions" at bounding box center [542, 240] width 56 height 11
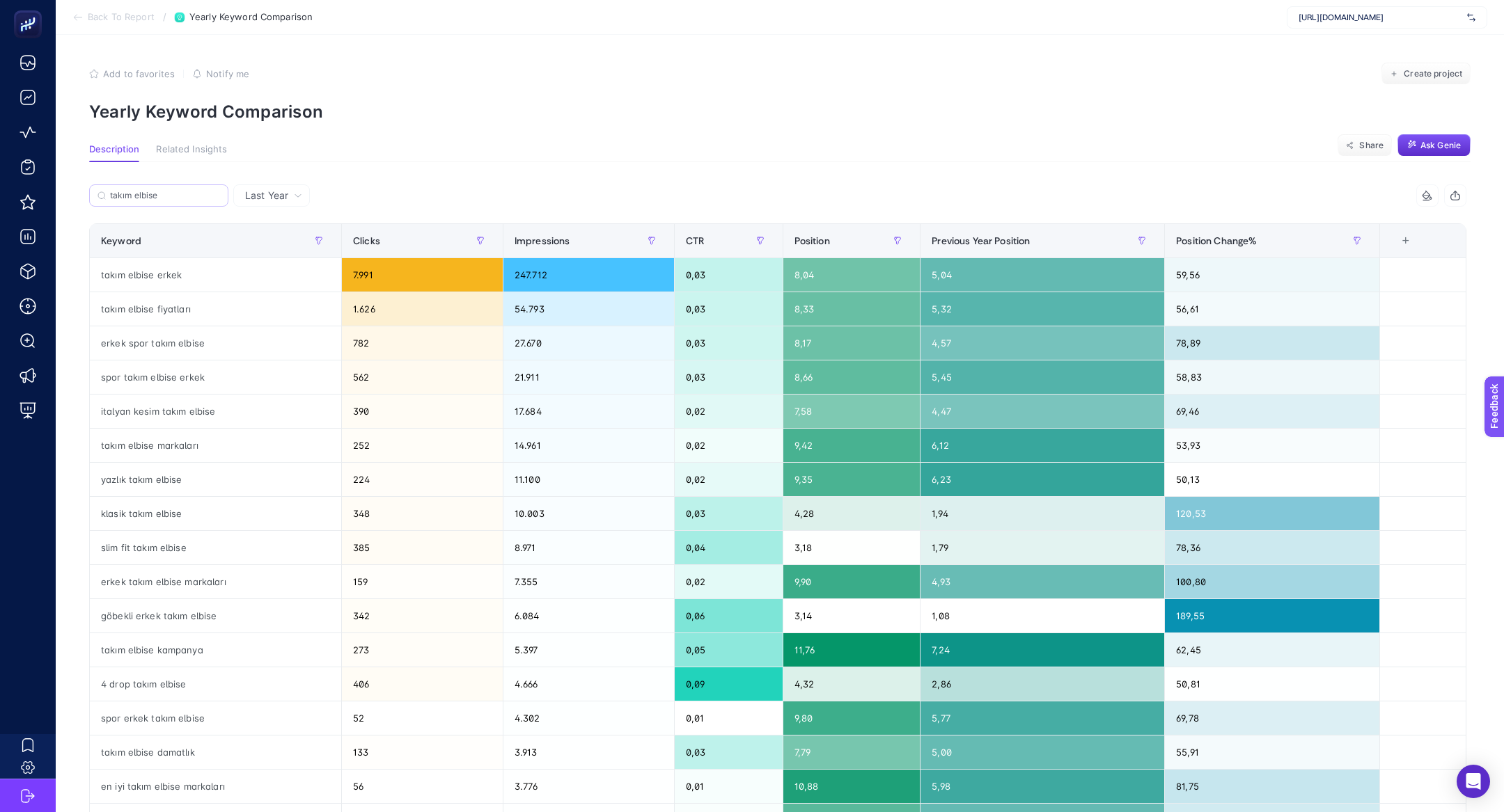
click at [218, 200] on label "takım elbise" at bounding box center [158, 195] width 139 height 22
click at [218, 200] on input "takım elbise" at bounding box center [165, 196] width 110 height 10
click at [216, 197] on icon at bounding box center [216, 196] width 9 height 9
click at [206, 197] on input "takım elbise" at bounding box center [158, 196] width 95 height 10
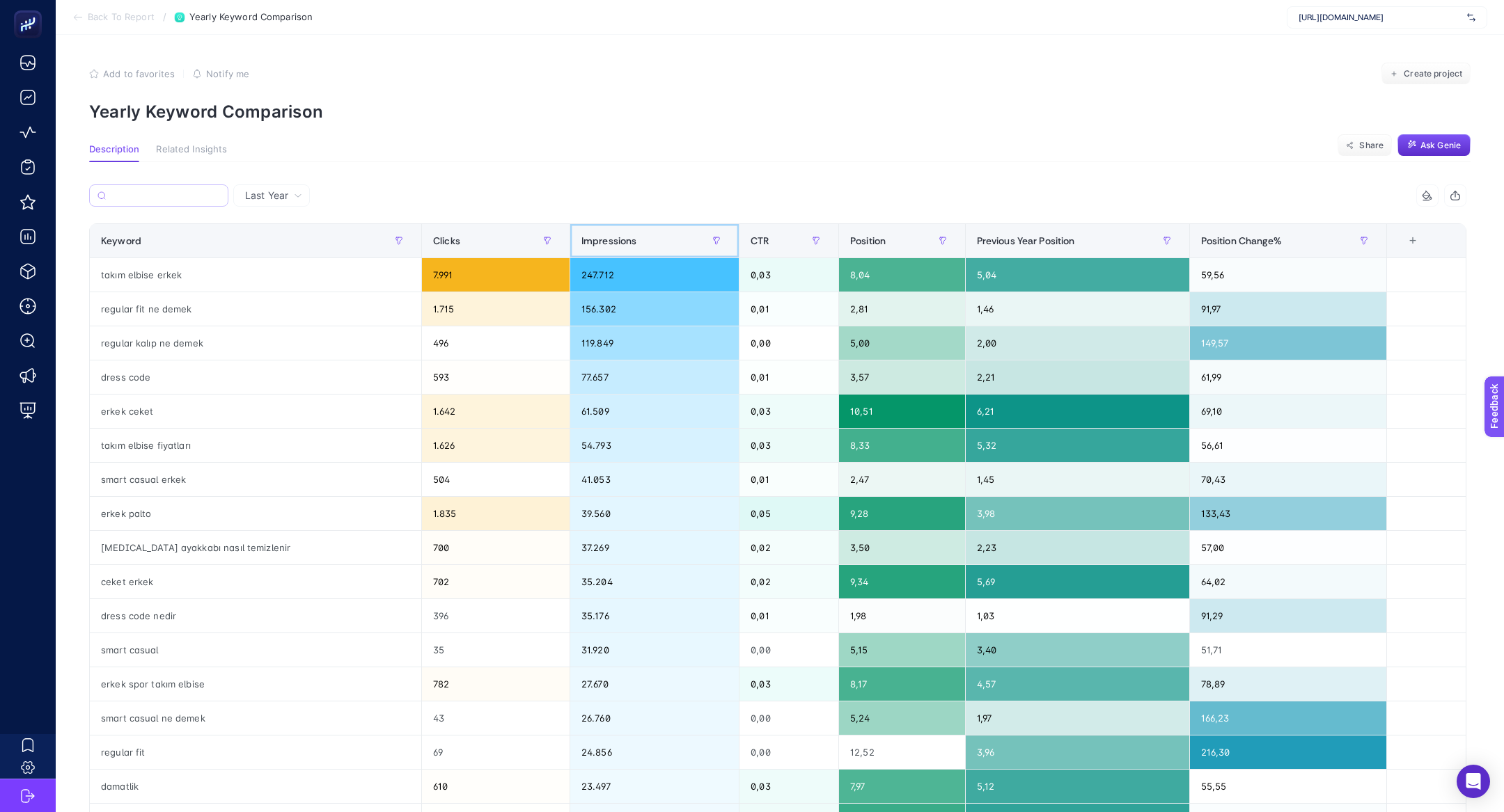
click at [591, 235] on div "Impressions" at bounding box center [655, 241] width 146 height 22
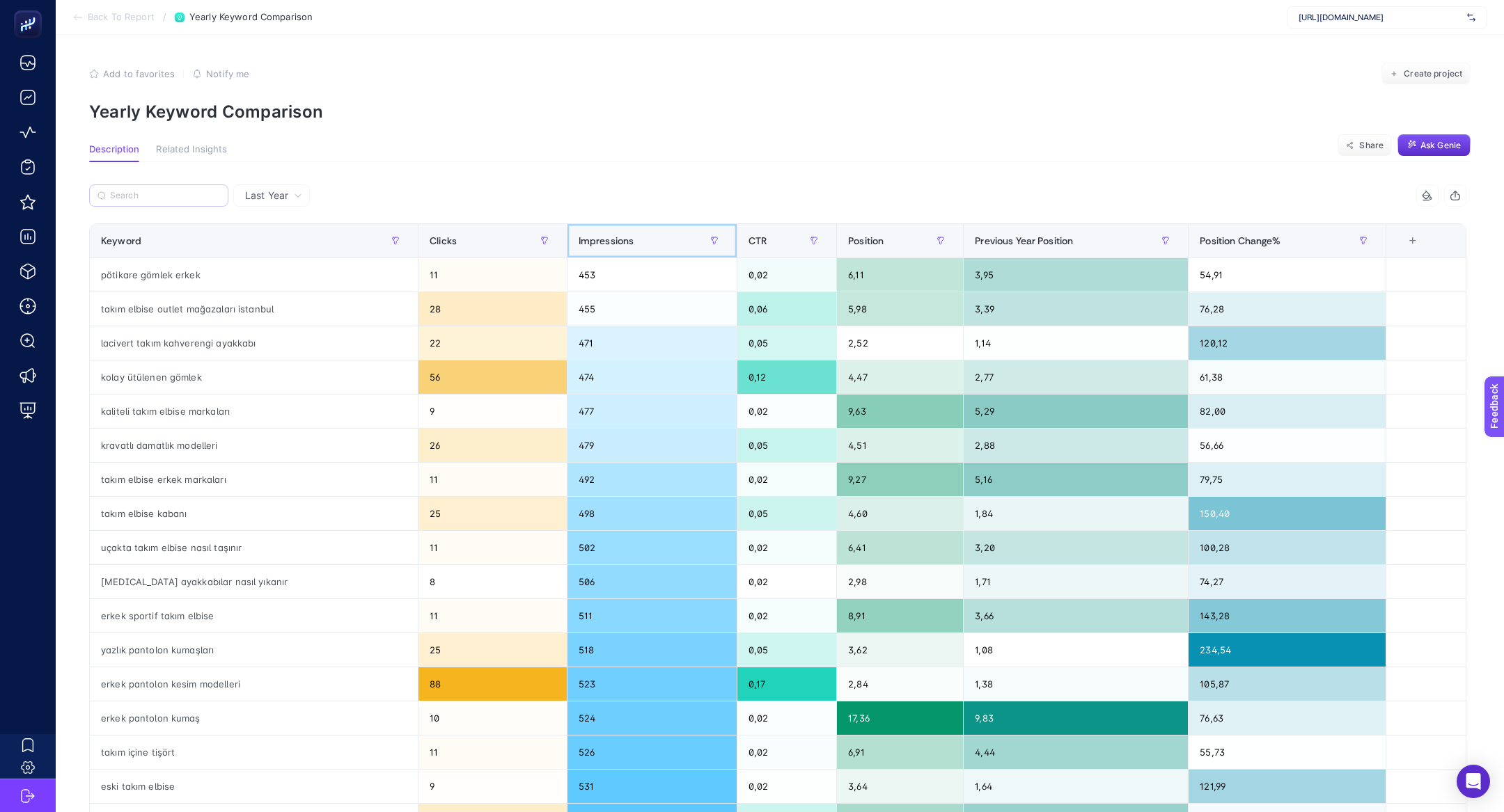
click at [591, 235] on span "Impressions" at bounding box center [606, 240] width 56 height 11
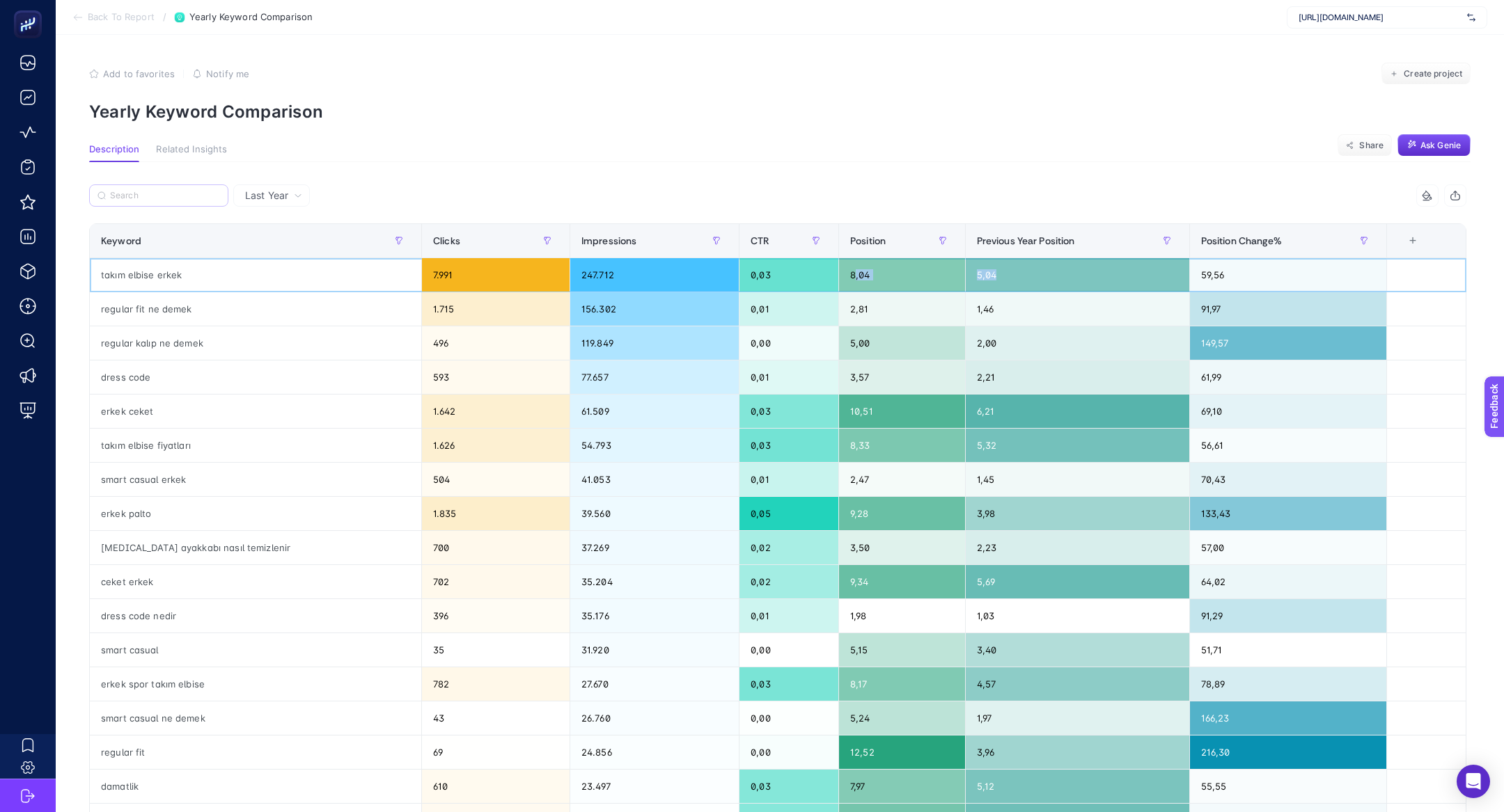
drag, startPoint x: 1010, startPoint y: 275, endPoint x: 822, endPoint y: 270, distance: 188.1
click at [822, 271] on tr "takım elbise erkek 7.991 247.712 0,03 8,04 5,04 59,56" at bounding box center [778, 275] width 1376 height 34
click at [430, 259] on div "7.991" at bounding box center [496, 275] width 148 height 33
click at [433, 249] on div "Clicks" at bounding box center [496, 241] width 125 height 22
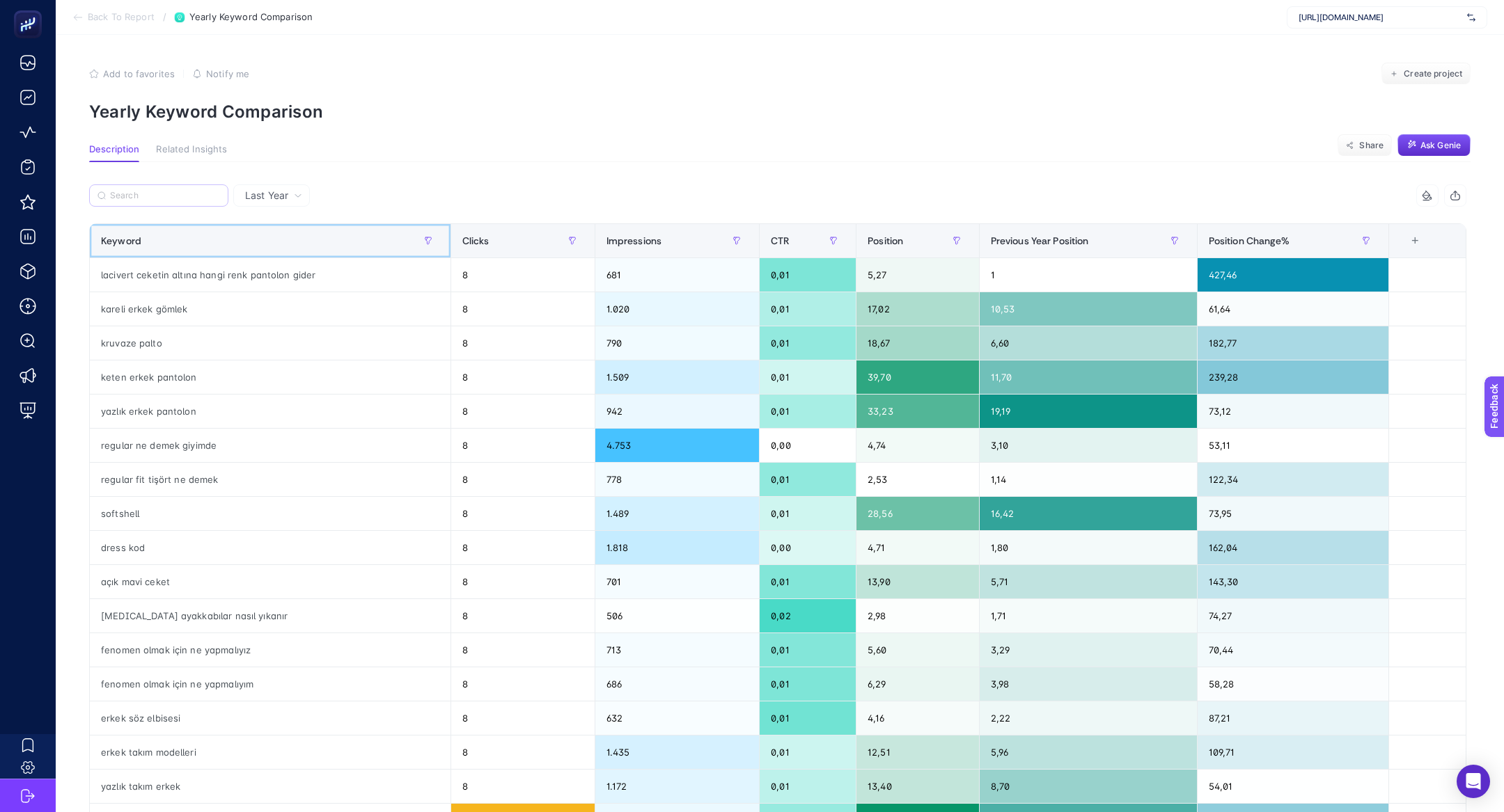
click at [430, 249] on div at bounding box center [428, 241] width 22 height 22
click at [451, 249] on th "Clicks" at bounding box center [522, 241] width 144 height 34
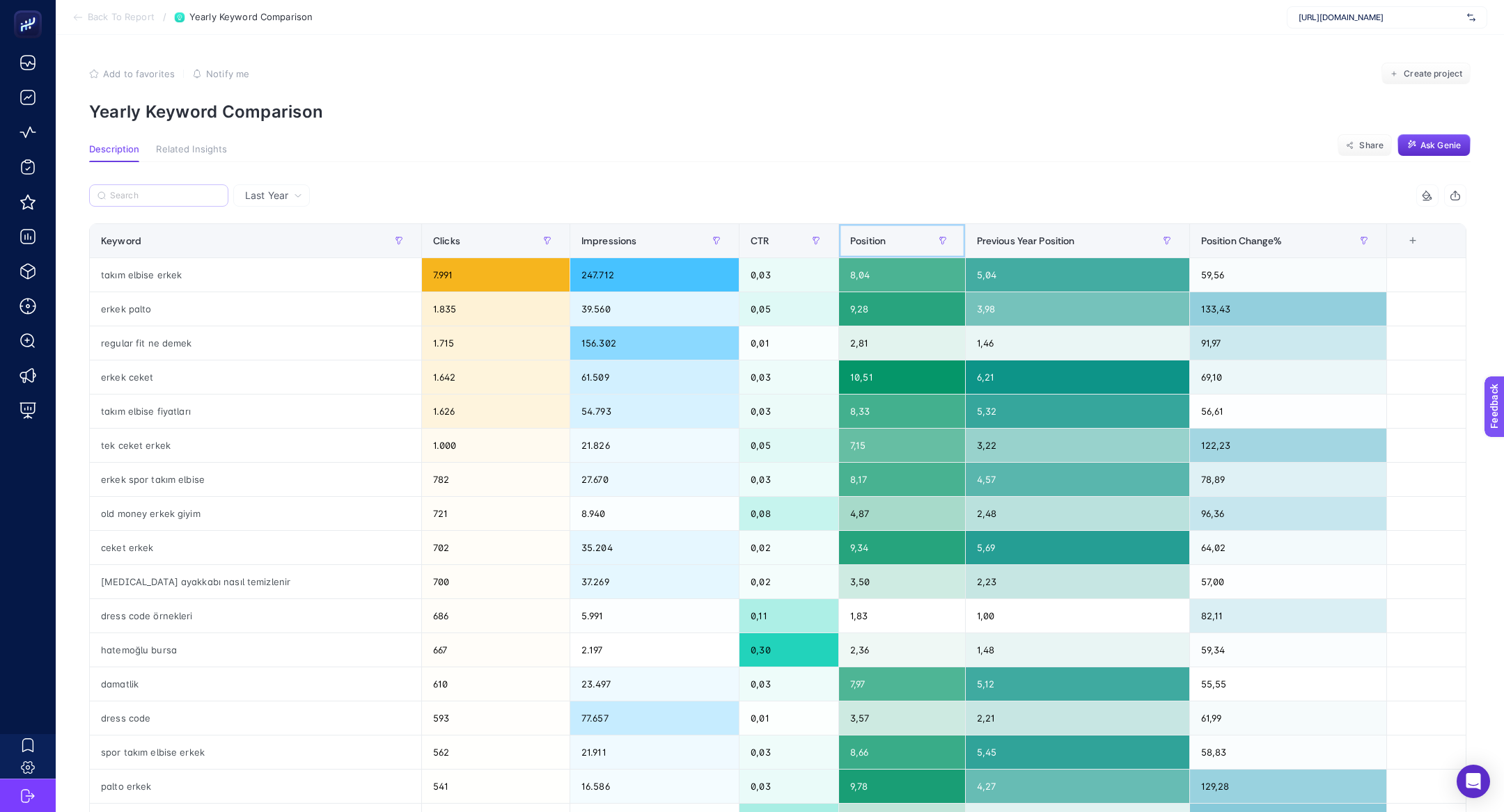
click at [864, 244] on div "Position" at bounding box center [901, 241] width 103 height 22
click at [864, 244] on span "Position" at bounding box center [867, 240] width 35 height 11
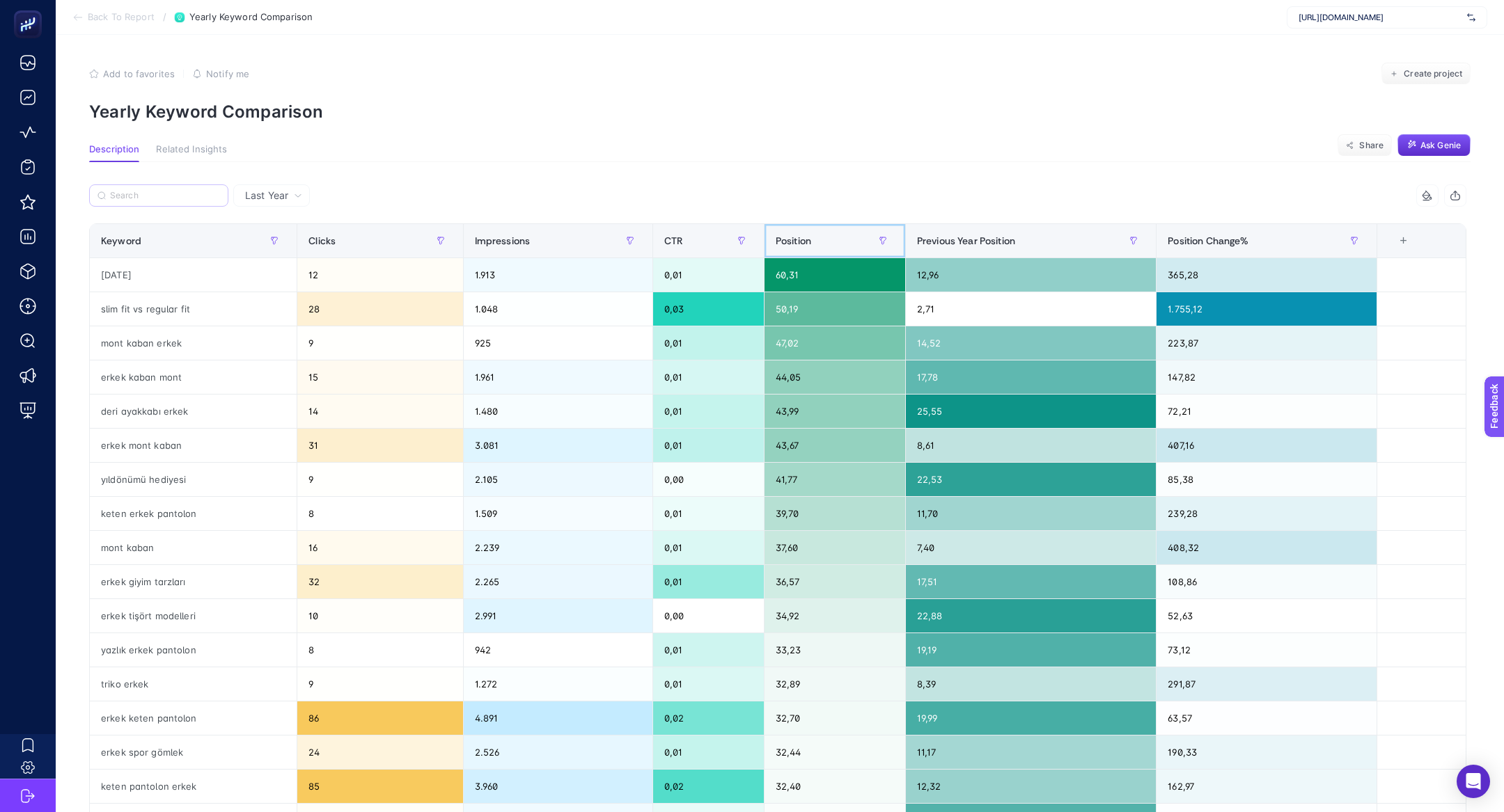
click at [824, 234] on div "Position" at bounding box center [835, 241] width 119 height 22
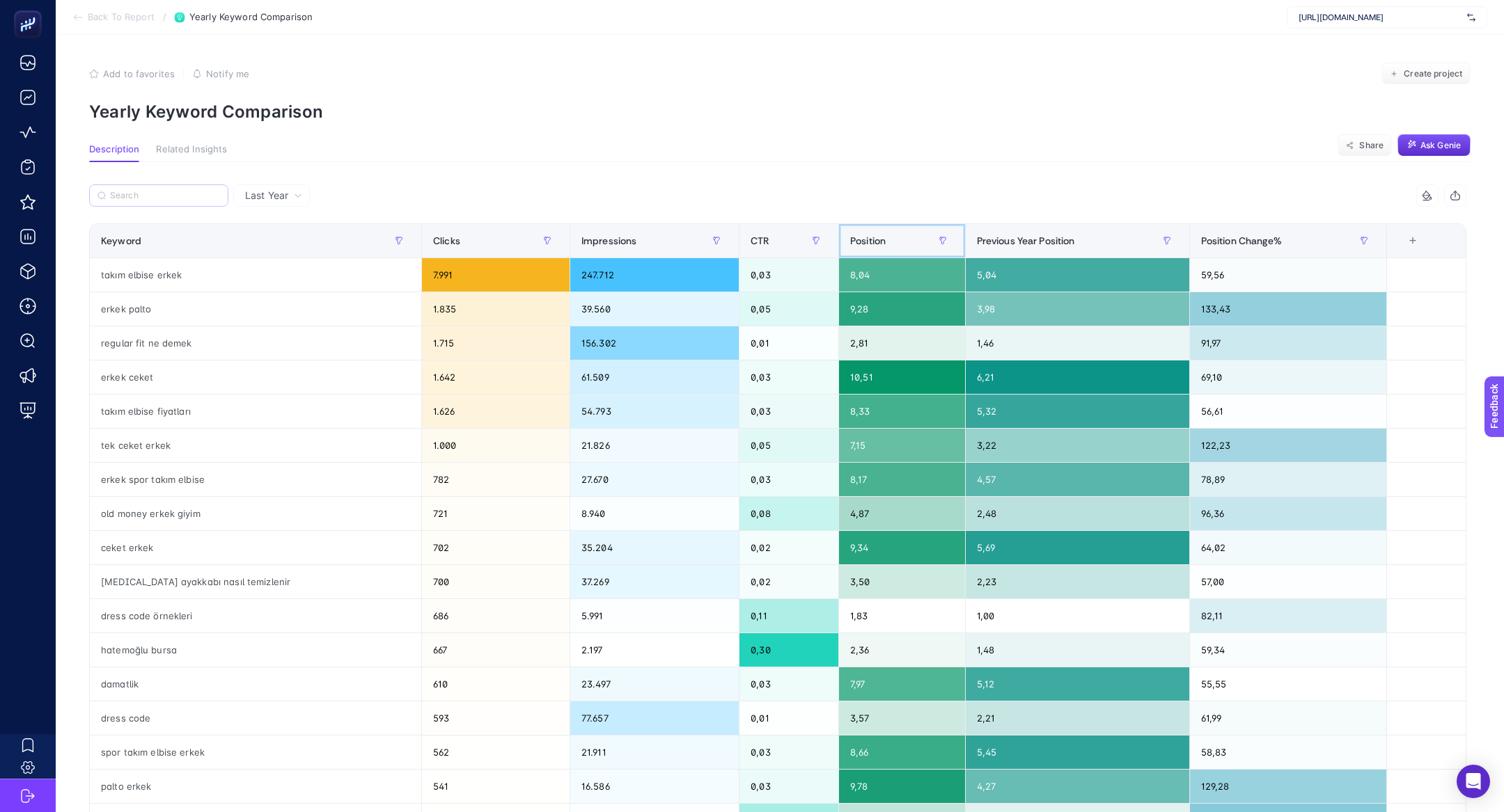
click at [850, 235] on span "Position" at bounding box center [867, 240] width 35 height 11
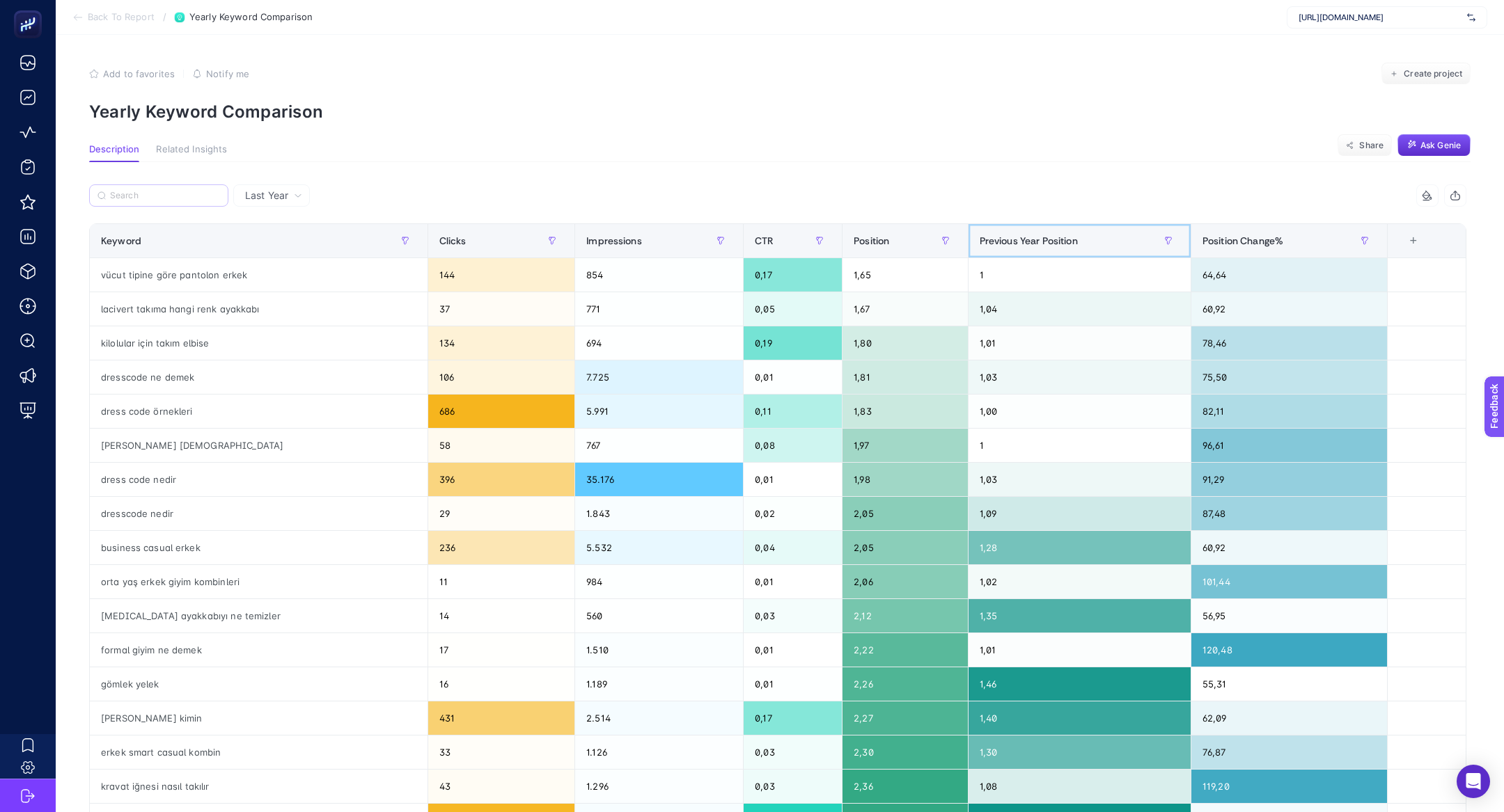
click at [1029, 235] on span "Previous Year Position" at bounding box center [1029, 240] width 98 height 11
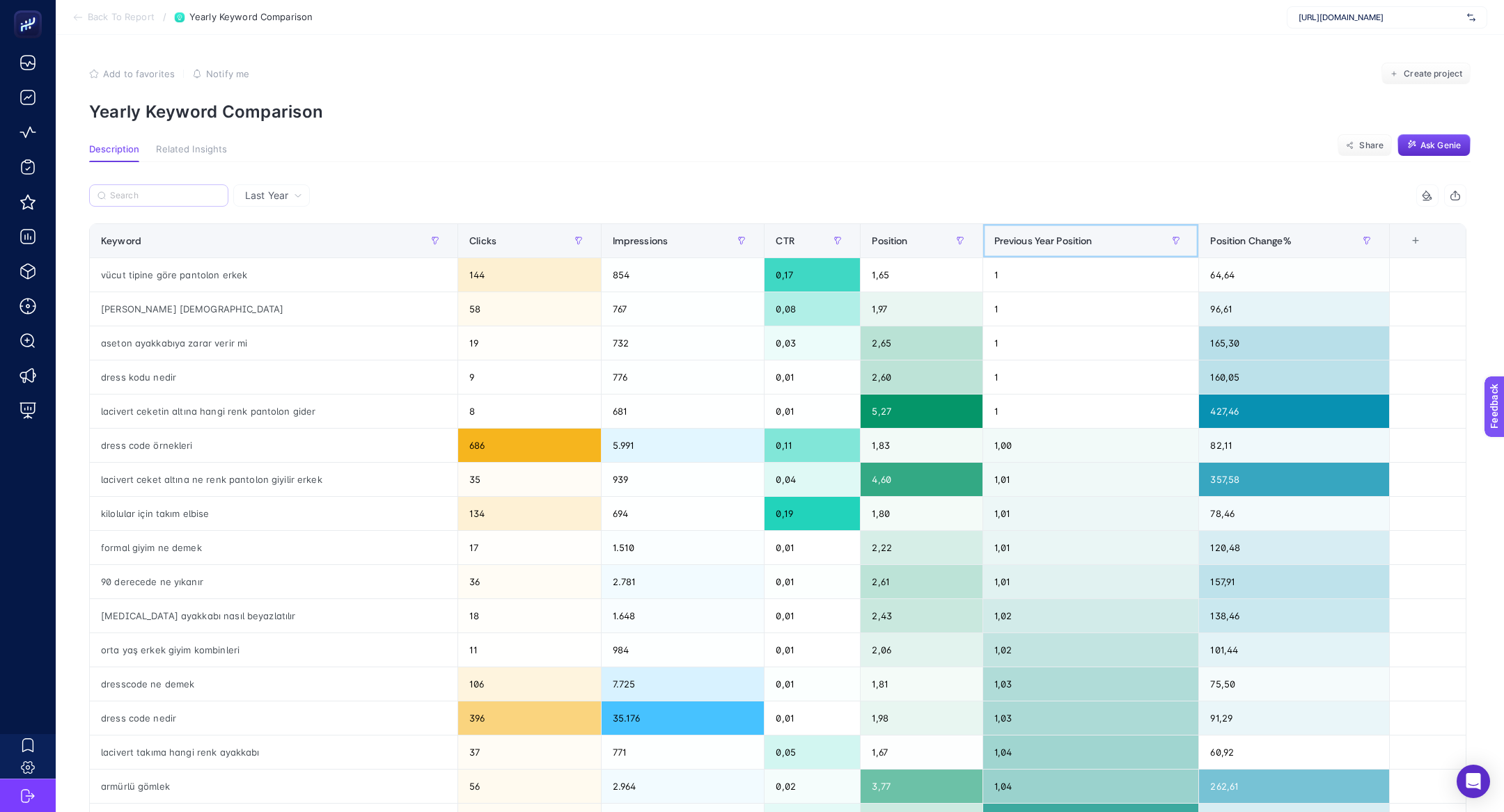
click at [1029, 235] on span "Previous Year Position" at bounding box center [1043, 240] width 98 height 11
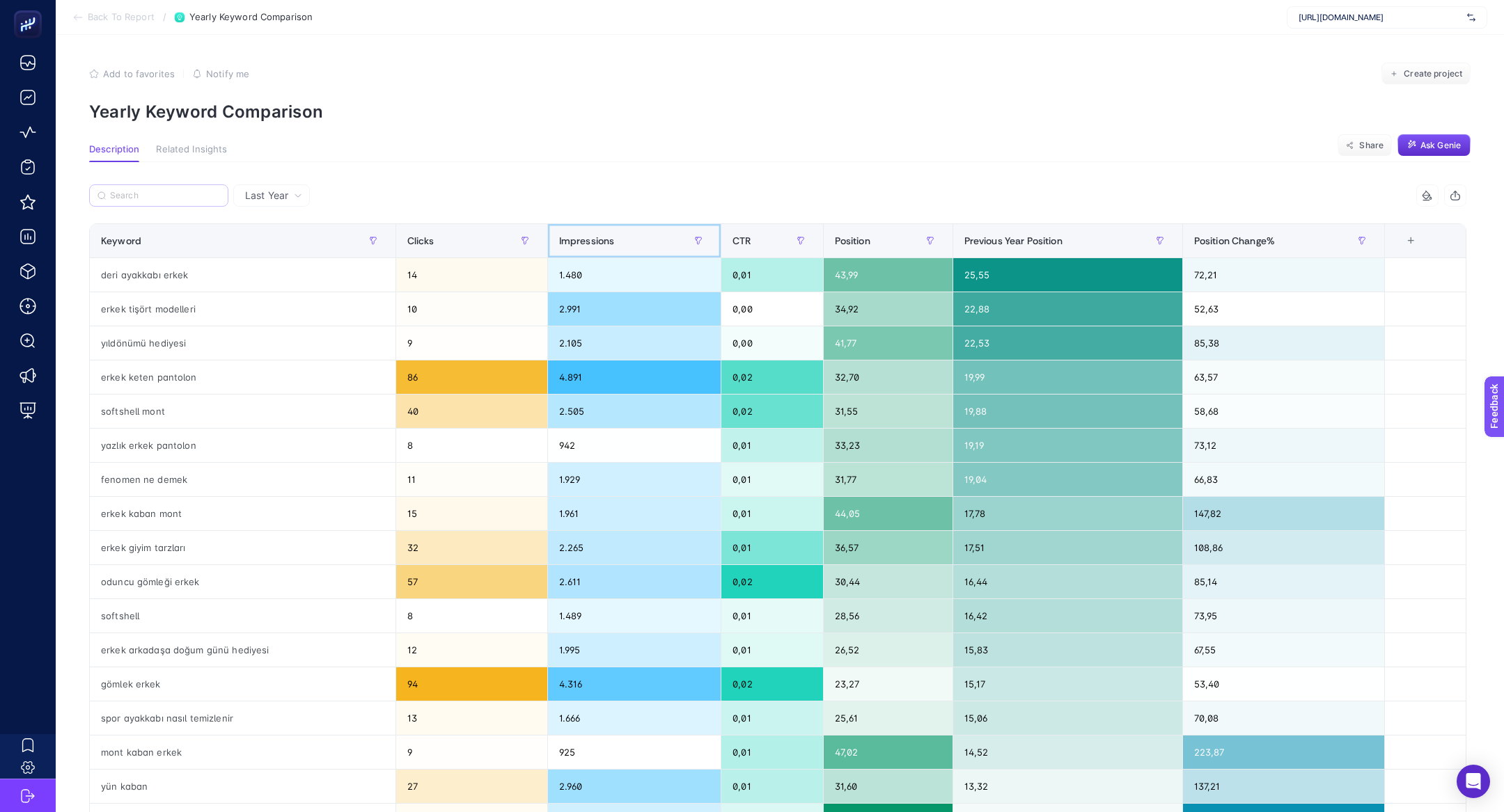
click at [579, 244] on span "Impressions" at bounding box center [587, 240] width 56 height 11
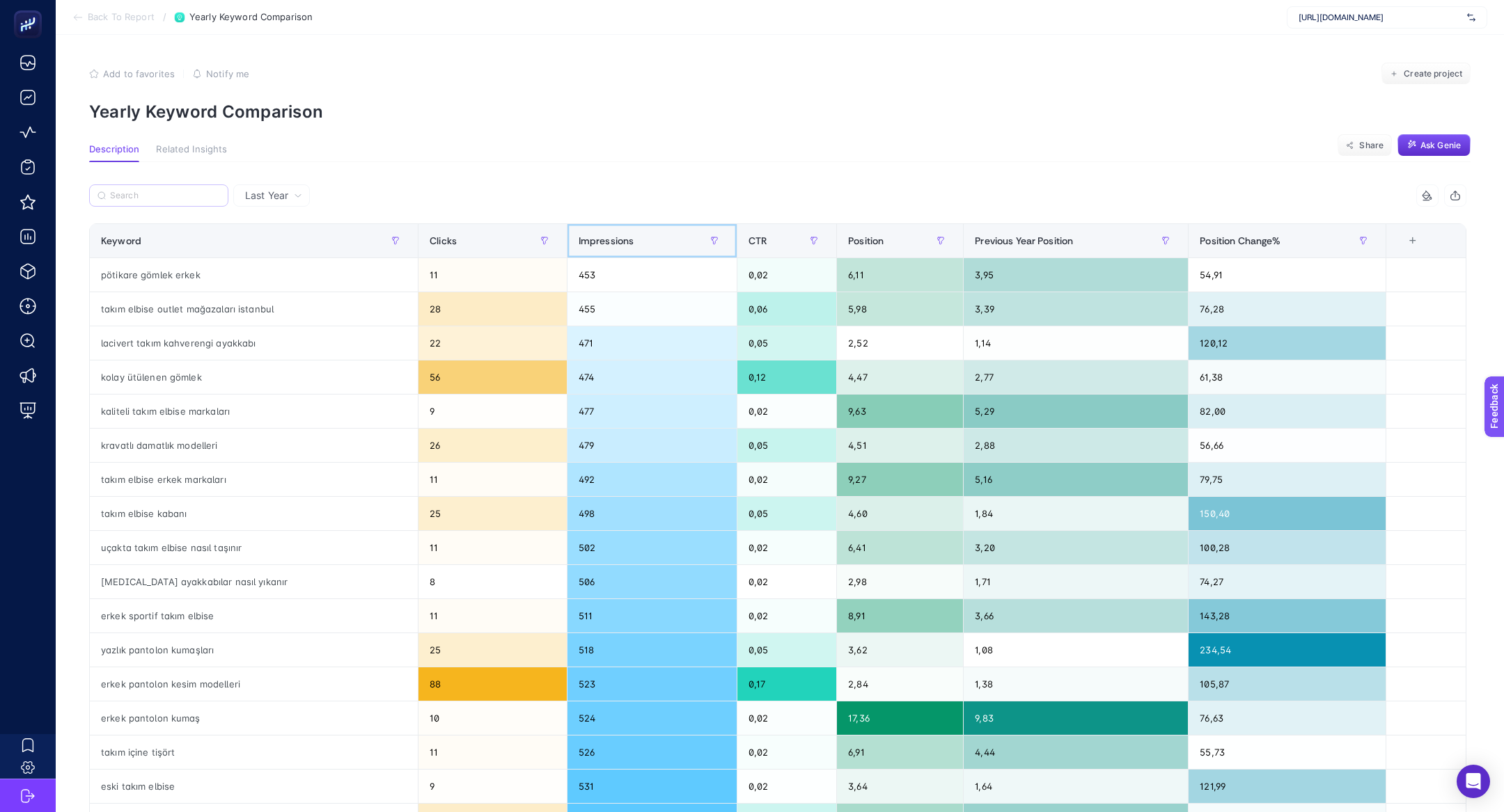
click at [579, 244] on span "Impressions" at bounding box center [606, 240] width 56 height 11
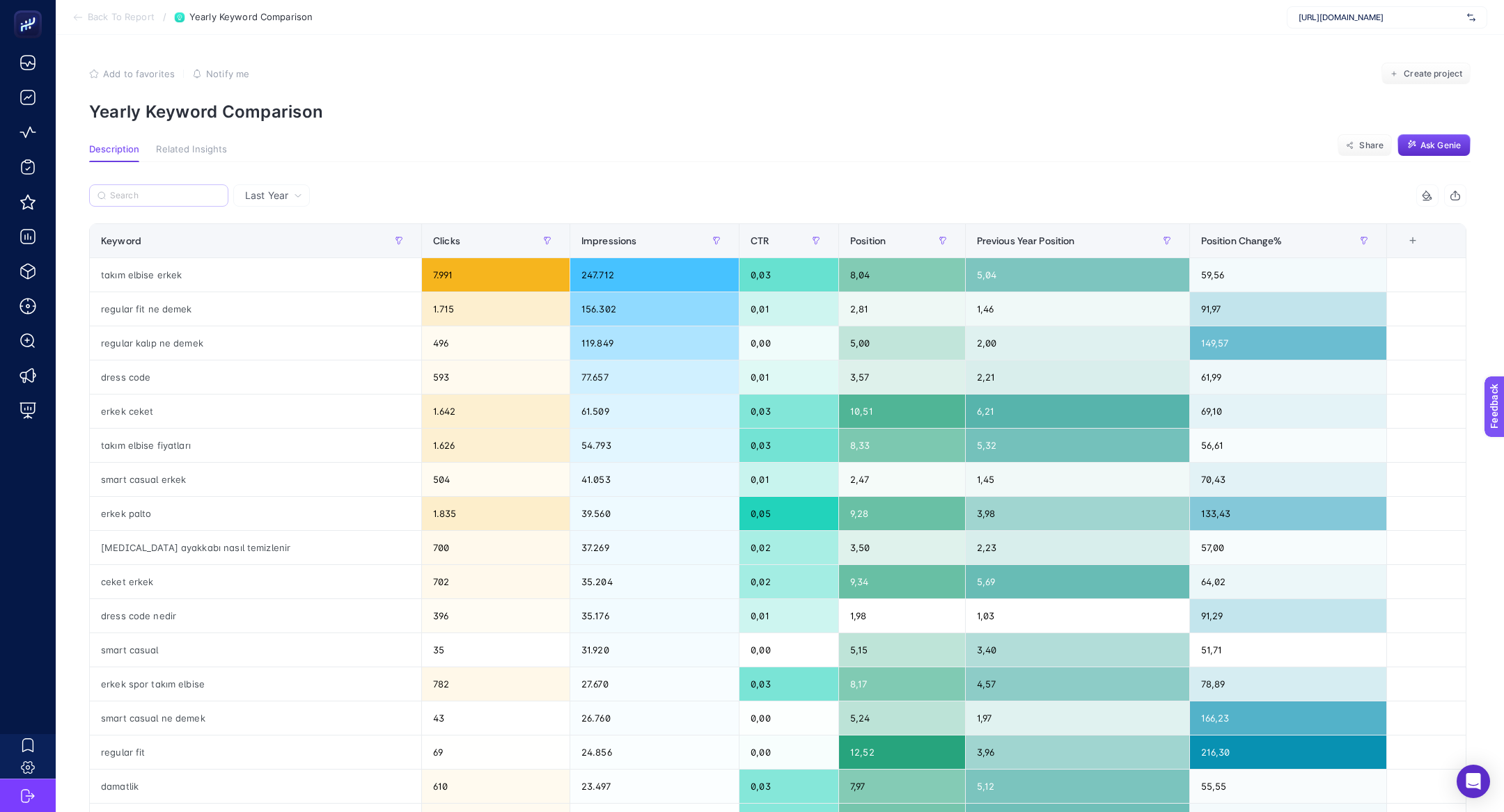
click at [1414, 243] on div "+" at bounding box center [1412, 240] width 27 height 11
click at [1376, 325] on div "Impressions Change%" at bounding box center [1368, 328] width 77 height 12
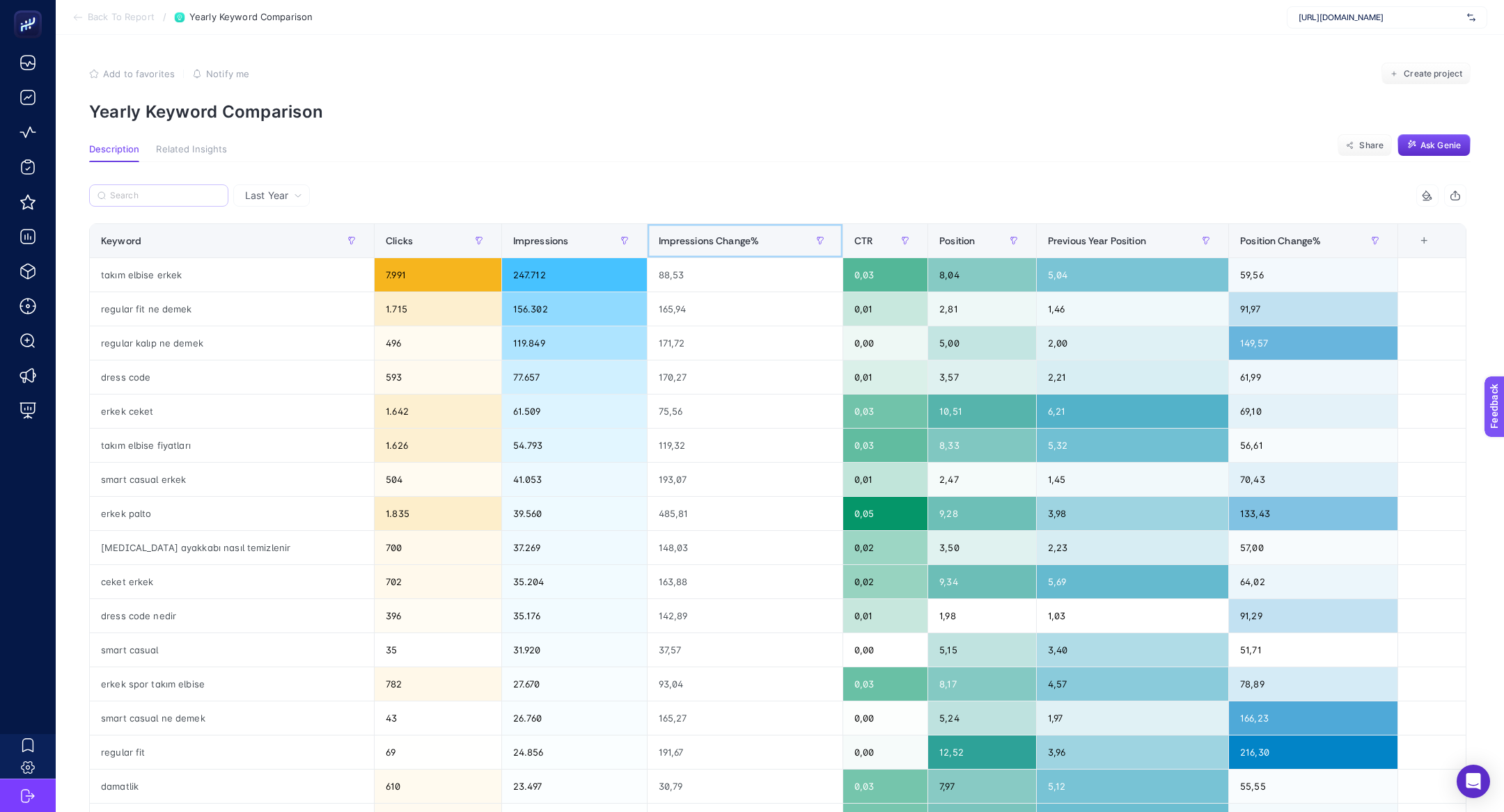
click at [658, 246] on span "Impressions Change%" at bounding box center [709, 240] width 101 height 11
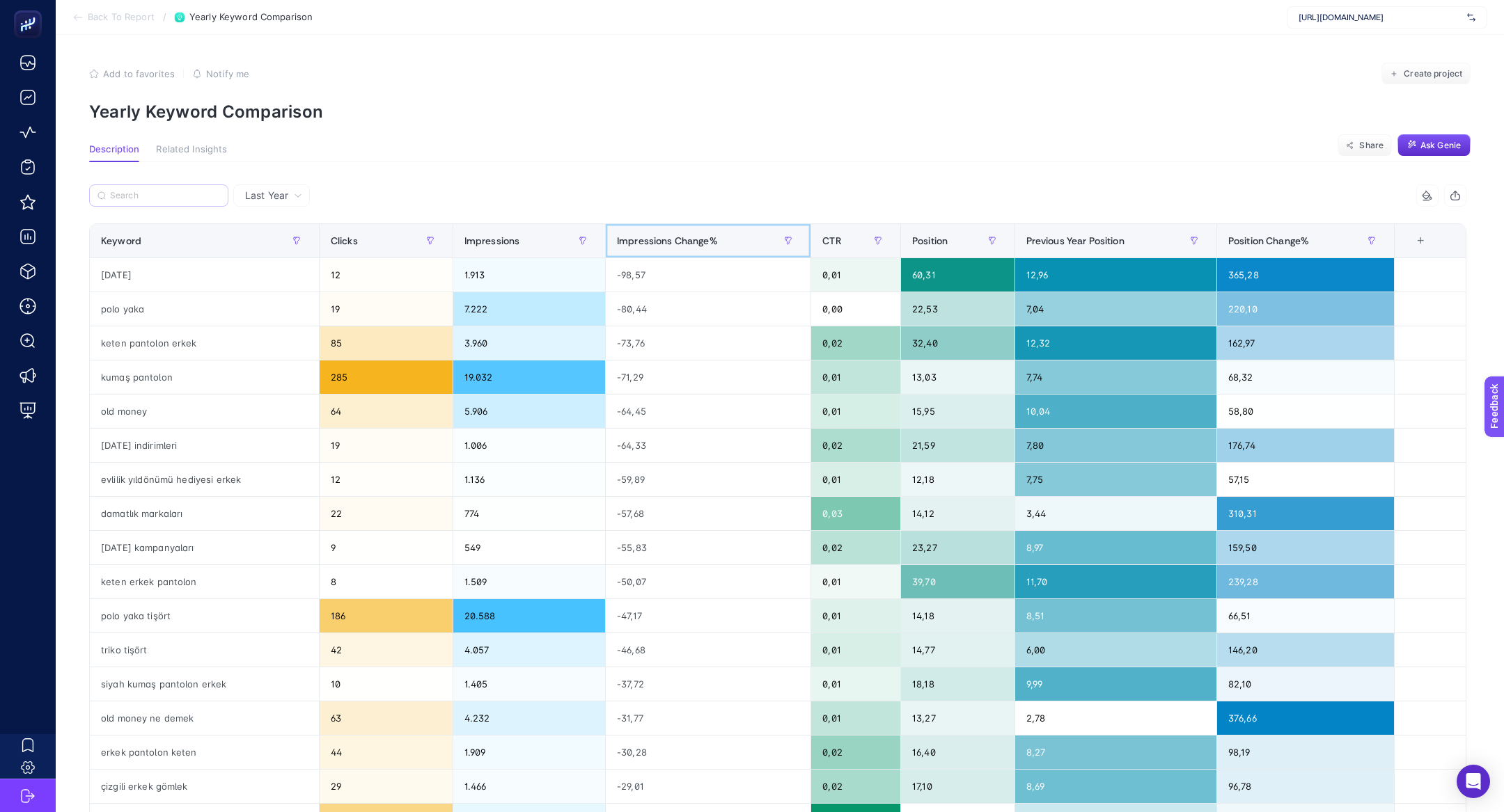
click at [654, 243] on span "Impressions Change%" at bounding box center [668, 240] width 101 height 11
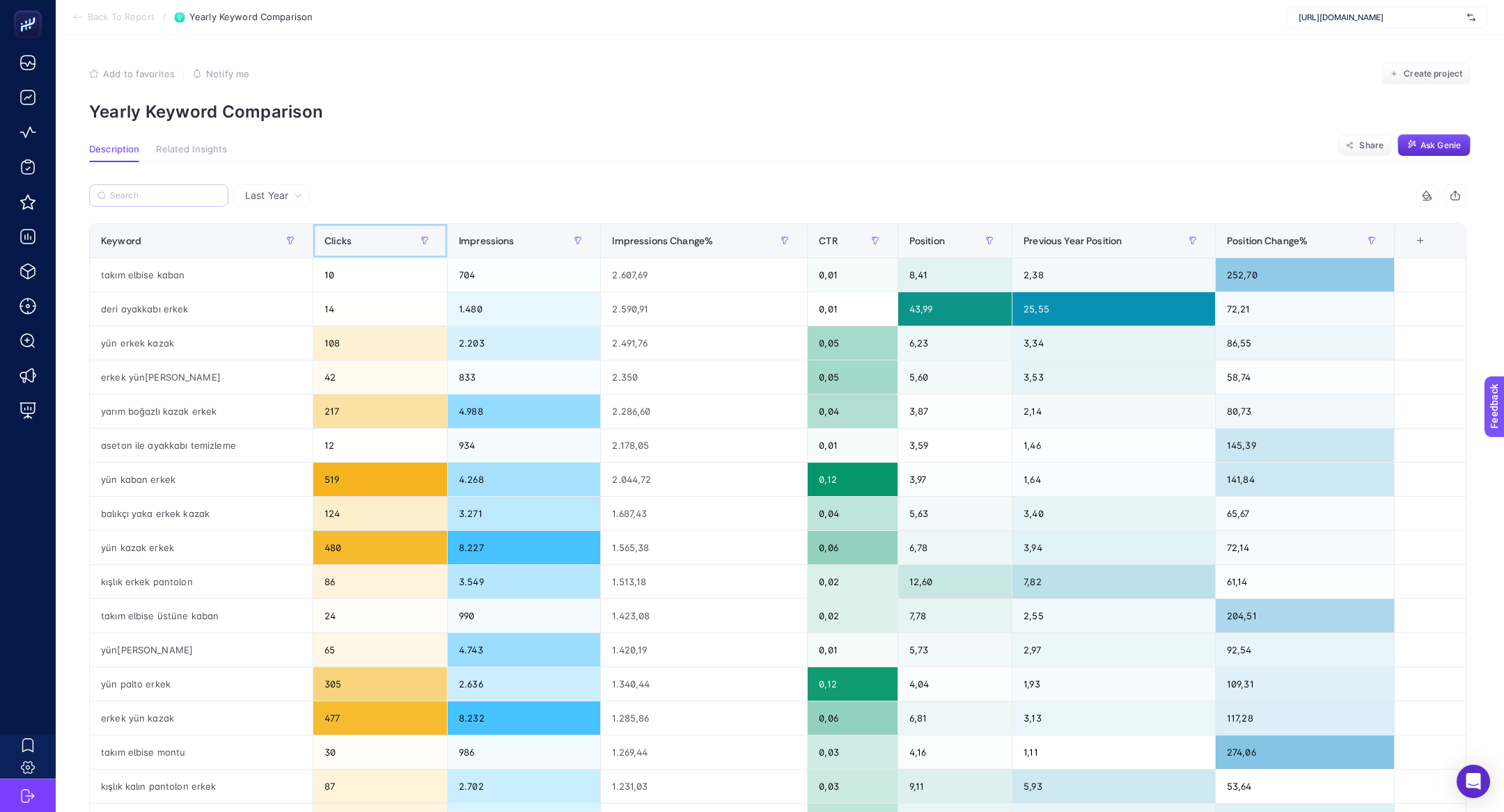
click at [371, 242] on div "Clicks" at bounding box center [380, 241] width 111 height 22
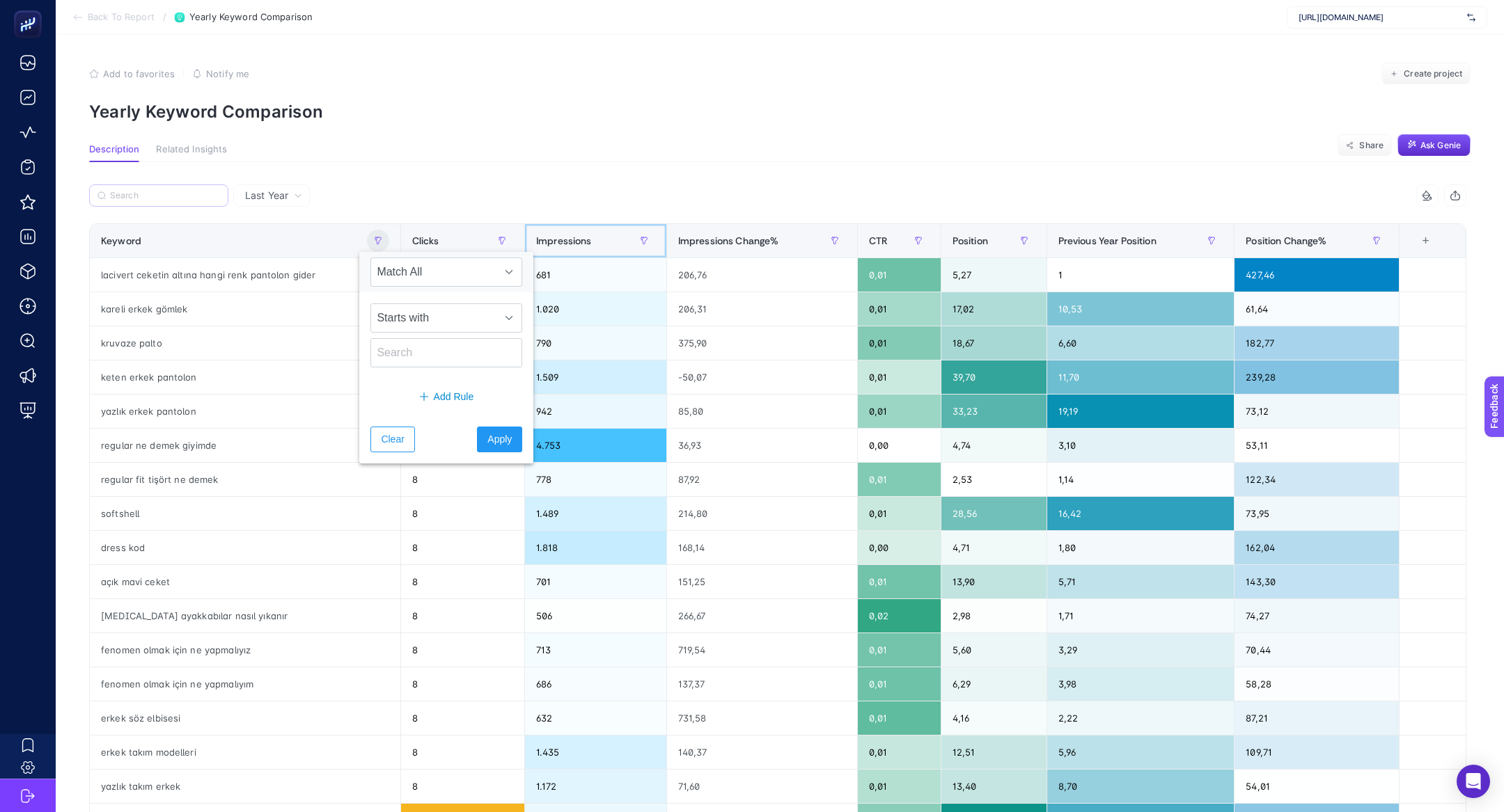
click at [613, 243] on div "Impressions" at bounding box center [595, 241] width 119 height 22
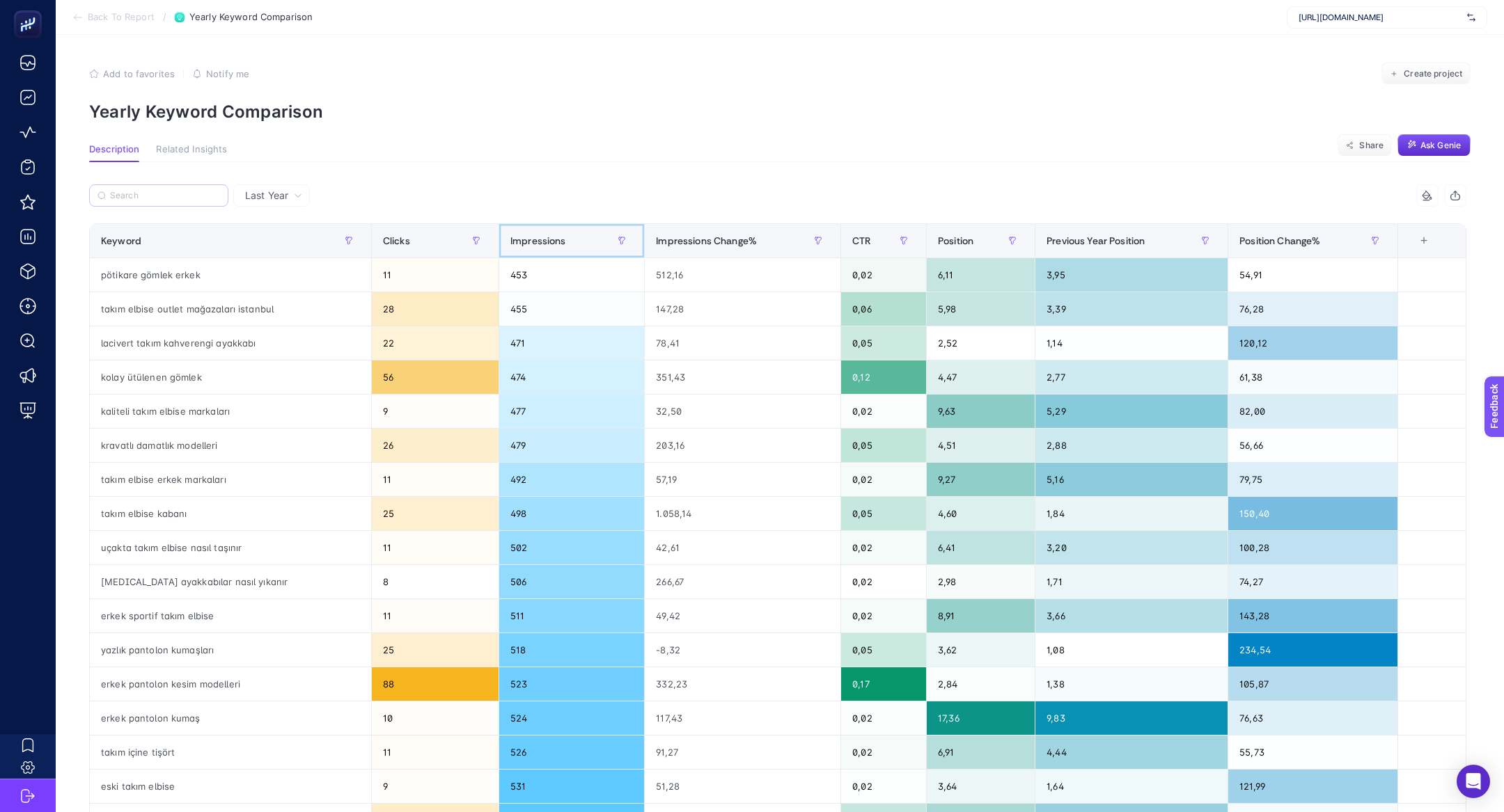
click at [543, 249] on div "Impressions" at bounding box center [571, 241] width 122 height 22
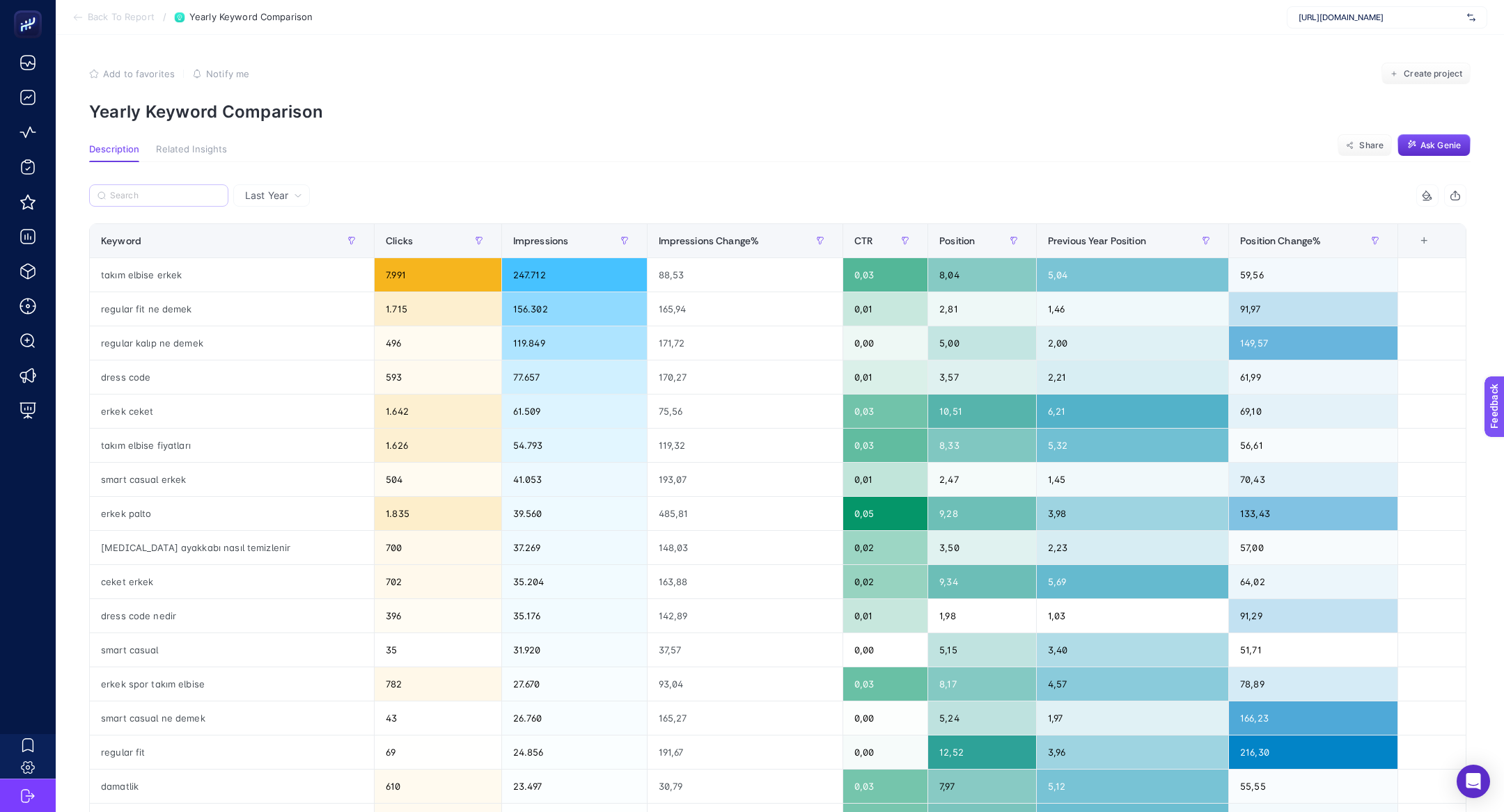
click at [1420, 239] on div "+" at bounding box center [1424, 240] width 27 height 11
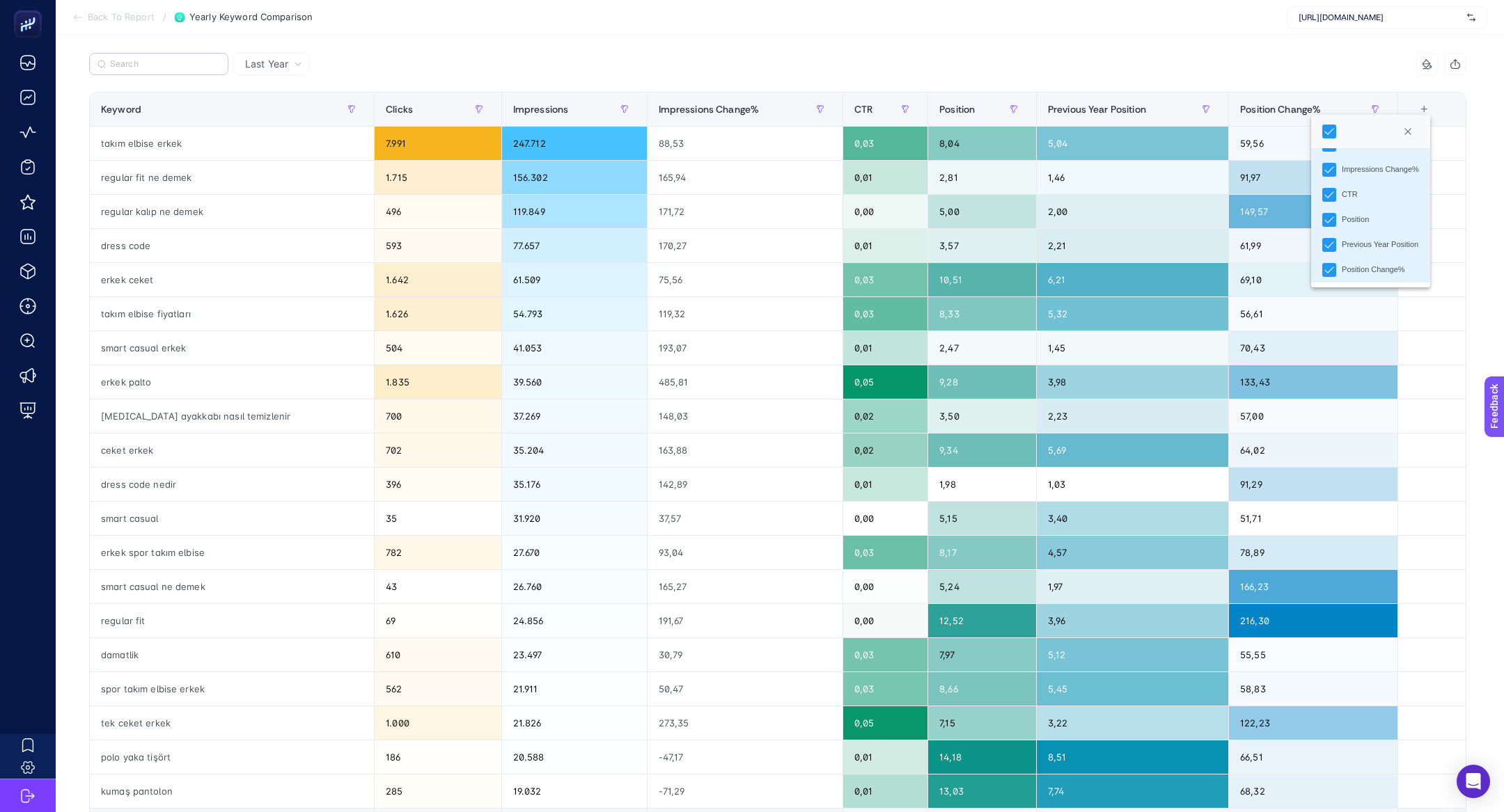
scroll to position [0, 0]
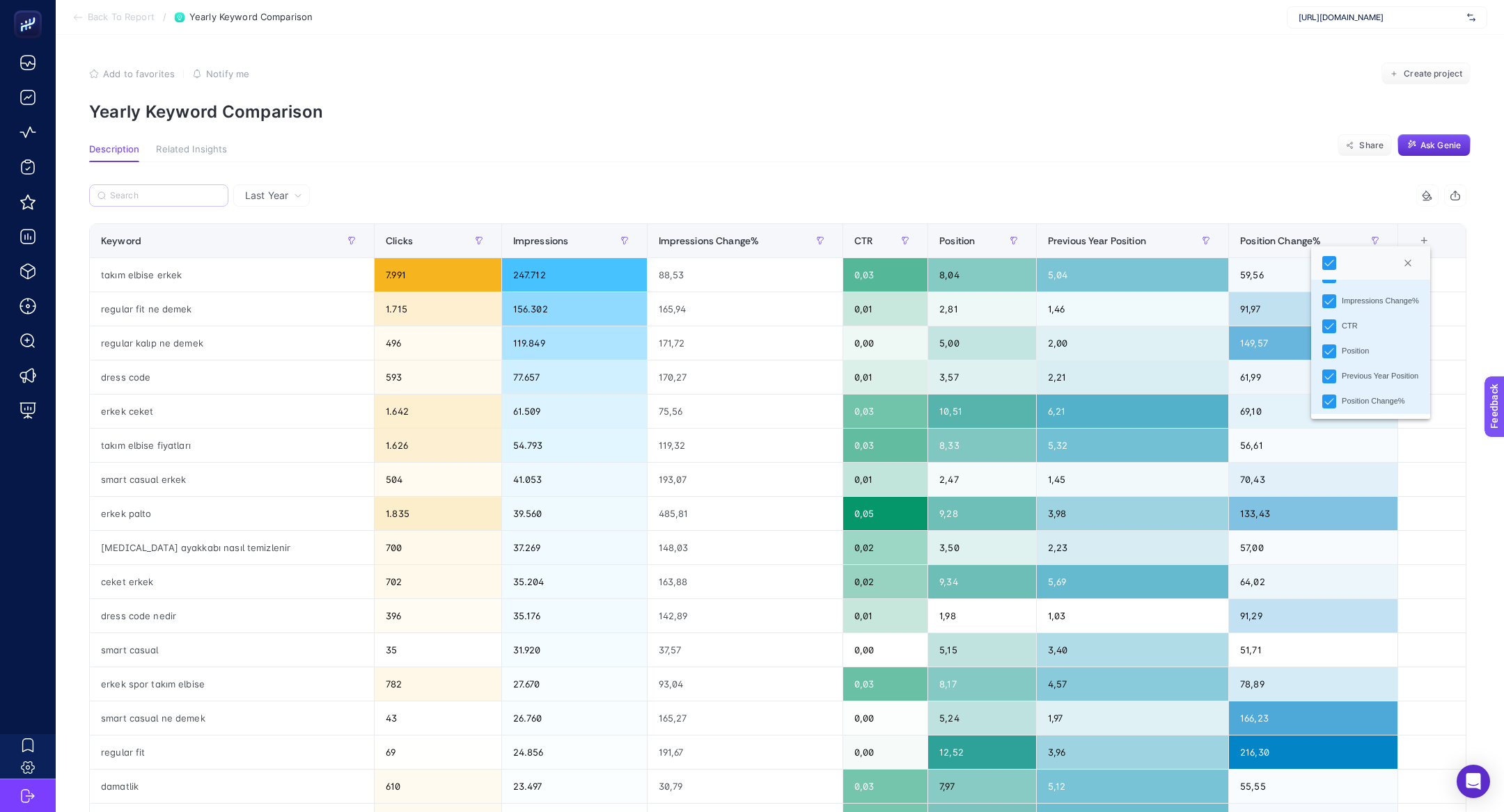
click at [941, 169] on div "Last Year 6 items selected Keyword Clicks Impressions Impressions Change% CTR P…" at bounding box center [778, 633] width 1399 height 944
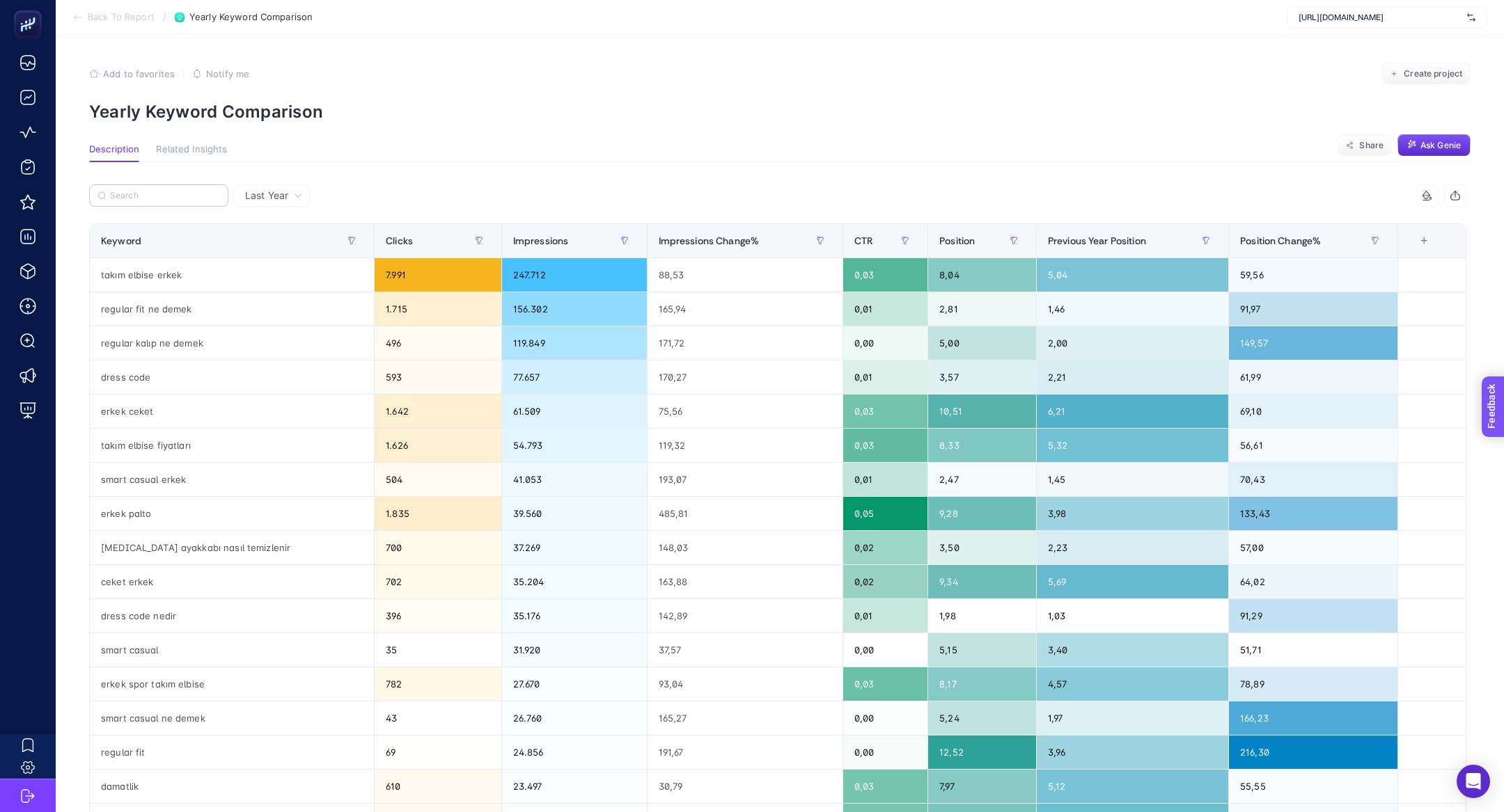
click at [1503, 456] on section "Feedback" at bounding box center [1512, 459] width 61 height 47
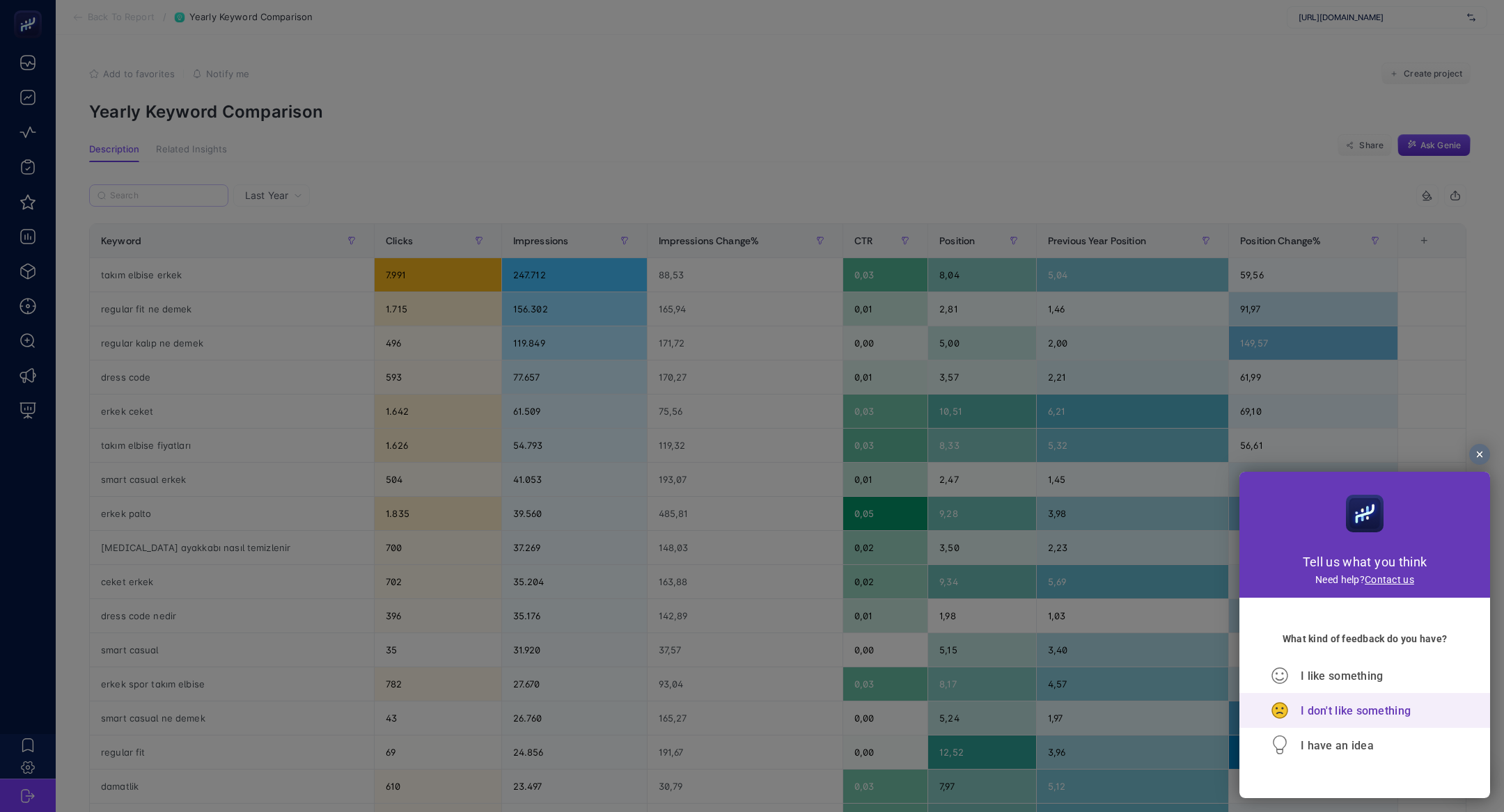
click at [1372, 707] on span "I don't like something" at bounding box center [1356, 711] width 110 height 13
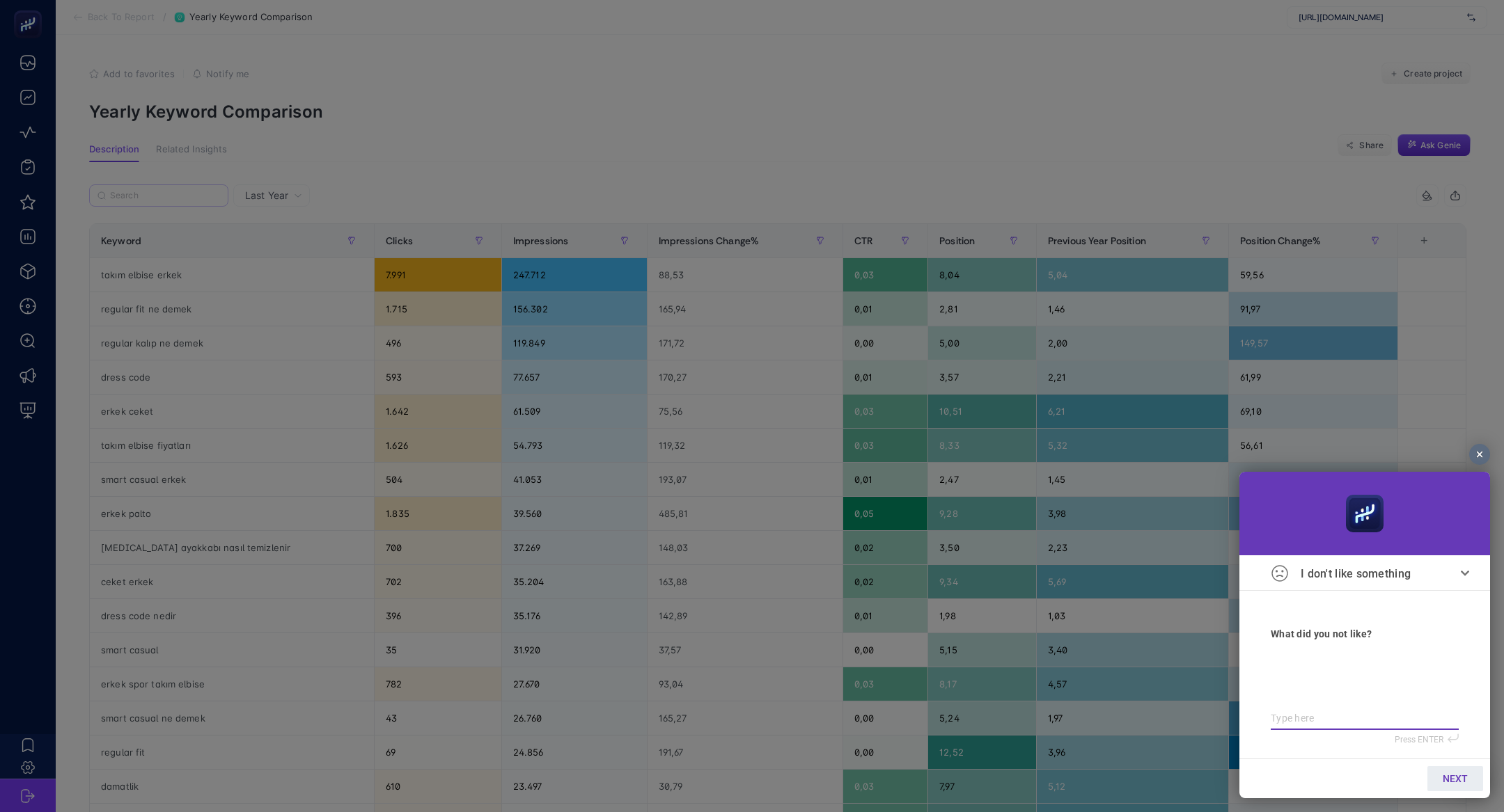
click at [1370, 714] on div at bounding box center [1364, 689] width 188 height 71
click at [1370, 722] on textarea at bounding box center [1364, 718] width 188 height 12
type textarea "p"
type textarea "pr"
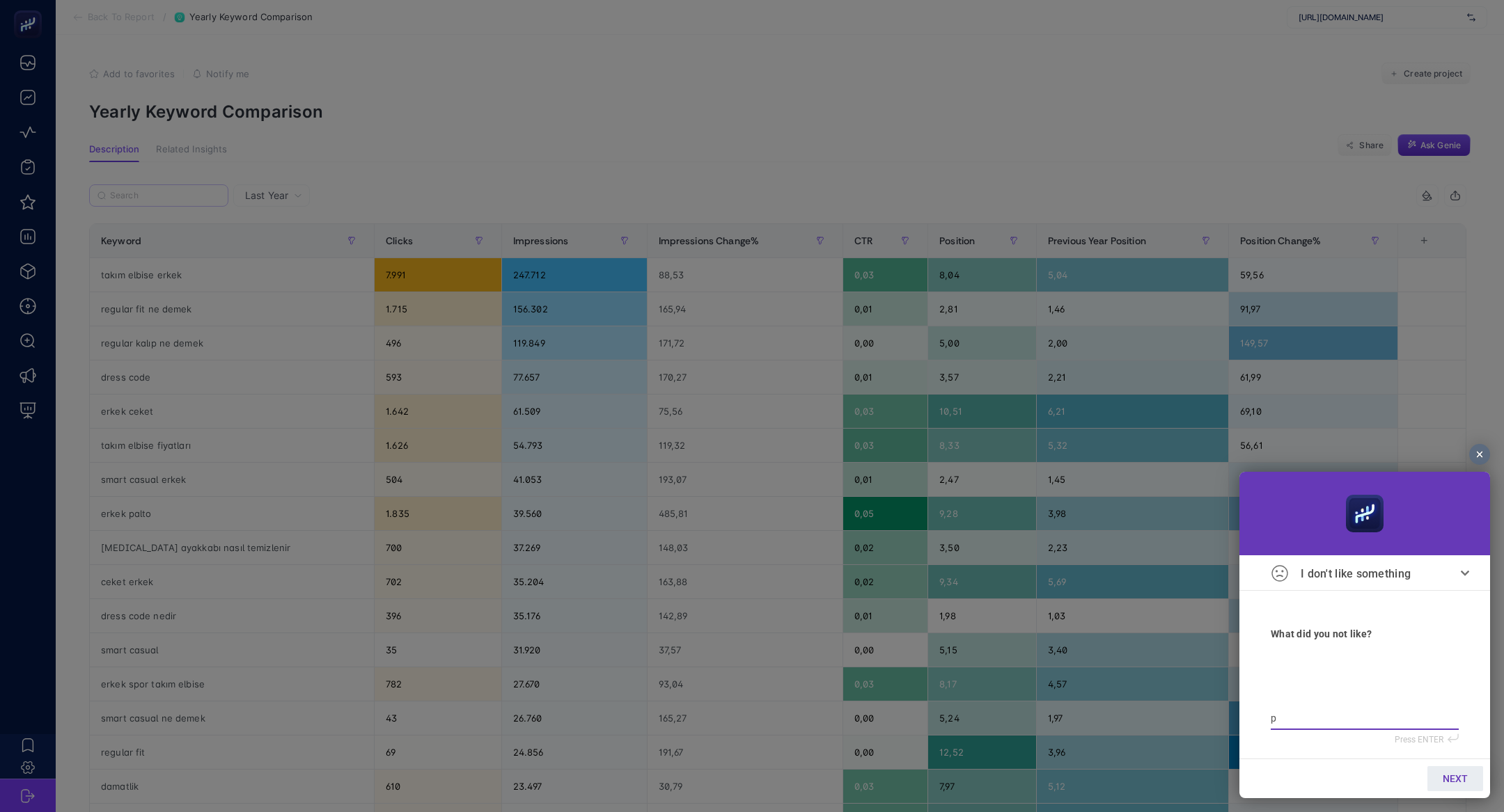
type textarea "pr"
type textarea "pre"
type textarea "prev"
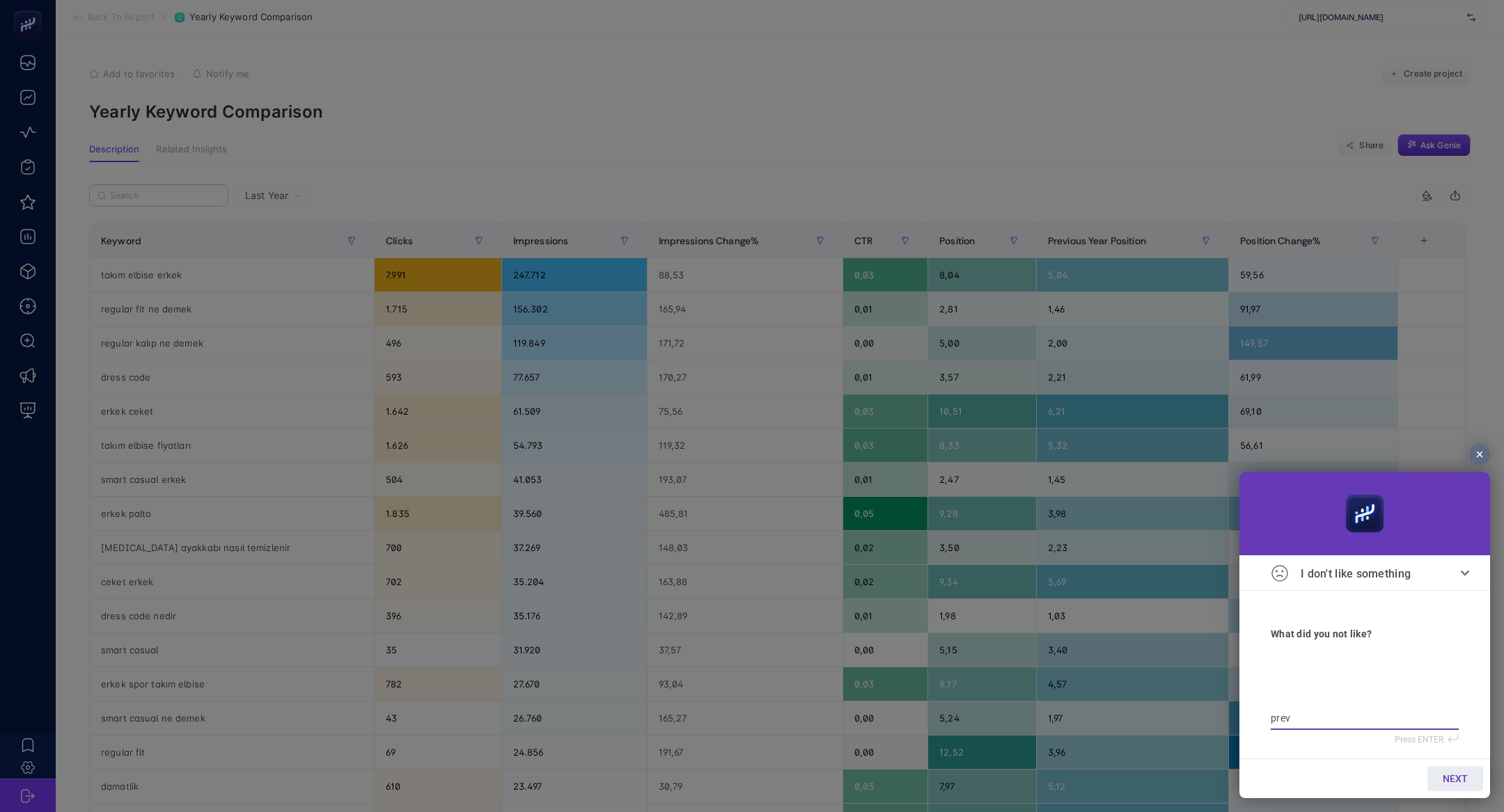
type textarea "previ"
type textarea "previo"
type textarea "previou"
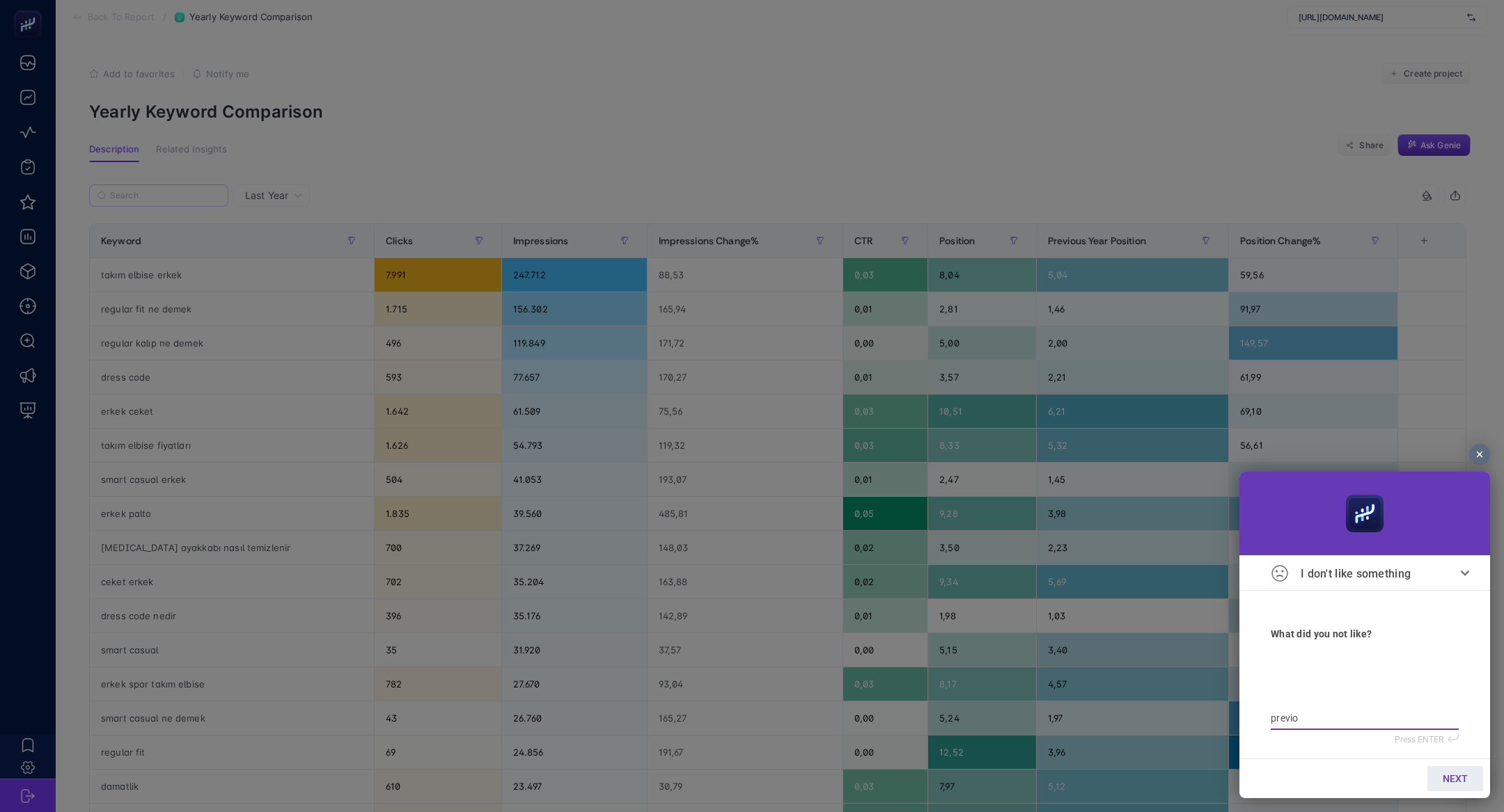
type textarea "previou"
type textarea "previous"
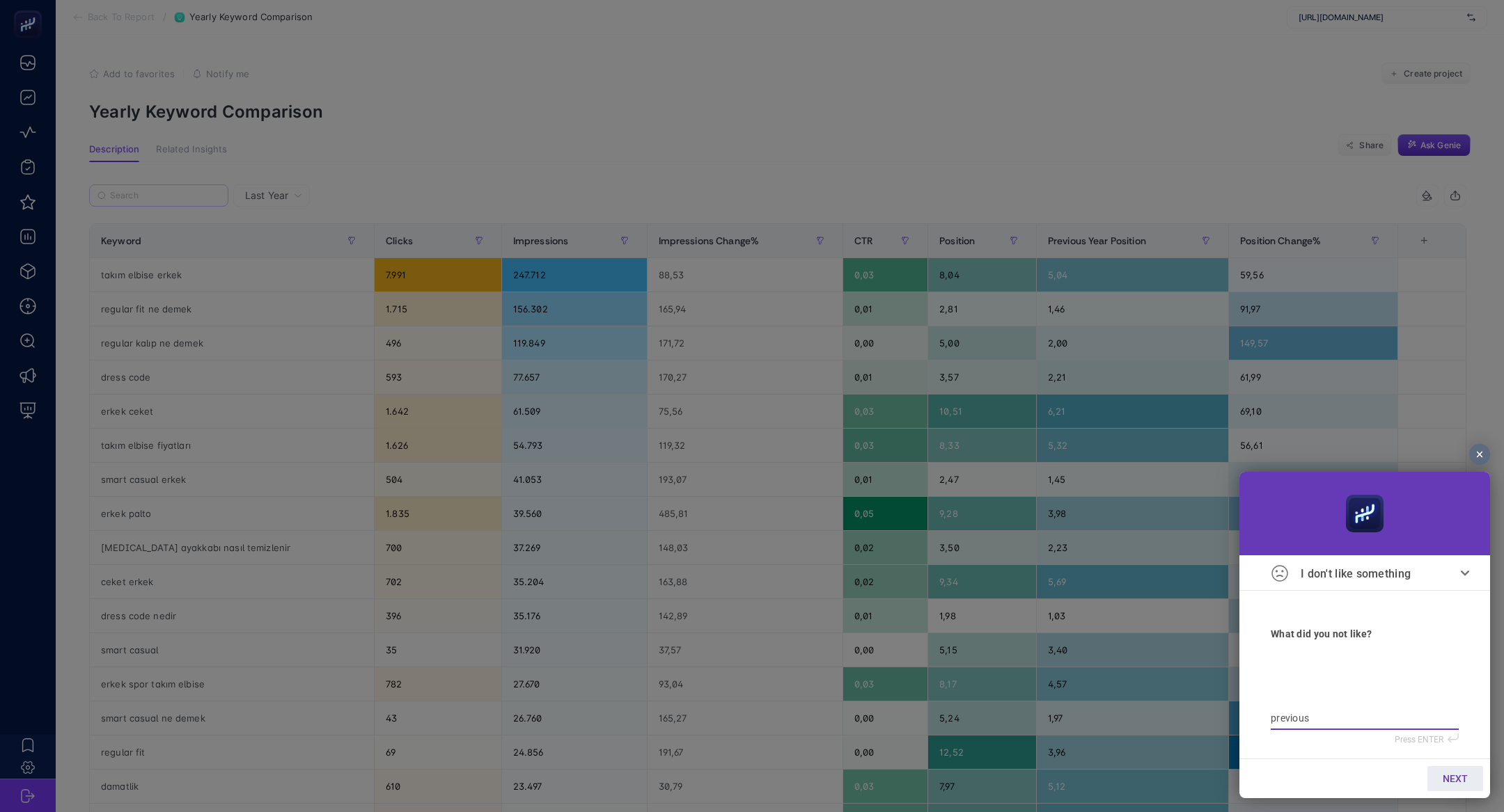
type textarea "previous y"
type textarea "previous ye"
type textarea "previous yea"
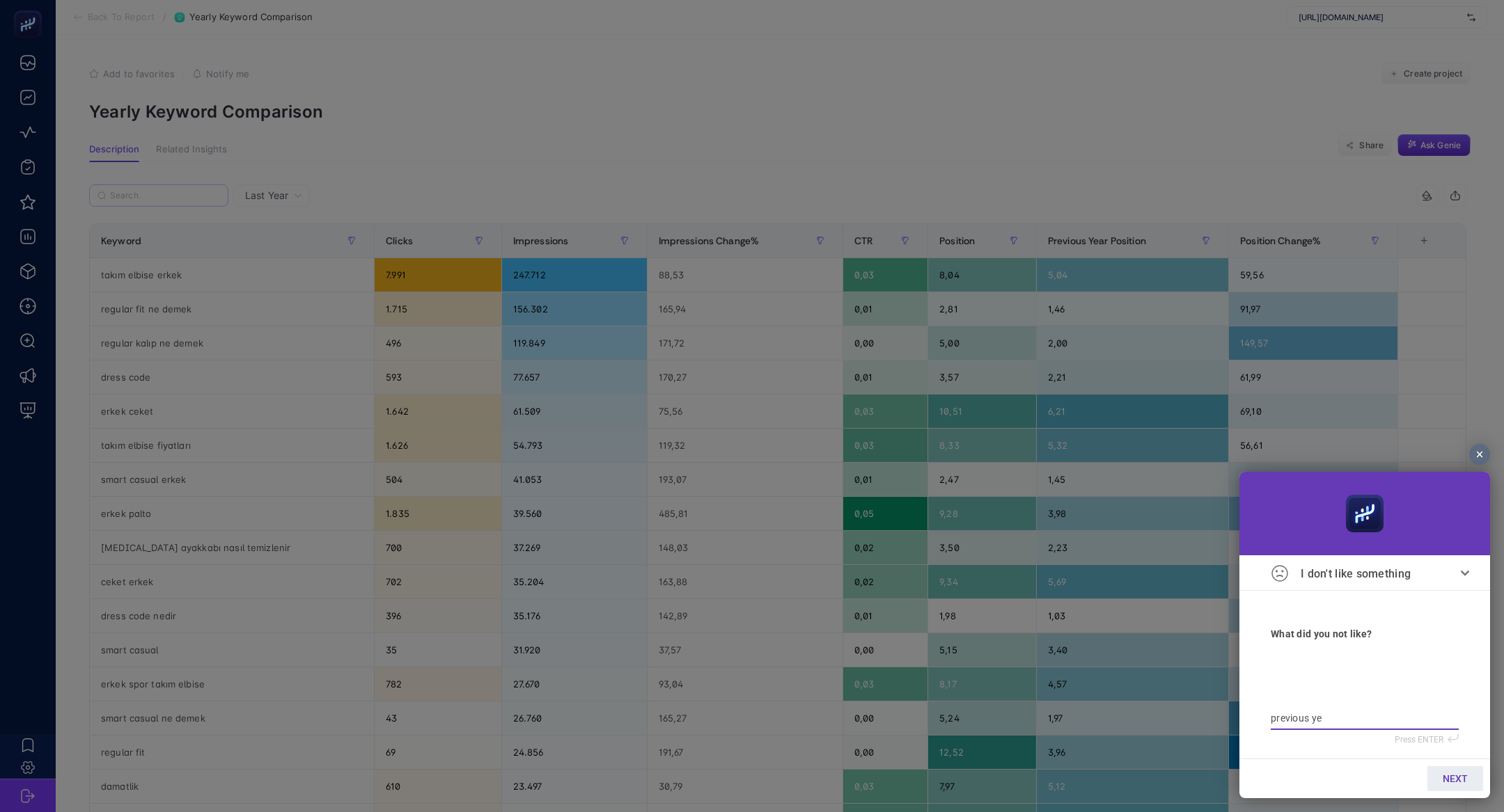
type textarea "previous yea"
type textarea "previous year"
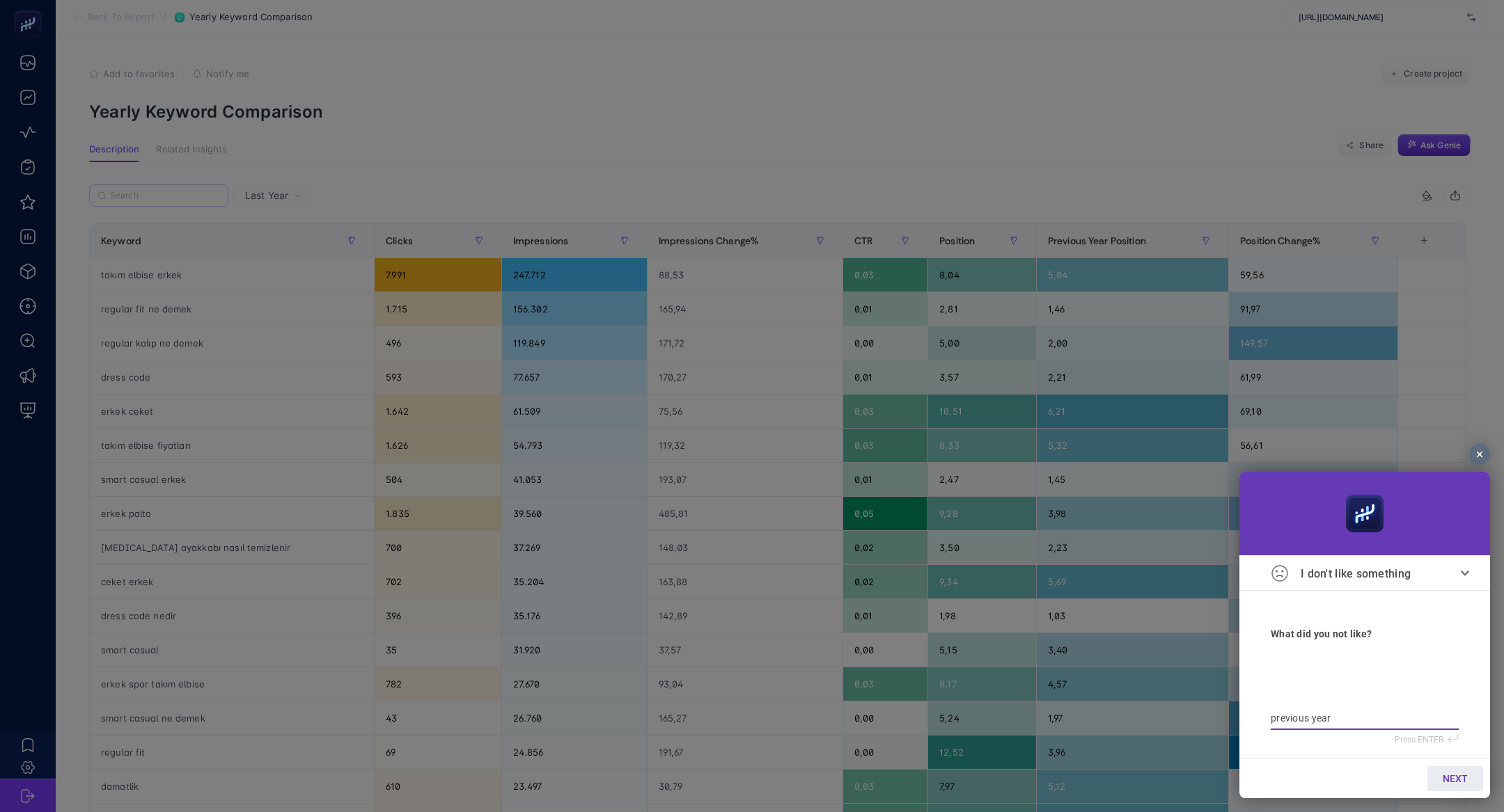
type textarea "previous year i"
type textarea "previous year im"
type textarea "previous year imp"
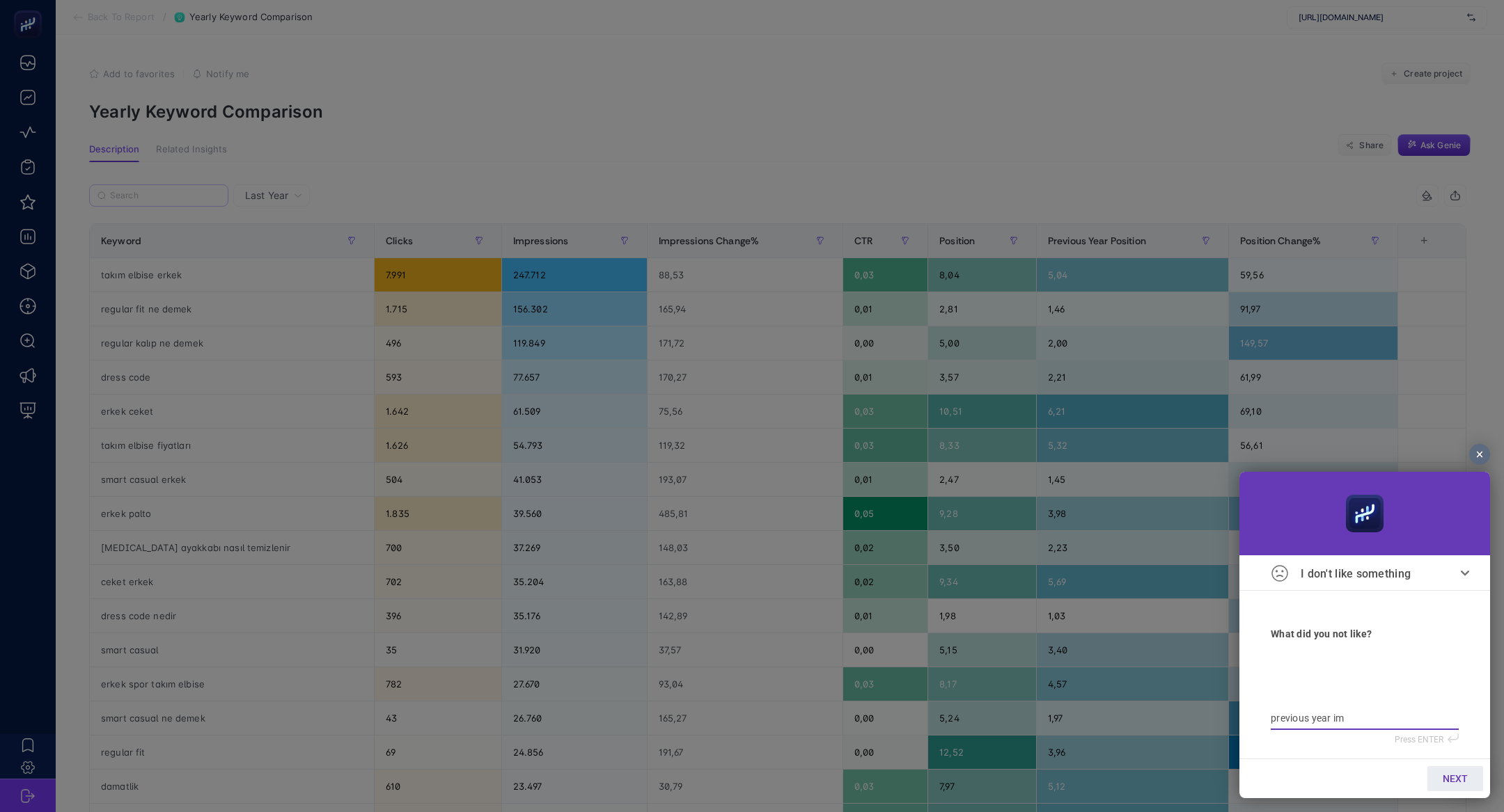
type textarea "previous year imp"
type textarea "previous year impr"
type textarea "previous year impre"
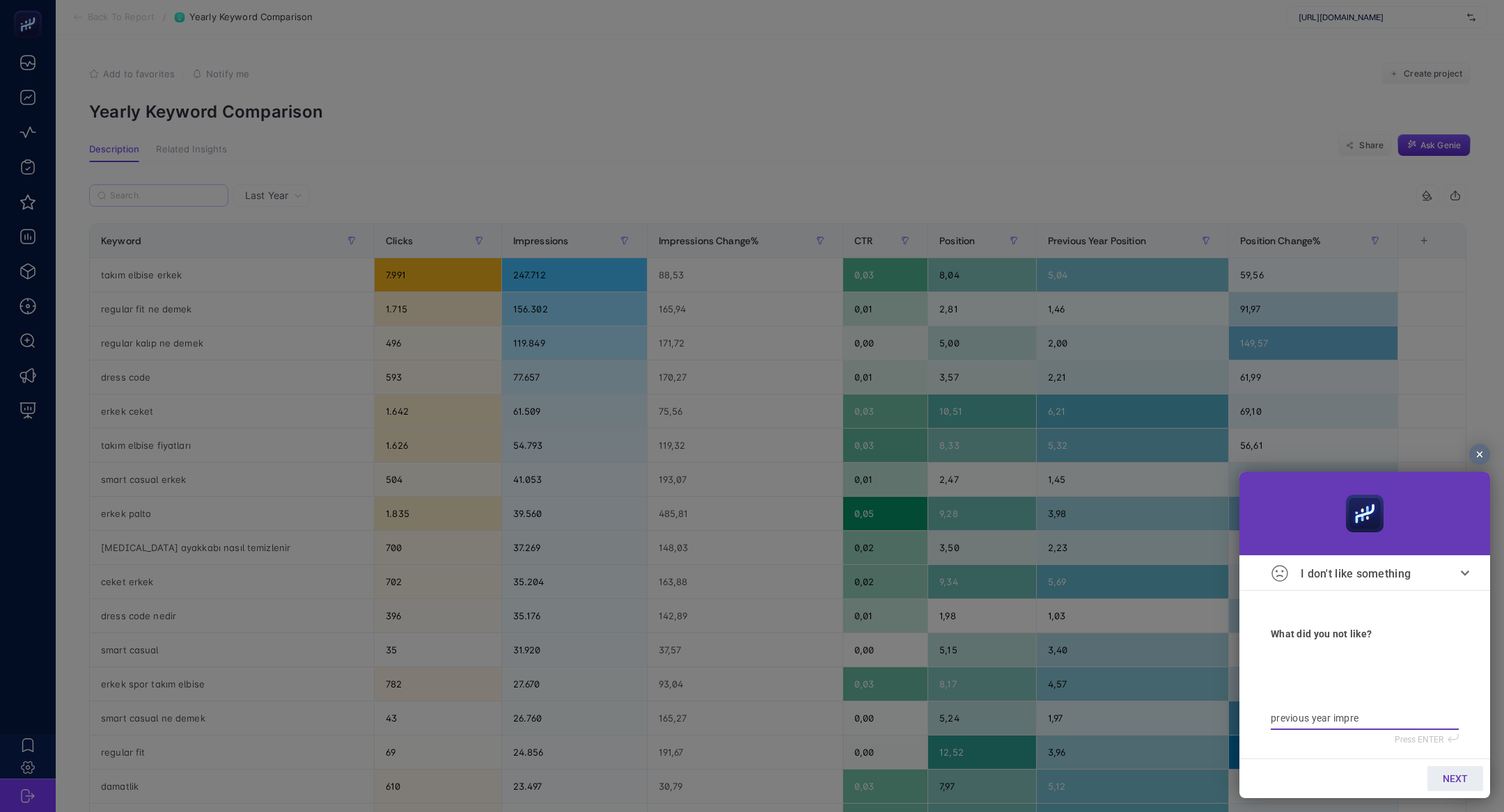
type textarea "previous year impres"
type textarea "previous year impress"
type textarea "previous year impressi"
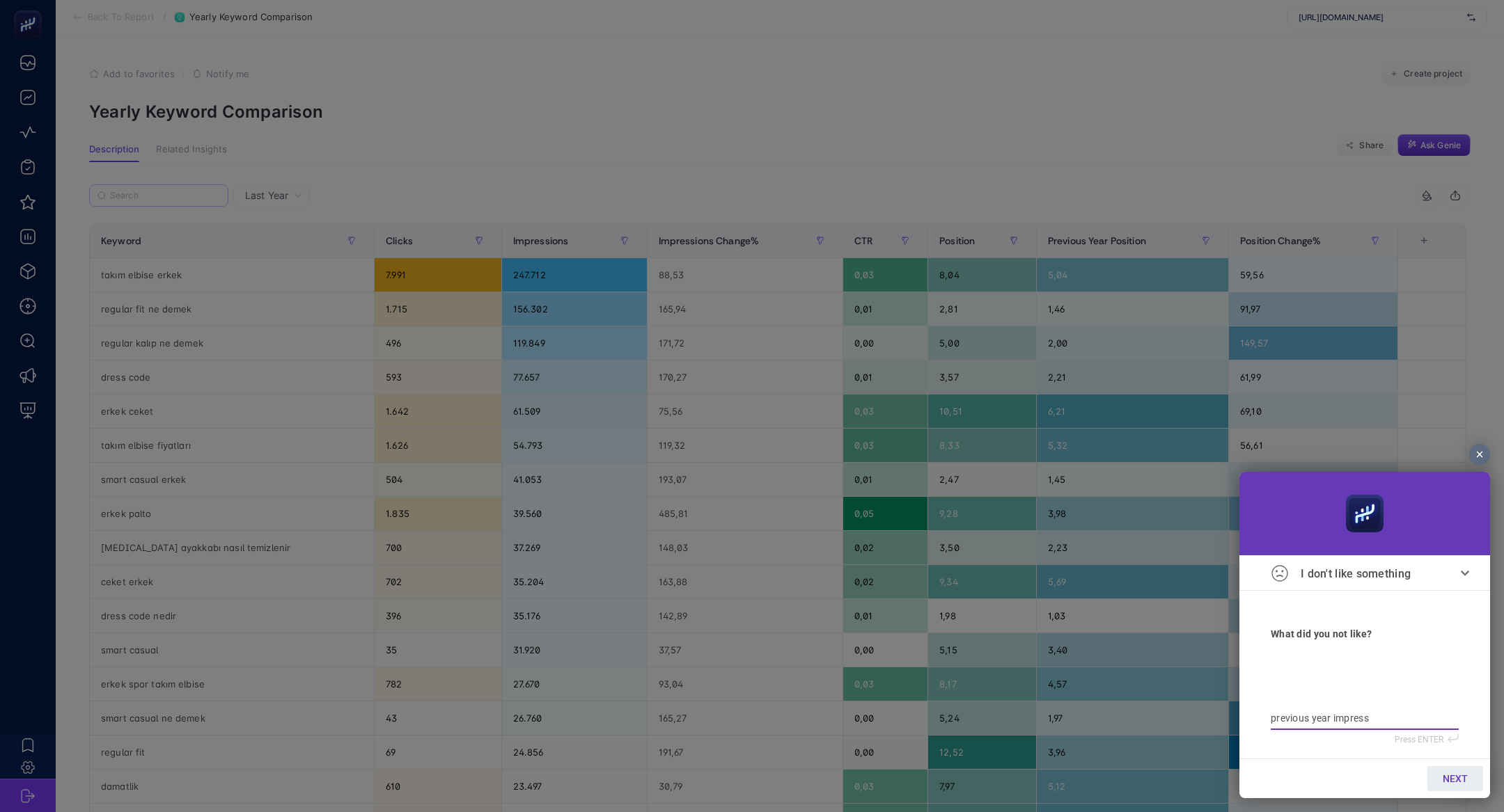
type textarea "previous year impressi"
type textarea "previous year impressio"
type textarea "previous year impression"
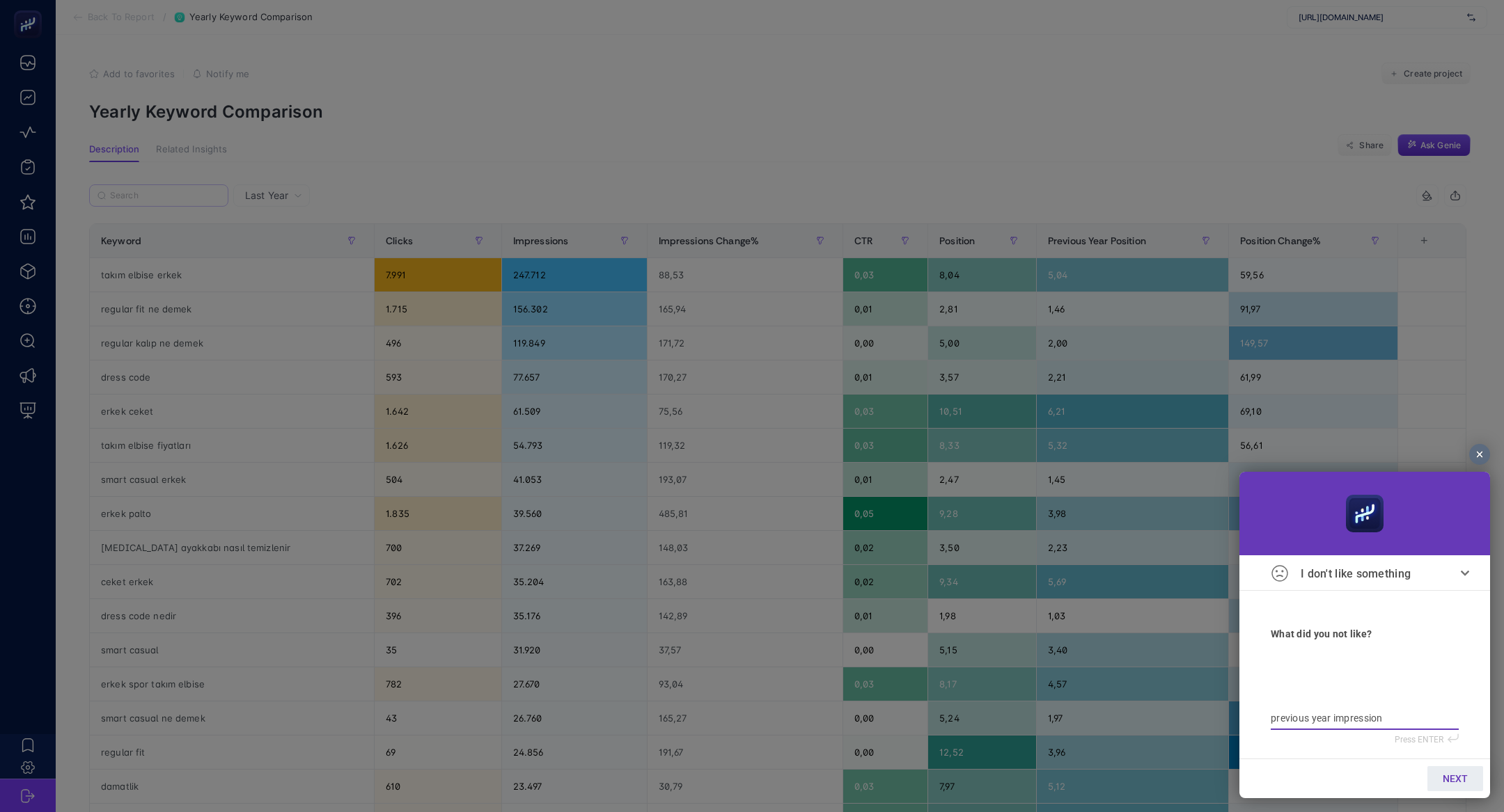
type textarea "previous year impression"
type textarea "previous year impression e"
type textarea "previous year impression ek"
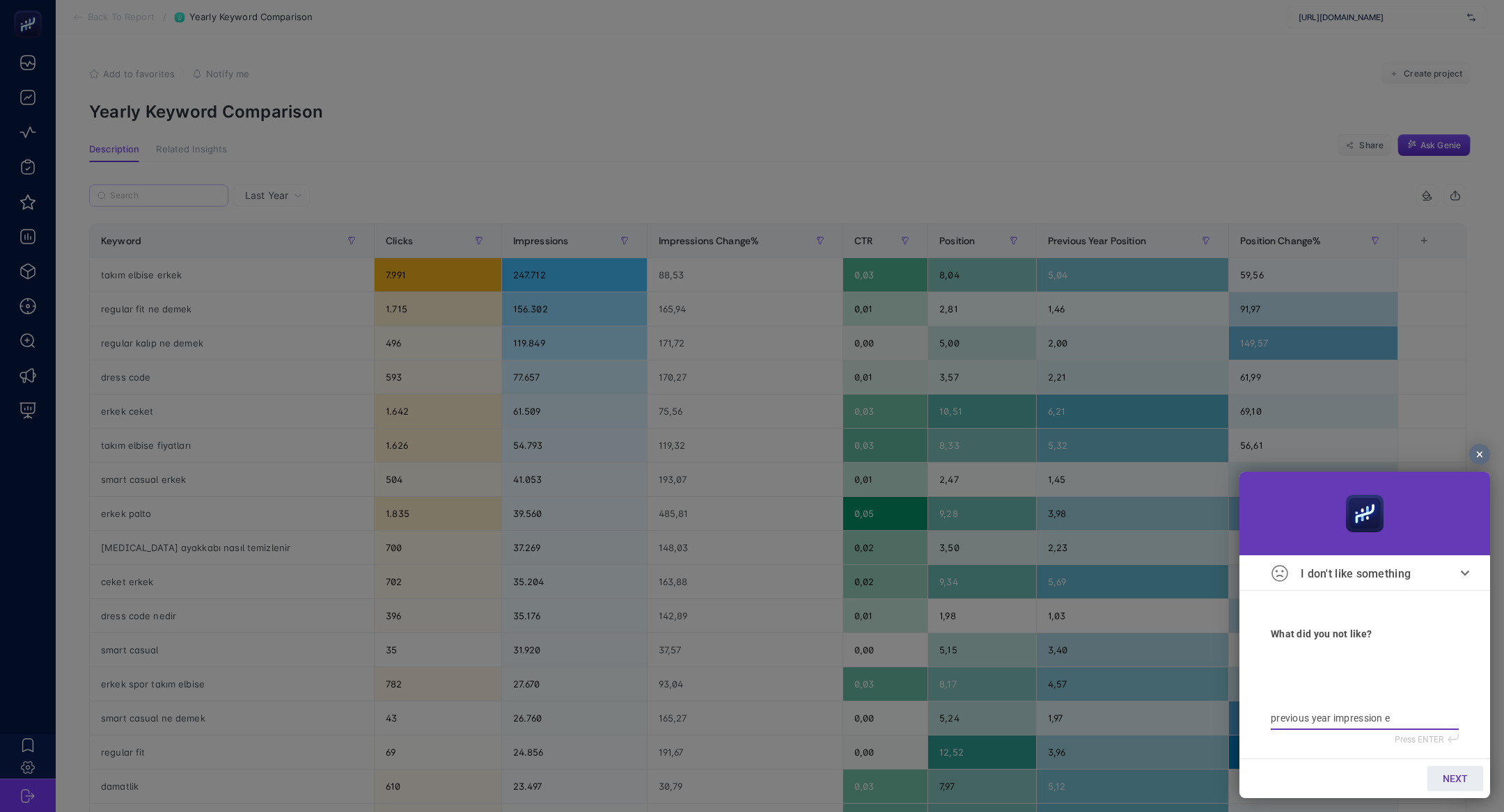
type textarea "previous year impression ek"
type textarea "previous year impression ekl"
type textarea "previous year impression ekle"
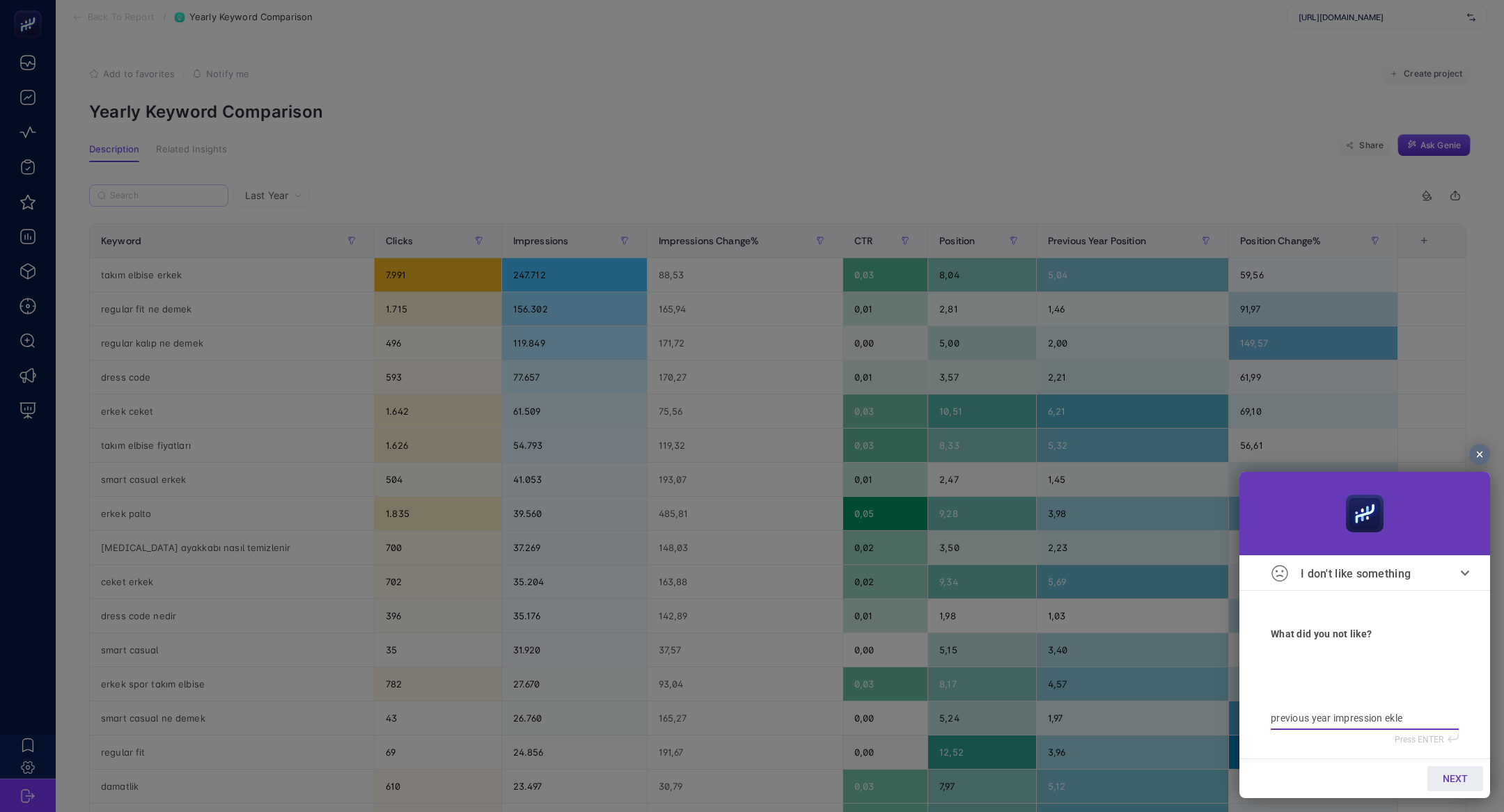
type textarea "previous year impression ekley"
type textarea "previous year impression ekleye"
type textarea "previous year impression ekleyeb"
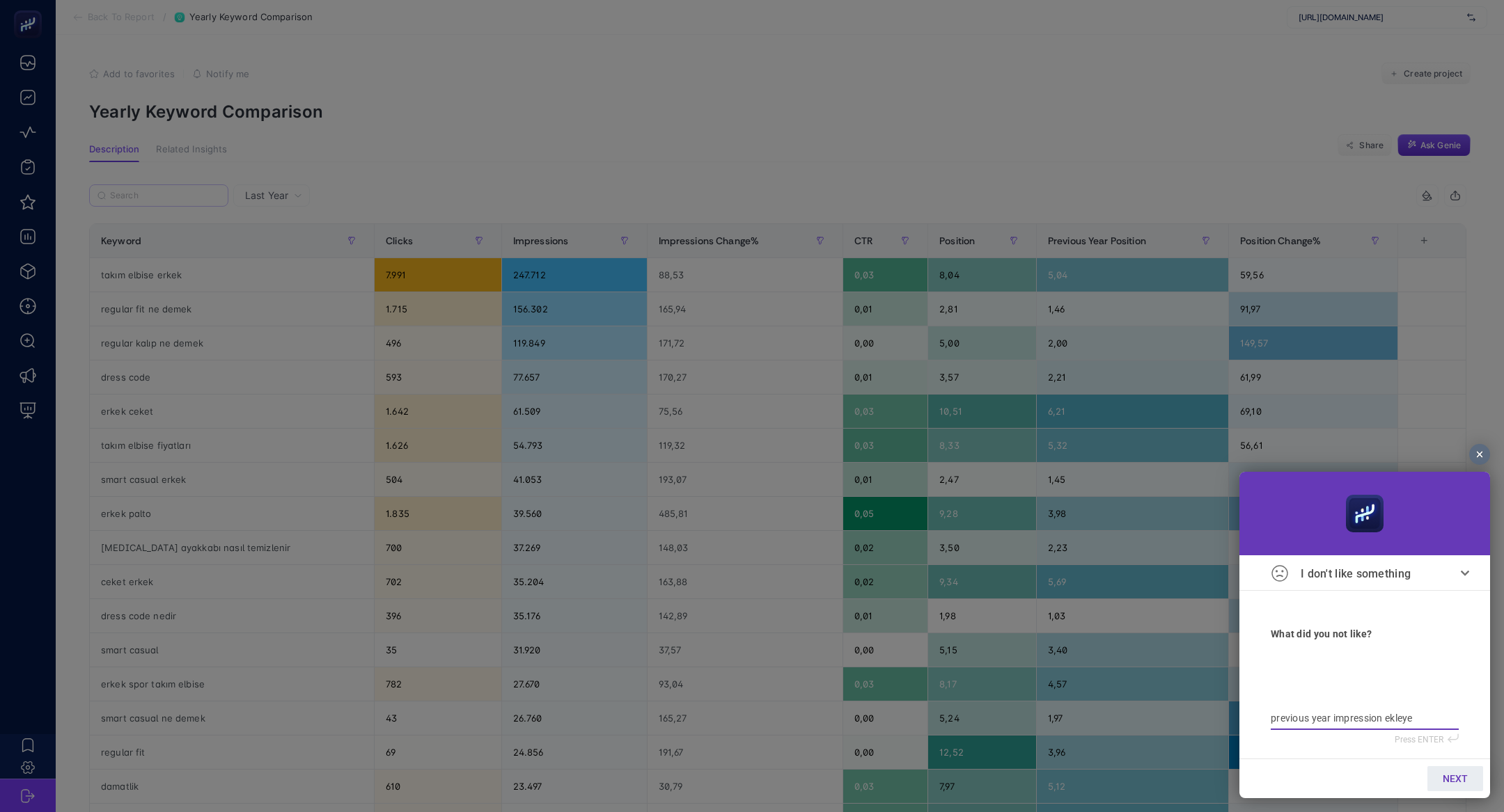
type textarea "previous year impression ekleyeb"
type textarea "previous year impression ekleyebl"
type textarea "previous year impression ekleyebli"
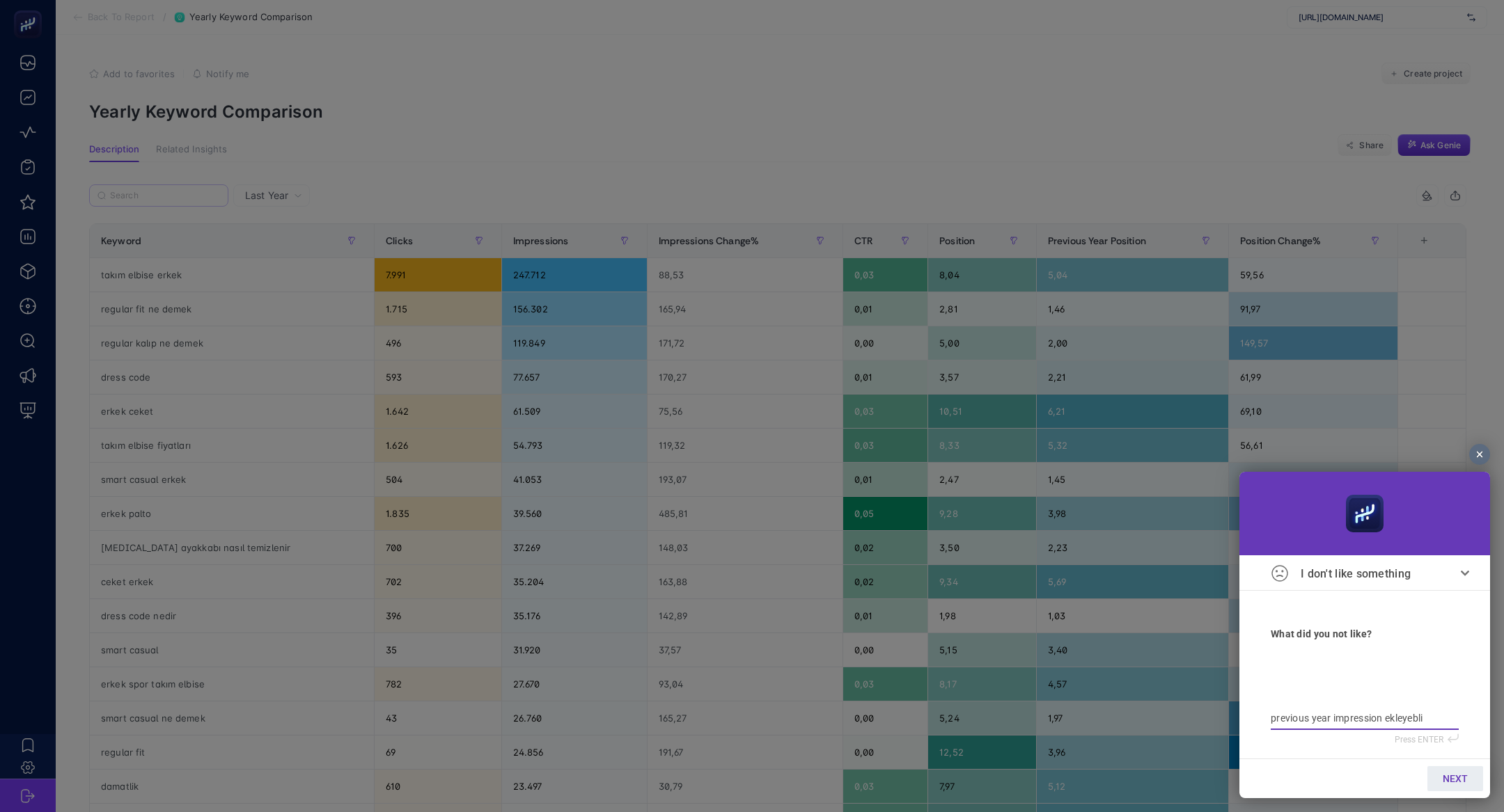
type textarea "previous year impression ekleyeblir"
type textarea "previous year impression ekleyeblir m"
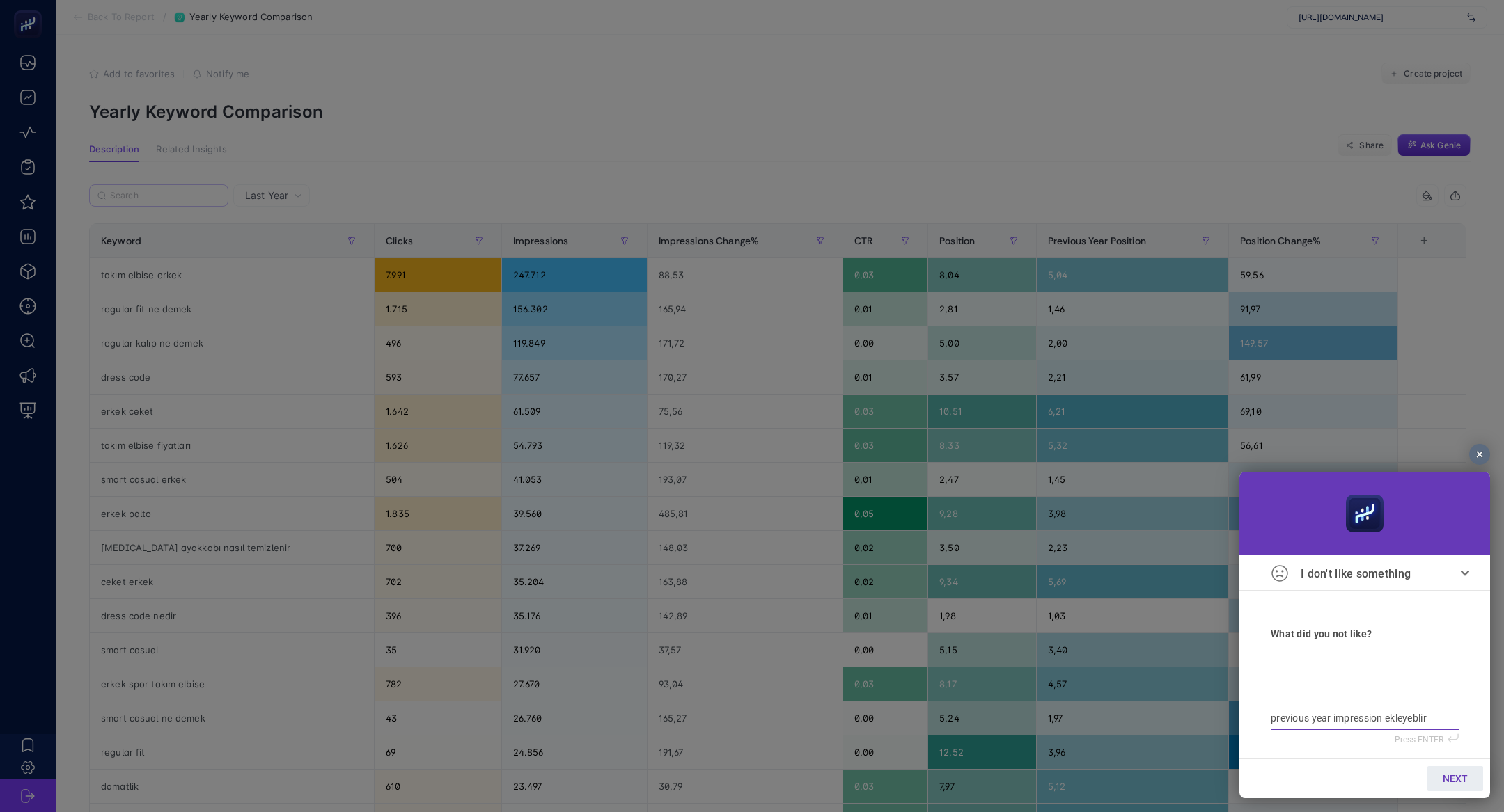
type textarea "previous year impression ekleyeblir m"
type textarea "previous year impression ekleyeblir mi"
type textarea "previous year impression ekleyeblir miy"
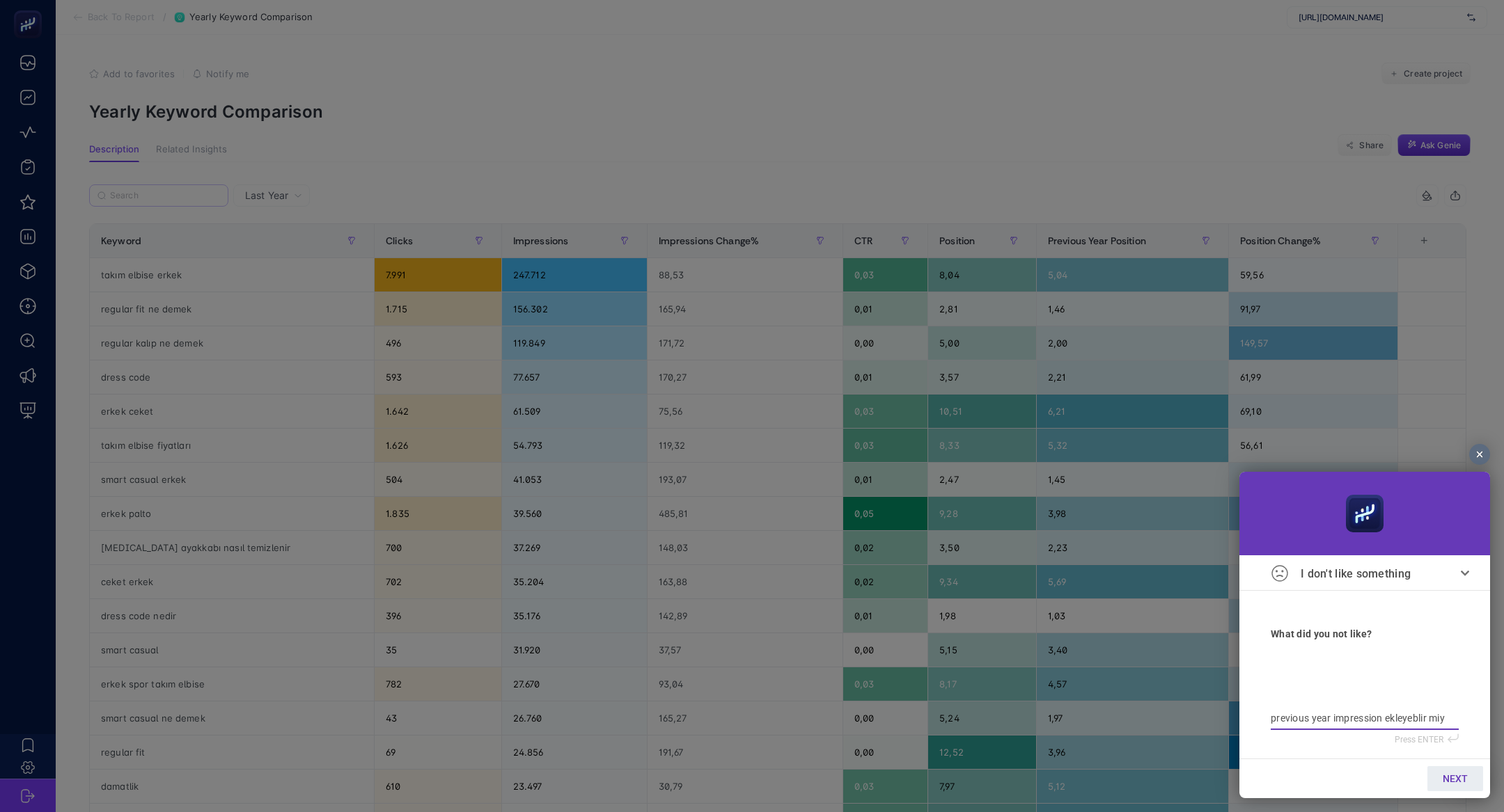
type textarea "previous year impression ekleyeblir miyi"
type textarea "previous year impression ekleyeblir miyiz"
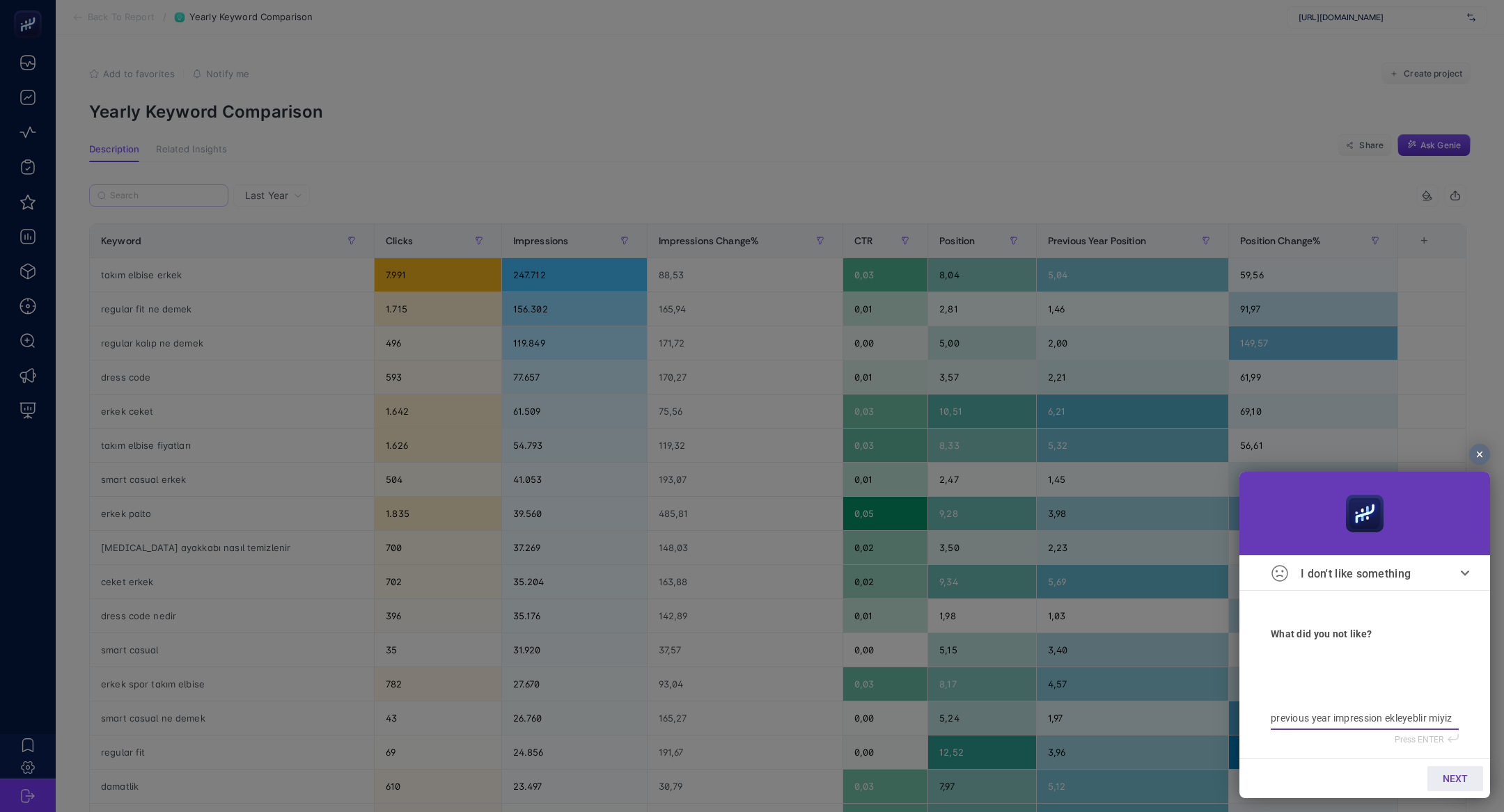
type textarea "previous year impression ekleyeblir miyiz"
type textarea "previous year impression ekleyeblir miyiz b"
type textarea "previous year impression ekleyeblir miyiz b u"
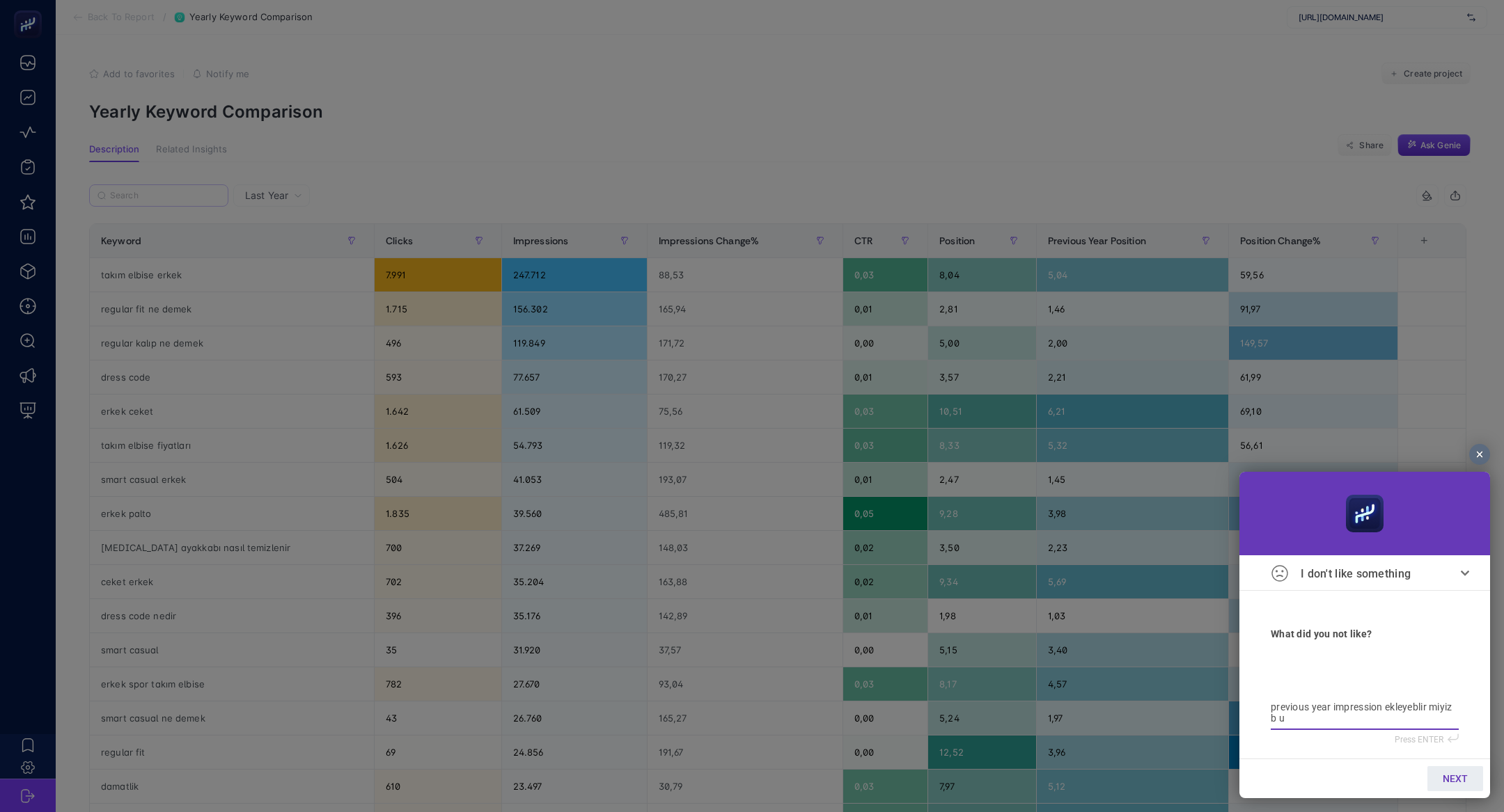
type textarea "previous year impression ekleyeblir miyiz b un"
type textarea "previous year impression ekleyeblir miyiz b una"
type textarea "previous year impression ekleyeblir miyiz b un"
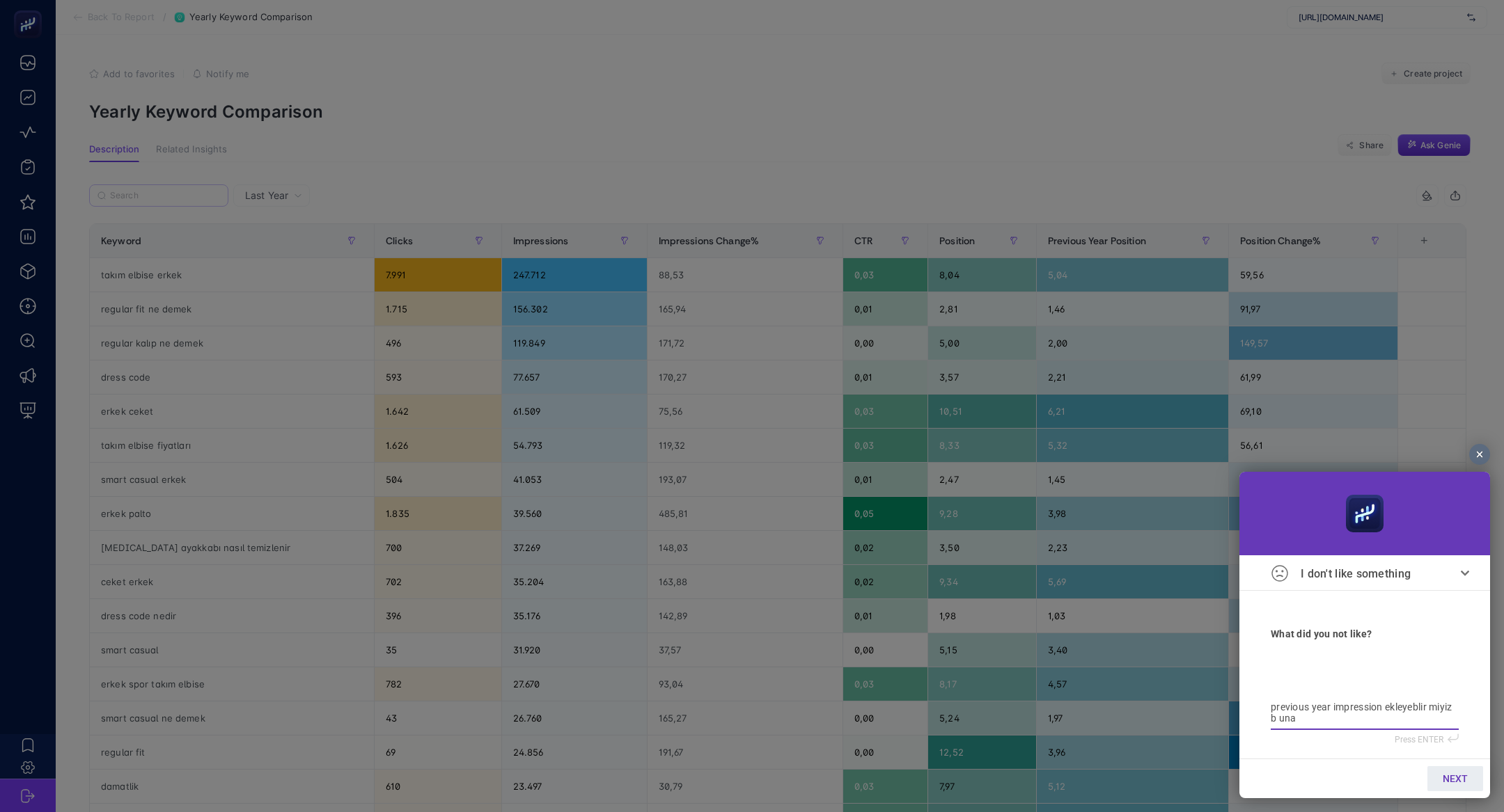
type textarea "previous year impression ekleyeblir miyiz b un"
type textarea "previous year impression ekleyeblir miyiz b u"
type textarea "previous year impression ekleyeblir miyiz b"
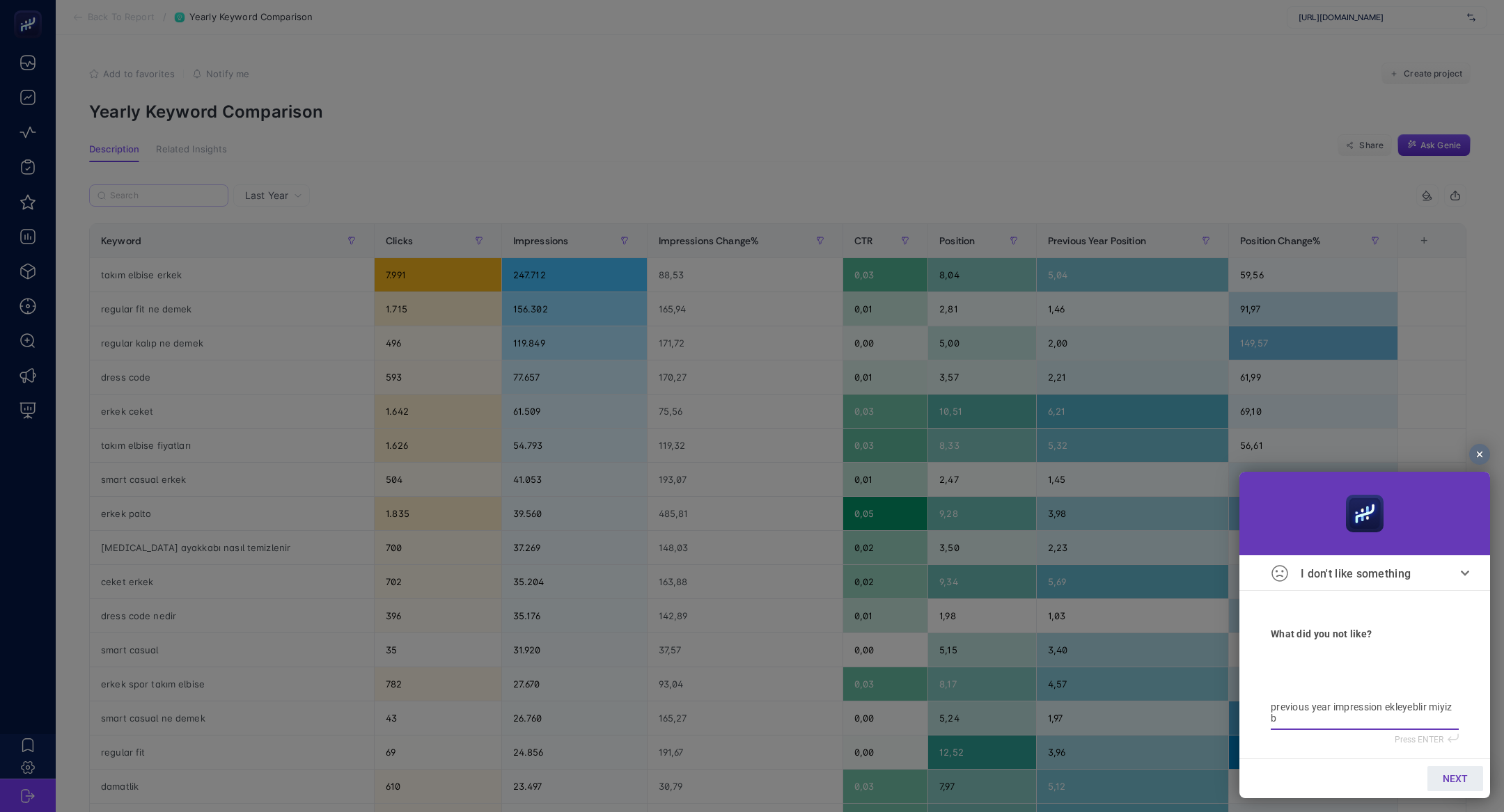
type textarea "previous year impression ekleyeblir miyiz b"
type textarea "previous year impression ekleyeblir miyiz bu"
type textarea "previous year impression ekleyeblir miyiz bur"
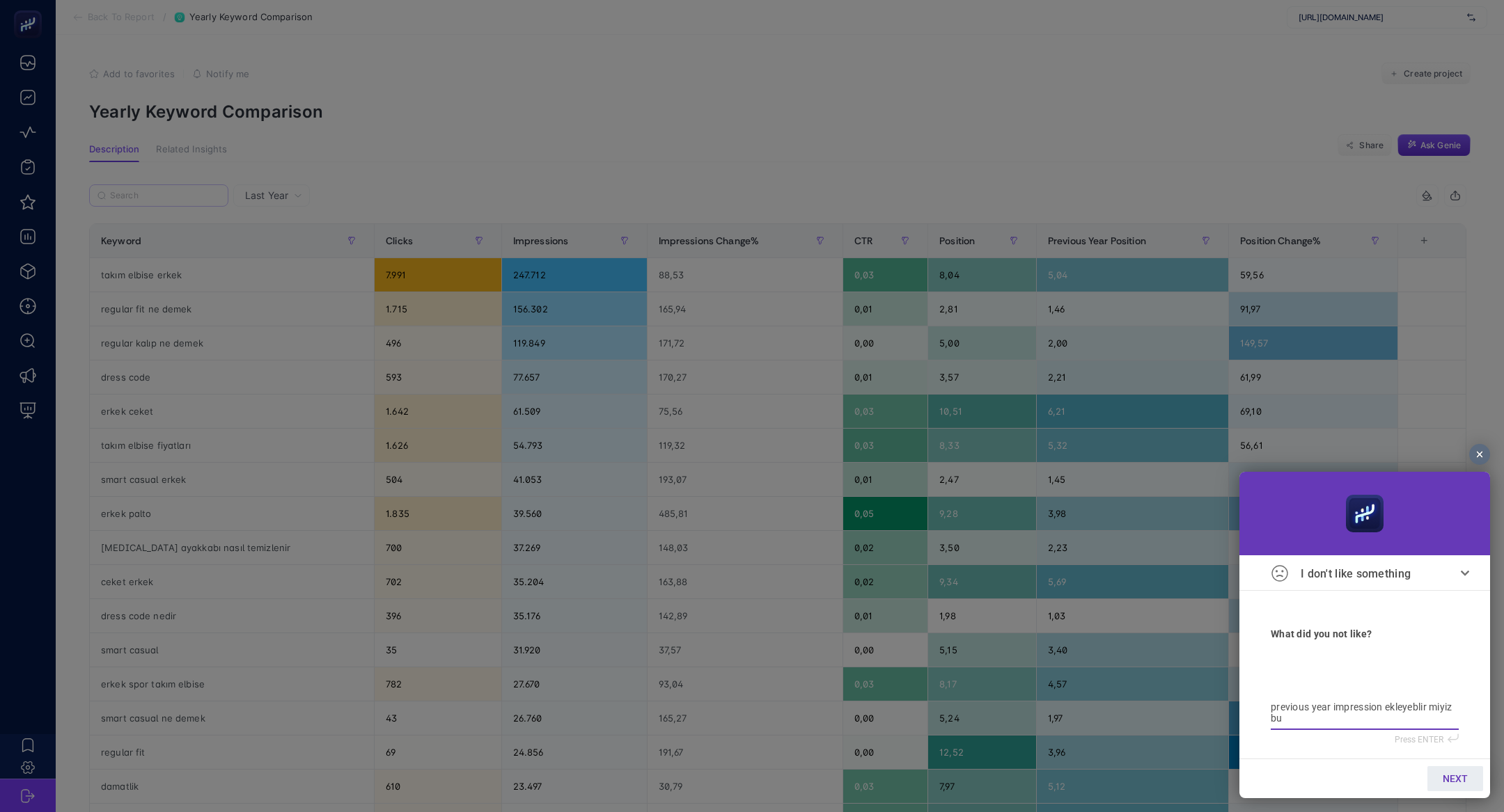
type textarea "previous year impression ekleyeblir miyiz bur"
type textarea "previous year impression ekleyeblir miyiz bura"
type textarea "previous year impression ekleyeblir miyiz buray"
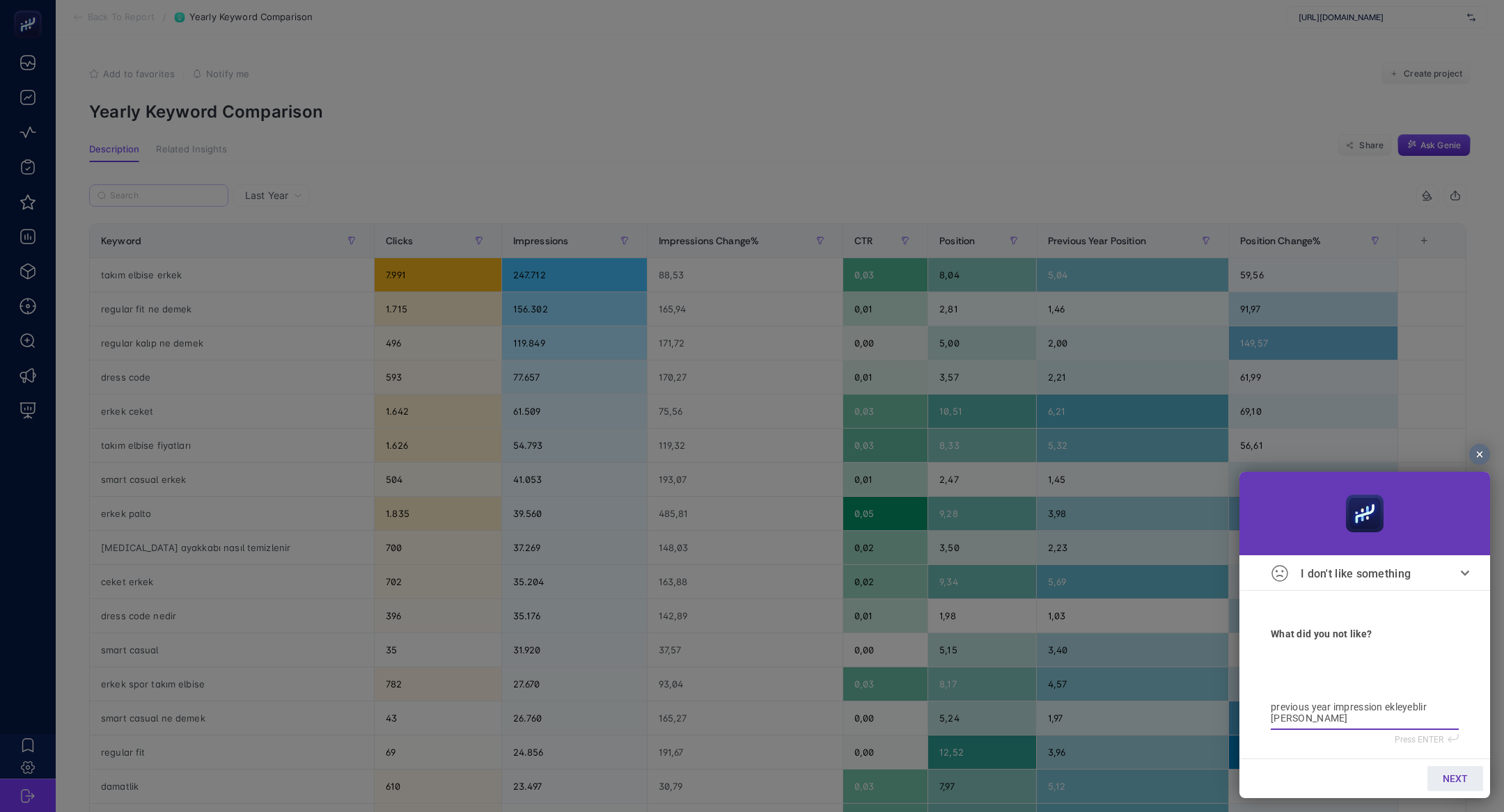
type textarea "previous year impression ekleyeblir miyiz buraya"
click at [1445, 768] on link "NEXT" at bounding box center [1455, 778] width 56 height 25
type input "b"
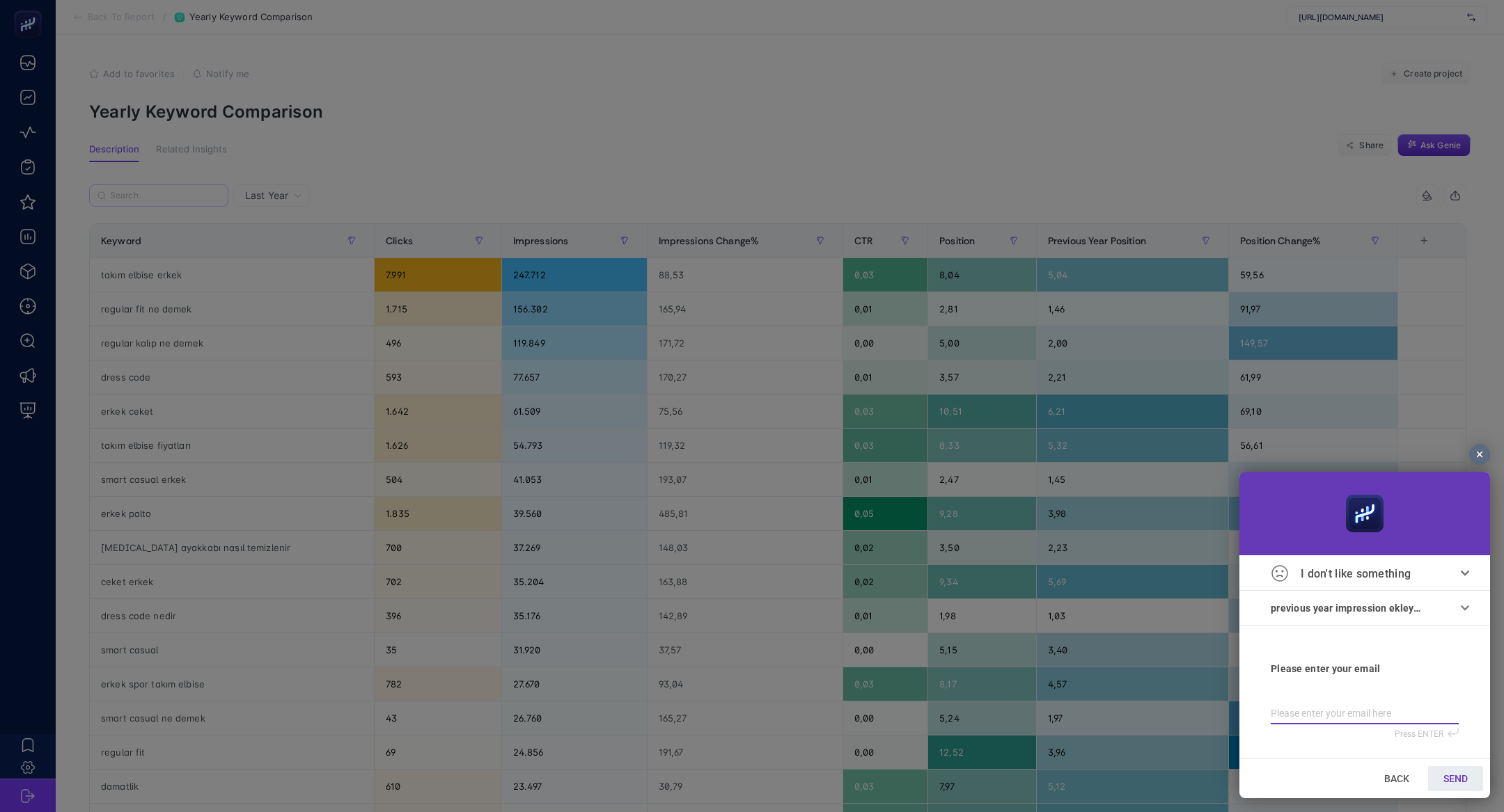
type input "b"
type input "bi"
type input "bil"
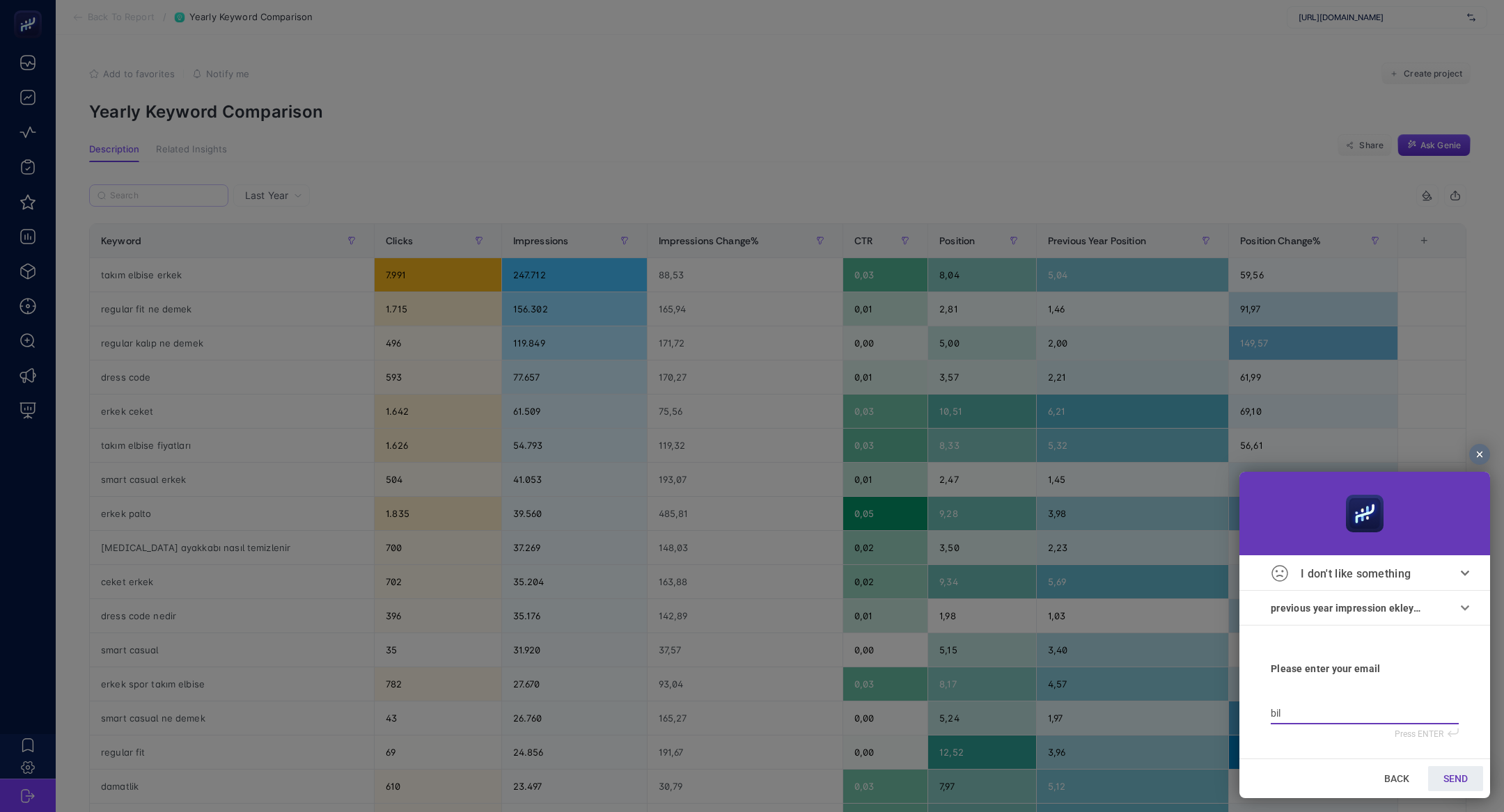
type input "bilg"
type input "bilge"
type input "bilge@"
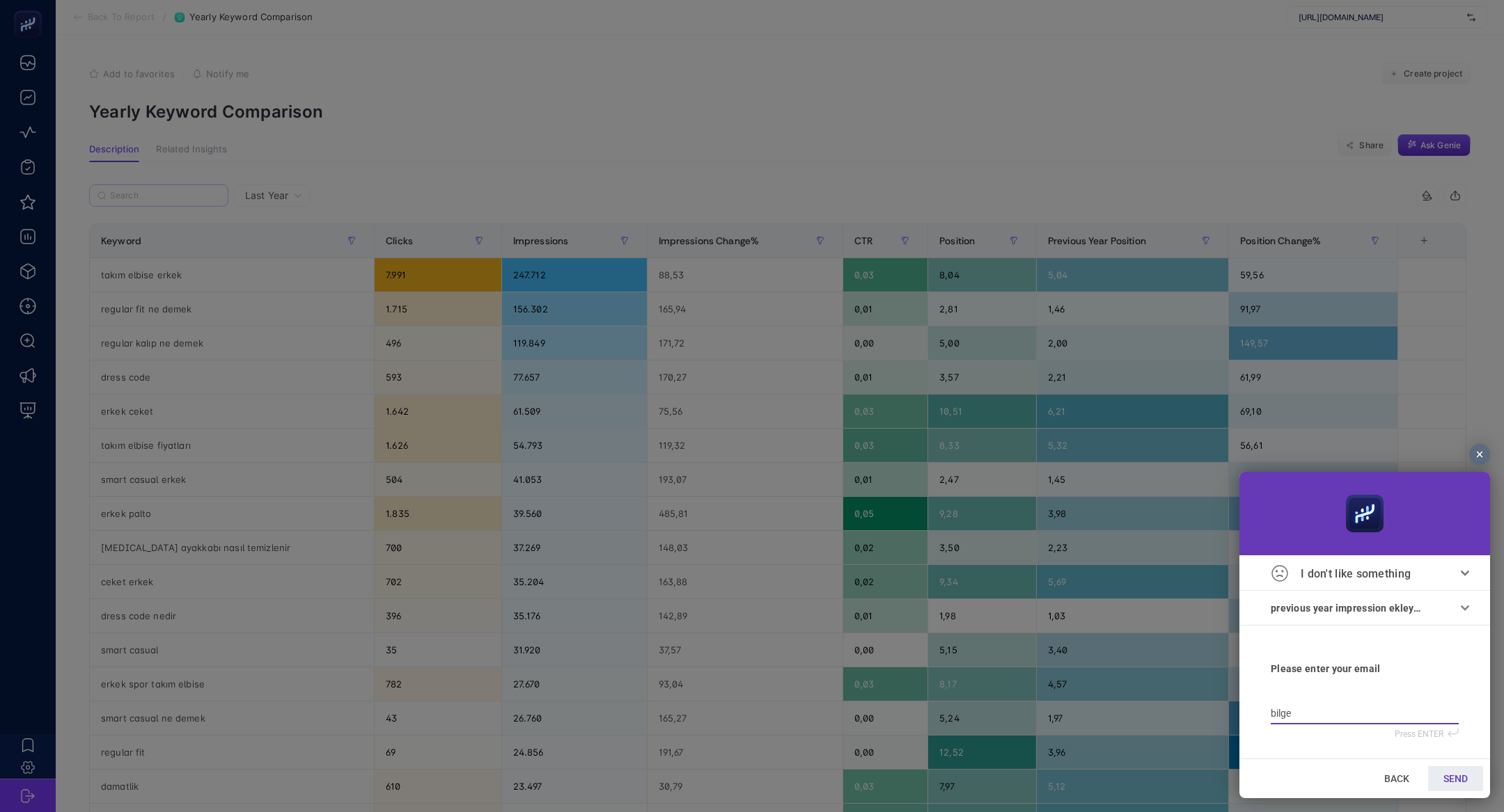
type input "bilge@"
type input "bilge@h"
type input "bilge@he"
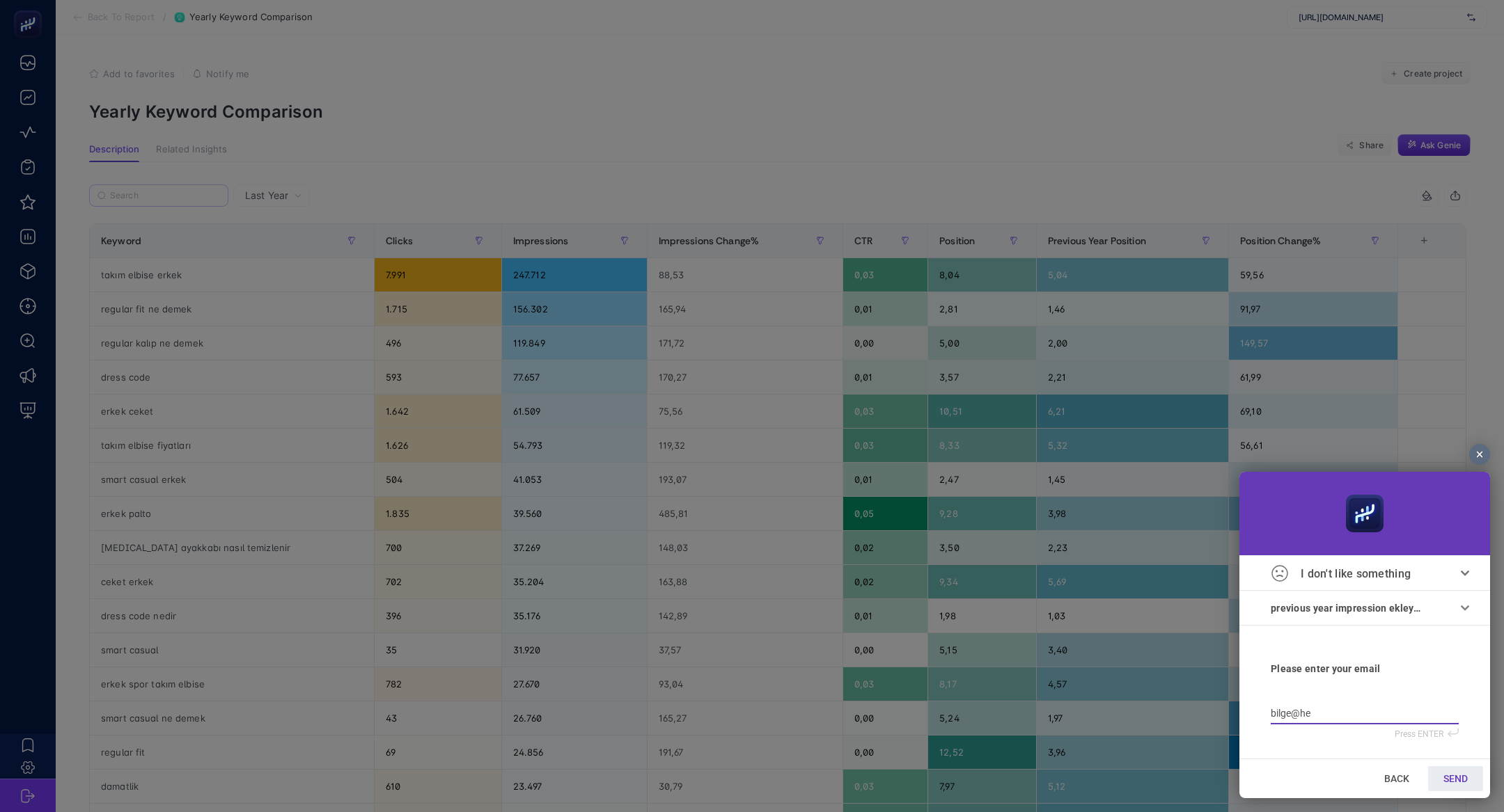
type input "bilge@hey"
type input "bilge@heyb"
type input "bilge@heybo"
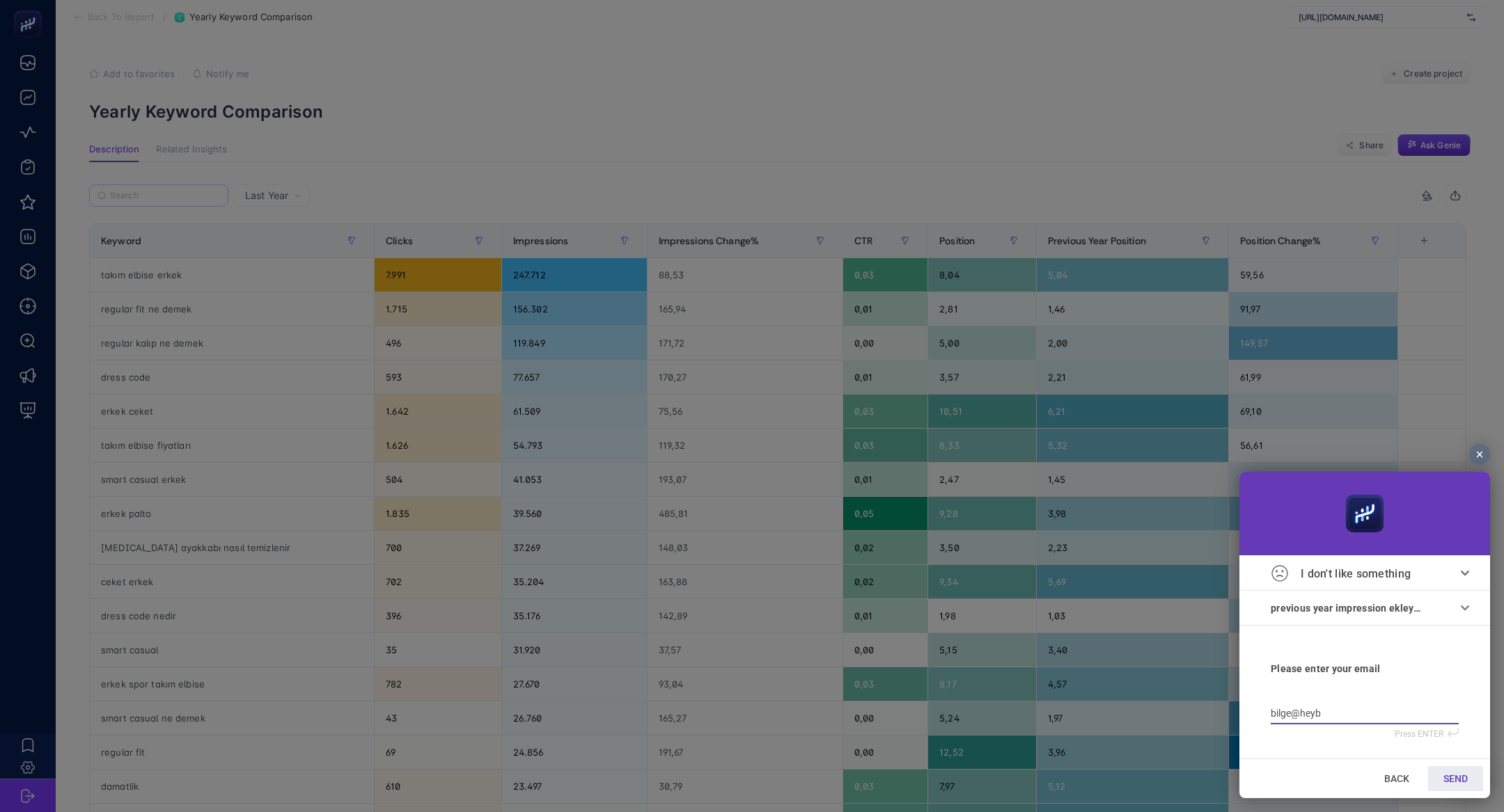
type input "bilge@heybo"
type input "bilge@heyboos"
type input "bilge@heyboost"
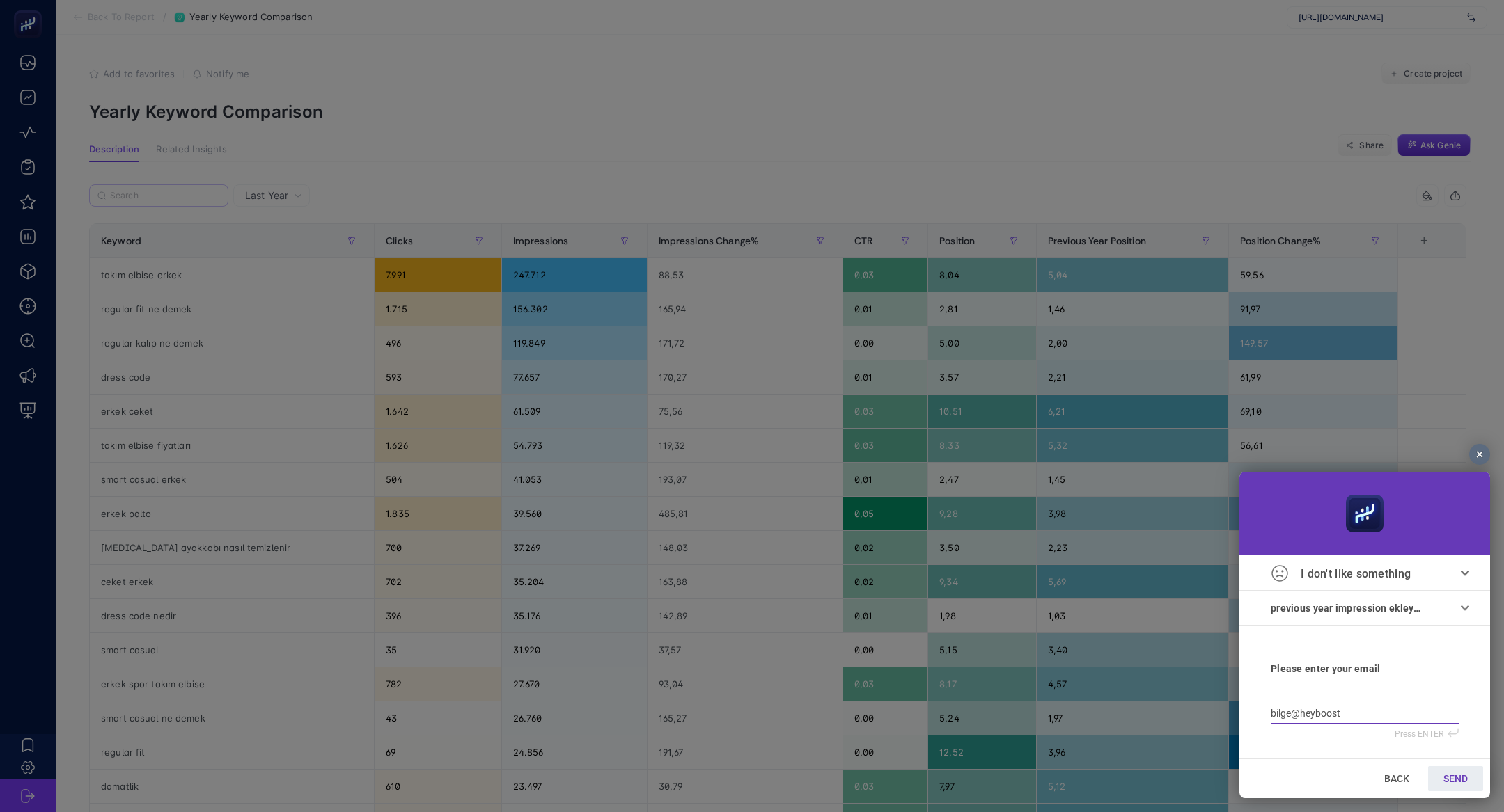
type input "bilge@heybooste"
type input "bilge@heybooster"
type input "bilge@heybooster."
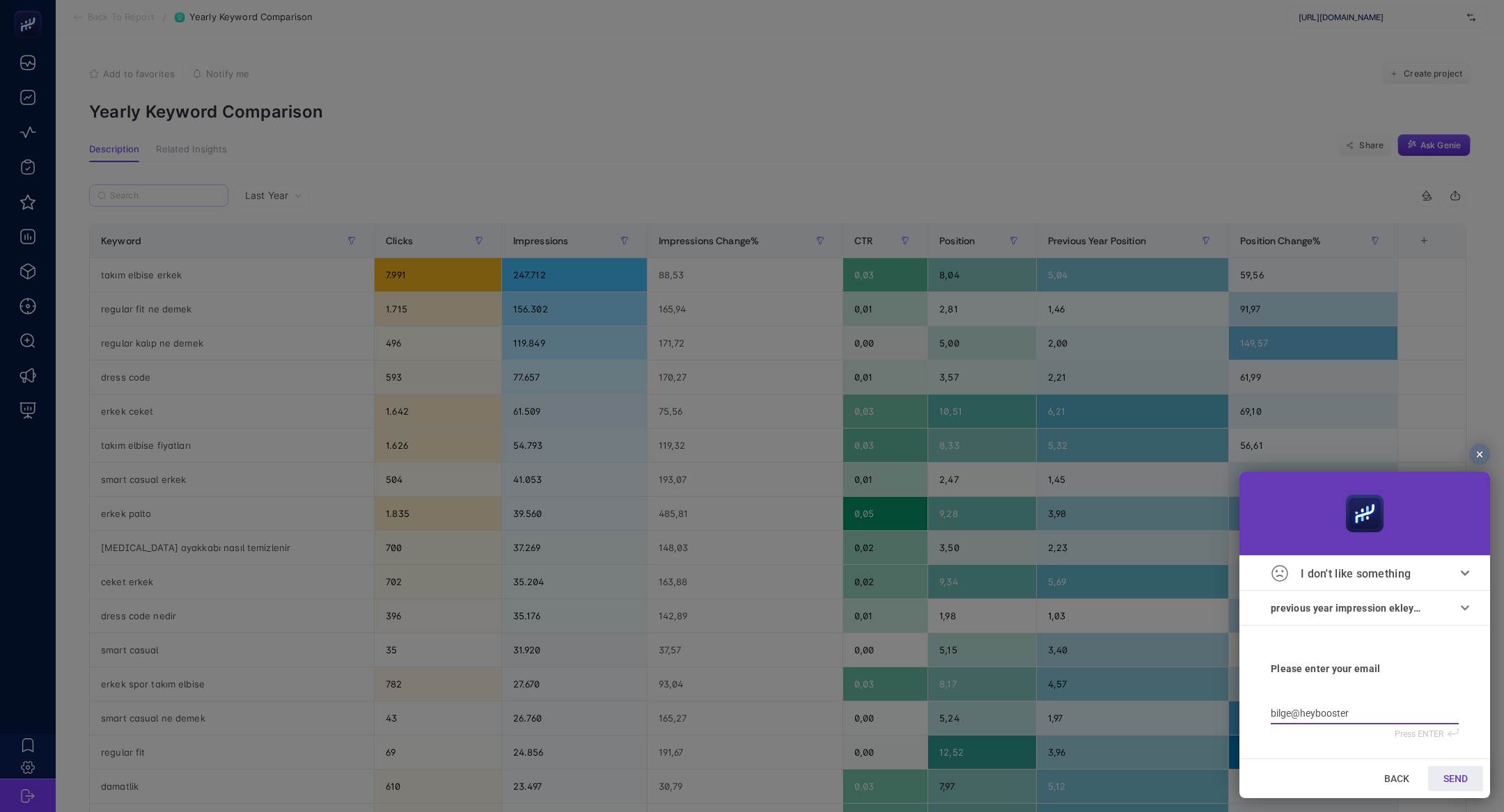
type input "bilge@heybooster."
type input "bilge@heybooster.a"
type input "bilge@heybooster.ai"
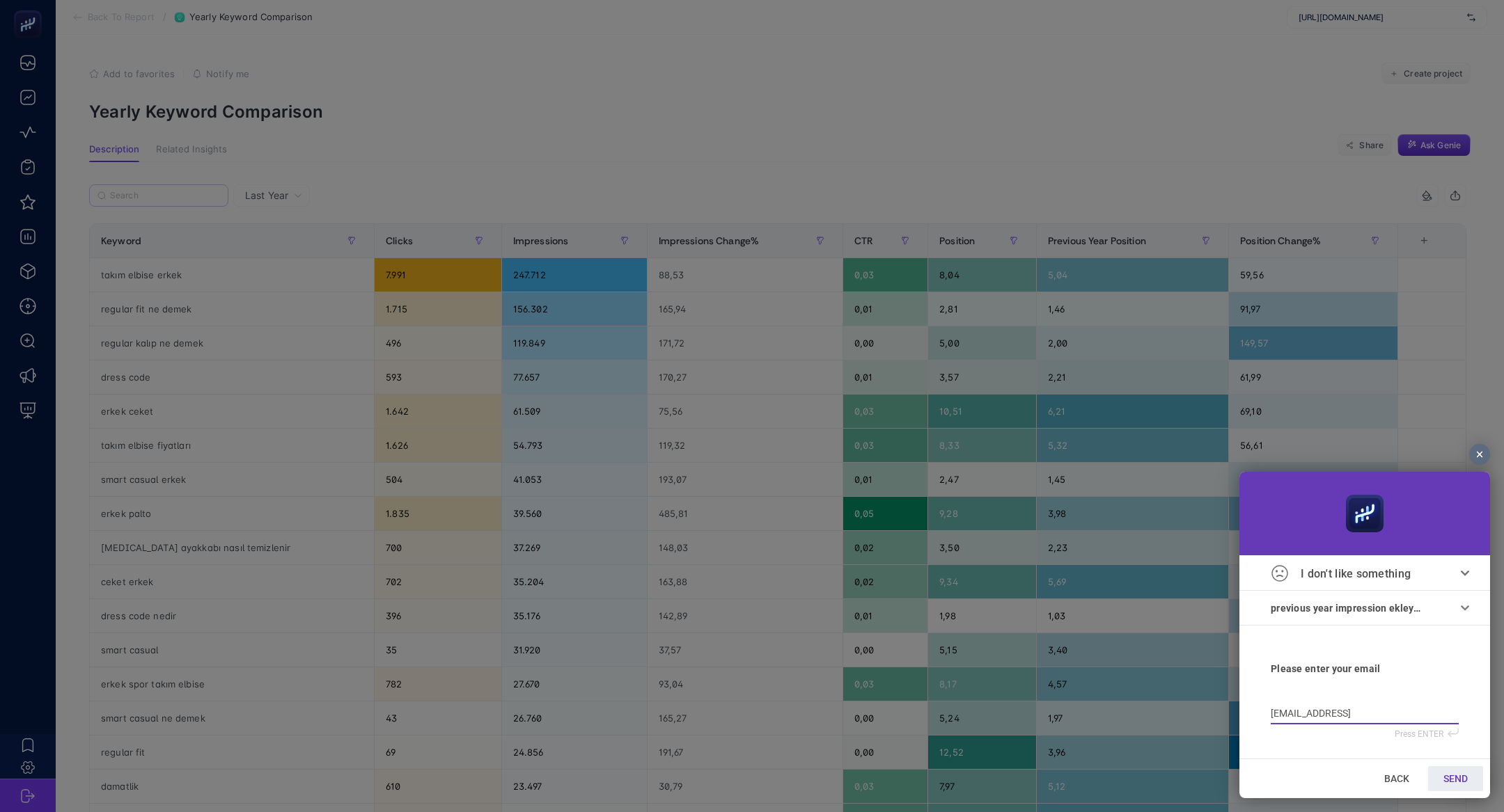
type input "bilge@heybooster.ai"
click at [1466, 786] on link "SEND" at bounding box center [1456, 778] width 55 height 25
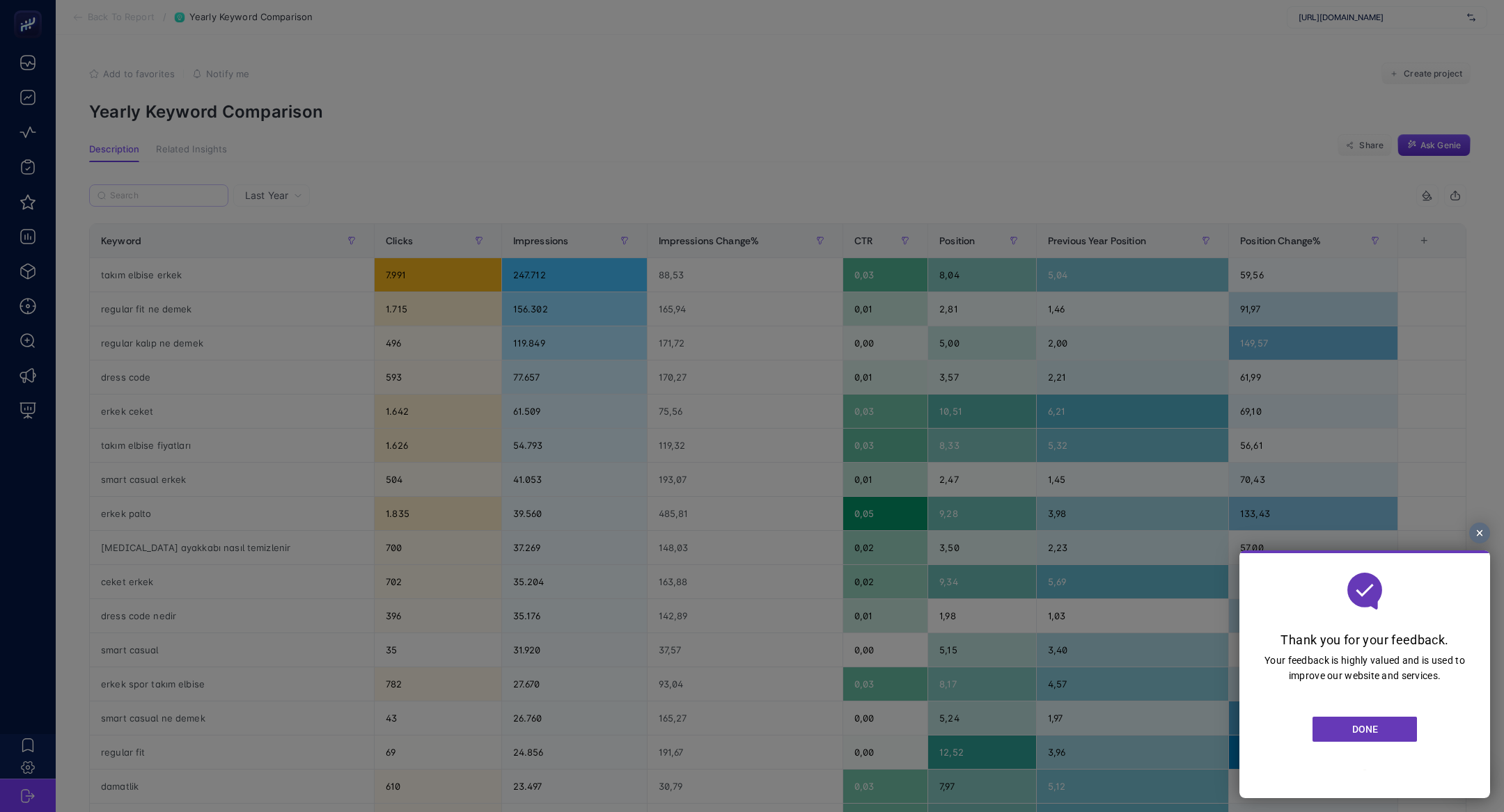
click at [1369, 714] on section "DONE" at bounding box center [1364, 730] width 206 height 93
click at [1369, 728] on span "DONE" at bounding box center [1365, 729] width 26 height 11
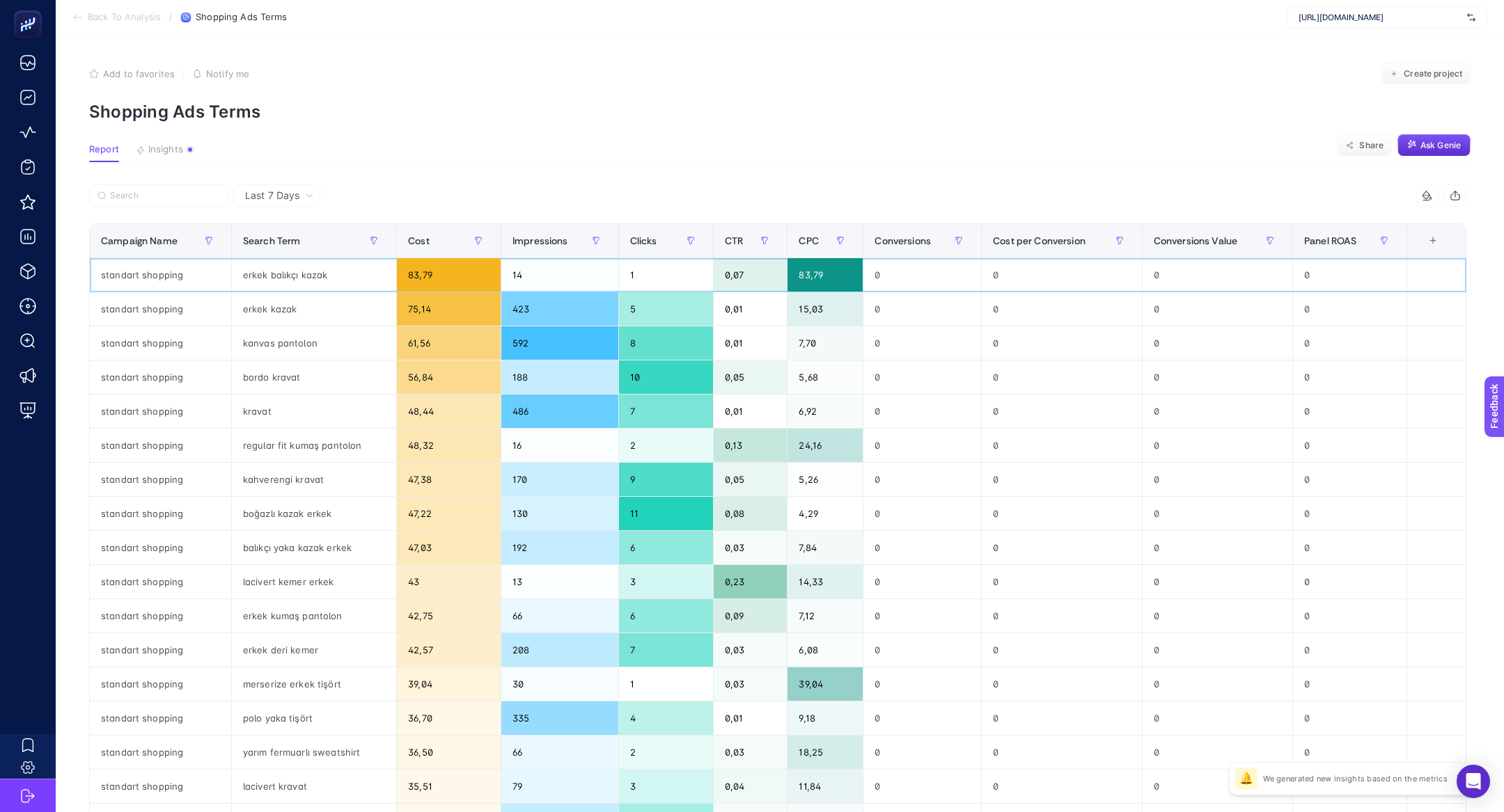
click at [250, 284] on div "erkek balıkçı kazak" at bounding box center [313, 275] width 164 height 33
drag, startPoint x: 828, startPoint y: 280, endPoint x: 803, endPoint y: 280, distance: 25.0
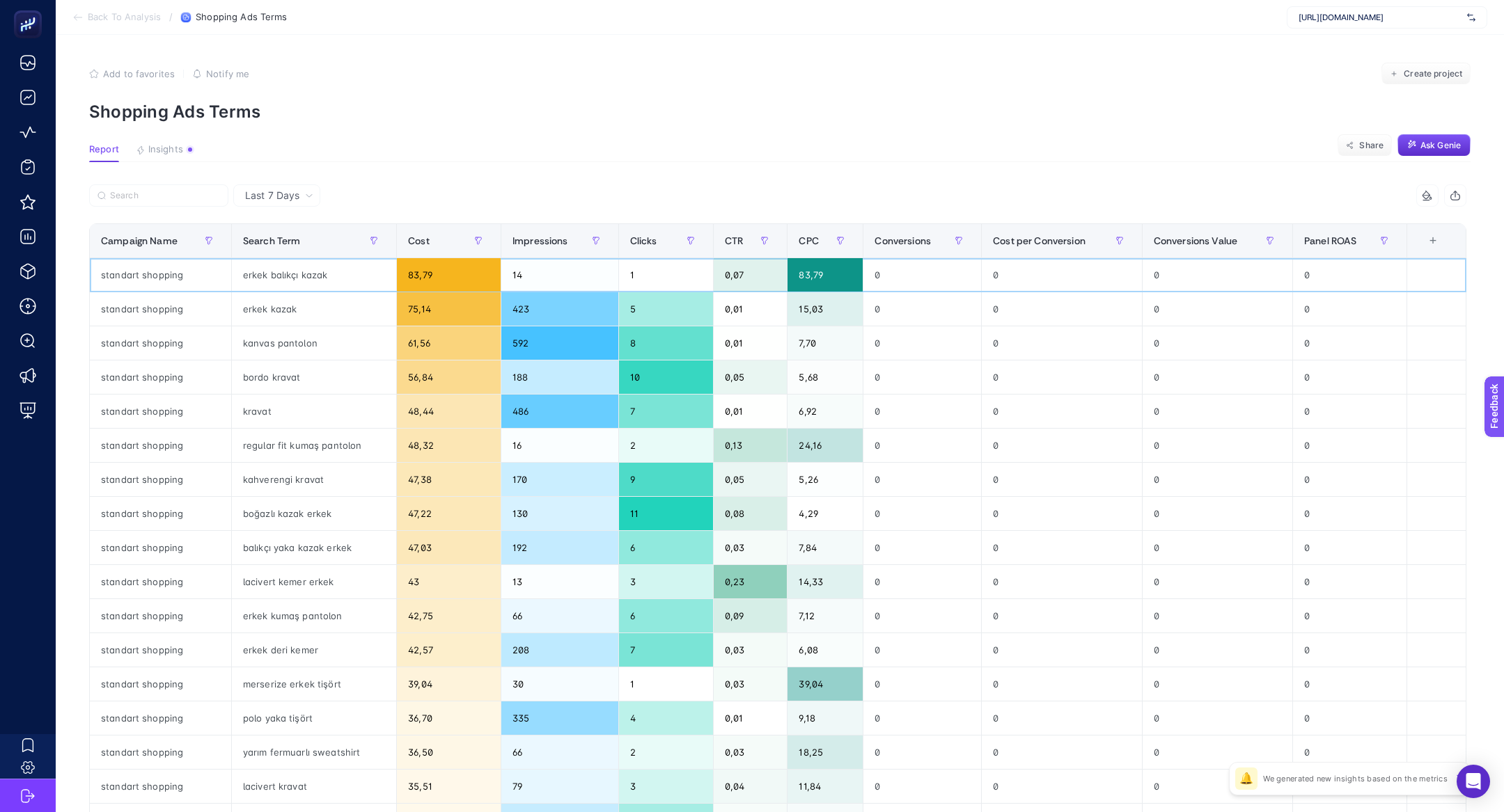
click at [803, 280] on div "83,79" at bounding box center [825, 275] width 75 height 33
click at [824, 239] on div "CPC" at bounding box center [825, 241] width 53 height 22
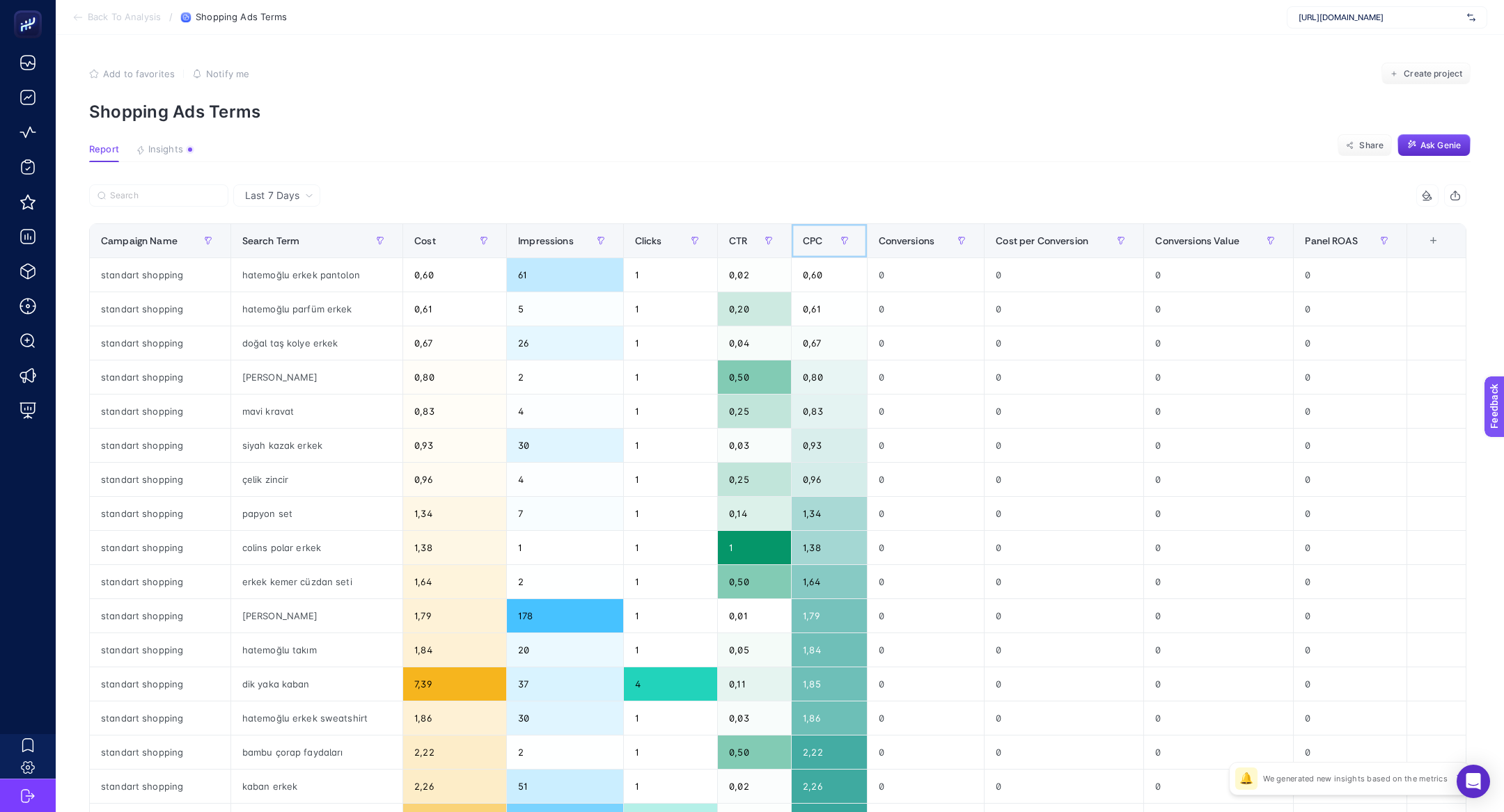
click at [824, 239] on div "CPC" at bounding box center [829, 241] width 52 height 22
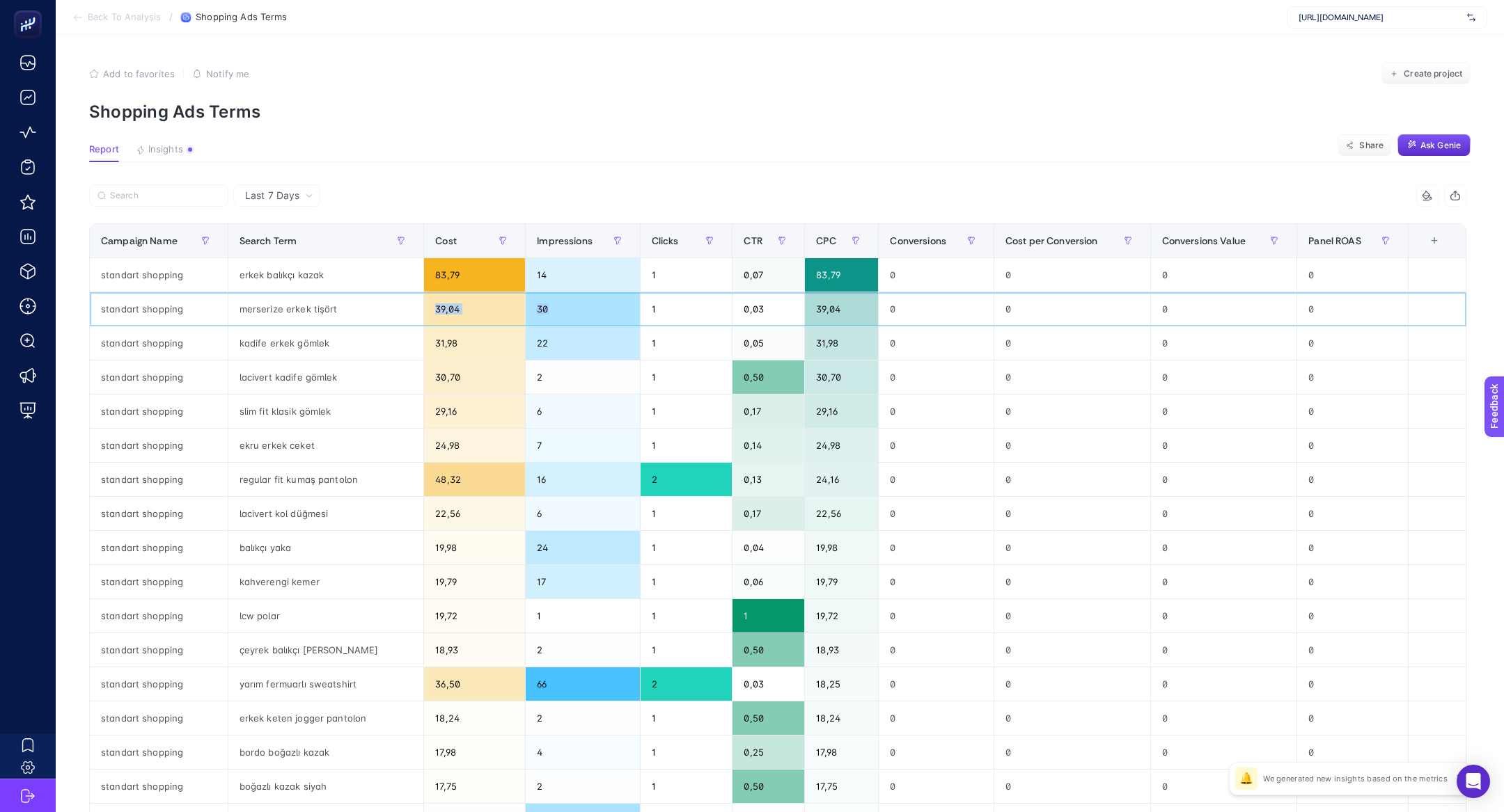
drag, startPoint x: 266, startPoint y: 315, endPoint x: 530, endPoint y: 317, distance: 264.0
click at [530, 317] on tr "standart shopping merserize erkek tişört 39,04 30 1 0,03 39,04 0 0 0 0" at bounding box center [778, 309] width 1376 height 34
click at [916, 242] on span "Conversions" at bounding box center [918, 240] width 56 height 11
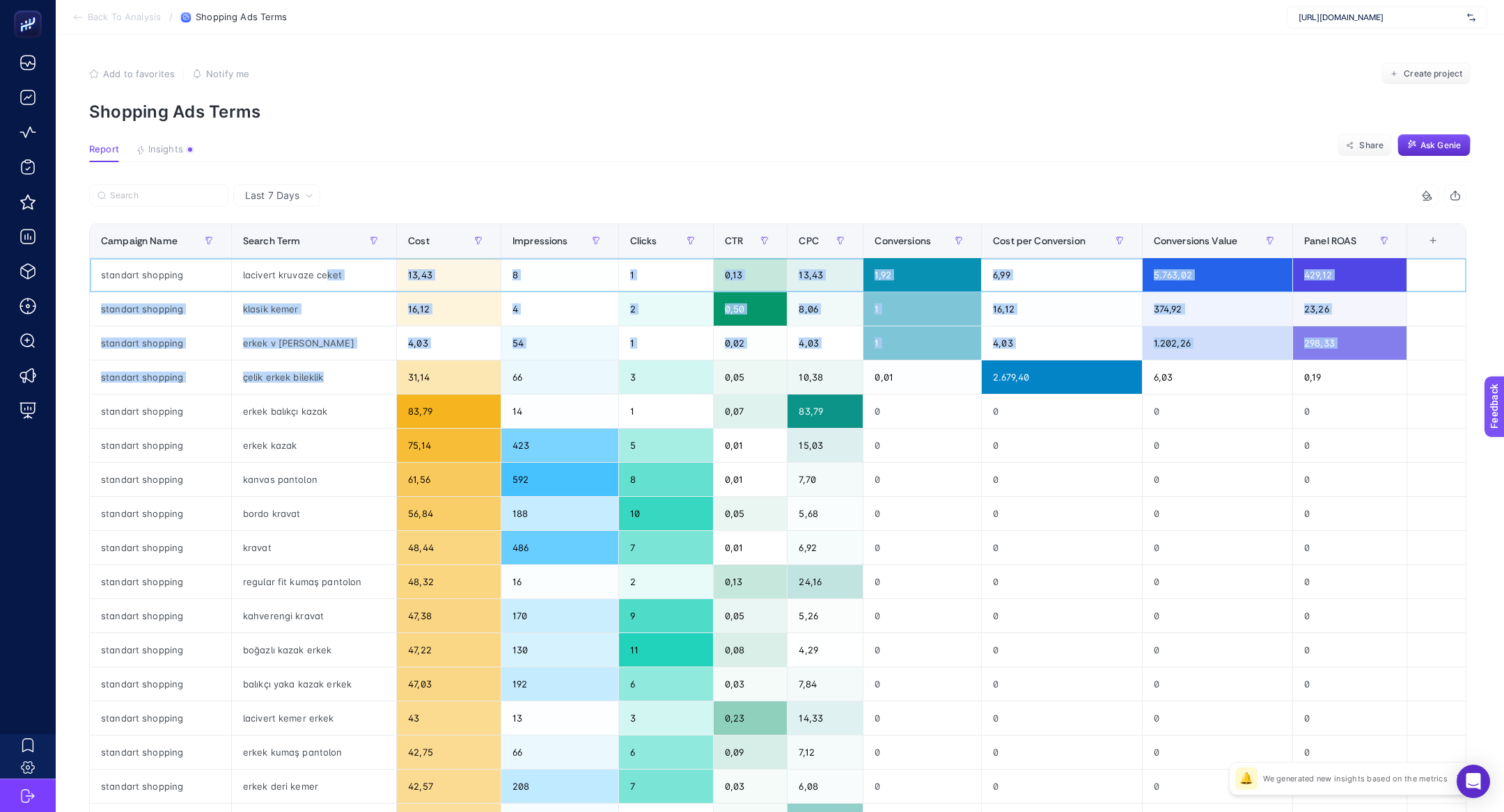
drag, startPoint x: 323, startPoint y: 274, endPoint x: 379, endPoint y: 373, distance: 113.7
click at [381, 375] on tbody "standart shopping lacivert kruvaze ceket 13,43 8 1 0,13 13,43 1,92 6,99 5.763,0…" at bounding box center [778, 599] width 1376 height 682
click at [379, 373] on div "çelik erkek bileklik" at bounding box center [313, 377] width 164 height 33
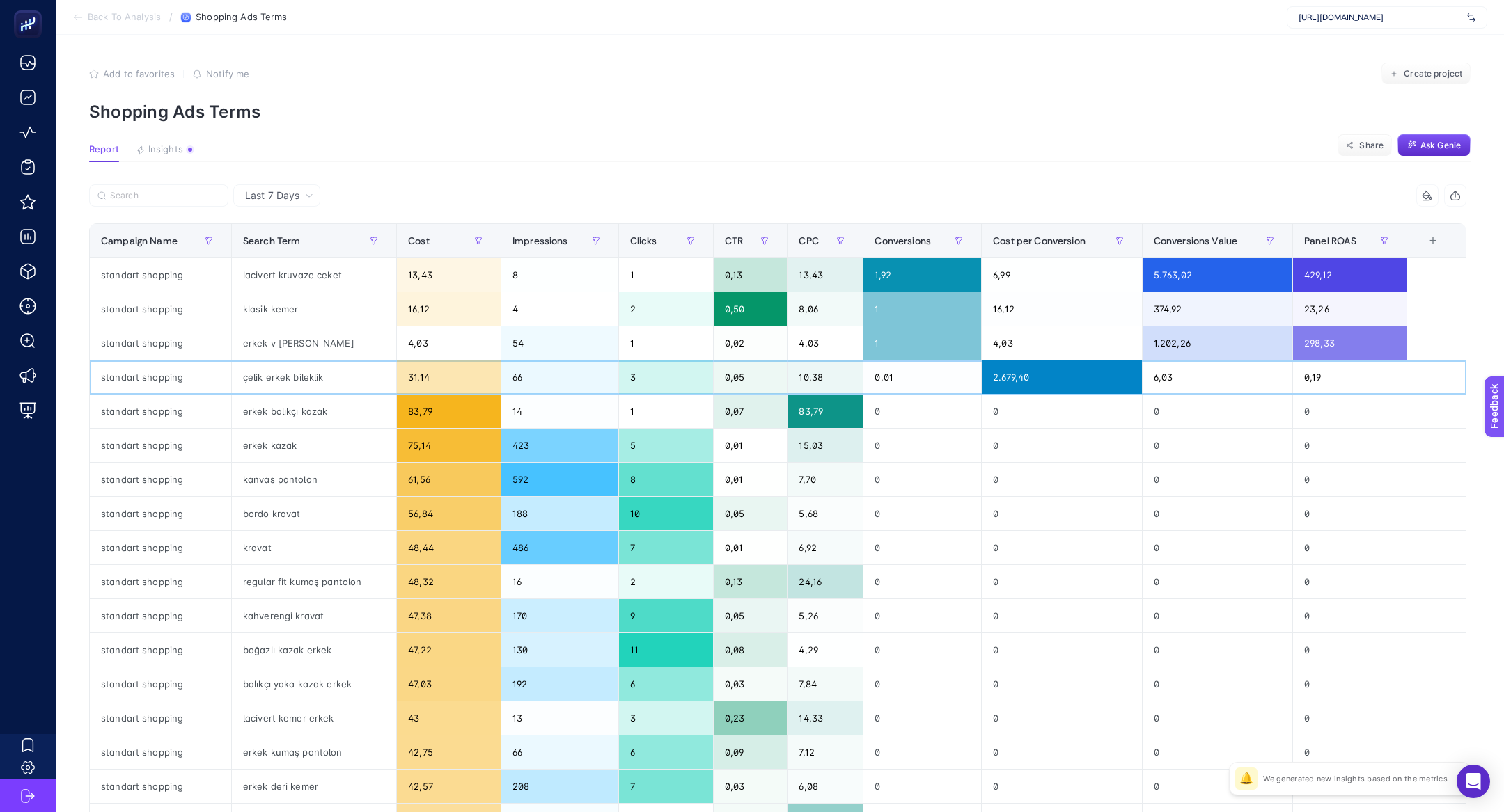
click at [379, 373] on div "çelik erkek bileklik" at bounding box center [313, 377] width 164 height 33
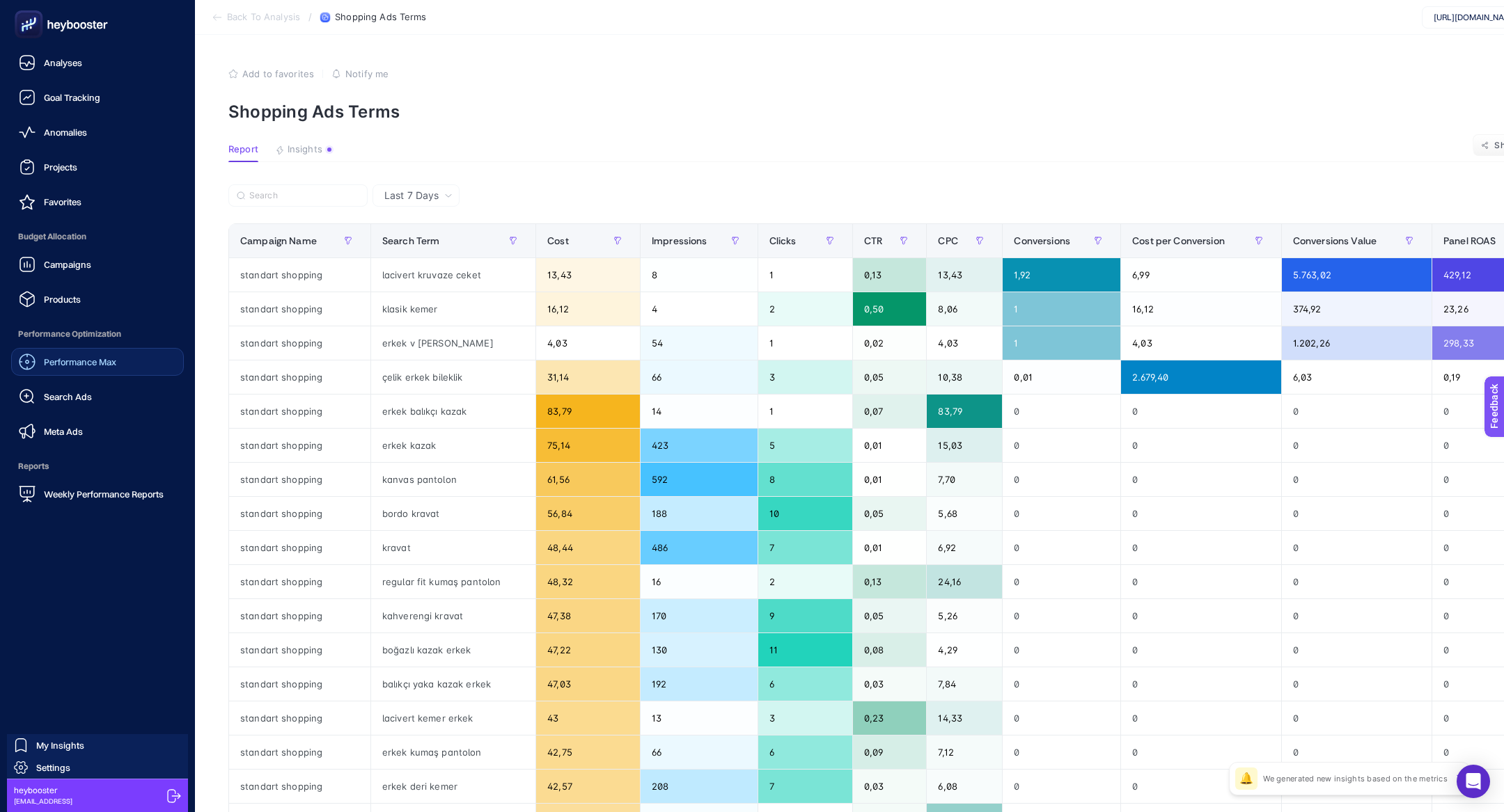
click at [91, 372] on link "Performance Max" at bounding box center [97, 362] width 173 height 27
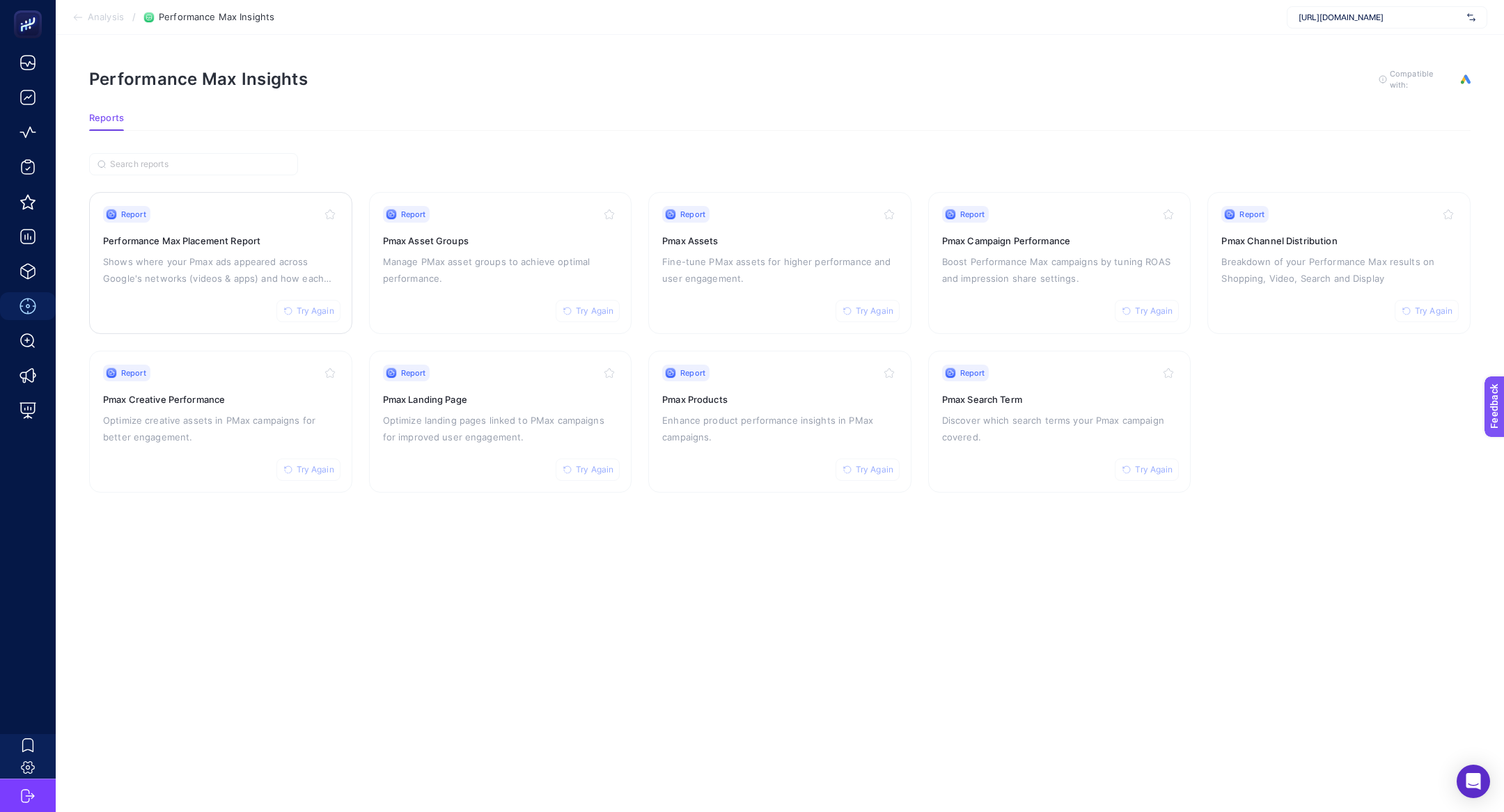
click at [185, 262] on p "Shows where your Pmax ads appeared across Google's networks (videos & apps) and…" at bounding box center [220, 270] width 235 height 33
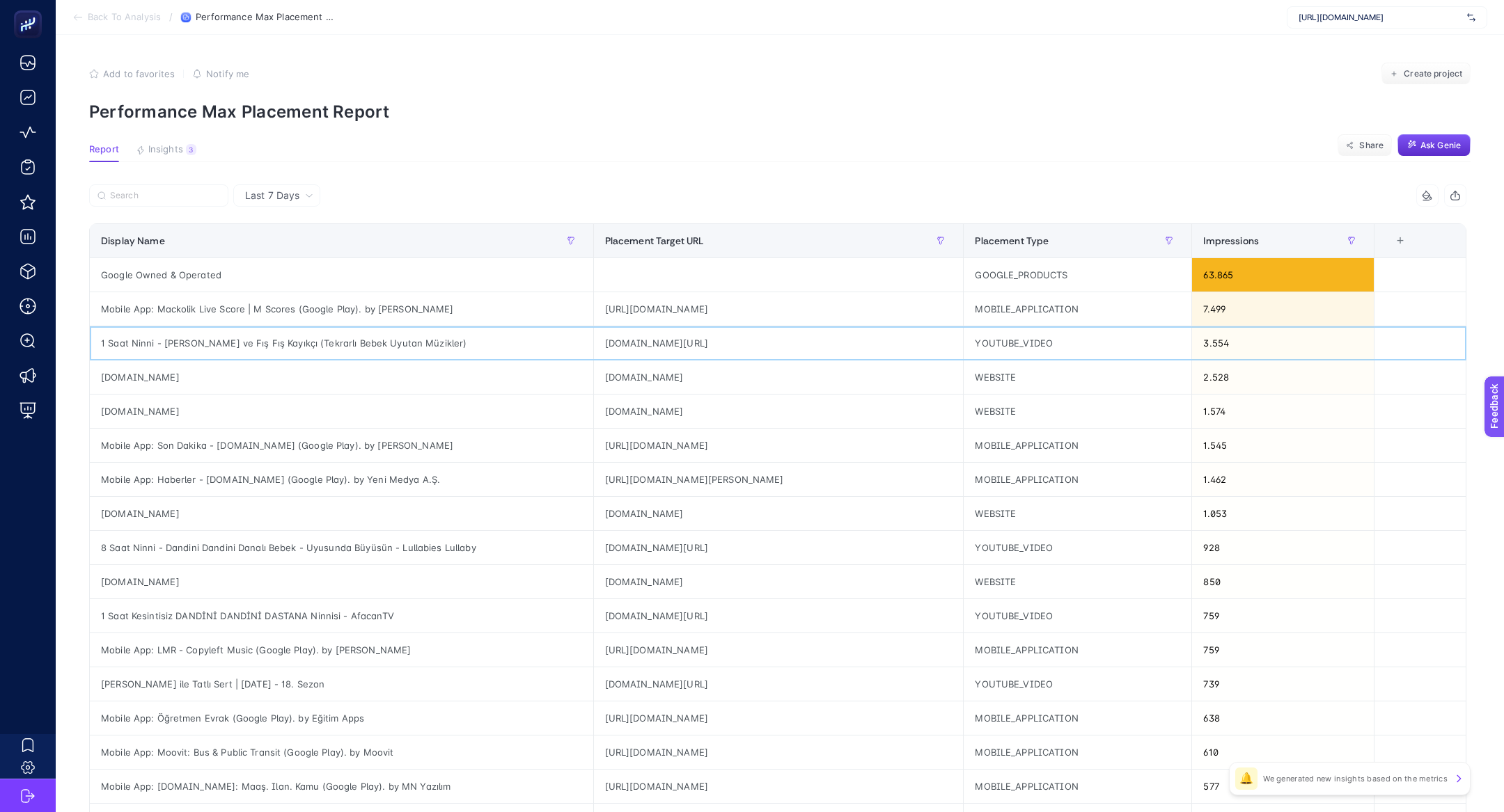
drag, startPoint x: 137, startPoint y: 345, endPoint x: 365, endPoint y: 347, distance: 228.0
click at [367, 349] on div "1 Saat Ninni - Dandini Dandini Dastana ve Fış Fış Kayıkçı (Tekrarlı Bebek Uyuta…" at bounding box center [341, 343] width 504 height 33
drag, startPoint x: 221, startPoint y: 549, endPoint x: 394, endPoint y: 541, distance: 173.2
click at [394, 541] on div "8 Saat Ninni - Dandini Dandini Danalı Bebek - Uyusunda Büyüsün - Lullabies Lull…" at bounding box center [341, 547] width 504 height 33
drag, startPoint x: 325, startPoint y: 344, endPoint x: 435, endPoint y: 349, distance: 110.1
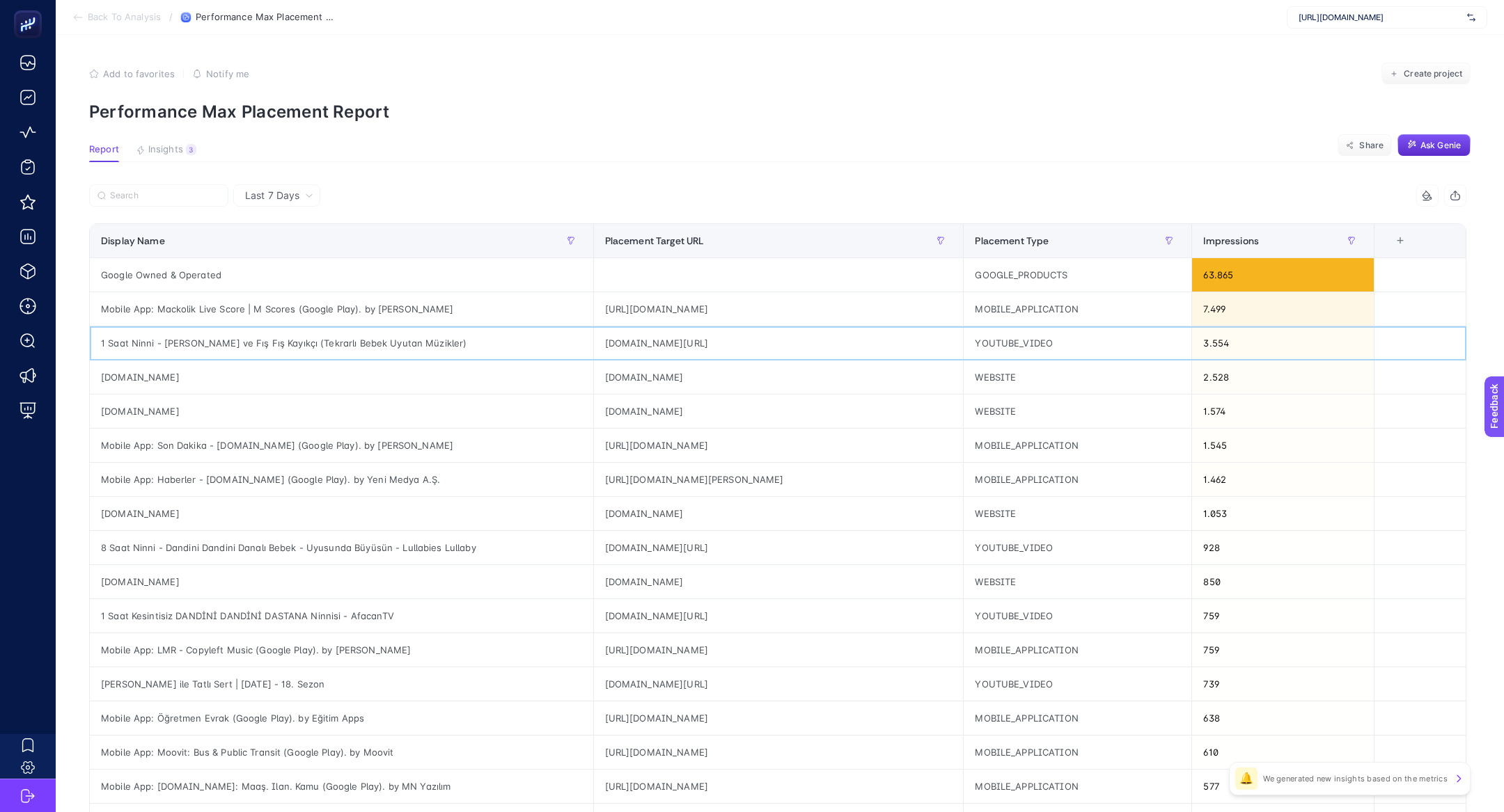
click at [435, 349] on div "1 Saat Ninni - Dandini Dandini Dastana ve Fış Fış Kayıkçı (Tekrarlı Bebek Uyuta…" at bounding box center [341, 343] width 504 height 33
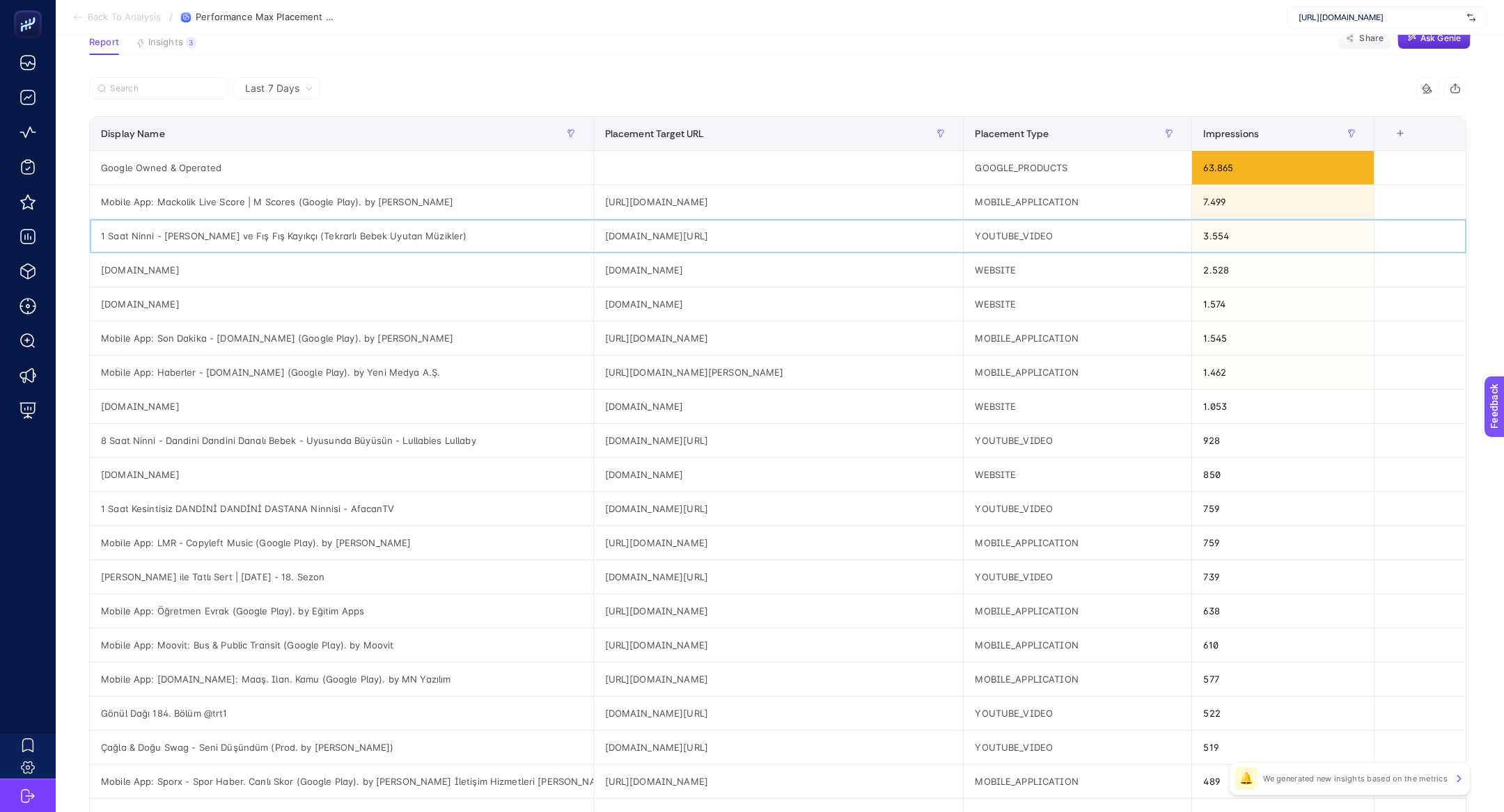
scroll to position [111, 0]
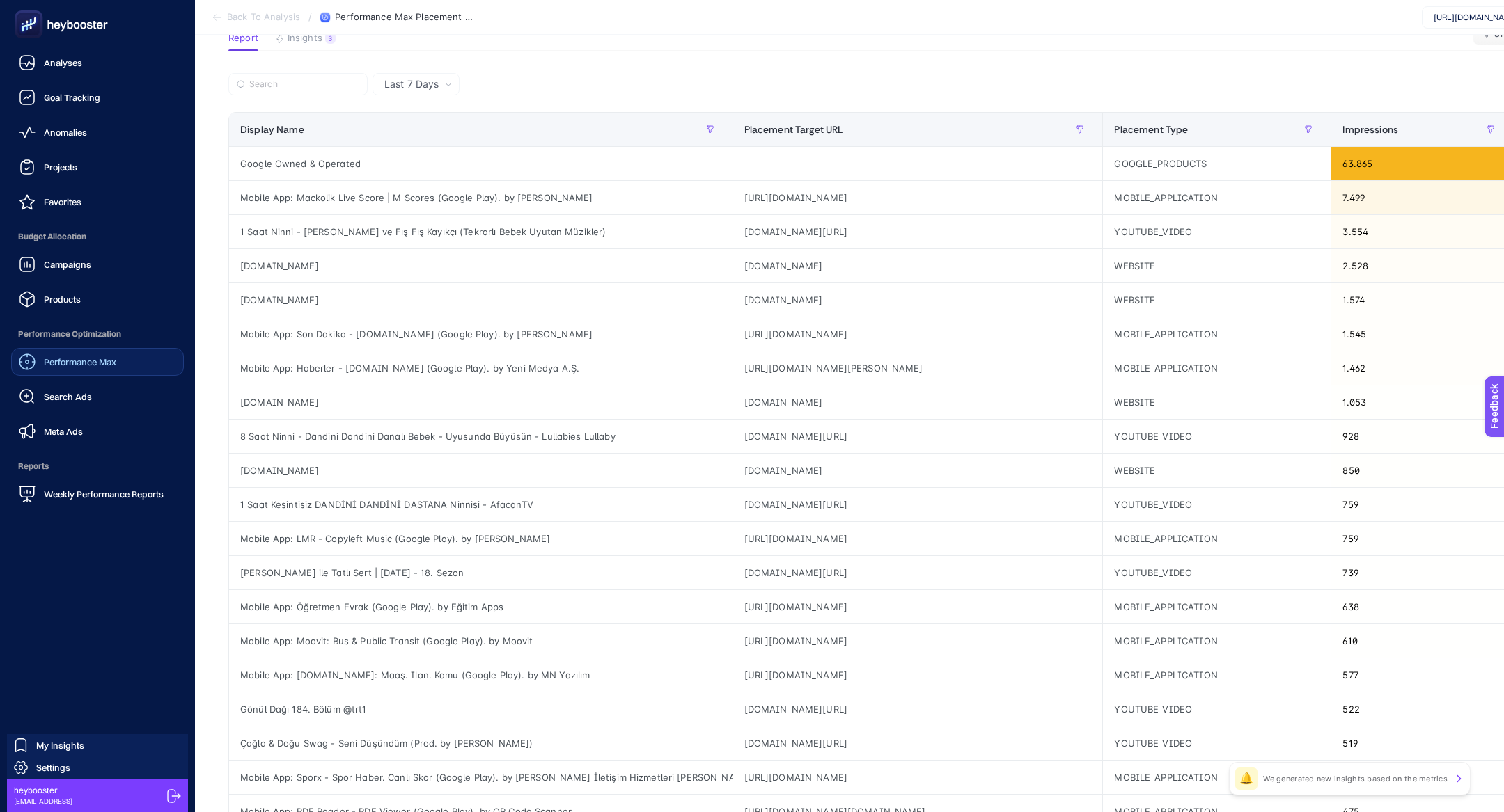
click at [124, 352] on link "Performance Max" at bounding box center [97, 362] width 173 height 27
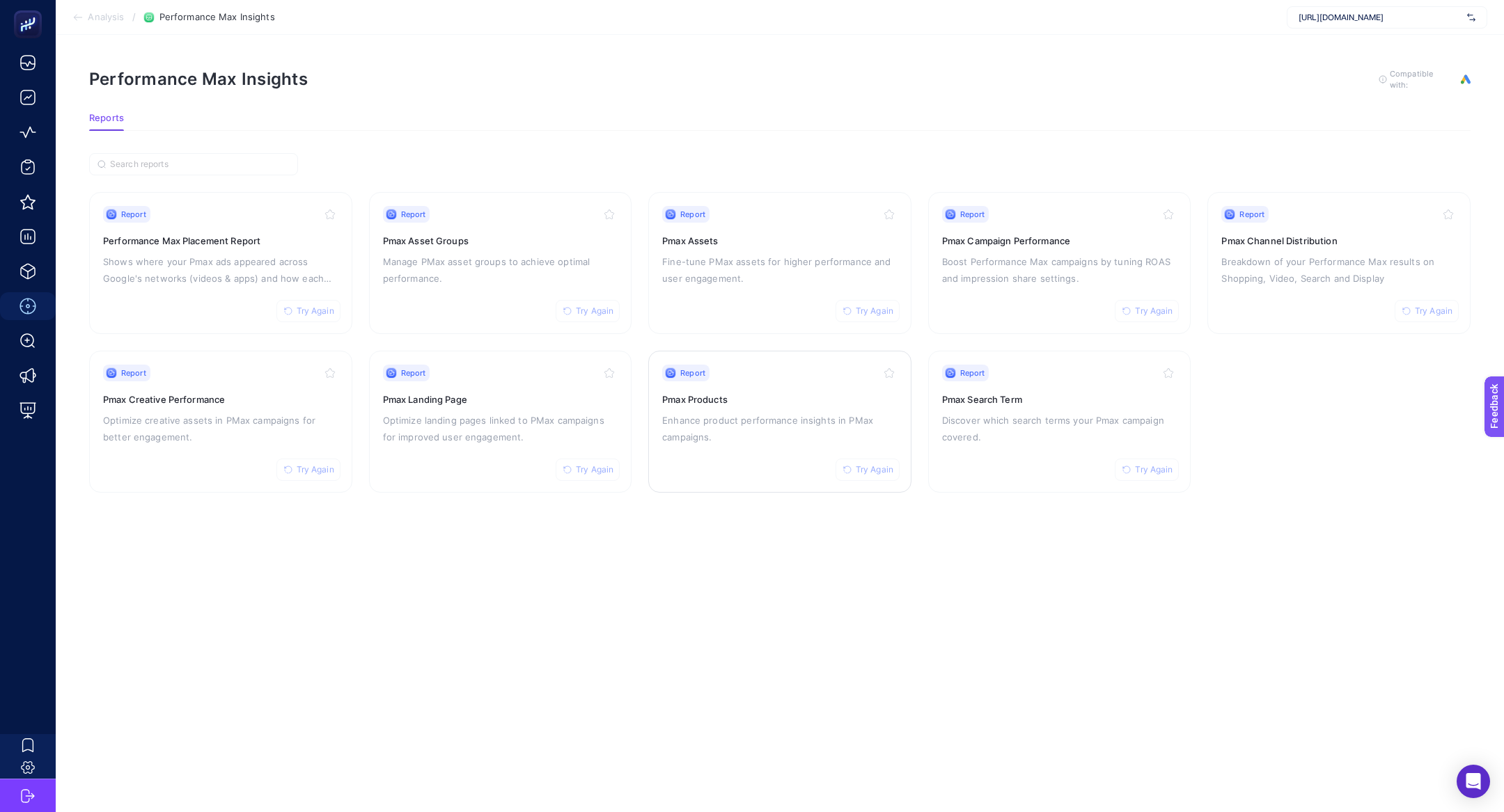
click at [787, 405] on div "Report Try Again Pmax Products Enhance product performance insights in PMax cam…" at bounding box center [779, 422] width 235 height 114
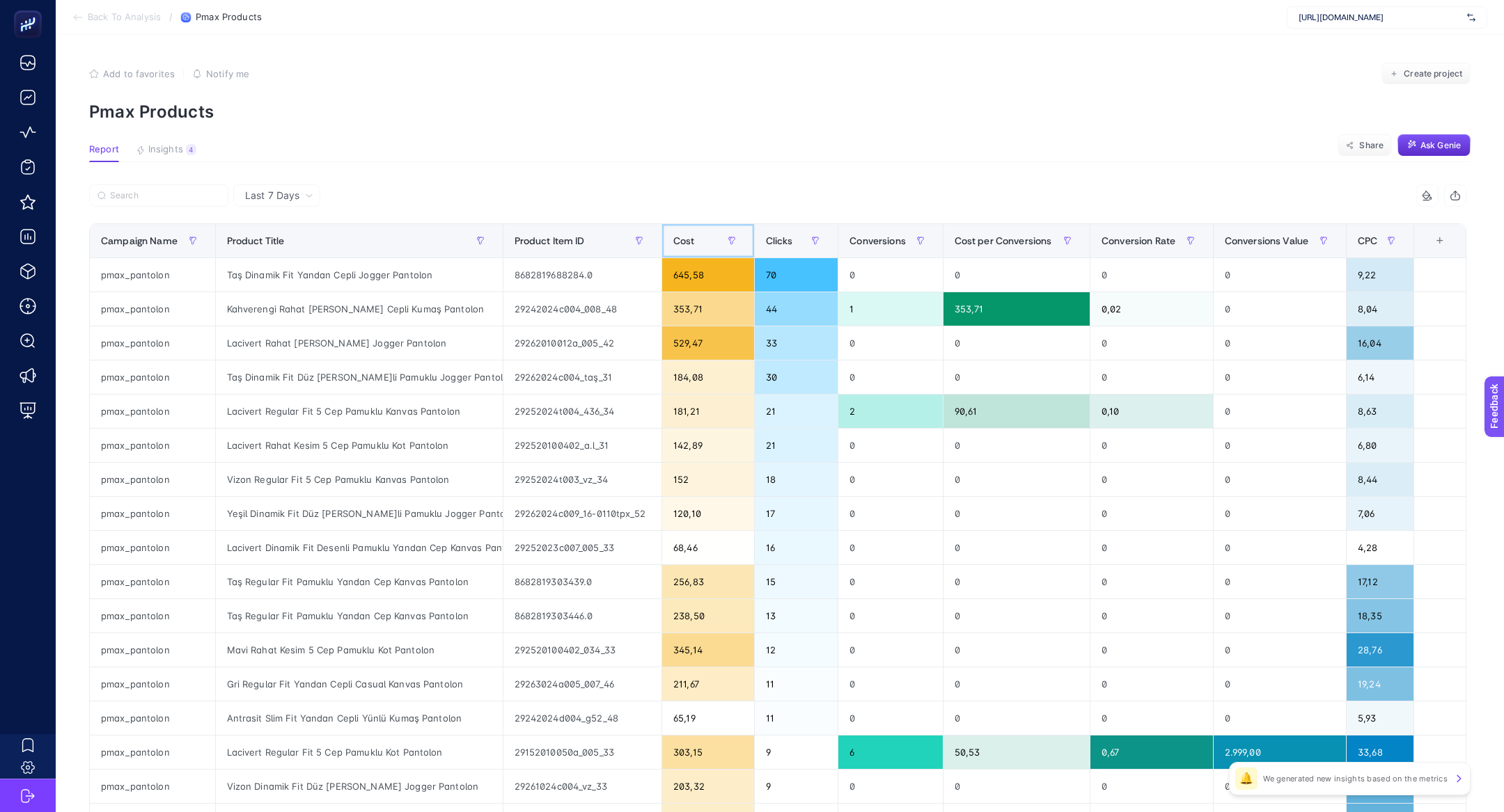
click at [674, 249] on div "Cost" at bounding box center [708, 241] width 69 height 22
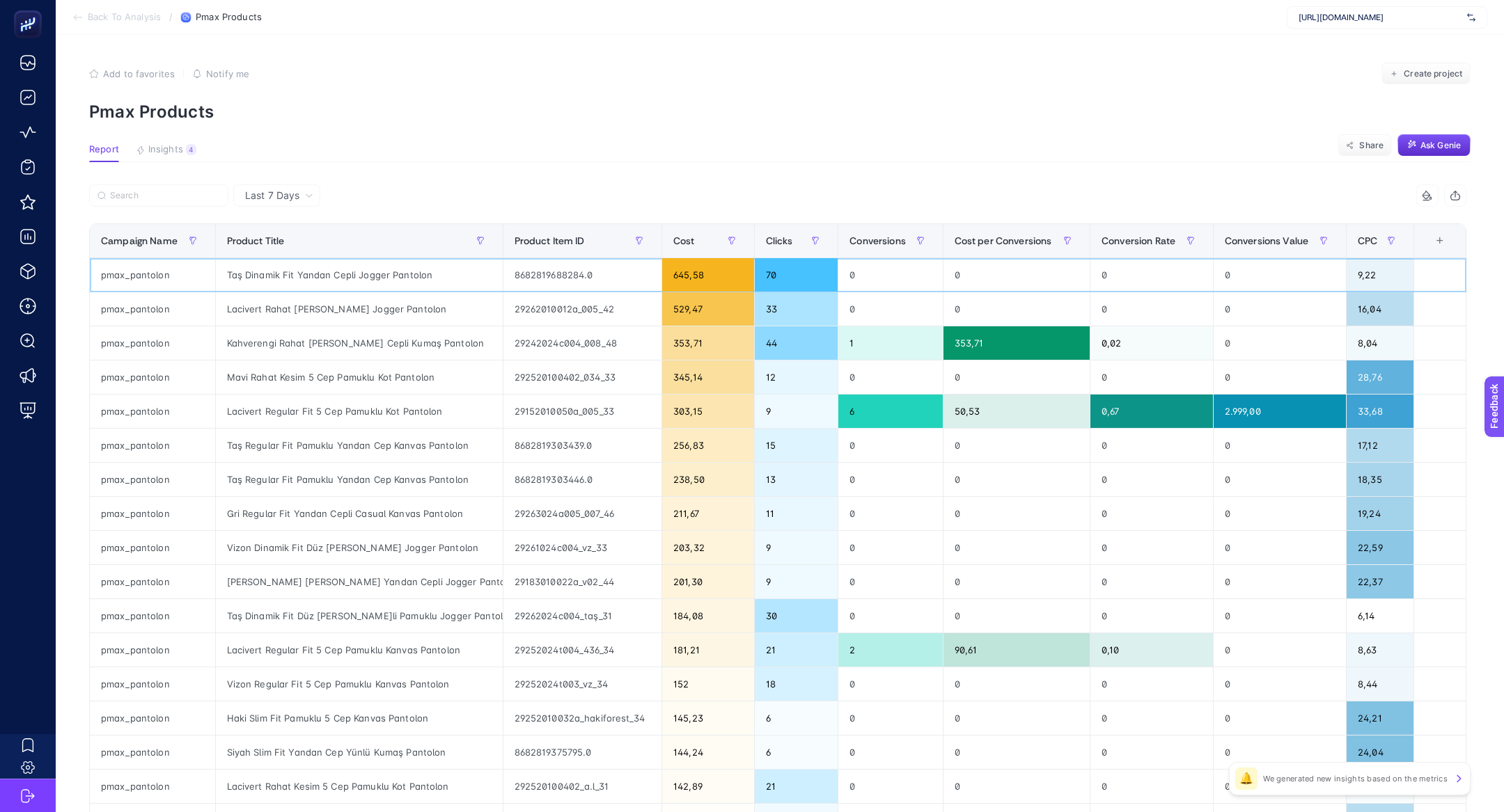
click at [328, 274] on div "Taş Dinamik Fit Yandan Cepli Jogger Pantolon" at bounding box center [359, 275] width 286 height 33
drag, startPoint x: 239, startPoint y: 273, endPoint x: 492, endPoint y: 275, distance: 253.0
click at [493, 275] on div "Taş Dinamik Fit Yandan Cepli Jogger Pantolon" at bounding box center [359, 275] width 286 height 33
copy div "Dinamik Fit Yandan Cepli Jogger Pantolon"
click at [872, 244] on span "Conversions" at bounding box center [878, 240] width 56 height 11
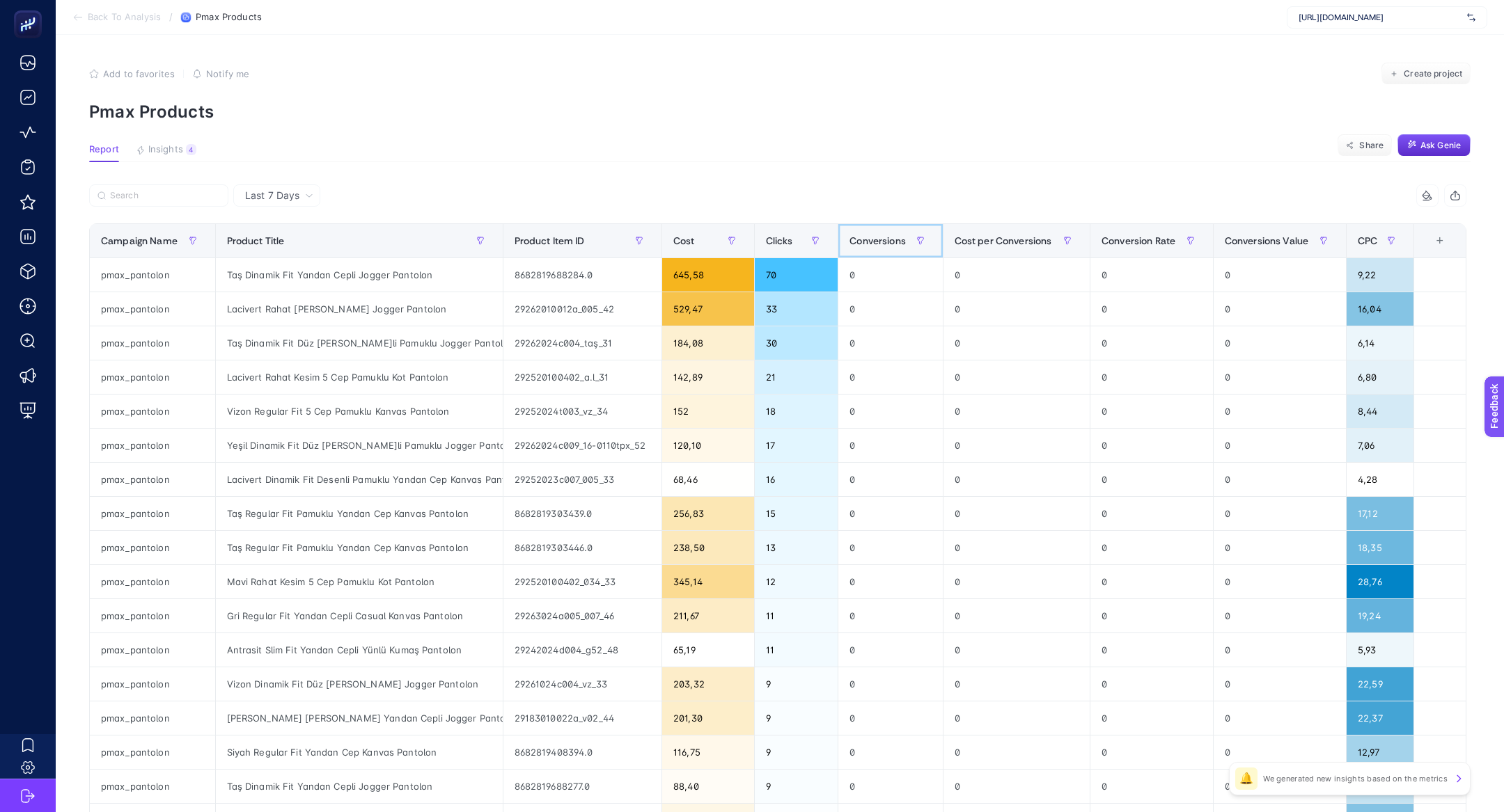
click at [872, 244] on span "Conversions" at bounding box center [878, 240] width 56 height 11
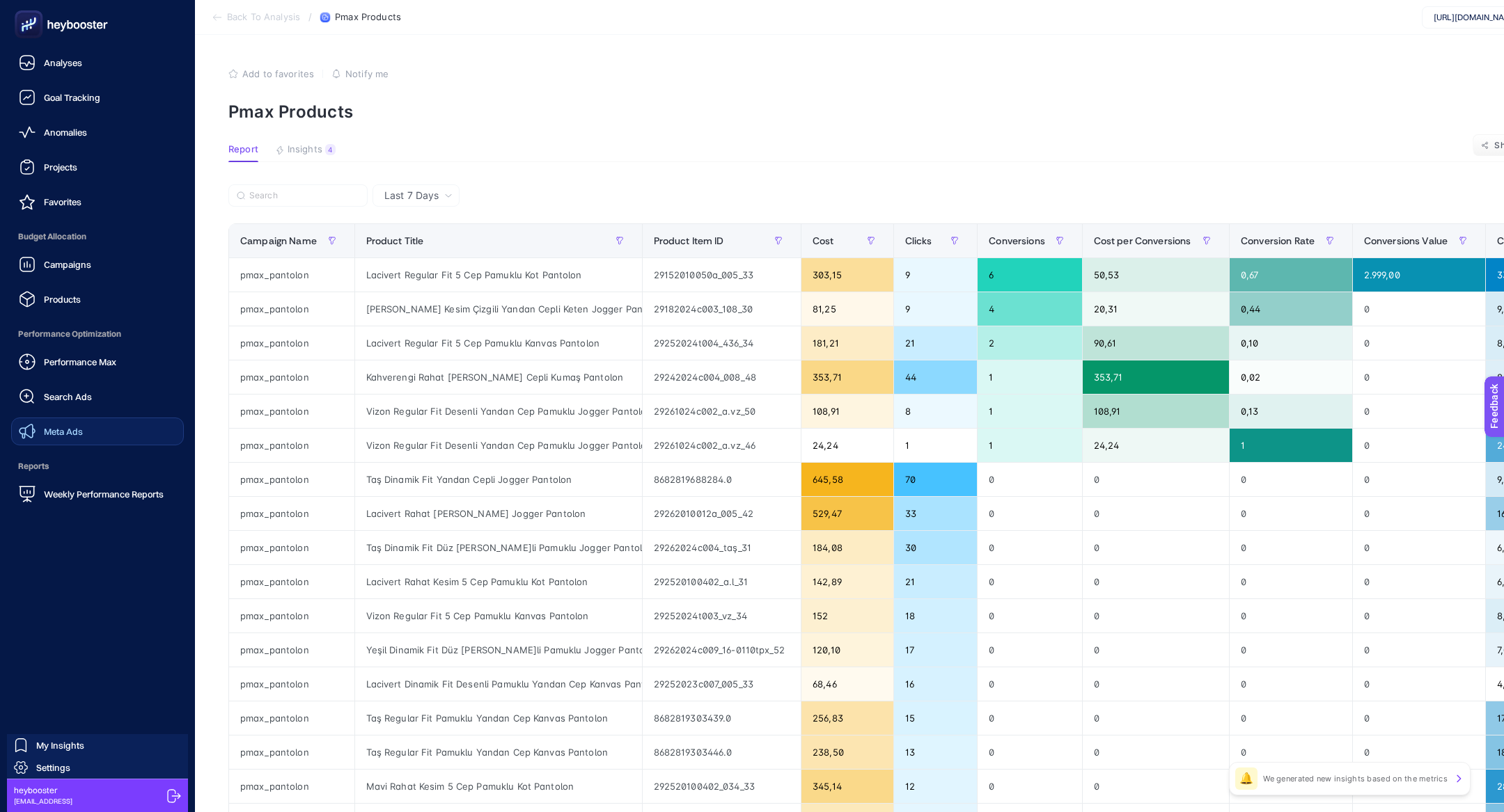
click at [77, 429] on span "Meta Ads" at bounding box center [64, 431] width 39 height 11
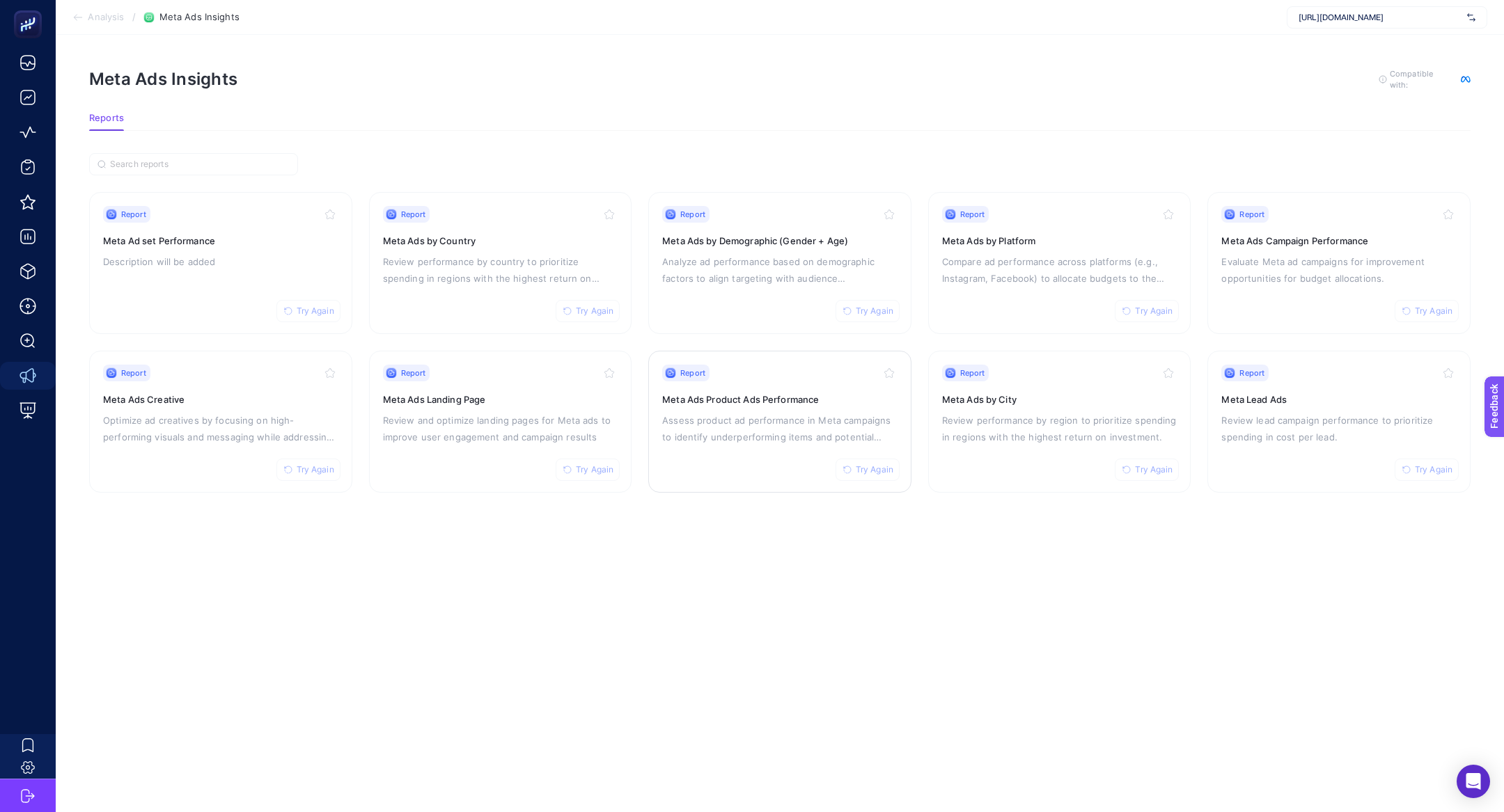
click at [709, 457] on div "Report Try Again Meta Ads Product Ads Performance Assess product ad performance…" at bounding box center [779, 422] width 235 height 114
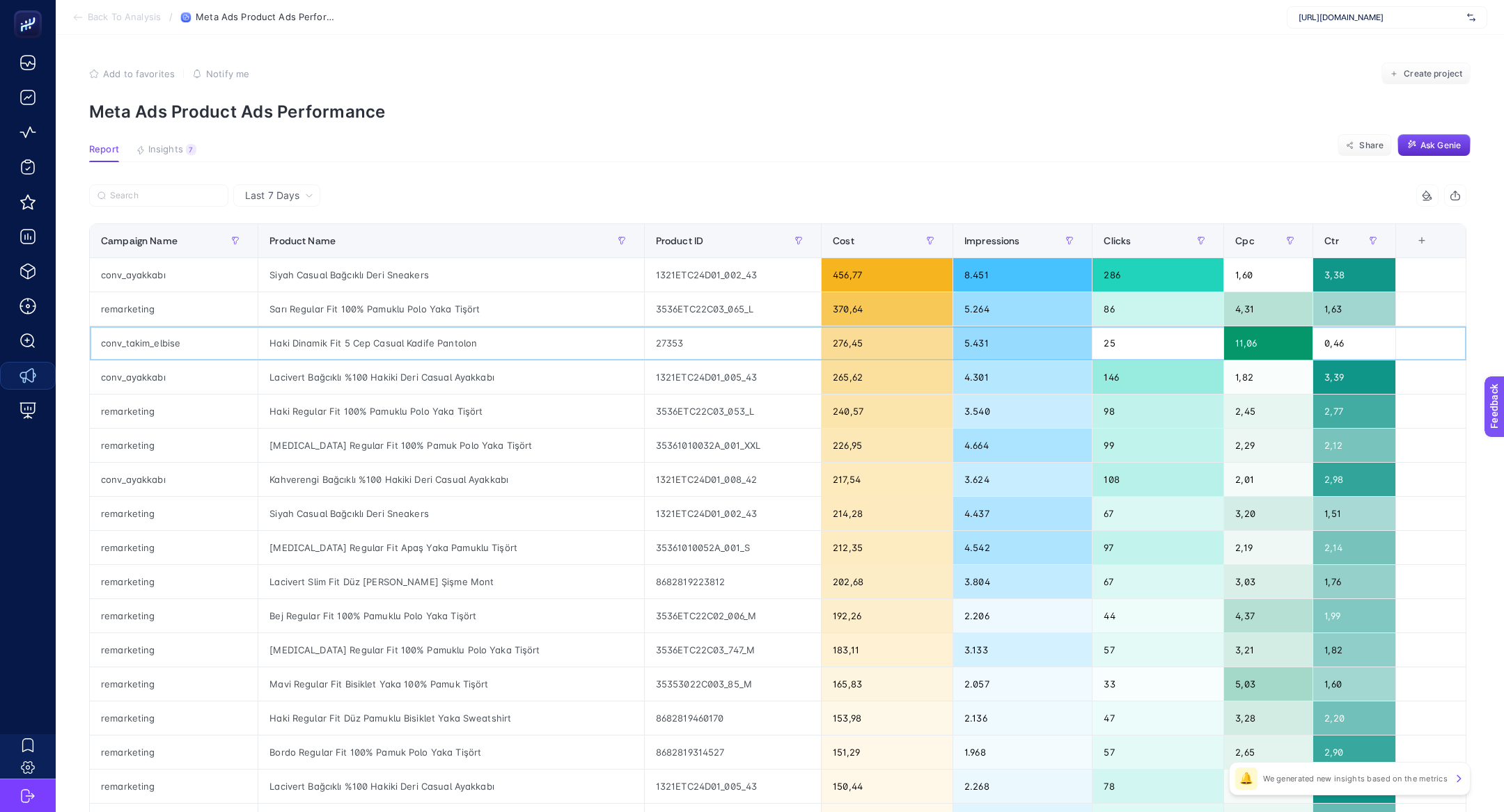
click at [388, 343] on div "Haki Dinamik Fit 5 Cep Casual Kadife Pantolon" at bounding box center [451, 343] width 385 height 33
click at [344, 336] on div "Haki Dinamik Fit 5 Cep Casual Kadife Pantolon" at bounding box center [451, 343] width 385 height 33
click at [268, 336] on div "Haki Dinamik Fit 5 Cep Casual Kadife Pantolon" at bounding box center [451, 343] width 385 height 33
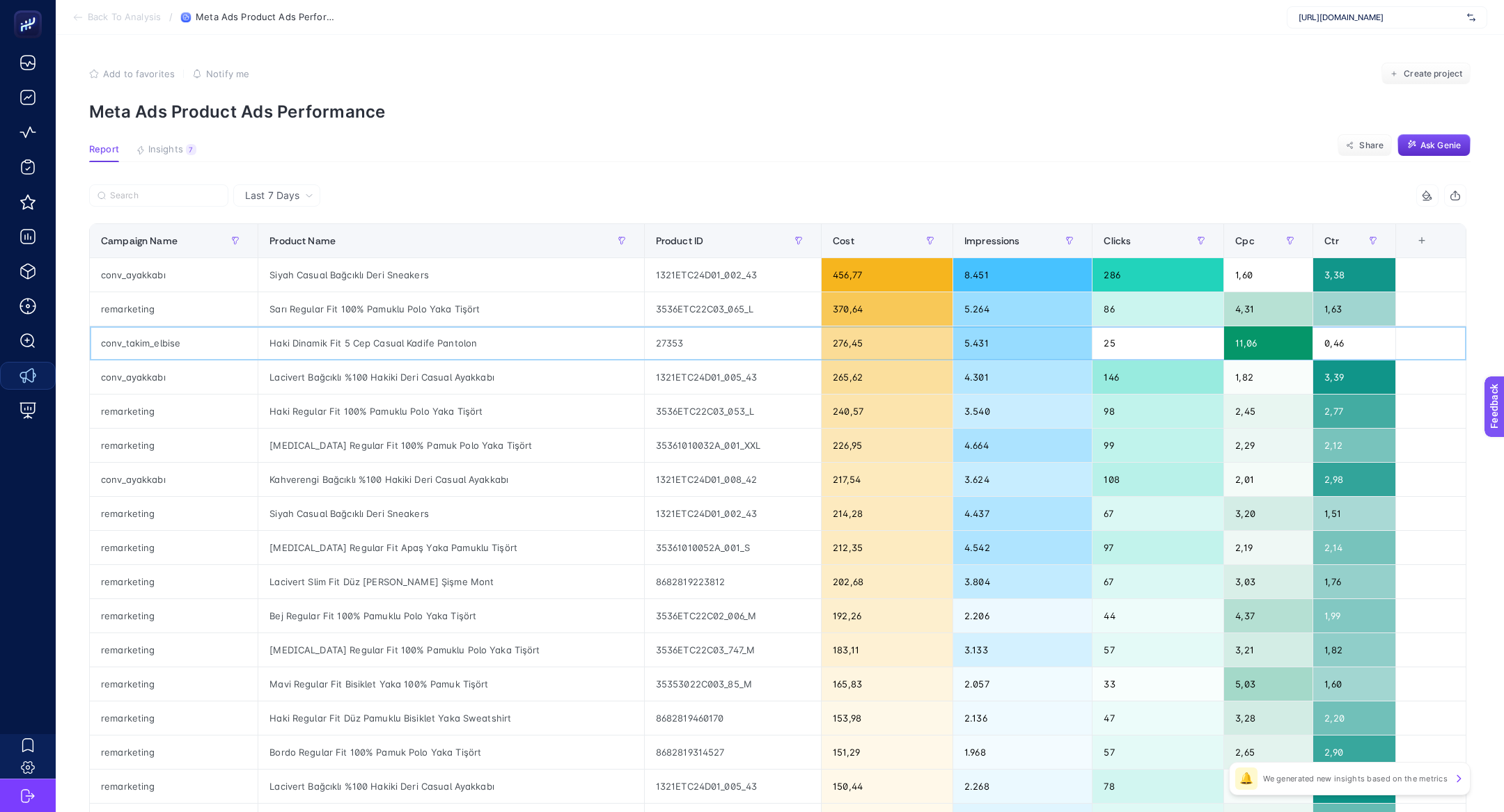
click at [268, 336] on div "Haki Dinamik Fit 5 Cep Casual Kadife Pantolon" at bounding box center [451, 343] width 385 height 33
copy tr "Haki Dinamik Fit 5 Cep Casual Kadife Pantolon"
drag, startPoint x: 697, startPoint y: 351, endPoint x: 650, endPoint y: 348, distance: 47.1
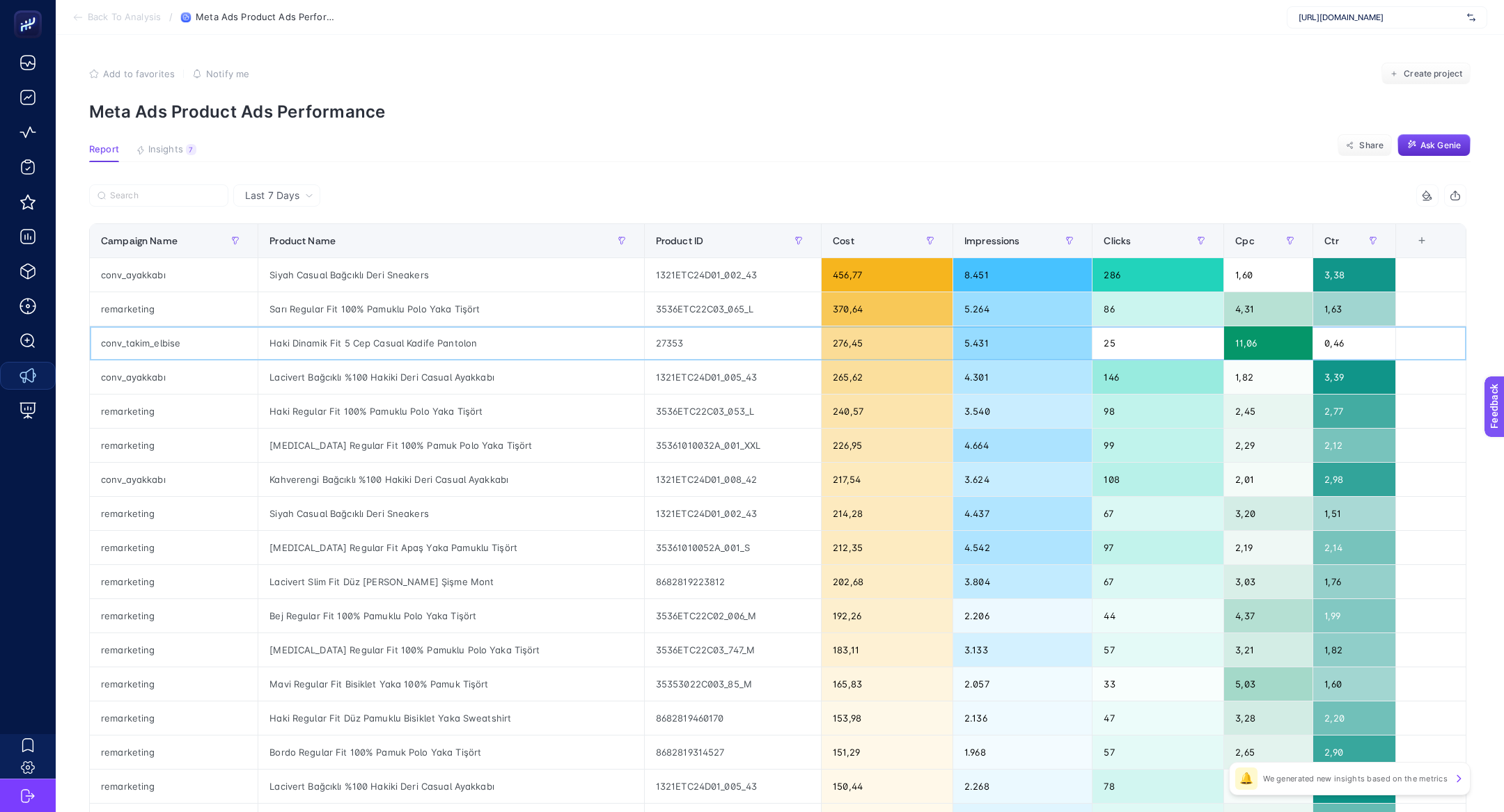
click at [650, 349] on div "27353" at bounding box center [732, 343] width 176 height 33
click at [120, 353] on div "conv_takim_elbise" at bounding box center [174, 343] width 168 height 33
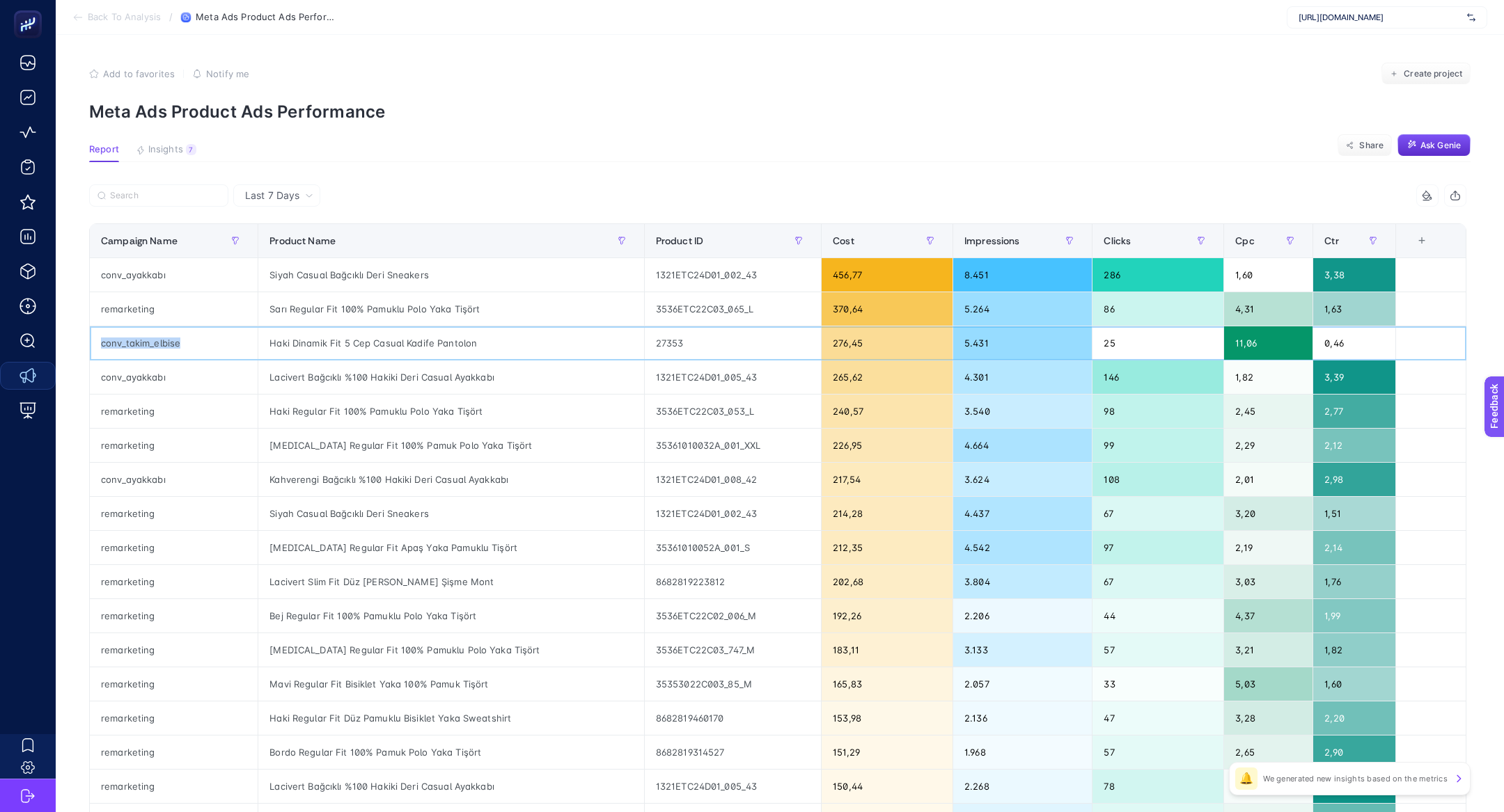
copy tr "conv_takim_elbise"
click at [111, 195] on input "Search" at bounding box center [165, 196] width 110 height 10
paste input "conv_takim_elbise"
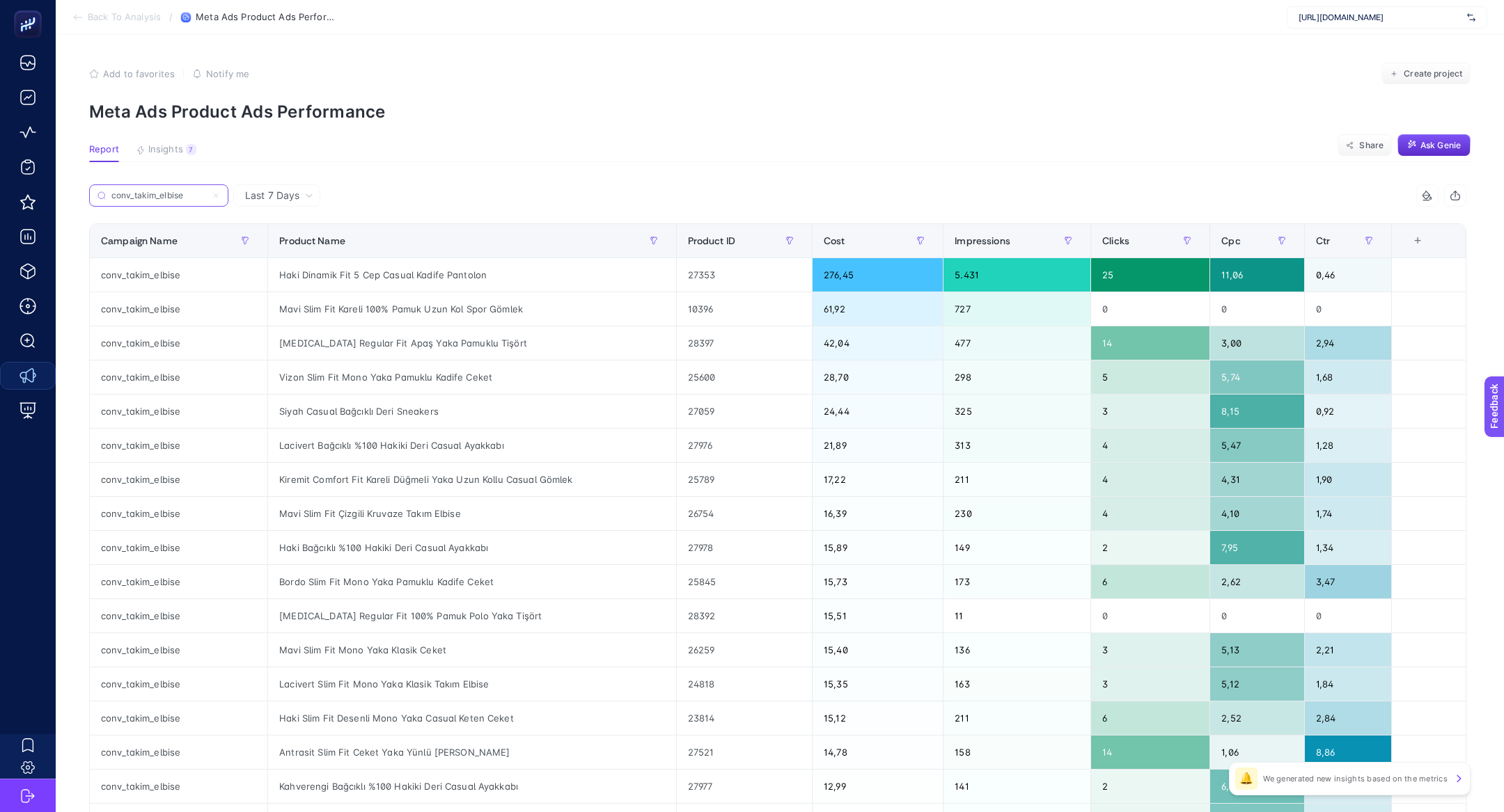
type input "conv_takim_elbise"
drag, startPoint x: 344, startPoint y: 273, endPoint x: 361, endPoint y: 285, distance: 20.8
click at [362, 285] on div "Haki Dinamik Fit 5 Cep Casual Kadife Pantolon" at bounding box center [471, 275] width 407 height 33
drag, startPoint x: 371, startPoint y: 304, endPoint x: 405, endPoint y: 302, distance: 34.1
click at [406, 304] on div "Mavi Slim Fit Kareli 100% Pamuk Uzun Kol Spor Gömlek" at bounding box center [471, 309] width 407 height 33
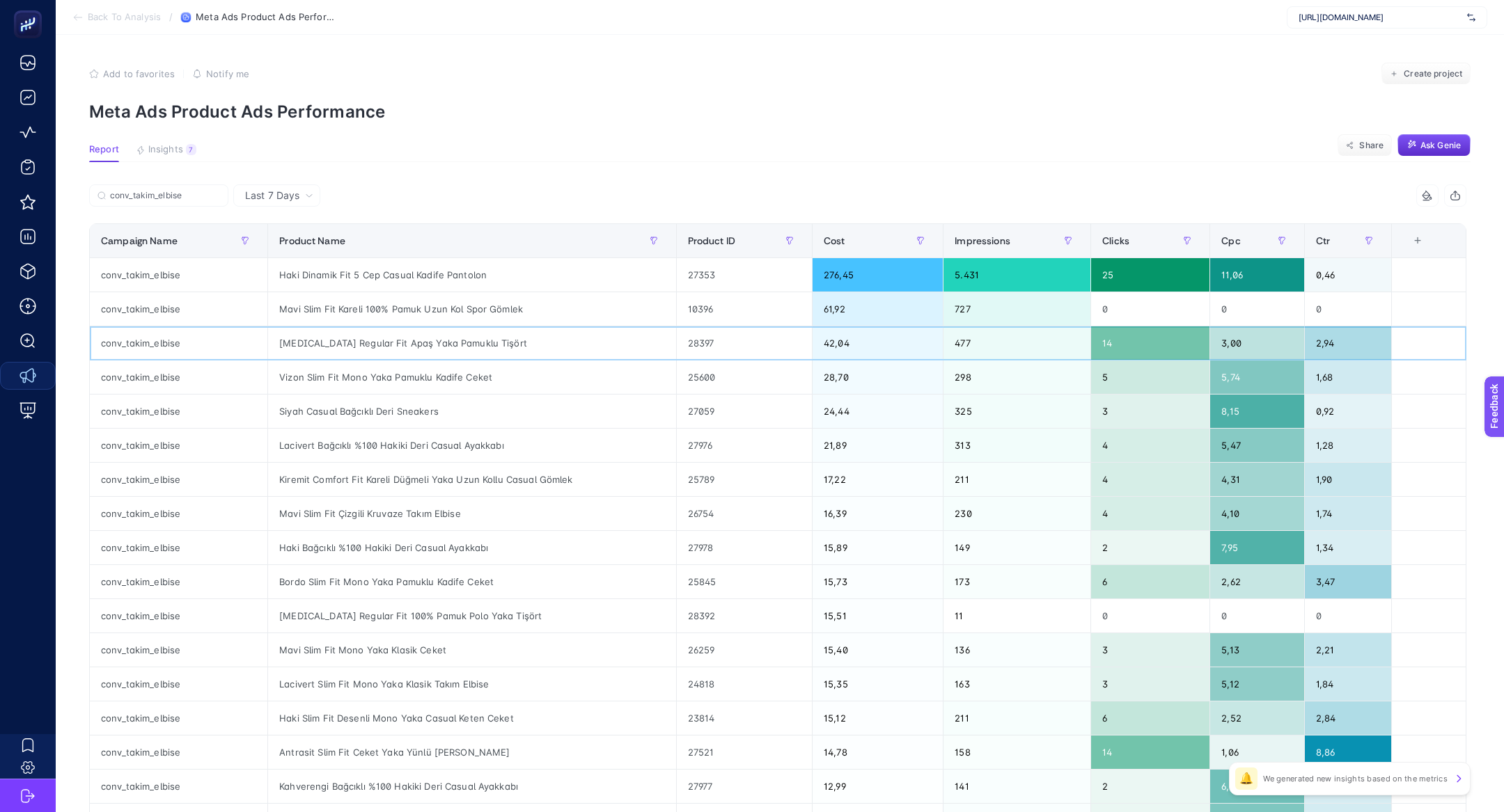
drag, startPoint x: 402, startPoint y: 327, endPoint x: 422, endPoint y: 327, distance: 20.0
click at [422, 327] on div "Beyaz Regular Fit Apaş Yaka Pamuklu Tişört" at bounding box center [471, 343] width 407 height 33
drag, startPoint x: 415, startPoint y: 403, endPoint x: 447, endPoint y: 403, distance: 32.0
click at [447, 403] on div "Siyah Casual Bağcıklı Deri Sneakers" at bounding box center [471, 411] width 407 height 33
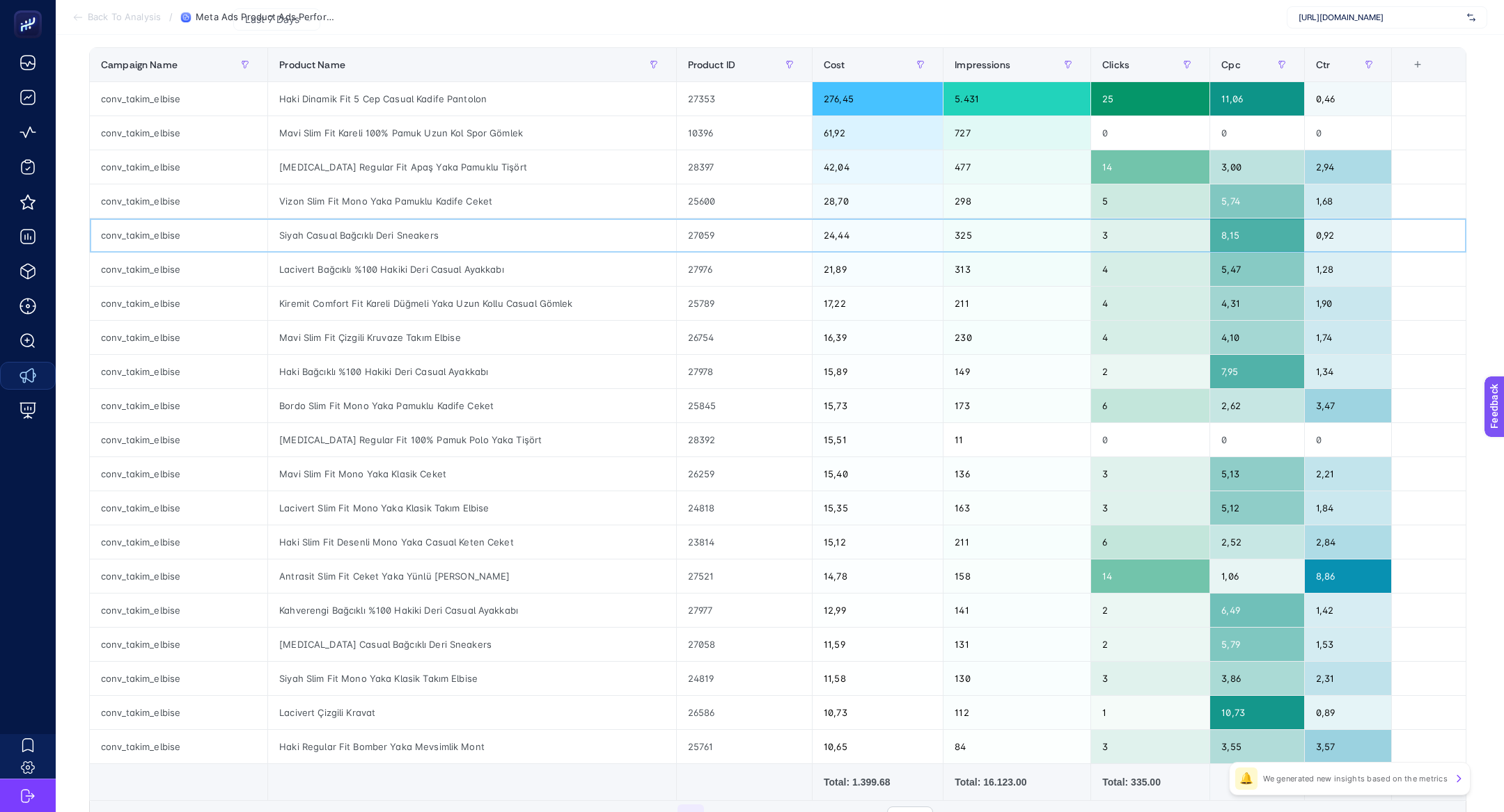
scroll to position [178, 0]
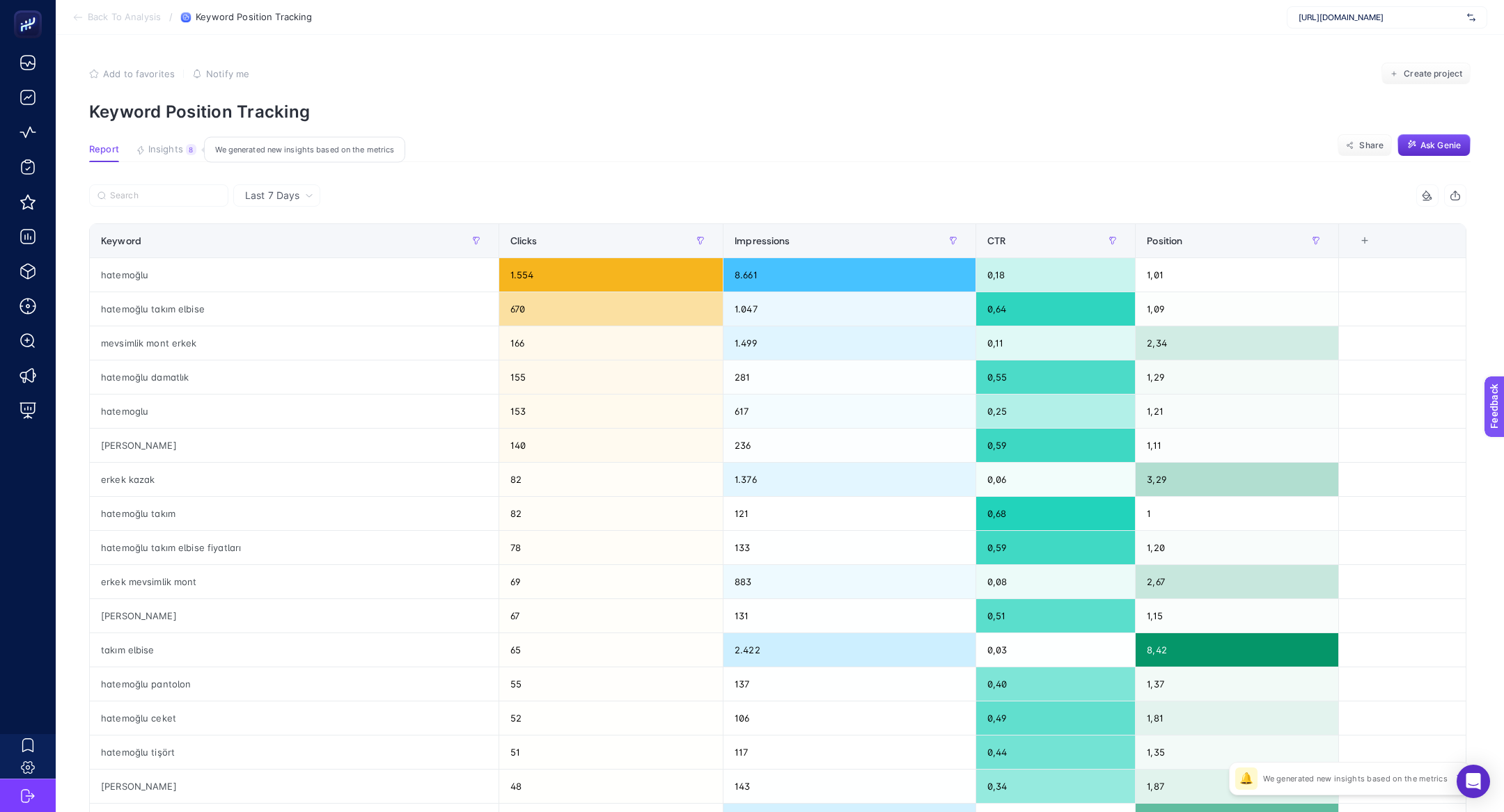
click at [186, 147] on div "8" at bounding box center [191, 149] width 10 height 11
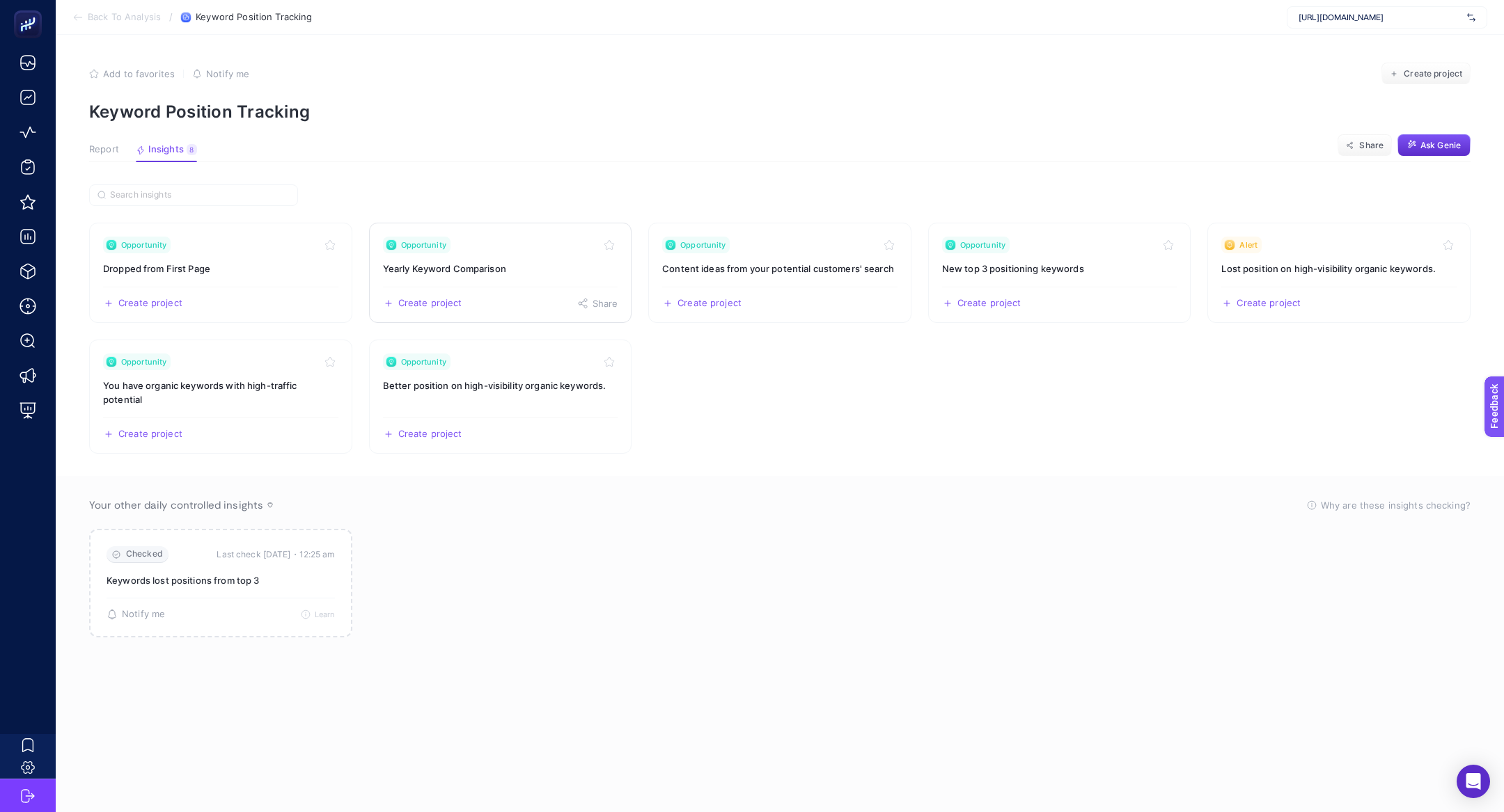
click at [545, 223] on link "Opportunity Yearly Keyword Comparison Create project Share" at bounding box center [501, 273] width 263 height 101
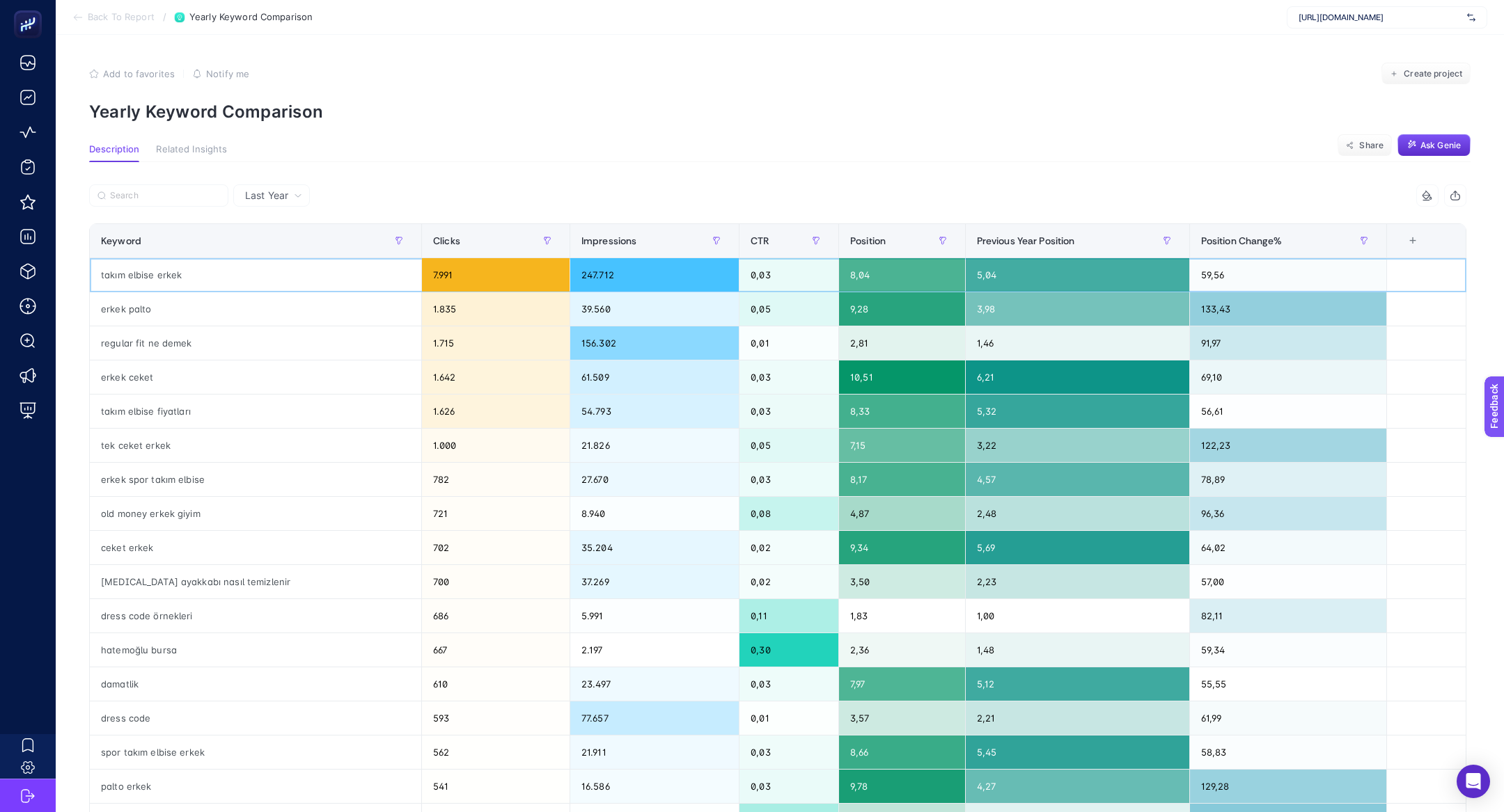
click at [200, 281] on div "takım elbise erkek" at bounding box center [255, 275] width 331 height 33
drag, startPoint x: 834, startPoint y: 278, endPoint x: 816, endPoint y: 275, distance: 18.2
click at [839, 275] on div "8,04" at bounding box center [901, 275] width 125 height 33
drag, startPoint x: 1244, startPoint y: 275, endPoint x: 1174, endPoint y: 275, distance: 70.0
click at [1190, 275] on div "59,56" at bounding box center [1288, 275] width 196 height 33
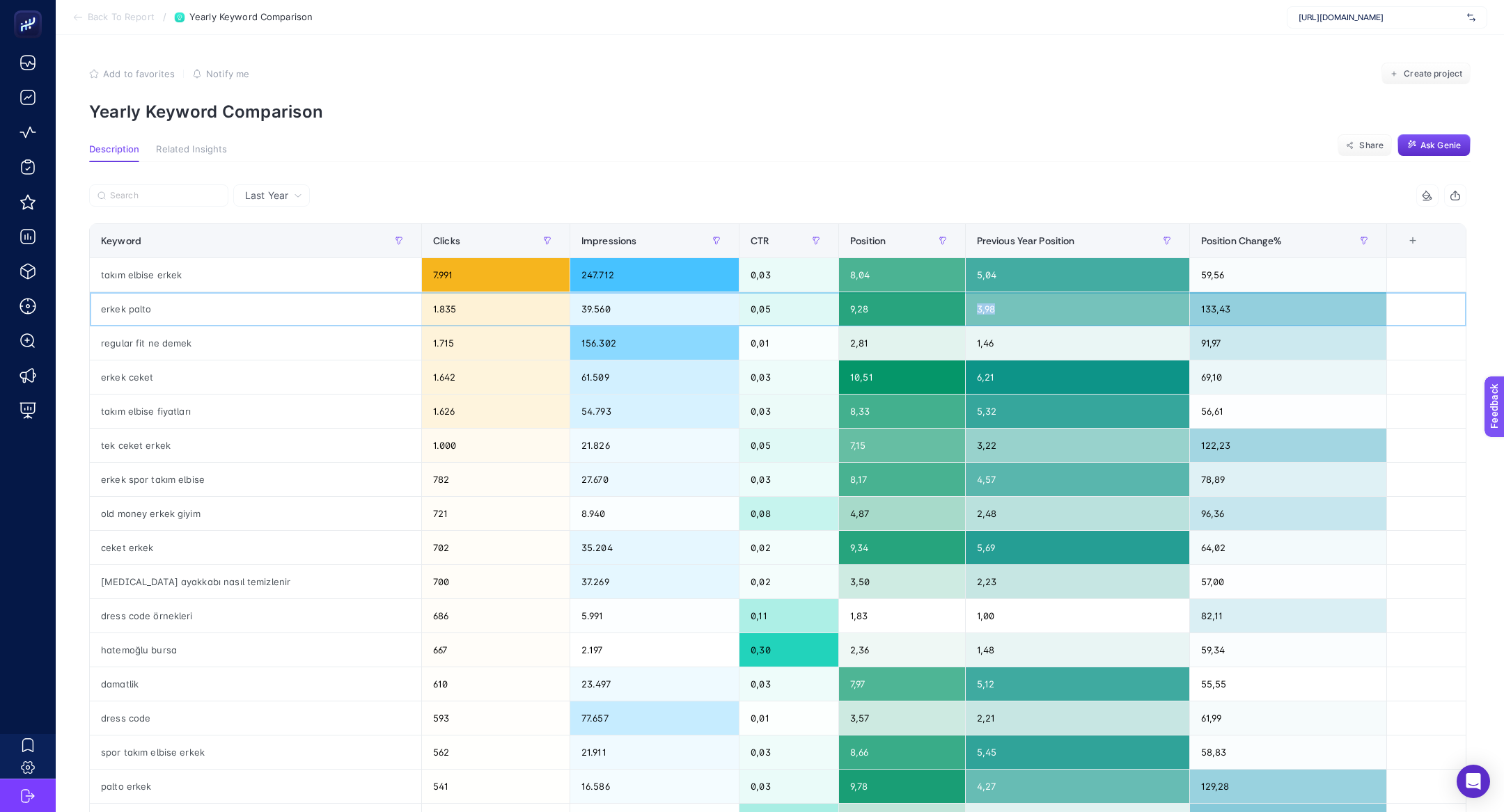
drag, startPoint x: 991, startPoint y: 312, endPoint x: 916, endPoint y: 307, distance: 75.2
click at [917, 309] on tr "erkek palto 1.835 39.560 0,05 9,28 3,98 133,43" at bounding box center [778, 309] width 1376 height 34
click at [860, 391] on div "10,51" at bounding box center [901, 377] width 125 height 33
click at [1416, 77] on span "Create project" at bounding box center [1432, 73] width 59 height 11
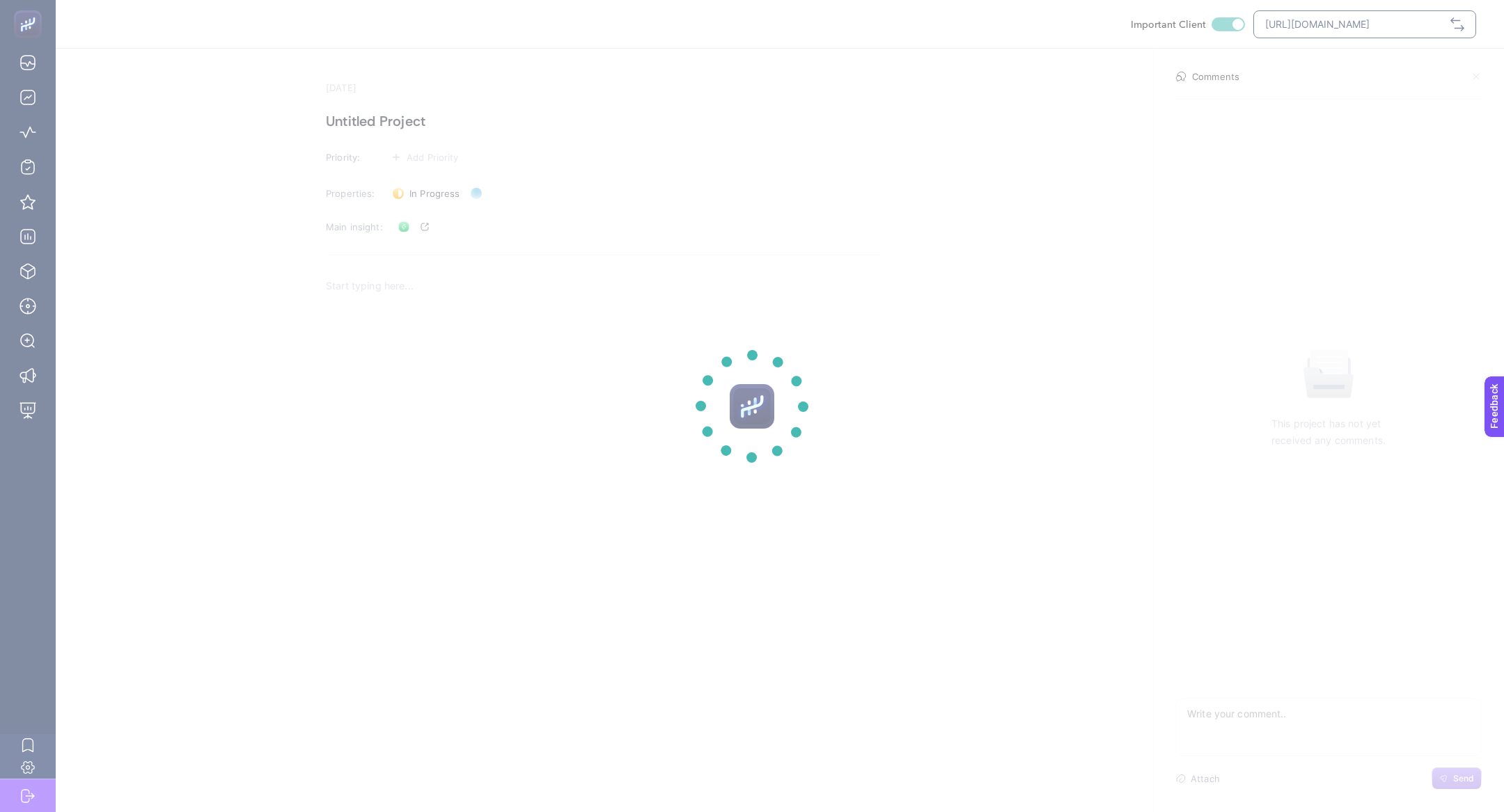
click at [378, 110] on section at bounding box center [752, 406] width 1504 height 812
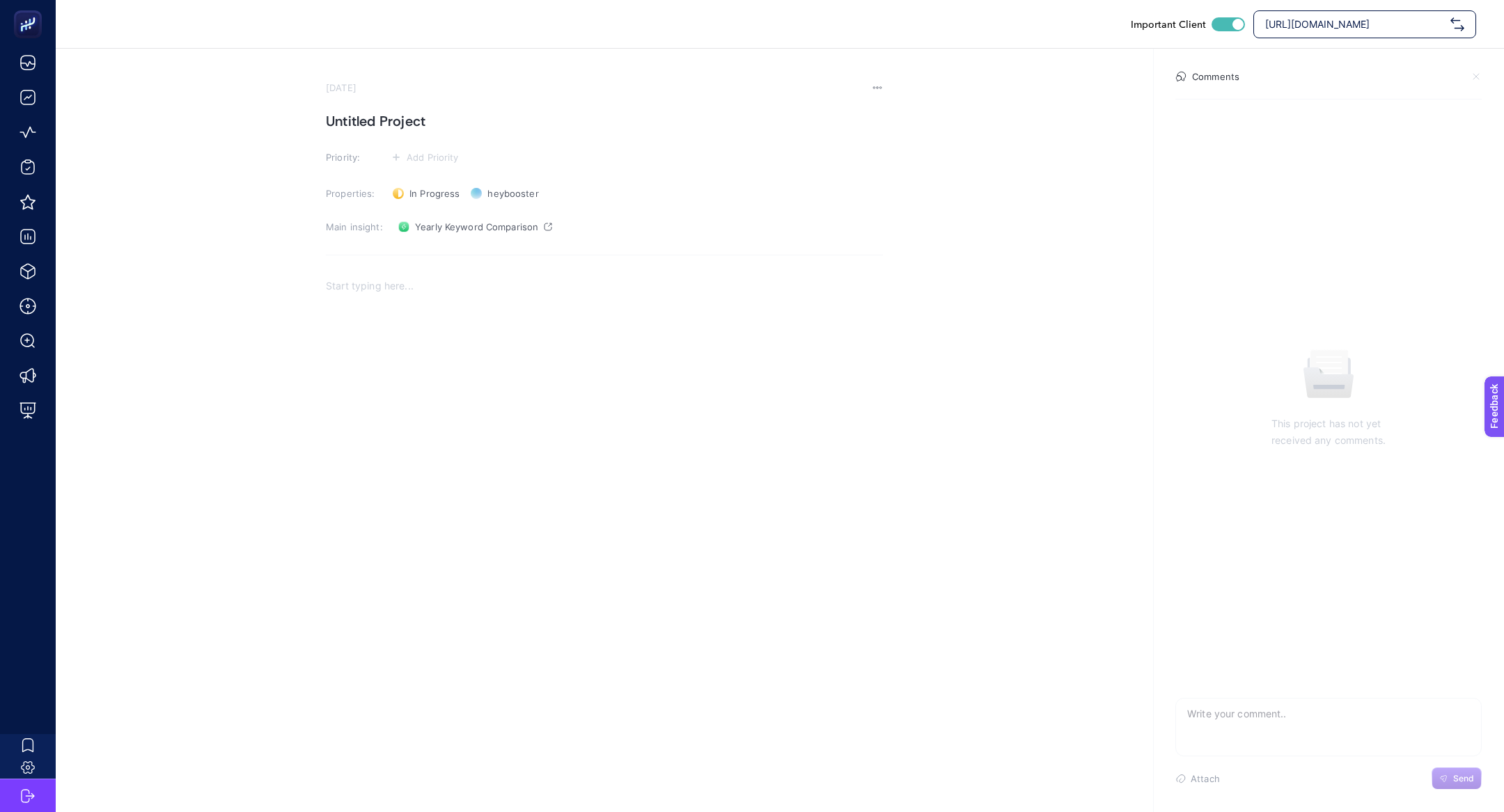
click at [402, 131] on h1 "Untitled Project" at bounding box center [604, 121] width 557 height 22
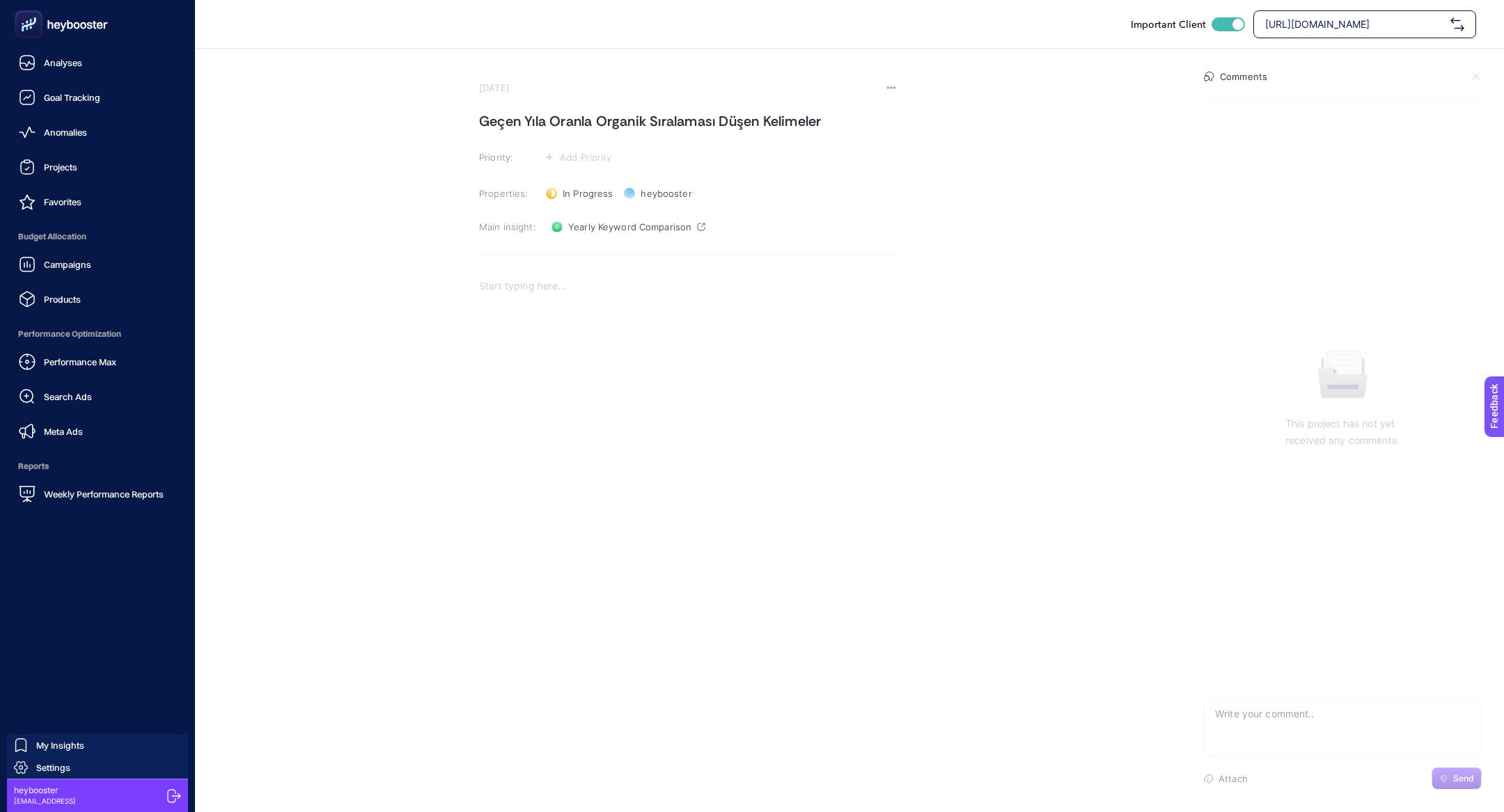
click at [25, 27] on rect at bounding box center [29, 25] width 23 height 23
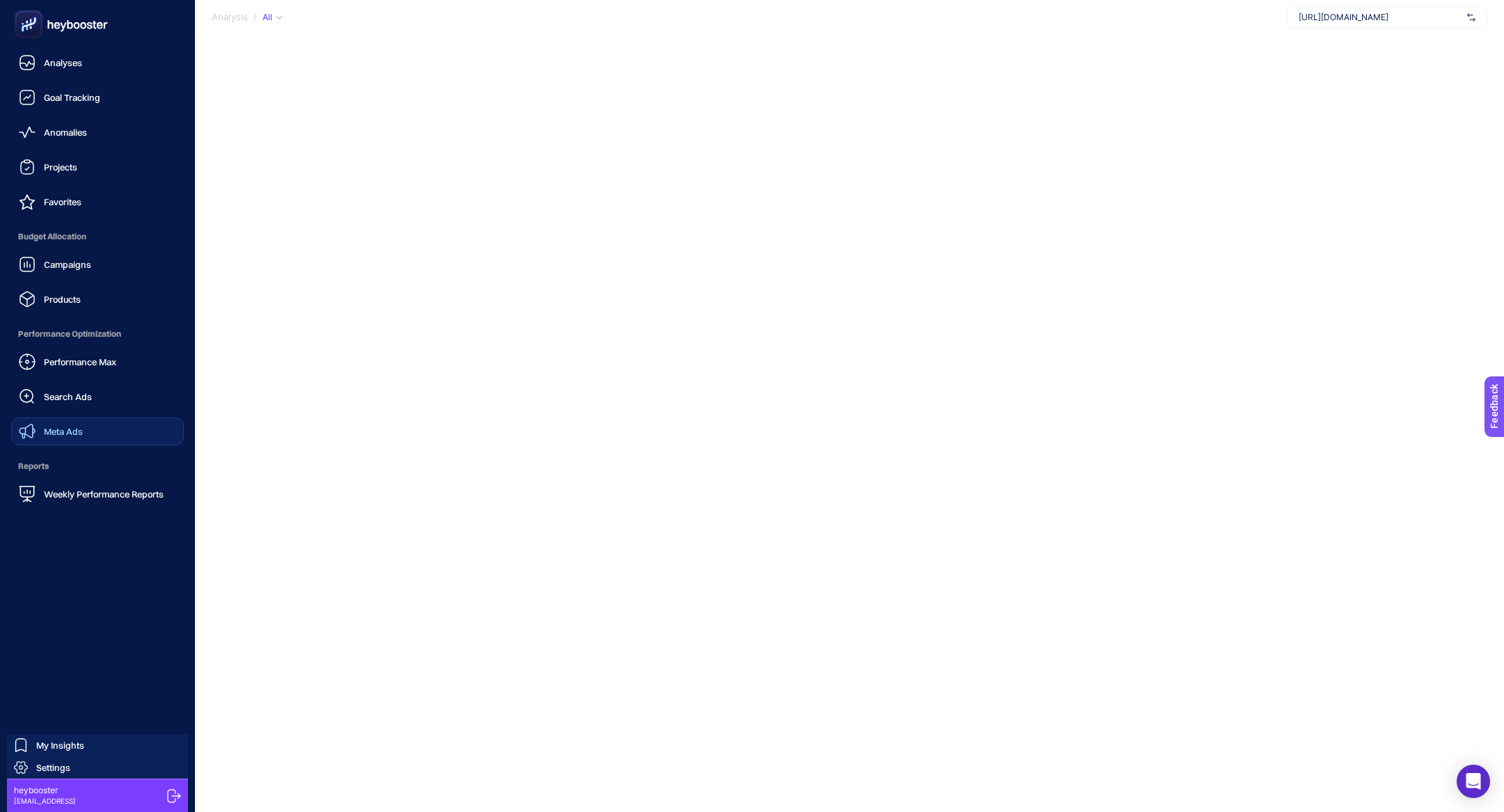
click at [82, 431] on span "Meta Ads" at bounding box center [64, 431] width 39 height 11
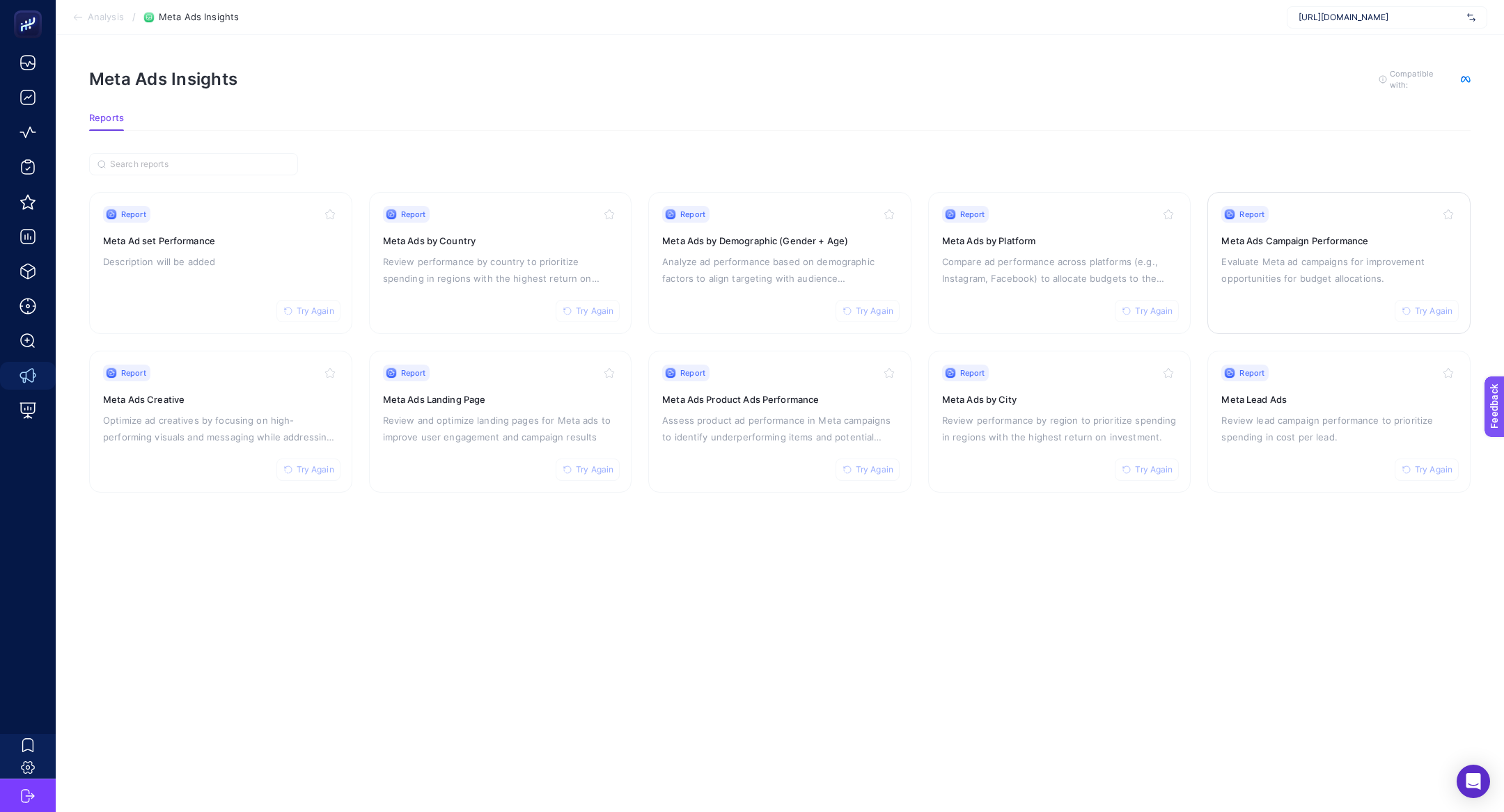
click at [1332, 293] on div "Report Try Again Meta Ads Campaign Performance Evaluate Meta ad campaigns for i…" at bounding box center [1338, 263] width 235 height 114
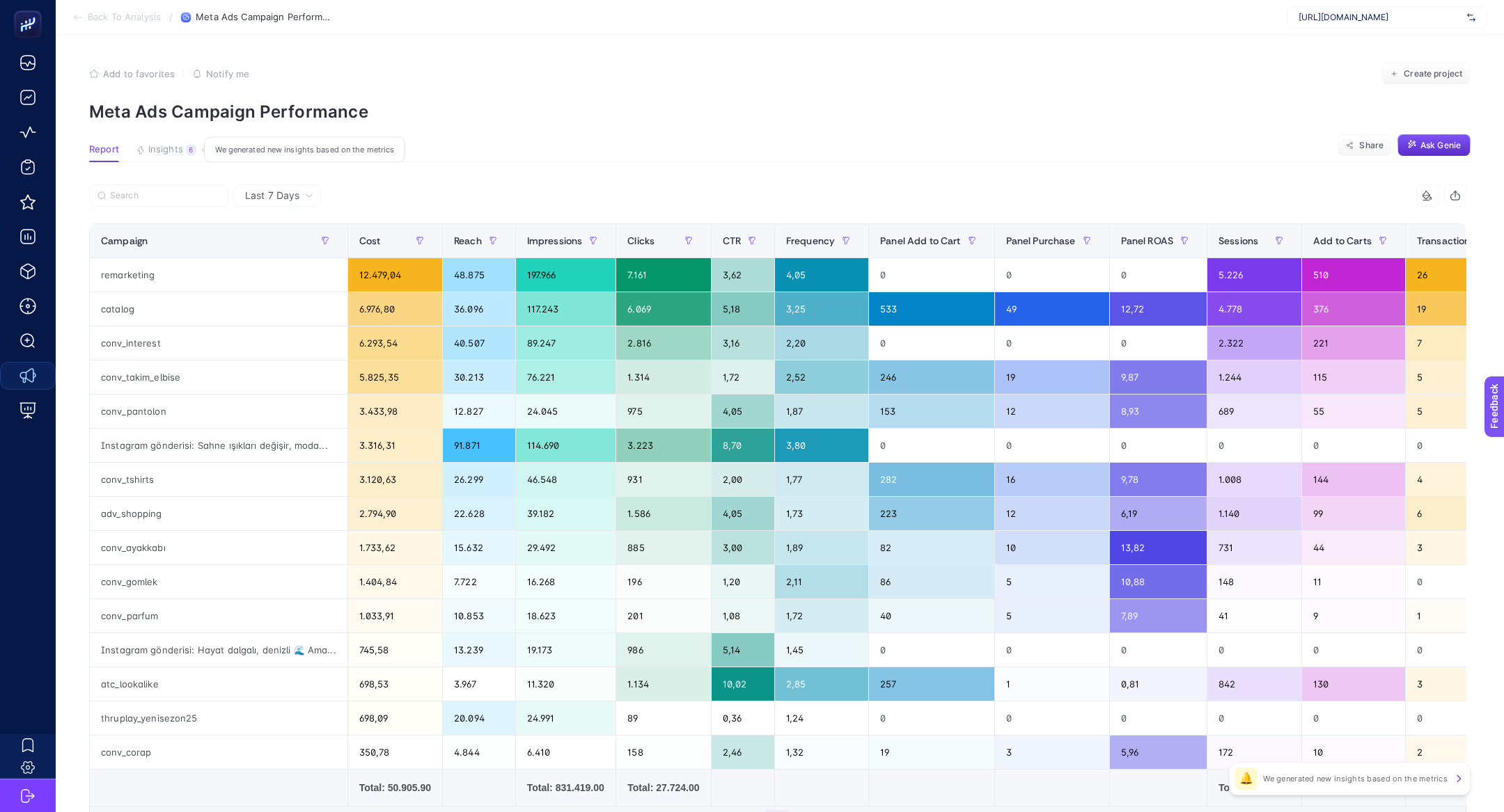
click at [146, 147] on button "Insights 6 We generated new insights based on the metrics" at bounding box center [166, 153] width 61 height 18
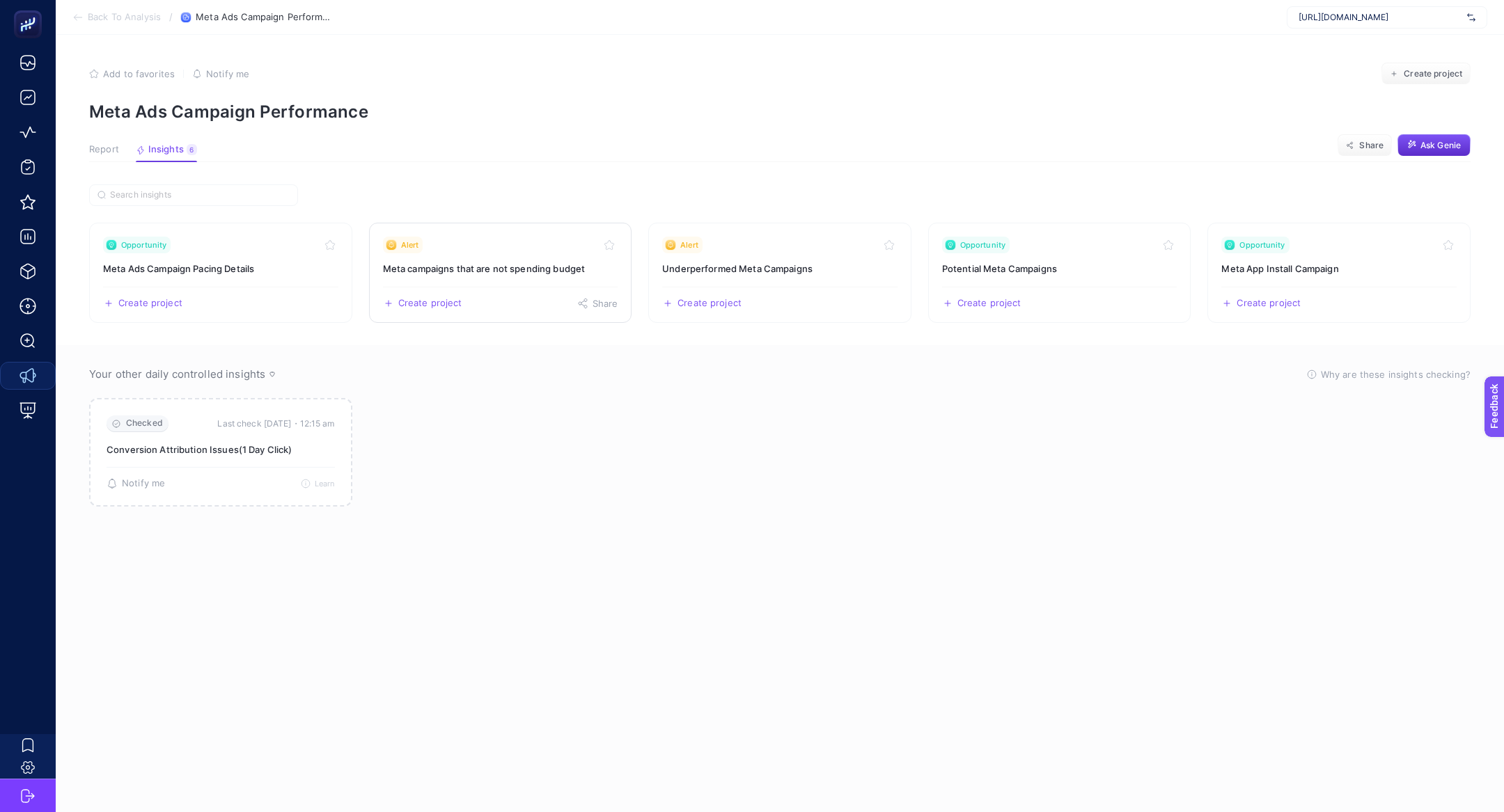
click at [457, 252] on div "Alert" at bounding box center [500, 244] width 235 height 17
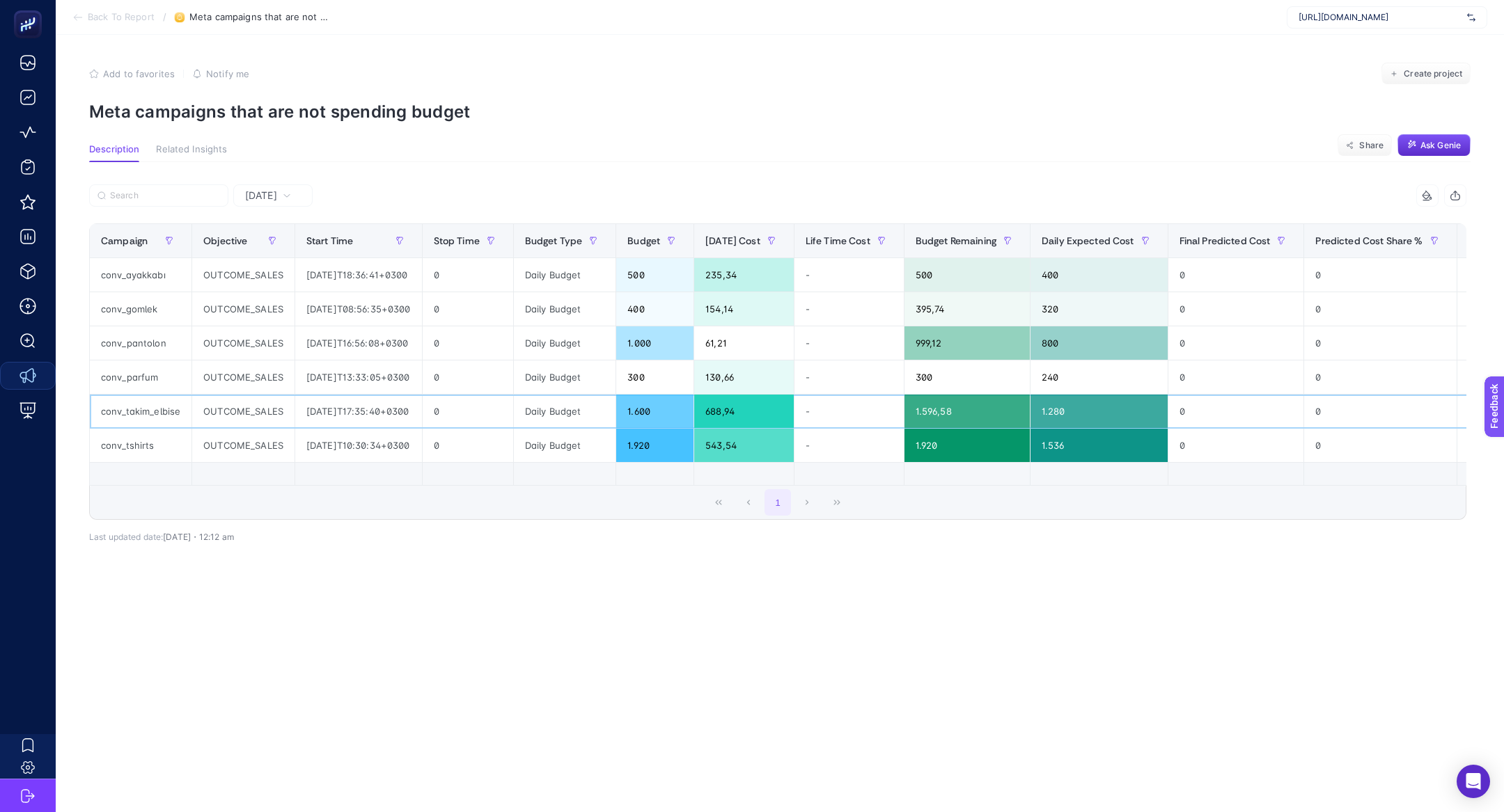
click at [672, 420] on div "1.600" at bounding box center [655, 411] width 77 height 33
click at [671, 415] on div "1.600" at bounding box center [655, 411] width 77 height 33
click at [669, 415] on div "1.600" at bounding box center [655, 411] width 77 height 33
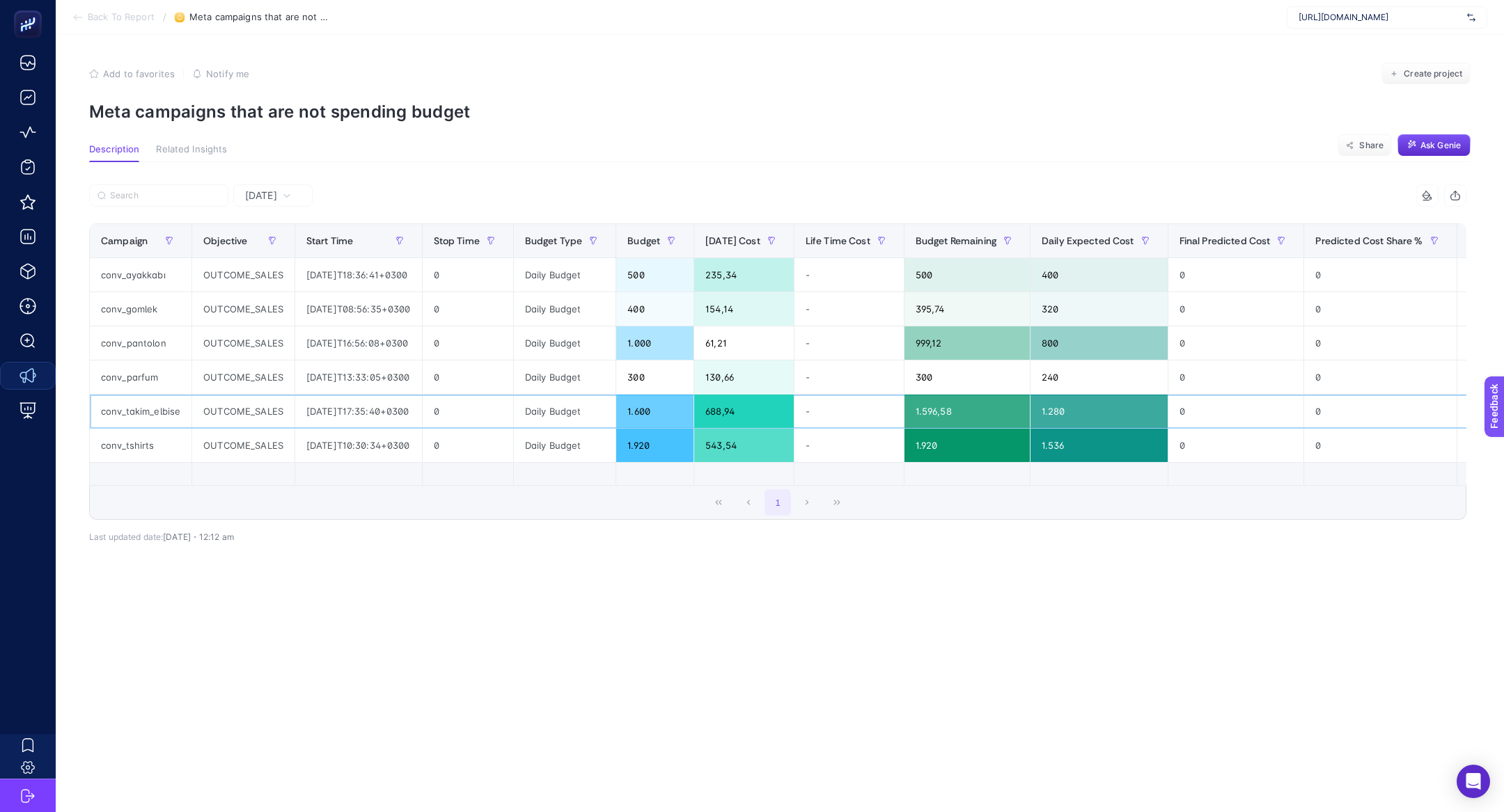
click at [669, 415] on div "1.600" at bounding box center [655, 411] width 77 height 33
click at [749, 409] on div "688,94" at bounding box center [744, 411] width 100 height 33
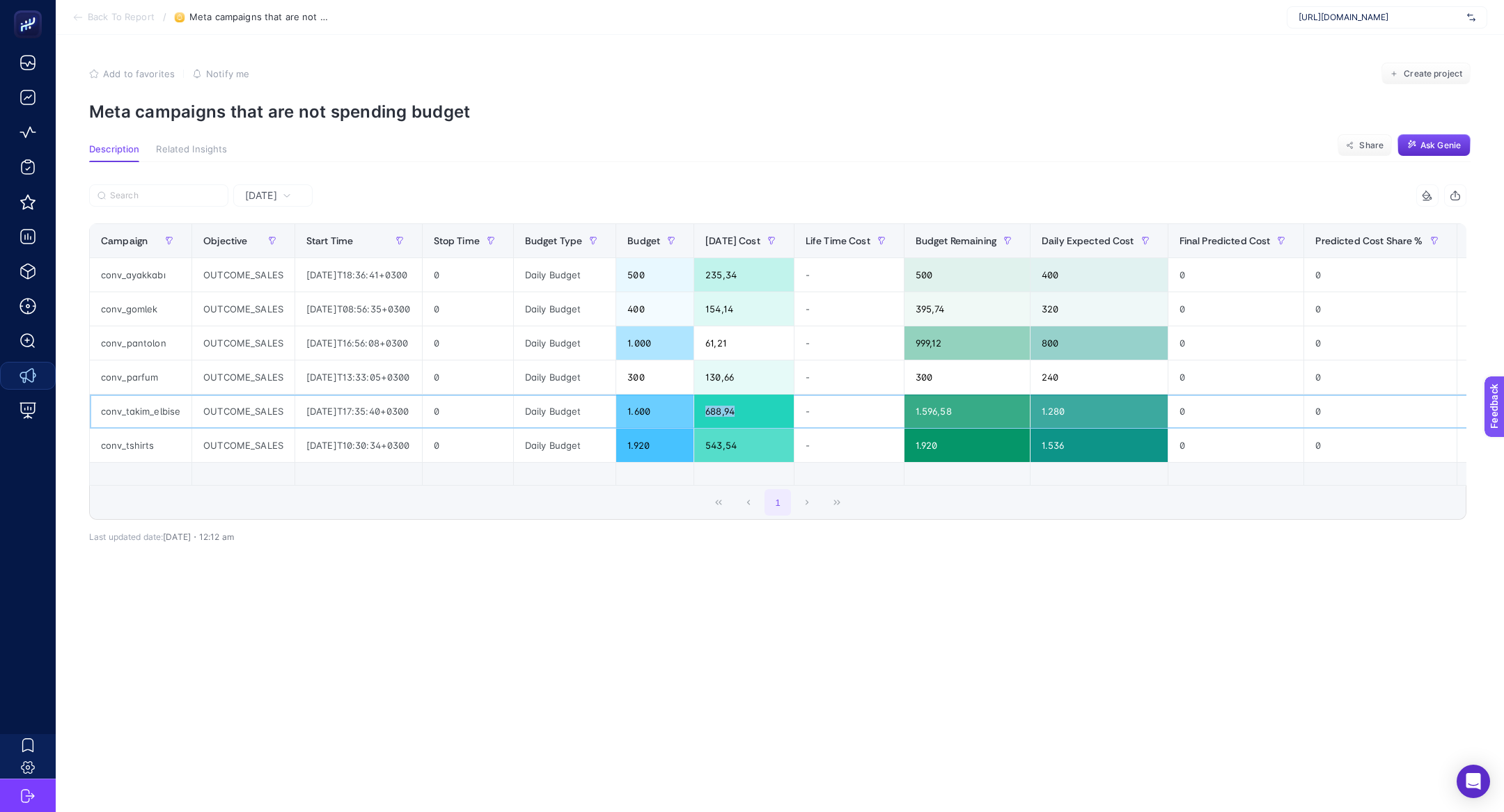
click at [749, 409] on div "688,94" at bounding box center [744, 411] width 100 height 33
click at [729, 411] on div "688,94" at bounding box center [744, 411] width 100 height 33
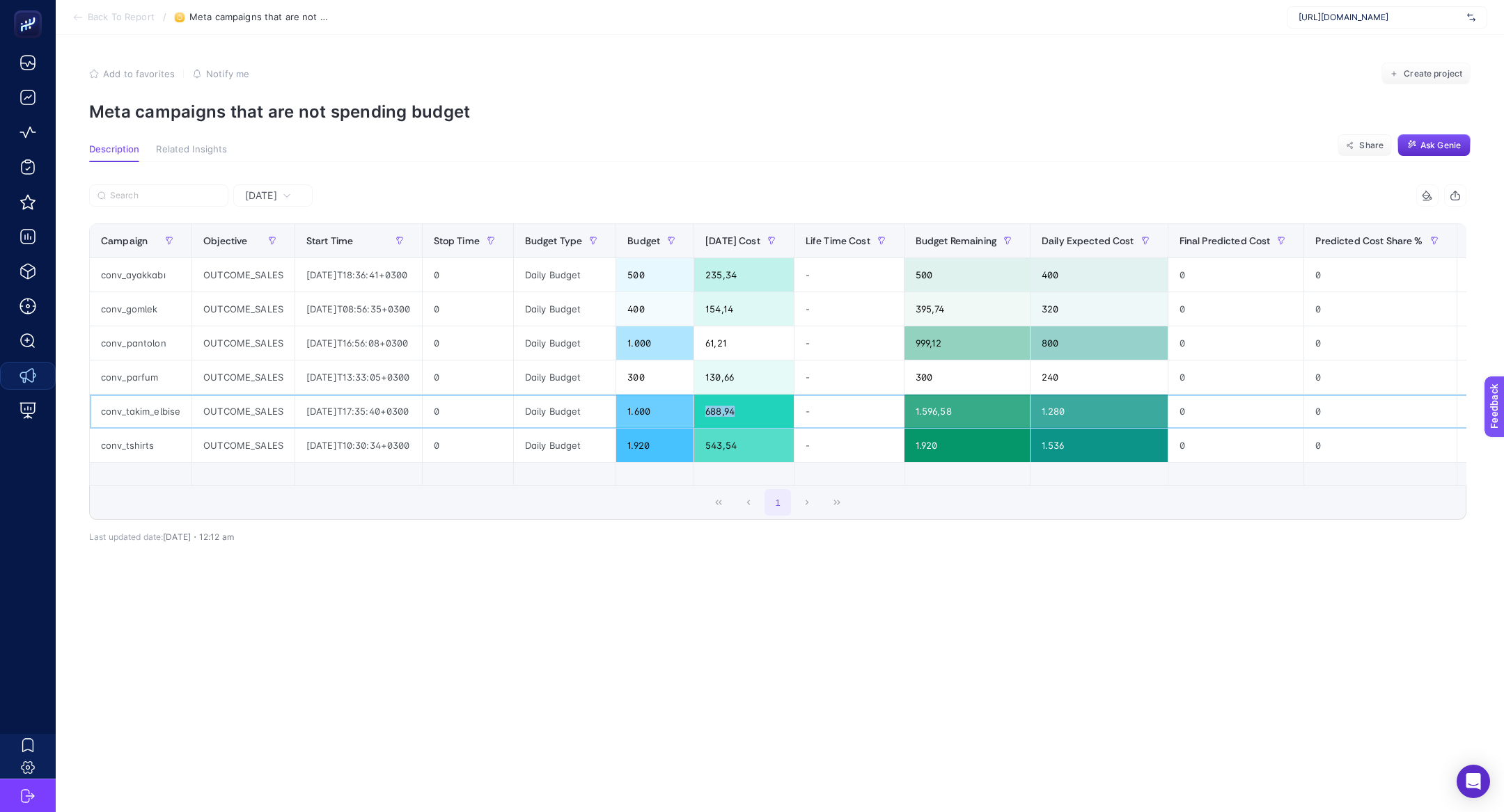
click at [729, 411] on div "688,94" at bounding box center [744, 411] width 100 height 33
click at [135, 415] on div "conv_takim_elbise" at bounding box center [140, 411] width 101 height 33
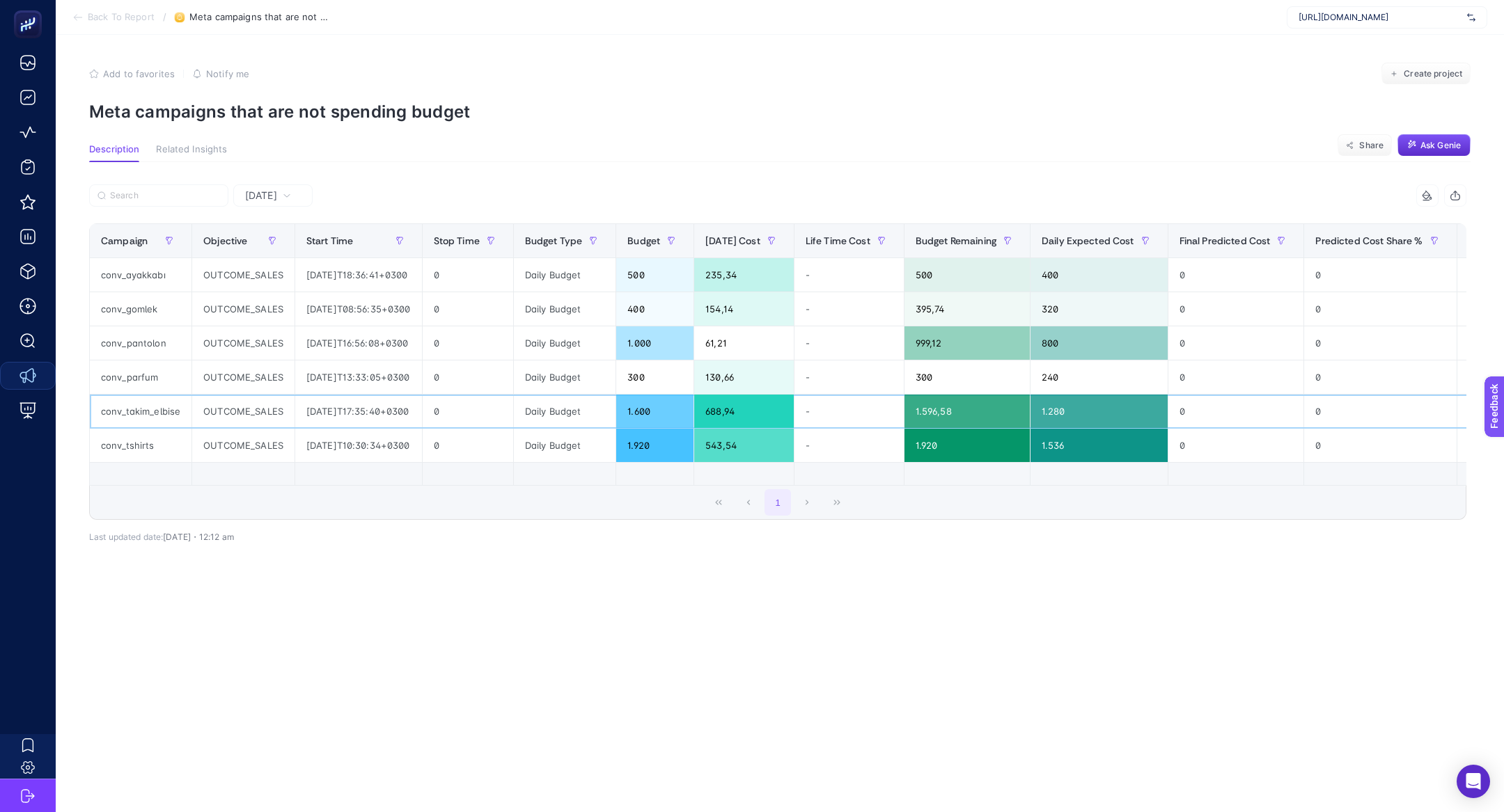
click at [674, 419] on div "1.600" at bounding box center [655, 411] width 77 height 33
click at [757, 411] on div "688,94" at bounding box center [744, 411] width 100 height 33
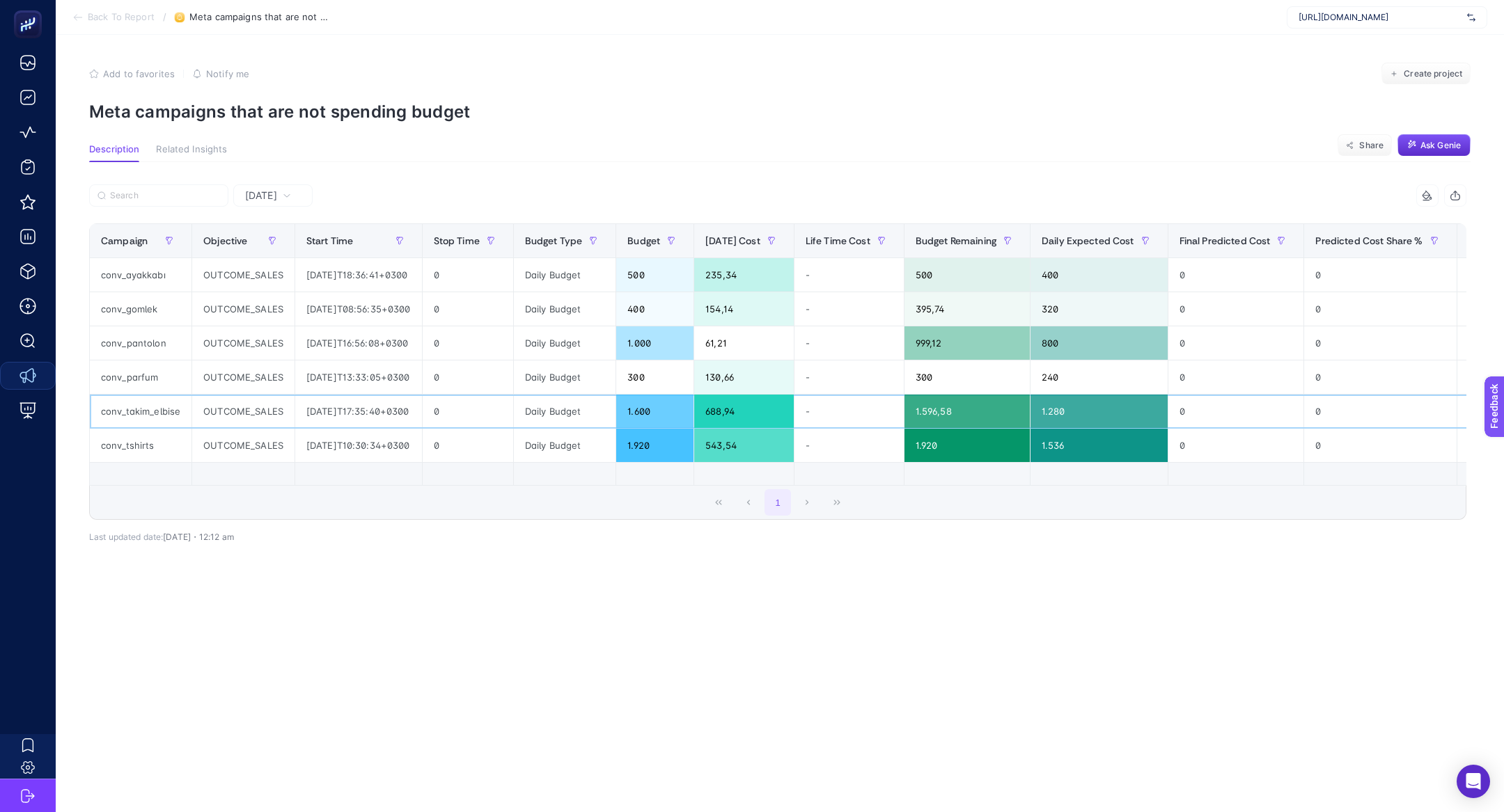
click at [757, 411] on div "688,94" at bounding box center [744, 411] width 100 height 33
drag, startPoint x: 757, startPoint y: 411, endPoint x: 726, endPoint y: 410, distance: 31.0
click at [727, 411] on div "688,94" at bounding box center [744, 411] width 100 height 33
click at [726, 410] on div "688,94" at bounding box center [744, 411] width 100 height 33
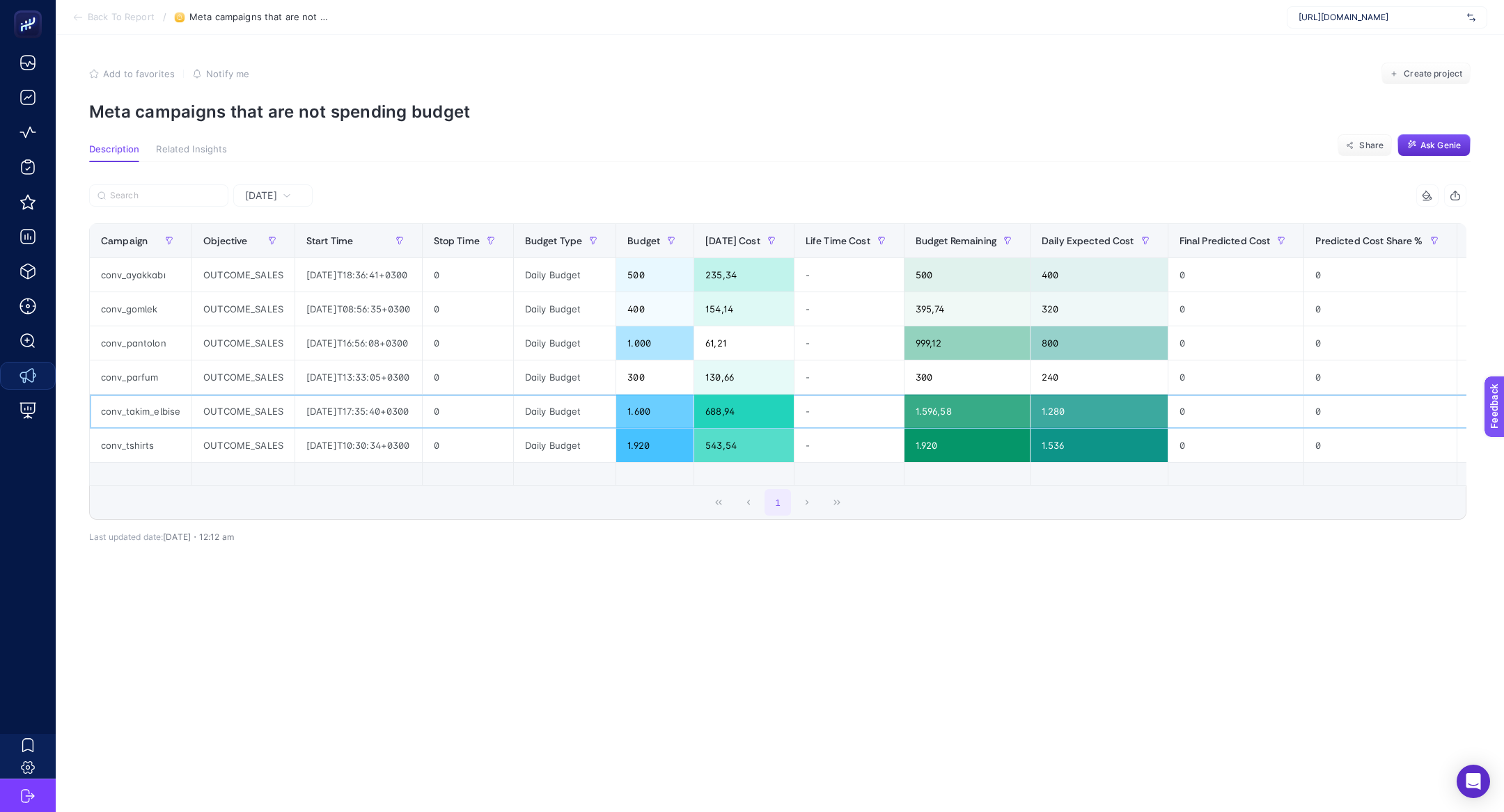
click at [726, 410] on div "688,94" at bounding box center [744, 411] width 100 height 33
drag, startPoint x: 101, startPoint y: 281, endPoint x: 752, endPoint y: 280, distance: 651.0
click at [752, 280] on tr "conv_ayakkabı OUTCOME_SALES [DATE]T18:36:41+0300 0 Daily Budget 500 235,34 - 50…" at bounding box center [943, 275] width 1708 height 34
click at [752, 280] on div "235,34" at bounding box center [744, 275] width 100 height 33
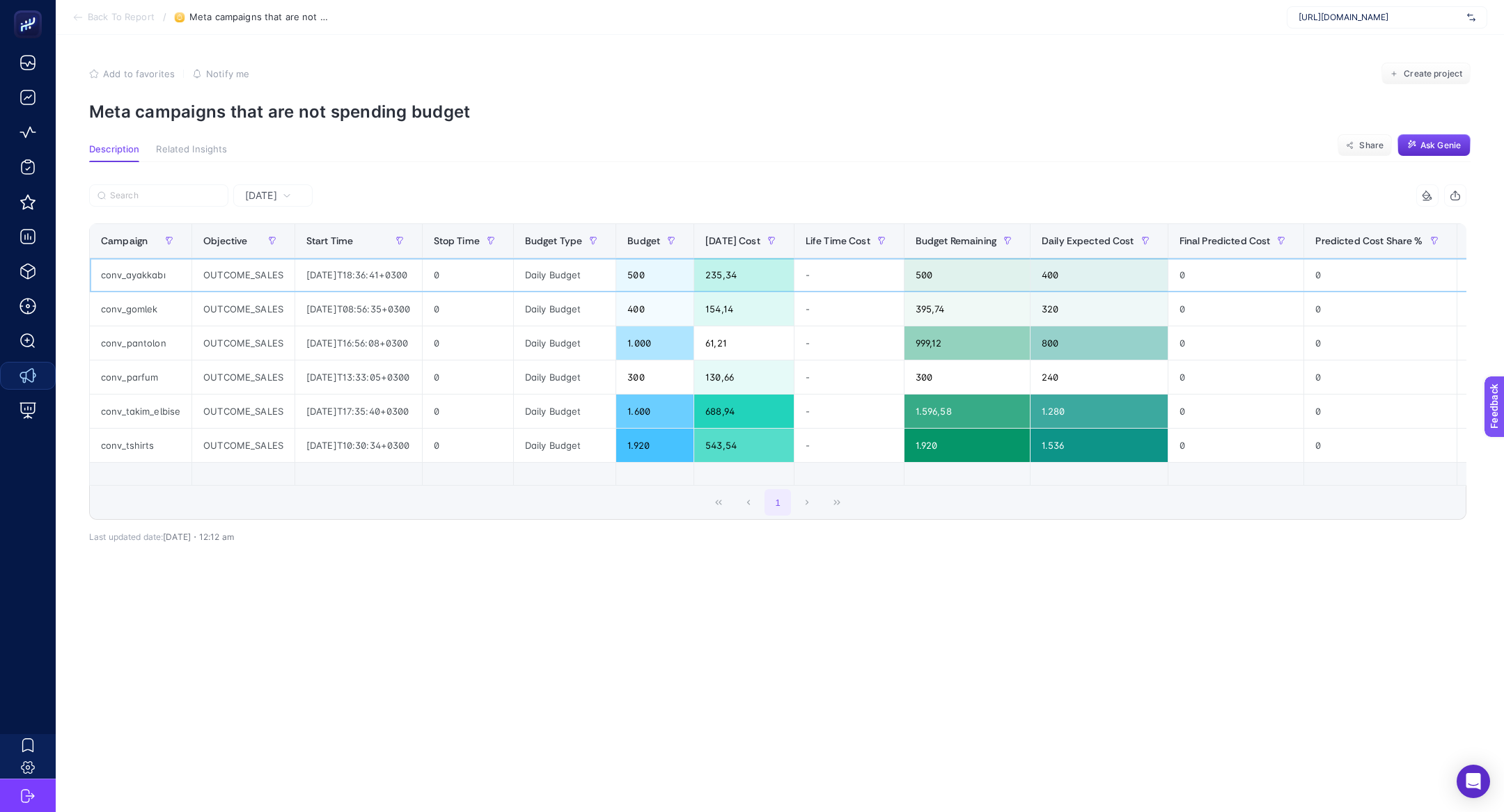
click at [752, 280] on div "235,34" at bounding box center [744, 275] width 100 height 33
click at [736, 274] on div "235,34" at bounding box center [744, 275] width 100 height 33
click at [756, 286] on div "235,34" at bounding box center [744, 275] width 100 height 33
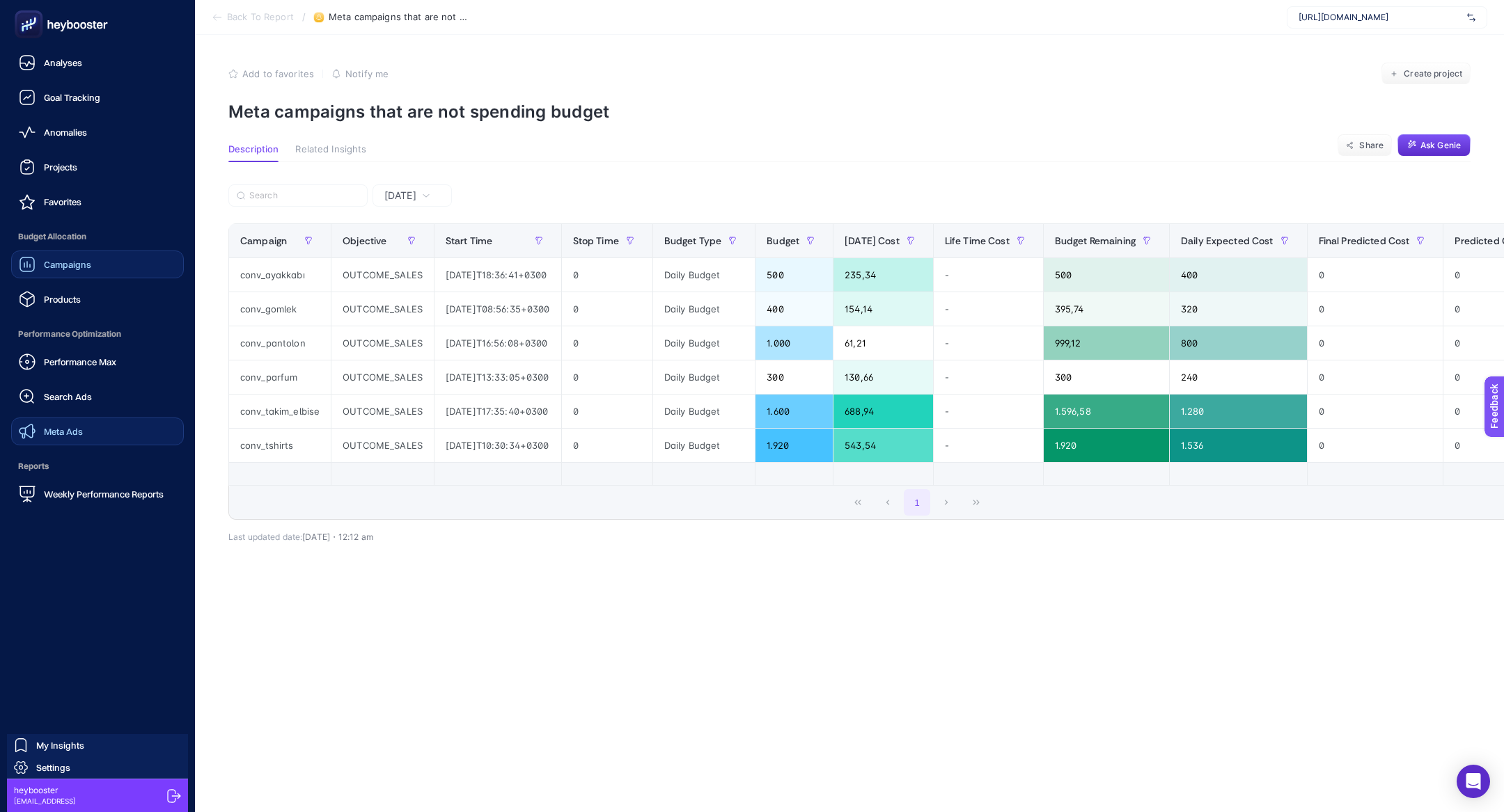
click at [76, 273] on link "Campaigns" at bounding box center [97, 264] width 173 height 27
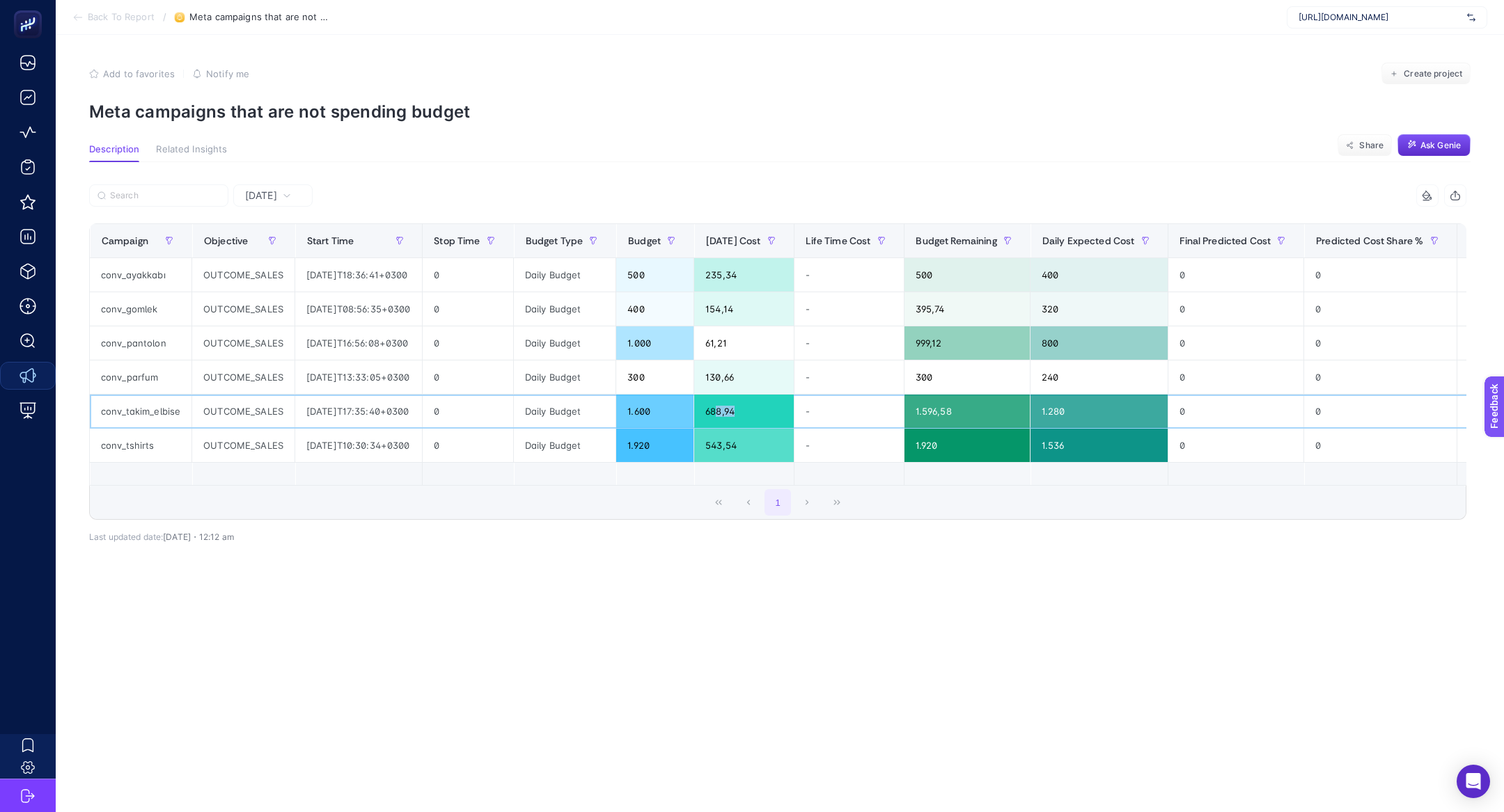
drag, startPoint x: 755, startPoint y: 411, endPoint x: 729, endPoint y: 409, distance: 26.1
click at [731, 411] on div "688,94" at bounding box center [744, 411] width 100 height 33
click at [729, 409] on div "688,94" at bounding box center [744, 411] width 100 height 33
